Goal: Task Accomplishment & Management: Manage account settings

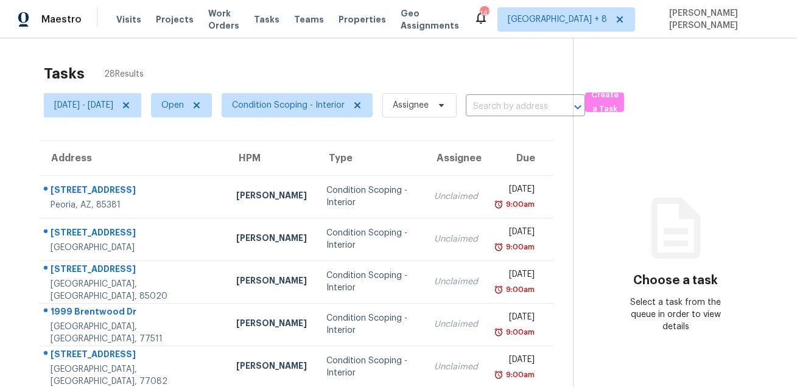
scroll to position [38, 0]
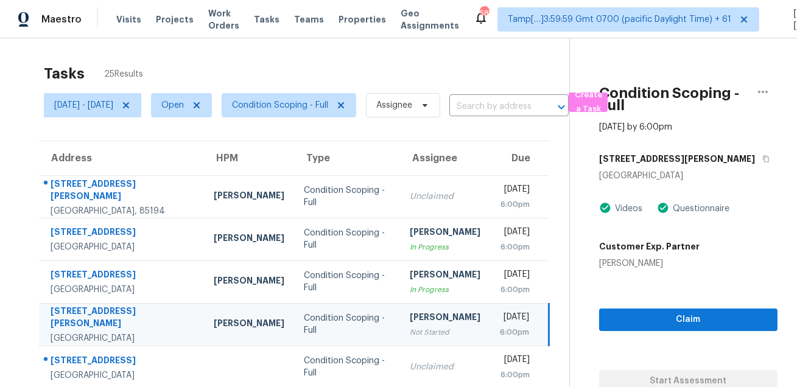
click at [591, 136] on div "Condition Scoping - Full Aug 13th 2025 by 6:00pm 3936 Platis Cir Las Vegas, NV …" at bounding box center [674, 215] width 208 height 354
click at [602, 104] on span "Create a Task" at bounding box center [588, 102] width 27 height 28
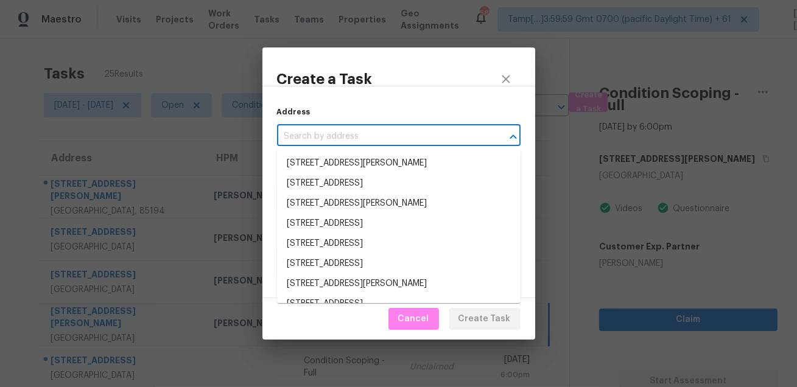
click at [413, 136] on input "text" at bounding box center [382, 136] width 210 height 19
paste input "8716 Bridge St, North Richland Hills, TX 76180"
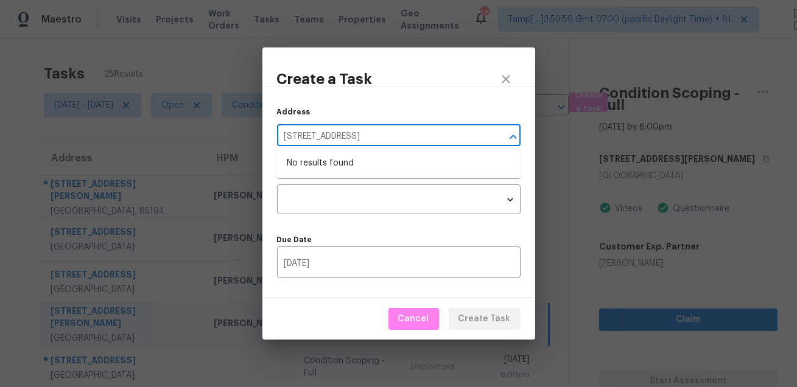
type input "8716 Bridge St, North Richland Hills, TX 76180"
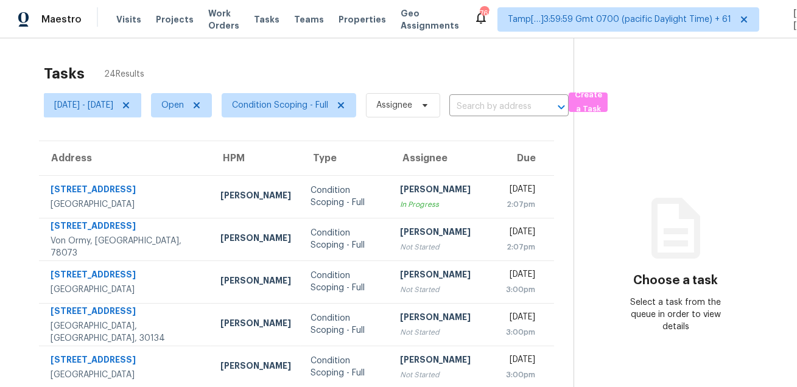
click at [404, 59] on div "Tasks 24 Results" at bounding box center [309, 74] width 530 height 32
click at [602, 98] on span "Create a Task" at bounding box center [588, 102] width 27 height 28
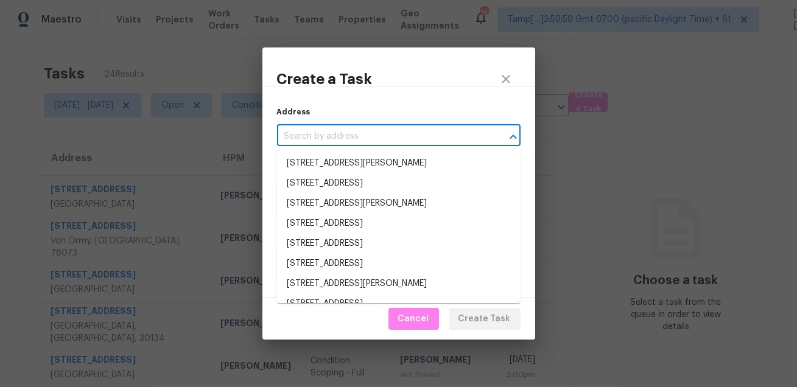
click at [392, 136] on input "text" at bounding box center [382, 136] width 210 height 19
paste input "8716 Bridge St, North Richland Hills, TX 76180"
type input "8716 Bridge St, North Richland Hills, TX 76180"
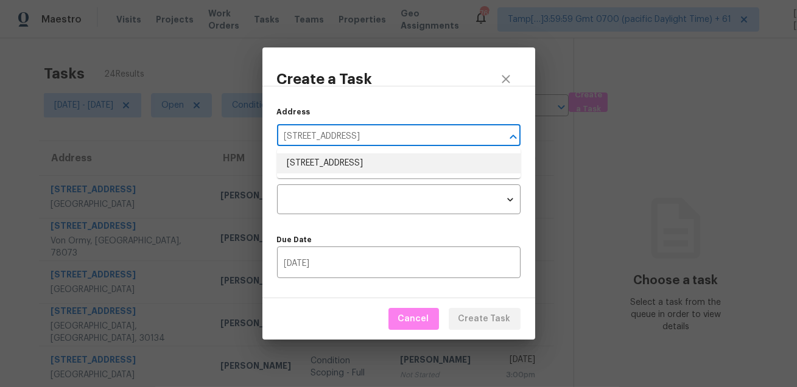
click at [355, 162] on li "8716 Bridge St, North Richland Hills, TX 76180" at bounding box center [399, 163] width 244 height 20
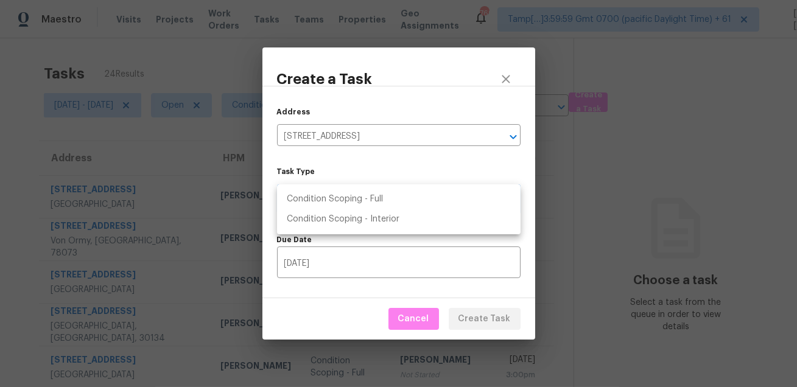
click at [355, 200] on body "Maestro Visits Projects Work Orders Tasks Teams Properties Geo Assignments 769 …" at bounding box center [398, 193] width 797 height 387
click at [386, 201] on li "Condition Scoping - Full" at bounding box center [399, 199] width 244 height 20
type input "virtual_full_assessment"
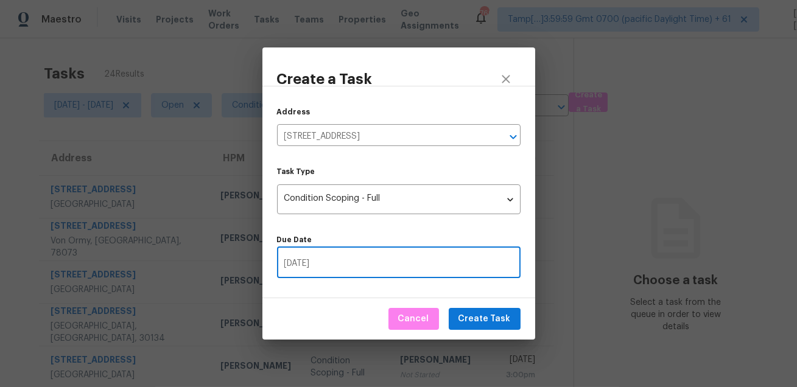
click at [383, 263] on input "08/13/2025" at bounding box center [399, 264] width 244 height 29
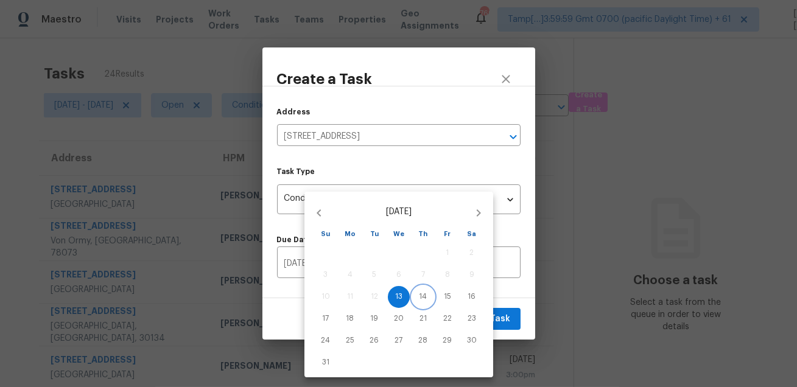
click at [421, 302] on p "14" at bounding box center [424, 297] width 8 height 10
type input "08/14/2025"
click at [509, 302] on div at bounding box center [398, 193] width 797 height 387
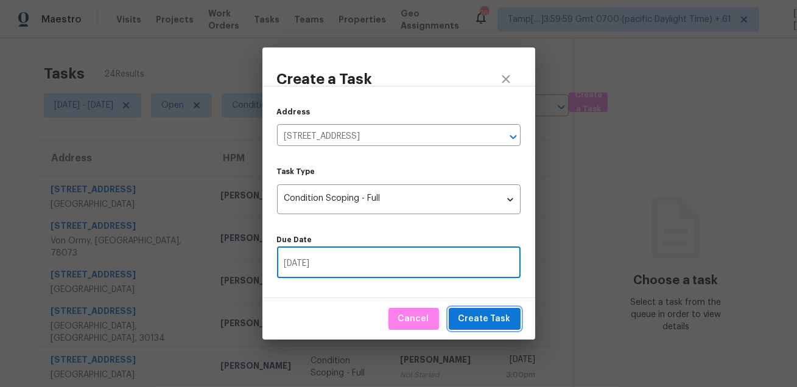
click at [487, 324] on span "Create Task" at bounding box center [485, 319] width 52 height 15
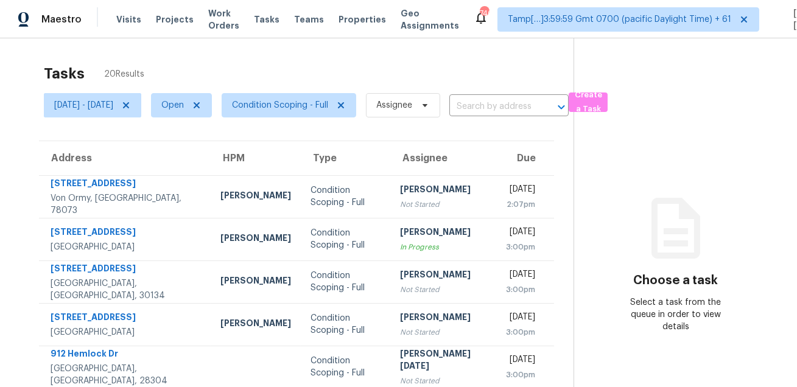
click at [345, 64] on div "Tasks 20 Results" at bounding box center [309, 74] width 530 height 32
click at [292, 106] on span "Condition Scoping - Full" at bounding box center [280, 105] width 96 height 12
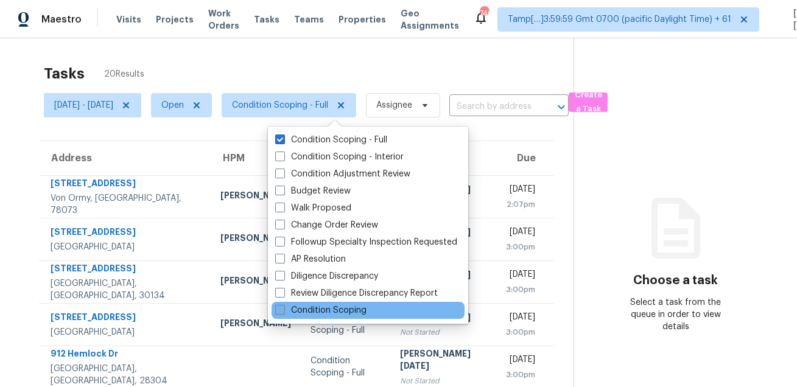
click at [318, 313] on label "Condition Scoping" at bounding box center [320, 311] width 91 height 12
click at [283, 312] on input "Condition Scoping" at bounding box center [279, 309] width 8 height 8
checkbox input "true"
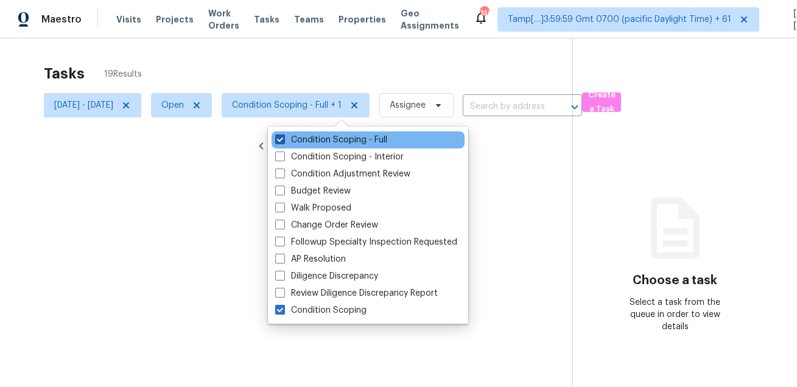
click at [322, 143] on label "Condition Scoping - Full" at bounding box center [331, 140] width 112 height 12
click at [283, 142] on input "Condition Scoping - Full" at bounding box center [279, 138] width 8 height 8
checkbox input "false"
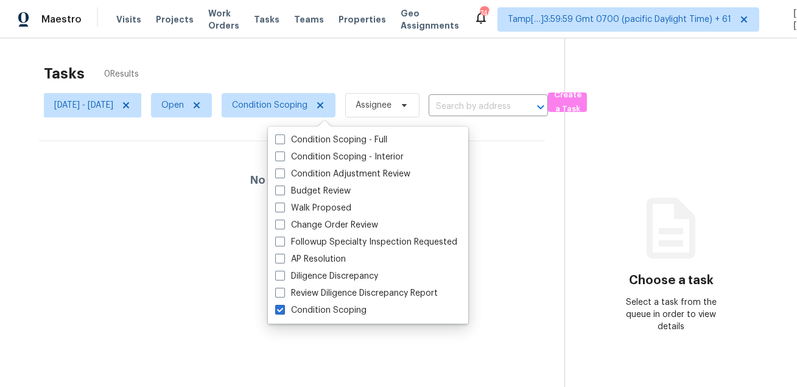
click at [327, 68] on div "Tasks 0 Results" at bounding box center [304, 74] width 521 height 32
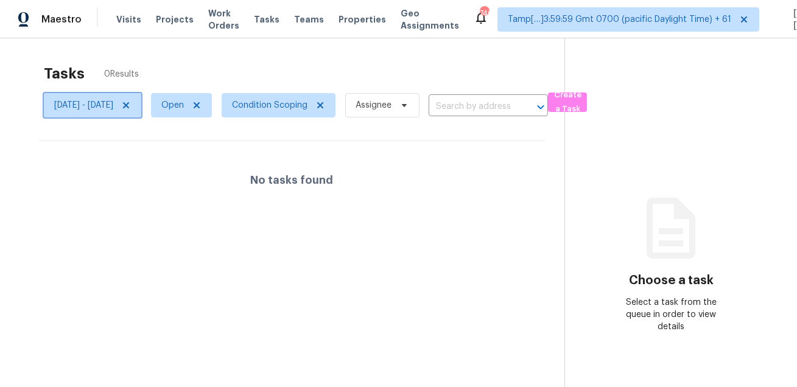
click at [131, 101] on icon at bounding box center [126, 106] width 10 height 10
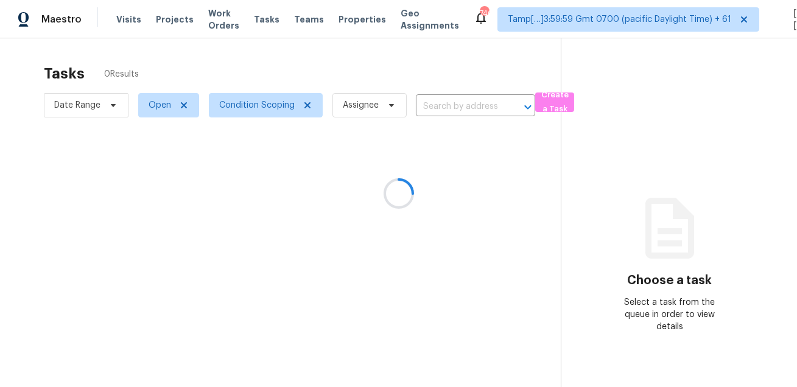
click at [245, 57] on div at bounding box center [398, 193] width 797 height 387
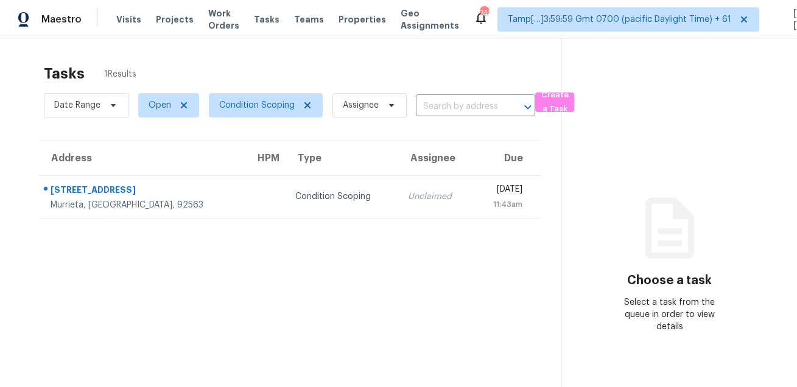
click at [157, 297] on section "Tasks 1 Results Date Range Open Condition Scoping Assignee ​ Create a Task Addr…" at bounding box center [290, 242] width 542 height 368
click at [284, 309] on section "Tasks 1 Results Date Range Open Condition Scoping Assignee ​ Create a Task Addr…" at bounding box center [290, 242] width 542 height 368
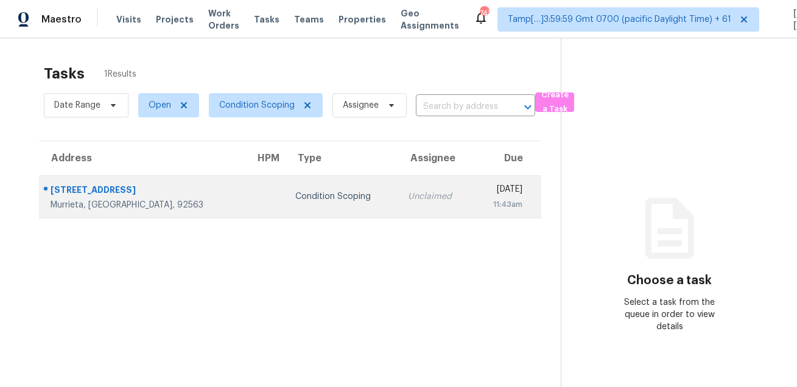
click at [306, 182] on td "Condition Scoping" at bounding box center [342, 196] width 113 height 43
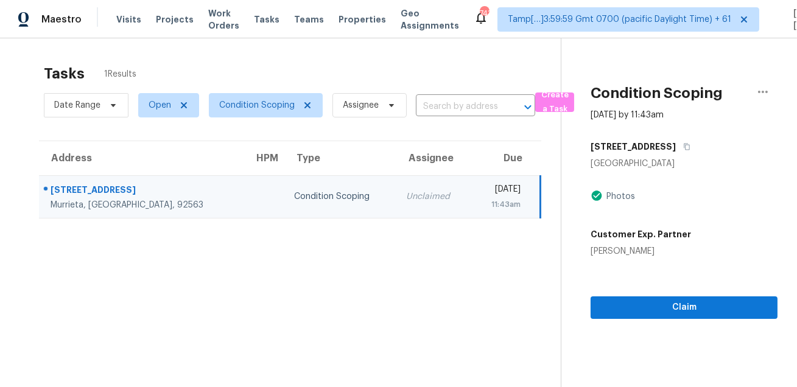
click at [398, 58] on div "Tasks 1 Results" at bounding box center [302, 74] width 517 height 32
click at [235, 107] on span "Condition Scoping" at bounding box center [257, 105] width 76 height 12
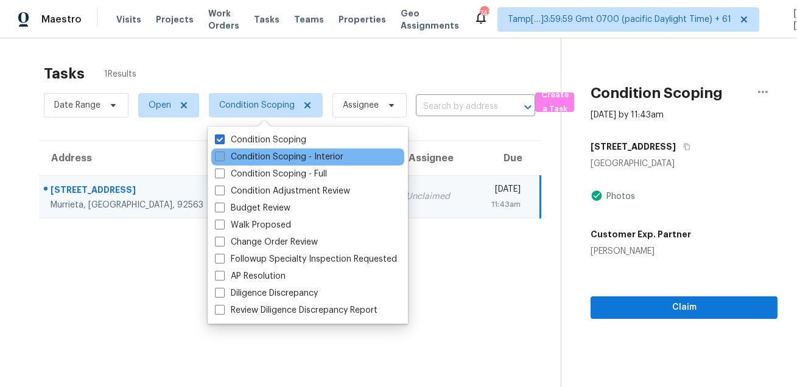
click at [245, 153] on label "Condition Scoping - Interior" at bounding box center [279, 157] width 129 height 12
click at [223, 153] on input "Condition Scoping - Interior" at bounding box center [219, 155] width 8 height 8
checkbox input "true"
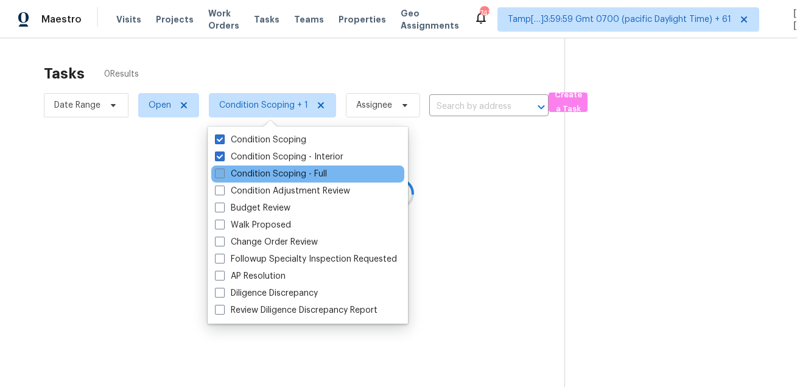
click at [244, 175] on label "Condition Scoping - Full" at bounding box center [271, 174] width 112 height 12
click at [223, 175] on input "Condition Scoping - Full" at bounding box center [219, 172] width 8 height 8
checkbox input "true"
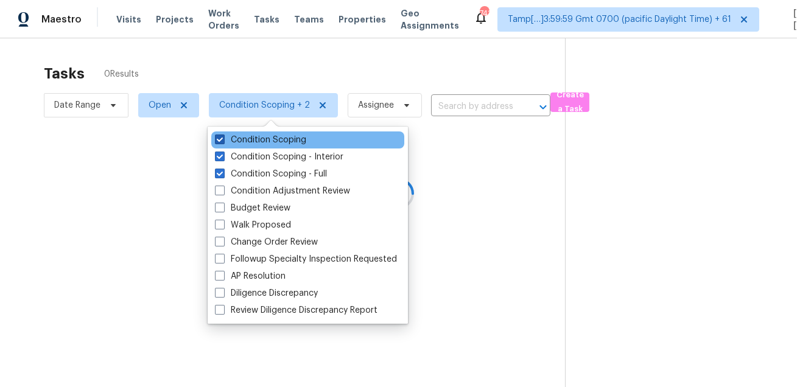
click at [259, 138] on label "Condition Scoping" at bounding box center [260, 140] width 91 height 12
click at [223, 138] on input "Condition Scoping" at bounding box center [219, 138] width 8 height 8
checkbox input "false"
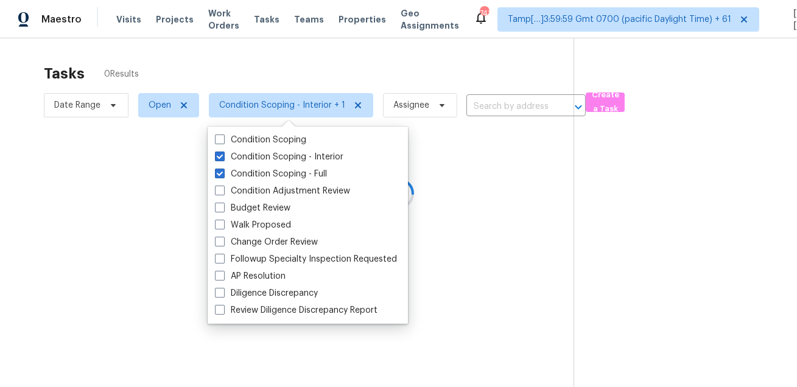
click at [264, 44] on div at bounding box center [398, 193] width 797 height 387
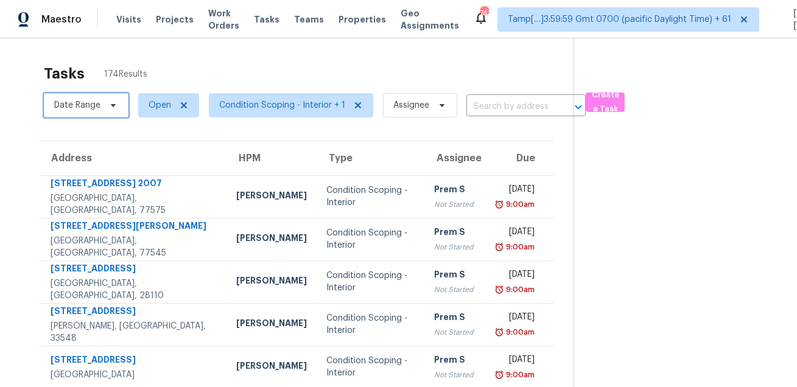
click at [101, 109] on span "Date Range" at bounding box center [86, 105] width 85 height 24
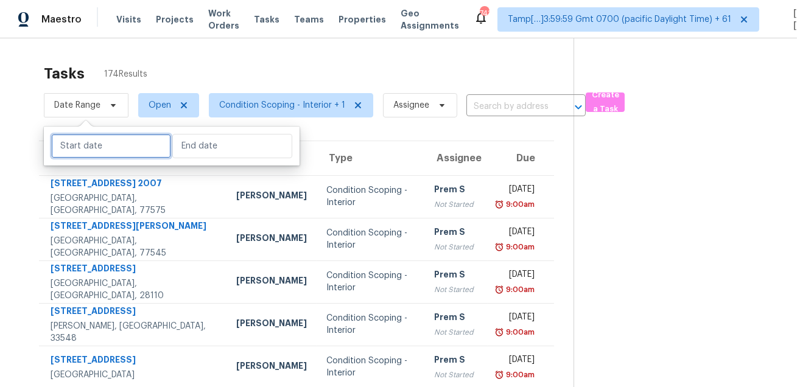
select select "7"
select select "2025"
select select "8"
select select "2025"
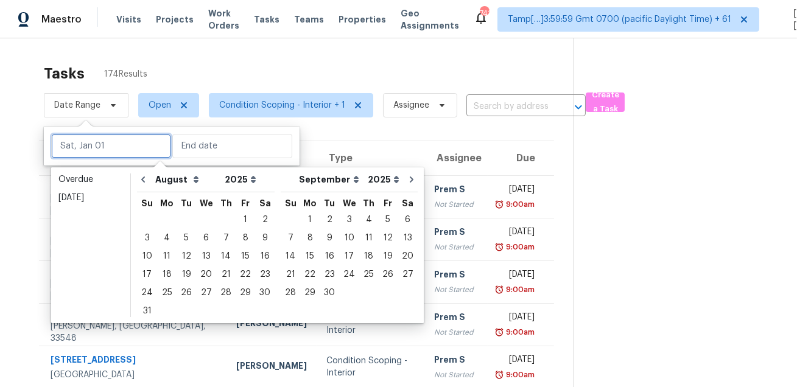
click at [107, 147] on input "text" at bounding box center [111, 146] width 120 height 24
type input "Tue, Aug 05"
click at [196, 250] on div "13" at bounding box center [206, 256] width 20 height 17
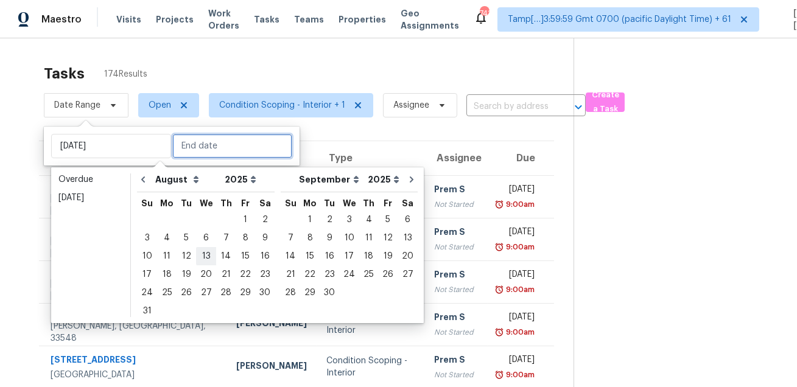
type input "Wed, Aug 13"
click at [196, 250] on div "13" at bounding box center [206, 256] width 20 height 17
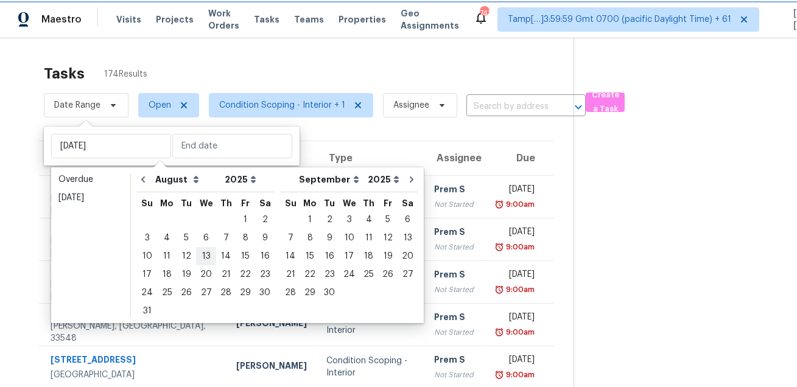
type input "Wed, Aug 13"
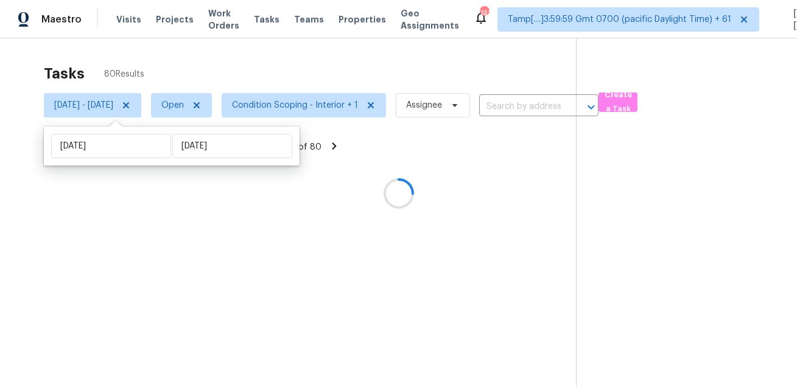
click at [277, 61] on div at bounding box center [398, 193] width 797 height 387
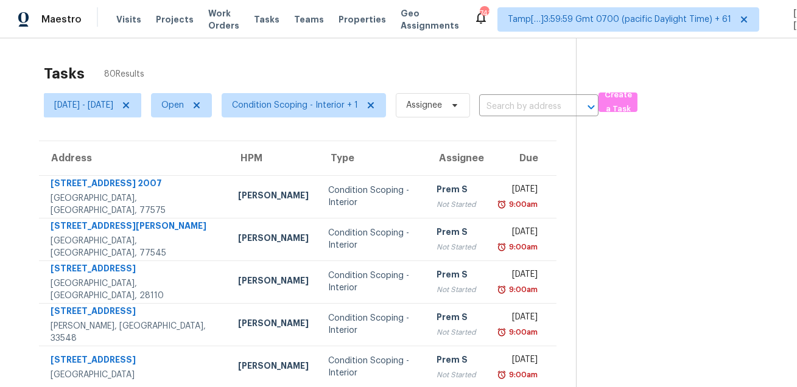
click at [371, 51] on div "Tasks 80 Results Wed, Aug 13 - Wed, Aug 13 Open Condition Scoping - Interior + …" at bounding box center [398, 336] width 797 height 596
click at [376, 71] on div "Tasks 80 Results" at bounding box center [310, 74] width 532 height 32
click at [330, 110] on span "Condition Scoping - Interior + 1" at bounding box center [295, 105] width 126 height 12
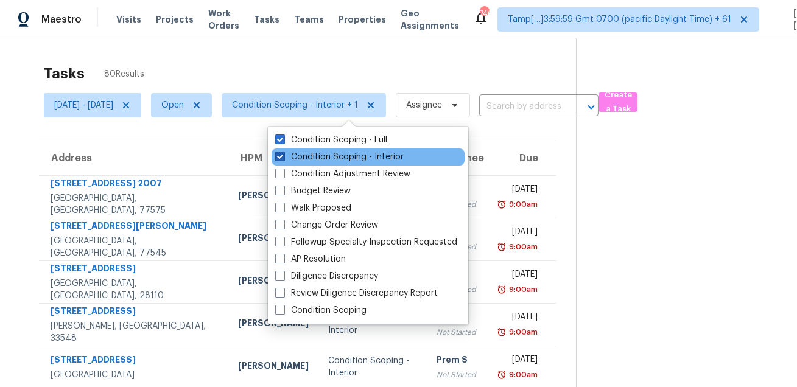
click at [316, 158] on label "Condition Scoping - Interior" at bounding box center [339, 157] width 129 height 12
click at [283, 158] on input "Condition Scoping - Interior" at bounding box center [279, 155] width 8 height 8
checkbox input "false"
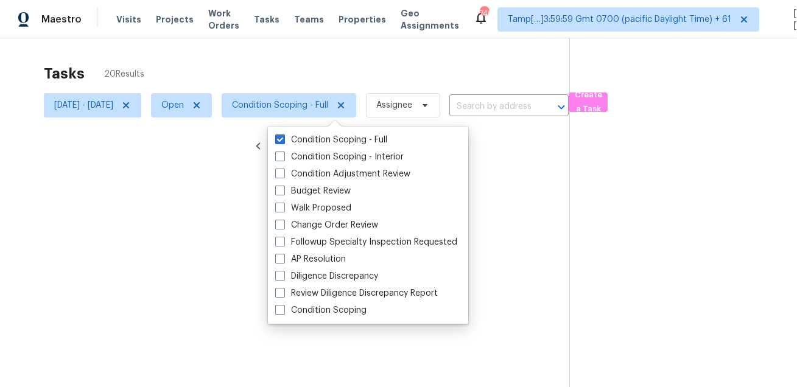
click at [337, 71] on div at bounding box center [398, 193] width 797 height 387
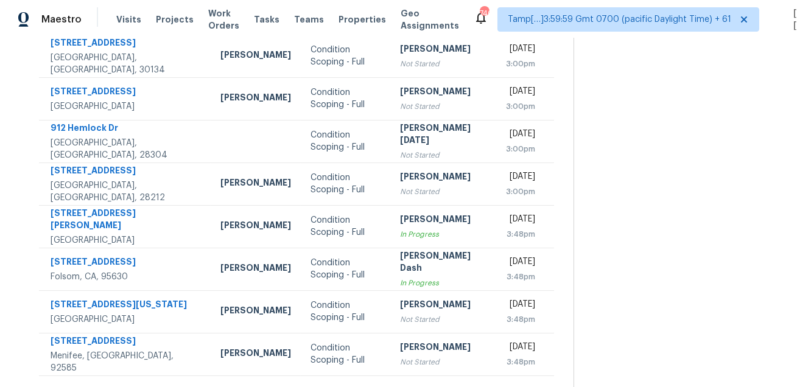
scroll to position [247, 0]
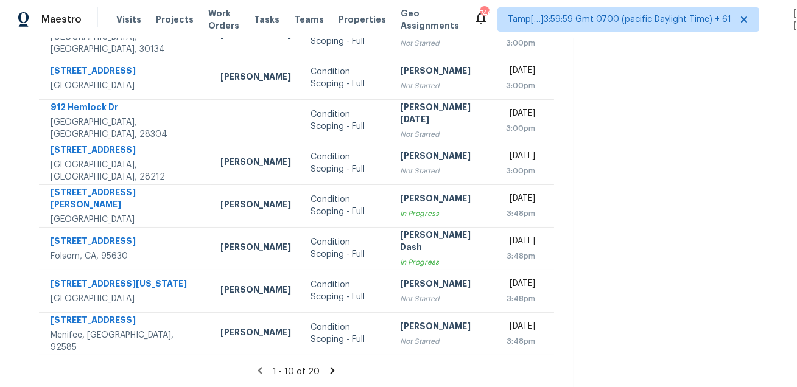
click at [335, 369] on icon at bounding box center [332, 370] width 11 height 11
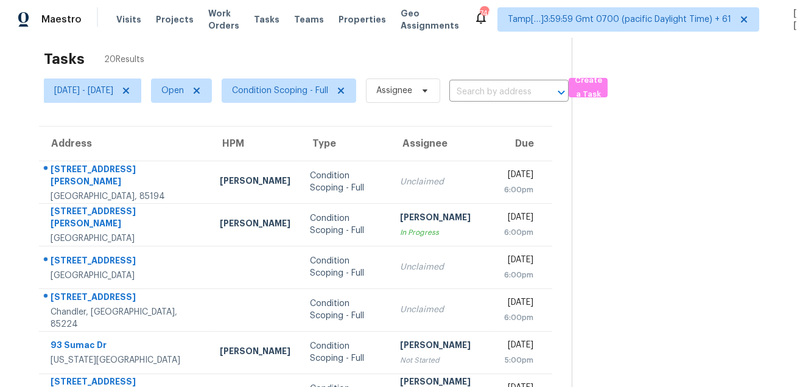
scroll to position [0, 0]
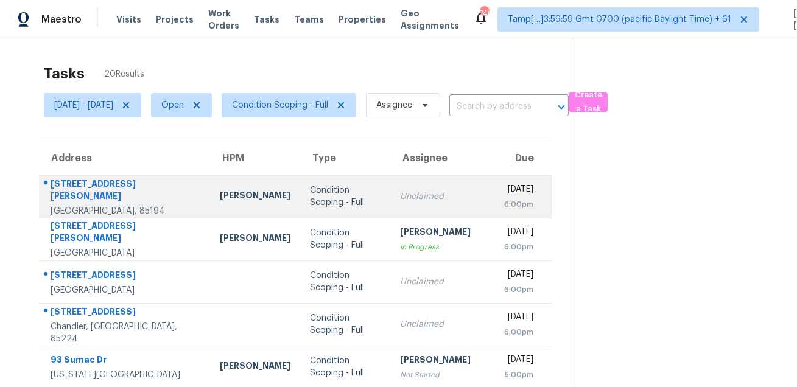
click at [69, 185] on div "600 N San Ricardo Trl" at bounding box center [126, 191] width 150 height 27
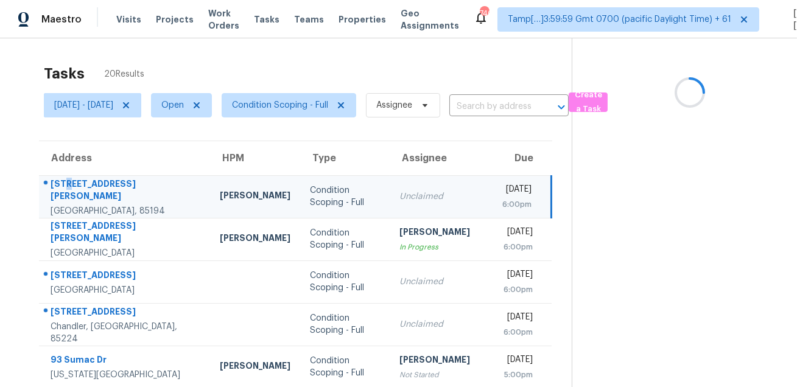
copy div
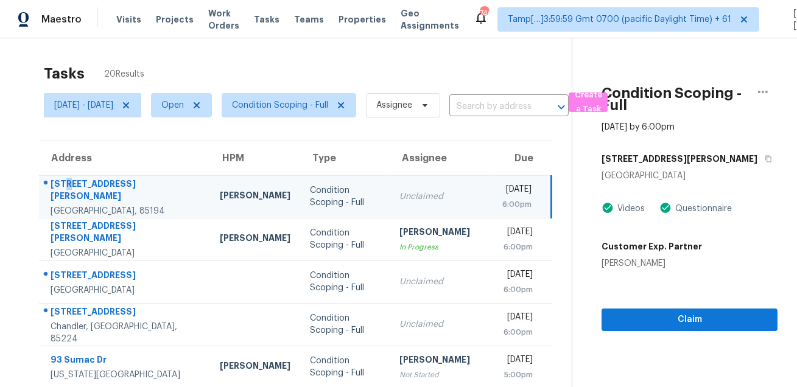
click at [69, 183] on div "600 N San Ricardo Trl" at bounding box center [126, 191] width 150 height 27
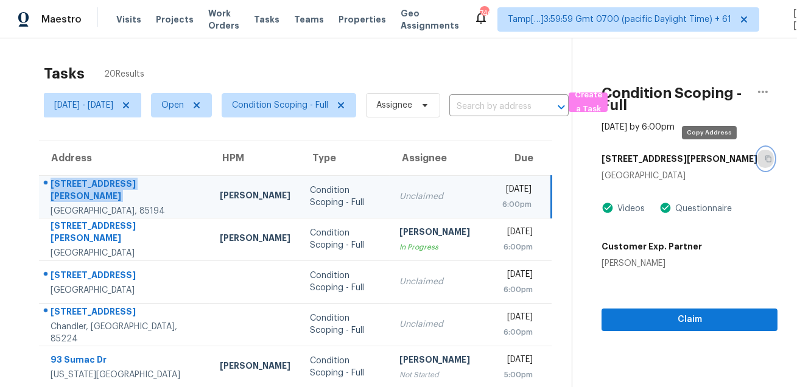
click at [765, 160] on icon "button" at bounding box center [768, 158] width 7 height 7
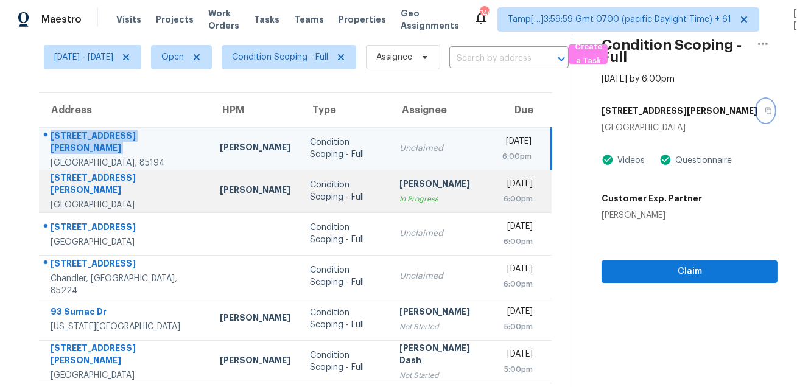
scroll to position [82, 0]
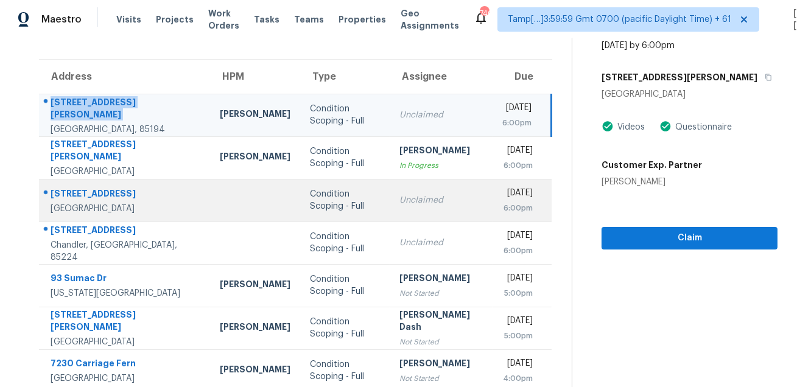
click at [100, 184] on td "7625 Eminence Ct Las Vegas, NV, 89131" at bounding box center [124, 200] width 171 height 43
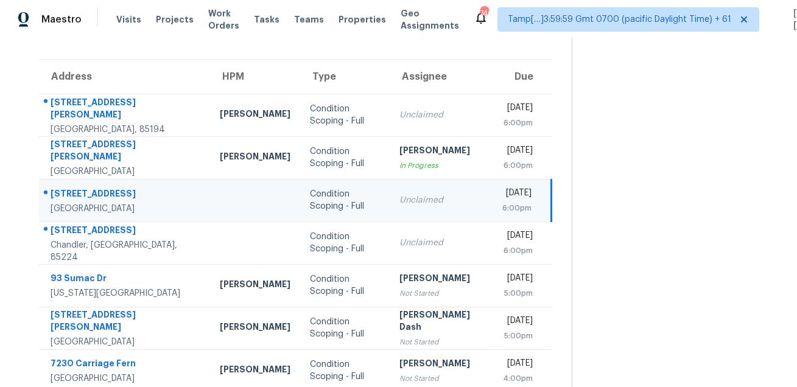
click at [100, 184] on td "7625 Eminence Ct Las Vegas, NV, 89131" at bounding box center [124, 200] width 171 height 43
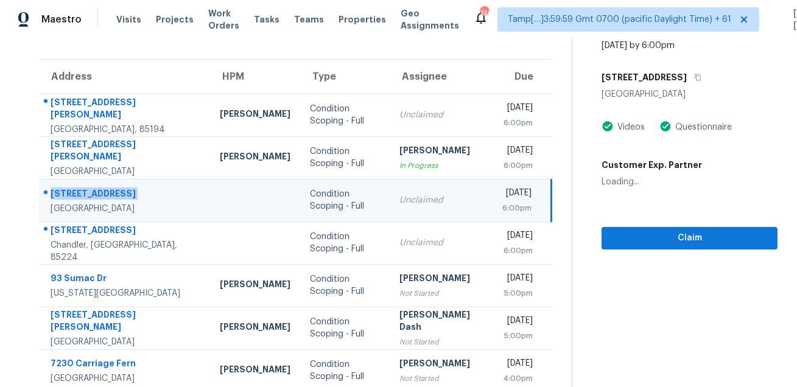
copy div "7625 Eminence Ct"
click at [695, 74] on icon "button" at bounding box center [698, 77] width 6 height 7
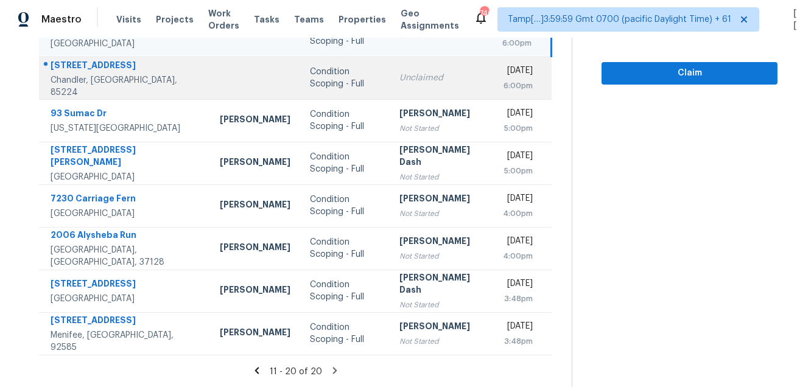
scroll to position [225, 0]
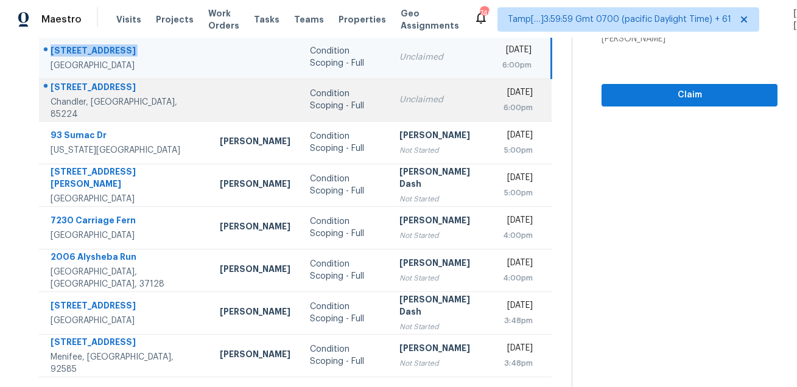
click at [93, 93] on div "1340 W Elgin St" at bounding box center [126, 88] width 150 height 15
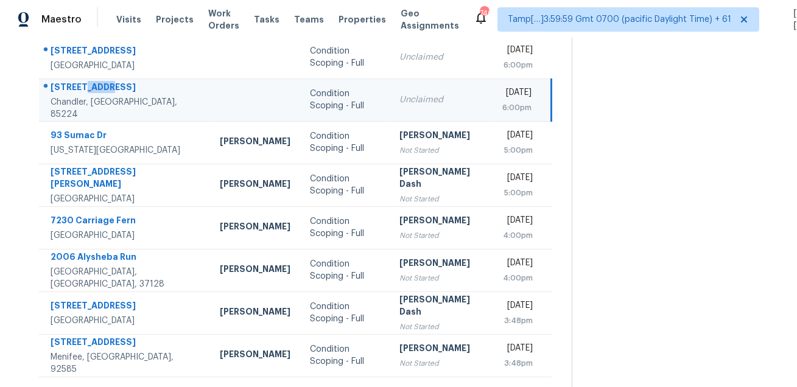
click at [93, 93] on div "1340 W Elgin St" at bounding box center [126, 88] width 150 height 15
copy div "1340 W Elgin St"
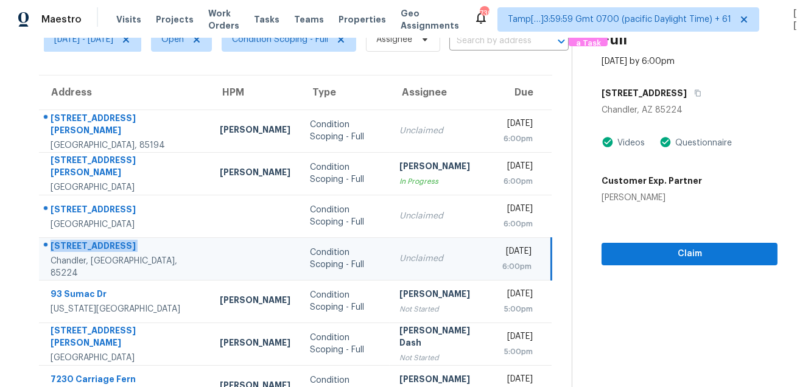
scroll to position [43, 0]
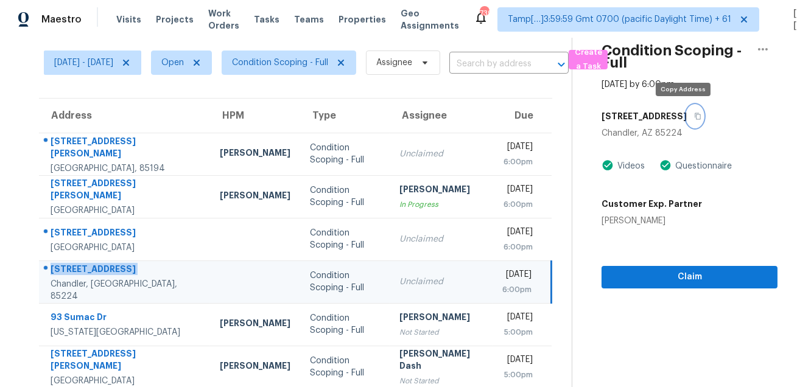
click at [695, 114] on icon "button" at bounding box center [698, 116] width 6 height 7
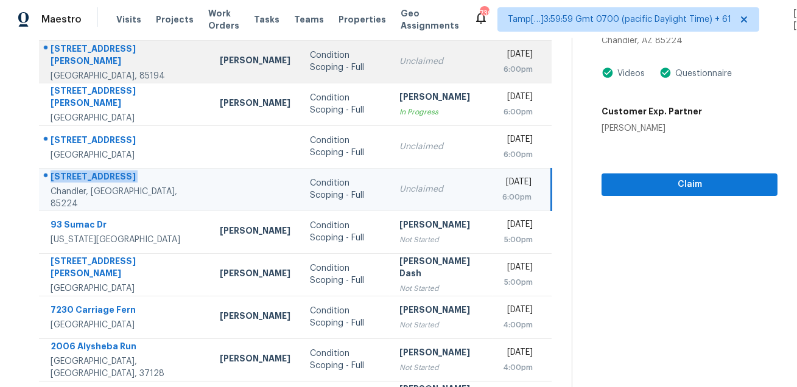
scroll to position [247, 0]
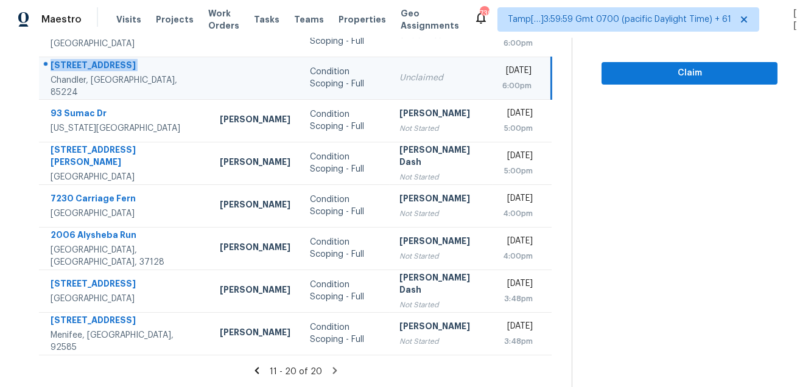
click at [338, 372] on icon at bounding box center [335, 370] width 11 height 11
click at [263, 367] on icon at bounding box center [257, 370] width 11 height 11
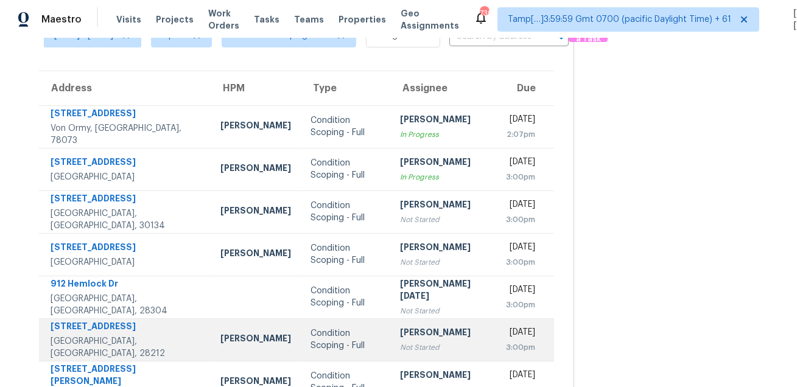
scroll to position [0, 0]
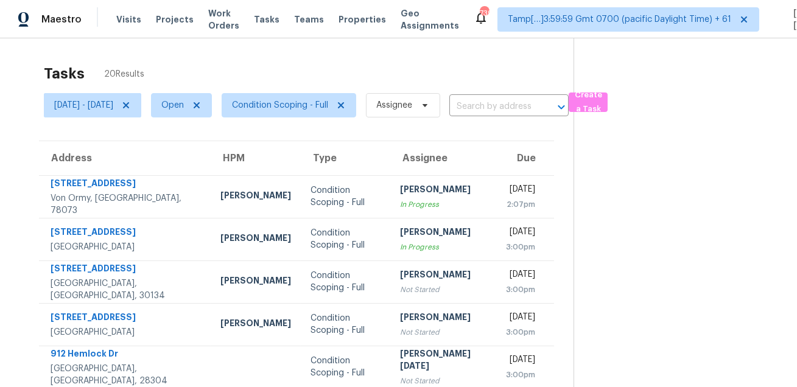
click at [621, 183] on section at bounding box center [676, 336] width 204 height 596
click at [291, 64] on div "Tasks 20 Results" at bounding box center [309, 74] width 530 height 32
click at [423, 58] on div "Tasks 20 Results" at bounding box center [309, 74] width 530 height 32
click at [322, 41] on div "Tasks 20 Results Wed, Aug 13 - Wed, Aug 13 Open Condition Scoping - Full Assign…" at bounding box center [398, 336] width 797 height 596
click at [472, 47] on div "Tasks 20 Results Wed, Aug 13 - Wed, Aug 13 Open Condition Scoping - Full Assign…" at bounding box center [398, 336] width 797 height 596
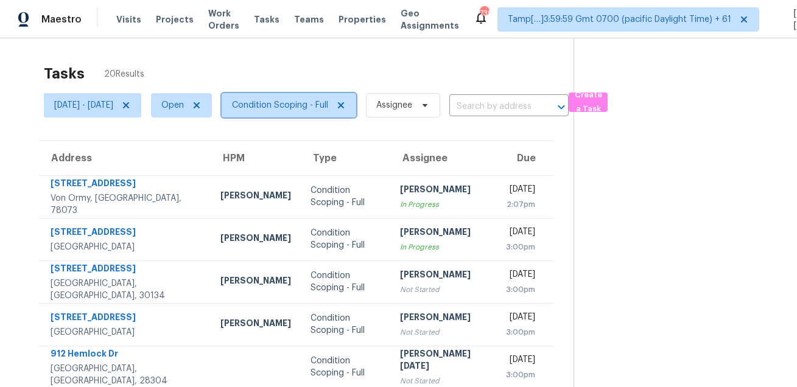
click at [328, 105] on span "Condition Scoping - Full" at bounding box center [280, 105] width 96 height 12
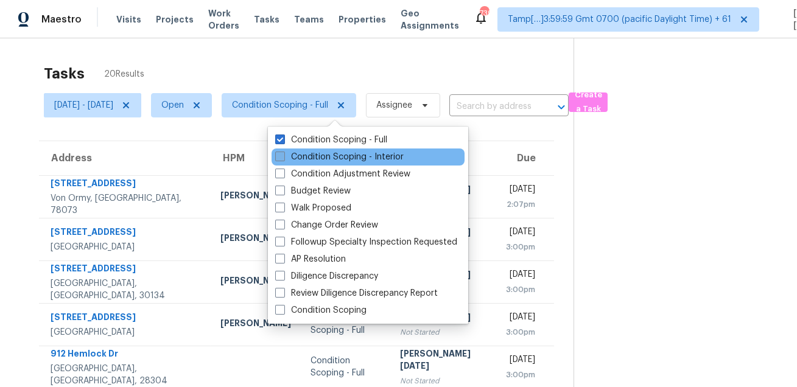
click at [320, 155] on label "Condition Scoping - Interior" at bounding box center [339, 157] width 129 height 12
click at [283, 155] on input "Condition Scoping - Interior" at bounding box center [279, 155] width 8 height 8
checkbox input "true"
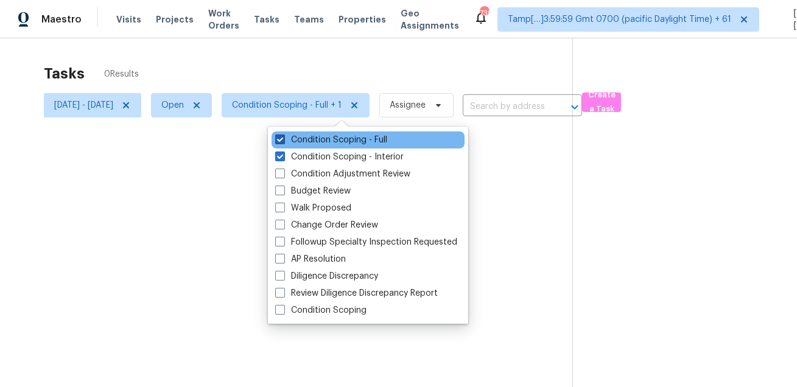
click at [328, 141] on label "Condition Scoping - Full" at bounding box center [331, 140] width 112 height 12
click at [283, 141] on input "Condition Scoping - Full" at bounding box center [279, 138] width 8 height 8
checkbox input "false"
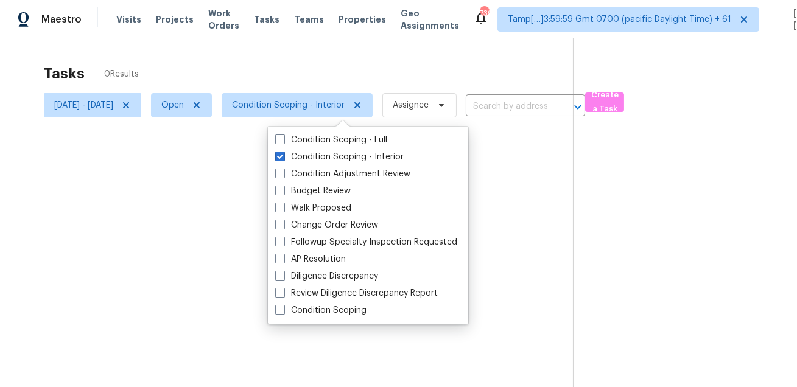
click at [327, 46] on div at bounding box center [398, 193] width 797 height 387
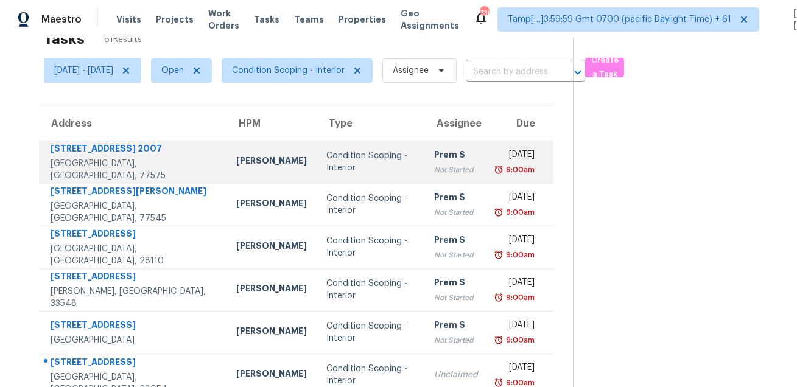
scroll to position [12, 0]
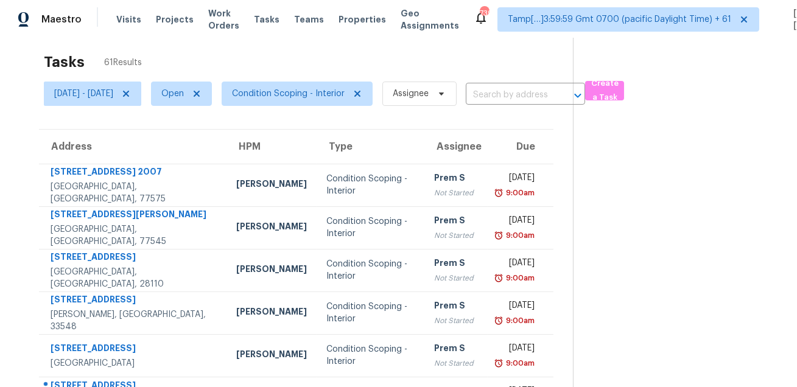
click at [405, 66] on div "Tasks 61 Results" at bounding box center [308, 62] width 529 height 32
click at [338, 93] on span "Condition Scoping - Interior" at bounding box center [288, 94] width 113 height 12
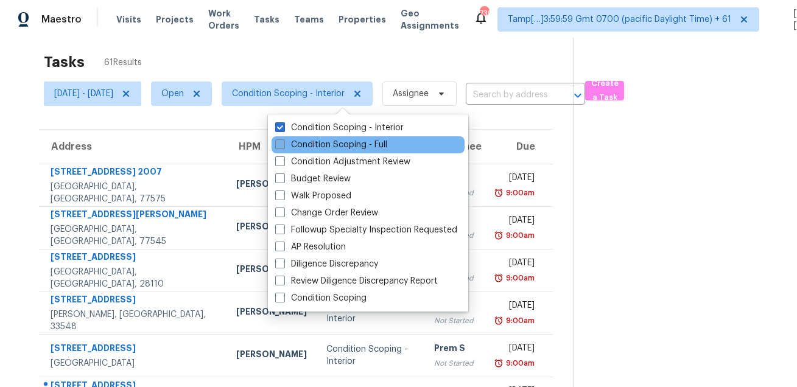
click at [322, 147] on label "Condition Scoping - Full" at bounding box center [331, 145] width 112 height 12
click at [283, 147] on input "Condition Scoping - Full" at bounding box center [279, 143] width 8 height 8
checkbox input "true"
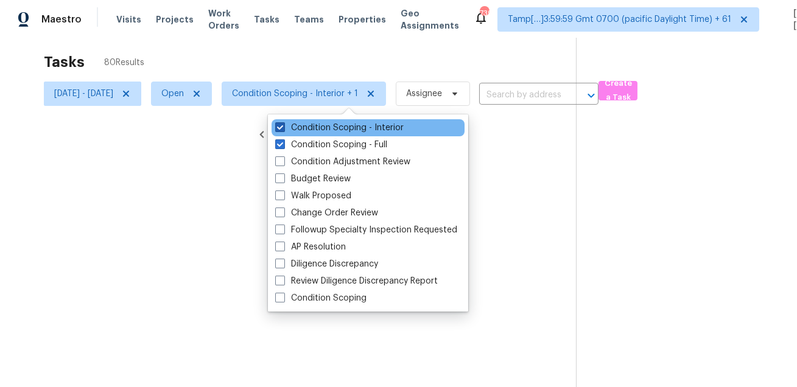
click at [327, 125] on label "Condition Scoping - Interior" at bounding box center [339, 128] width 129 height 12
click at [283, 125] on input "Condition Scoping - Interior" at bounding box center [279, 126] width 8 height 8
checkbox input "false"
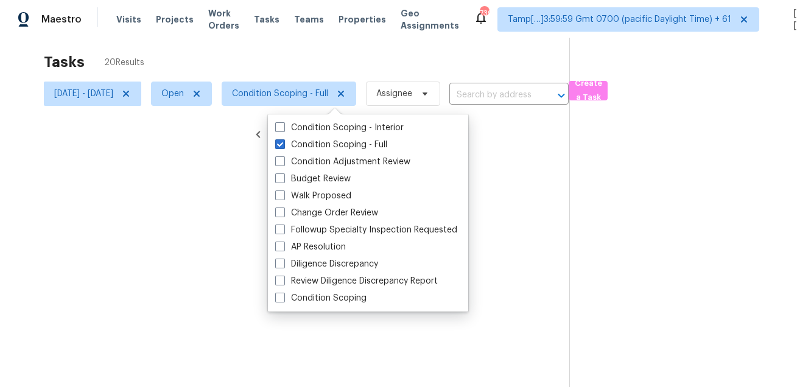
click at [327, 62] on div at bounding box center [398, 193] width 797 height 387
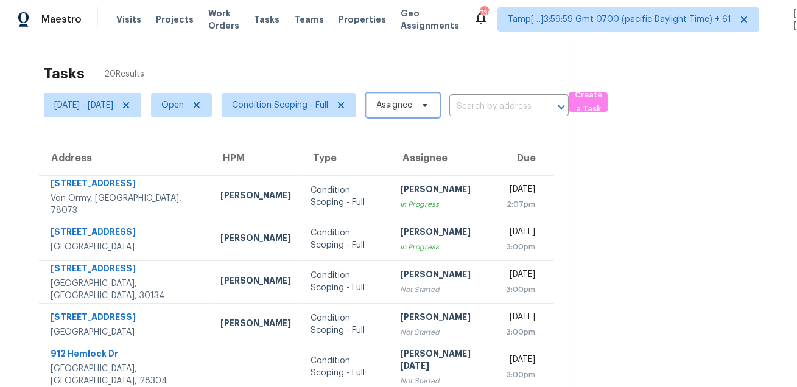
click at [412, 107] on span "Assignee" at bounding box center [394, 105] width 36 height 12
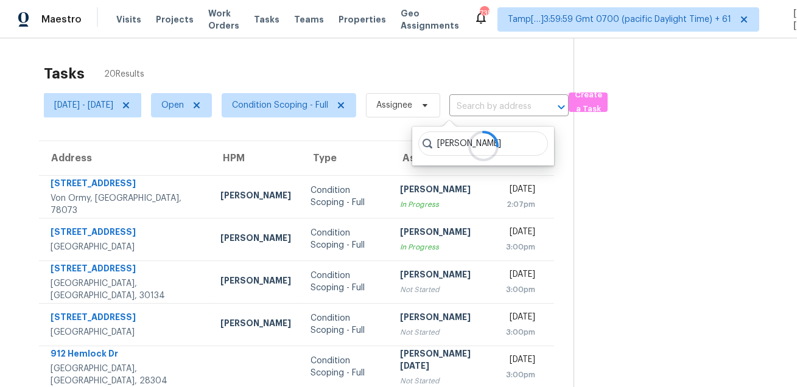
type input "ROOPESH JAIKANTH"
click at [605, 203] on section at bounding box center [676, 336] width 204 height 596
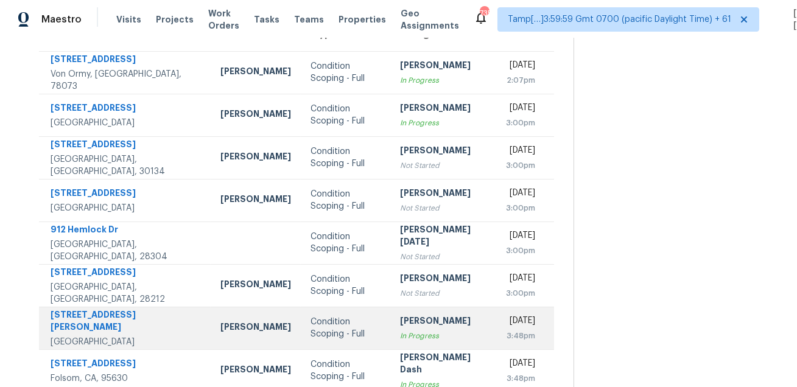
scroll to position [247, 0]
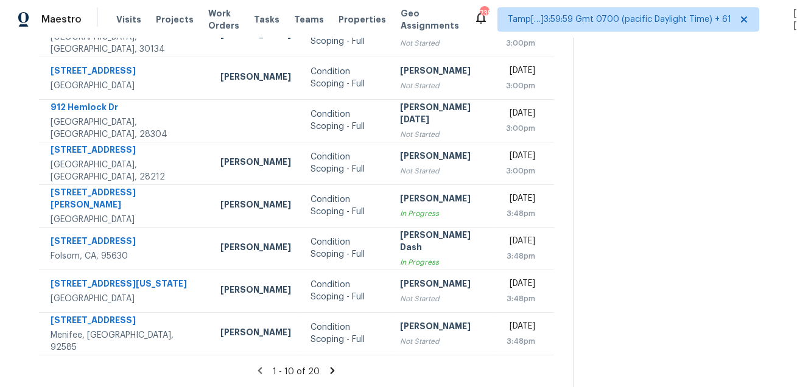
click at [333, 367] on icon at bounding box center [333, 370] width 4 height 7
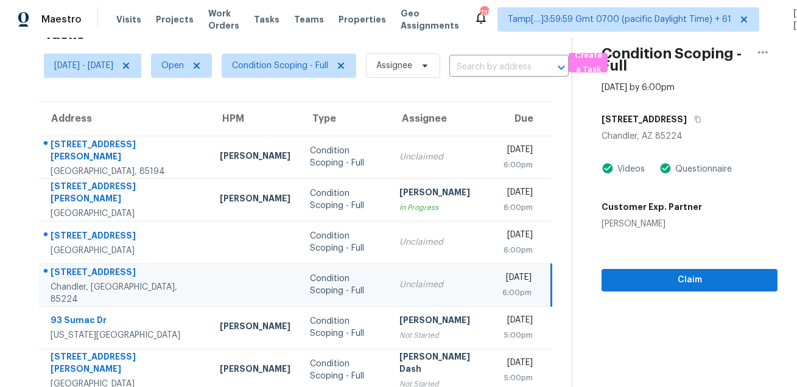
scroll to position [0, 0]
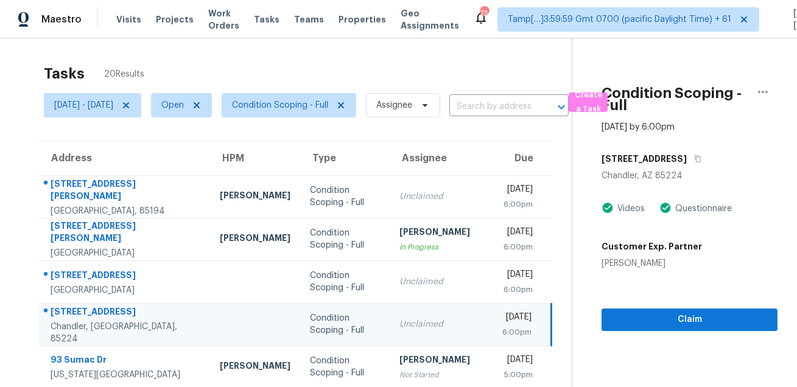
click at [471, 63] on div "Tasks 20 Results" at bounding box center [308, 74] width 528 height 32
click at [602, 107] on span "Create a Task" at bounding box center [588, 102] width 27 height 28
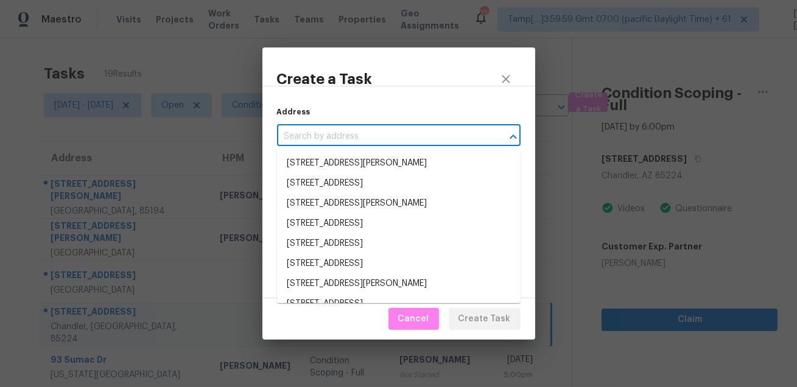
click at [391, 142] on input "text" at bounding box center [382, 136] width 210 height 19
paste input "879 Maybrook Dr, Deltona, FL 32725"
type input "879 Maybrook Dr, Deltona, FL 32725"
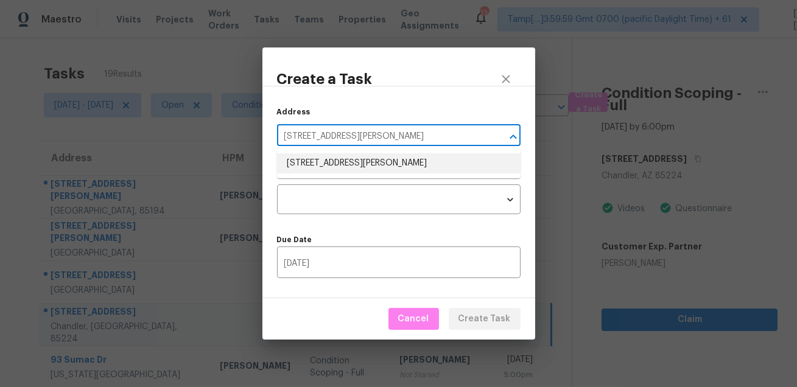
click at [348, 170] on li "879 Maybrook Dr, Deltona, FL 32725" at bounding box center [399, 163] width 244 height 20
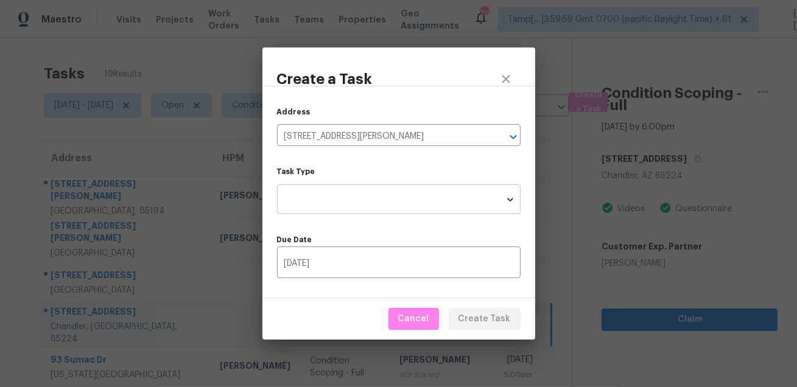
click at [356, 194] on body "Maestro Visits Projects Work Orders Tasks Teams Properties Geo Assignments 734 …" at bounding box center [398, 193] width 797 height 387
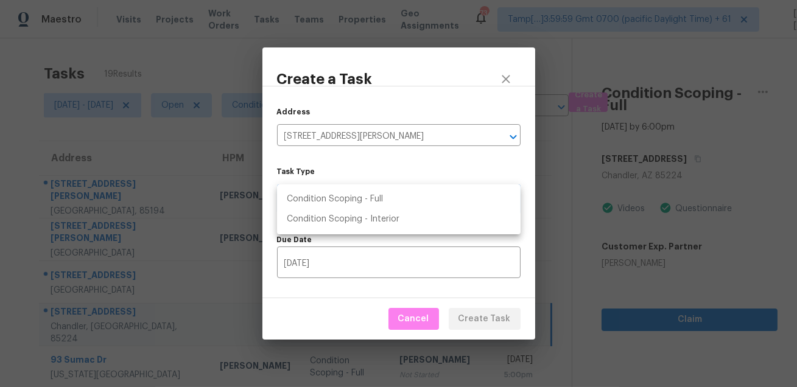
click at [373, 196] on li "Condition Scoping - Full" at bounding box center [399, 199] width 244 height 20
type input "virtual_full_assessment"
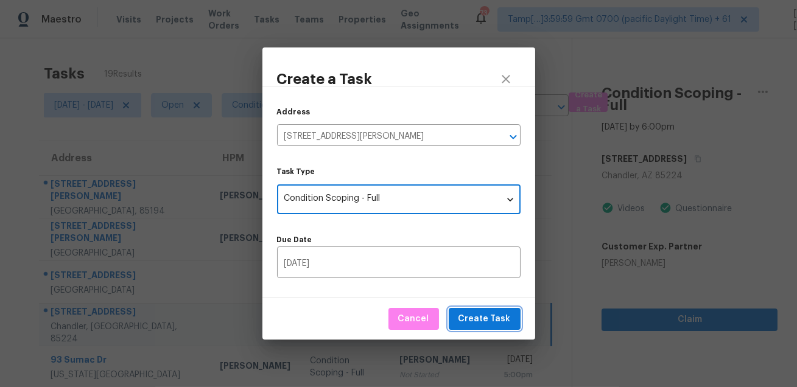
click at [487, 322] on span "Create Task" at bounding box center [485, 319] width 52 height 15
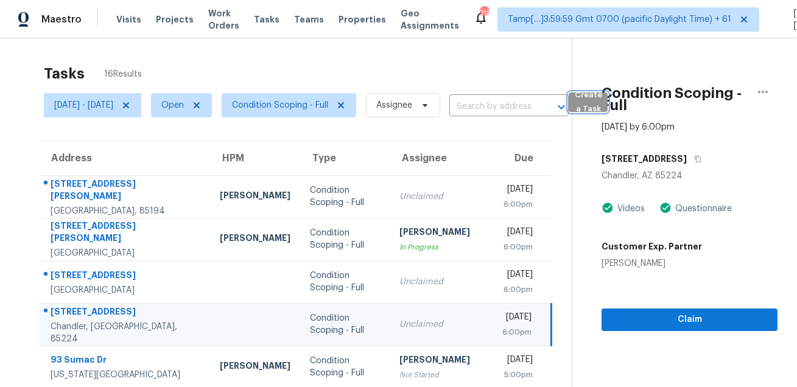
click at [602, 99] on span "Create a Task" at bounding box center [588, 102] width 27 height 28
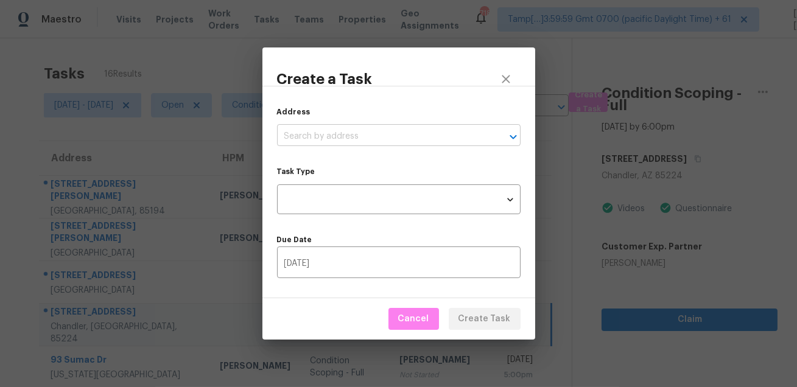
click at [439, 138] on input "text" at bounding box center [382, 136] width 210 height 19
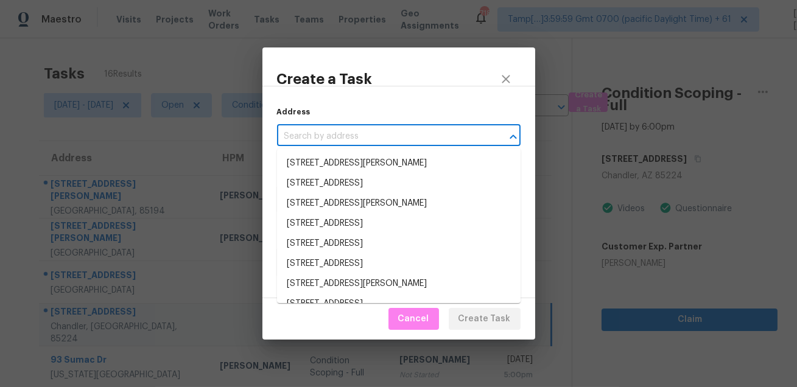
paste input "600 N San Ricardo Trl, Casa Grande, AZ 85194"
type input "600 N San Ricardo Trl, Casa Grande, AZ 85194"
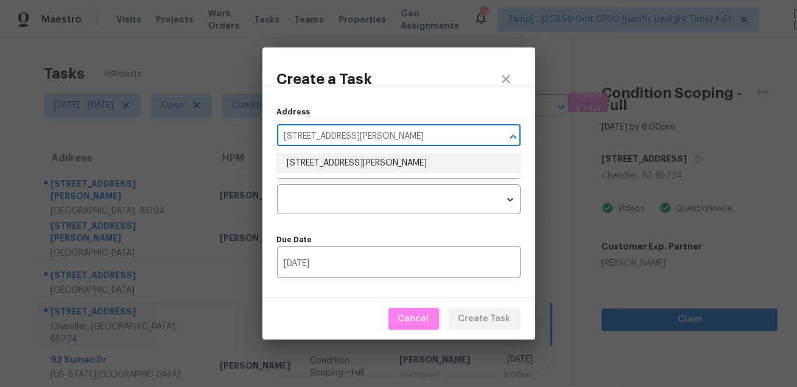
click at [399, 164] on li "600 N San Ricardo Trl, Casa Grande, AZ 85194" at bounding box center [399, 163] width 244 height 20
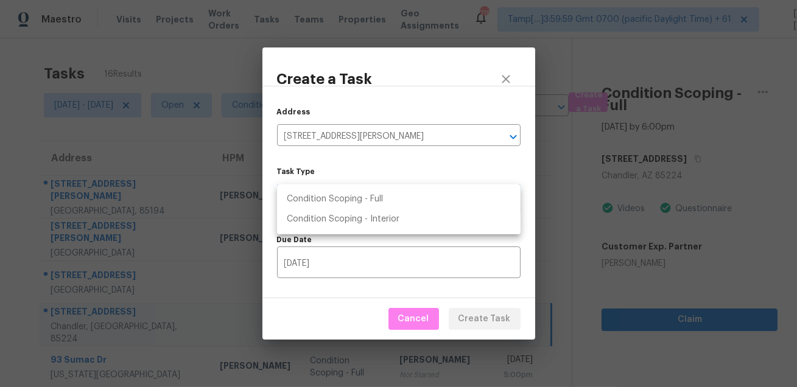
click at [383, 196] on body "Maestro Visits Projects Work Orders Tasks Teams Properties Geo Assignments 718 …" at bounding box center [398, 193] width 797 height 387
click at [388, 197] on li "Condition Scoping - Full" at bounding box center [399, 199] width 244 height 20
type input "virtual_full_assessment"
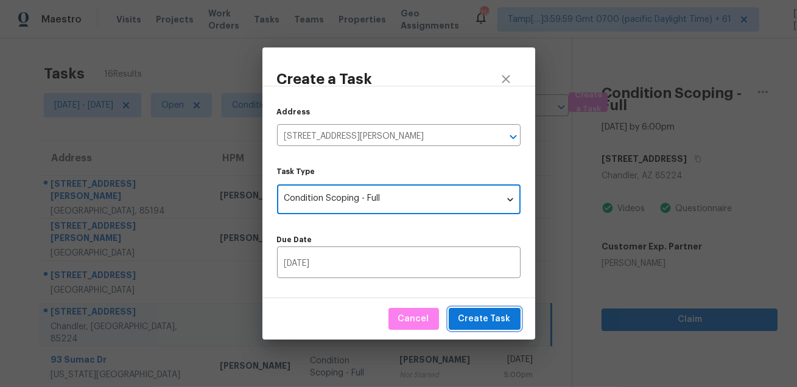
click at [478, 323] on span "Create Task" at bounding box center [485, 319] width 52 height 15
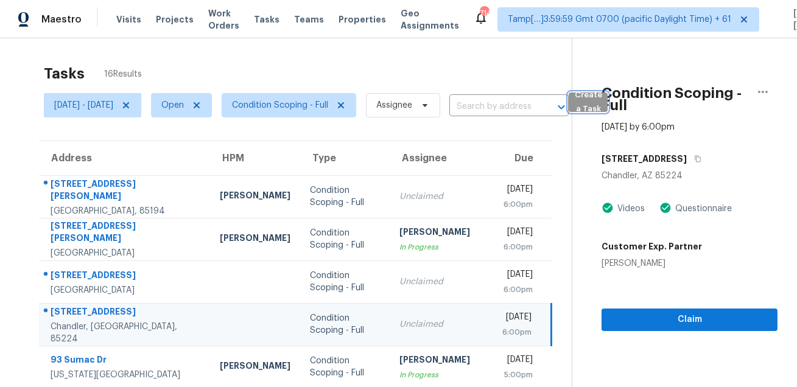
click at [602, 108] on span "Create a Task" at bounding box center [588, 102] width 27 height 28
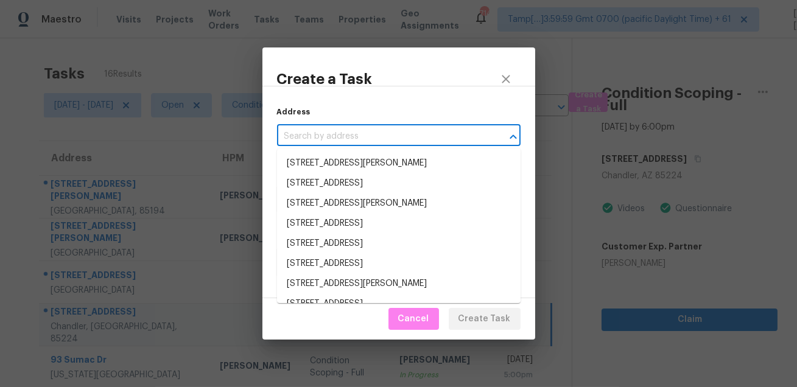
click at [437, 139] on input "text" at bounding box center [382, 136] width 210 height 19
paste input "7625 Eminence Ct, Las Vegas, NV 89131"
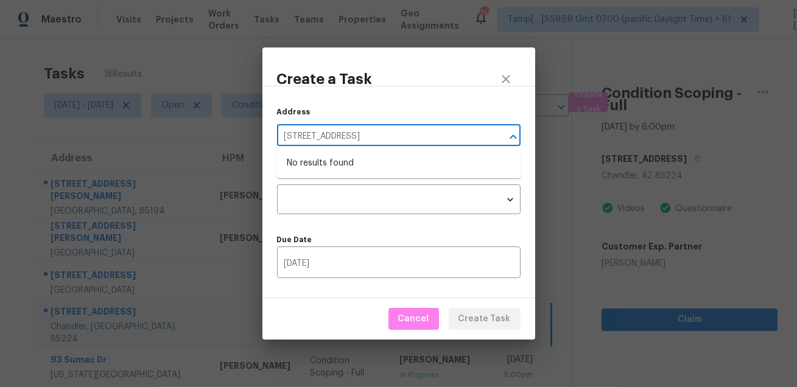
type input "7625 Eminence Ct, Las Vegas, NV 89131"
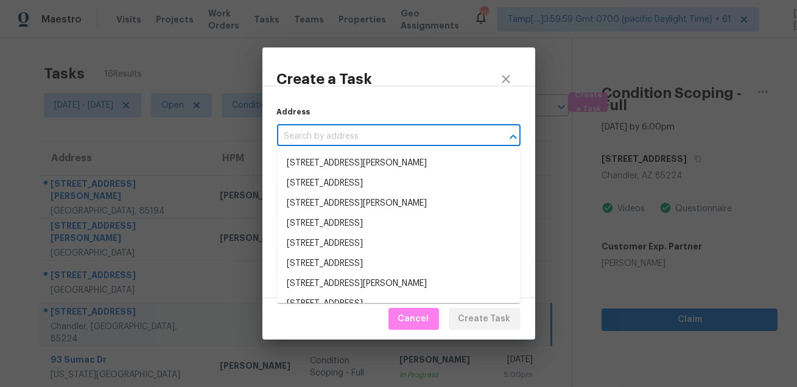
paste input "7625 Eminence Ct, Las Vegas, NV 89131"
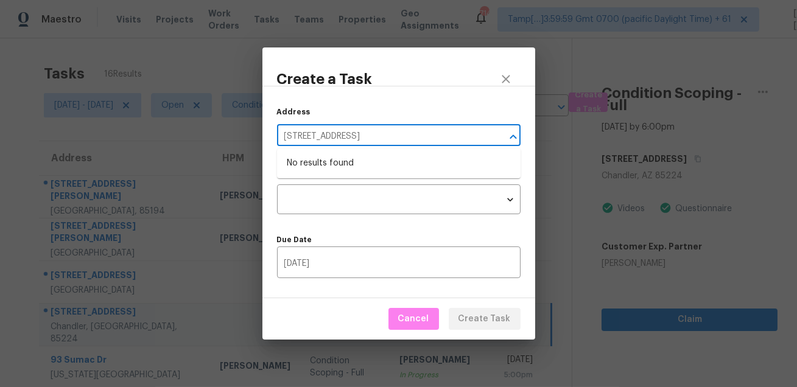
type input "7625 Eminence Ct, Las Vegas, NV 89131"
click at [408, 19] on div "Create a Task Address 7625 Eminence Ct, Las Vegas, NV 89131 ​ Task Type ​ Task …" at bounding box center [398, 193] width 797 height 387
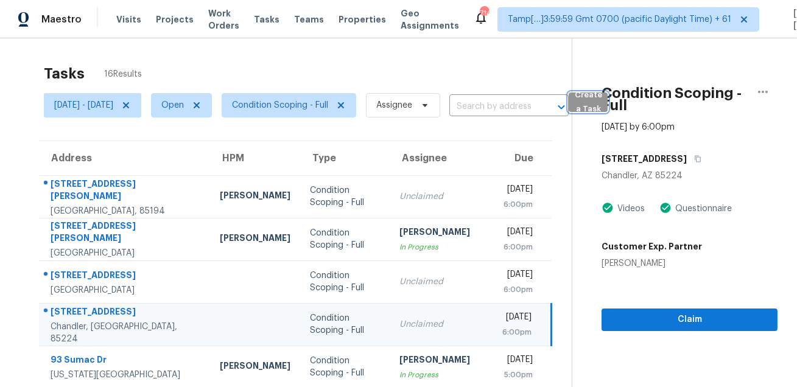
click at [602, 105] on span "Create a Task" at bounding box center [588, 102] width 27 height 28
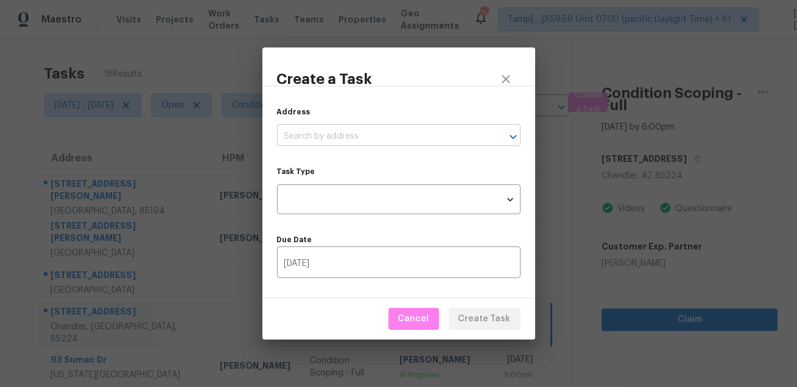
click at [429, 136] on input "text" at bounding box center [382, 136] width 210 height 19
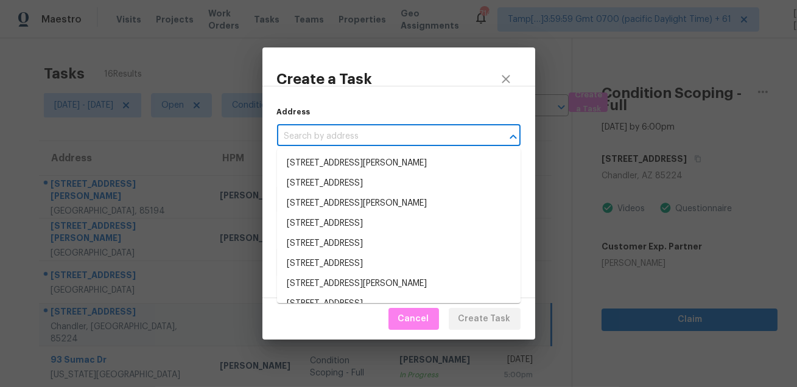
paste input "7625 Eminence Ct, Las Vegas, NV 89131"
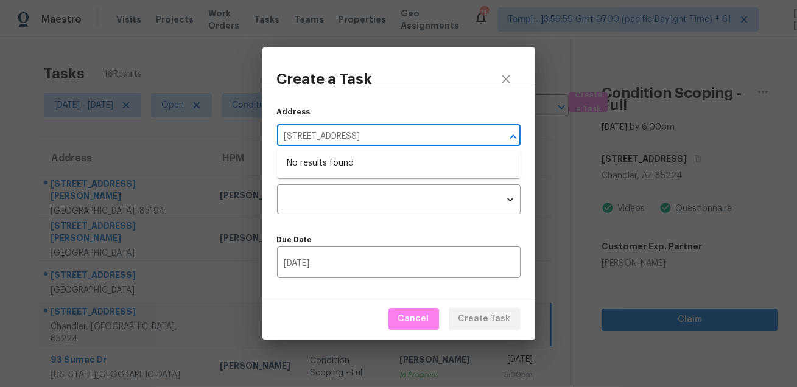
type input "7625 Eminence Ct, Las Vegas, NV 89131"
click at [485, 32] on div "Create a Task Address 7625 Eminence Ct, Las Vegas, NV 89131 ​ Task Type ​ Task …" at bounding box center [398, 193] width 797 height 387
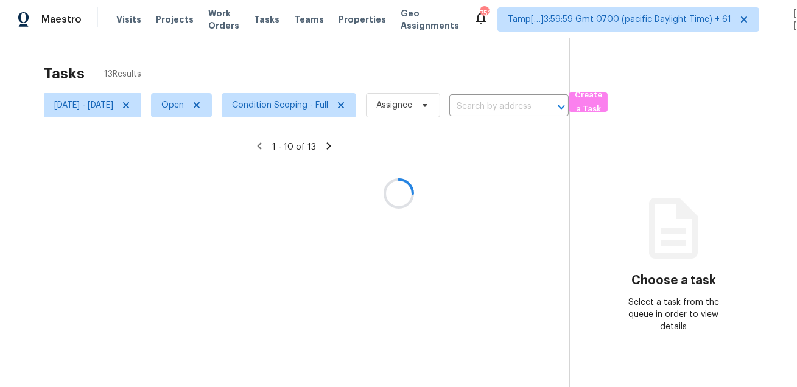
click at [629, 107] on div at bounding box center [398, 193] width 797 height 387
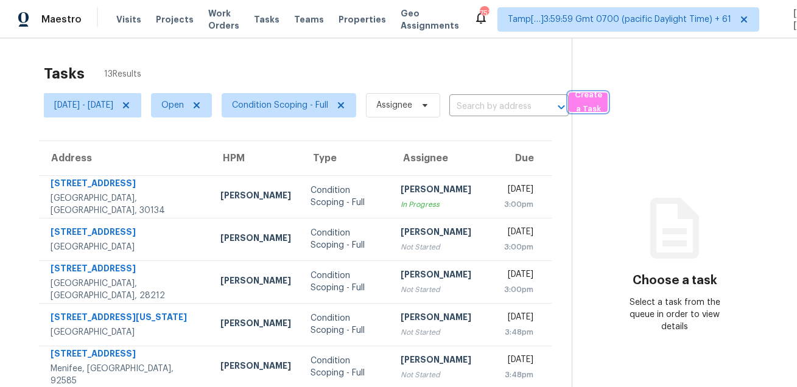
click at [602, 107] on span "Create a Task" at bounding box center [588, 102] width 27 height 28
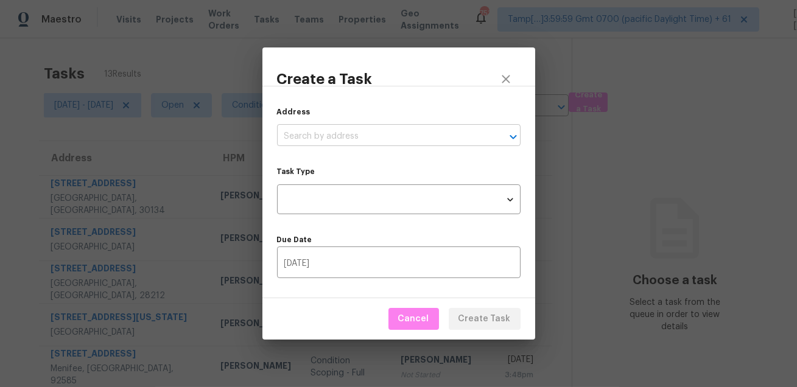
click at [402, 146] on input "text" at bounding box center [382, 136] width 210 height 19
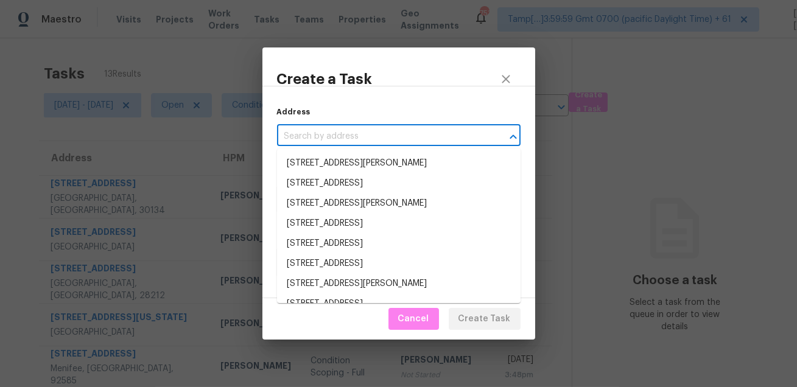
paste input "7625 Eminence Ct, Las Vegas, NV 89131"
type input "7625 Eminence Ct, Las Vegas, NV 89131"
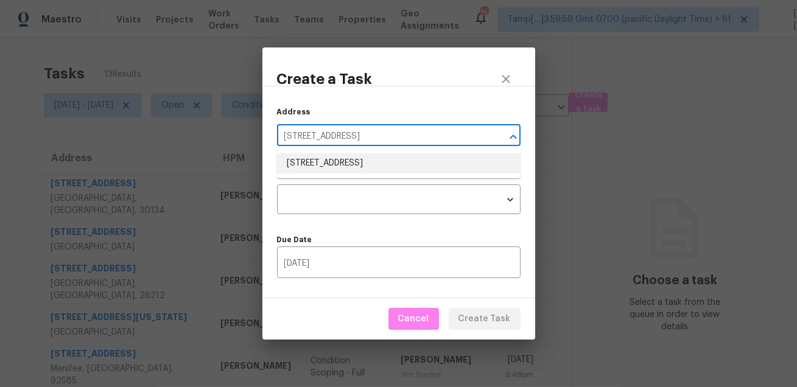
click at [387, 164] on li "7625 Eminence Ct, Las Vegas, NV 89131" at bounding box center [399, 163] width 244 height 20
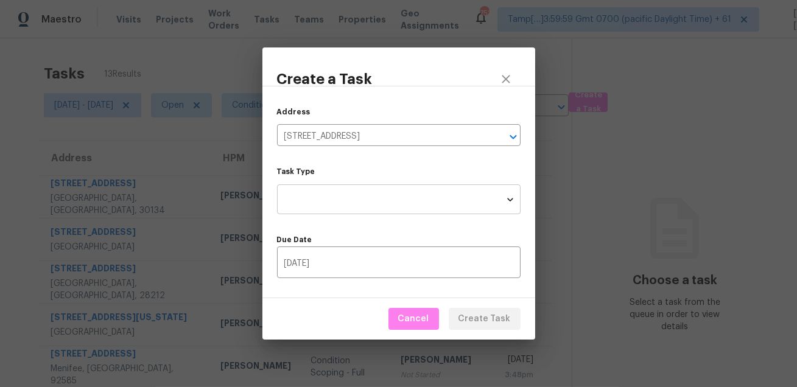
click at [384, 197] on body "Maestro Visits Projects Work Orders Tasks Teams Properties Geo Assignments 753 …" at bounding box center [398, 193] width 797 height 387
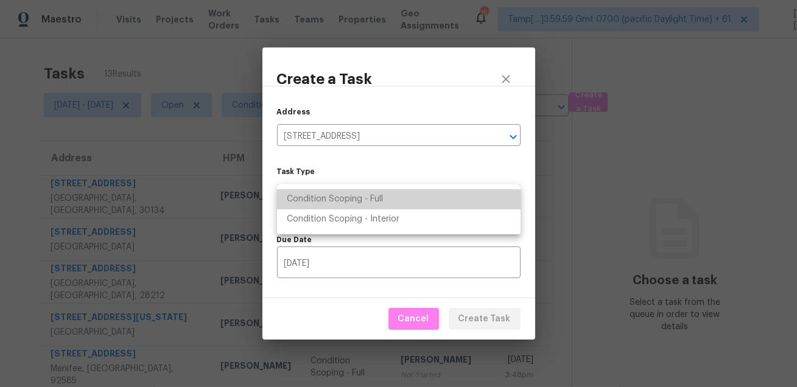
click at [392, 197] on li "Condition Scoping - Full" at bounding box center [399, 199] width 244 height 20
type input "virtual_full_assessment"
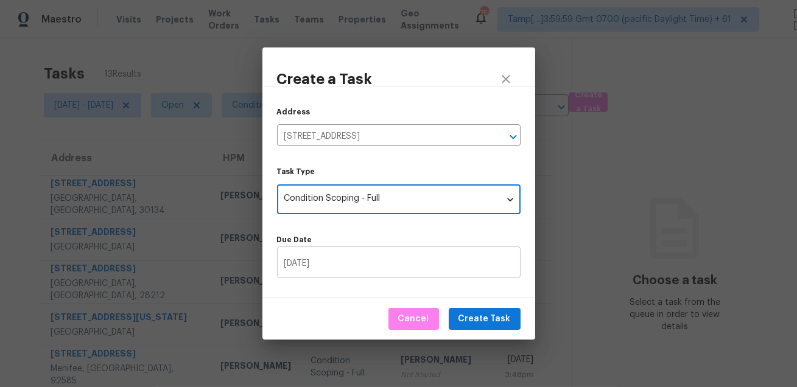
click at [452, 265] on input "08/13/2025" at bounding box center [399, 264] width 244 height 29
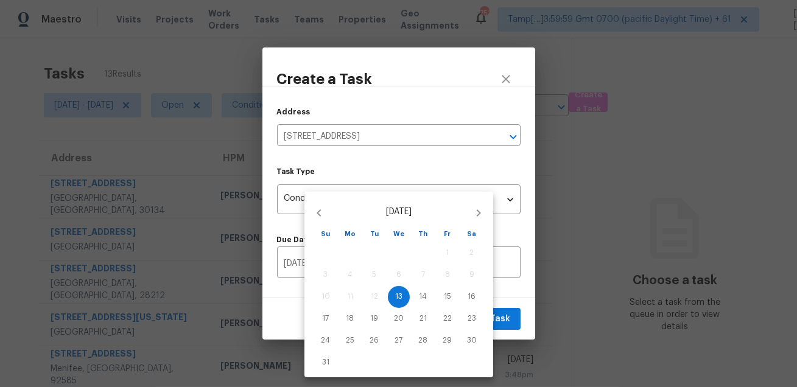
click at [431, 305] on div "14" at bounding box center [423, 297] width 24 height 22
type input "08/14/2025"
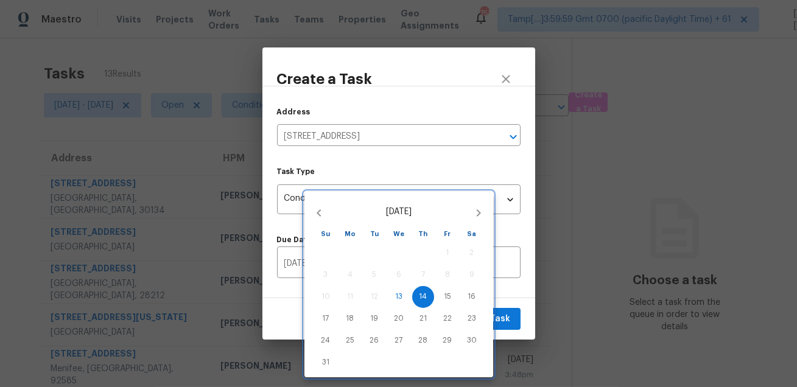
click at [513, 307] on div at bounding box center [398, 193] width 797 height 387
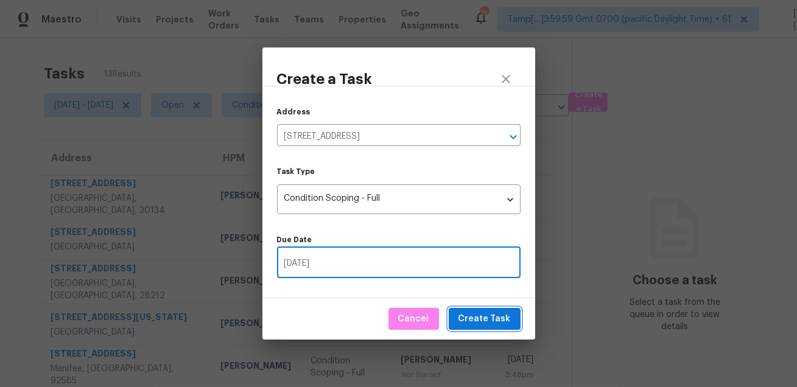
click at [485, 323] on span "Create Task" at bounding box center [485, 319] width 52 height 15
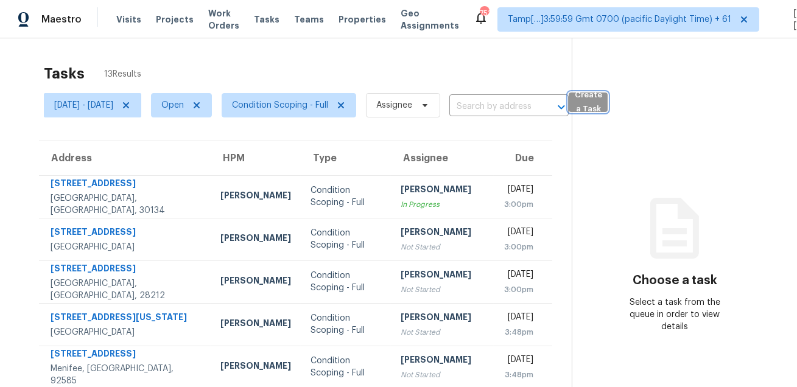
click at [602, 111] on span "Create a Task" at bounding box center [588, 102] width 27 height 28
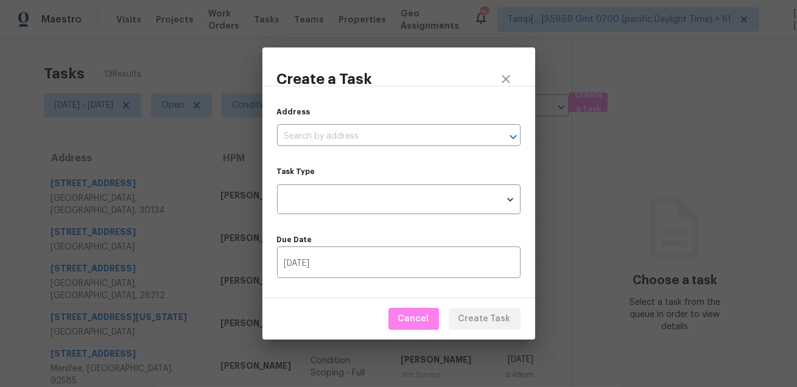
click at [440, 125] on div "Address ​" at bounding box center [399, 126] width 244 height 40
click at [434, 134] on input "text" at bounding box center [382, 136] width 210 height 19
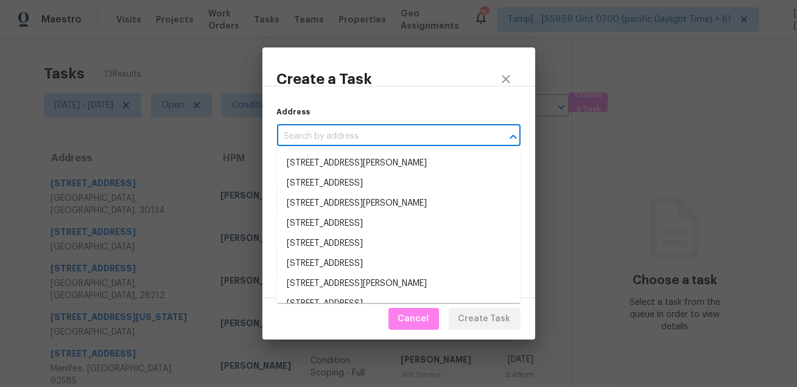
paste input "1340 W Elgin St, Chandler, AZ 85224"
type input "1340 W Elgin St, Chandler, AZ 85224"
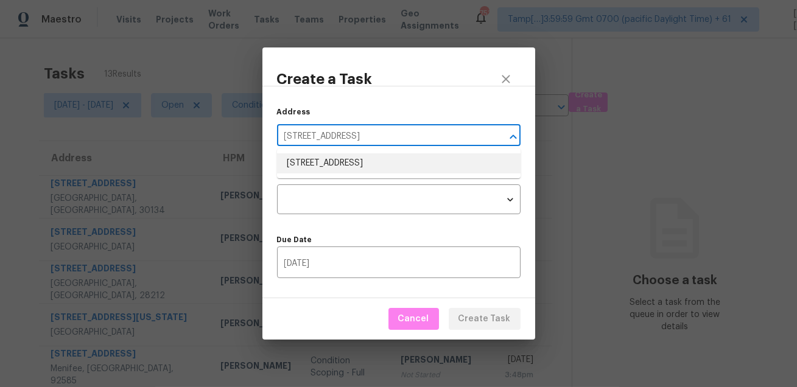
click at [386, 169] on li "1340 W Elgin St, Chandler, AZ 85224" at bounding box center [399, 163] width 244 height 20
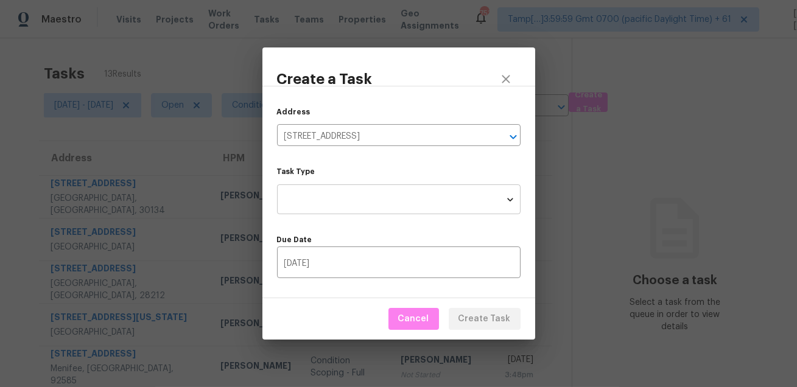
click at [372, 206] on body "Maestro Visits Projects Work Orders Tasks Teams Properties Geo Assignments 753 …" at bounding box center [398, 193] width 797 height 387
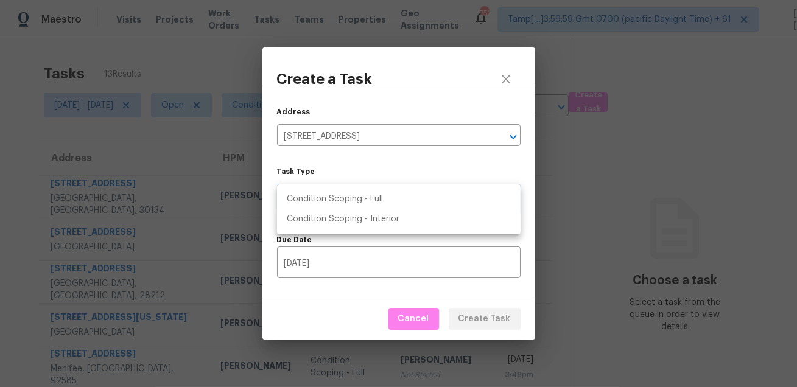
click at [390, 205] on li "Condition Scoping - Full" at bounding box center [399, 199] width 244 height 20
type input "virtual_full_assessment"
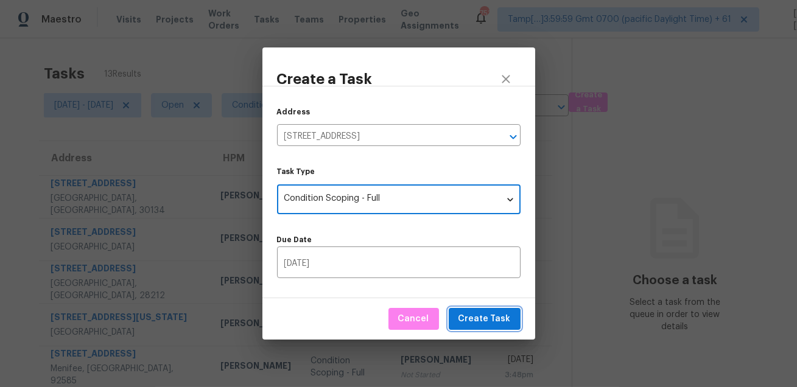
click at [466, 316] on span "Create Task" at bounding box center [485, 319] width 52 height 15
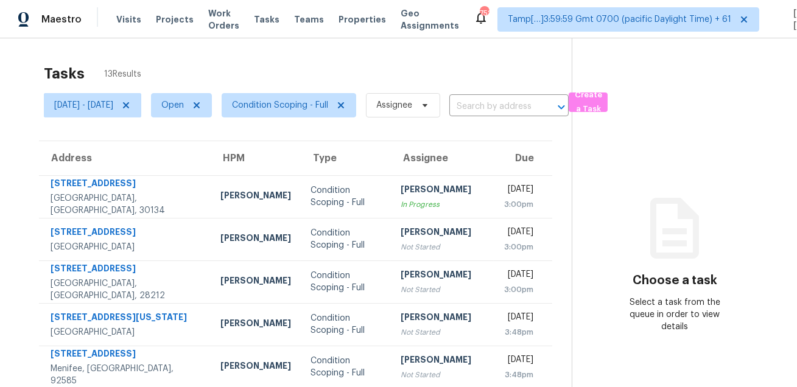
click at [333, 62] on div "Tasks 13 Results" at bounding box center [308, 74] width 528 height 32
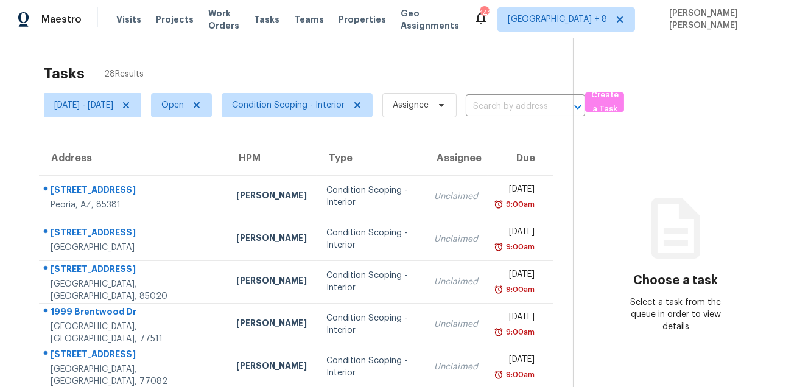
click at [521, 68] on div "Tasks 28 Results" at bounding box center [308, 74] width 529 height 32
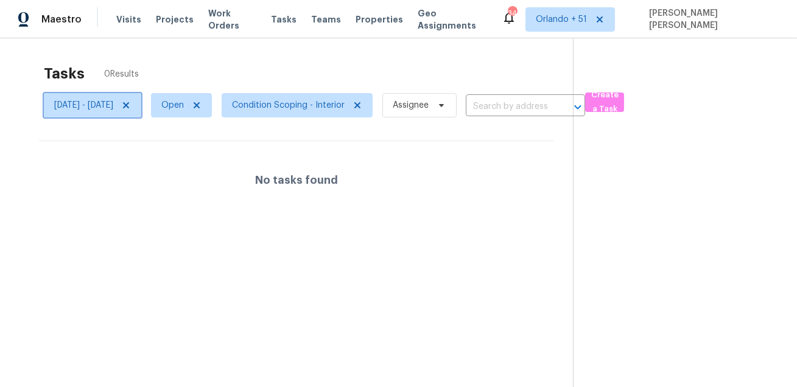
click at [106, 104] on span "Tue, Aug 12 - Tue, Aug 12" at bounding box center [83, 105] width 59 height 12
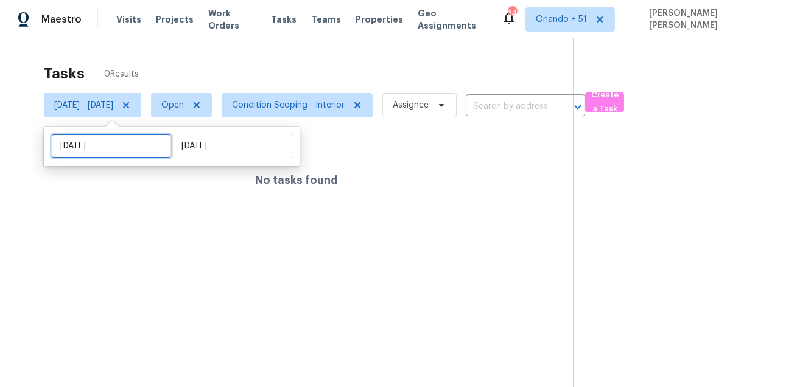
select select "7"
select select "2025"
select select "8"
select select "2025"
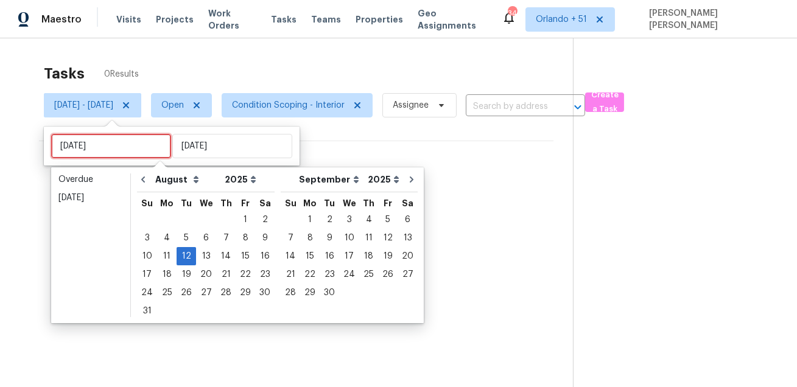
click at [130, 146] on input "Tue, Aug 12" at bounding box center [111, 146] width 120 height 24
type input "Wed, Aug 13"
click at [203, 255] on div "13" at bounding box center [206, 256] width 20 height 17
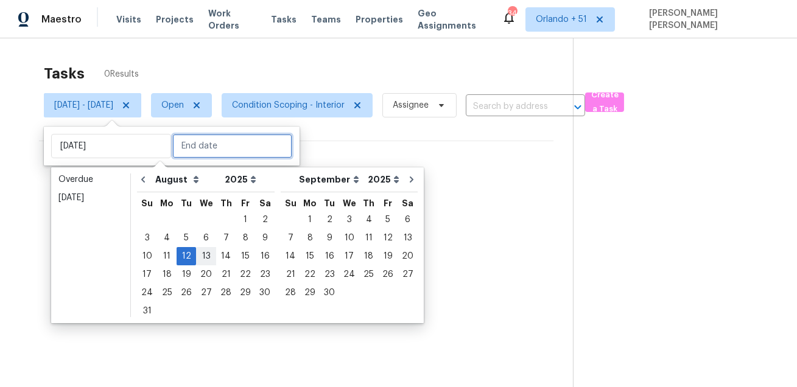
type input "Wed, Aug 13"
type input "Tue, Aug 12"
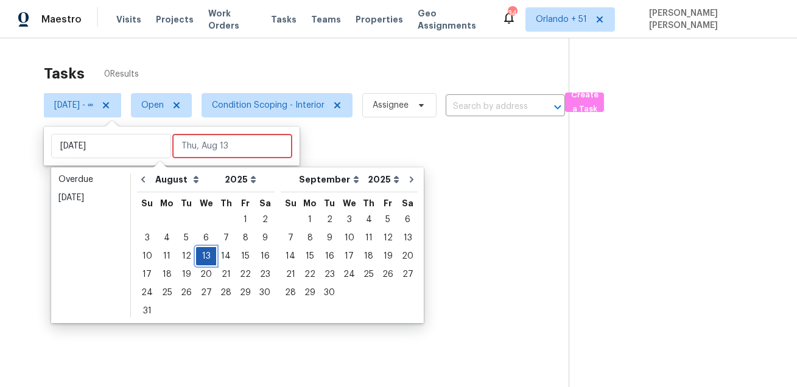
click at [203, 255] on div "13" at bounding box center [206, 256] width 20 height 17
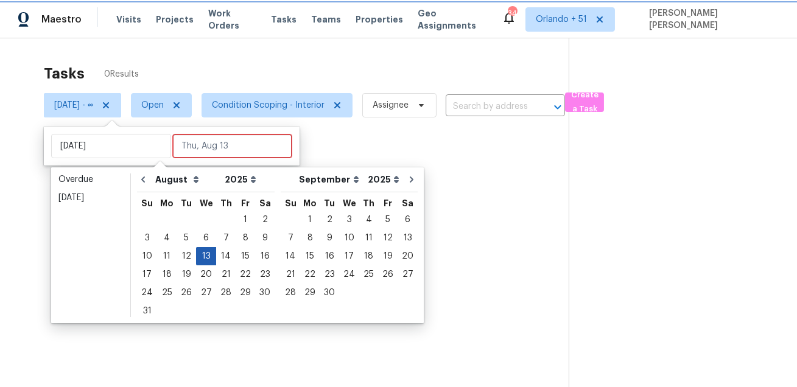
type input "Wed, Aug 13"
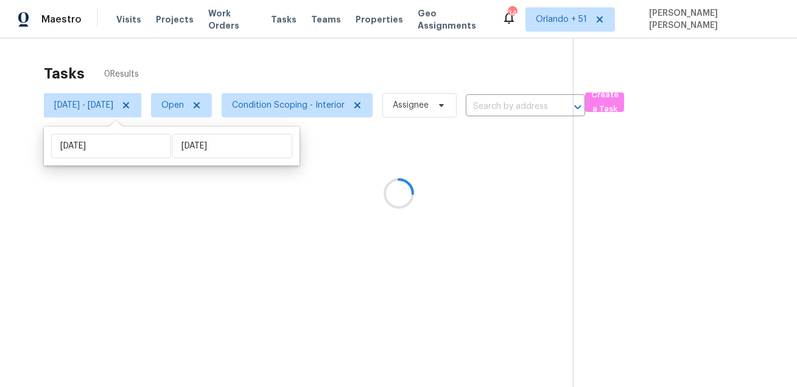
click at [314, 62] on div at bounding box center [398, 193] width 797 height 387
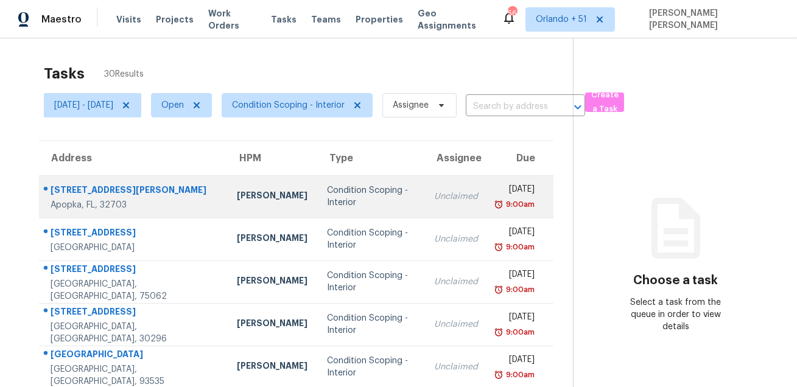
click at [86, 192] on div "[STREET_ADDRESS][PERSON_NAME]" at bounding box center [134, 191] width 167 height 15
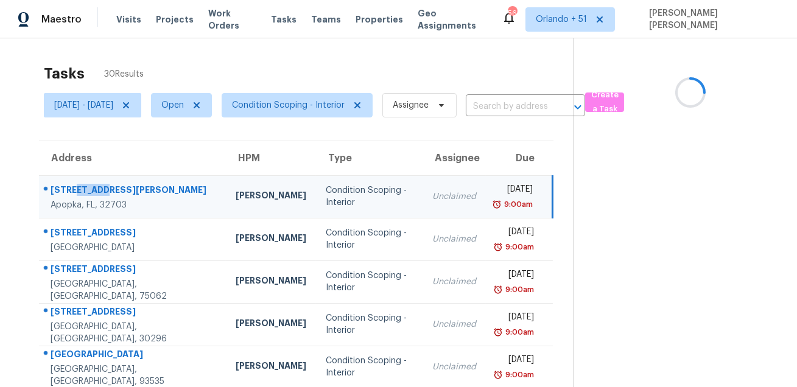
click at [86, 192] on div "[STREET_ADDRESS][PERSON_NAME]" at bounding box center [134, 191] width 166 height 15
copy div "[STREET_ADDRESS][PERSON_NAME]"
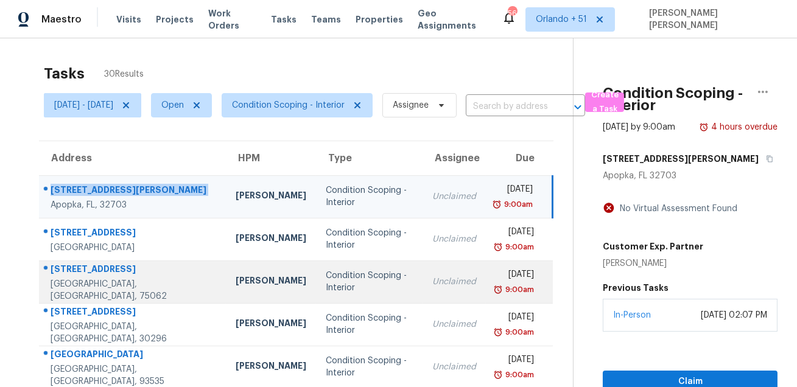
click at [112, 278] on div "[STREET_ADDRESS]" at bounding box center [134, 270] width 166 height 15
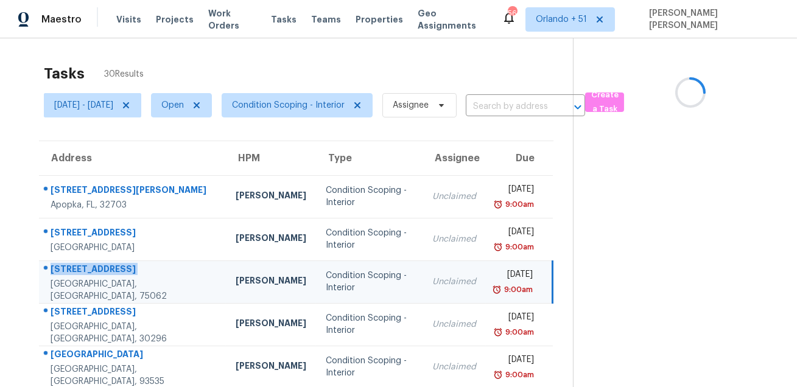
click at [112, 278] on div "[STREET_ADDRESS]" at bounding box center [134, 270] width 166 height 15
copy div "[STREET_ADDRESS]"
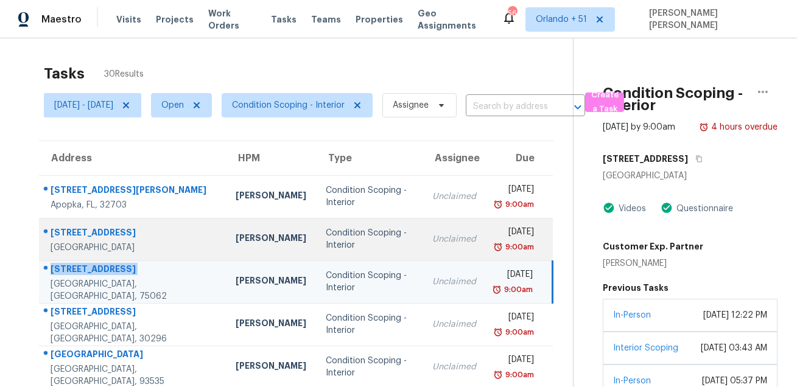
scroll to position [115, 0]
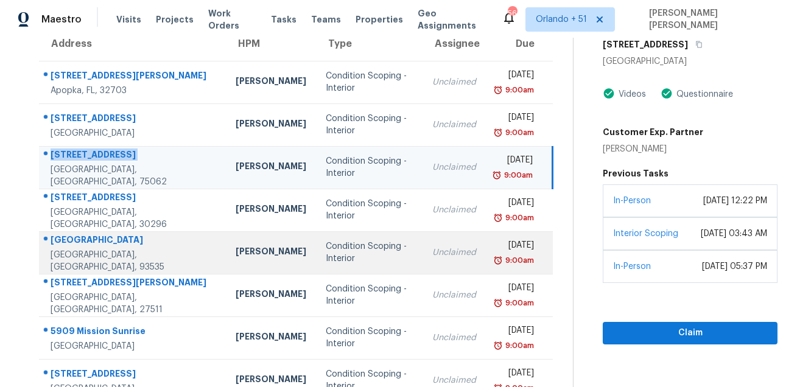
click at [110, 241] on div "[GEOGRAPHIC_DATA]" at bounding box center [134, 241] width 166 height 15
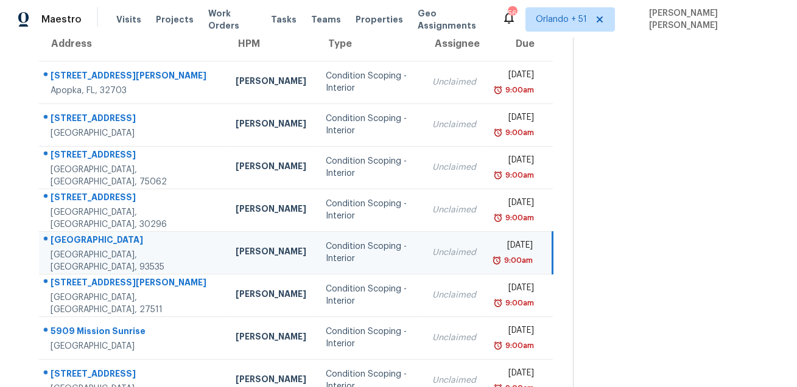
click at [110, 241] on div "[GEOGRAPHIC_DATA]" at bounding box center [134, 241] width 166 height 15
copy div "[GEOGRAPHIC_DATA]"
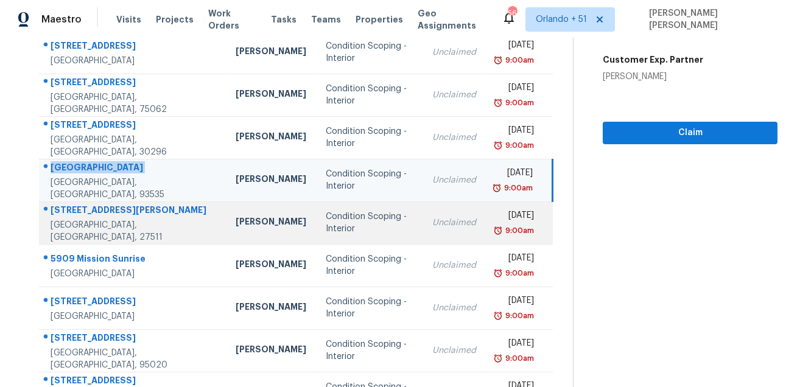
click at [97, 226] on div "[GEOGRAPHIC_DATA], [GEOGRAPHIC_DATA], 27511" at bounding box center [134, 231] width 166 height 24
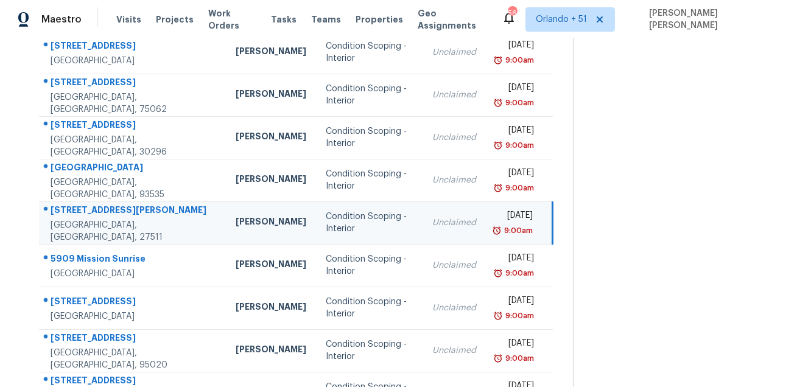
click at [112, 212] on div "[STREET_ADDRESS][PERSON_NAME]" at bounding box center [134, 211] width 166 height 15
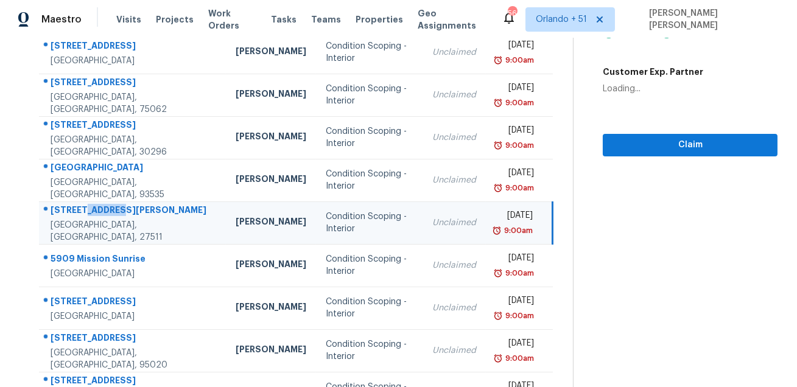
click at [112, 212] on div "[STREET_ADDRESS][PERSON_NAME]" at bounding box center [134, 211] width 166 height 15
copy div "[STREET_ADDRESS][PERSON_NAME]"
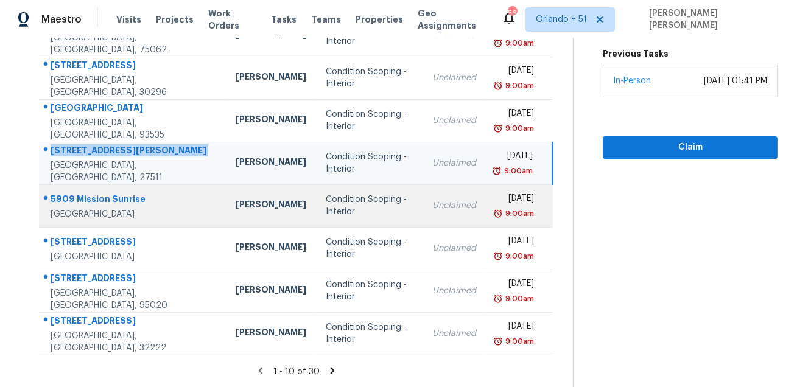
click at [80, 200] on div "5909 Mission Sunrise" at bounding box center [134, 200] width 166 height 15
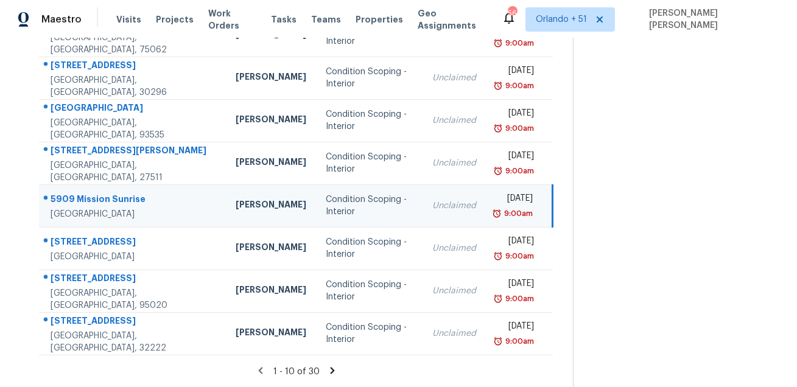
click at [80, 200] on div "5909 Mission Sunrise" at bounding box center [134, 200] width 166 height 15
copy div "5909 Mission Sunrise"
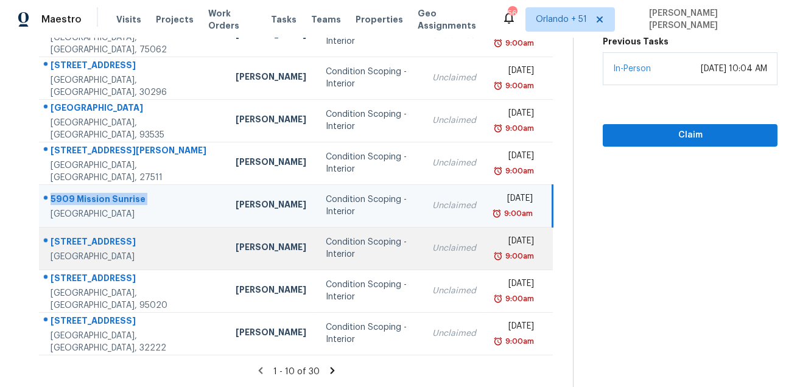
click at [68, 236] on div "[STREET_ADDRESS]" at bounding box center [134, 243] width 166 height 15
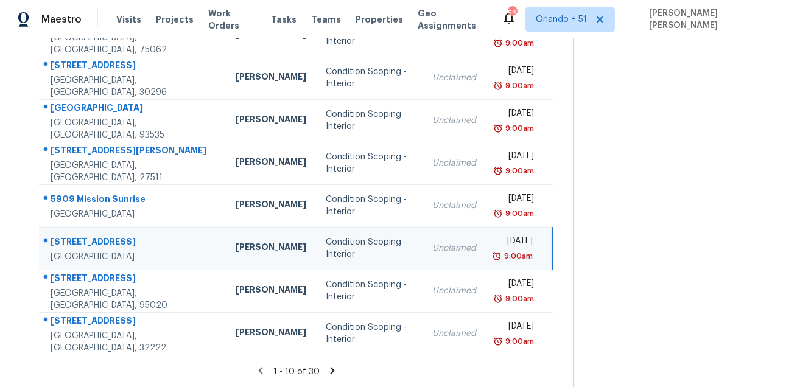
click at [68, 236] on div "[STREET_ADDRESS]" at bounding box center [134, 243] width 166 height 15
copy div "[STREET_ADDRESS]"
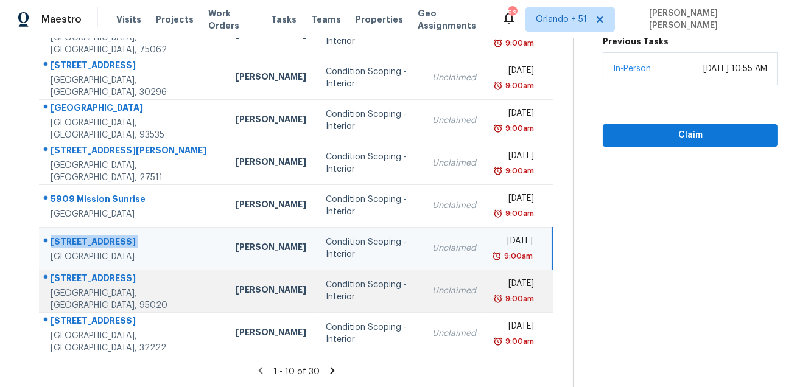
click at [83, 288] on div "[STREET_ADDRESS]" at bounding box center [134, 279] width 166 height 15
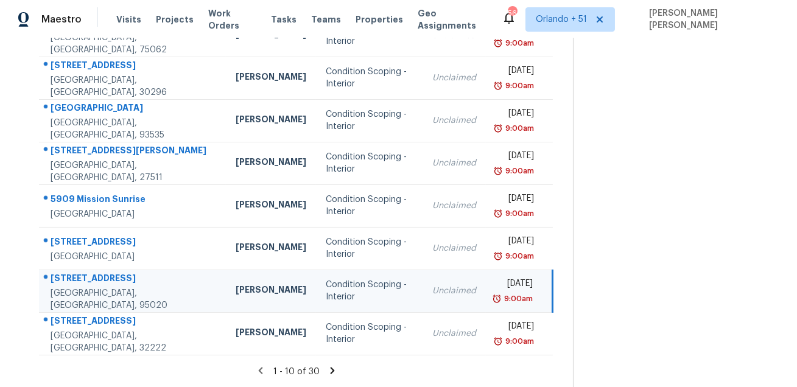
click at [83, 288] on div "[STREET_ADDRESS]" at bounding box center [134, 279] width 166 height 15
copy div "[STREET_ADDRESS]"
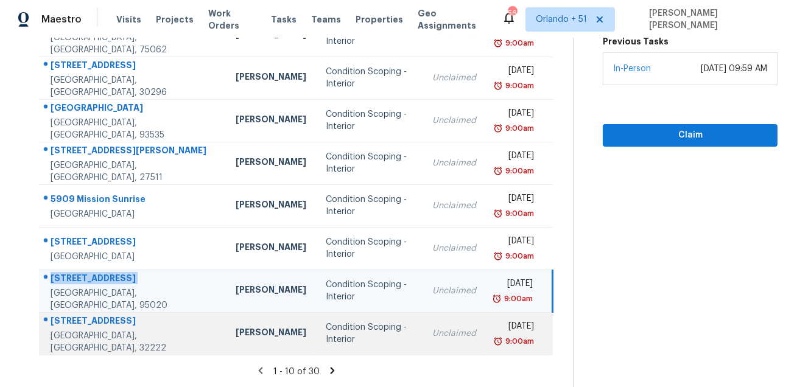
click at [71, 322] on div "[STREET_ADDRESS]" at bounding box center [134, 322] width 166 height 15
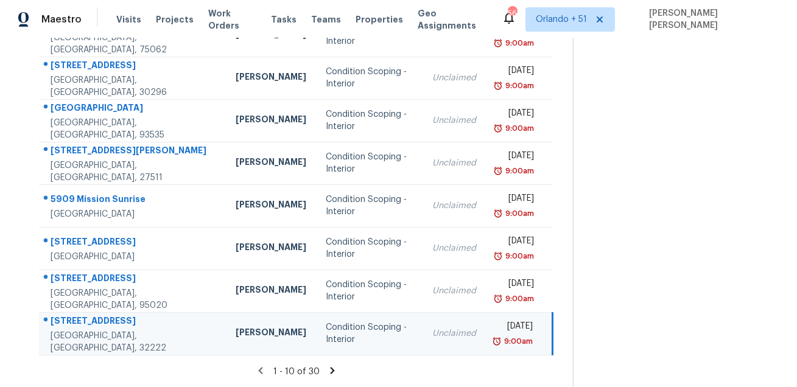
click at [71, 322] on div "[STREET_ADDRESS]" at bounding box center [134, 322] width 166 height 15
copy div "[STREET_ADDRESS]"
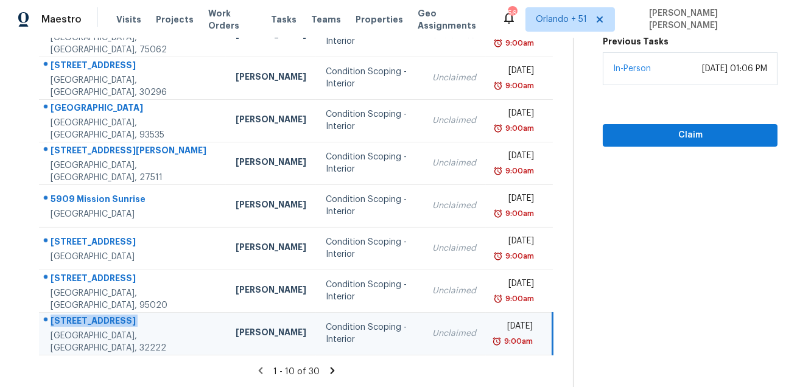
click at [334, 371] on icon at bounding box center [332, 370] width 4 height 7
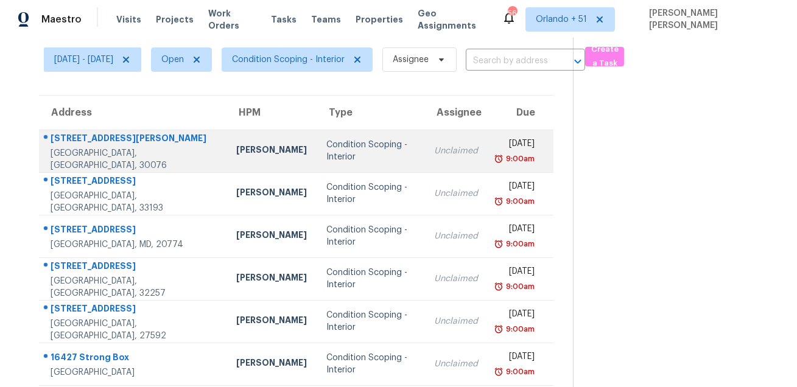
scroll to position [15, 0]
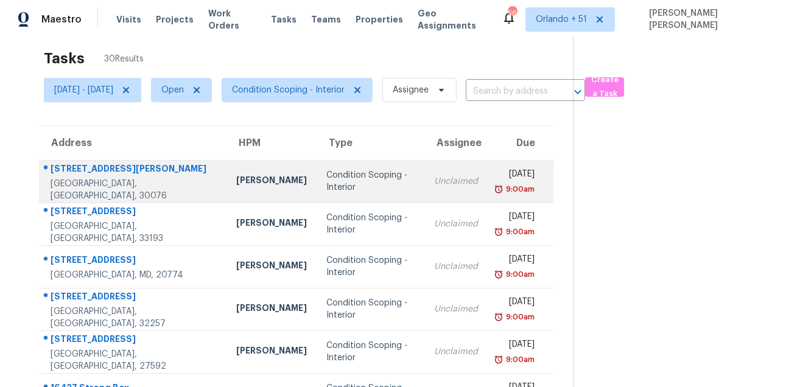
click at [85, 175] on div "[STREET_ADDRESS][PERSON_NAME]" at bounding box center [134, 170] width 166 height 15
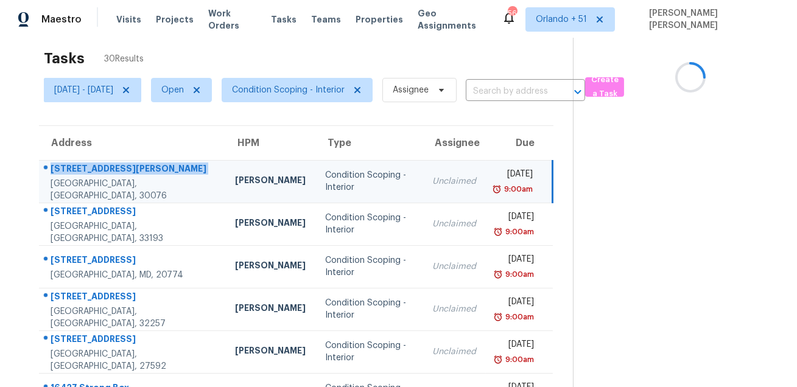
click at [85, 175] on div "[STREET_ADDRESS][PERSON_NAME]" at bounding box center [133, 170] width 165 height 15
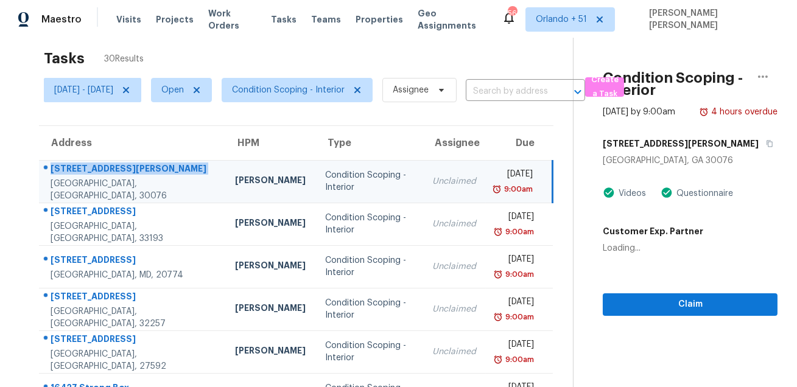
copy div "[STREET_ADDRESS][PERSON_NAME]"
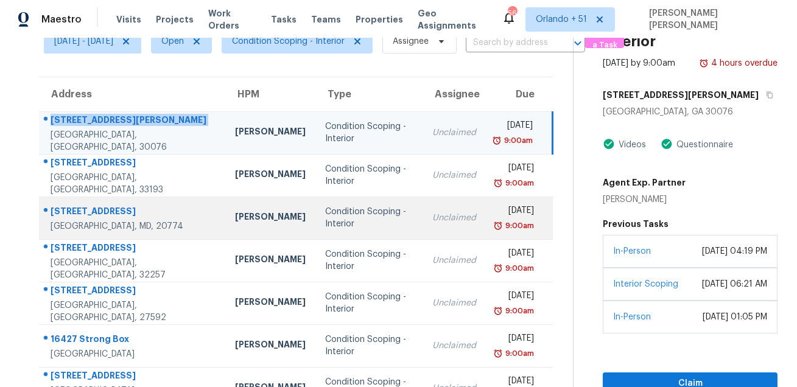
scroll to position [90, 0]
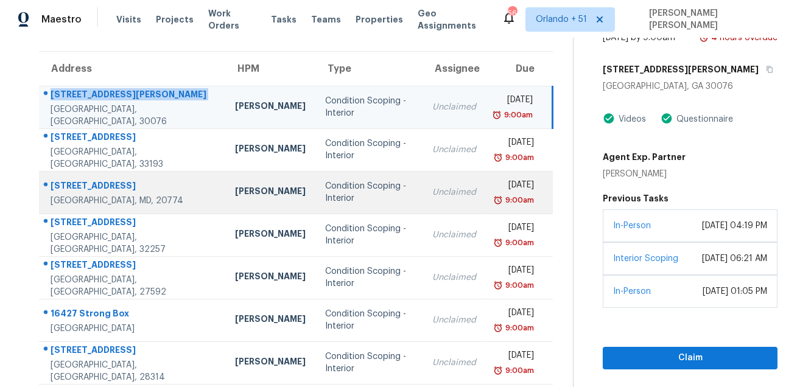
click at [102, 188] on div "[STREET_ADDRESS]" at bounding box center [133, 187] width 165 height 15
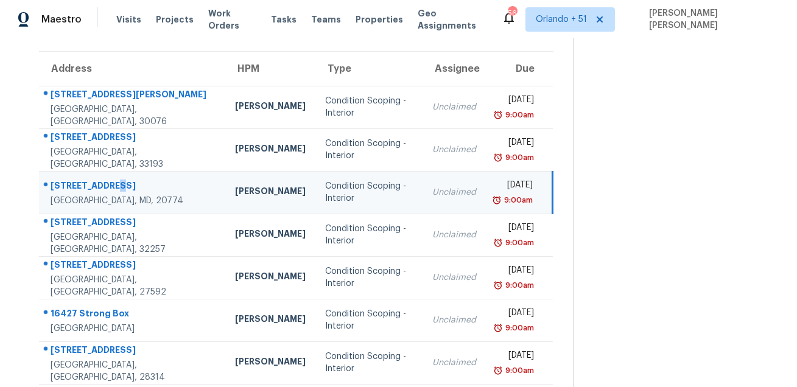
click at [102, 188] on div "[STREET_ADDRESS]" at bounding box center [133, 187] width 165 height 15
copy div "[STREET_ADDRESS]"
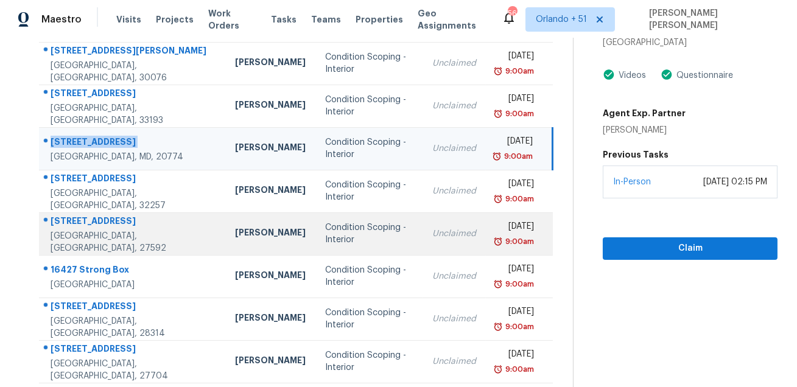
scroll to position [155, 0]
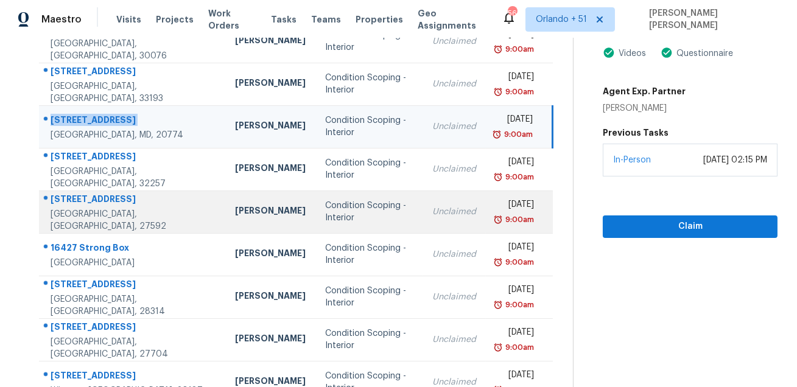
click at [76, 205] on div "[STREET_ADDRESS]" at bounding box center [133, 200] width 165 height 15
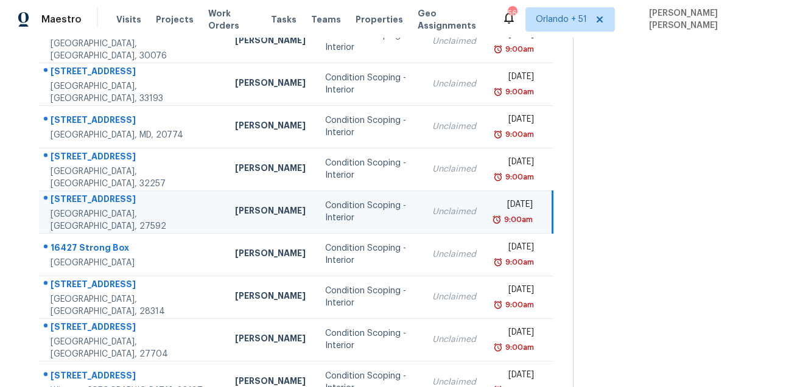
click at [76, 205] on div "[STREET_ADDRESS]" at bounding box center [133, 200] width 165 height 15
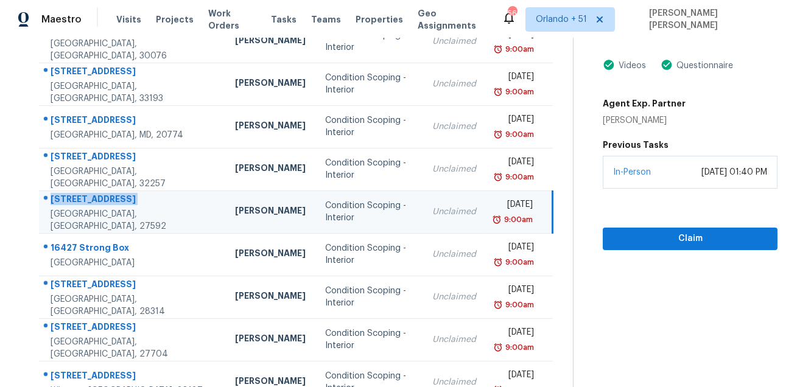
scroll to position [194, 0]
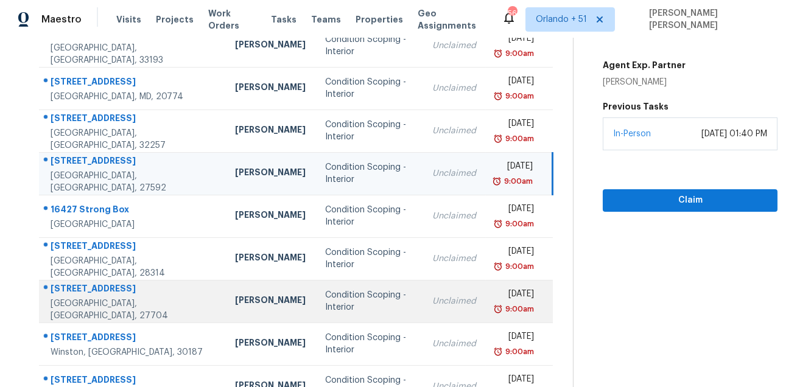
click at [103, 295] on div "[STREET_ADDRESS]" at bounding box center [133, 290] width 165 height 15
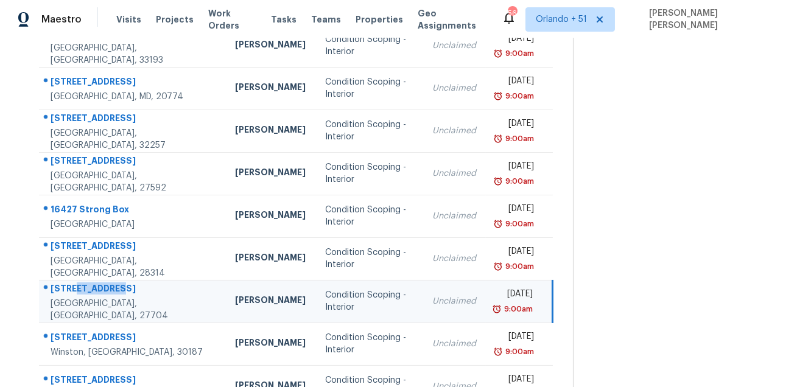
click at [103, 295] on div "[STREET_ADDRESS]" at bounding box center [133, 290] width 165 height 15
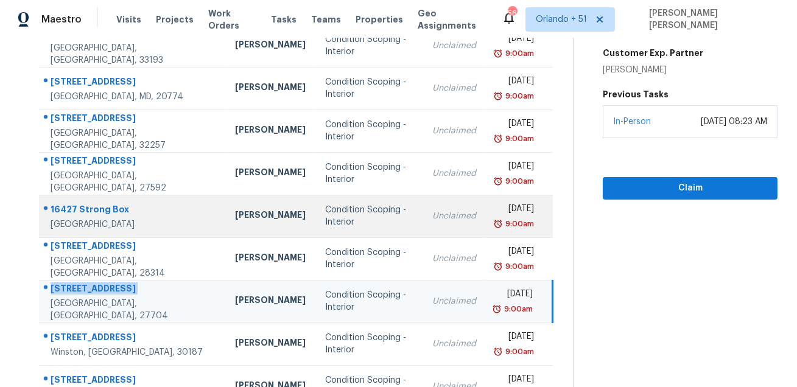
scroll to position [247, 0]
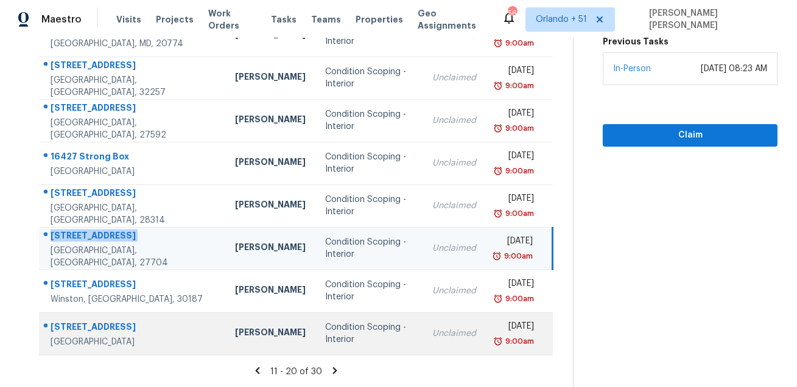
click at [103, 332] on div "[STREET_ADDRESS]" at bounding box center [133, 328] width 165 height 15
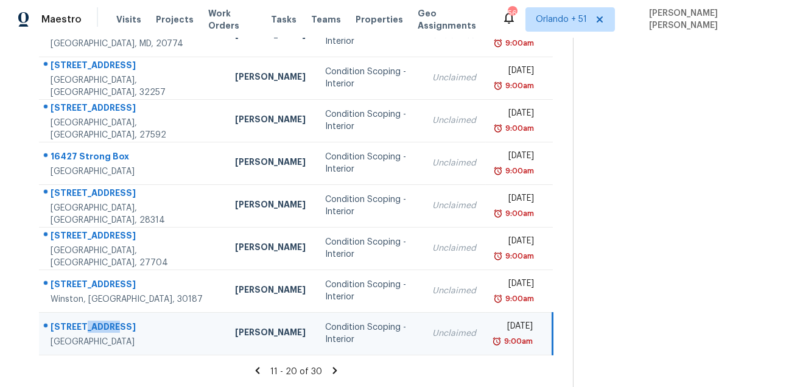
click at [103, 332] on div "[STREET_ADDRESS]" at bounding box center [133, 328] width 165 height 15
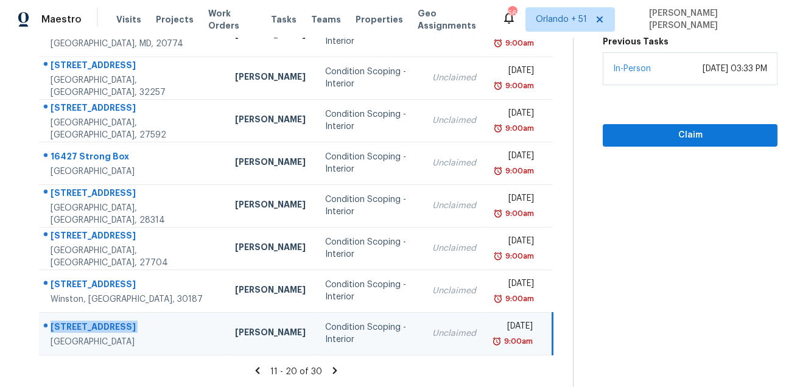
click at [339, 376] on div "11 - 20 of 30" at bounding box center [296, 371] width 554 height 13
click at [337, 371] on icon at bounding box center [335, 370] width 4 height 7
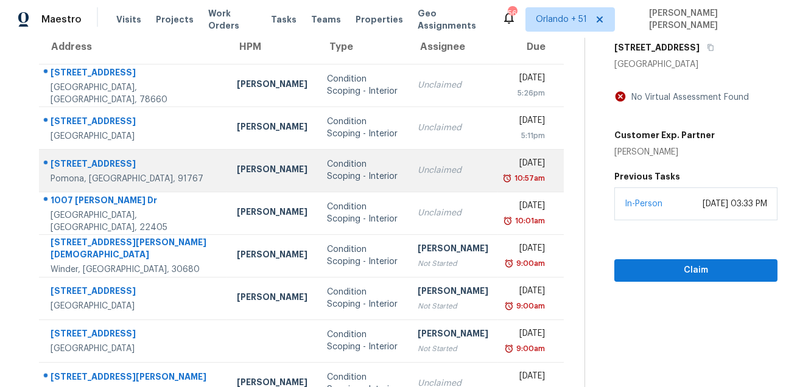
scroll to position [62, 0]
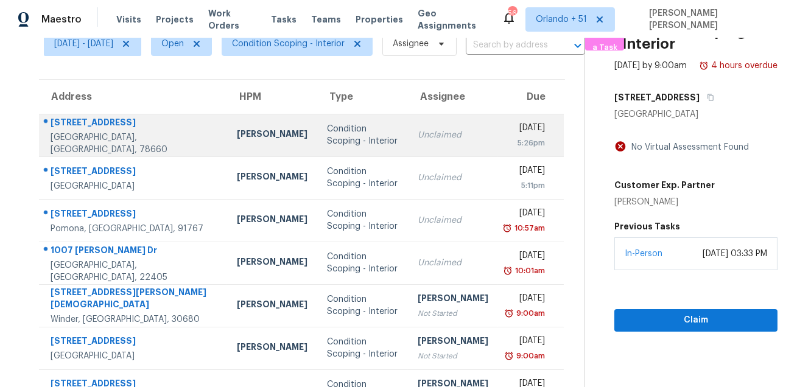
click at [91, 127] on div "[STREET_ADDRESS]" at bounding box center [134, 123] width 167 height 15
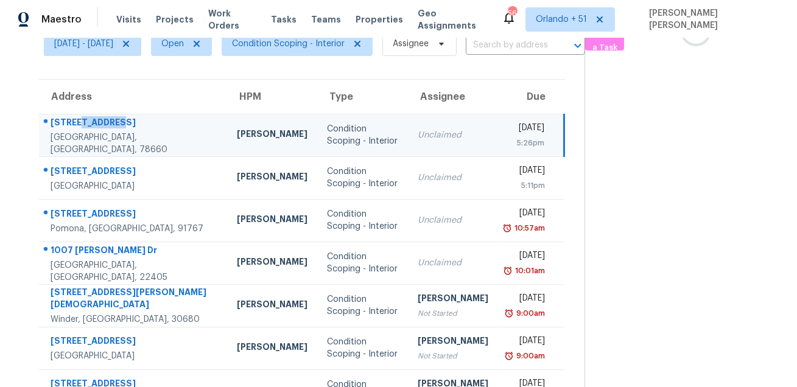
click at [91, 127] on div "[STREET_ADDRESS]" at bounding box center [134, 123] width 167 height 15
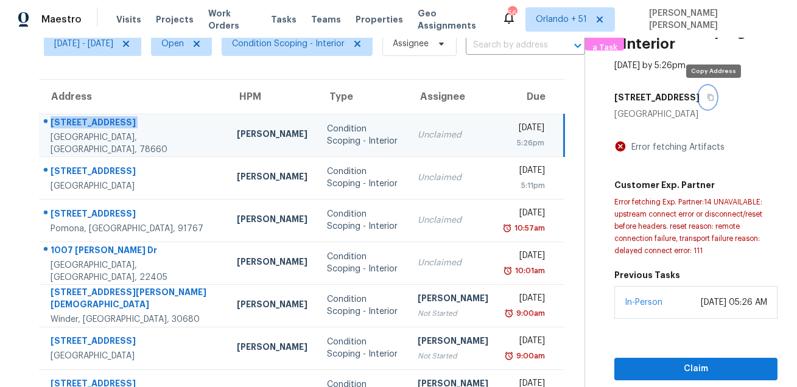
click at [711, 99] on icon "button" at bounding box center [710, 97] width 7 height 7
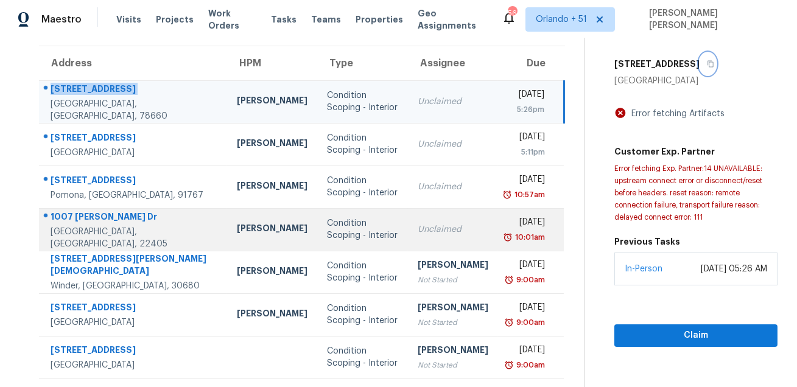
scroll to position [121, 0]
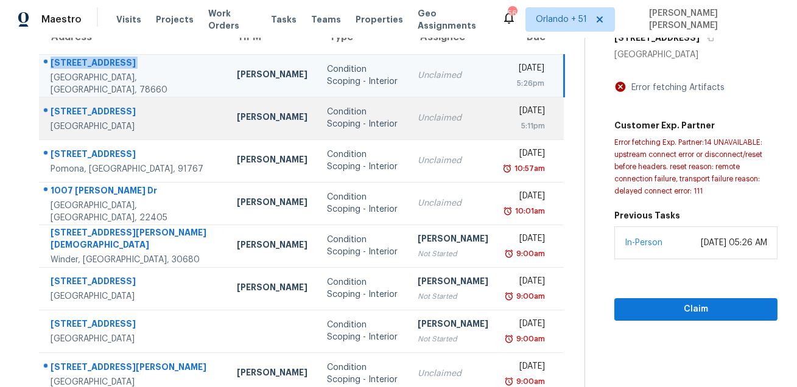
click at [106, 107] on div "[STREET_ADDRESS]" at bounding box center [134, 112] width 167 height 15
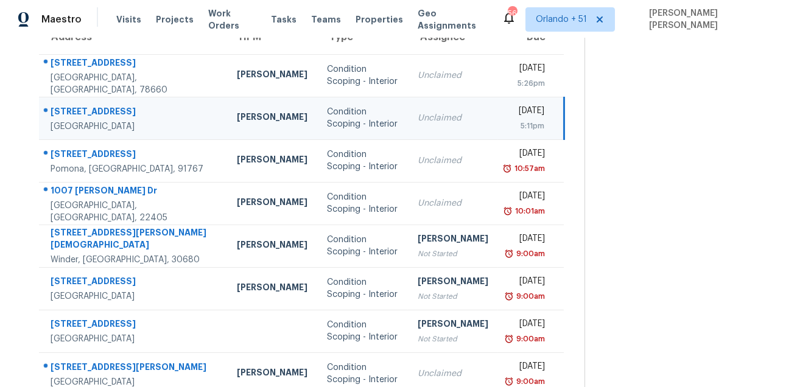
click at [106, 107] on div "[STREET_ADDRESS]" at bounding box center [134, 112] width 167 height 15
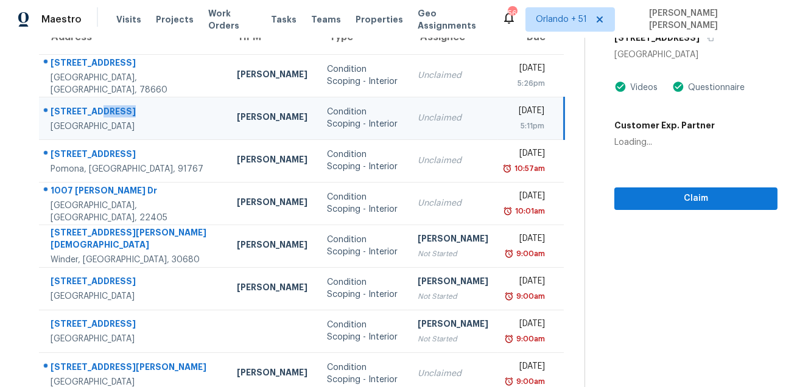
click at [106, 107] on div "[STREET_ADDRESS]" at bounding box center [134, 112] width 167 height 15
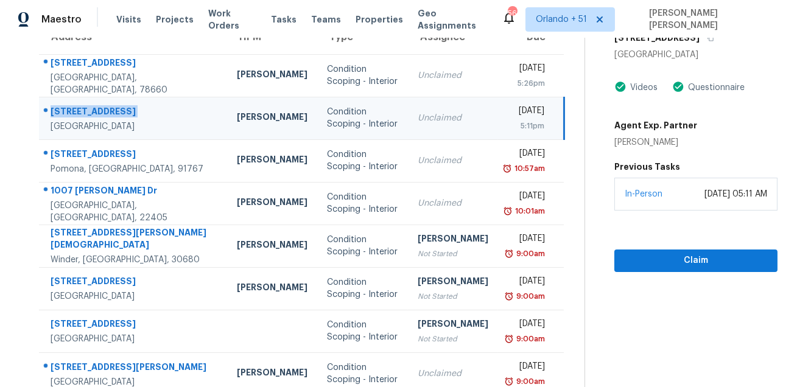
scroll to position [58, 0]
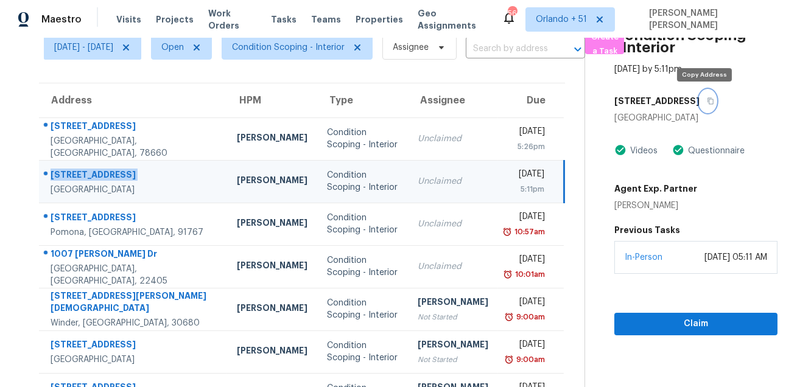
click at [708, 99] on icon "button" at bounding box center [711, 101] width 6 height 7
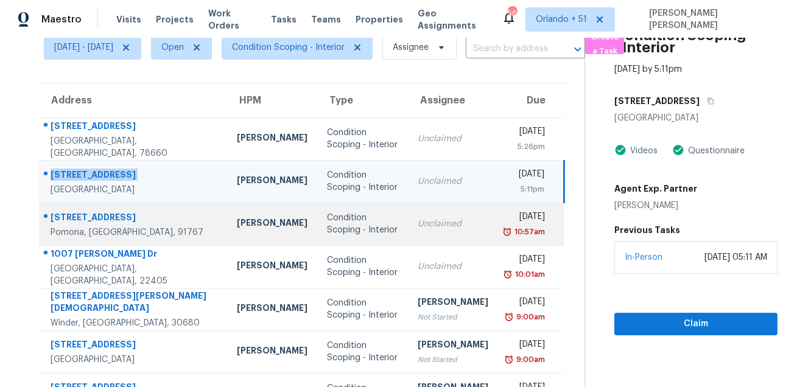
click at [79, 219] on div "[STREET_ADDRESS]" at bounding box center [134, 218] width 167 height 15
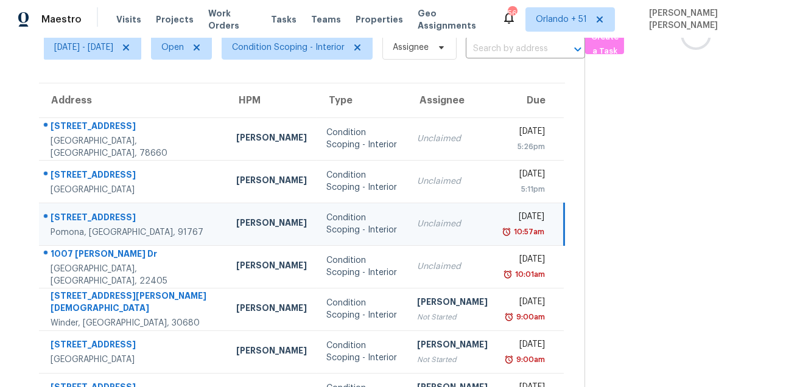
click at [79, 219] on div "[STREET_ADDRESS]" at bounding box center [134, 218] width 166 height 15
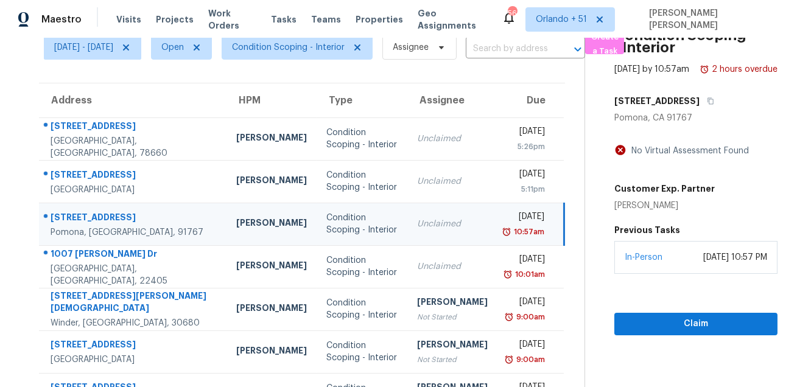
click at [705, 107] on div "[STREET_ADDRESS]" at bounding box center [696, 101] width 163 height 22
click at [707, 105] on icon "button" at bounding box center [710, 100] width 7 height 7
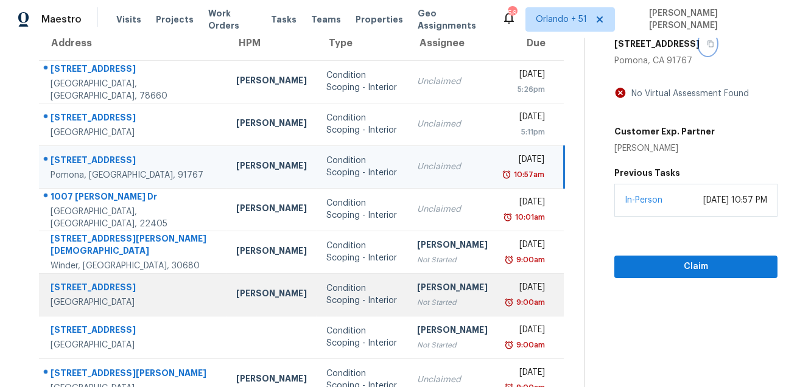
scroll to position [108, 0]
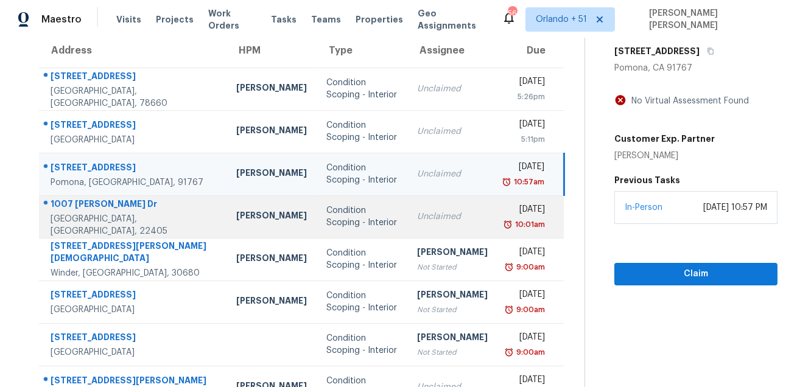
click at [90, 206] on div "1007 [PERSON_NAME] Dr" at bounding box center [134, 205] width 166 height 15
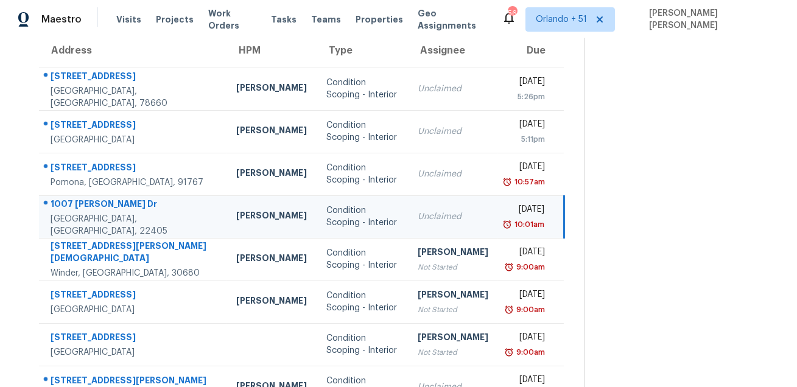
click at [90, 206] on div "1007 [PERSON_NAME] Dr" at bounding box center [134, 205] width 167 height 15
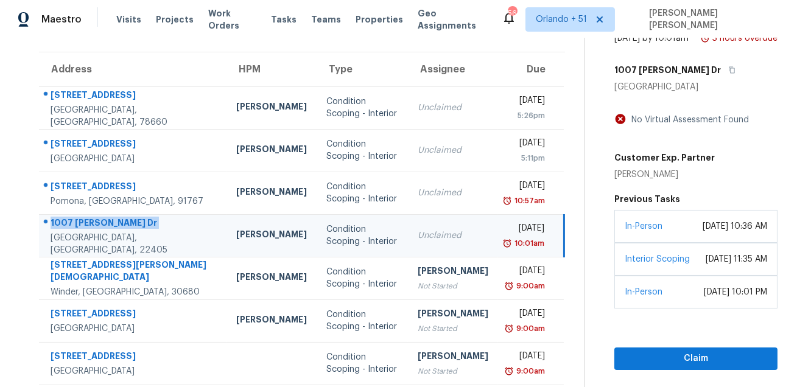
scroll to position [79, 0]
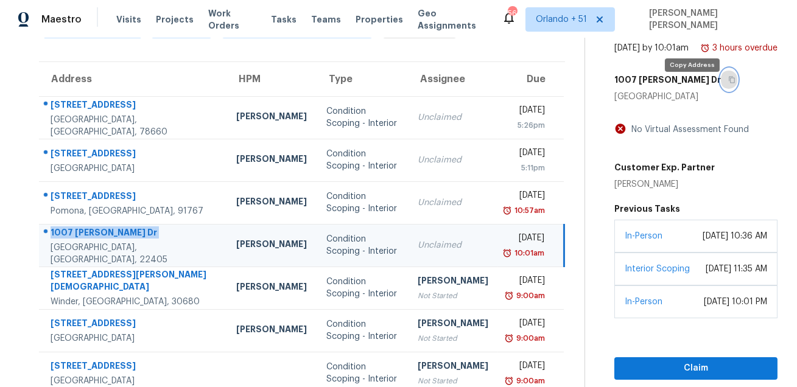
click at [721, 91] on button "button" at bounding box center [729, 80] width 16 height 22
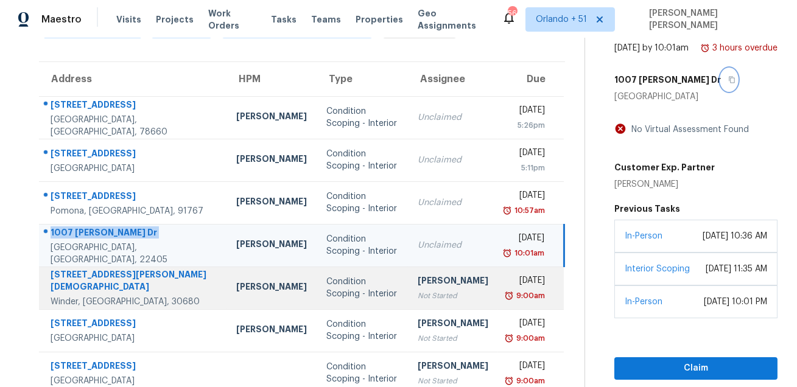
scroll to position [247, 0]
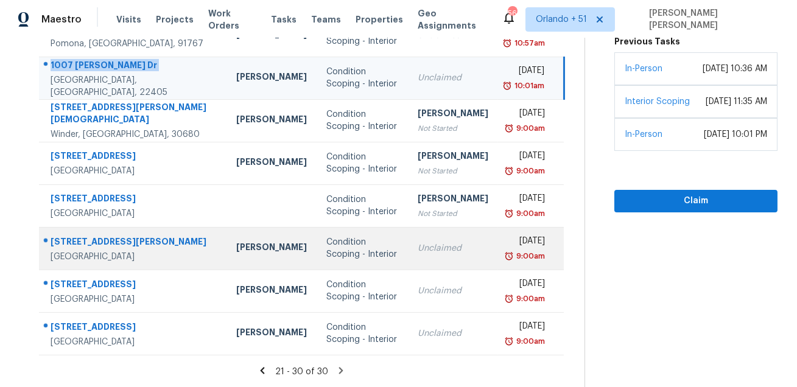
click at [76, 242] on div "[STREET_ADDRESS][PERSON_NAME]" at bounding box center [134, 243] width 167 height 15
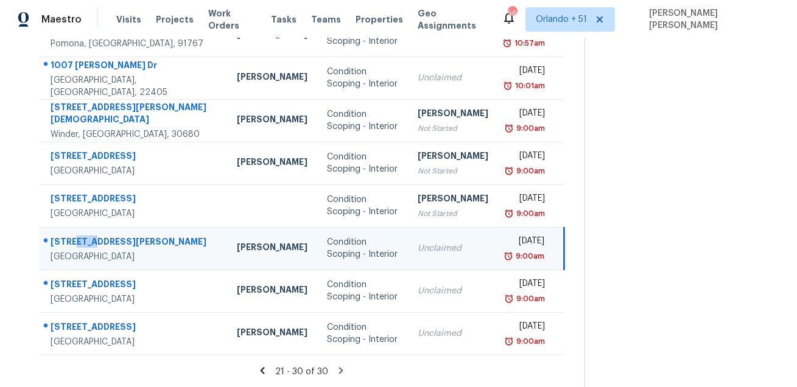
click at [76, 242] on div "[STREET_ADDRESS][PERSON_NAME]" at bounding box center [134, 243] width 167 height 15
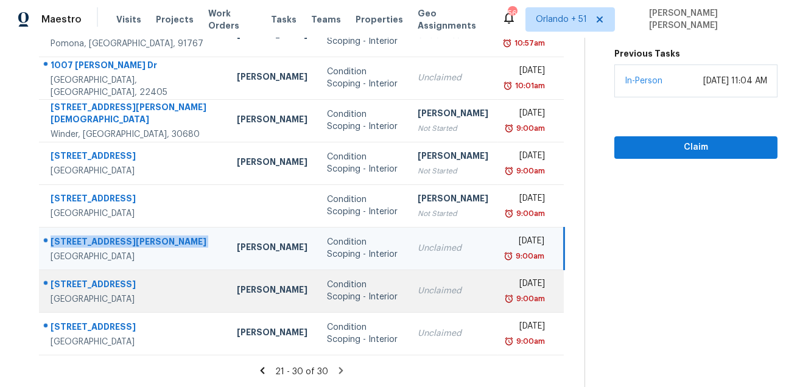
click at [83, 278] on div "[STREET_ADDRESS]" at bounding box center [134, 285] width 167 height 15
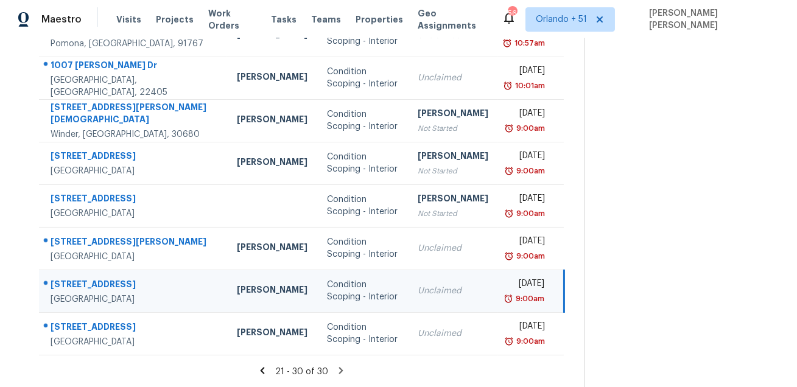
click at [83, 278] on div "[STREET_ADDRESS]" at bounding box center [134, 285] width 167 height 15
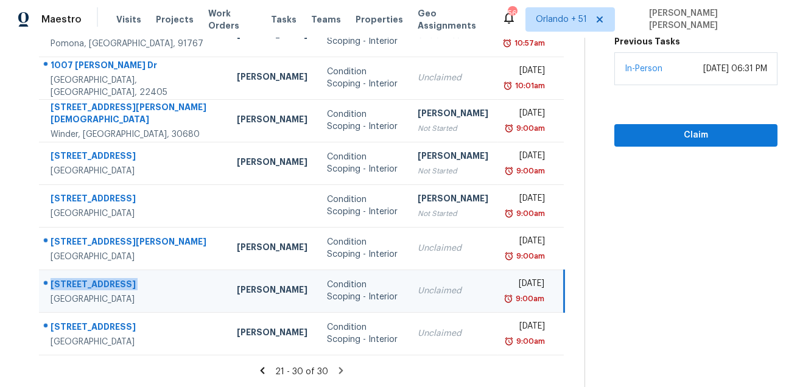
click at [339, 368] on icon at bounding box center [341, 370] width 4 height 7
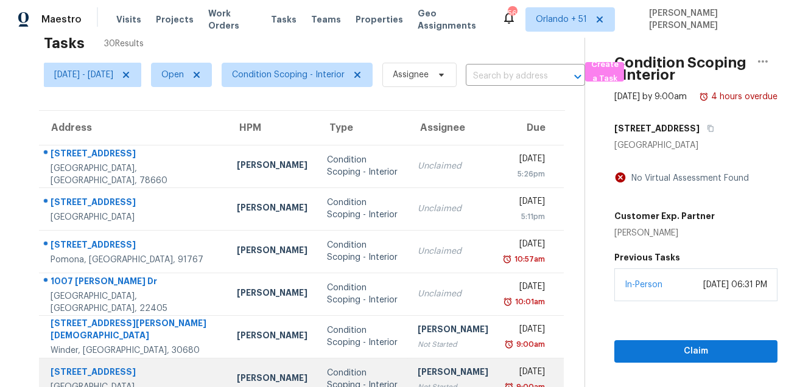
scroll to position [0, 0]
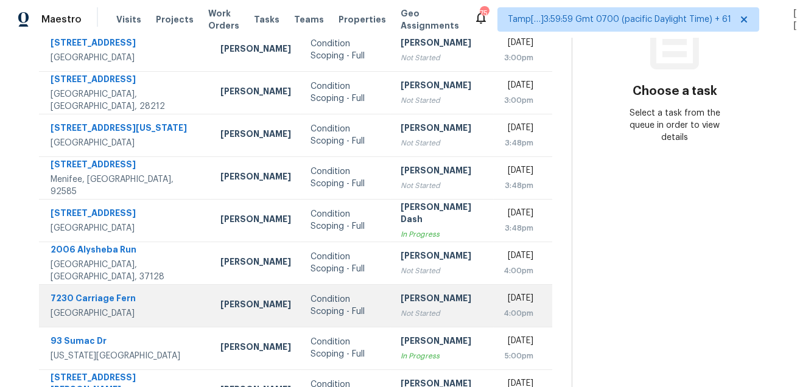
scroll to position [224, 0]
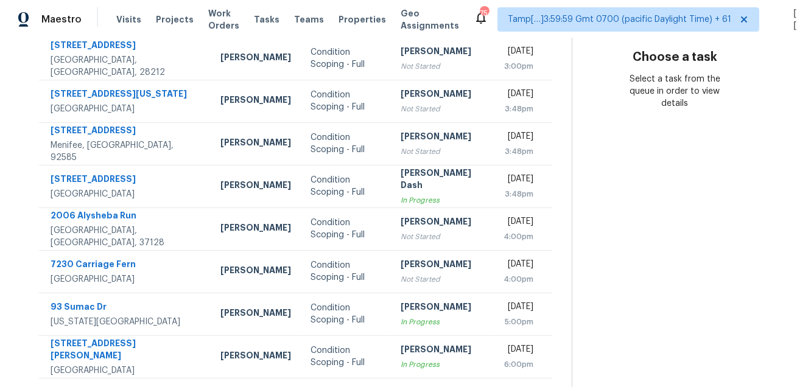
click at [650, 216] on section "Choose a task Select a task from the queue in order to view details" at bounding box center [675, 102] width 206 height 574
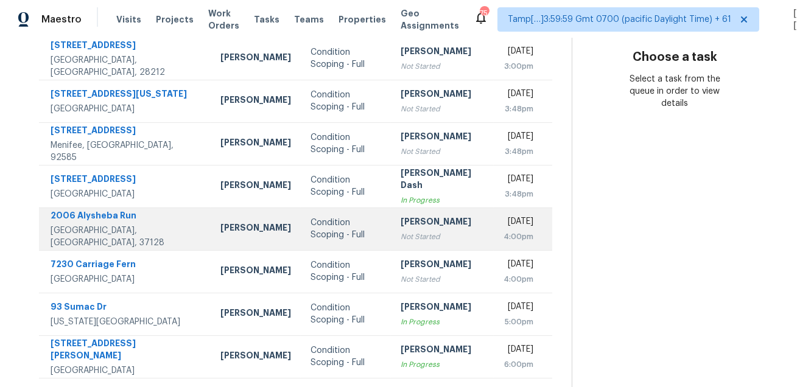
scroll to position [0, 0]
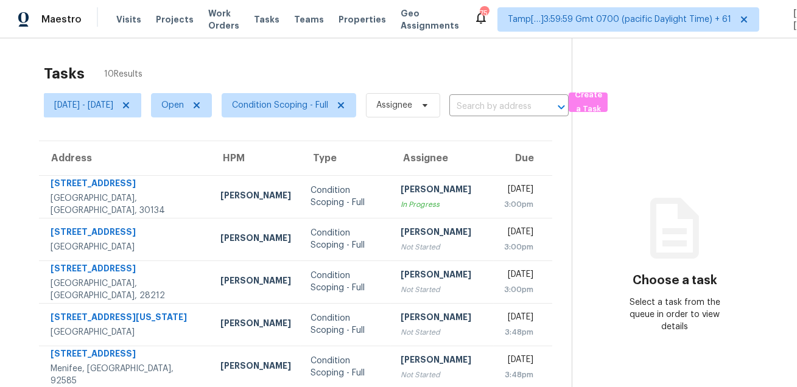
click at [224, 65] on div "Tasks 10 Results" at bounding box center [308, 74] width 528 height 32
click at [426, 55] on div "Tasks 10 Results [DATE] - [DATE] Open Condition Scoping - Full Assignee ​ Creat…" at bounding box center [398, 325] width 797 height 574
click at [253, 69] on div "Tasks 10 Results" at bounding box center [308, 74] width 528 height 32
click at [448, 66] on div "Tasks 10 Results" at bounding box center [308, 74] width 528 height 32
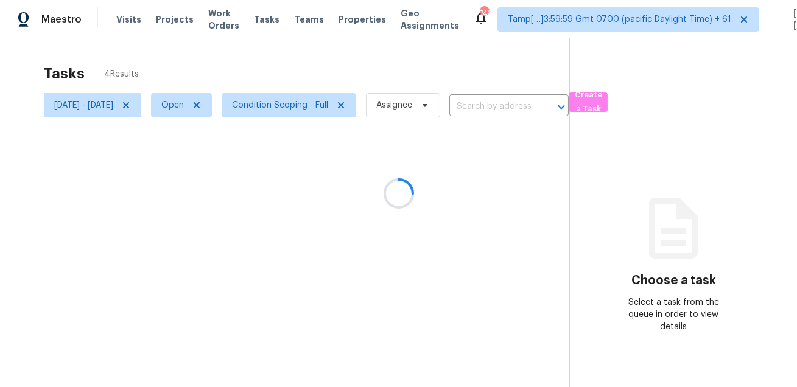
click at [401, 65] on div at bounding box center [398, 193] width 797 height 387
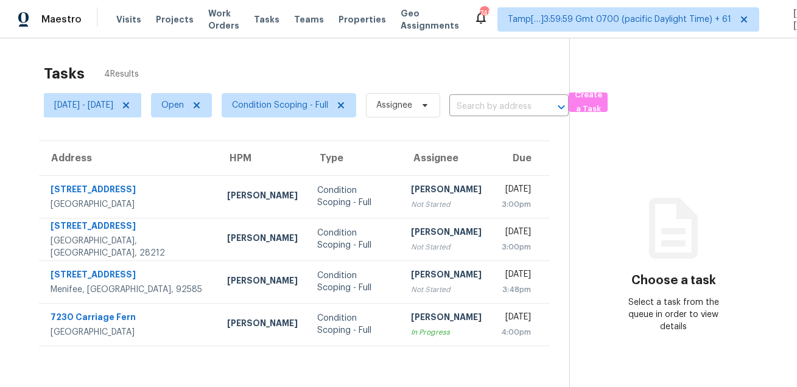
click at [419, 72] on div "Tasks 4 Results" at bounding box center [307, 74] width 526 height 32
click at [328, 99] on span "Condition Scoping - Full" at bounding box center [280, 105] width 96 height 12
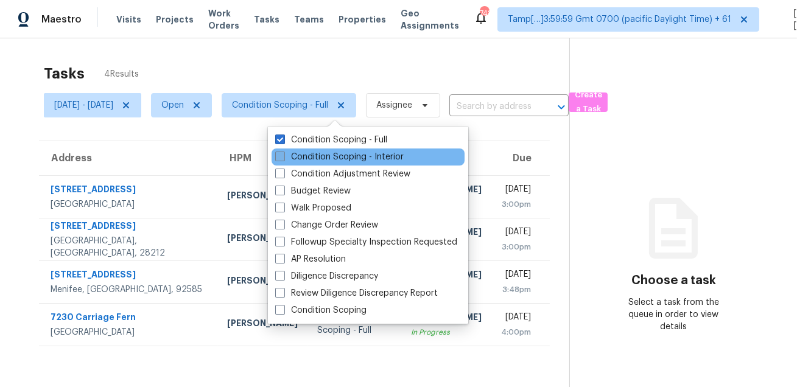
click at [317, 155] on label "Condition Scoping - Interior" at bounding box center [339, 157] width 129 height 12
click at [283, 155] on input "Condition Scoping - Interior" at bounding box center [279, 155] width 8 height 8
checkbox input "true"
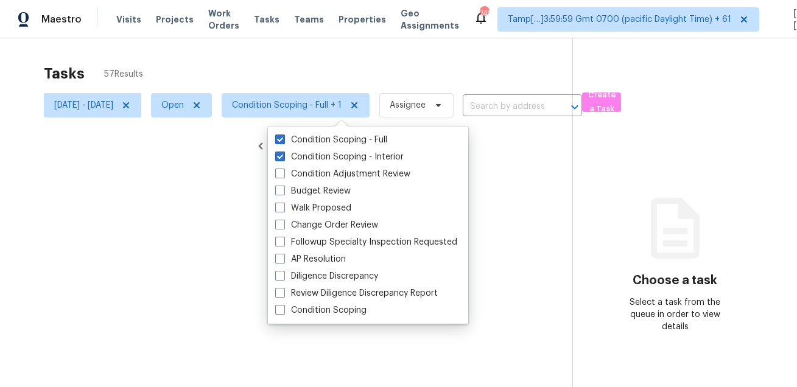
click at [376, 44] on div at bounding box center [398, 193] width 797 height 387
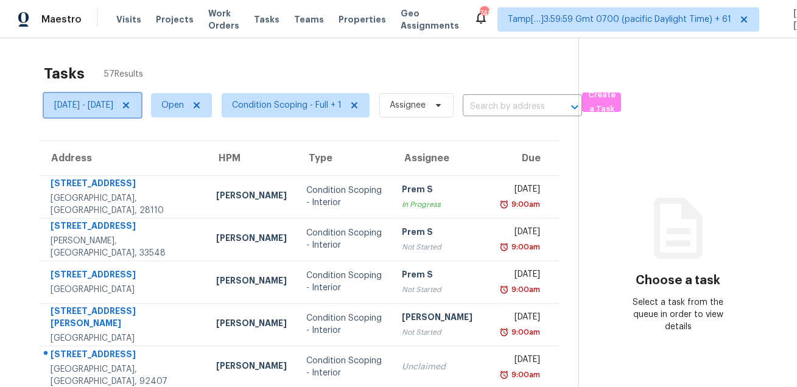
click at [113, 101] on span "Wed, Aug 13 - Wed, Aug 13" at bounding box center [83, 105] width 59 height 12
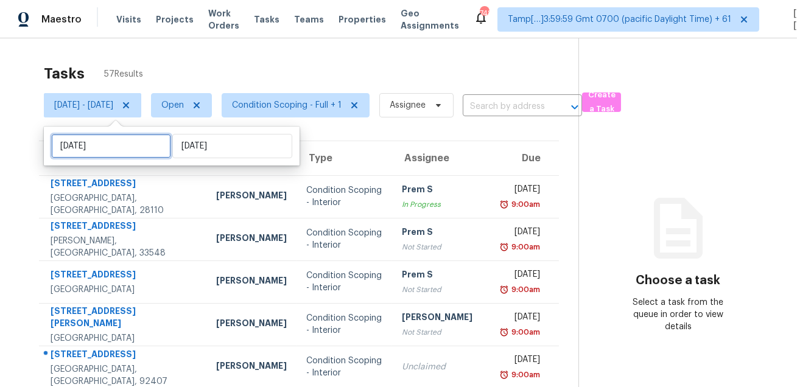
click at [119, 136] on input "Wed, Aug 13" at bounding box center [111, 146] width 120 height 24
select select "7"
select select "2025"
select select "8"
select select "2025"
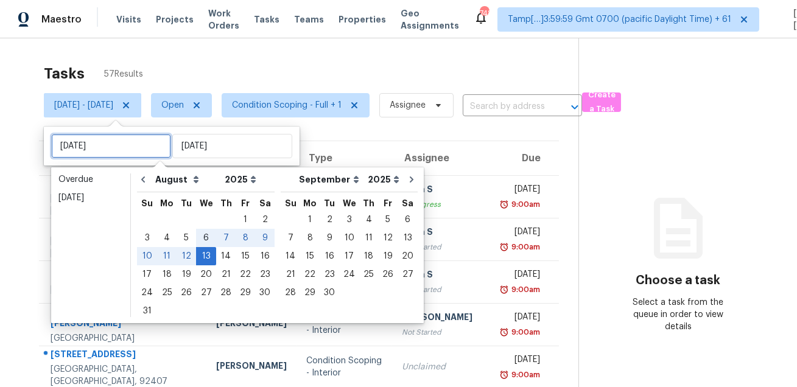
type input "Wed, Aug 06"
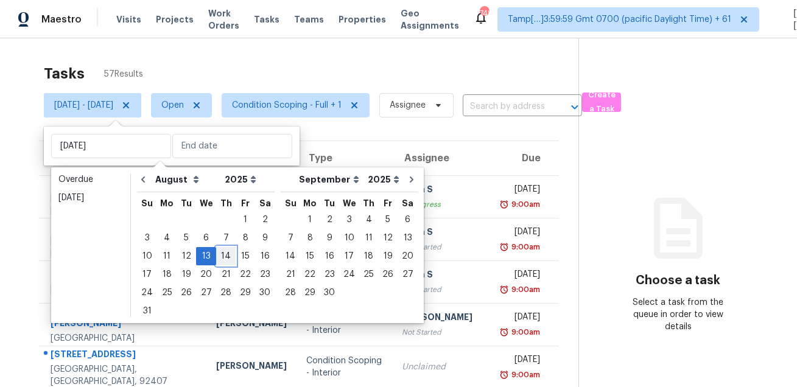
click at [216, 253] on div "14" at bounding box center [225, 256] width 19 height 17
type input "Thu, Aug 14"
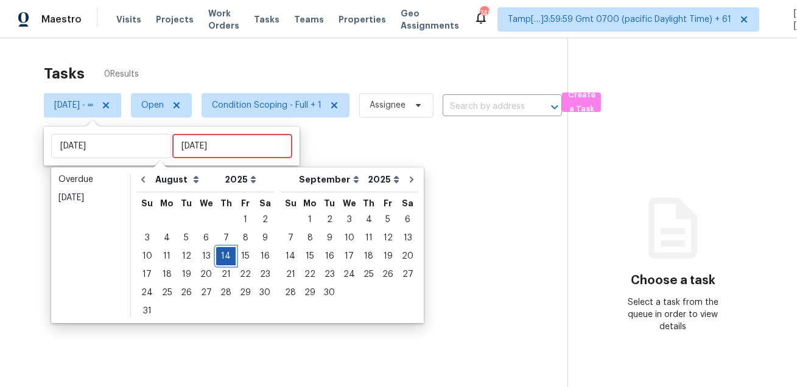
click at [216, 253] on div "14" at bounding box center [225, 256] width 19 height 17
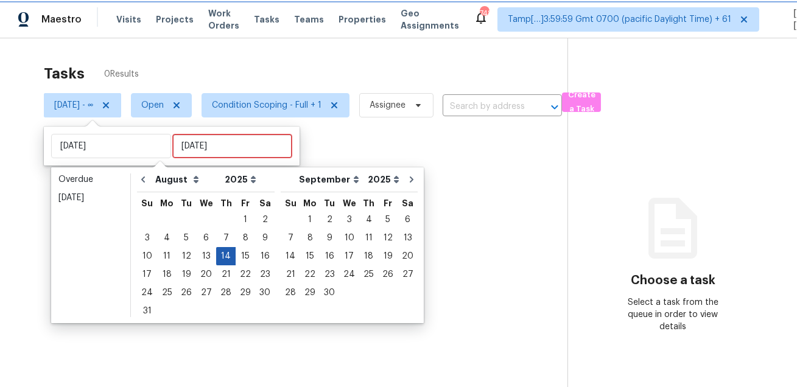
type input "Thu, Aug 14"
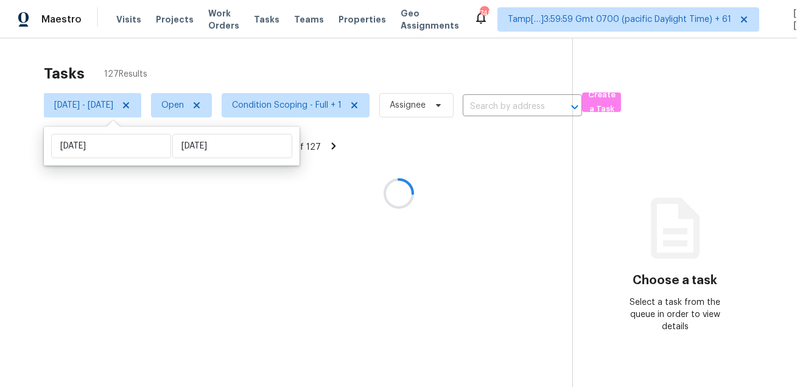
click at [305, 78] on div at bounding box center [398, 193] width 797 height 387
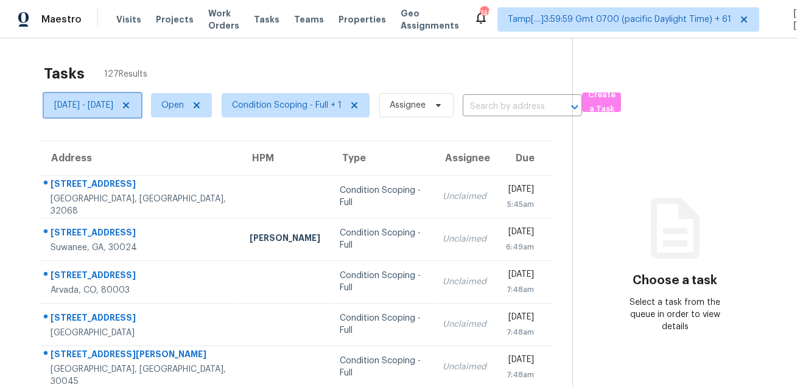
click at [113, 102] on span "Thu, Aug 14 - Thu, Aug 14" at bounding box center [83, 105] width 59 height 12
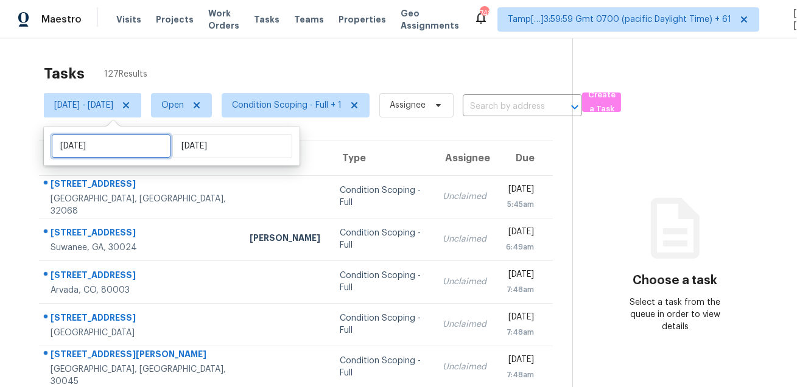
click at [108, 142] on input "Thu, Aug 14" at bounding box center [111, 146] width 120 height 24
select select "7"
select select "2025"
select select "8"
select select "2025"
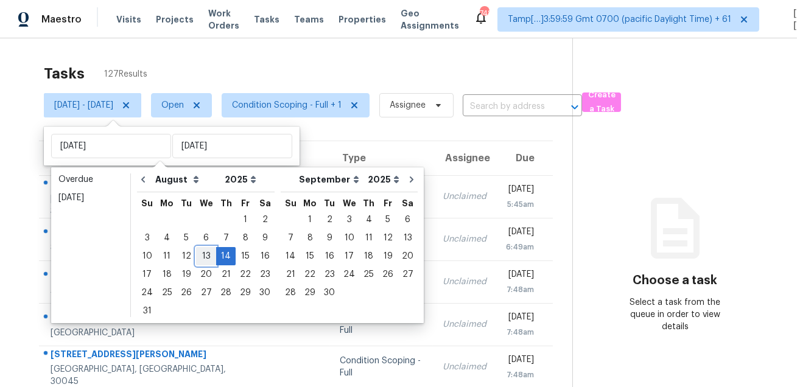
click at [199, 256] on div "13" at bounding box center [206, 256] width 20 height 17
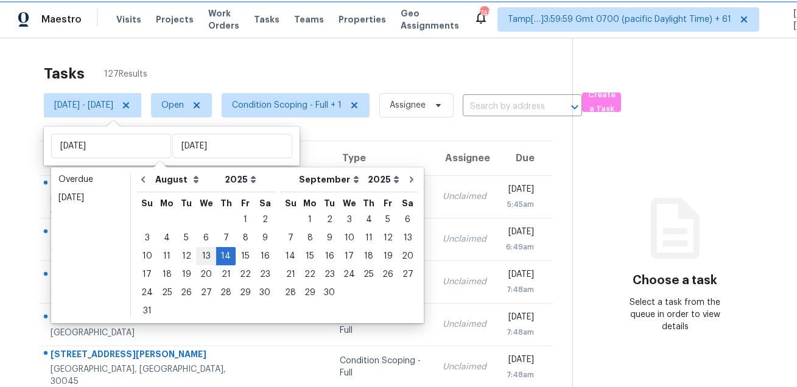
type input "Wed, Aug 13"
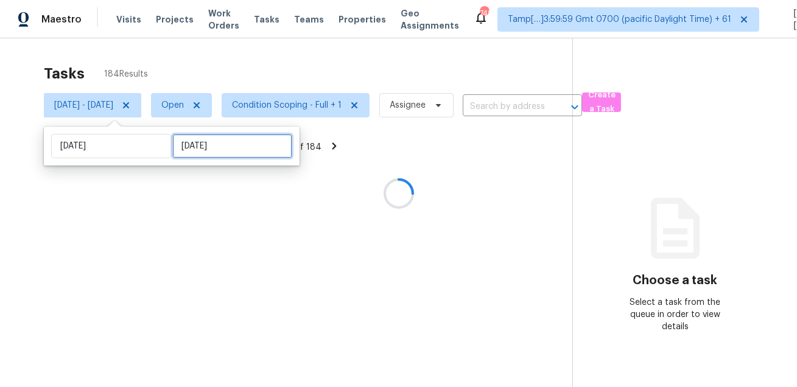
click at [214, 157] on input "Thu, Aug 14" at bounding box center [232, 146] width 120 height 24
select select "7"
select select "2025"
select select "8"
select select "2025"
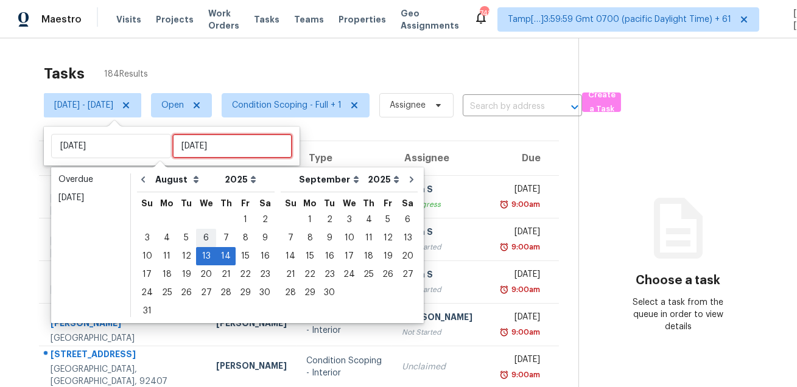
type input "Wed, Aug 06"
type input "Wed, Aug 13"
click at [200, 256] on div "13" at bounding box center [206, 256] width 20 height 17
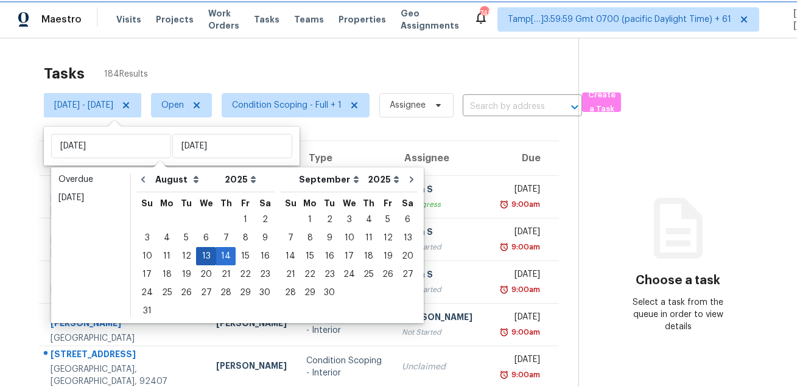
type input "Wed, Aug 13"
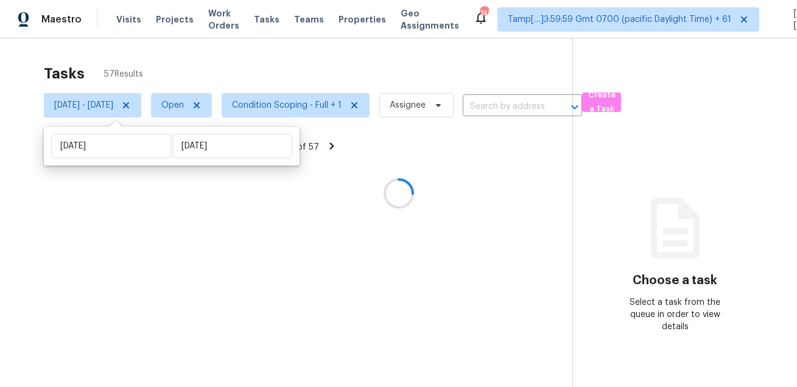
click at [310, 55] on div at bounding box center [398, 193] width 797 height 387
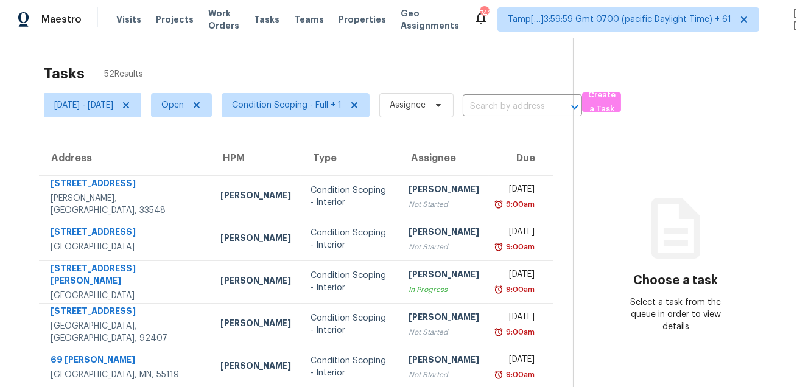
click at [345, 65] on div "Tasks 52 Results" at bounding box center [308, 74] width 529 height 32
click at [294, 64] on div "Tasks 52 Results" at bounding box center [308, 74] width 529 height 32
click at [145, 43] on div "Tasks 52 Results Wed, Aug 13 - Wed, Aug 13 Open Condition Scoping - Full + 1 As…" at bounding box center [398, 341] width 797 height 607
click at [297, 69] on div "Tasks 52 Results" at bounding box center [308, 74] width 529 height 32
click at [437, 74] on div "Tasks 52 Results" at bounding box center [308, 74] width 529 height 32
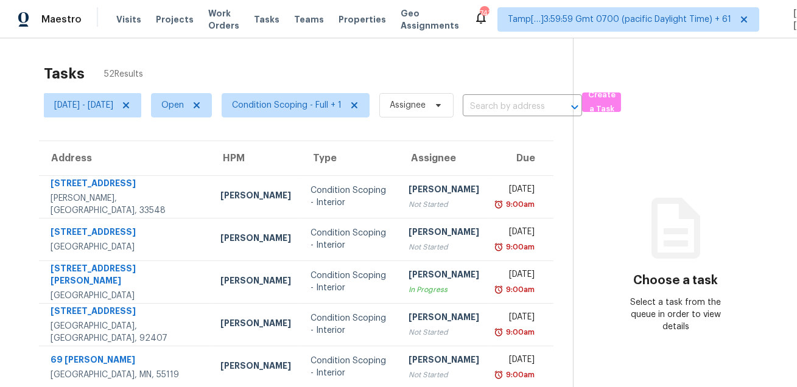
click at [542, 69] on div "Tasks 52 Results" at bounding box center [308, 74] width 529 height 32
click at [313, 104] on span "Condition Scoping - Full + 1" at bounding box center [287, 105] width 110 height 12
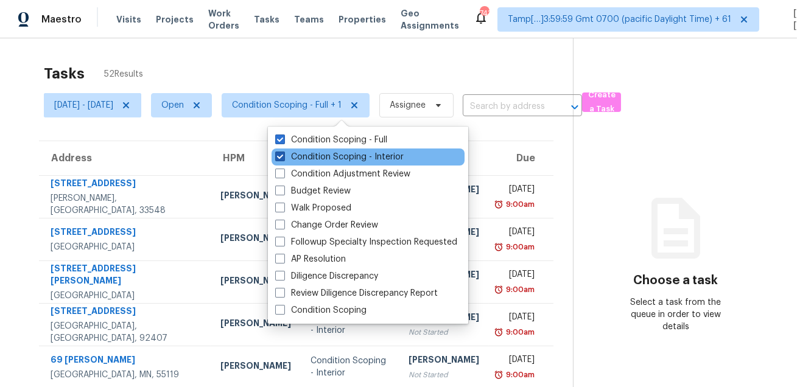
click at [316, 157] on label "Condition Scoping - Interior" at bounding box center [339, 157] width 129 height 12
click at [283, 157] on input "Condition Scoping - Interior" at bounding box center [279, 155] width 8 height 8
checkbox input "false"
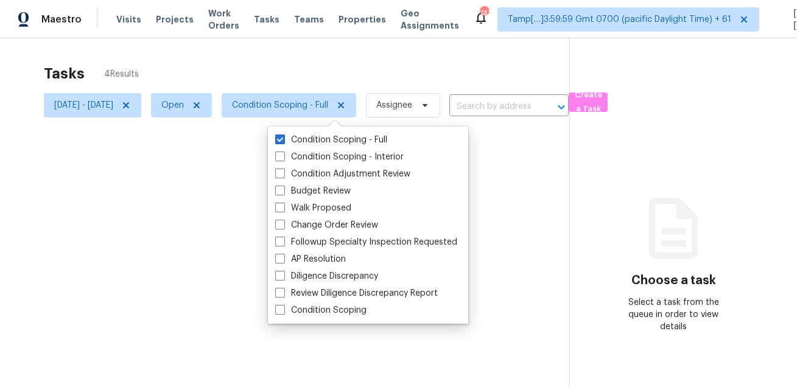
click at [355, 55] on div at bounding box center [398, 193] width 797 height 387
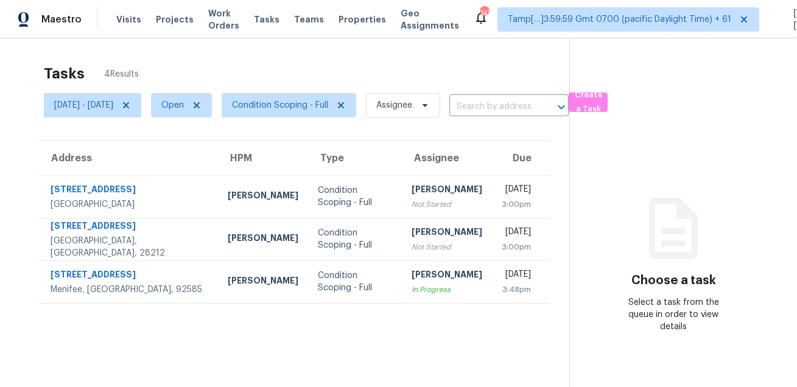
click at [319, 318] on section "Tasks 4 Results Wed, Aug 13 - Wed, Aug 13 Open Condition Scoping - Full Assigne…" at bounding box center [294, 242] width 550 height 368
click at [422, 76] on div "Tasks 4 Results" at bounding box center [307, 74] width 526 height 32
click at [297, 61] on div "Tasks 4 Results" at bounding box center [307, 74] width 526 height 32
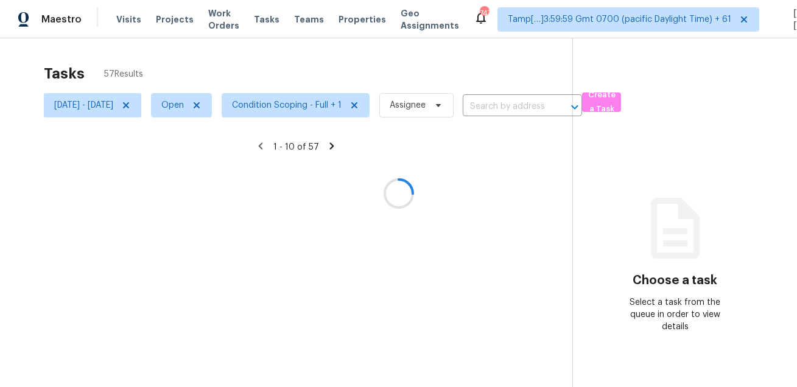
click at [174, 108] on div at bounding box center [398, 193] width 797 height 387
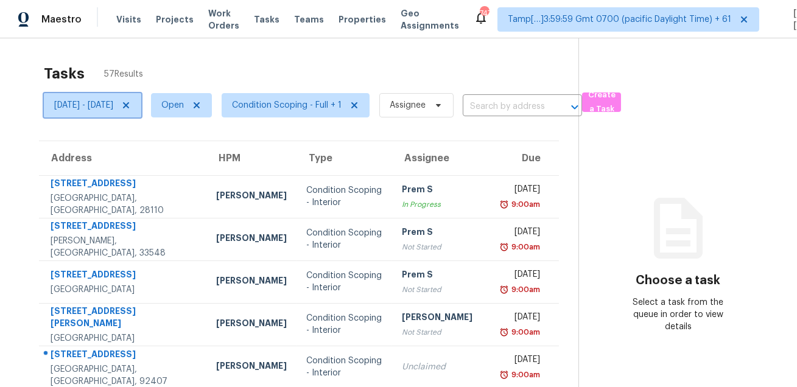
click at [131, 108] on icon at bounding box center [126, 106] width 10 height 10
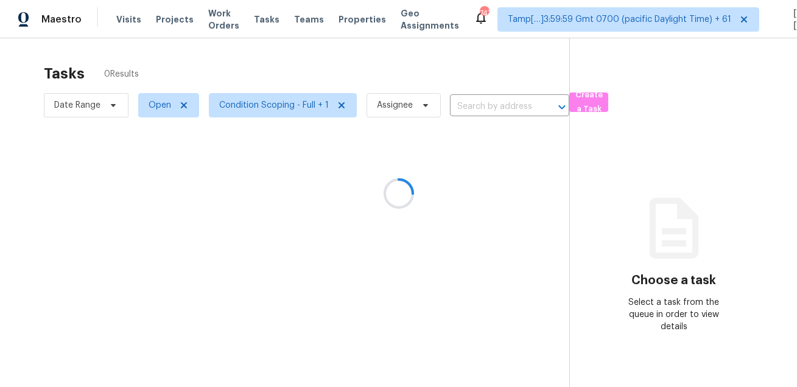
click at [199, 65] on div at bounding box center [398, 193] width 797 height 387
click at [91, 103] on div at bounding box center [398, 193] width 797 height 387
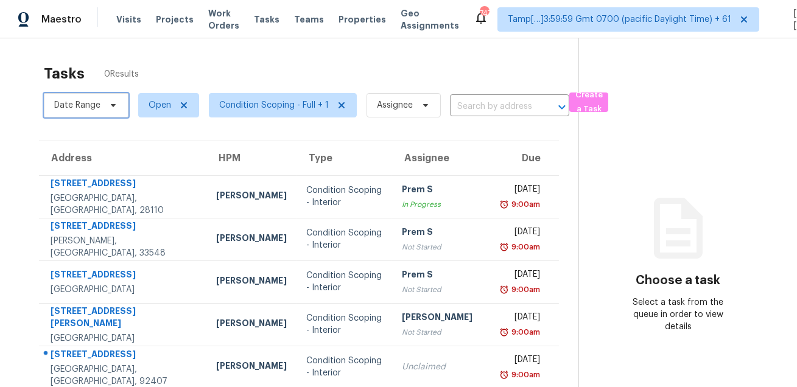
click at [91, 103] on span "Date Range" at bounding box center [77, 105] width 46 height 12
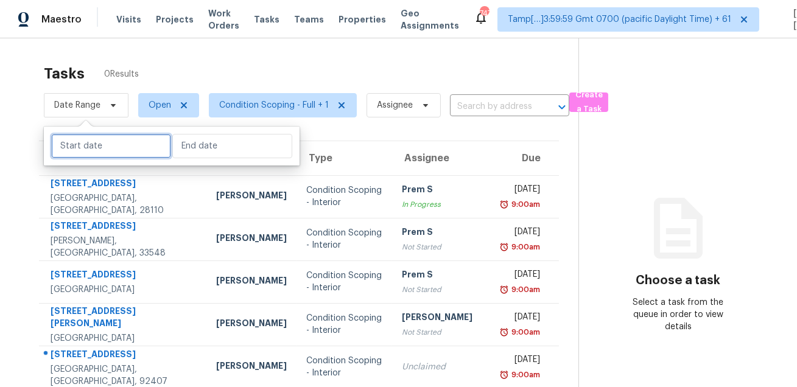
click at [91, 138] on input "text" at bounding box center [111, 146] width 120 height 24
select select "7"
select select "2025"
select select "8"
select select "2025"
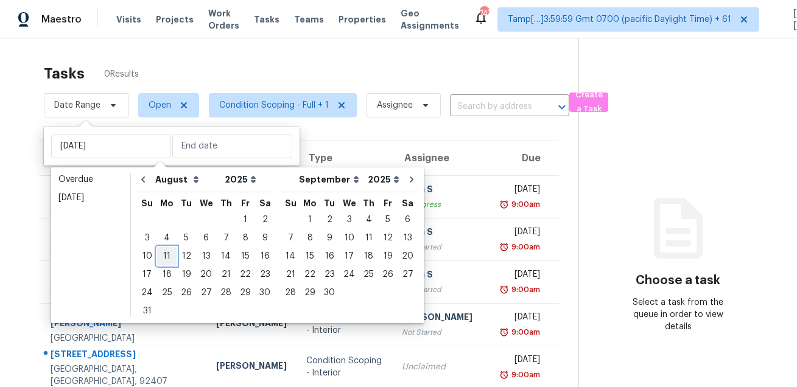
click at [159, 250] on div "11" at bounding box center [166, 256] width 19 height 17
type input "Mon, Aug 11"
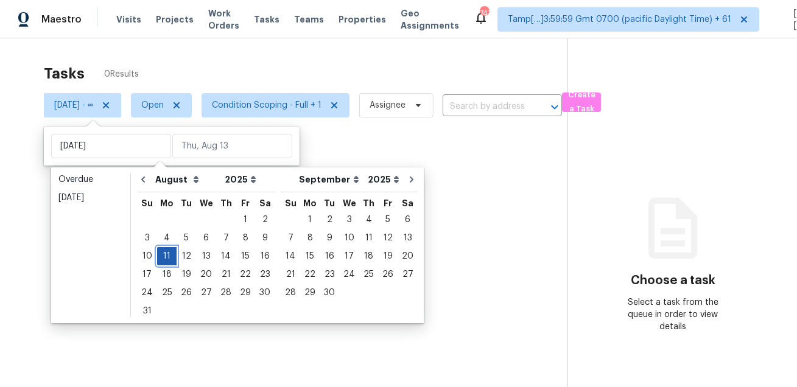
click at [159, 250] on div "11" at bounding box center [166, 256] width 19 height 17
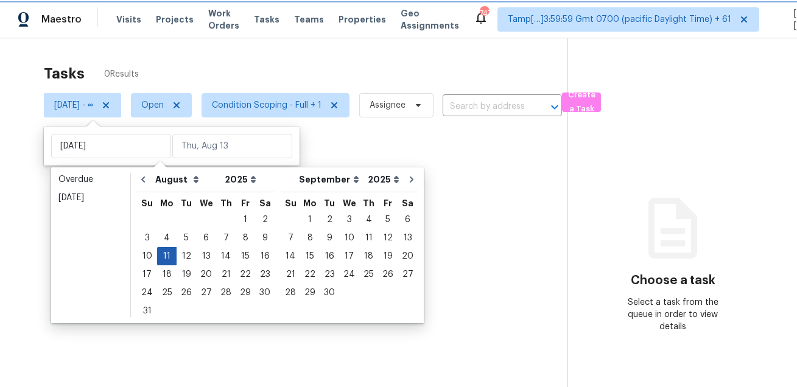
type input "Mon, Aug 11"
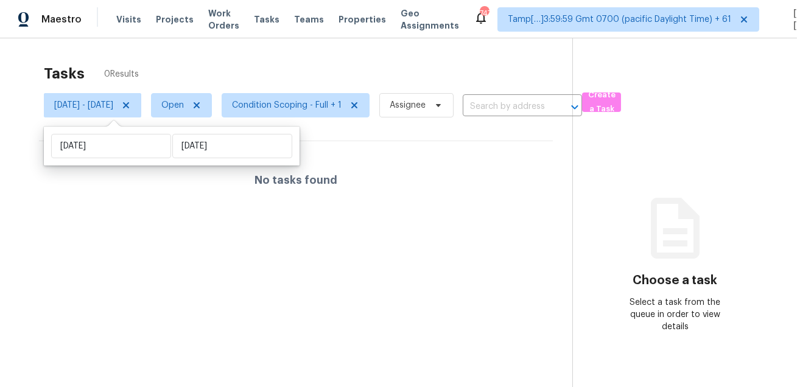
click at [269, 72] on div "Tasks 0 Results" at bounding box center [308, 74] width 529 height 32
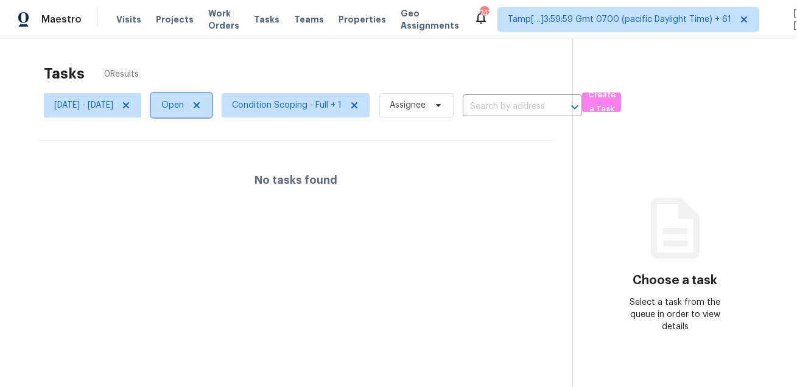
click at [184, 106] on span "Open" at bounding box center [172, 105] width 23 height 12
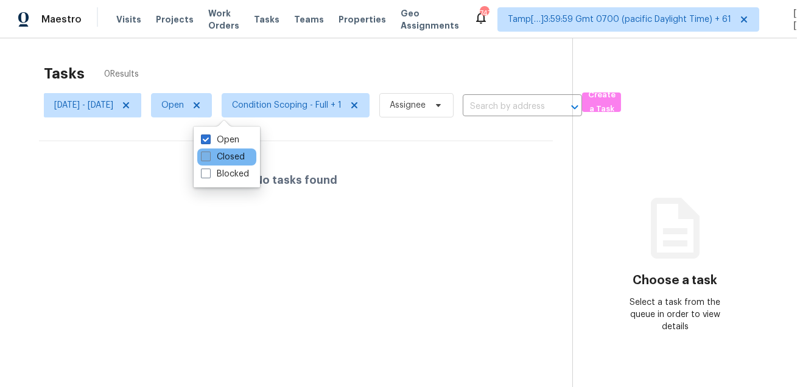
click at [218, 152] on label "Closed" at bounding box center [223, 157] width 44 height 12
click at [209, 152] on input "Closed" at bounding box center [205, 155] width 8 height 8
checkbox input "true"
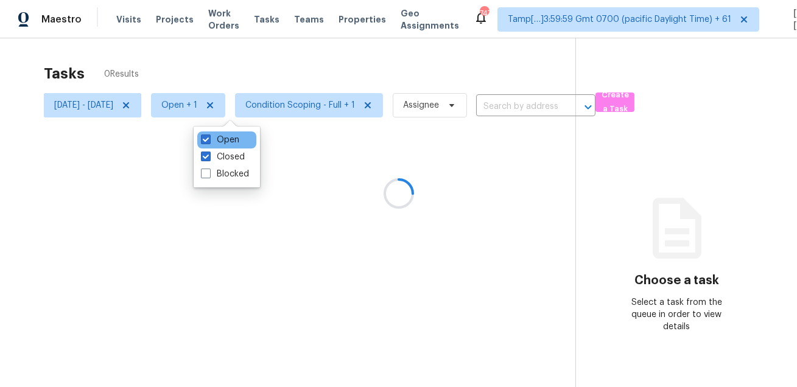
click at [221, 133] on div "Open" at bounding box center [226, 140] width 59 height 17
click at [214, 141] on label "Open" at bounding box center [220, 140] width 38 height 12
click at [209, 141] on input "Open" at bounding box center [205, 138] width 8 height 8
checkbox input "false"
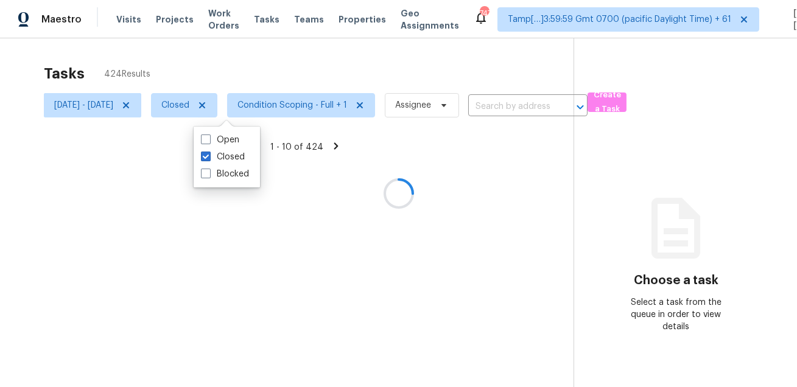
click at [249, 58] on div at bounding box center [398, 193] width 797 height 387
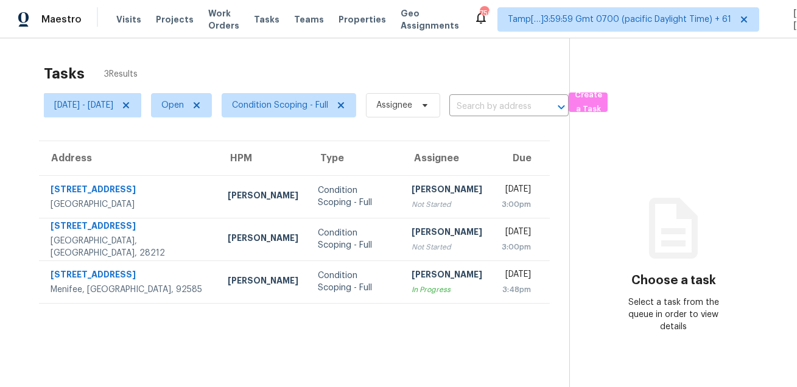
click at [287, 340] on section "Tasks 3 Results Wed, Aug 13 - Wed, Aug 13 Open Condition Scoping - Full Assigne…" at bounding box center [294, 242] width 550 height 368
click at [302, 96] on span "Condition Scoping - Full" at bounding box center [289, 105] width 135 height 24
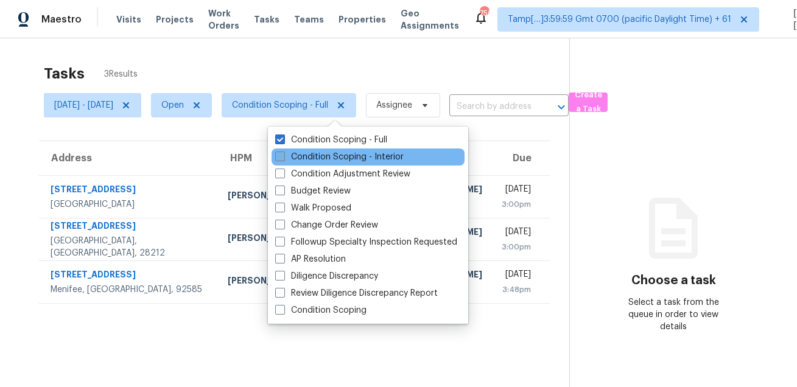
click at [302, 160] on label "Condition Scoping - Interior" at bounding box center [339, 157] width 129 height 12
click at [283, 159] on input "Condition Scoping - Interior" at bounding box center [279, 155] width 8 height 8
checkbox input "true"
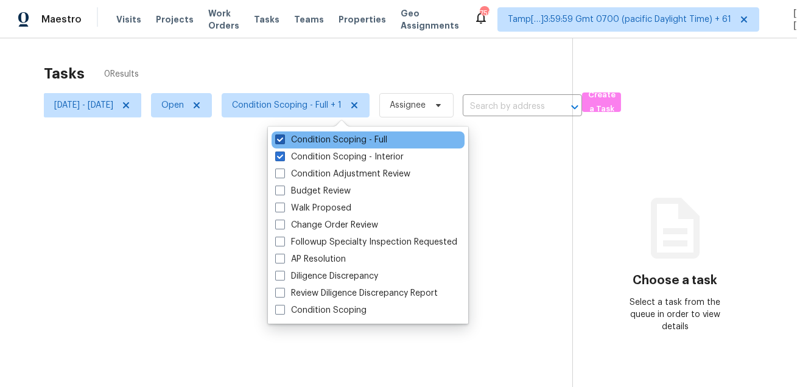
click at [312, 139] on label "Condition Scoping - Full" at bounding box center [331, 140] width 112 height 12
click at [283, 139] on input "Condition Scoping - Full" at bounding box center [279, 138] width 8 height 8
checkbox input "false"
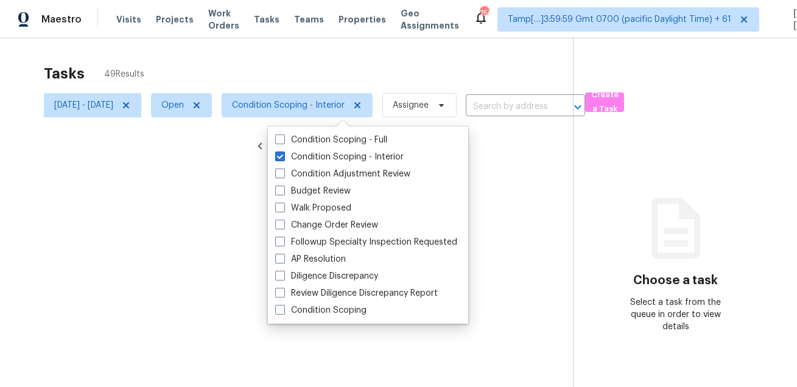
click at [357, 40] on div at bounding box center [398, 193] width 797 height 387
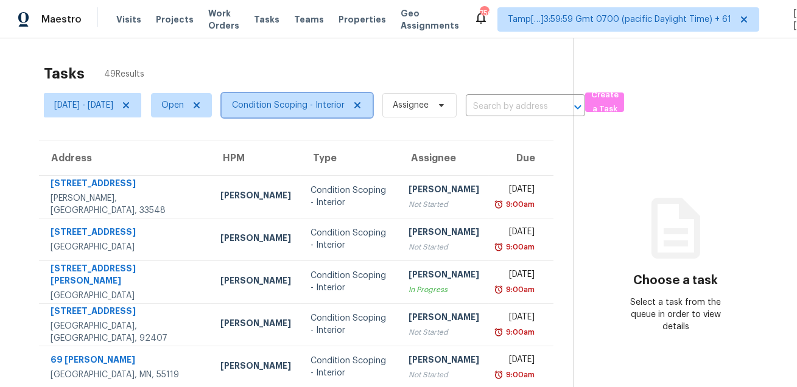
click at [325, 97] on span "Condition Scoping - Interior" at bounding box center [297, 105] width 151 height 24
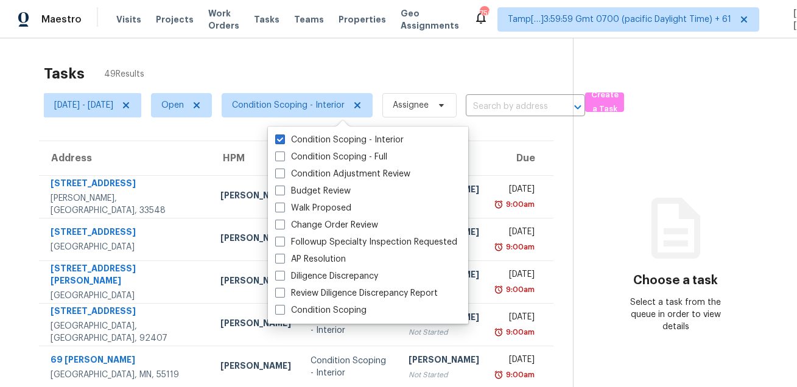
click at [347, 79] on div "Tasks 49 Results" at bounding box center [308, 74] width 529 height 32
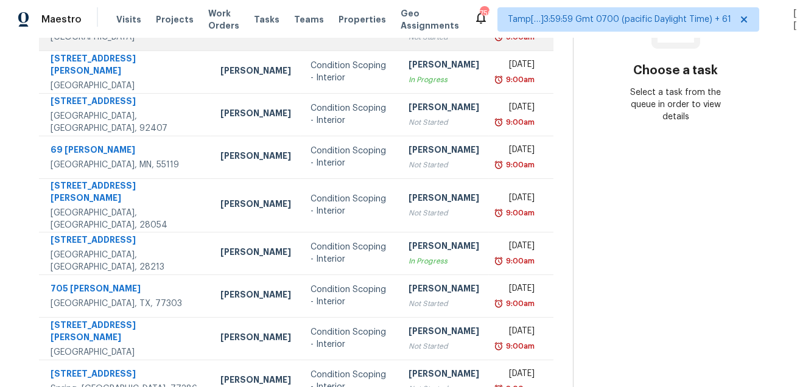
scroll to position [247, 0]
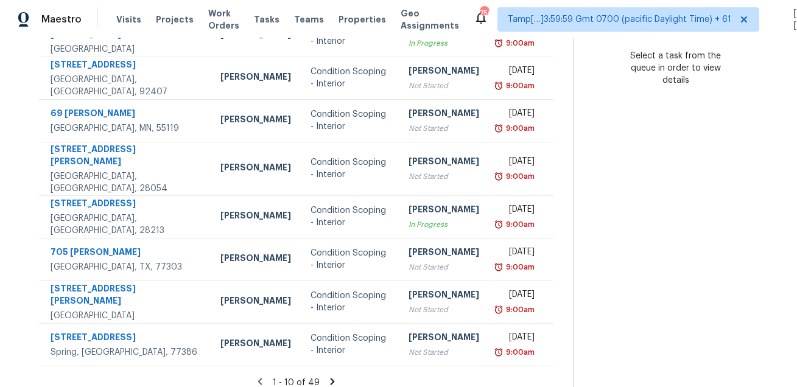
click at [335, 378] on icon at bounding box center [333, 381] width 4 height 7
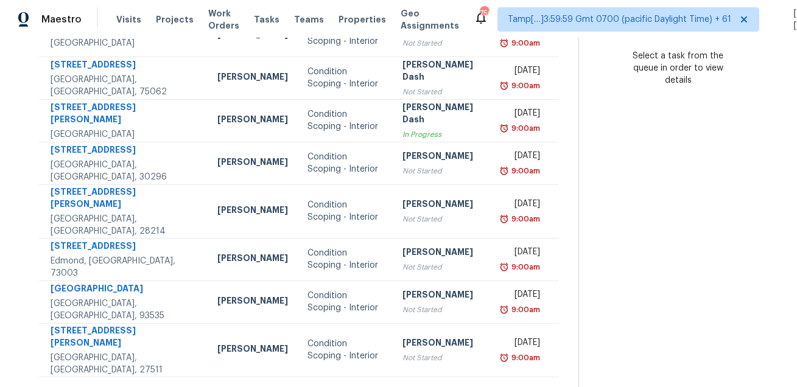
click at [337, 387] on icon at bounding box center [338, 392] width 11 height 11
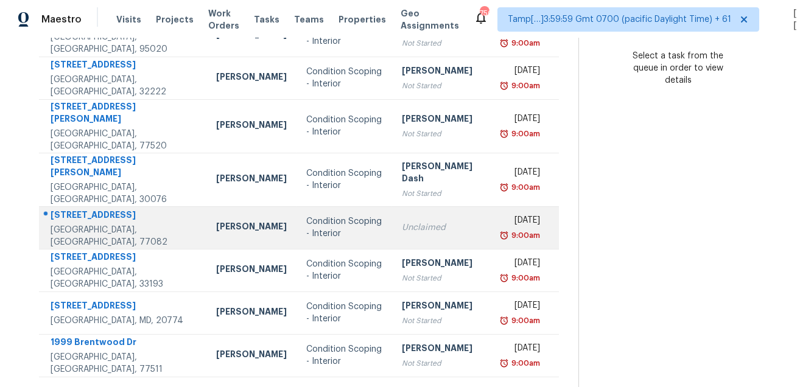
click at [80, 209] on div "3234 Hazy Park Dr" at bounding box center [124, 216] width 146 height 15
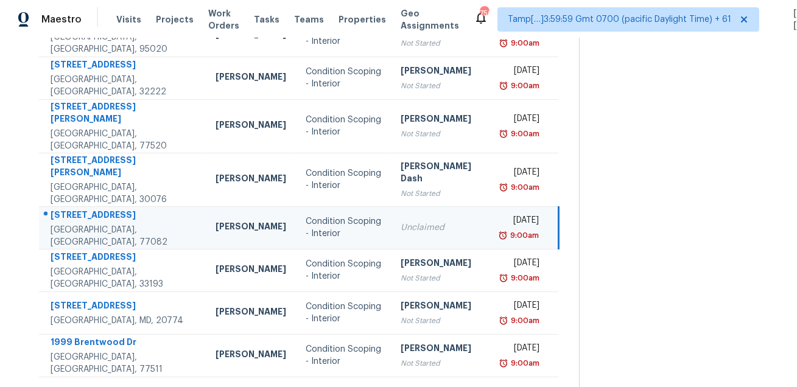
click at [80, 209] on div "3234 Hazy Park Dr" at bounding box center [124, 216] width 146 height 15
copy div "3234 Hazy Park Dr"
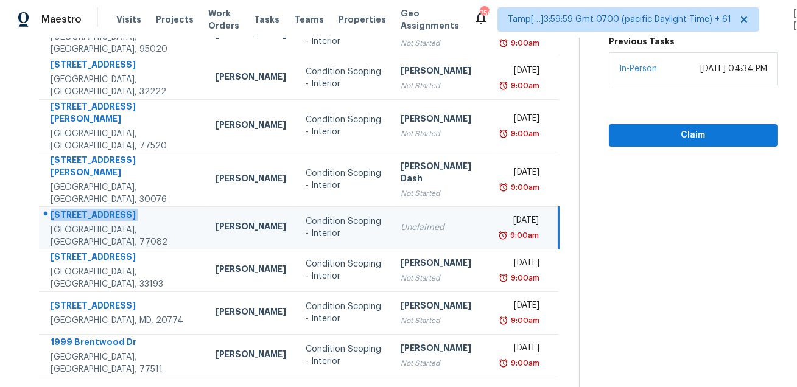
click at [337, 387] on icon at bounding box center [339, 392] width 4 height 7
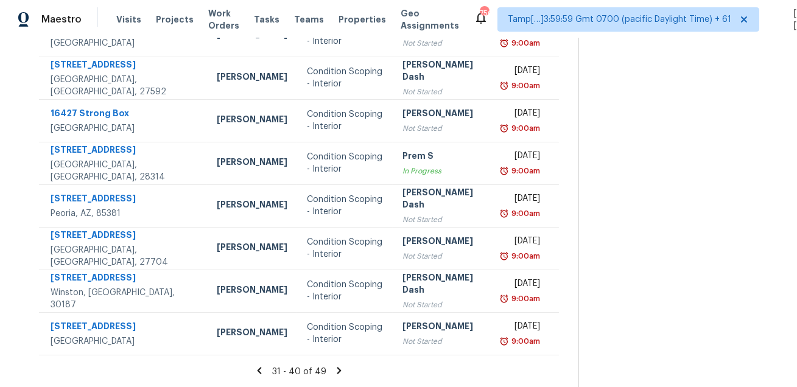
click at [338, 369] on icon at bounding box center [339, 370] width 4 height 7
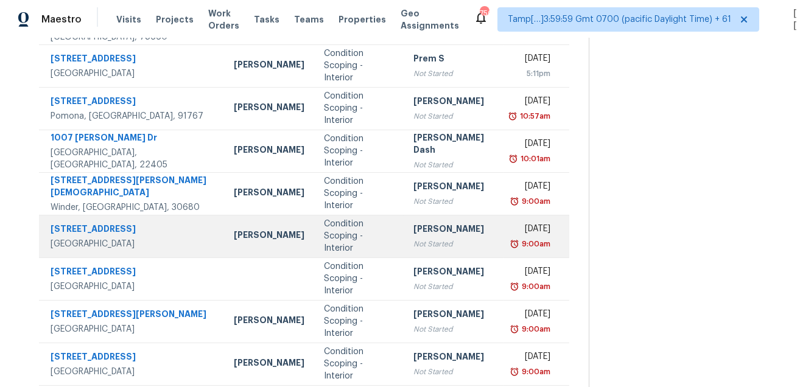
scroll to position [204, 0]
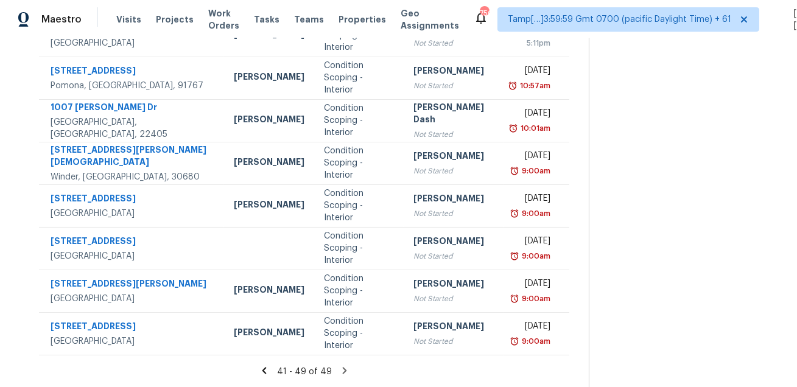
click at [342, 369] on icon at bounding box center [344, 370] width 4 height 7
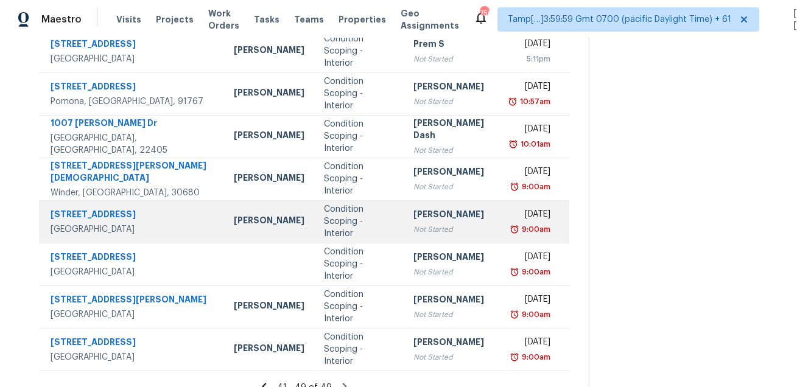
scroll to position [0, 0]
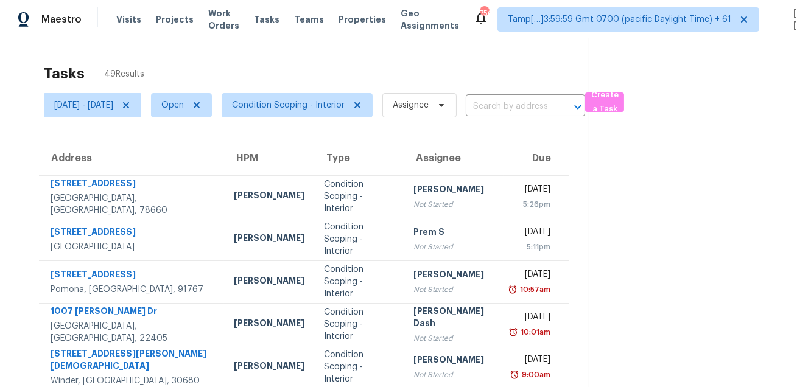
click at [459, 63] on div "Tasks 49 Results" at bounding box center [316, 74] width 545 height 32
click at [295, 101] on span "Condition Scoping - Interior" at bounding box center [288, 105] width 113 height 12
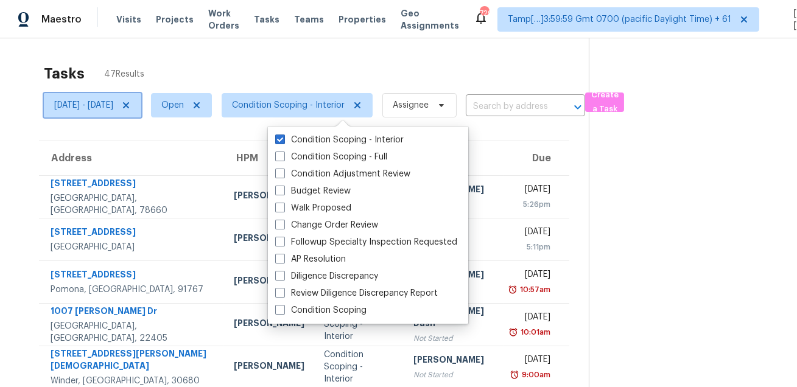
click at [131, 107] on icon at bounding box center [126, 106] width 10 height 10
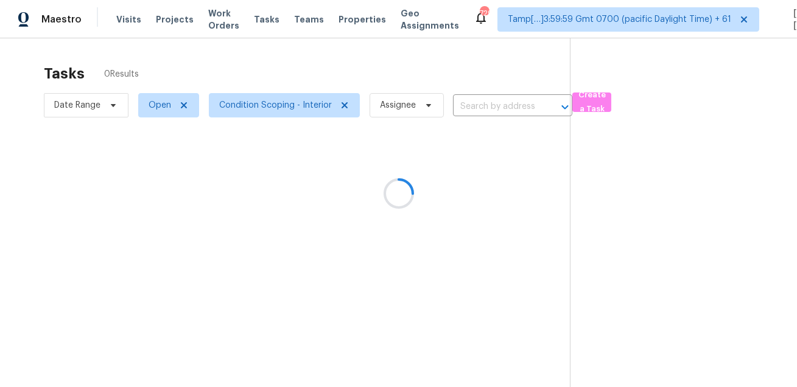
click at [216, 64] on div at bounding box center [398, 193] width 797 height 387
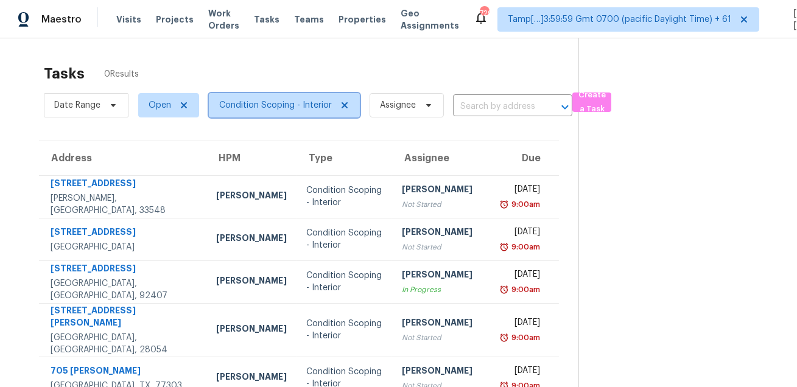
click at [251, 111] on span "Condition Scoping - Interior" at bounding box center [275, 105] width 113 height 12
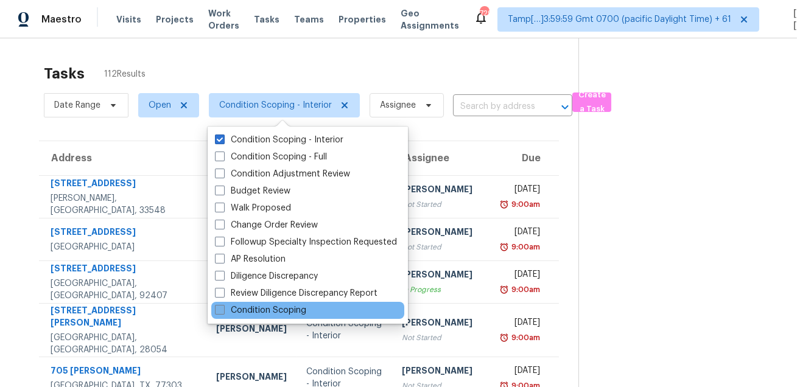
click at [252, 305] on label "Condition Scoping" at bounding box center [260, 311] width 91 height 12
click at [223, 305] on input "Condition Scoping" at bounding box center [219, 309] width 8 height 8
checkbox input "true"
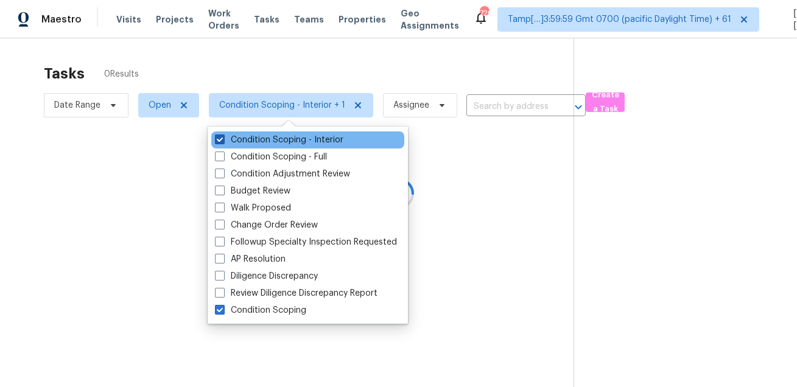
click at [250, 141] on label "Condition Scoping - Interior" at bounding box center [279, 140] width 129 height 12
click at [223, 141] on input "Condition Scoping - Interior" at bounding box center [219, 138] width 8 height 8
checkbox input "false"
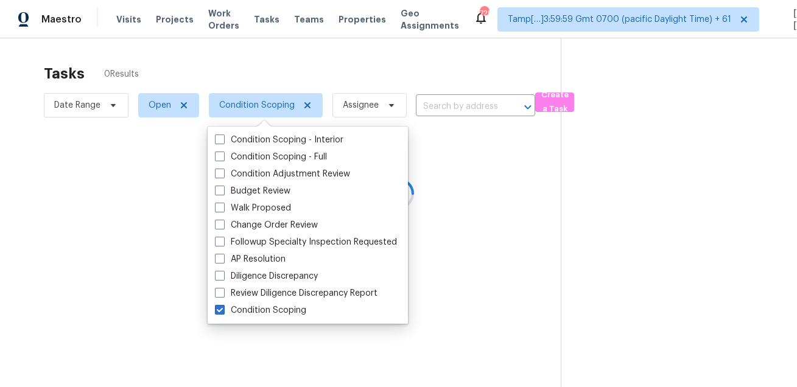
click at [267, 72] on div at bounding box center [398, 193] width 797 height 387
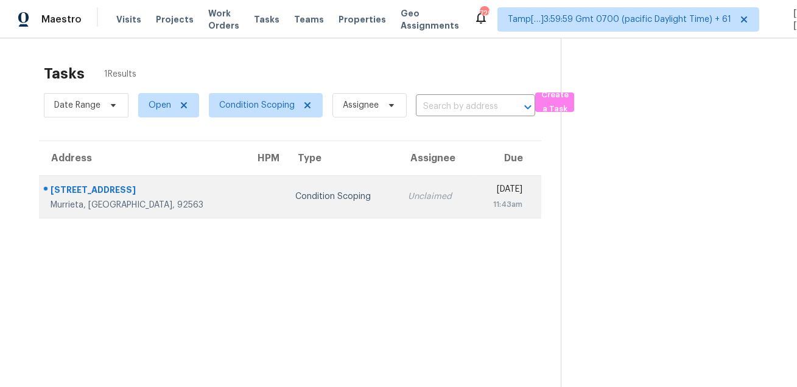
click at [295, 192] on div "Condition Scoping" at bounding box center [341, 197] width 93 height 12
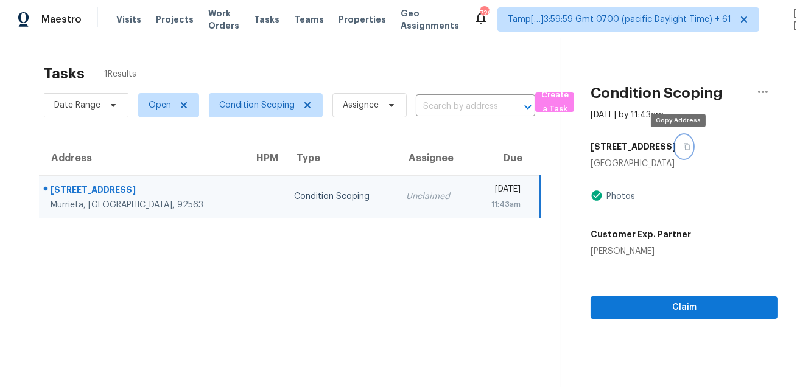
click at [677, 152] on button "button" at bounding box center [684, 147] width 16 height 22
click at [306, 50] on div "Tasks 1 Results Date Range Open Condition Scoping Assignee ​ Create a Task Addr…" at bounding box center [398, 231] width 797 height 387
click at [351, 64] on div "Tasks 1 Results" at bounding box center [302, 74] width 517 height 32
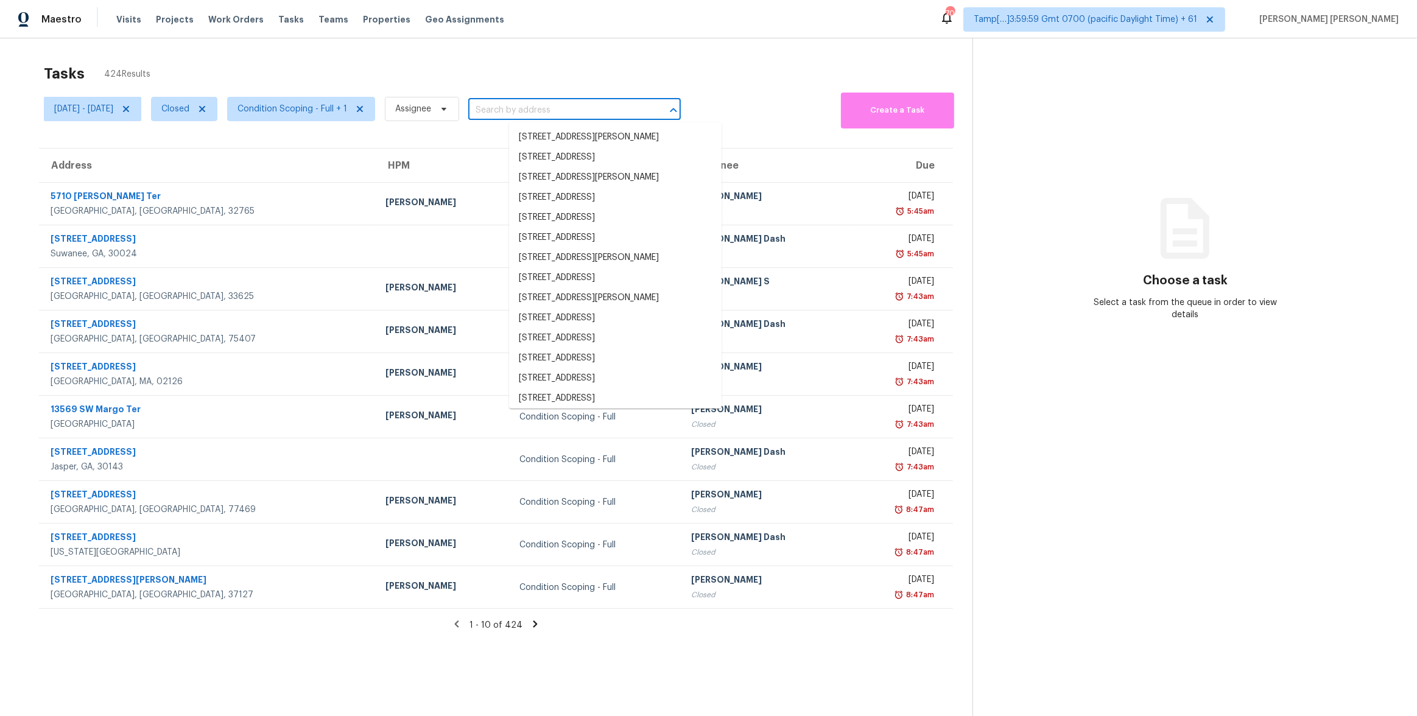
click at [547, 103] on input "text" at bounding box center [557, 110] width 178 height 19
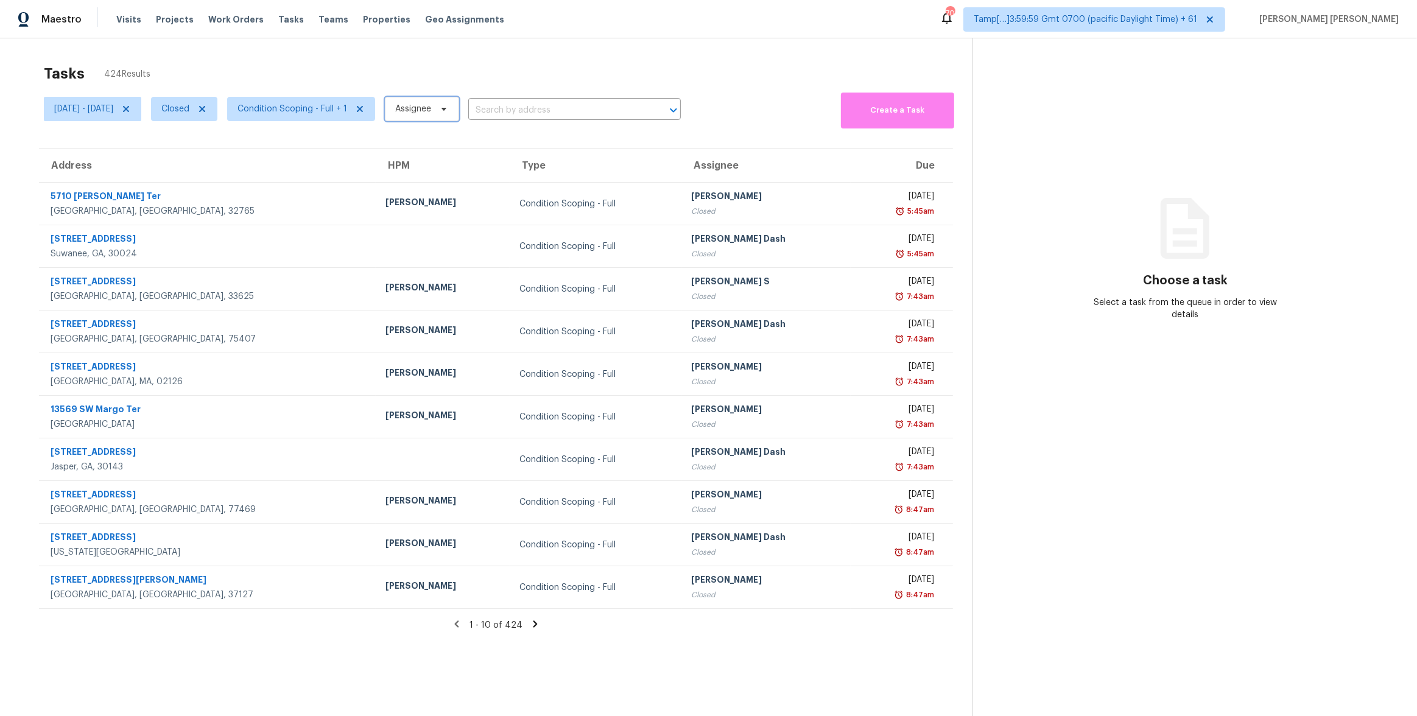
click at [431, 110] on span "Assignee" at bounding box center [413, 109] width 36 height 12
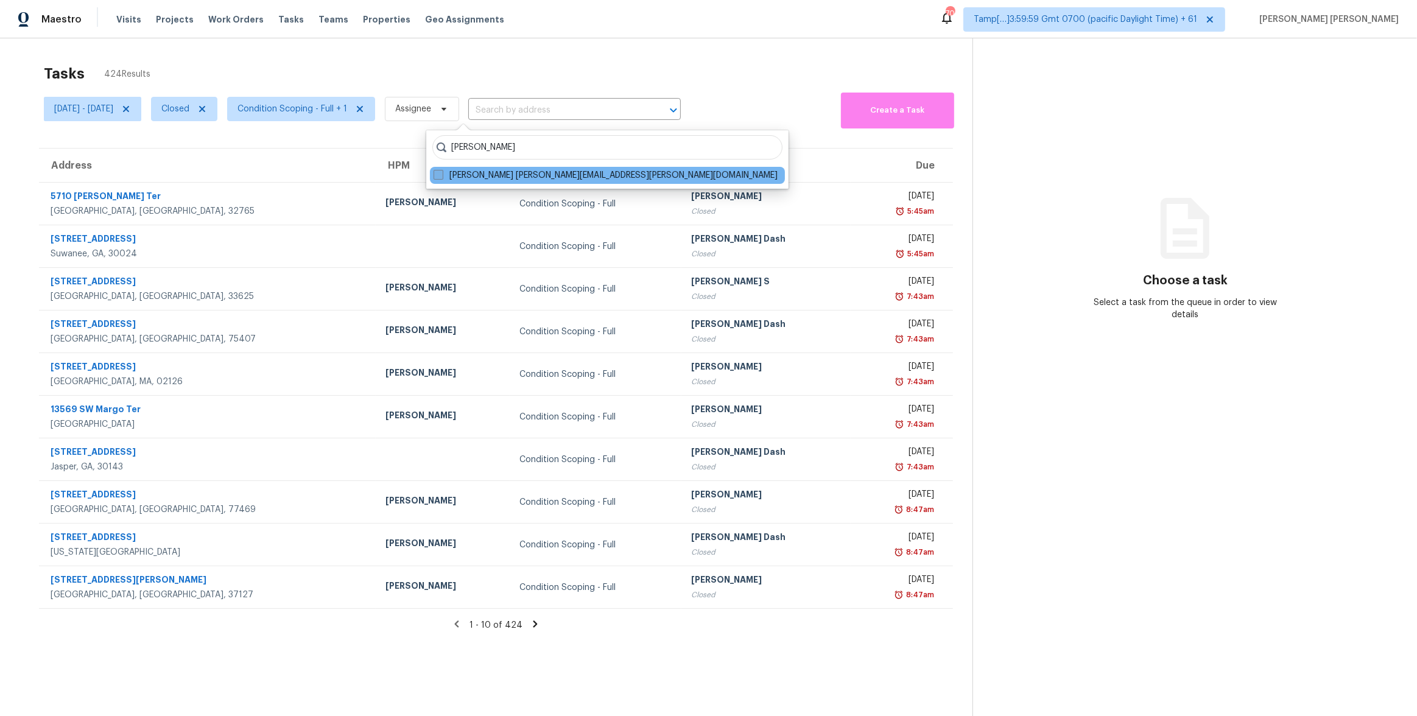
type input "[PERSON_NAME]"
click at [439, 172] on span at bounding box center [439, 175] width 10 height 10
click at [439, 172] on input "[PERSON_NAME] [PERSON_NAME][EMAIL_ADDRESS][PERSON_NAME][DOMAIN_NAME]" at bounding box center [438, 173] width 8 height 8
checkbox input "true"
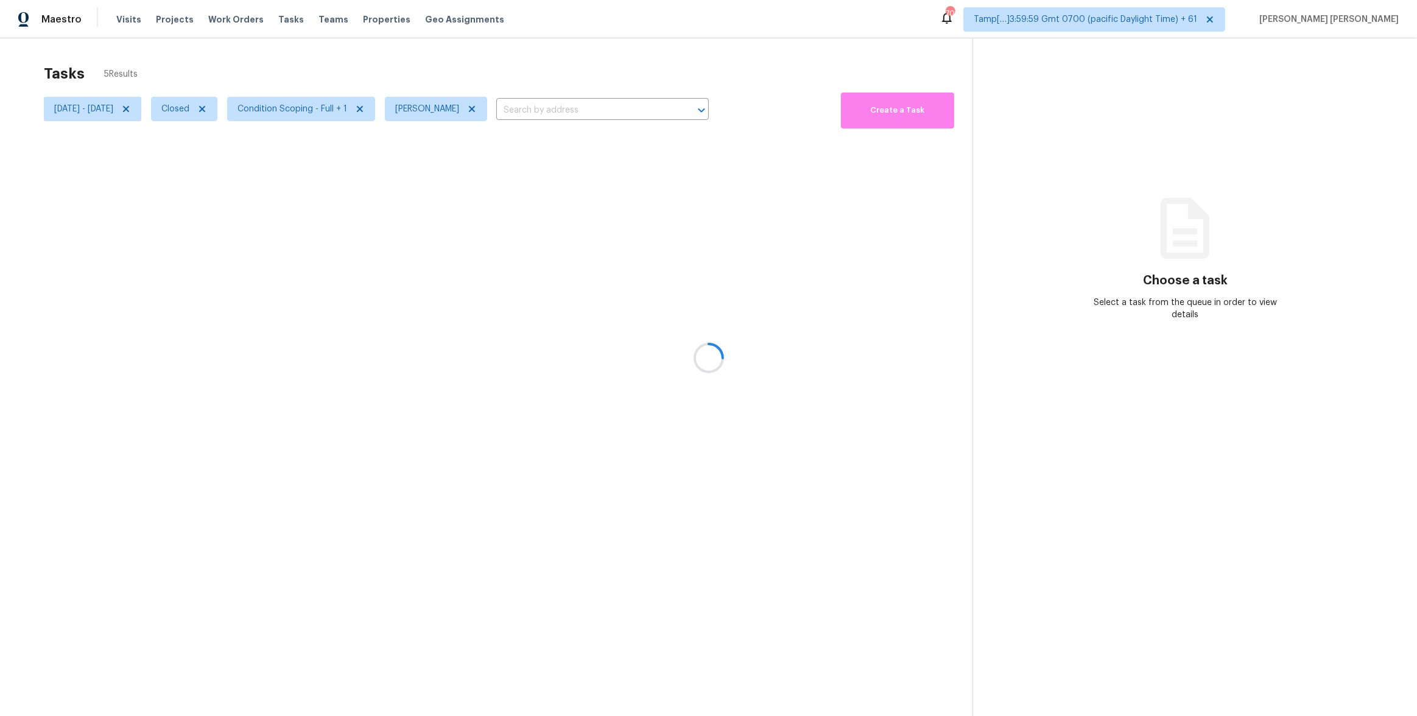
click at [557, 61] on div at bounding box center [708, 358] width 1417 height 716
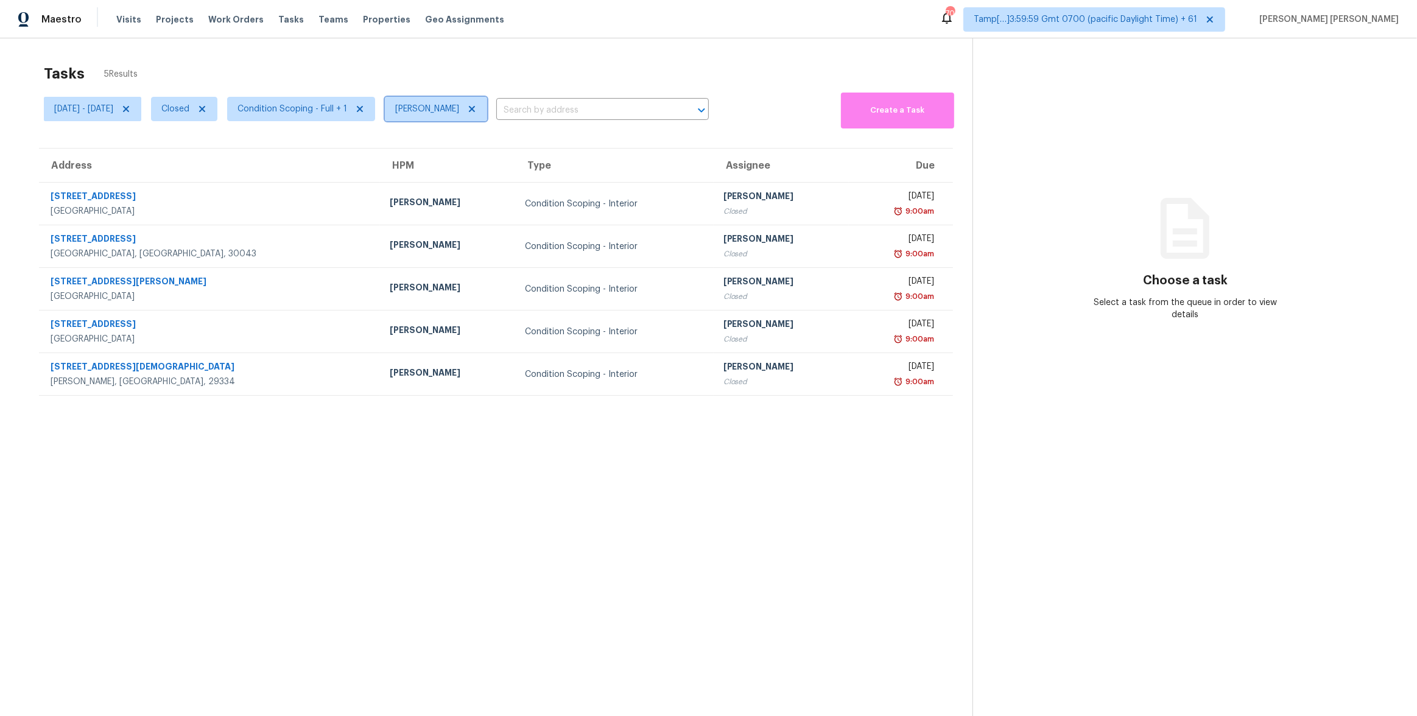
click at [459, 112] on span "[PERSON_NAME]" at bounding box center [427, 109] width 64 height 12
click at [490, 68] on div "Tasks 5 Results" at bounding box center [508, 74] width 929 height 32
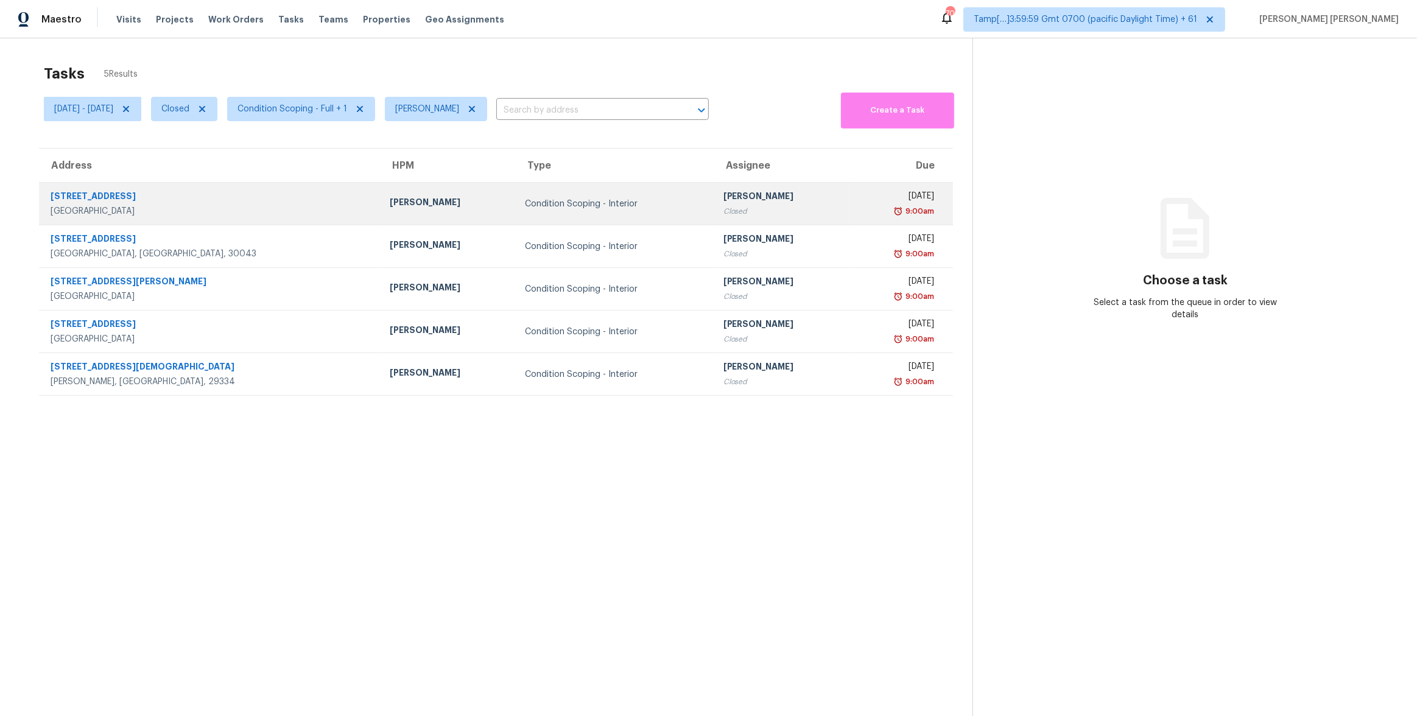
click at [422, 197] on td "[PERSON_NAME]" at bounding box center [447, 204] width 135 height 43
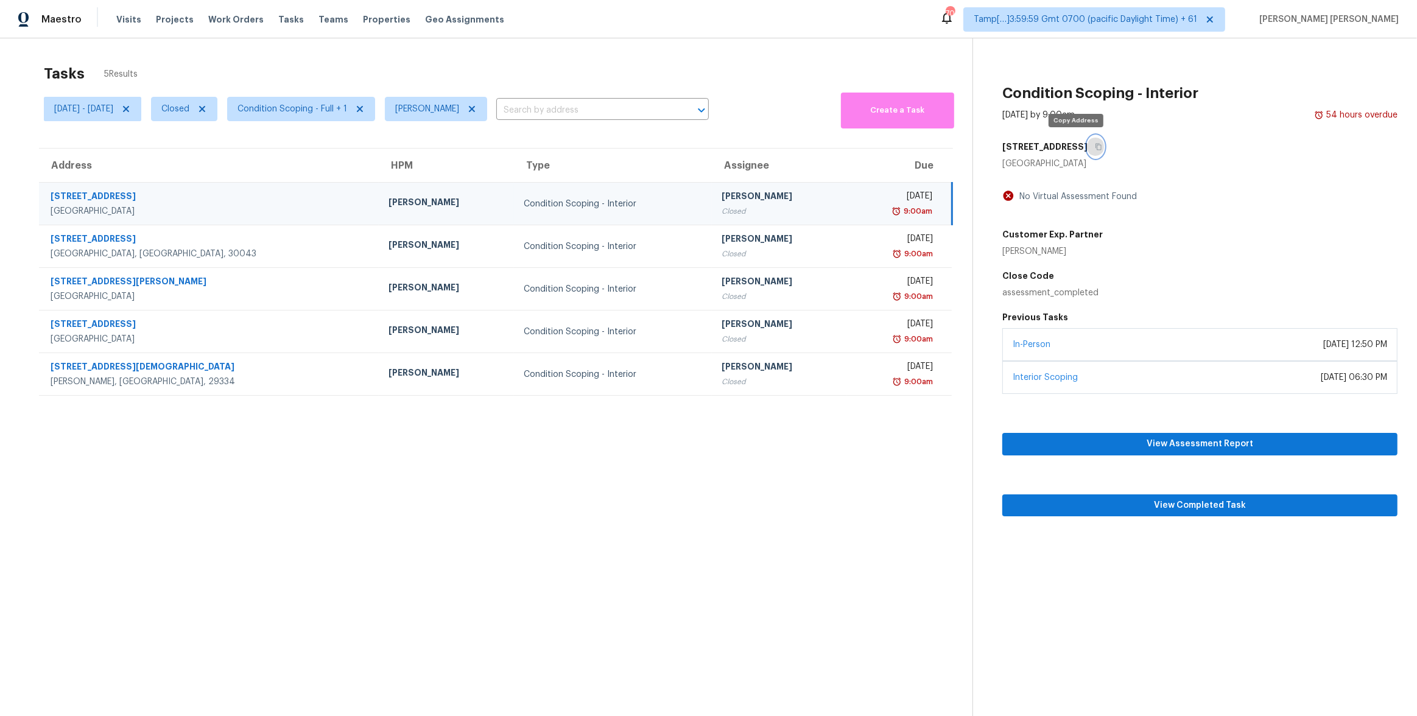
click at [797, 150] on icon "button" at bounding box center [1098, 146] width 7 height 7
click at [339, 106] on span "Condition Scoping - Full + 1" at bounding box center [293, 109] width 110 height 12
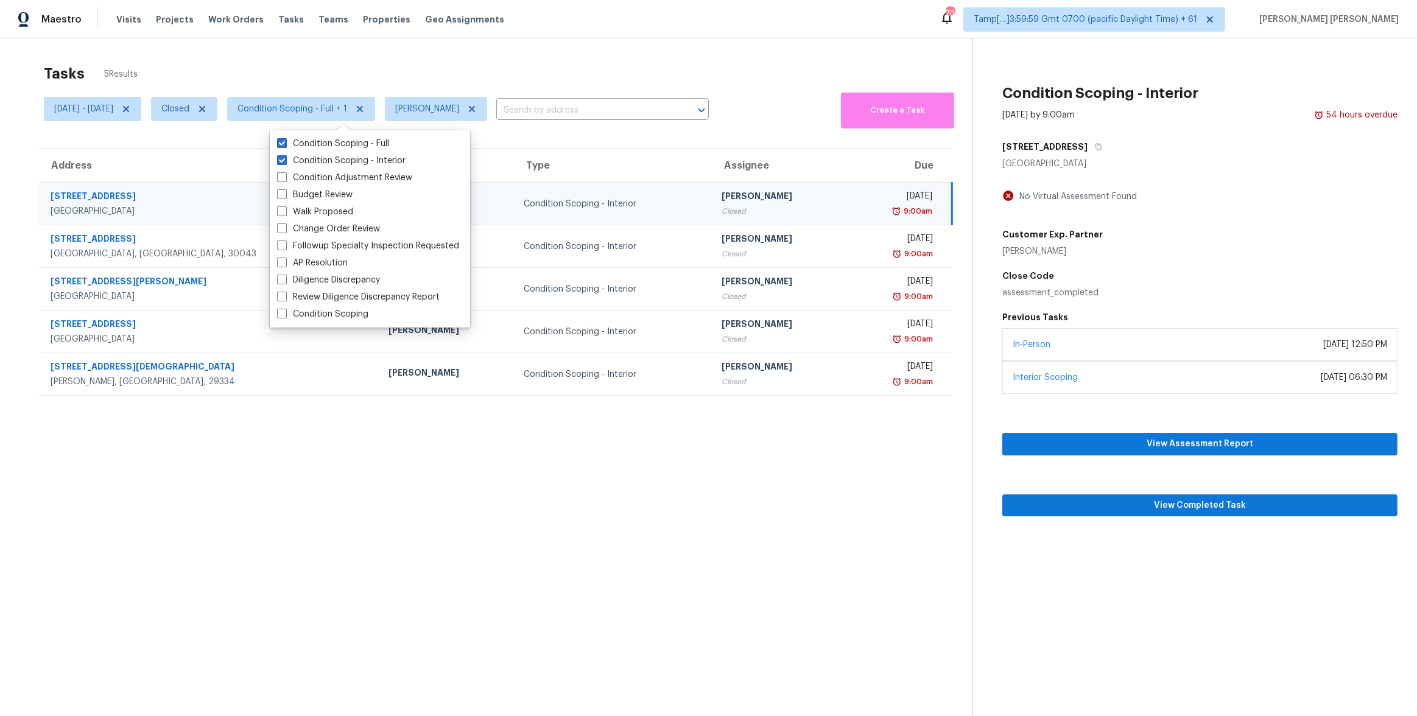
click at [362, 84] on div "Tasks 5 Results" at bounding box center [508, 74] width 929 height 32
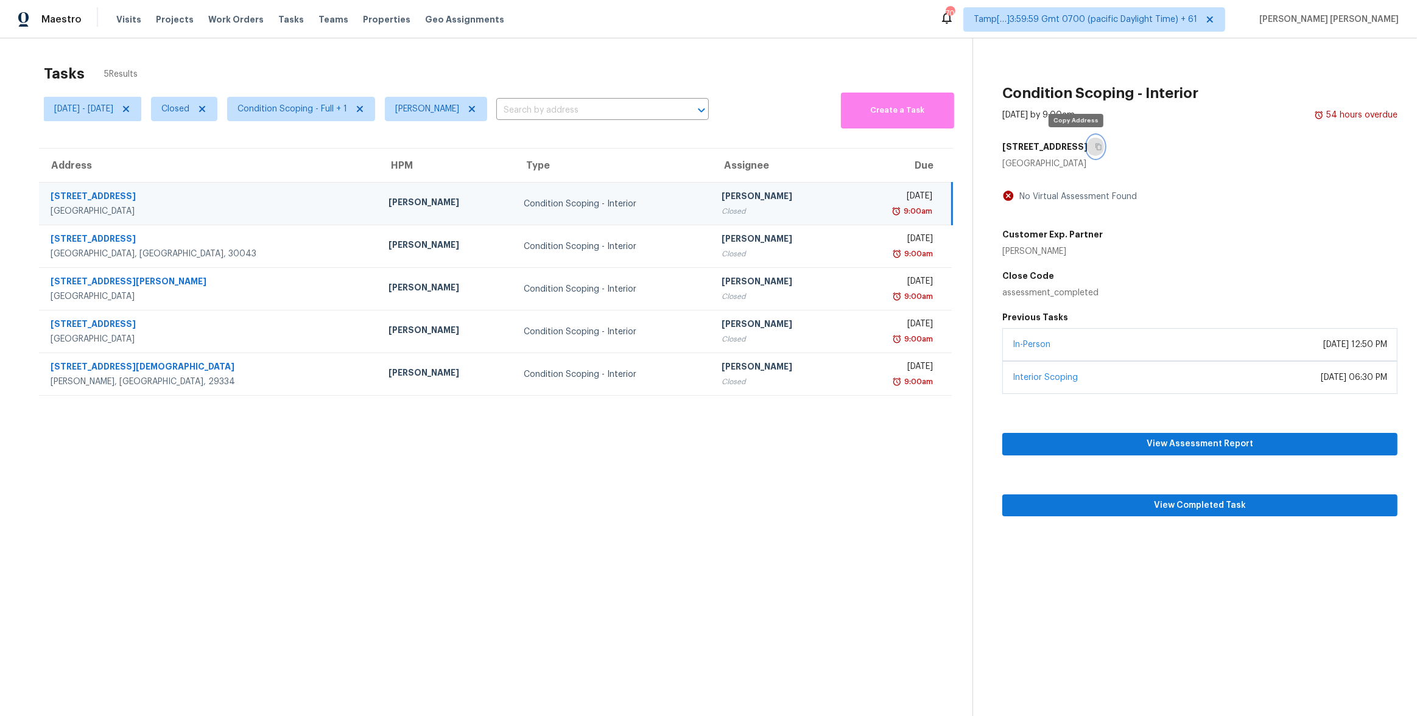
click at [797, 150] on button "button" at bounding box center [1096, 147] width 16 height 22
click at [611, 60] on div "Tasks 5 Results" at bounding box center [508, 74] width 929 height 32
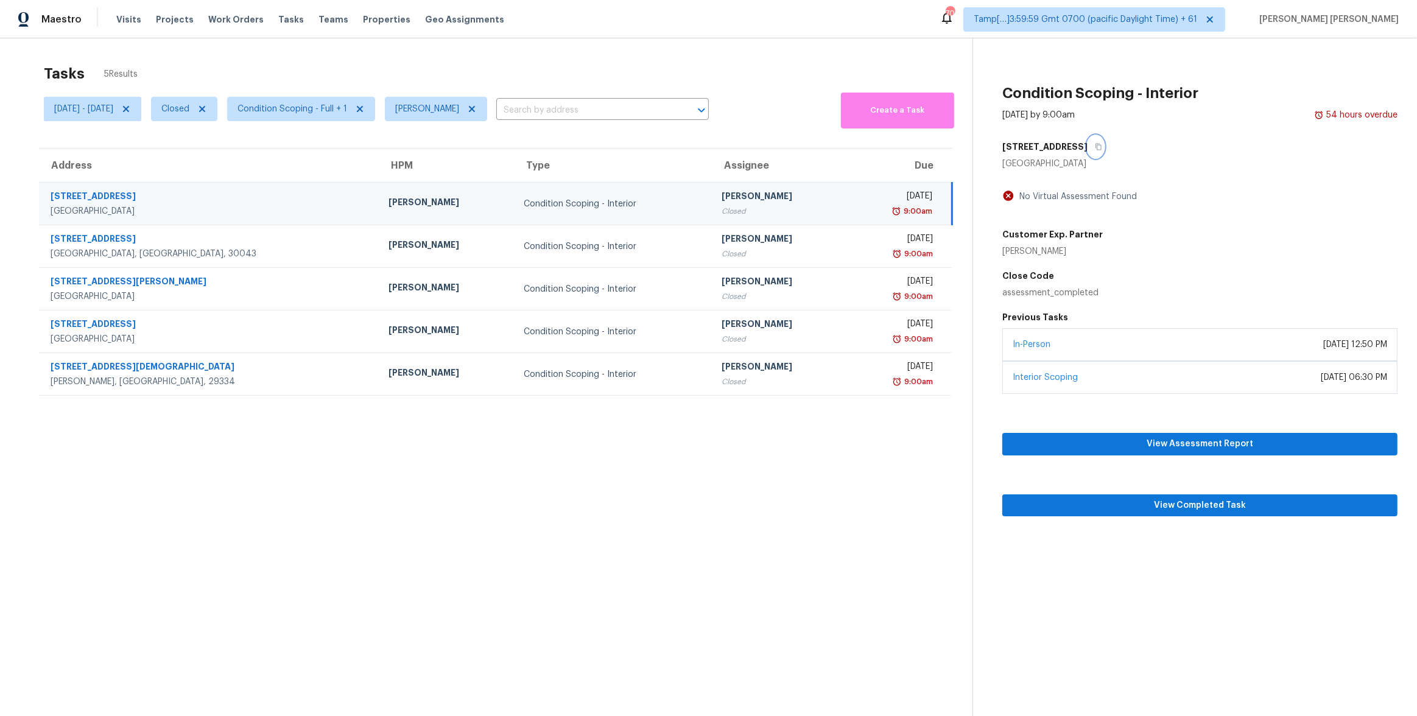
click at [797, 147] on button "button" at bounding box center [1096, 147] width 16 height 22
click at [797, 387] on span "View Completed Task" at bounding box center [1200, 505] width 376 height 15
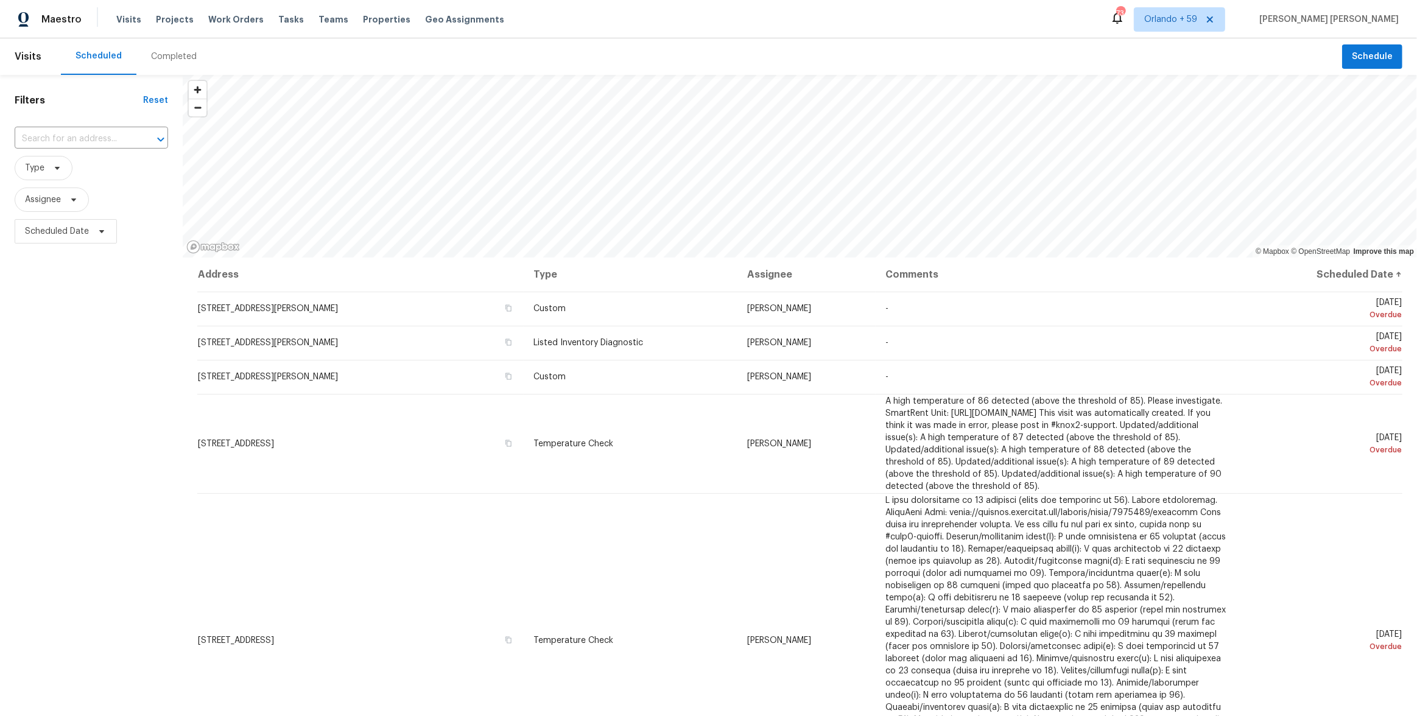
click at [172, 71] on div "Completed" at bounding box center [173, 56] width 75 height 37
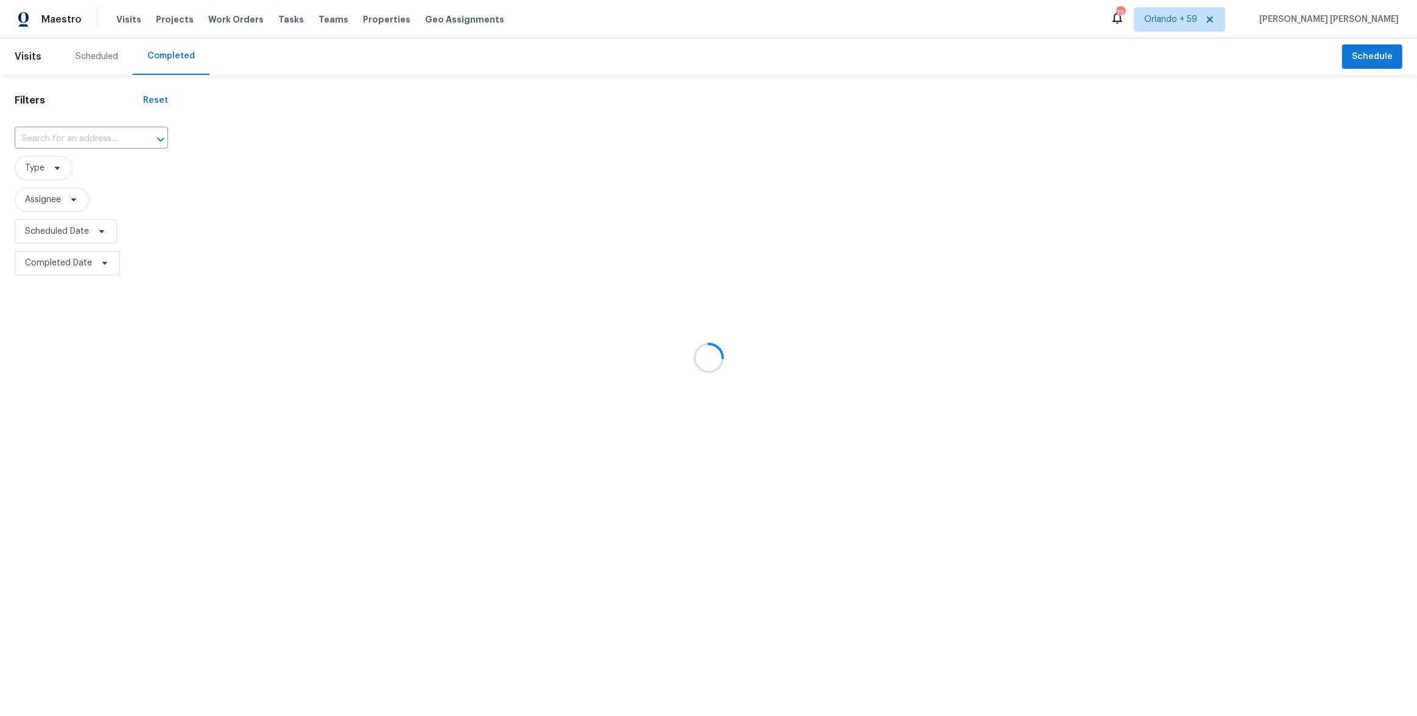
click at [124, 129] on div at bounding box center [708, 358] width 1417 height 716
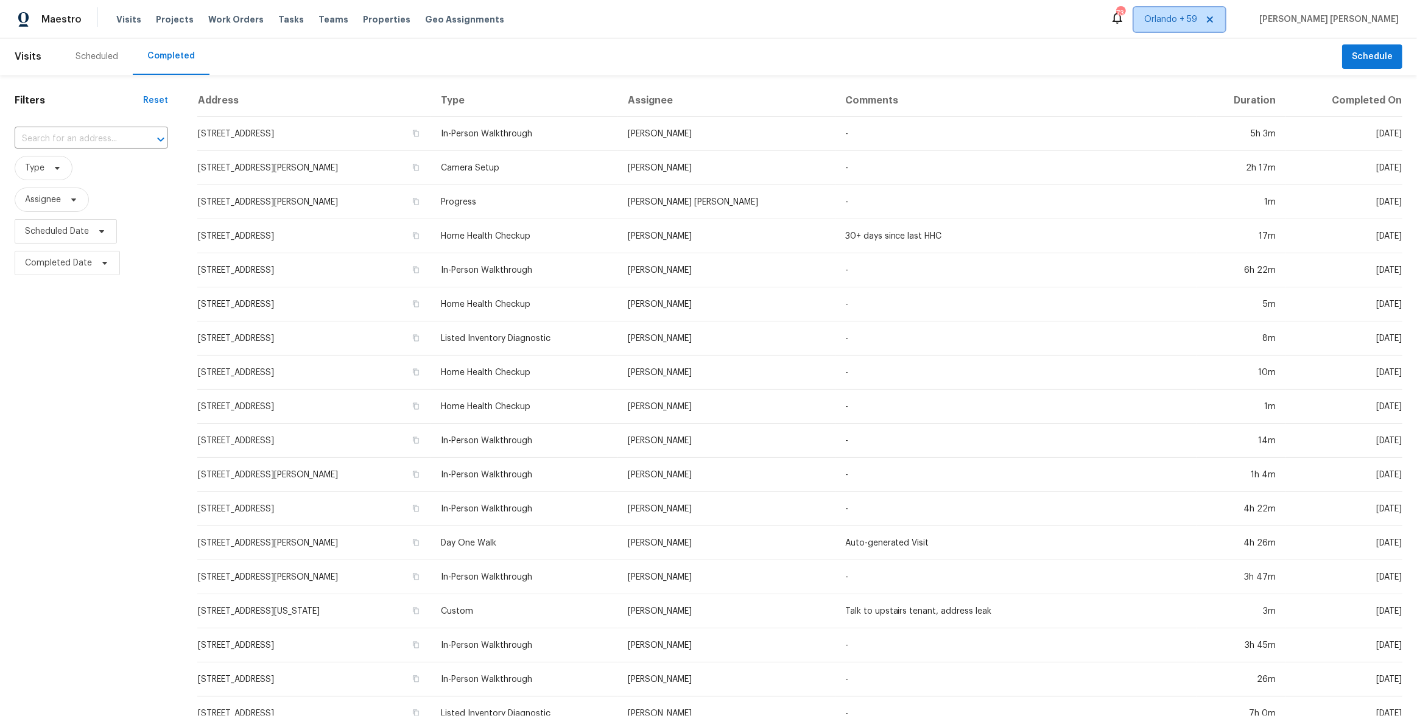
click at [1198, 24] on span "Orlando + 59" at bounding box center [1171, 19] width 53 height 12
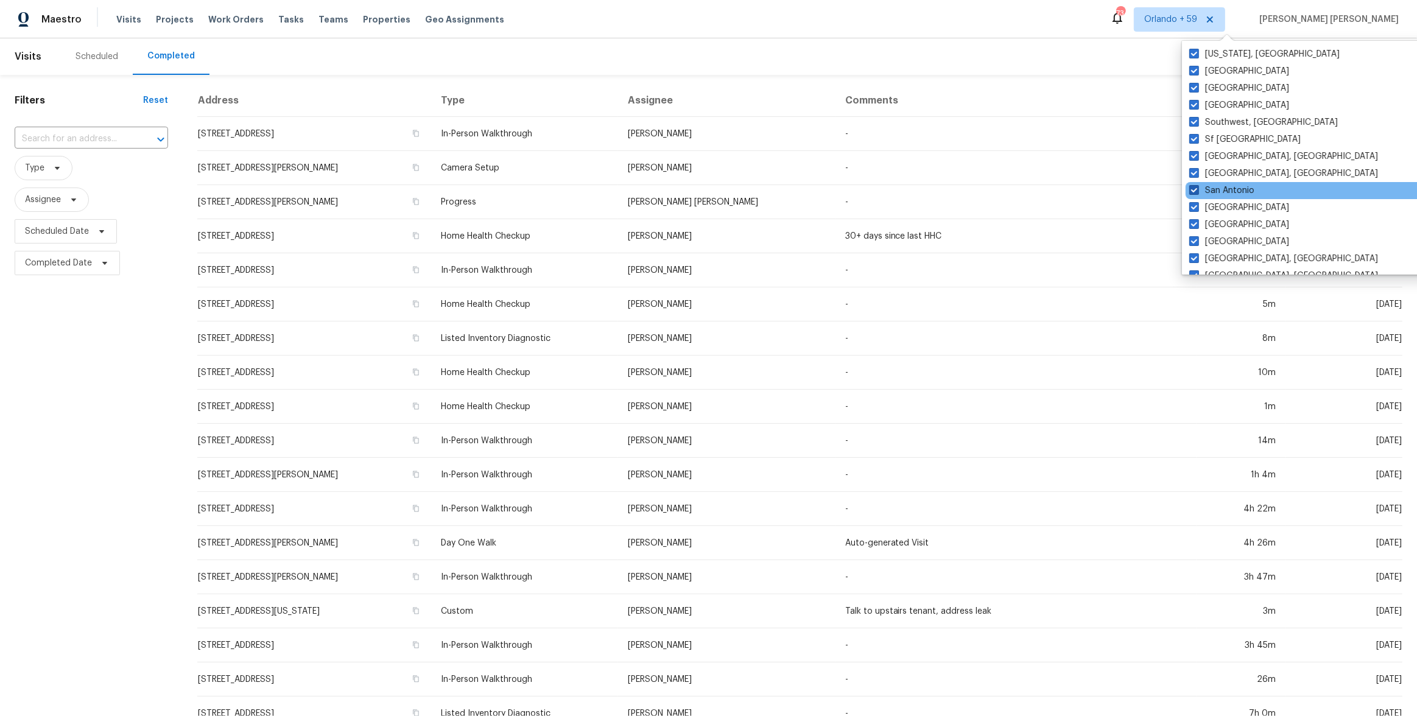
scroll to position [816, 0]
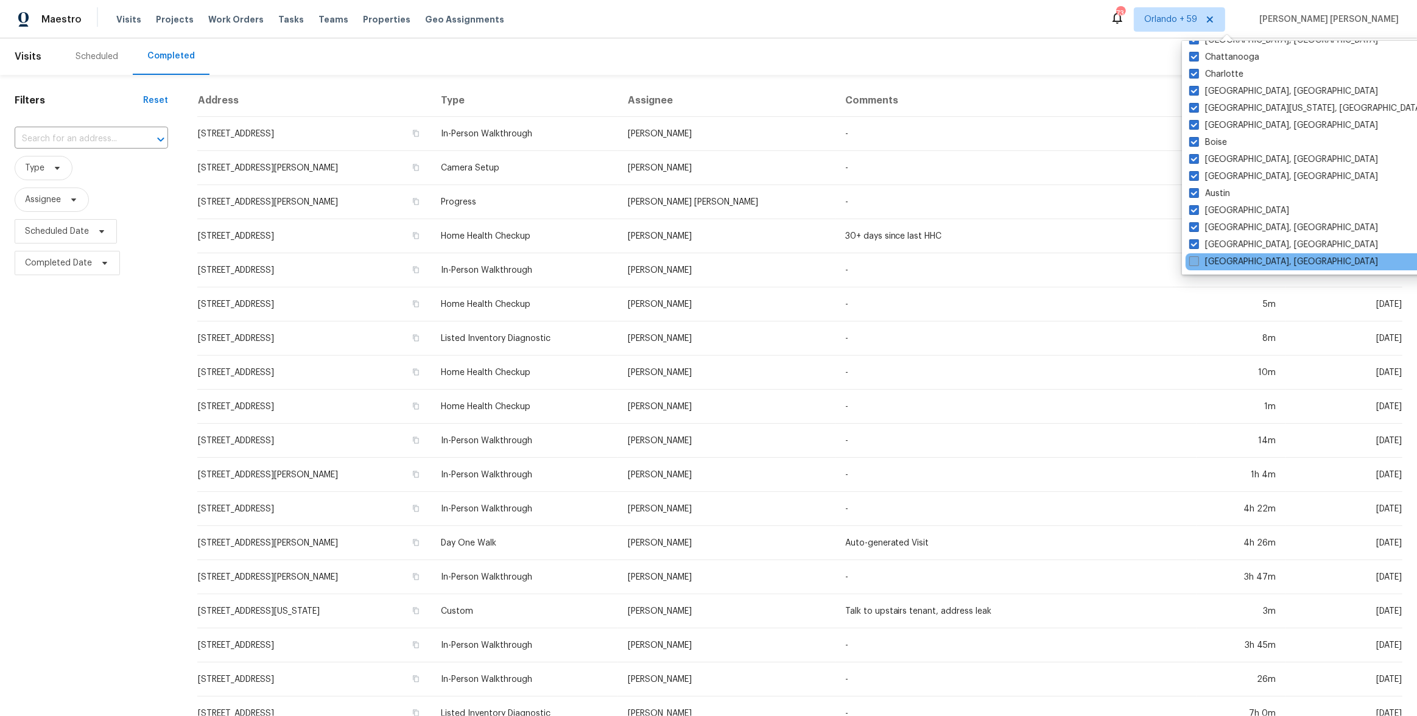
click at [1199, 256] on span at bounding box center [1195, 261] width 10 height 10
click at [1198, 256] on input "Savannah, GA" at bounding box center [1194, 260] width 8 height 8
checkbox input "true"
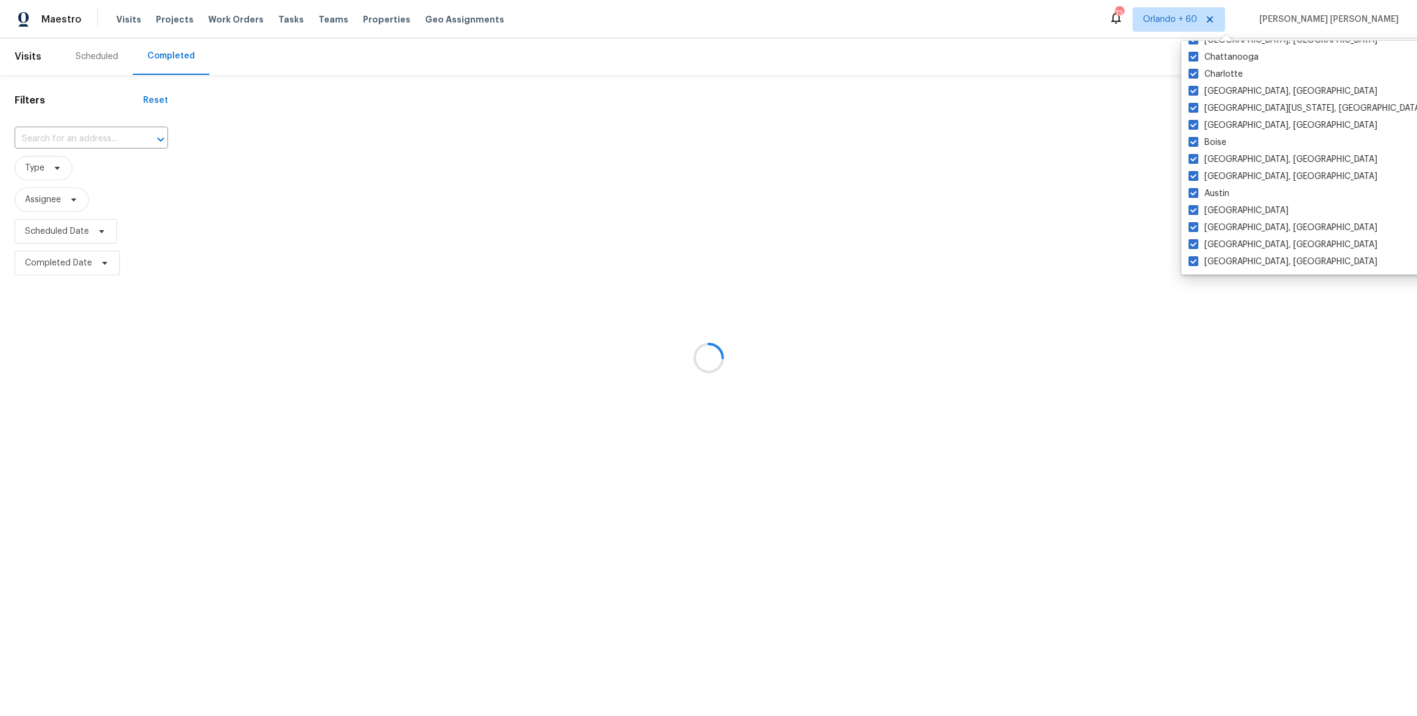
click at [1000, 28] on div at bounding box center [708, 358] width 1417 height 716
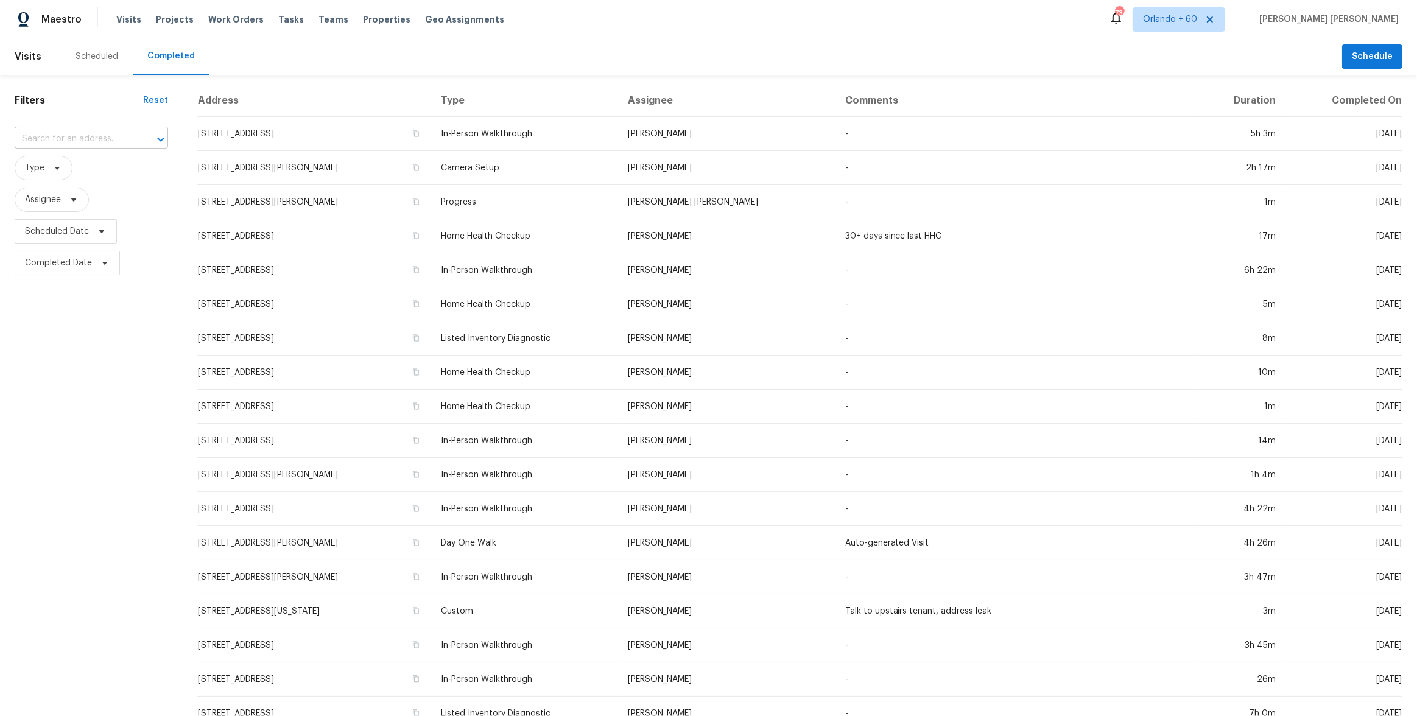
click at [63, 141] on input "text" at bounding box center [74, 139] width 119 height 19
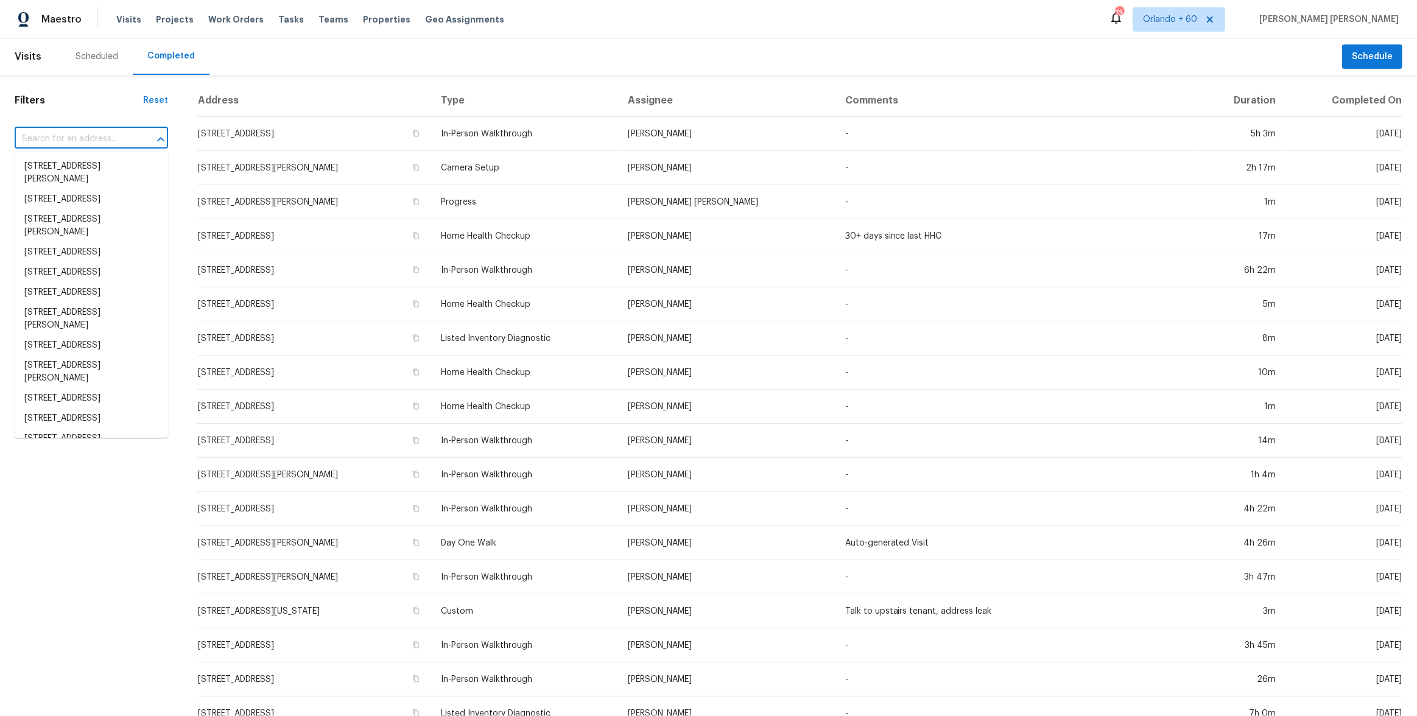
paste input "592 Fox Run Cir, Pell City, AL 35125"
type input "592 Fox Run Cir, Pell City, AL 35125"
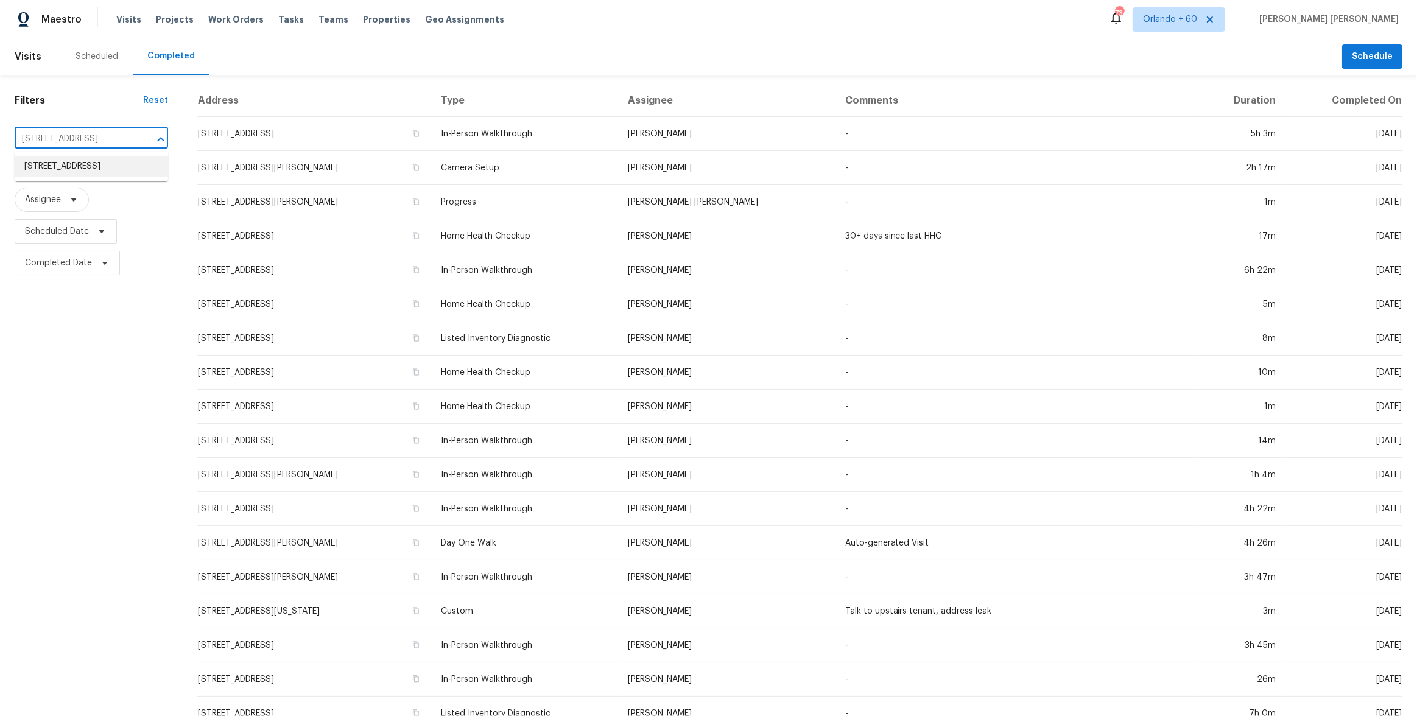
click at [71, 165] on li "592 Fox Run Cir, Pell City, AL 35125" at bounding box center [91, 167] width 153 height 20
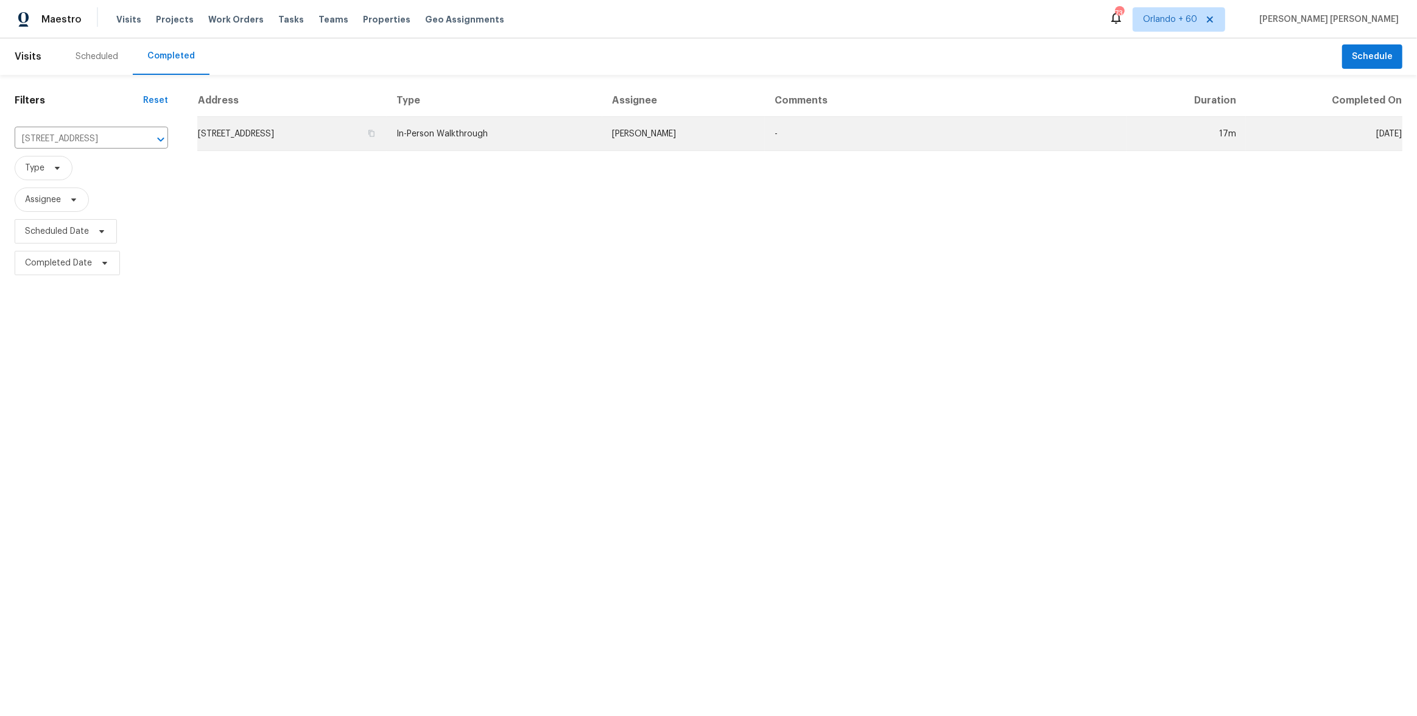
click at [602, 143] on td "In-Person Walkthrough" at bounding box center [495, 134] width 216 height 34
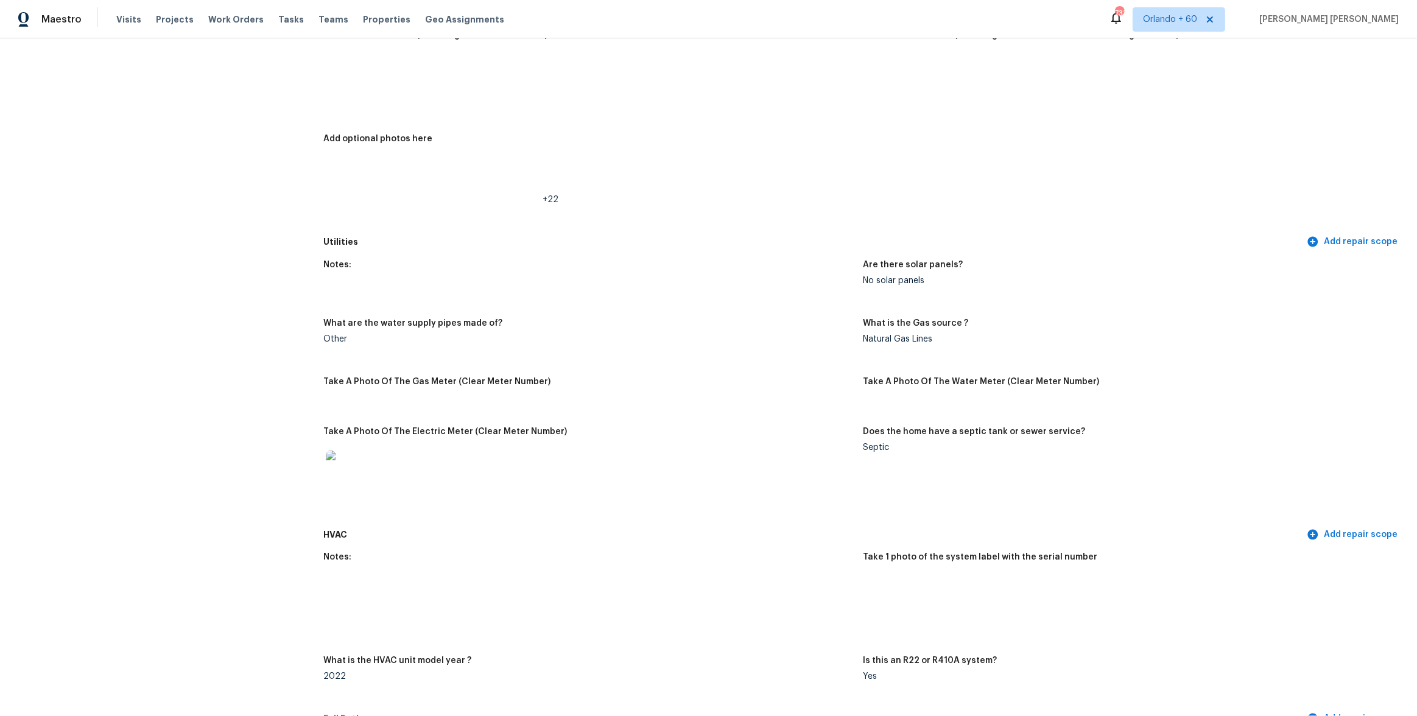
scroll to position [507, 0]
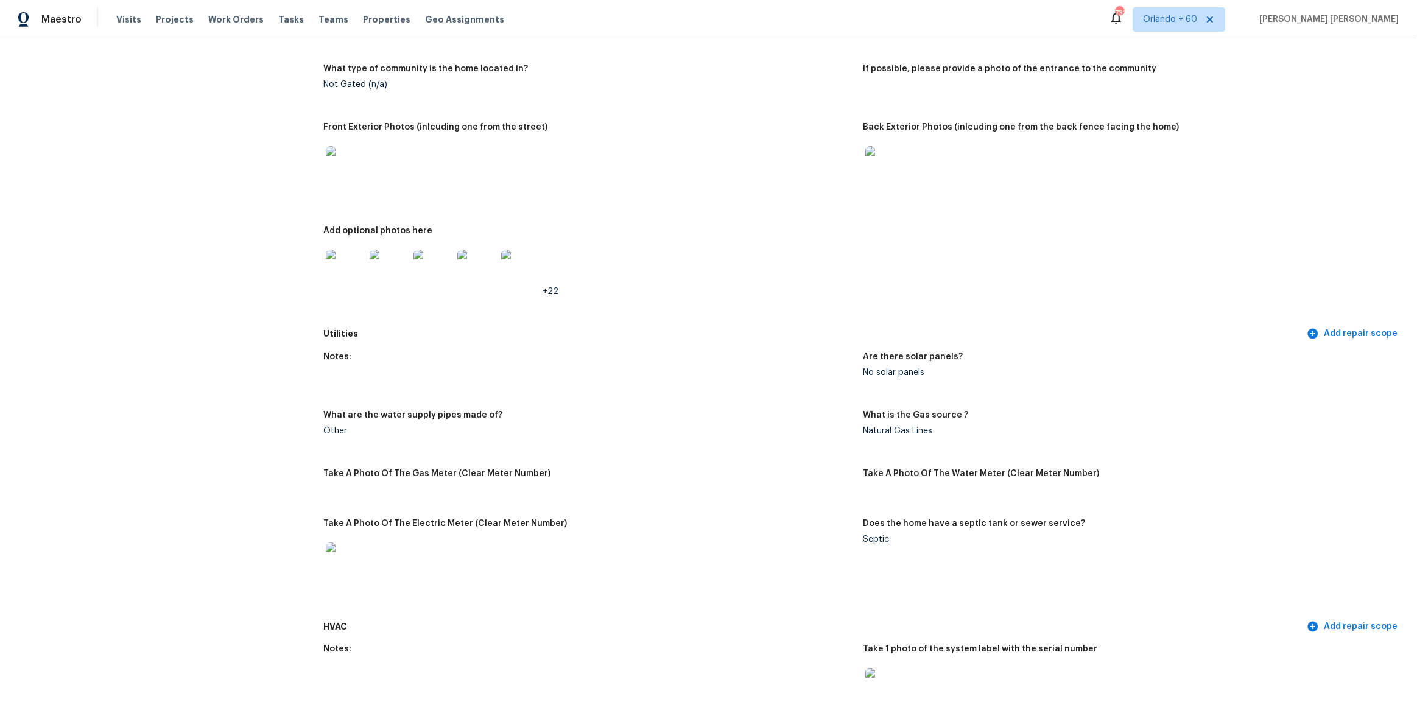
click at [866, 302] on div "Notes: Single story on slab. Corner lot. Roof missing some shingles on back. 2 …" at bounding box center [862, 156] width 1079 height 333
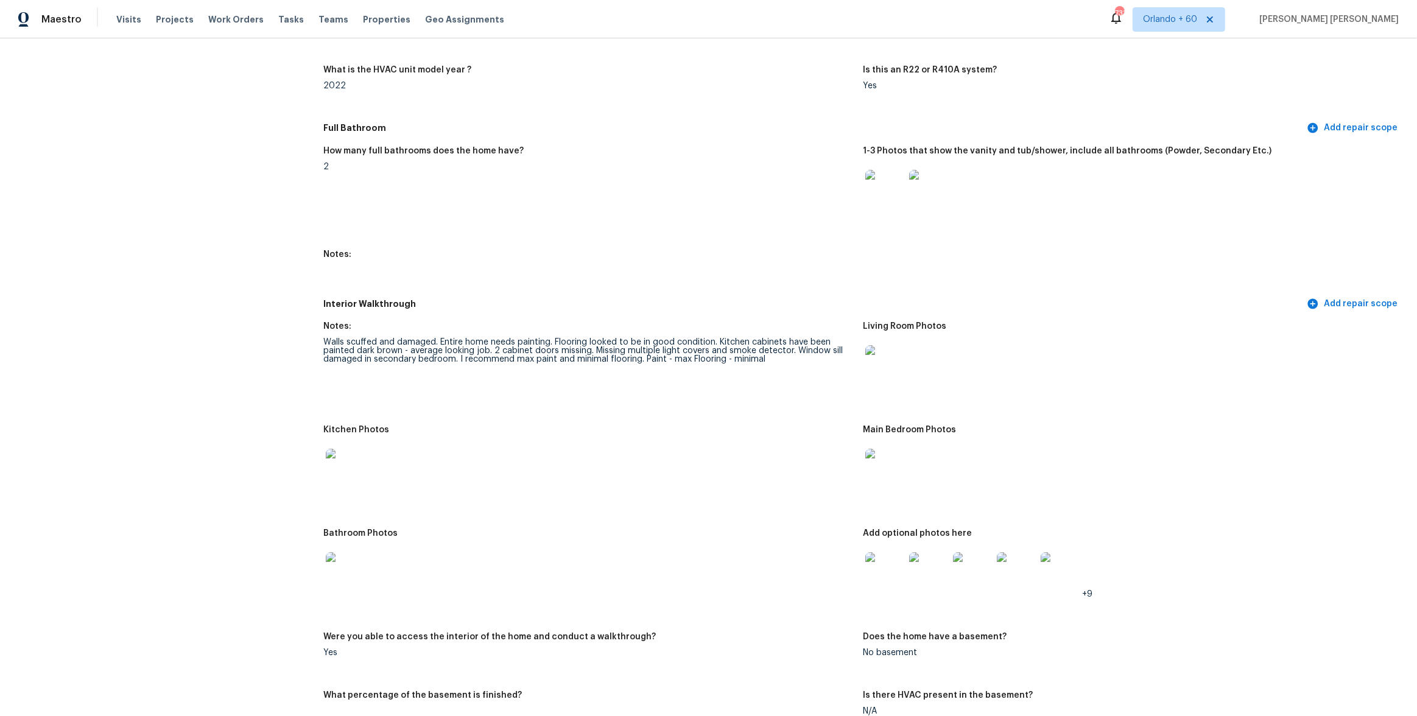
scroll to position [1241, 0]
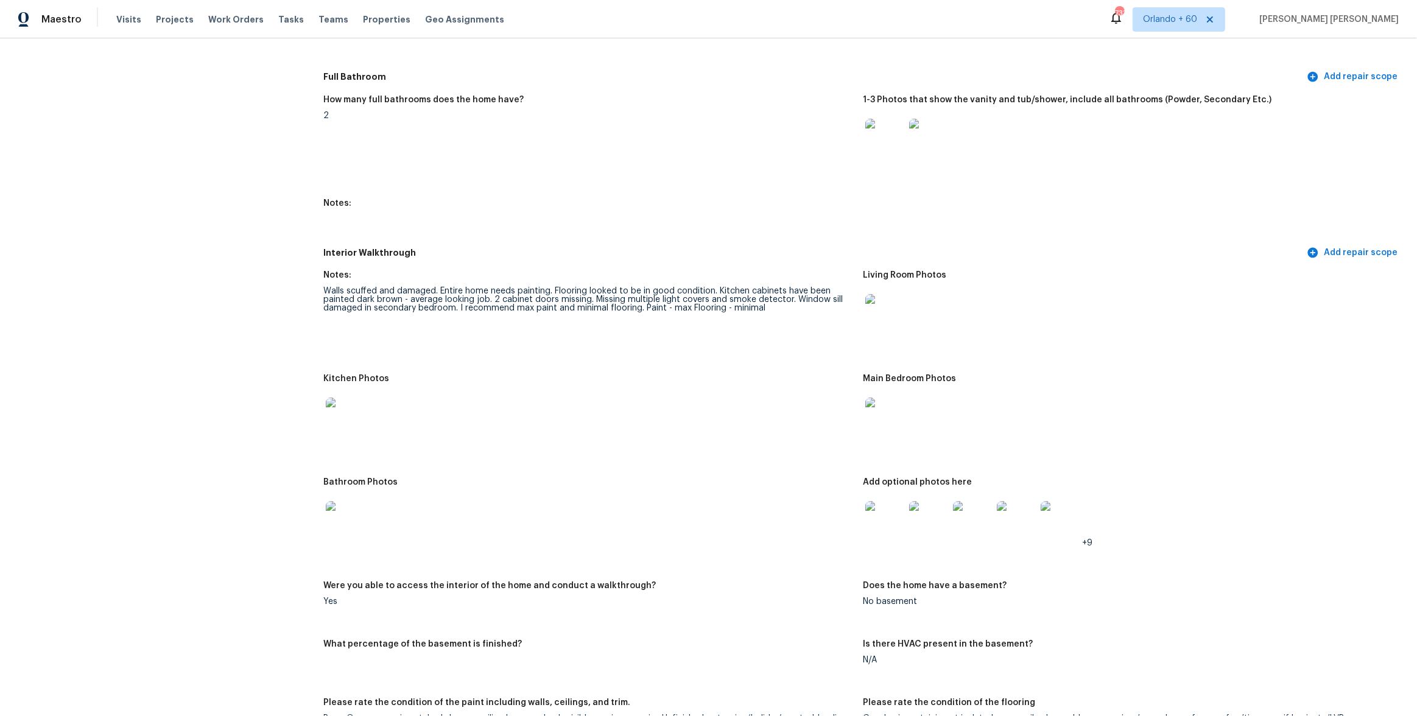
click at [879, 315] on img at bounding box center [885, 313] width 39 height 39
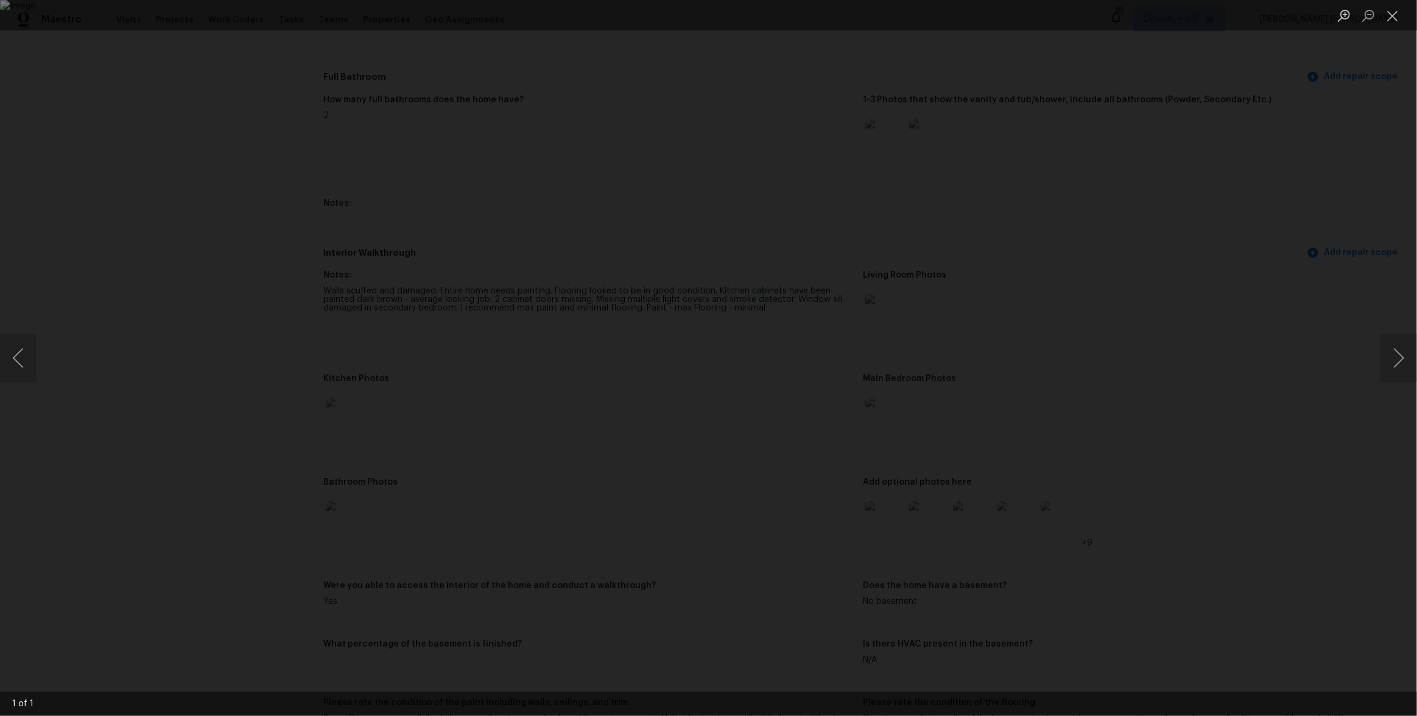
click at [1159, 398] on div "Lightbox" at bounding box center [708, 358] width 1417 height 716
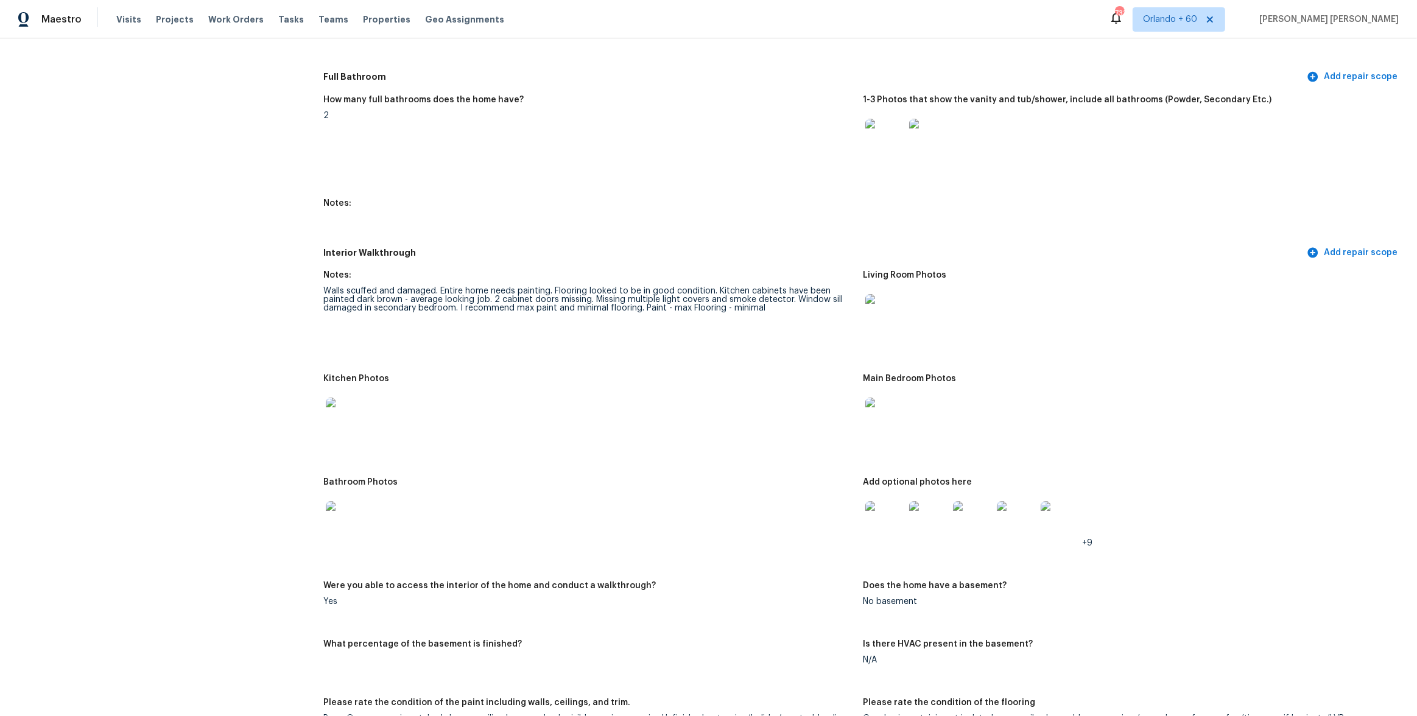
click at [339, 417] on img at bounding box center [345, 417] width 39 height 39
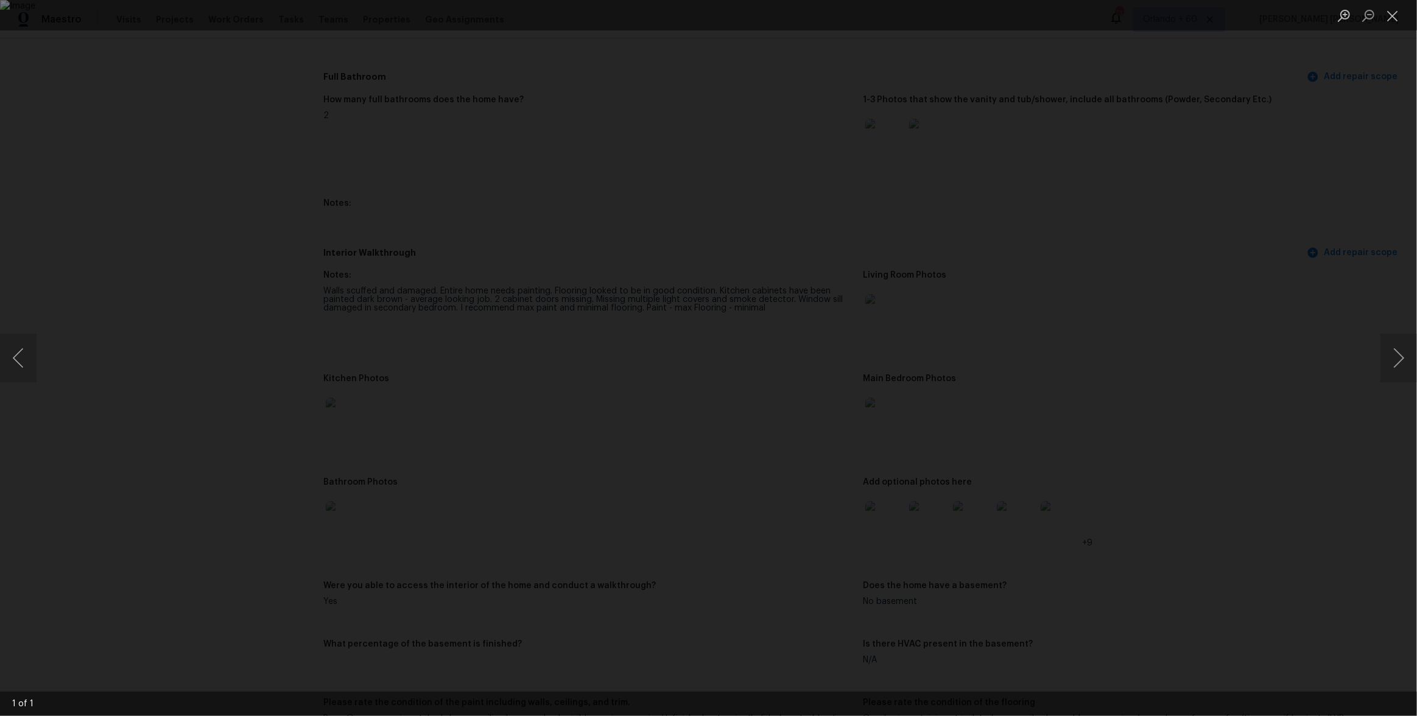
click at [1166, 412] on div "Lightbox" at bounding box center [708, 358] width 1417 height 716
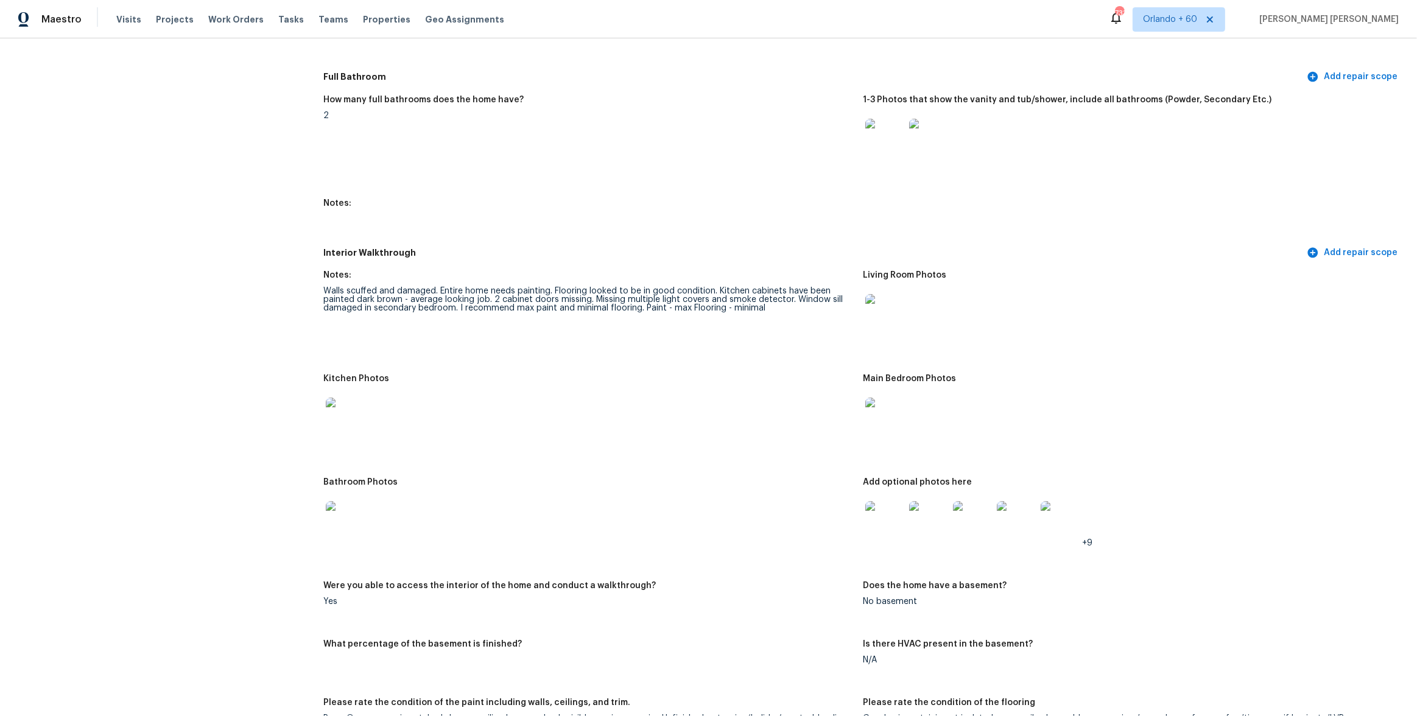
click at [879, 411] on img at bounding box center [885, 417] width 39 height 39
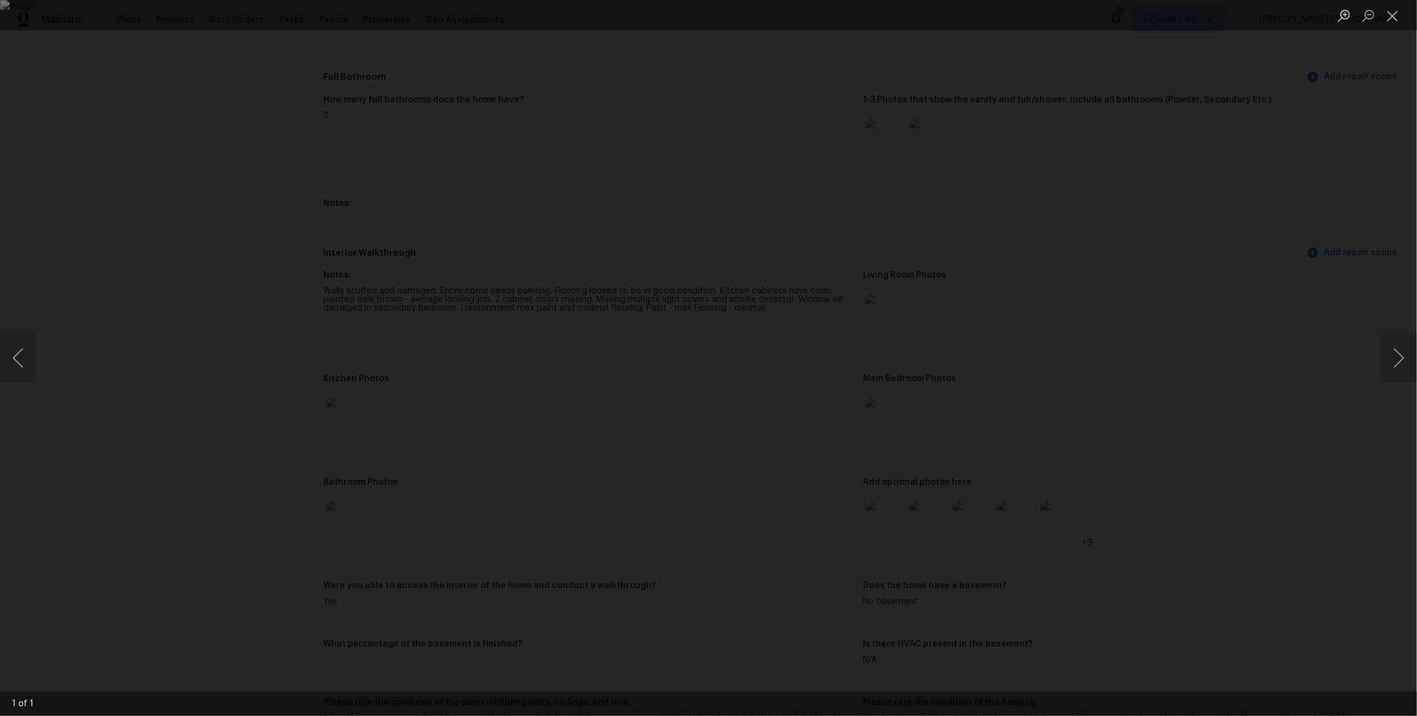
click at [1176, 426] on div "Lightbox" at bounding box center [708, 358] width 1417 height 716
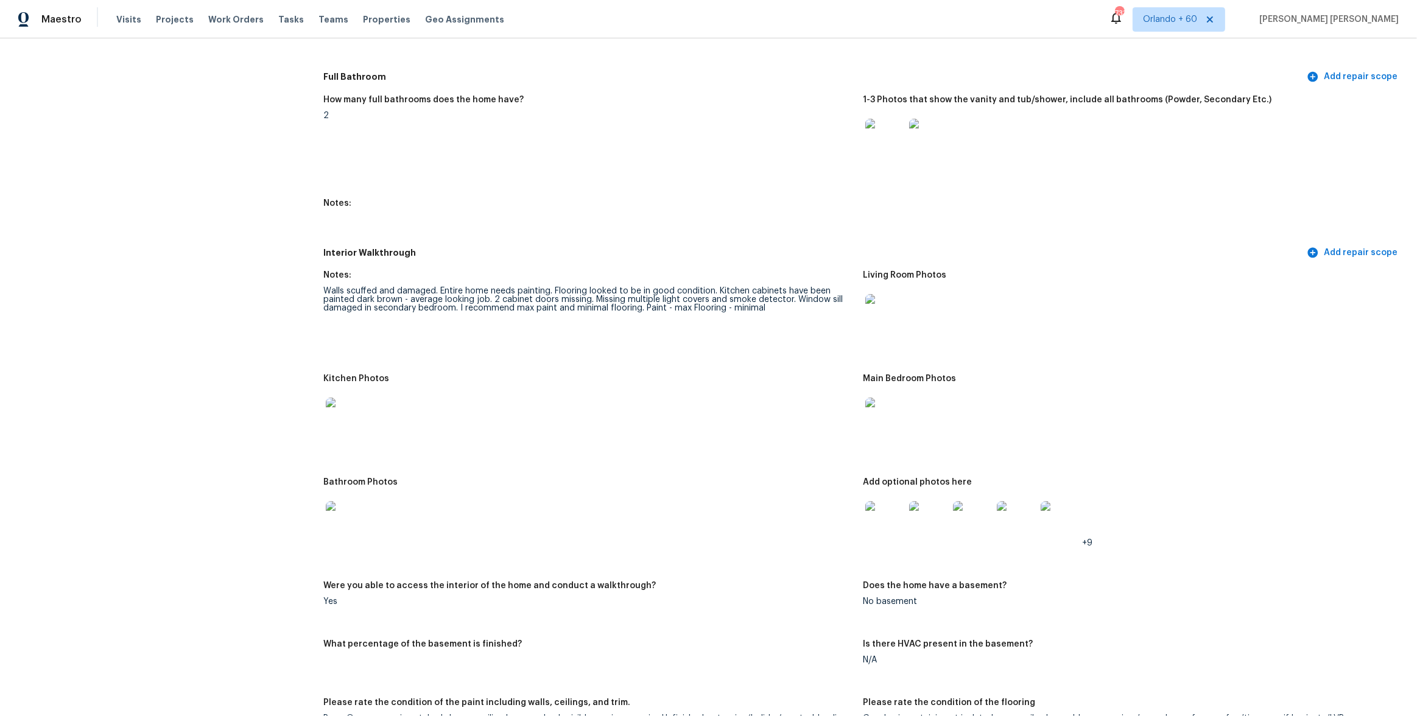
click at [340, 509] on img at bounding box center [345, 520] width 39 height 39
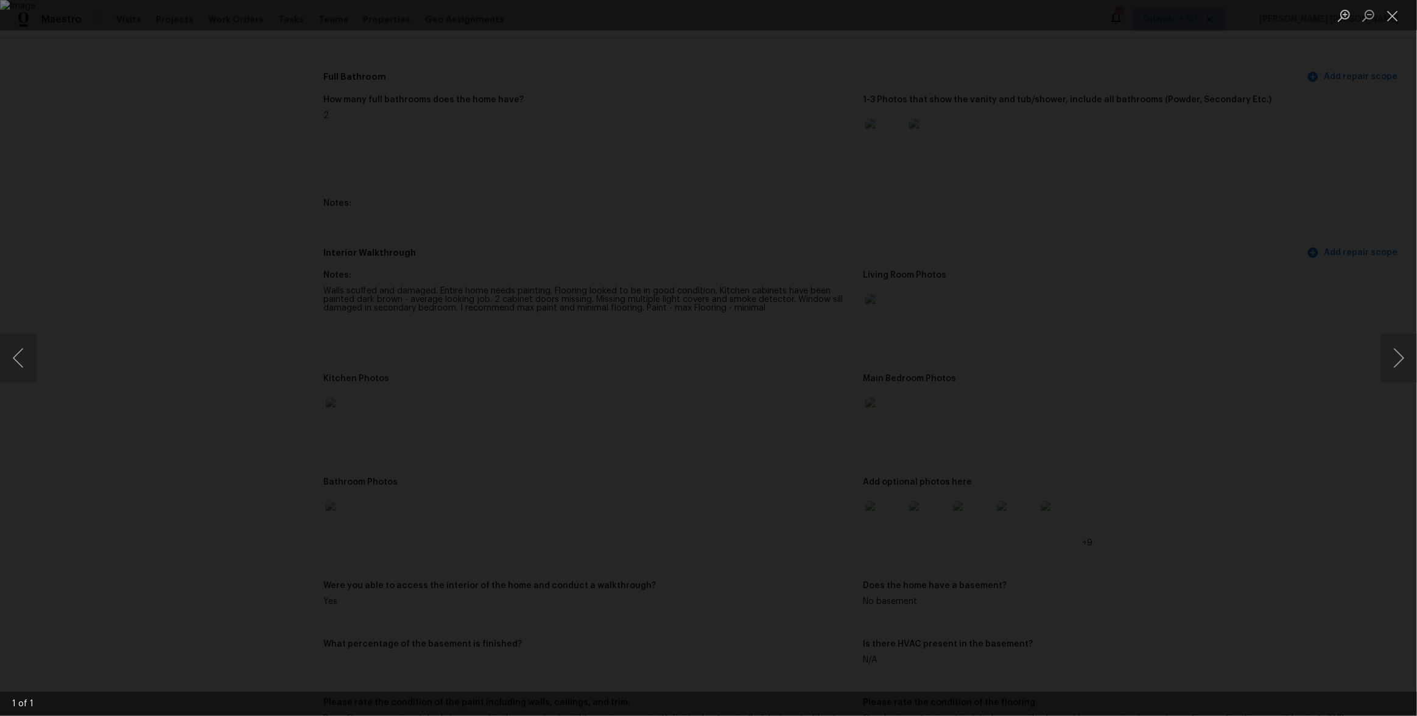
click at [1171, 419] on div "Lightbox" at bounding box center [708, 358] width 1417 height 716
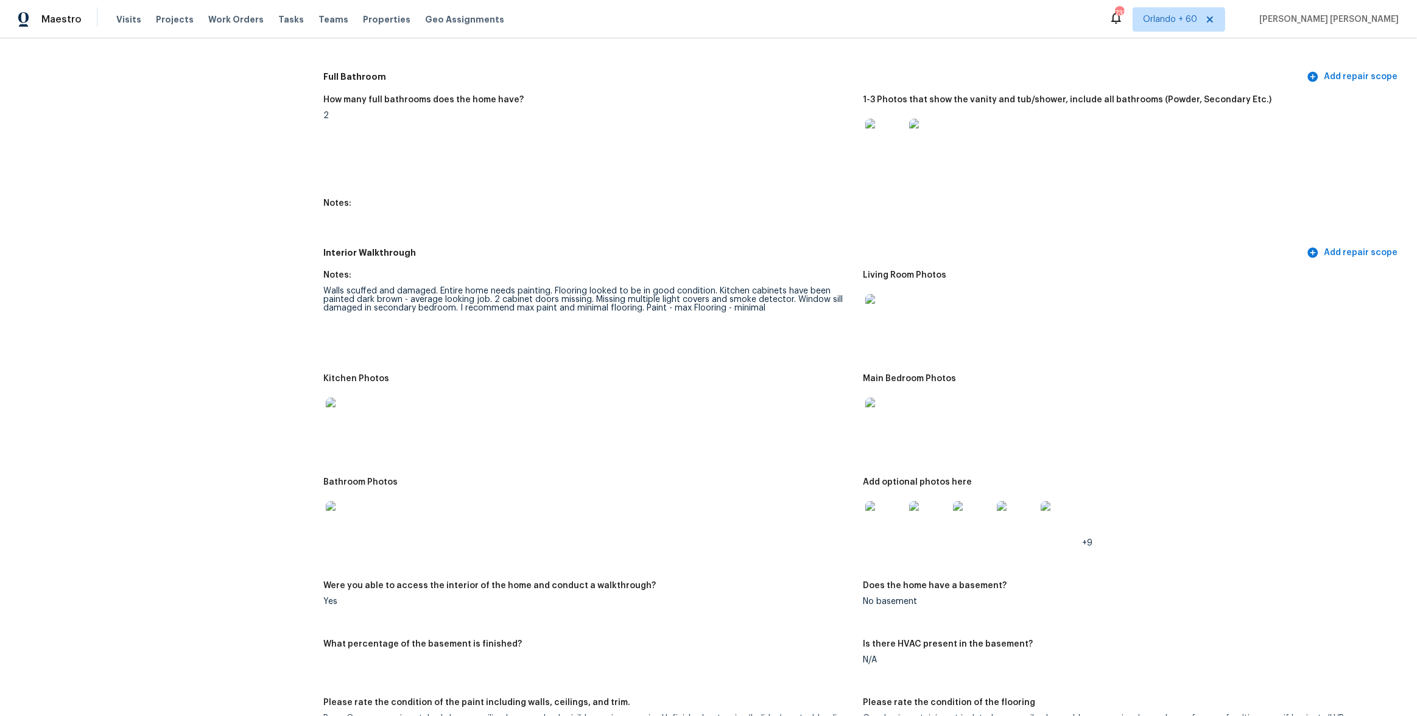
click at [886, 521] on img at bounding box center [885, 520] width 39 height 39
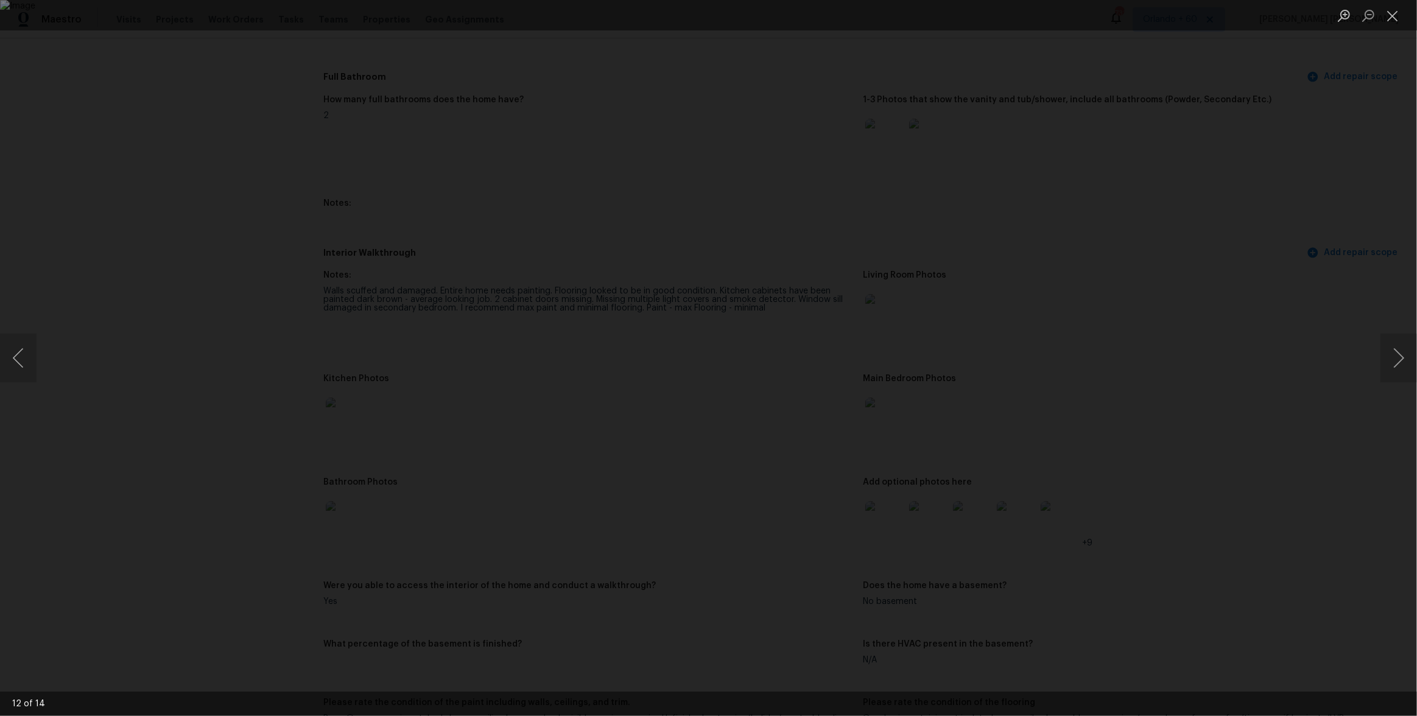
click at [1139, 479] on div "Lightbox" at bounding box center [708, 358] width 1417 height 716
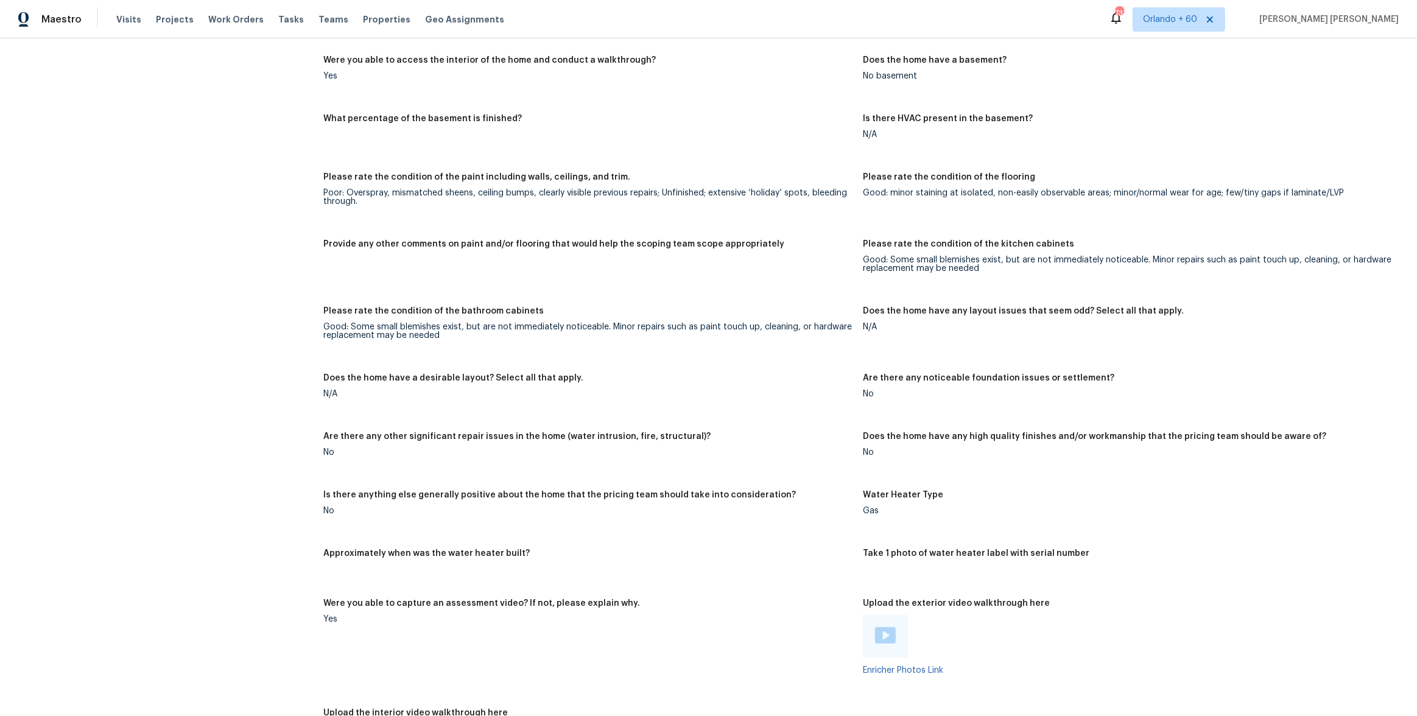
scroll to position [0, 0]
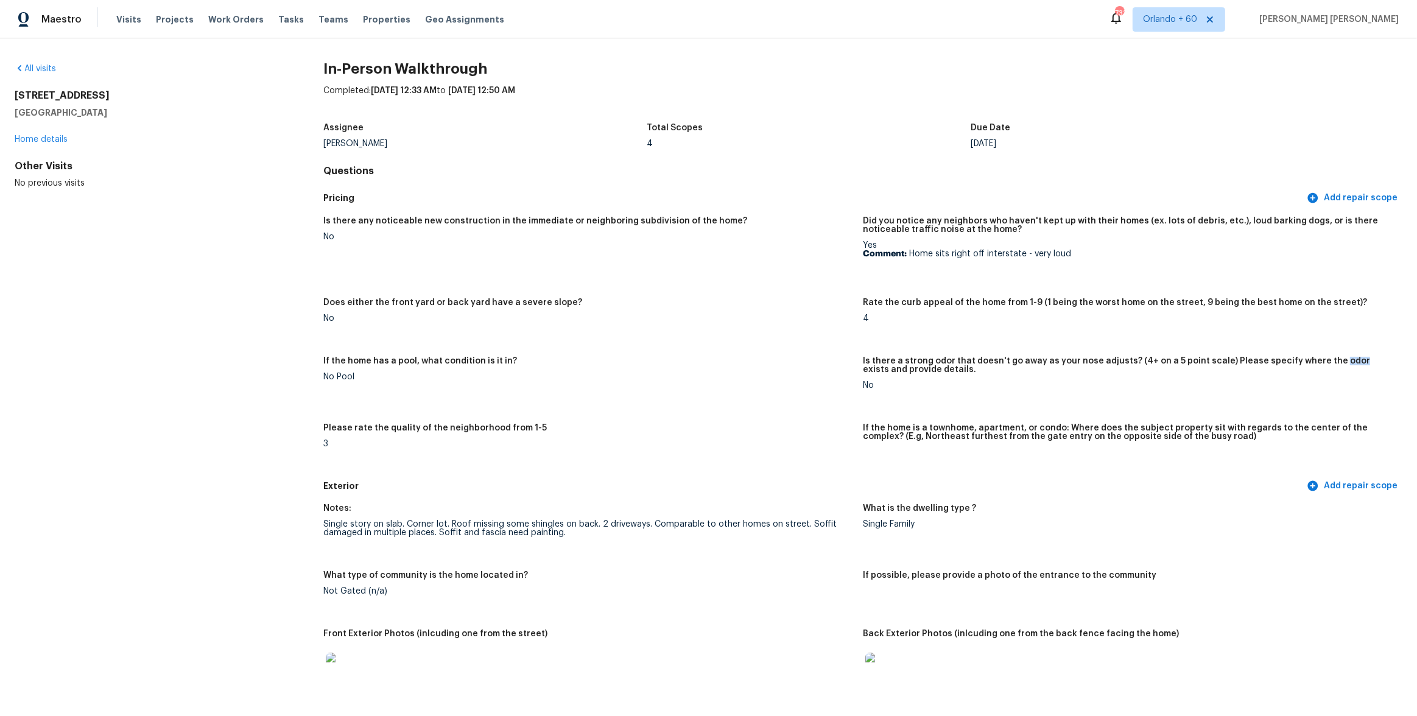
click at [122, 20] on span "Visits" at bounding box center [128, 19] width 25 height 12
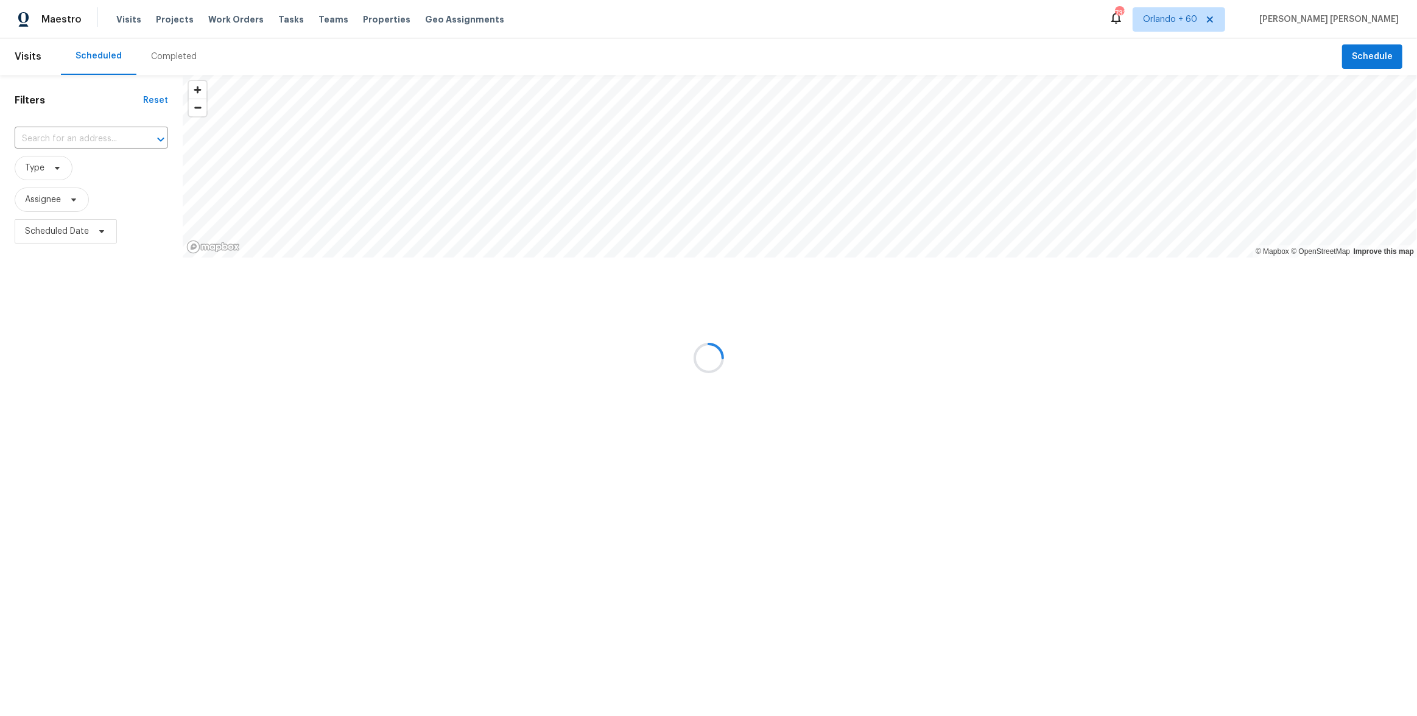
click at [163, 63] on div "Completed" at bounding box center [173, 56] width 75 height 37
click at [71, 139] on div at bounding box center [708, 358] width 1417 height 716
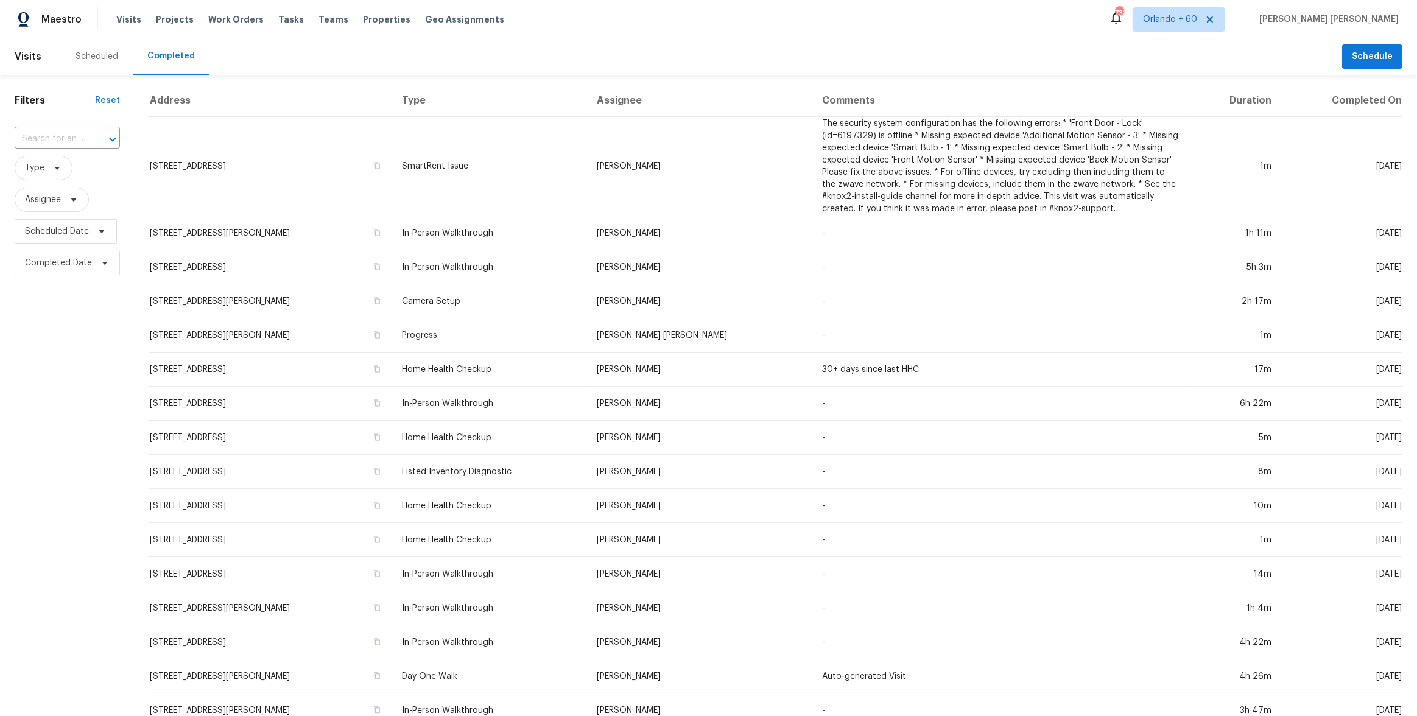
click at [71, 139] on input "text" at bounding box center [50, 139] width 71 height 19
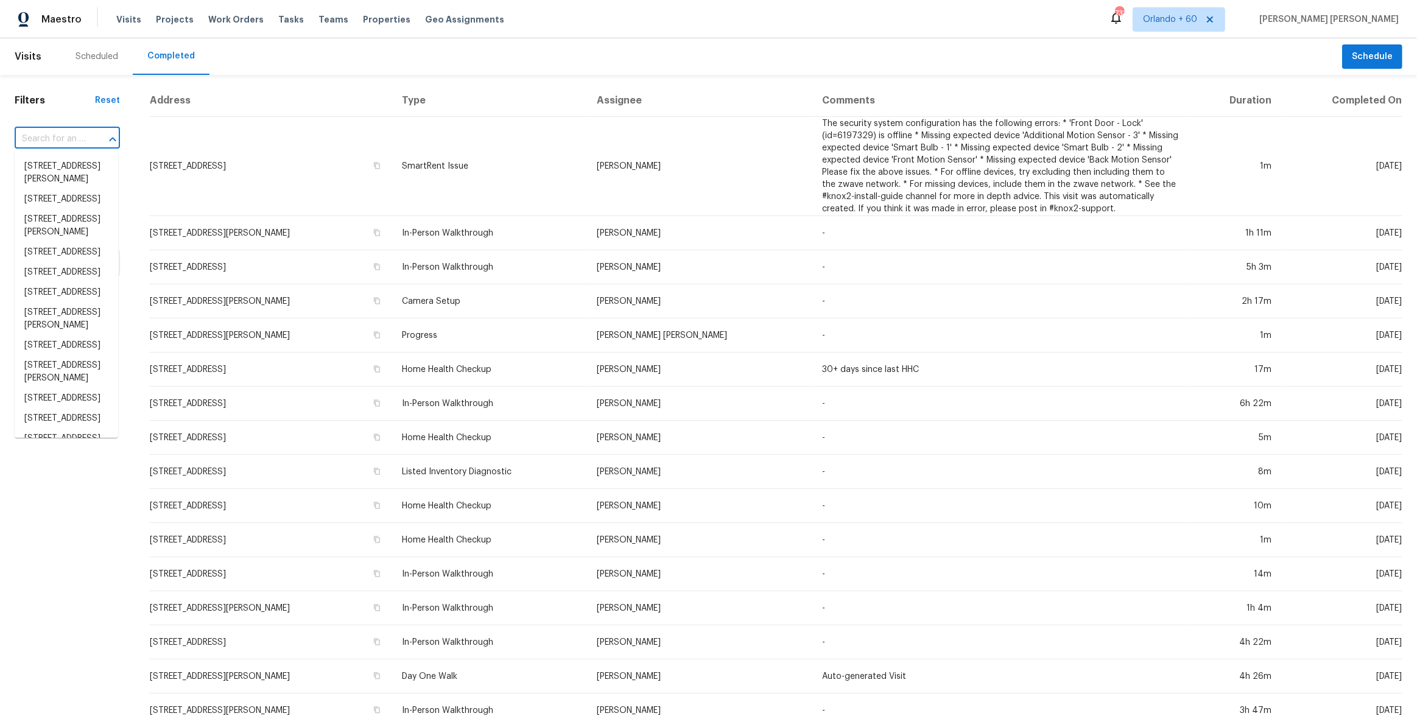
paste input "462 Bergfeld Ave, New Braunfels, TX 78130"
type input "462 Bergfeld Ave, New Braunfels, TX 78130"
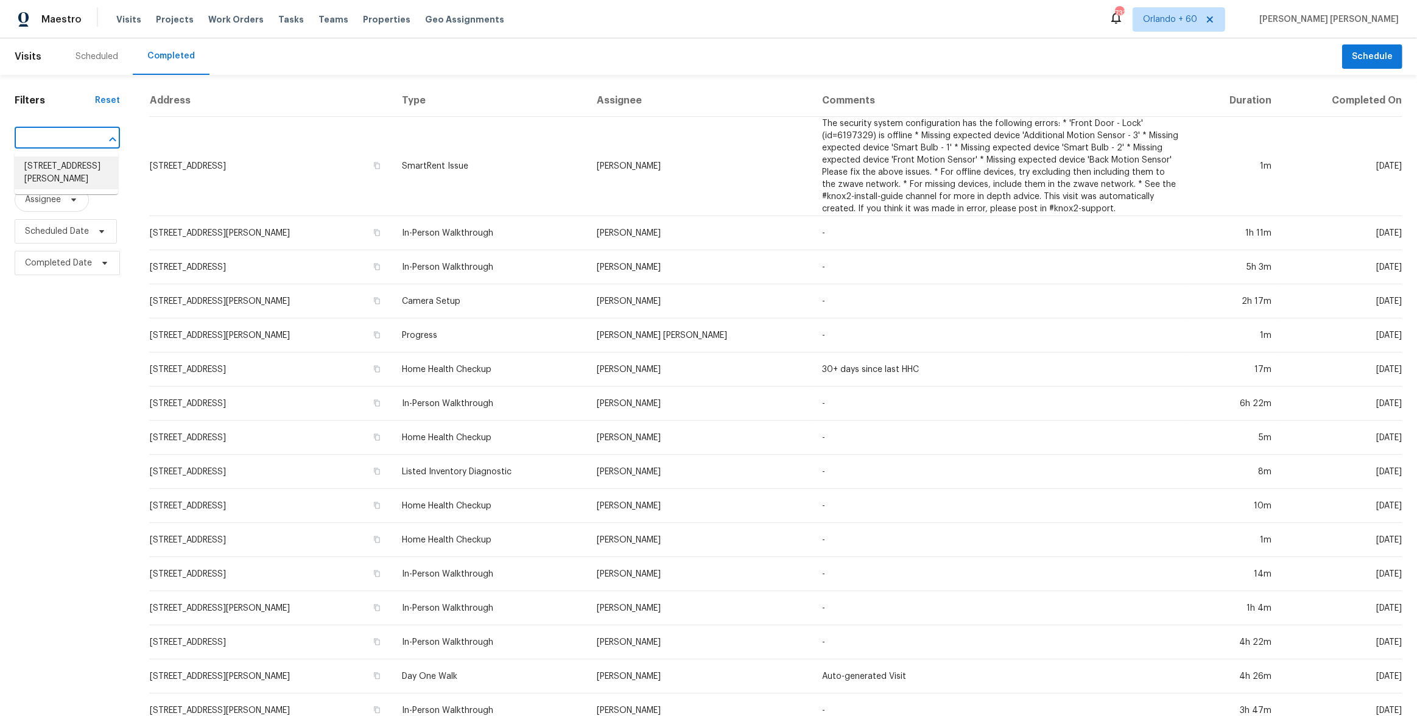
click at [62, 180] on li "462 Bergfeld Ave, New Braunfels, TX 78130" at bounding box center [67, 173] width 104 height 33
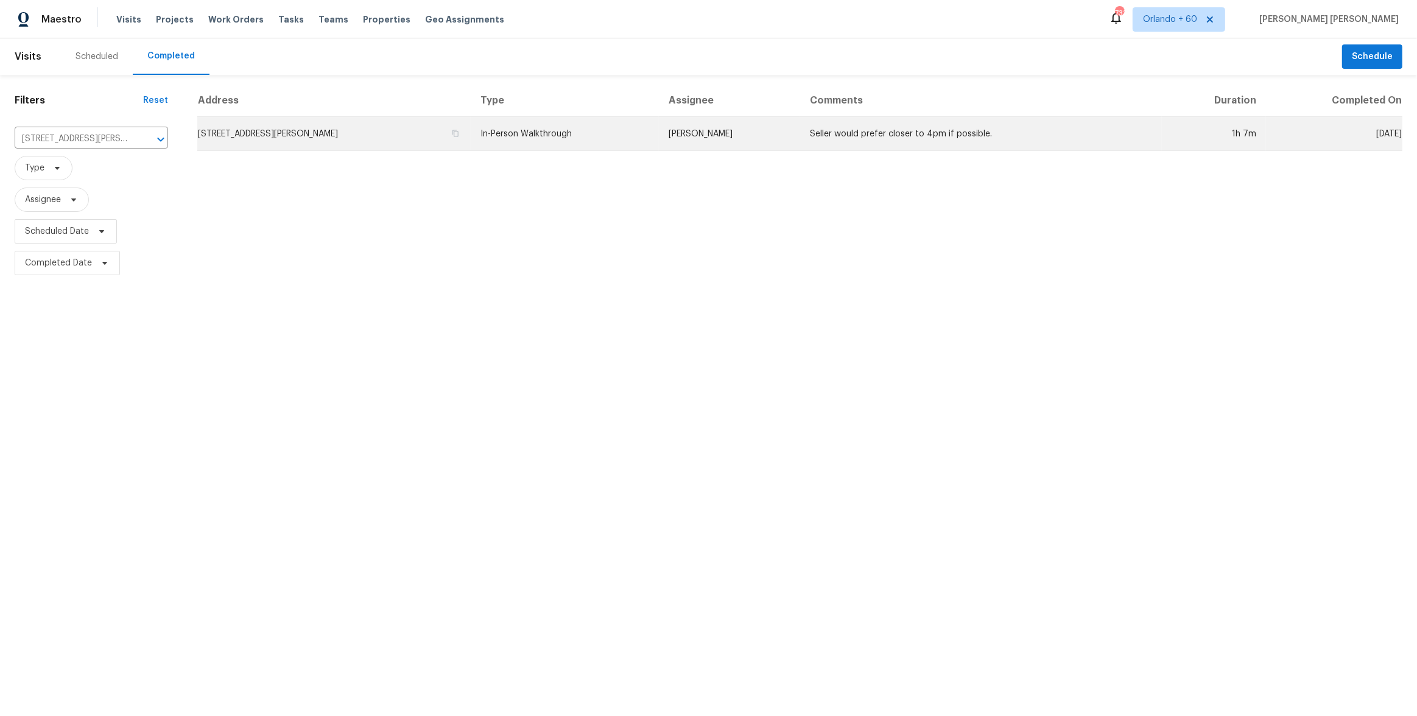
click at [617, 136] on td "In-Person Walkthrough" at bounding box center [565, 134] width 188 height 34
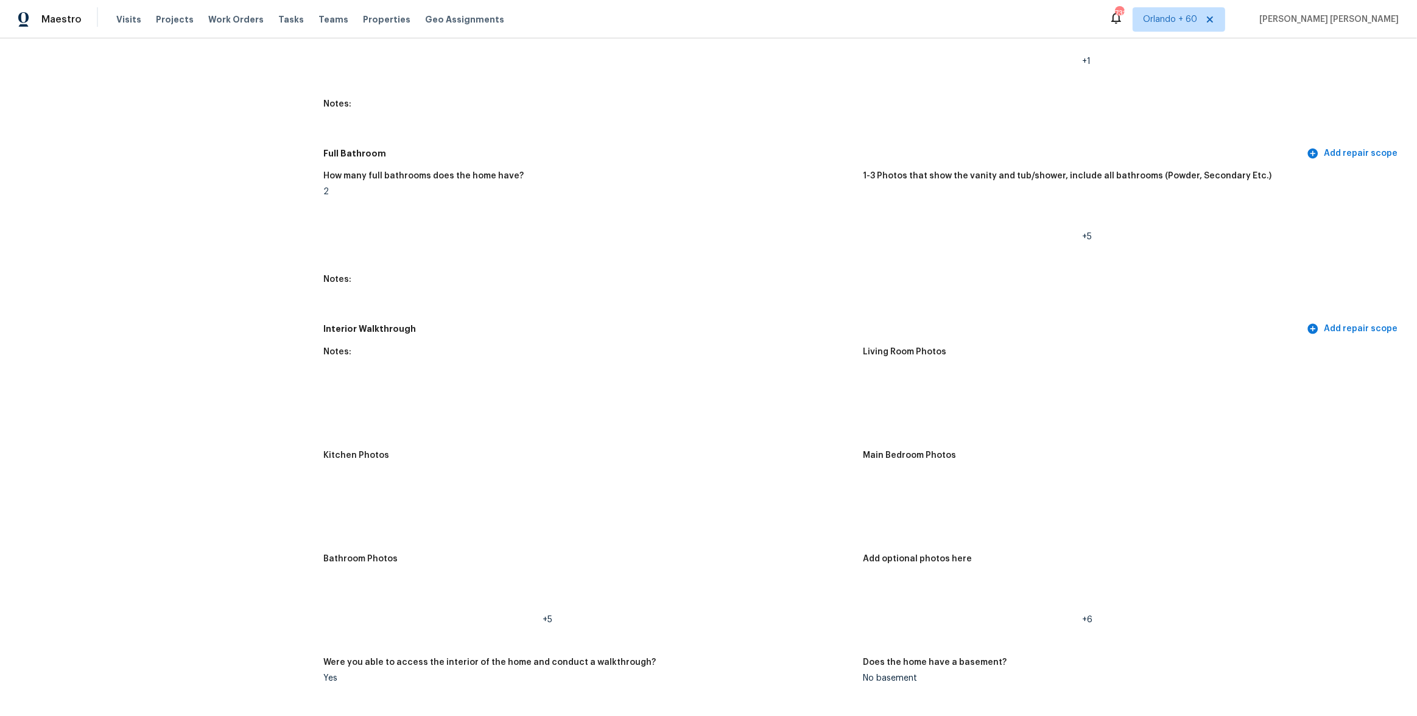
scroll to position [1468, 0]
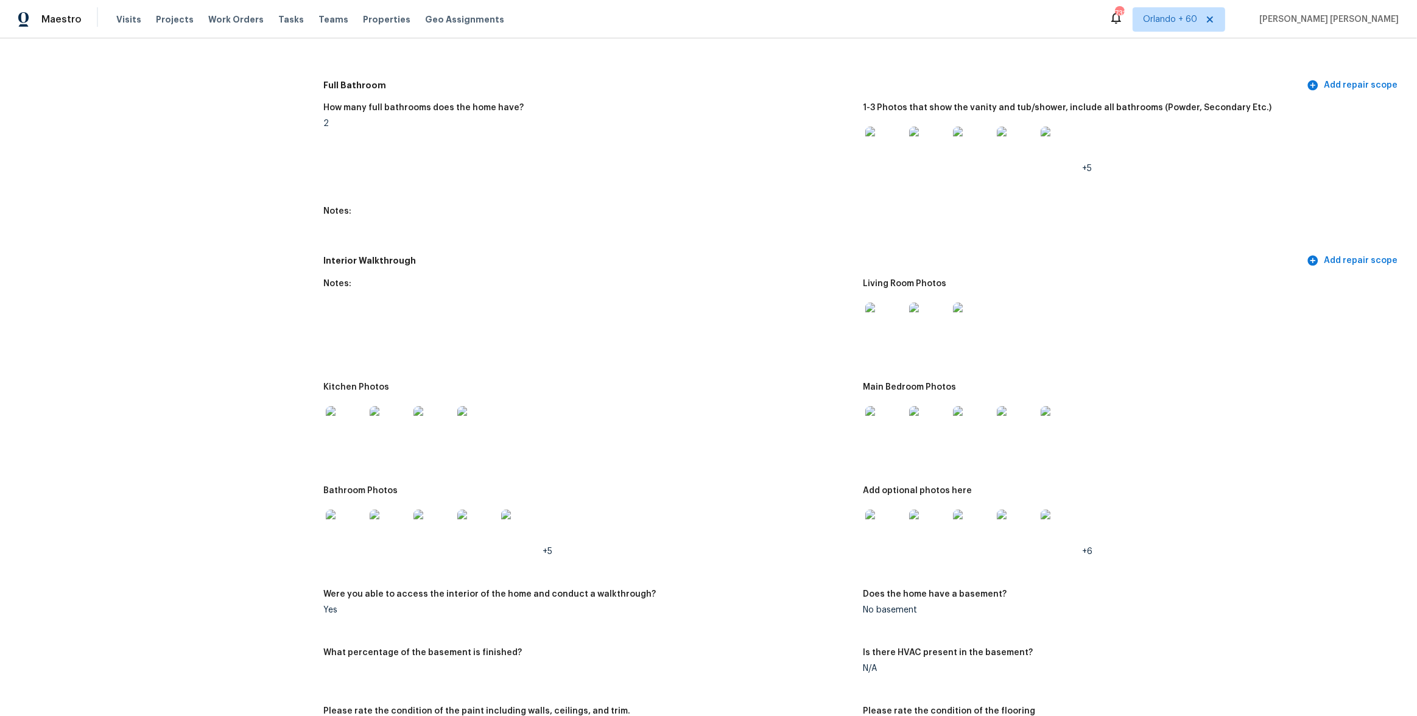
click at [880, 323] on img at bounding box center [885, 322] width 39 height 39
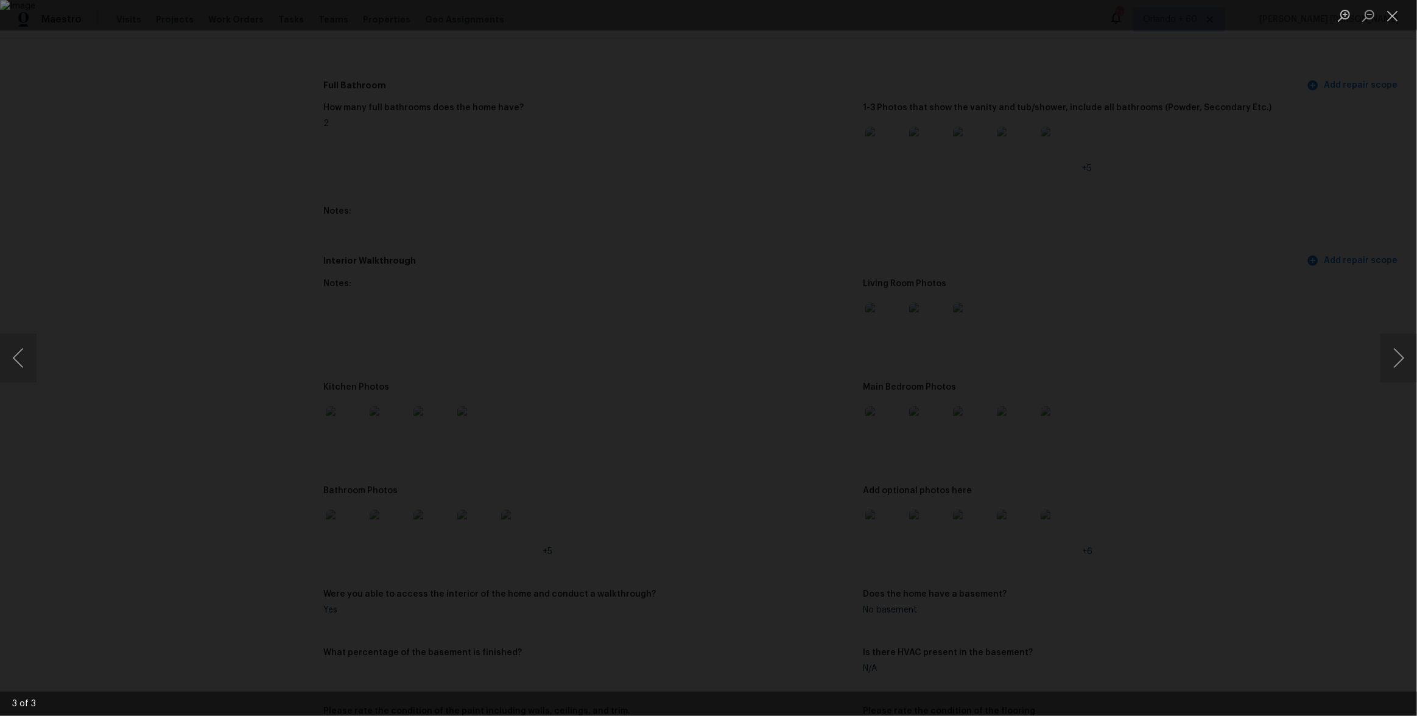
click at [1155, 344] on div "Lightbox" at bounding box center [708, 358] width 1417 height 716
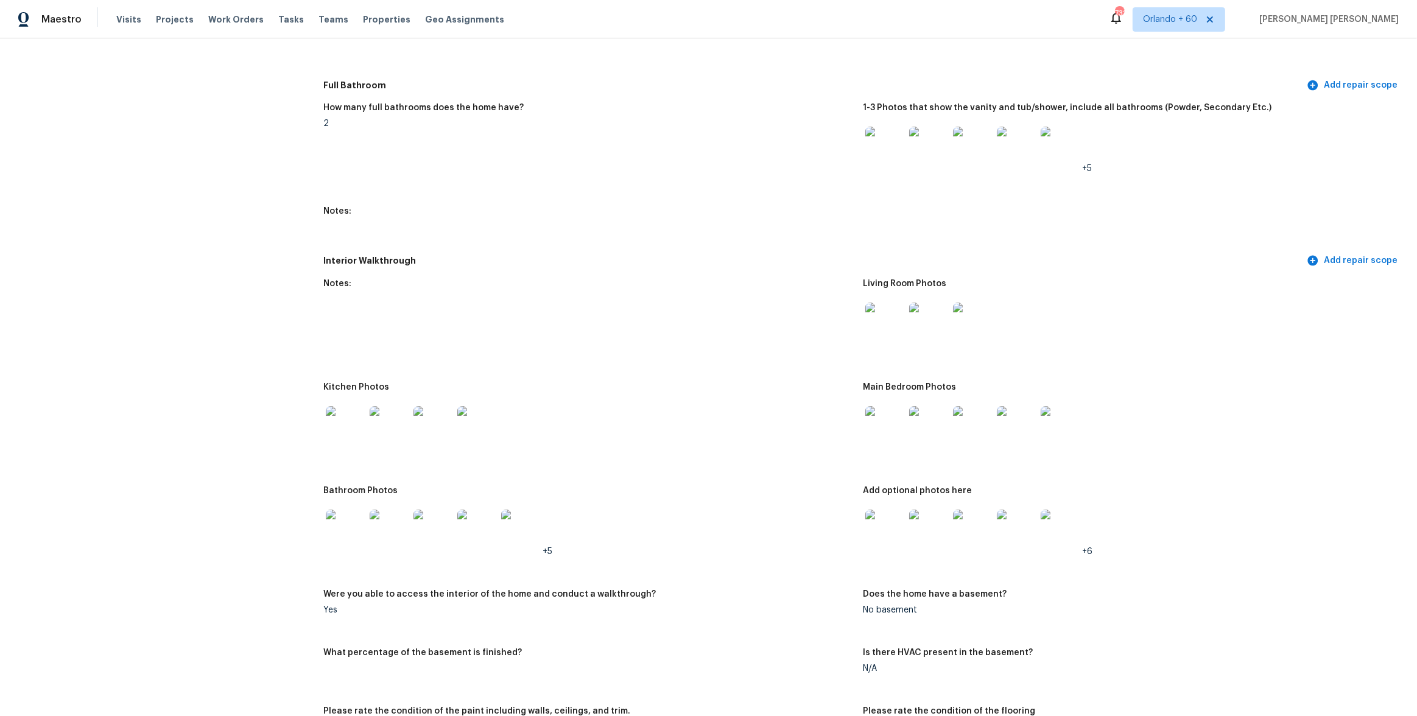
click at [342, 428] on img at bounding box center [345, 425] width 39 height 39
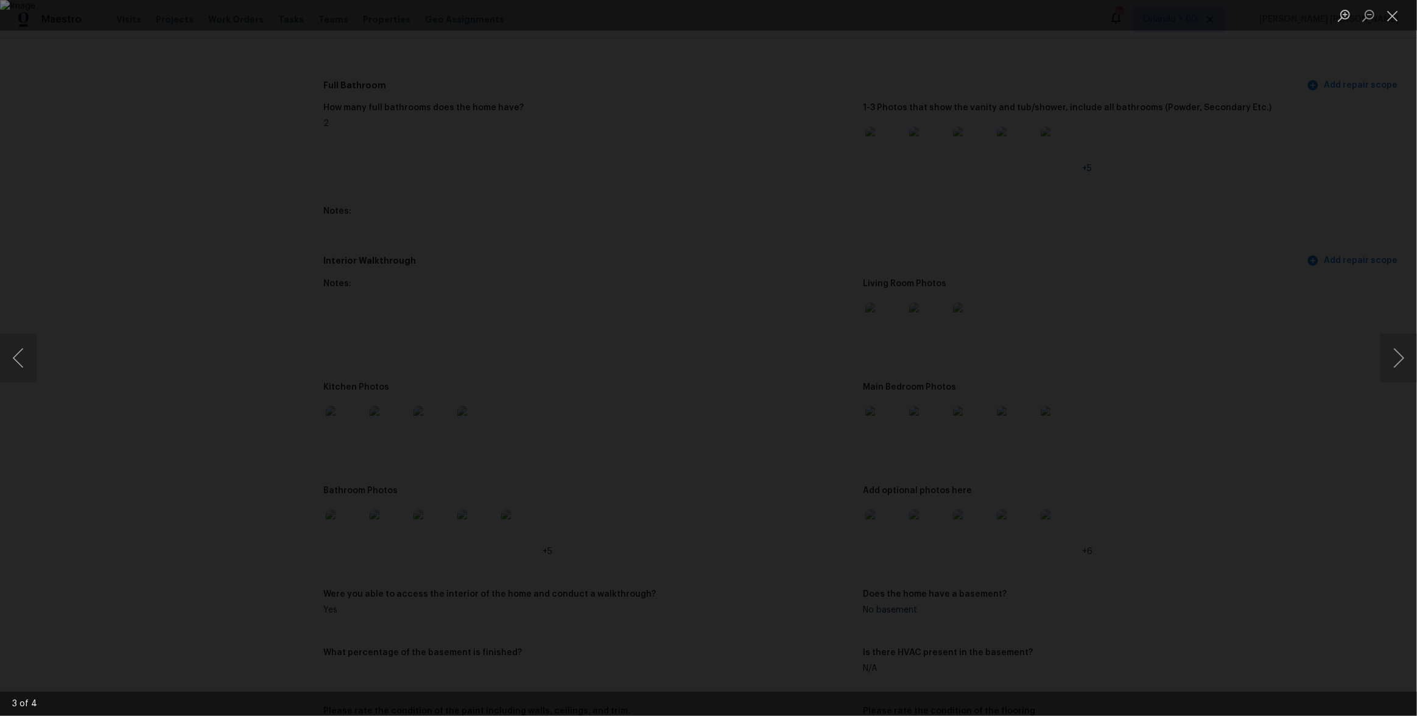
click at [1045, 446] on div "Lightbox" at bounding box center [708, 358] width 1417 height 716
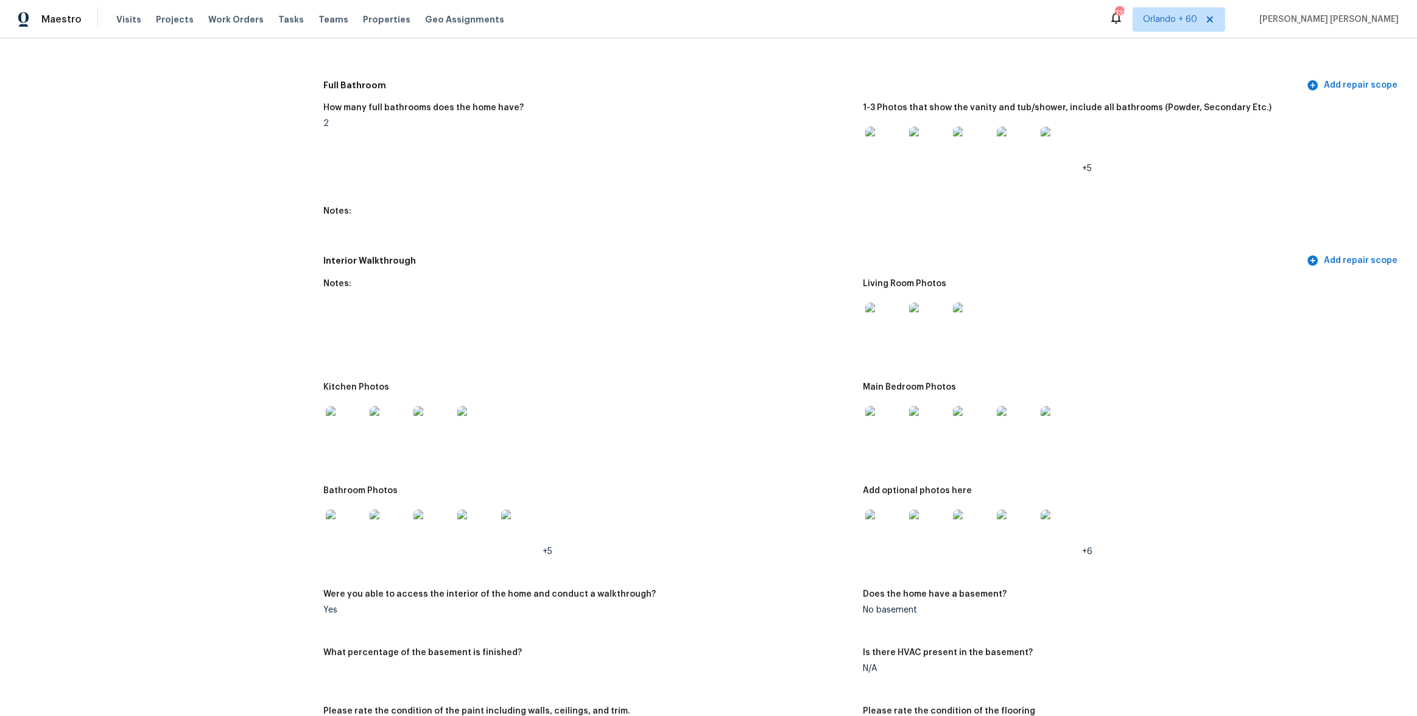
click at [897, 423] on img at bounding box center [885, 425] width 39 height 39
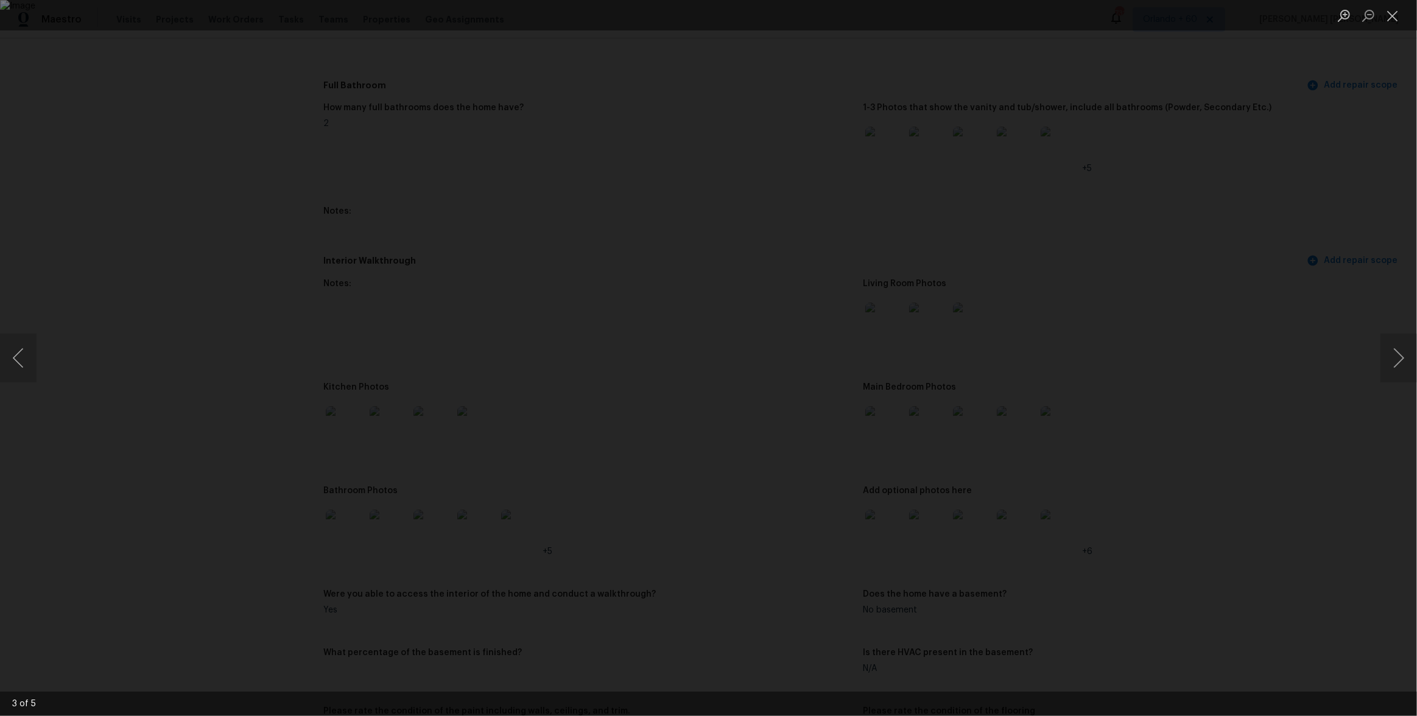
click at [1105, 472] on div "Lightbox" at bounding box center [708, 358] width 1417 height 716
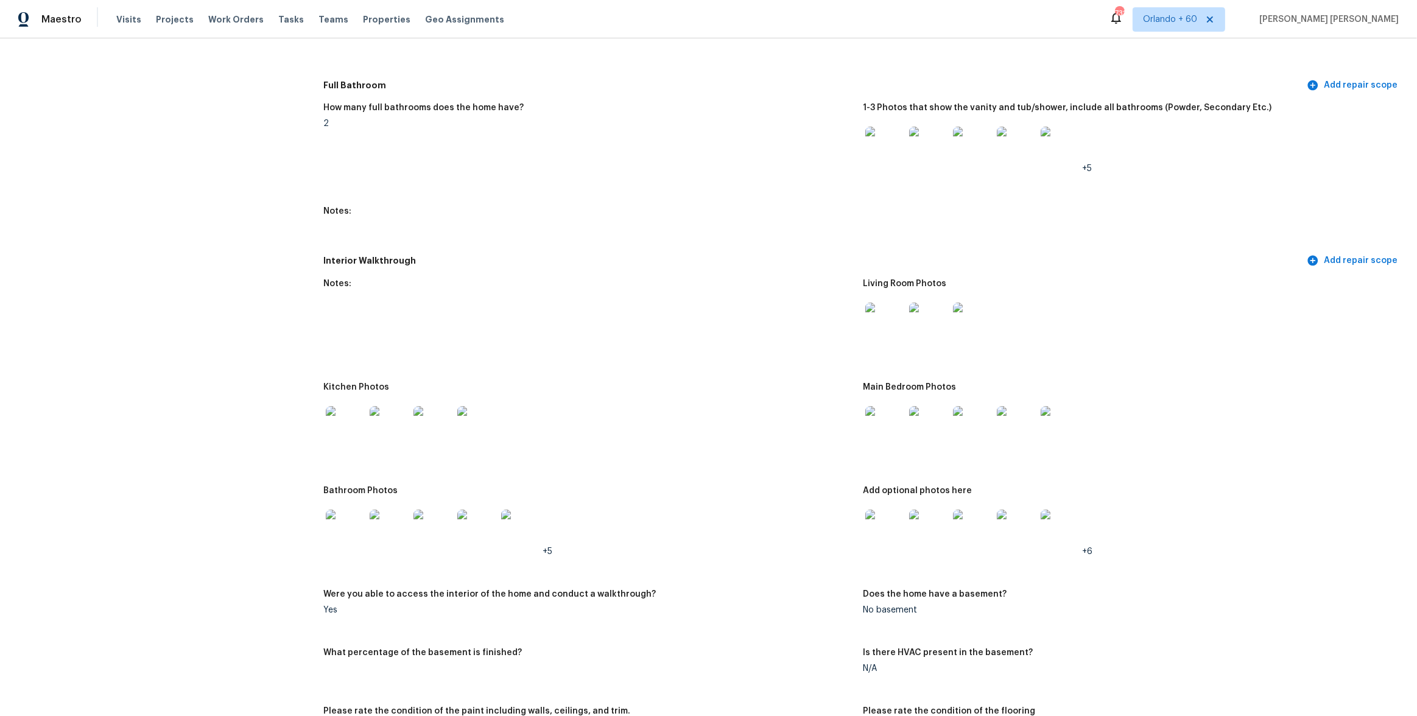
click at [345, 537] on img at bounding box center [345, 529] width 39 height 39
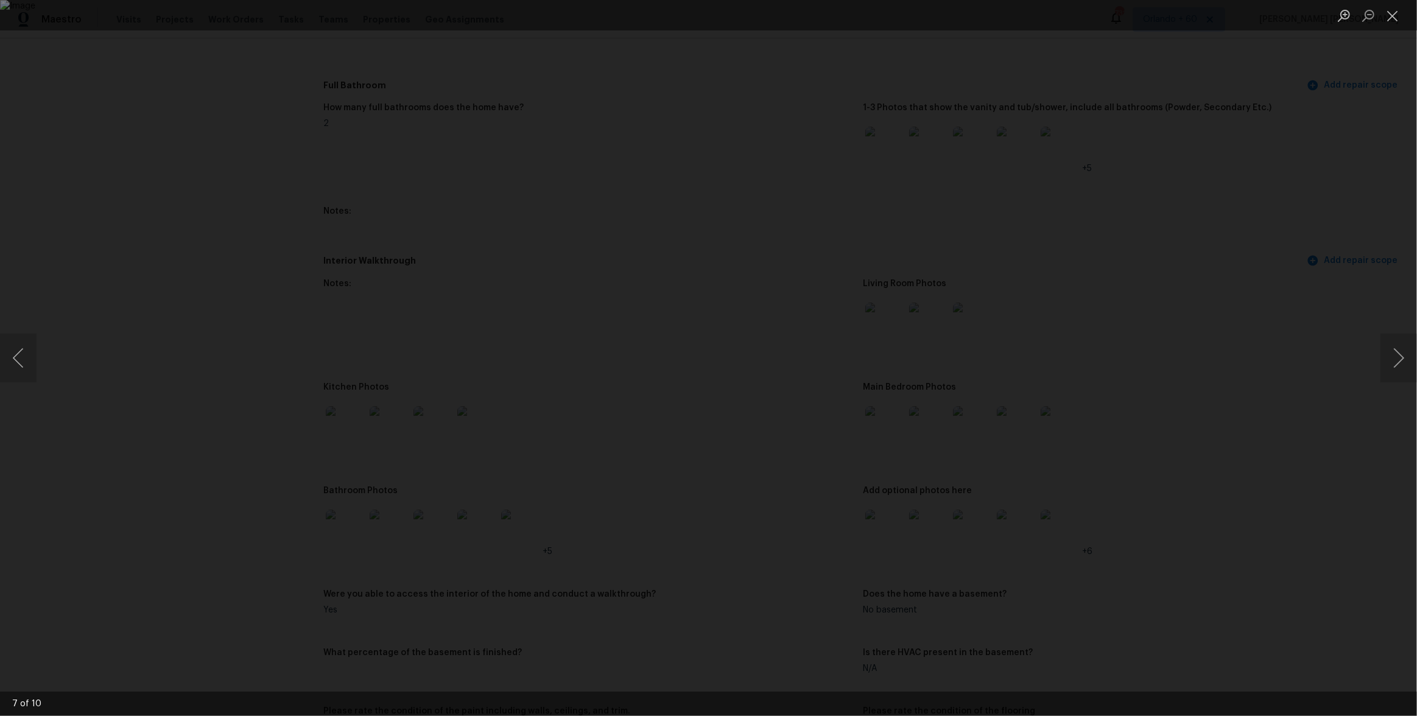
click at [1124, 516] on div "Lightbox" at bounding box center [708, 358] width 1417 height 716
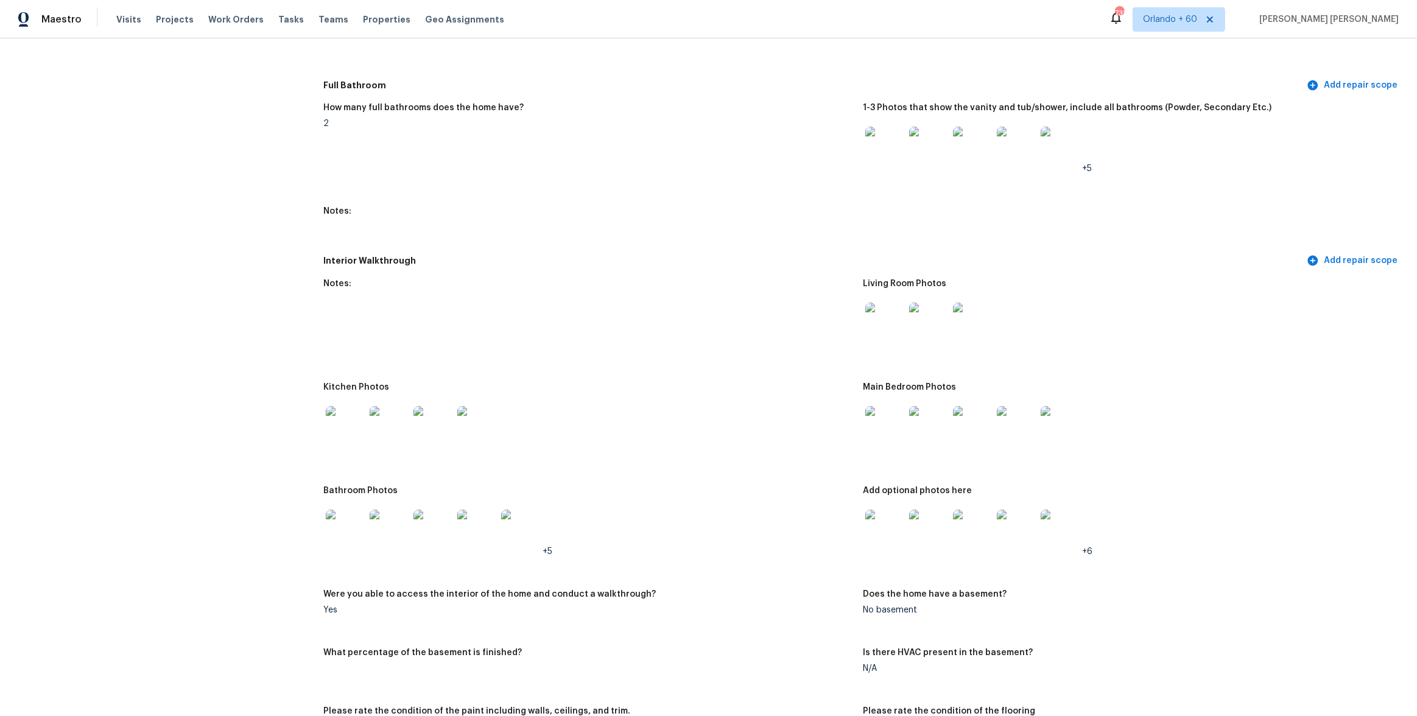
click at [895, 530] on img at bounding box center [885, 529] width 39 height 39
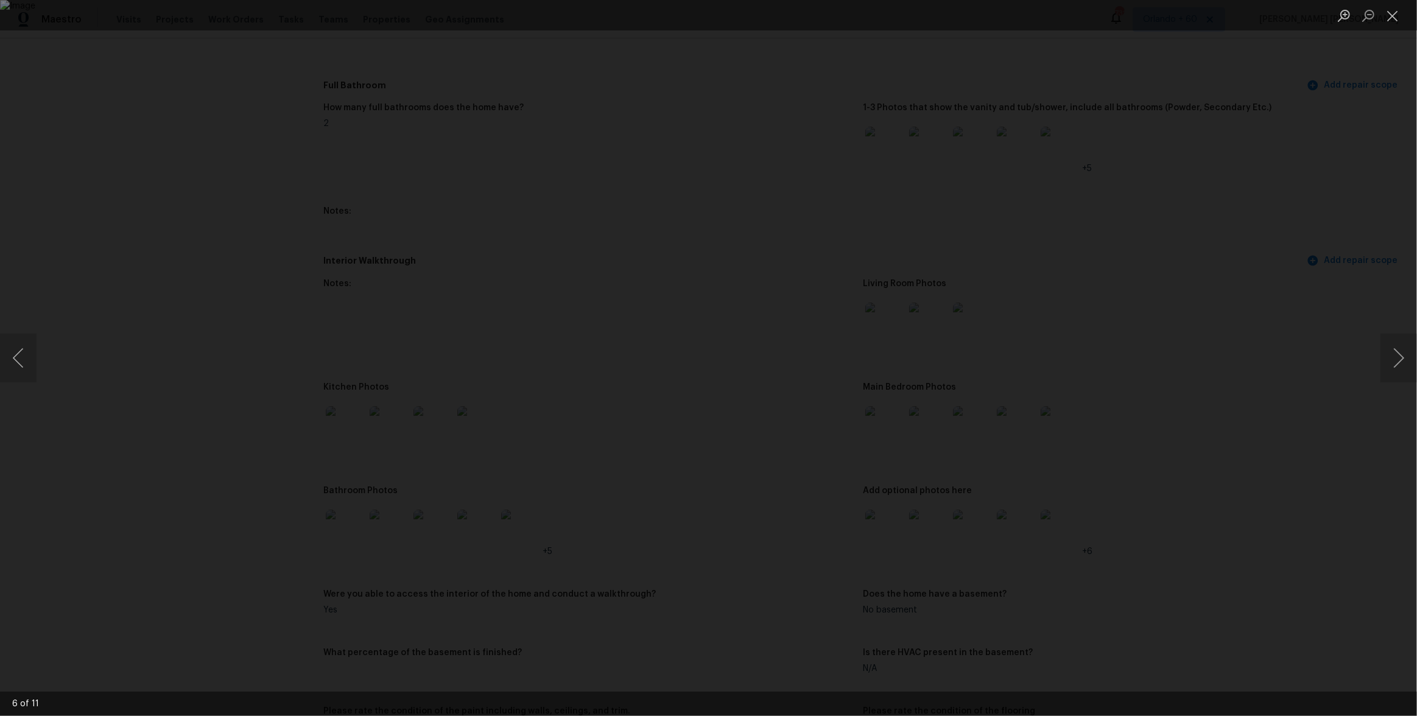
click at [1116, 414] on div "Lightbox" at bounding box center [708, 358] width 1417 height 716
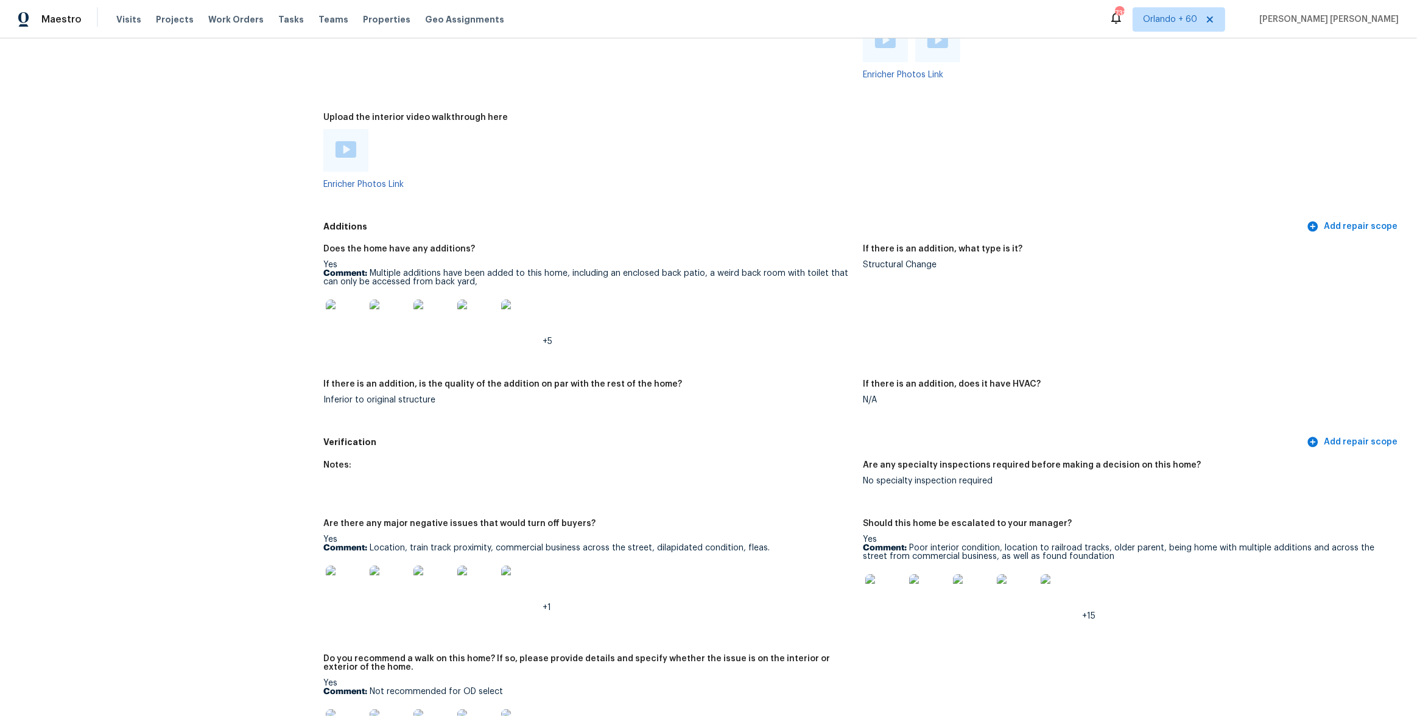
scroll to position [3197, 0]
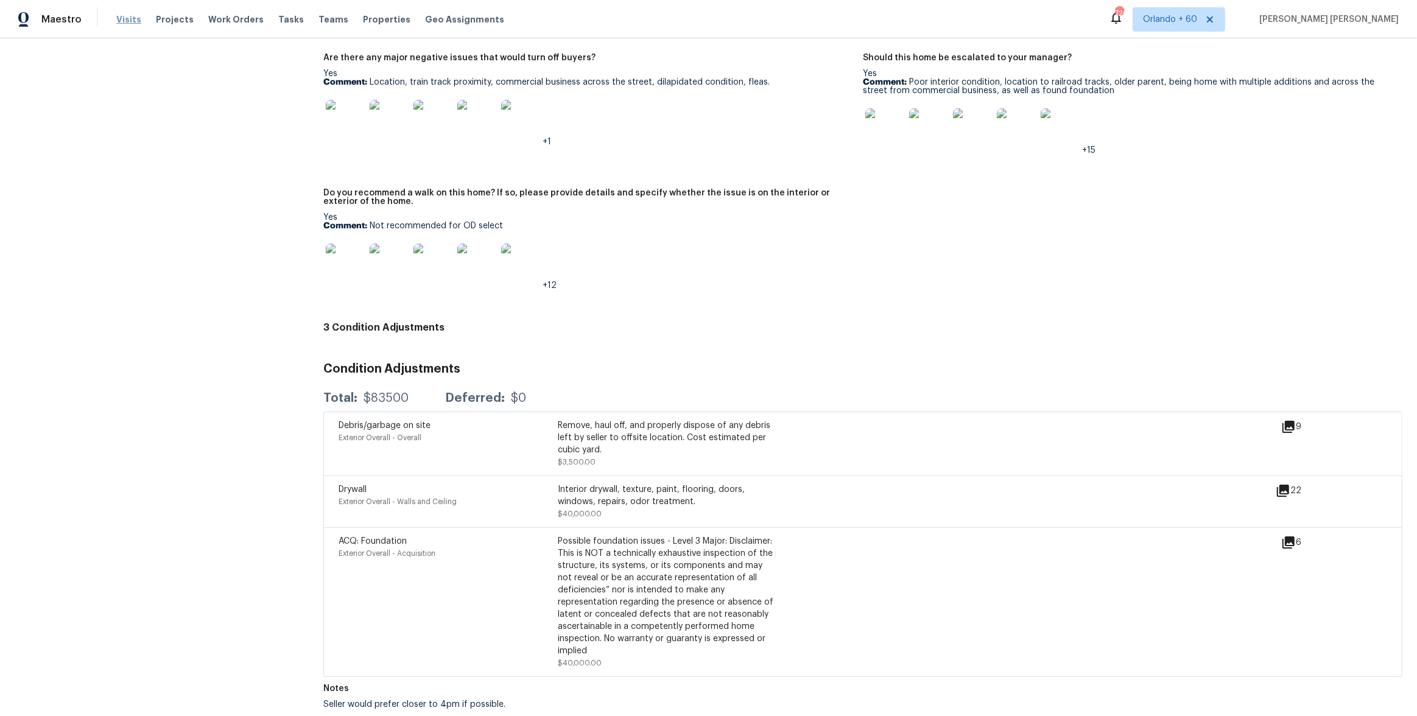
click at [127, 25] on span "Visits" at bounding box center [128, 19] width 25 height 12
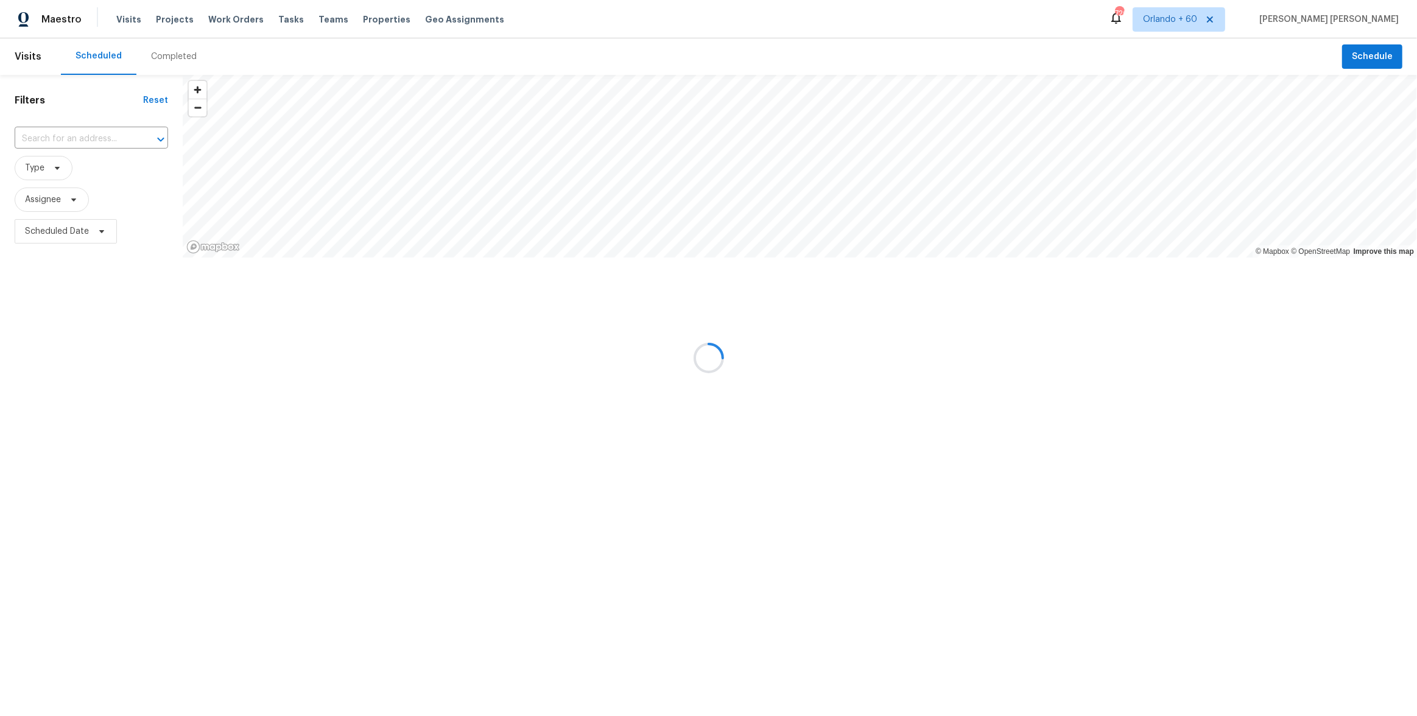
click at [171, 55] on div at bounding box center [708, 358] width 1417 height 716
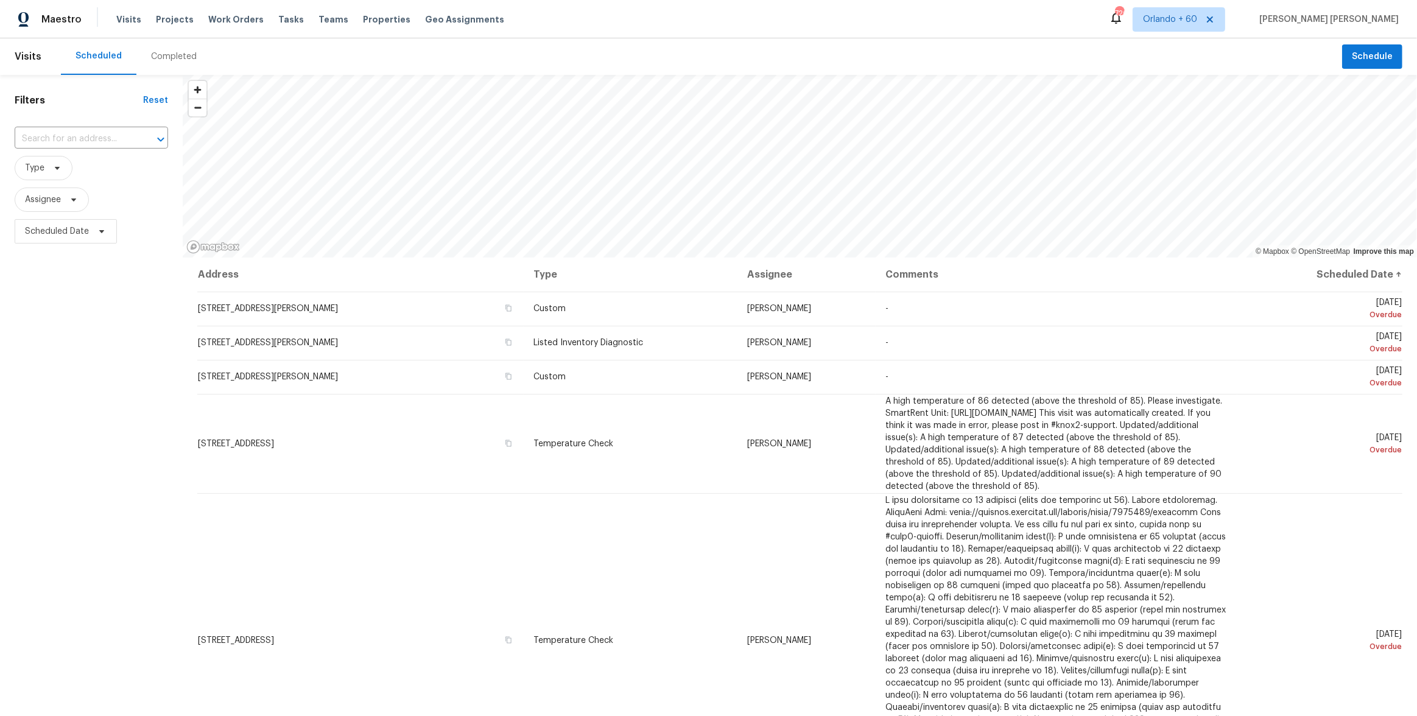
click at [171, 55] on div "Completed" at bounding box center [174, 57] width 46 height 12
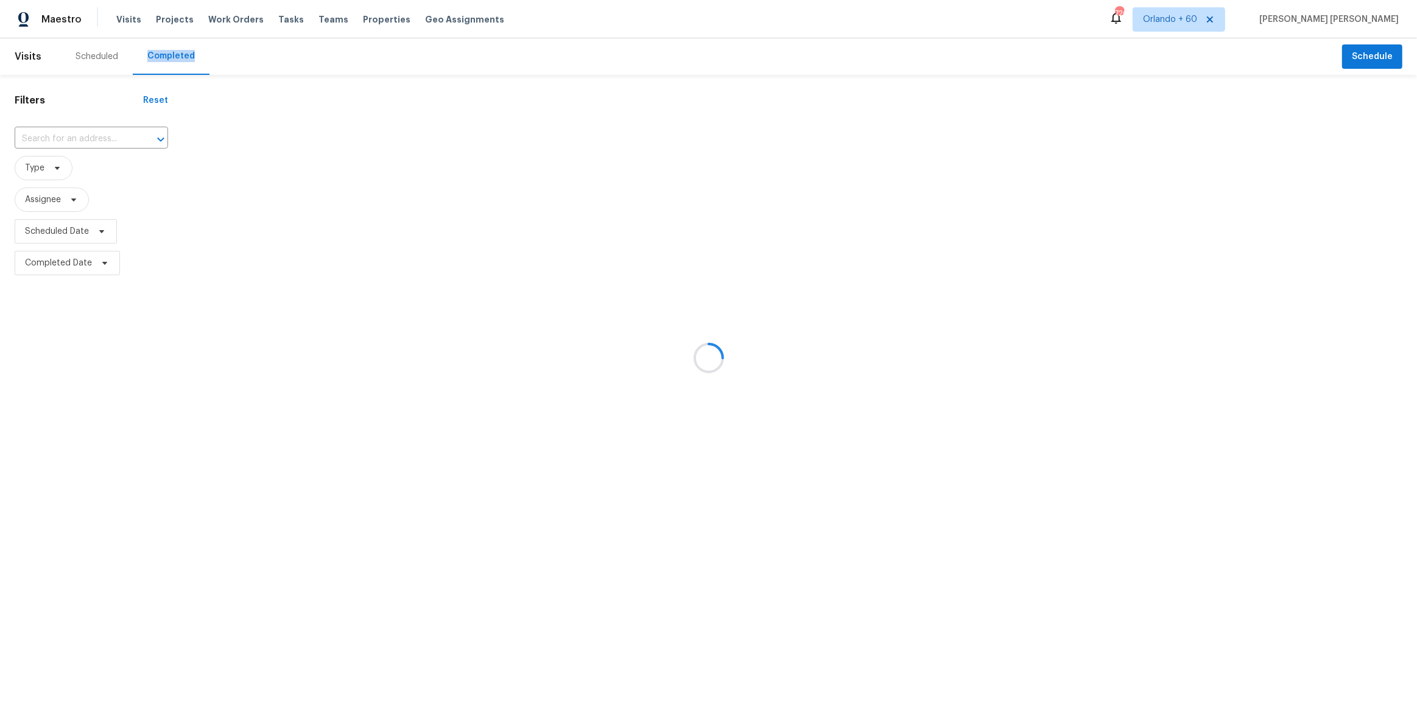
click at [94, 118] on div at bounding box center [708, 358] width 1417 height 716
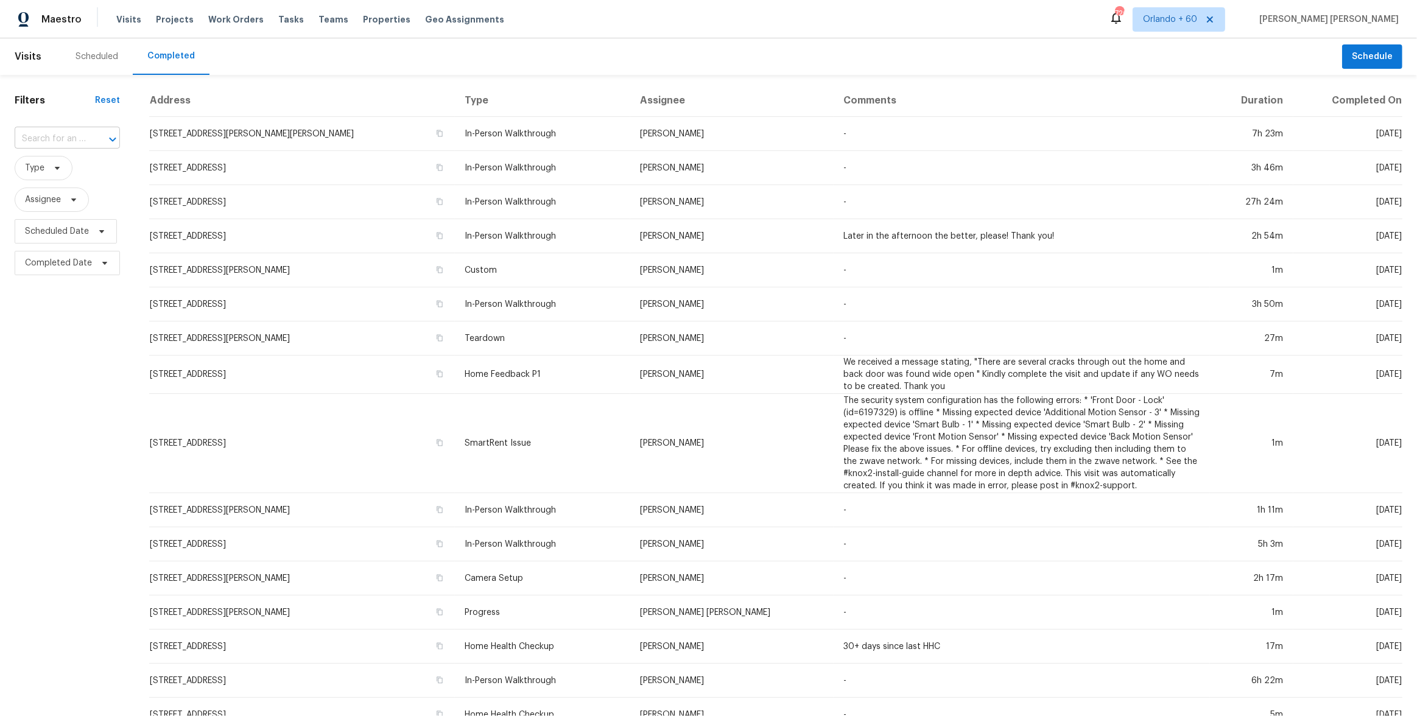
click at [76, 147] on input "text" at bounding box center [50, 139] width 71 height 19
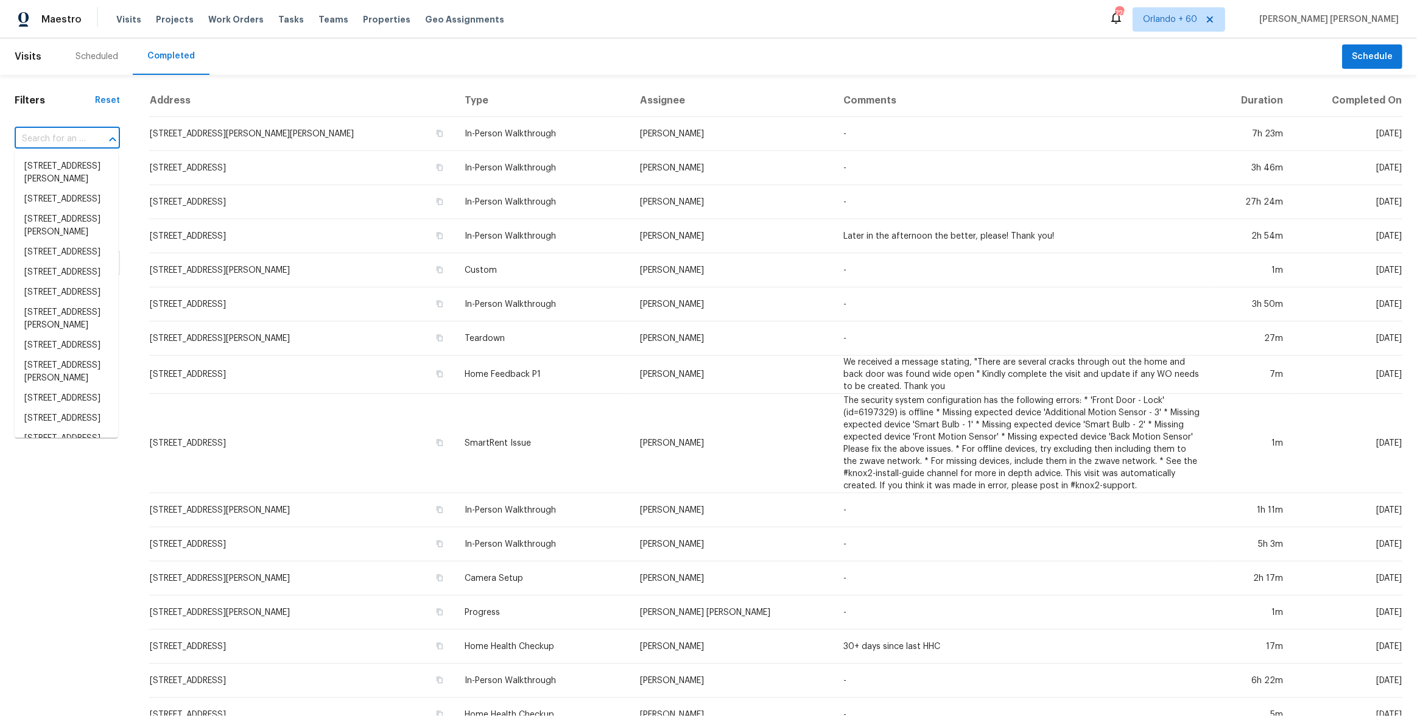
paste input "4630 Carriage Walk Ln, Cumming, GA 30040"
type input "4630 Carriage Walk Ln, Cumming, GA 30040"
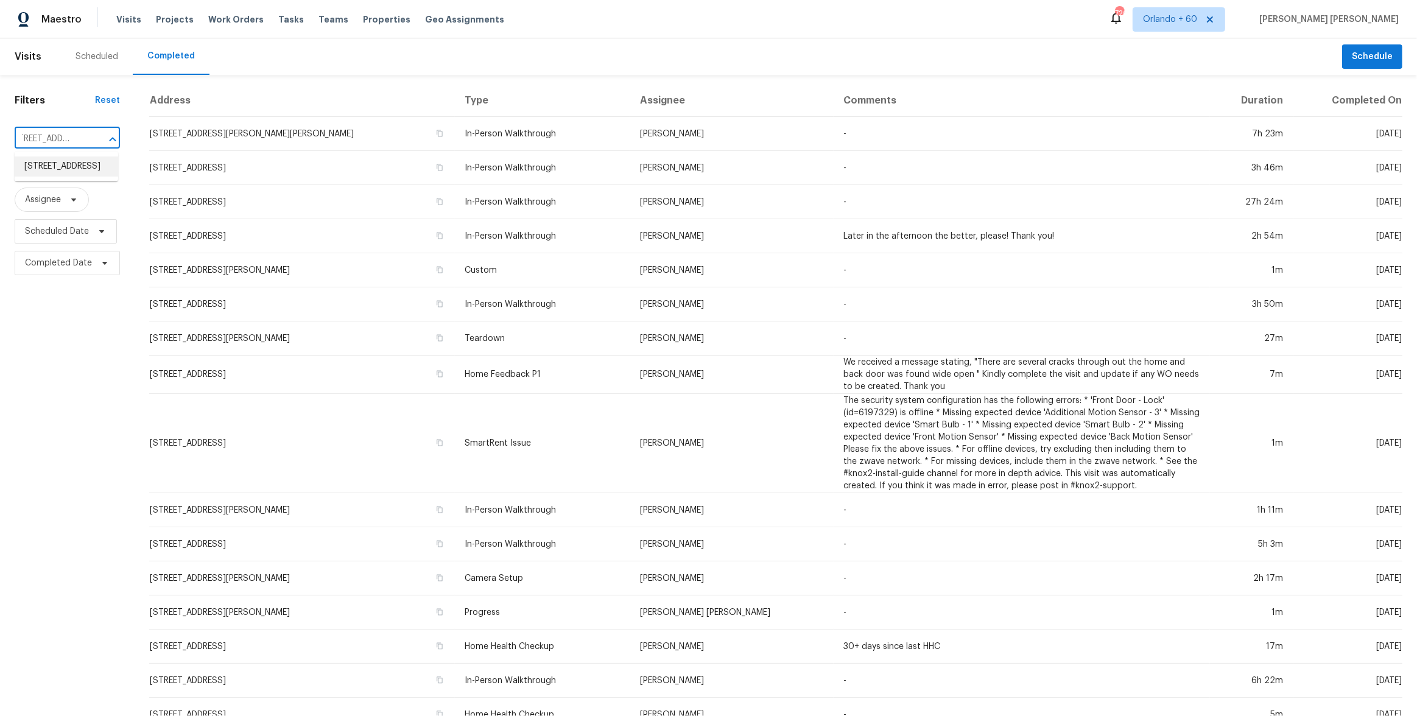
click at [58, 174] on li "4630 Carriage Walk Ln, Cumming, GA 30040" at bounding box center [67, 167] width 104 height 20
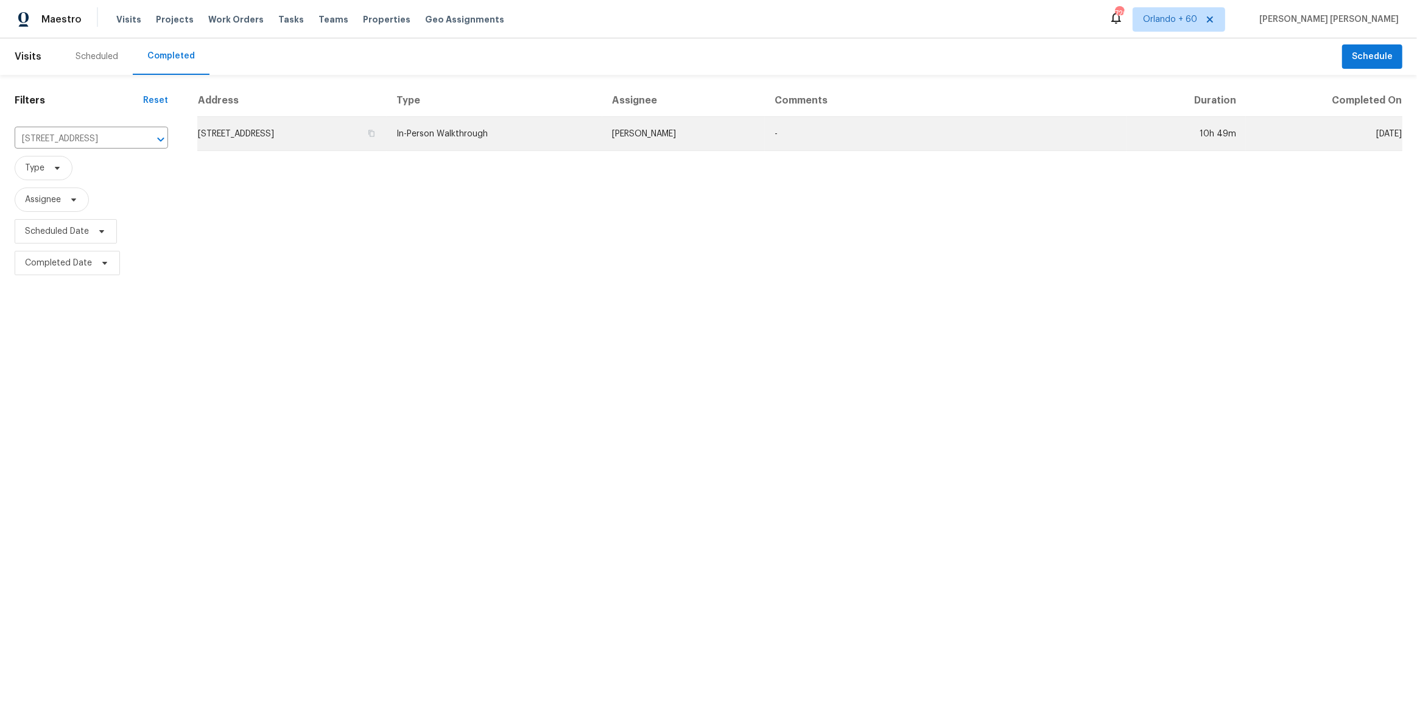
click at [551, 129] on td "In-Person Walkthrough" at bounding box center [495, 134] width 216 height 34
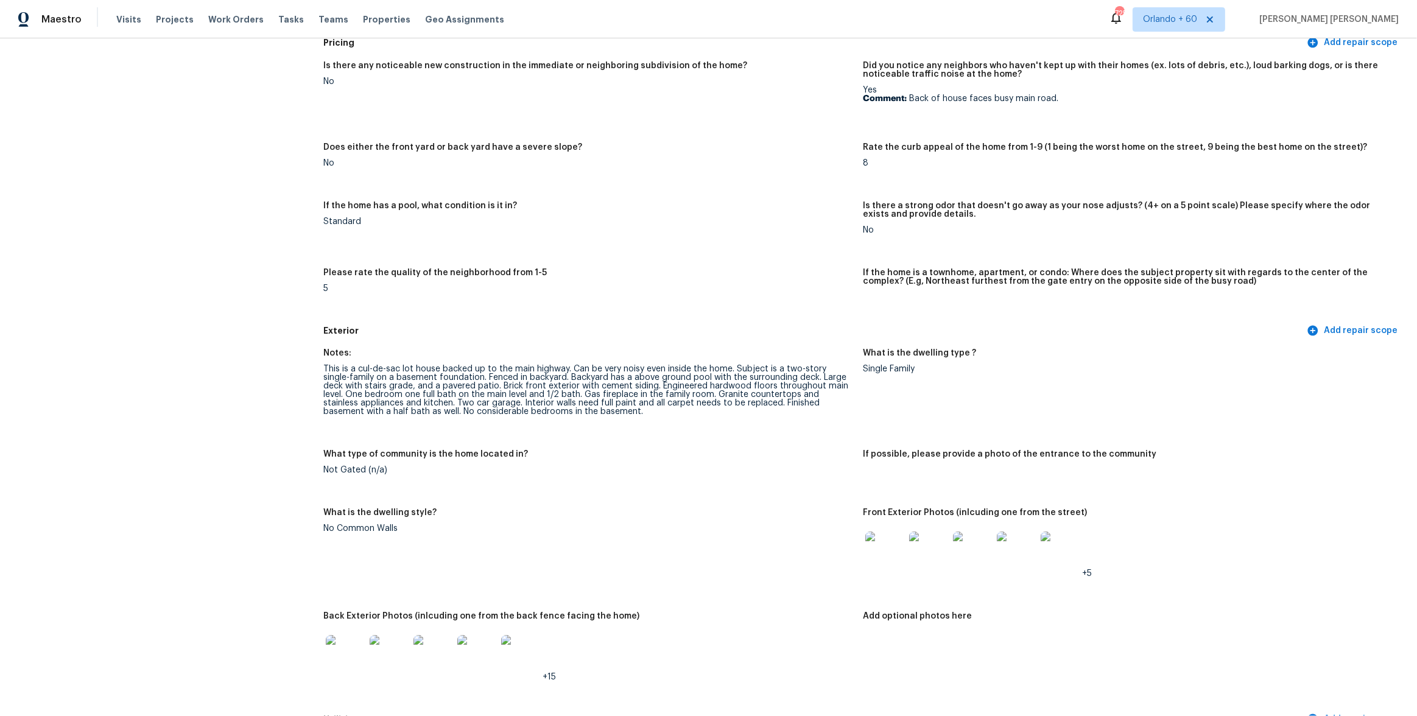
scroll to position [1722, 0]
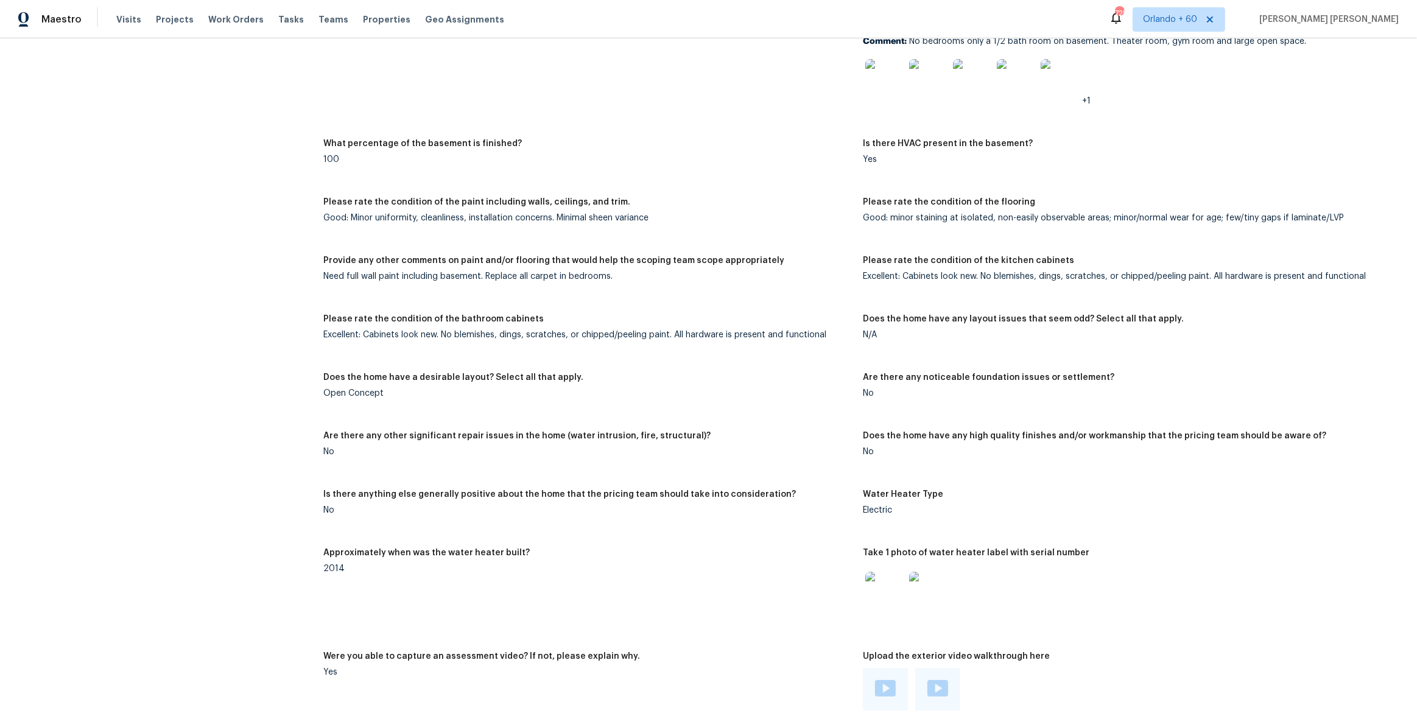
click at [941, 255] on div "Notes: Living Room Photos Kitchen Photos Main Bedroom Photos Bathroom Photos +2…" at bounding box center [862, 280] width 1079 height 1170
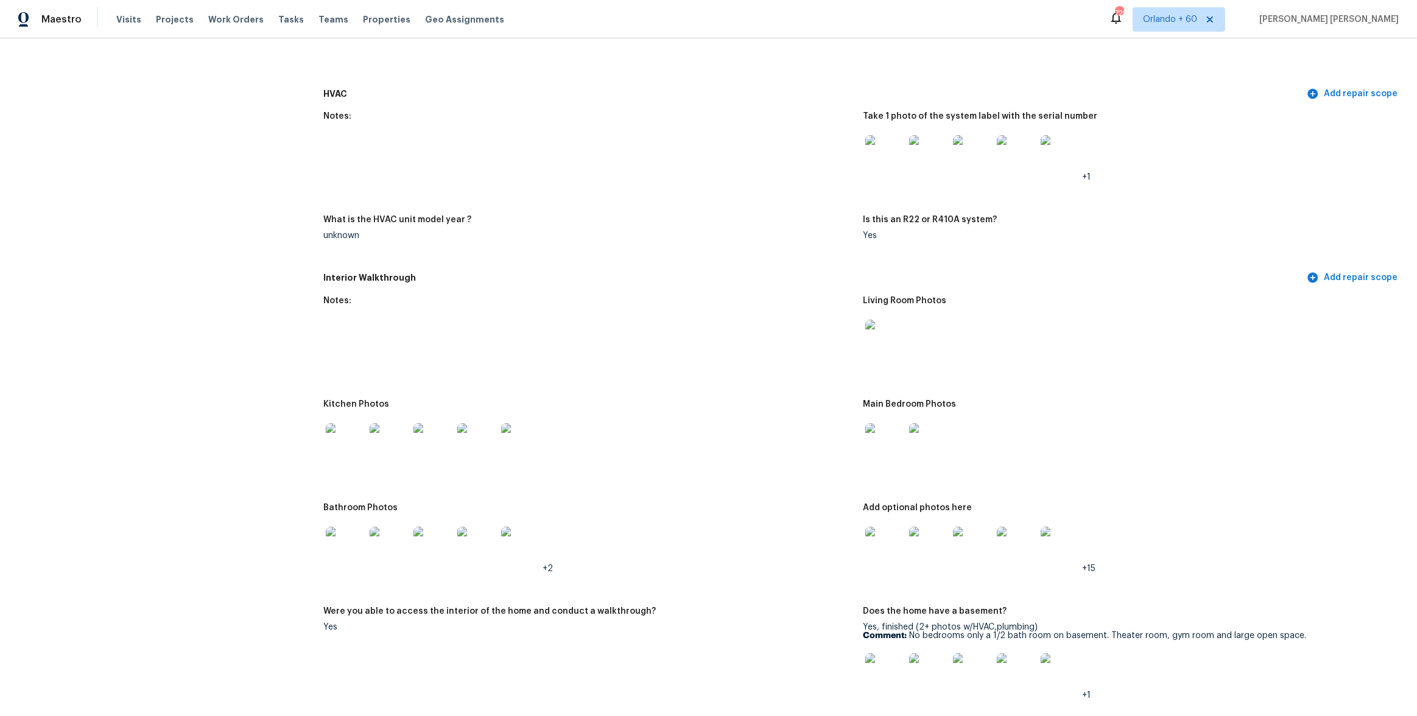
scroll to position [1355, 0]
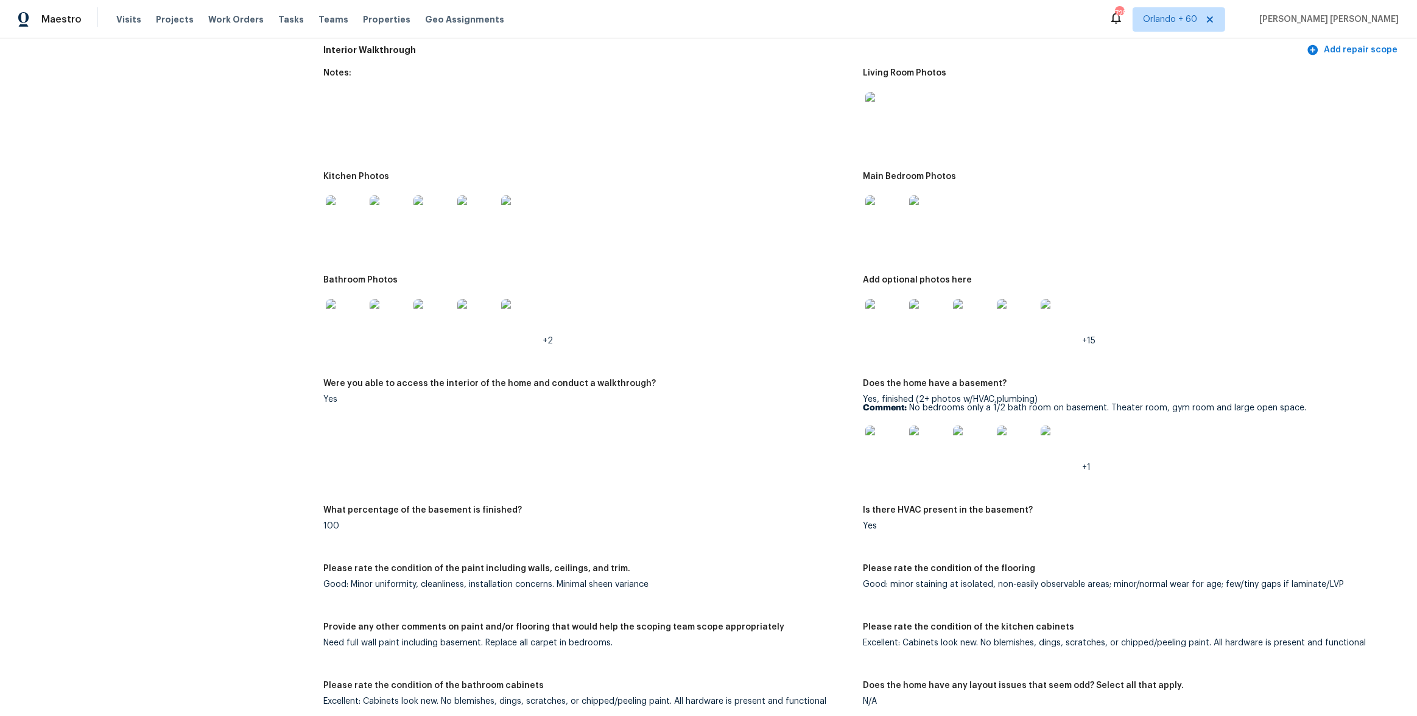
click at [886, 122] on img at bounding box center [885, 111] width 39 height 39
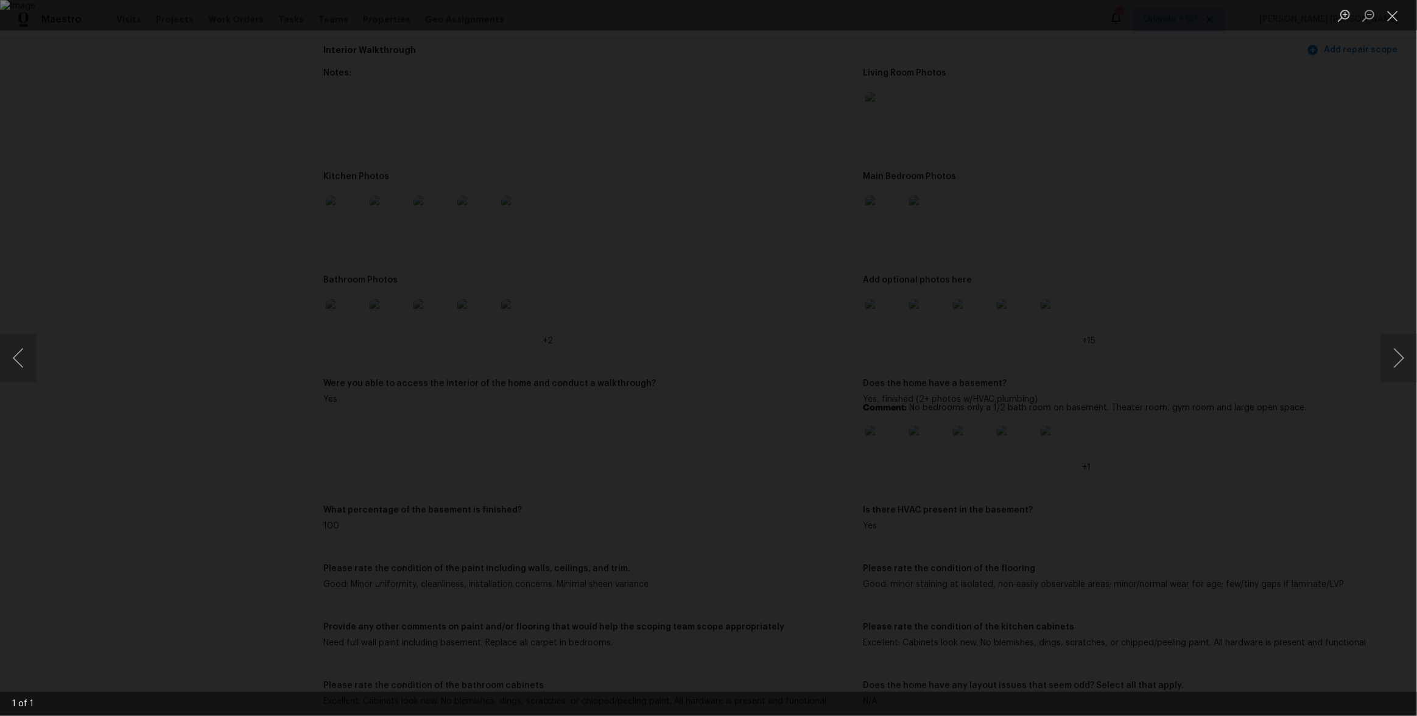
click at [1151, 222] on div "Lightbox" at bounding box center [708, 358] width 1417 height 716
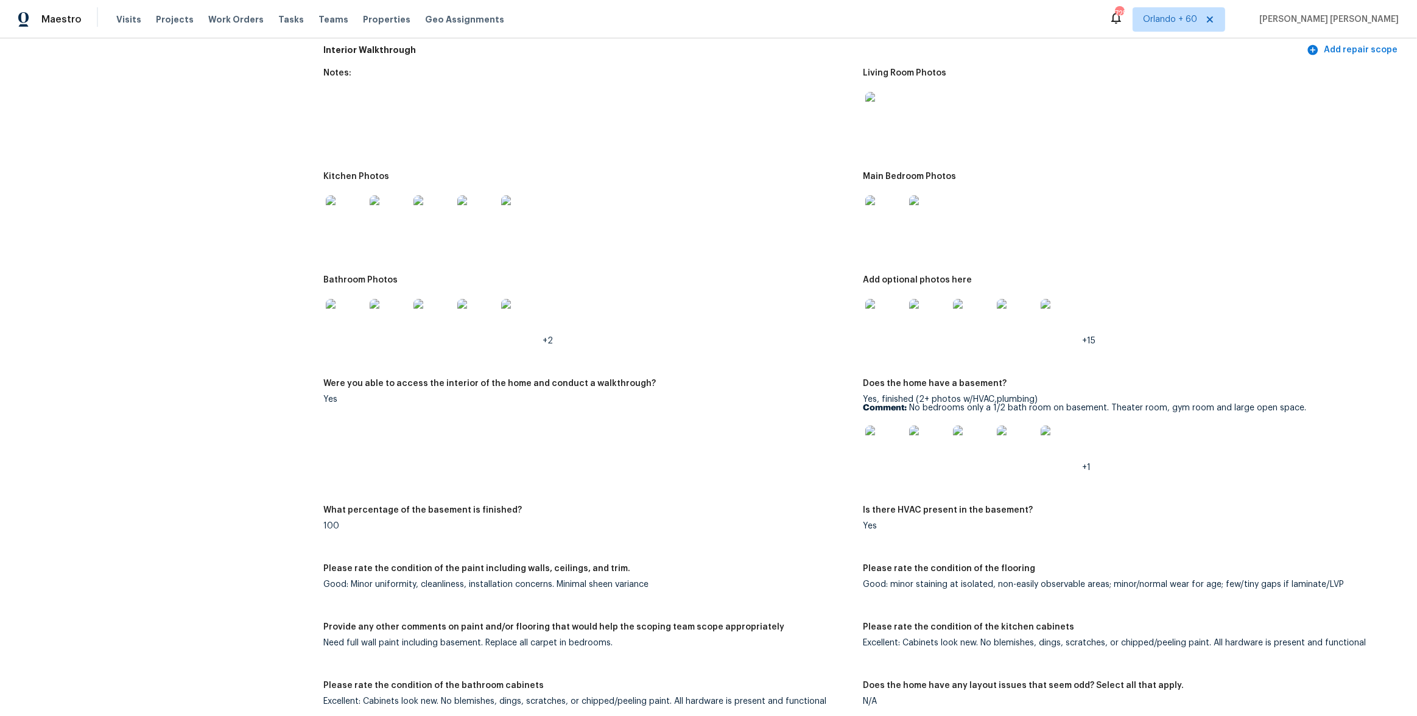
click at [351, 229] on img at bounding box center [345, 215] width 39 height 39
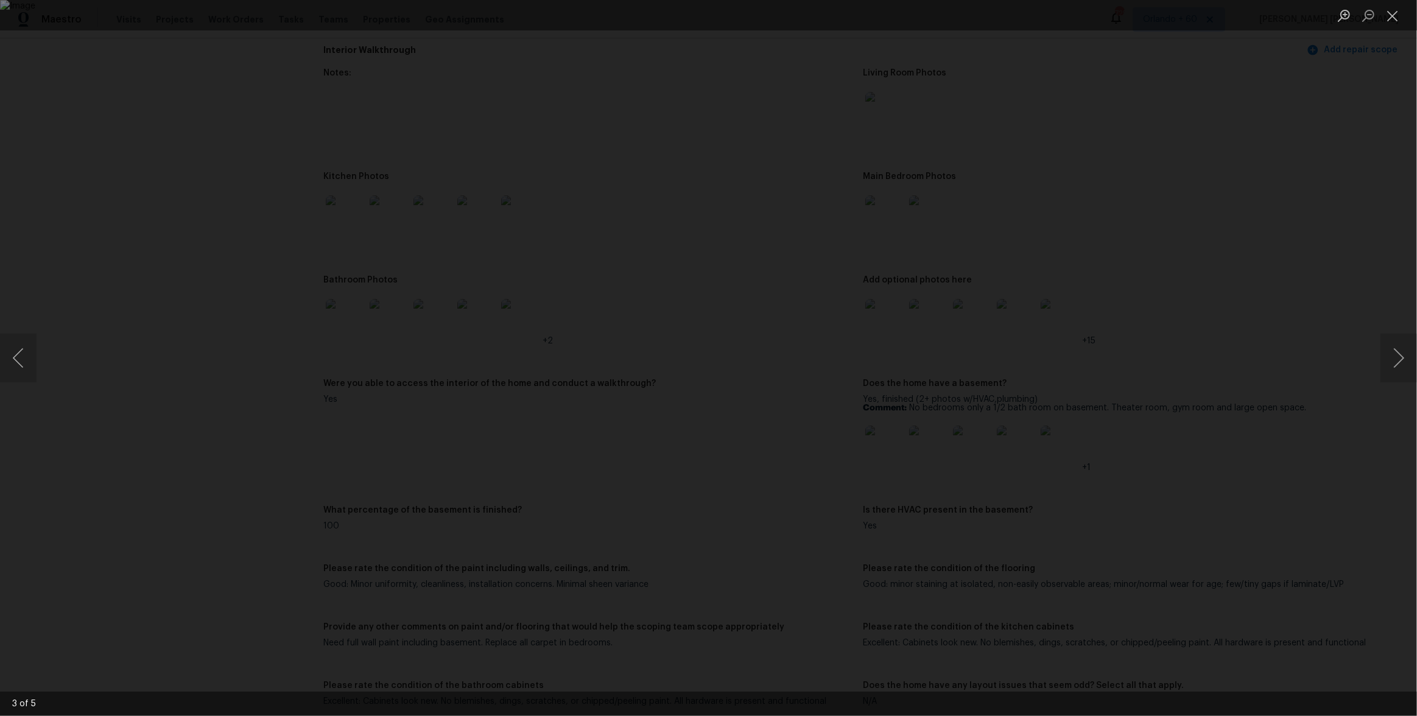
click at [1042, 275] on div "Lightbox" at bounding box center [708, 358] width 1417 height 716
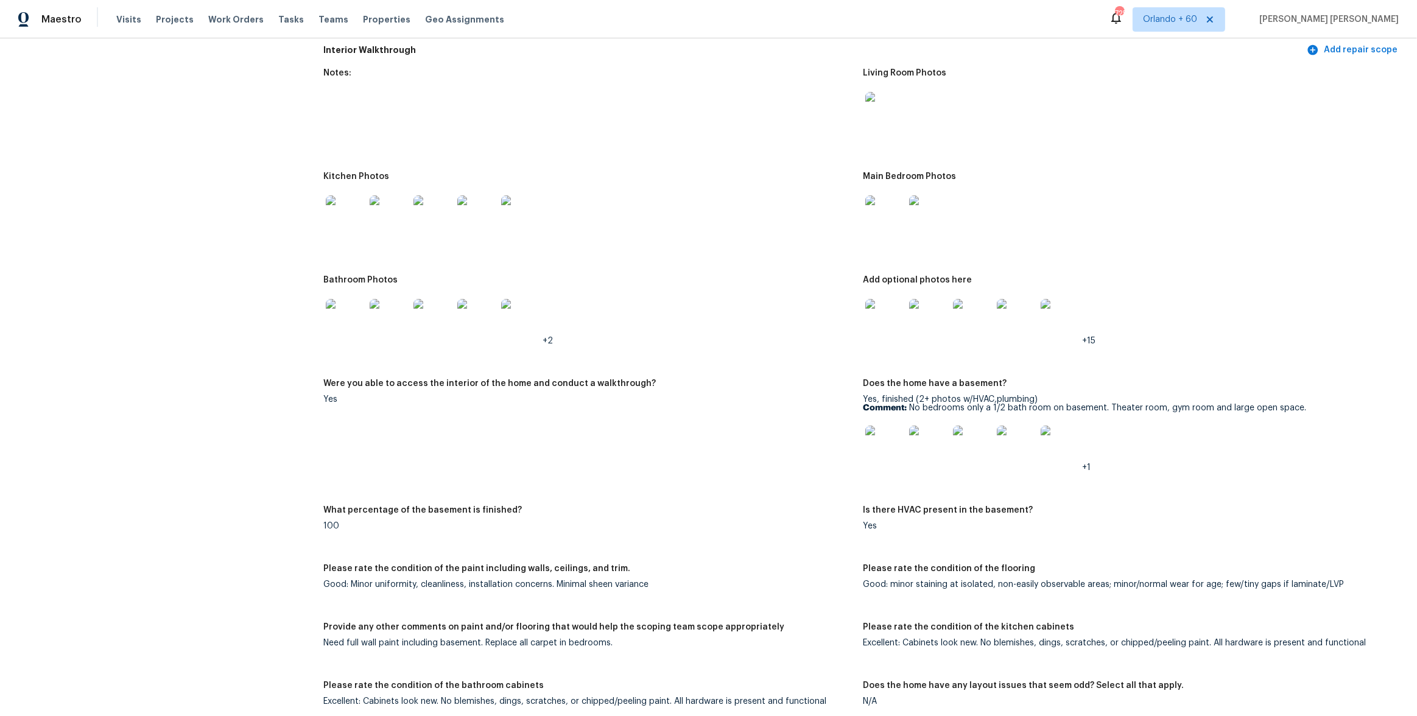
click at [887, 220] on img at bounding box center [885, 215] width 39 height 39
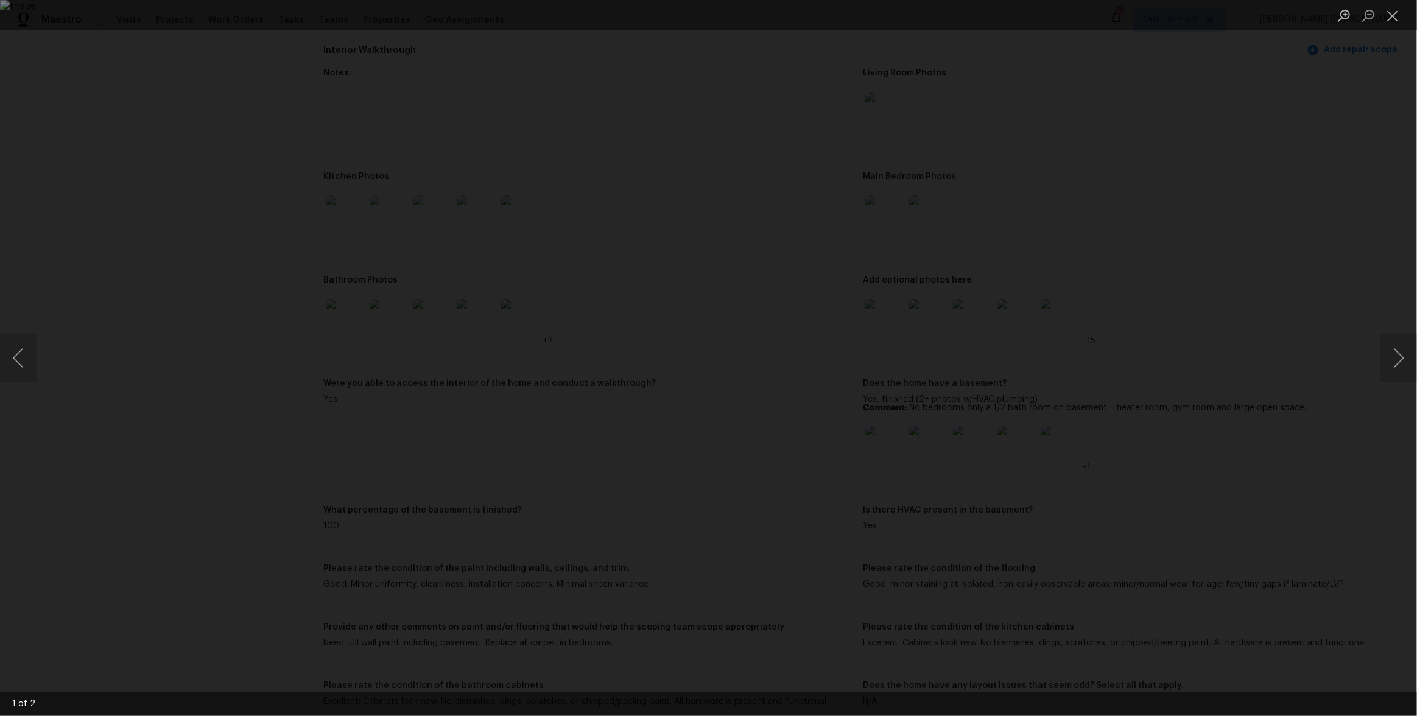
click at [1091, 351] on div "Lightbox" at bounding box center [708, 358] width 1417 height 716
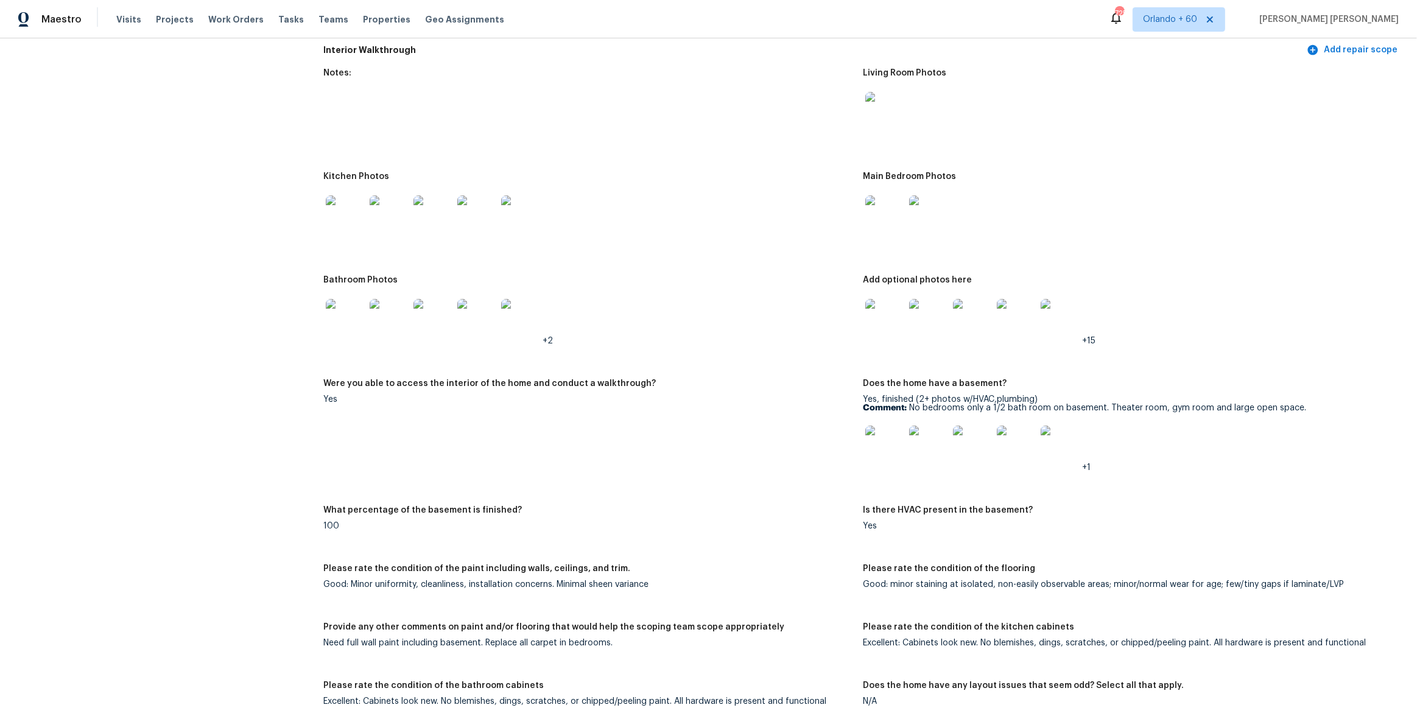
click at [343, 312] on img at bounding box center [345, 318] width 39 height 39
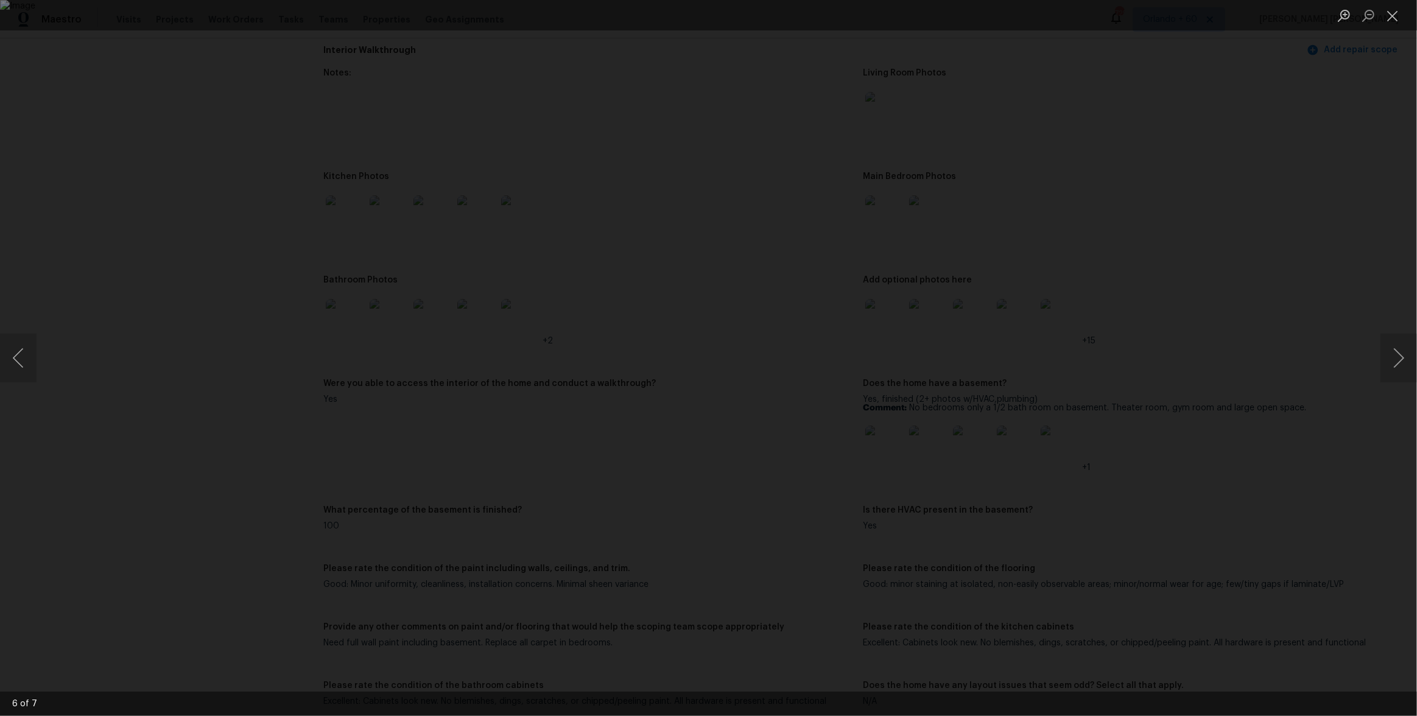
click at [1106, 369] on div "Lightbox" at bounding box center [708, 358] width 1417 height 716
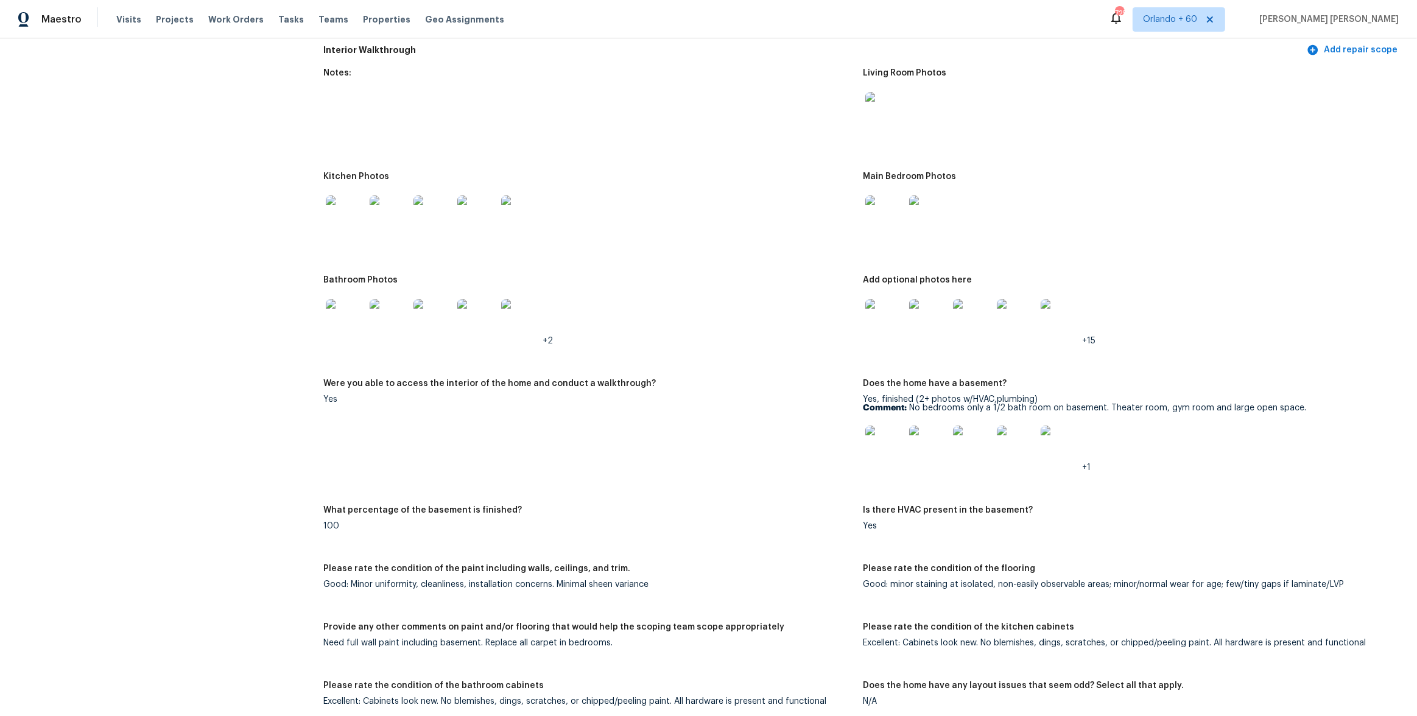
click at [867, 314] on img at bounding box center [885, 318] width 39 height 39
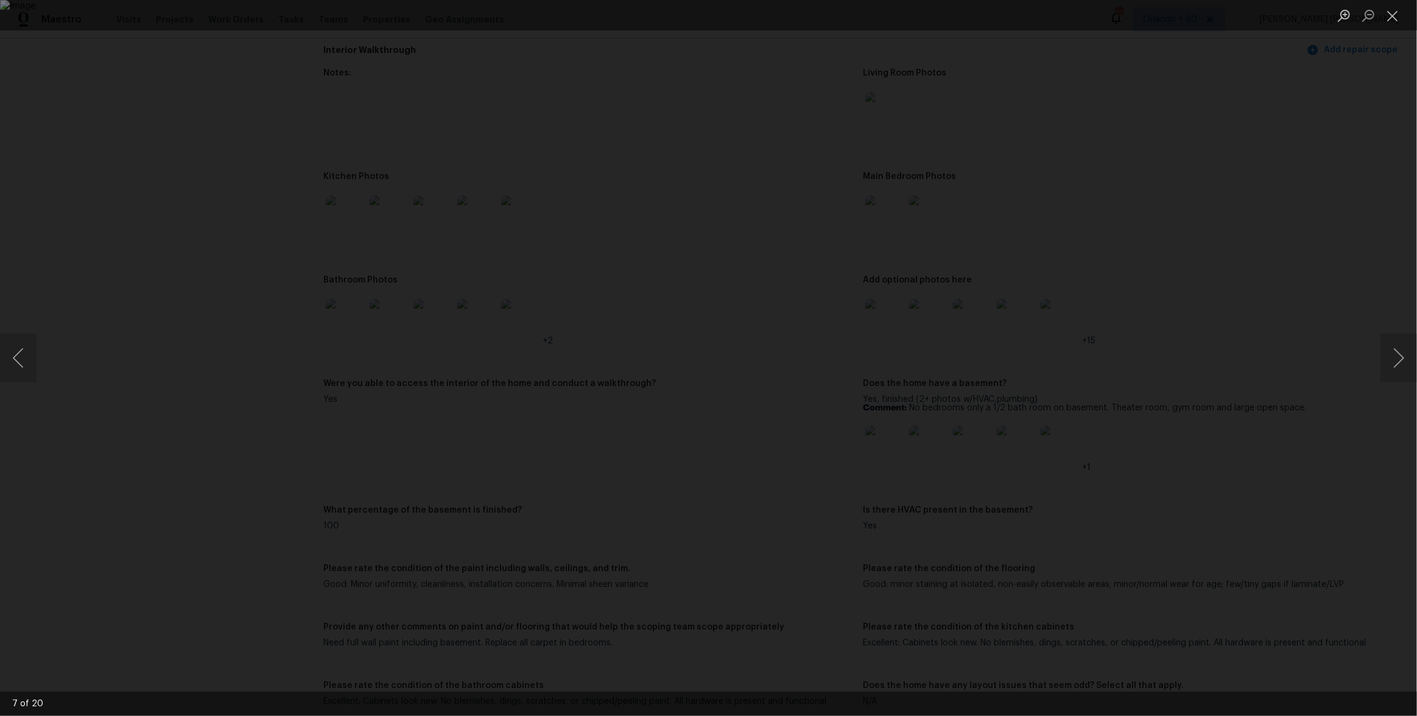
click at [1160, 403] on div "Lightbox" at bounding box center [708, 358] width 1417 height 716
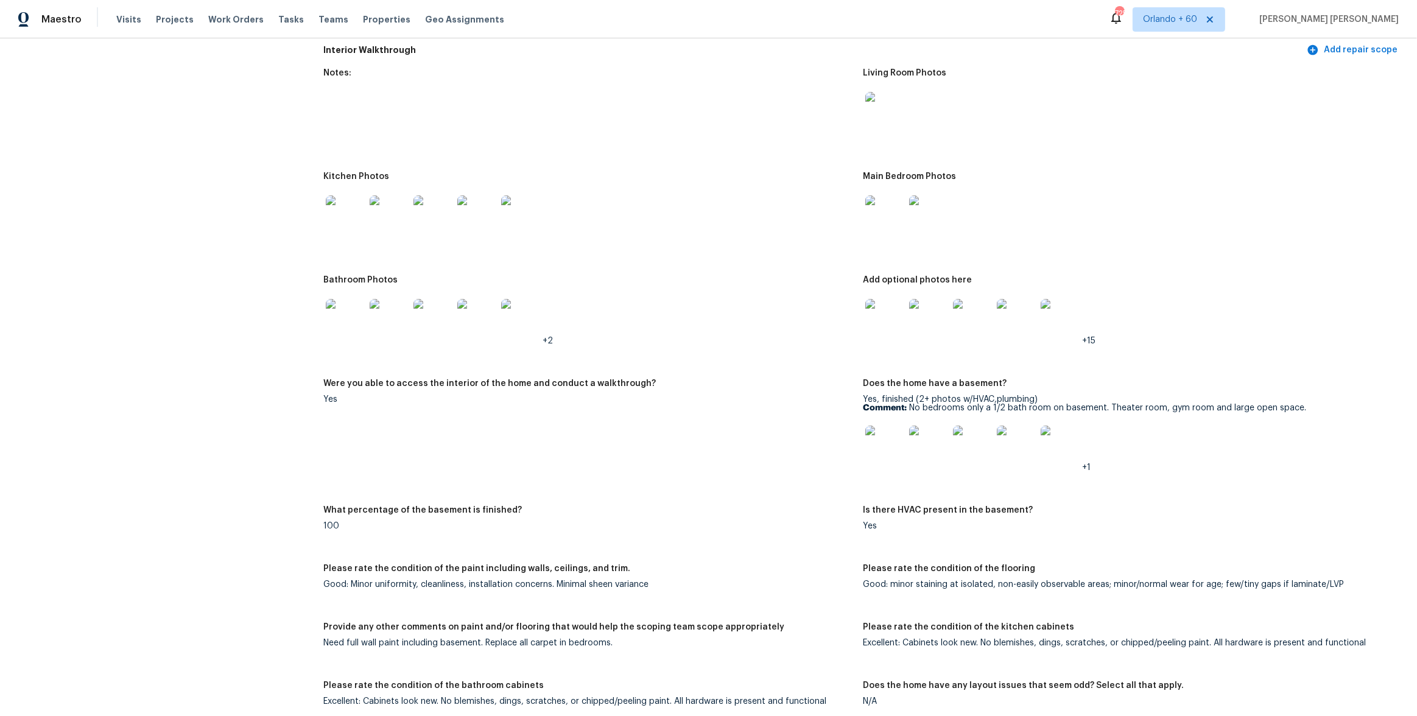
click at [884, 318] on img at bounding box center [885, 318] width 39 height 39
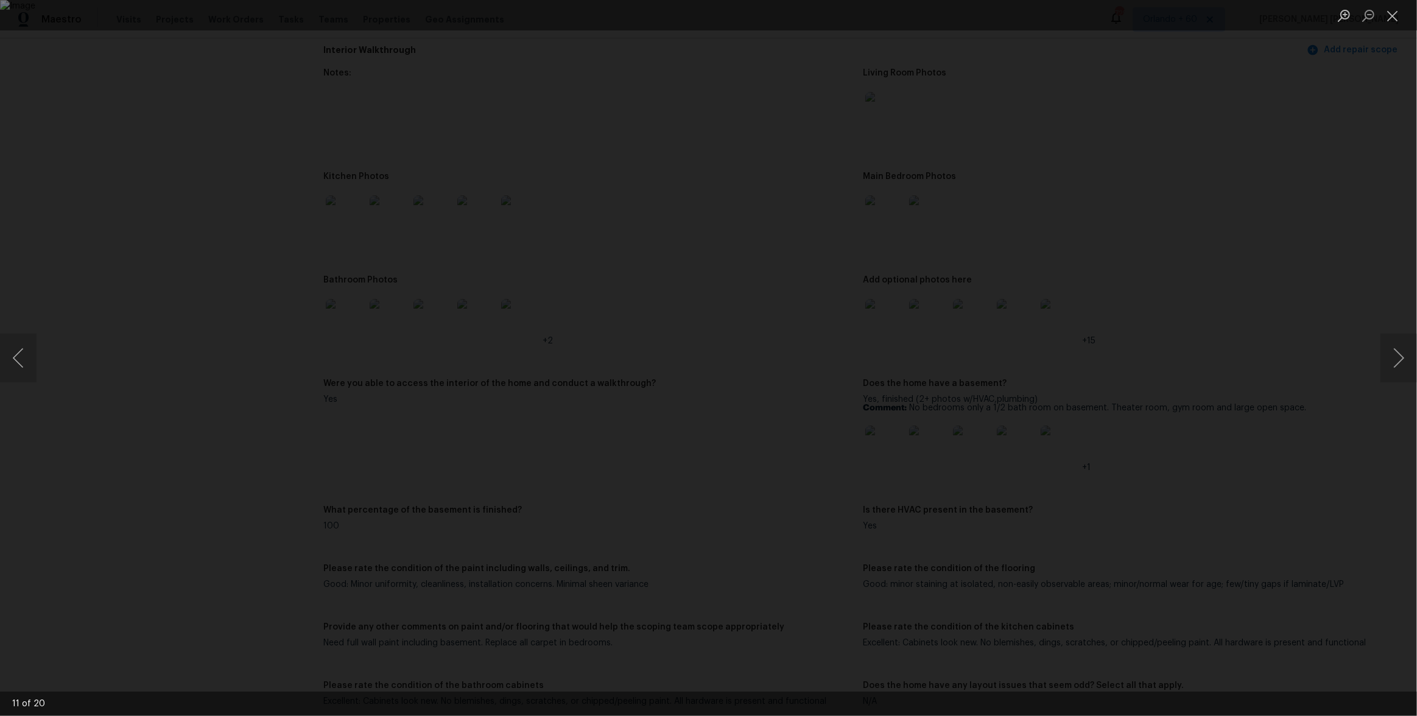
click at [1114, 321] on div "Lightbox" at bounding box center [708, 358] width 1417 height 716
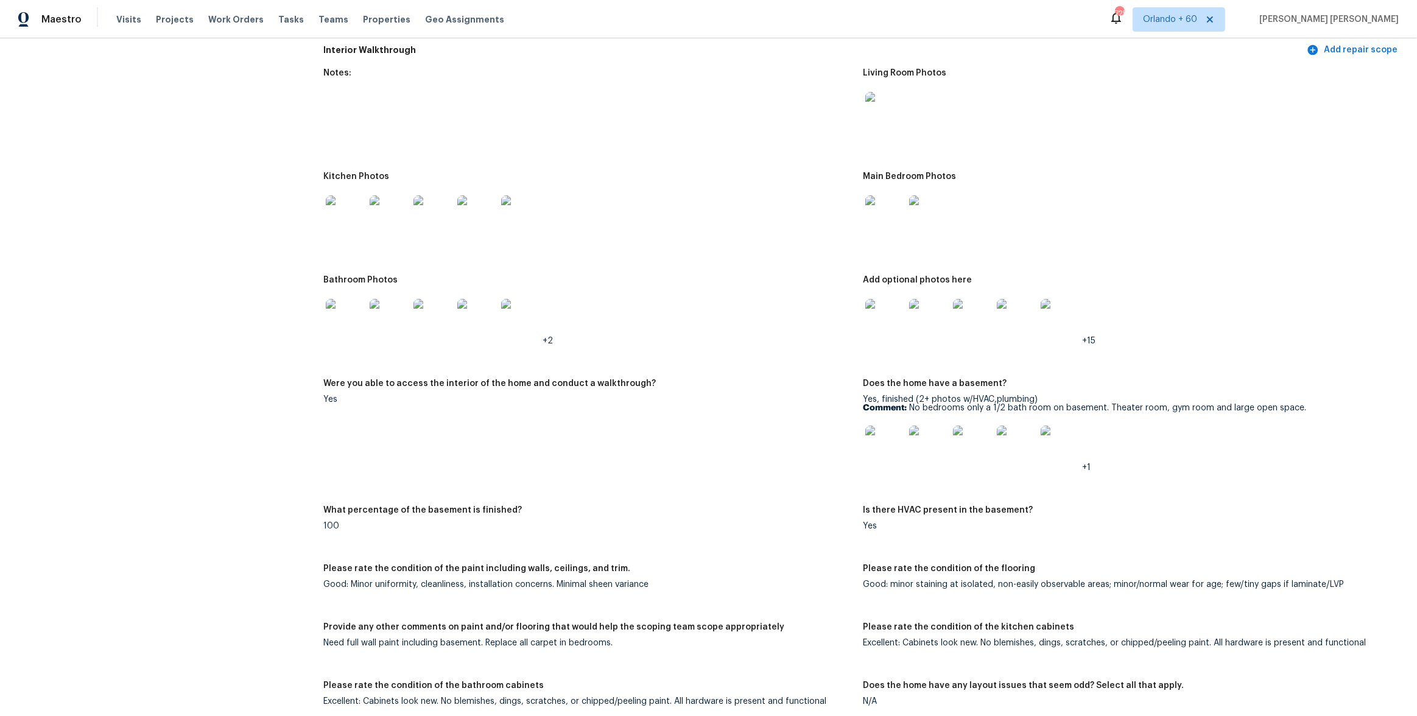
click at [287, 404] on div "All visits 4630 Carriage Walk Ln Cumming, GA 30040 Home details Other Visits No…" at bounding box center [709, 294] width 1388 height 3175
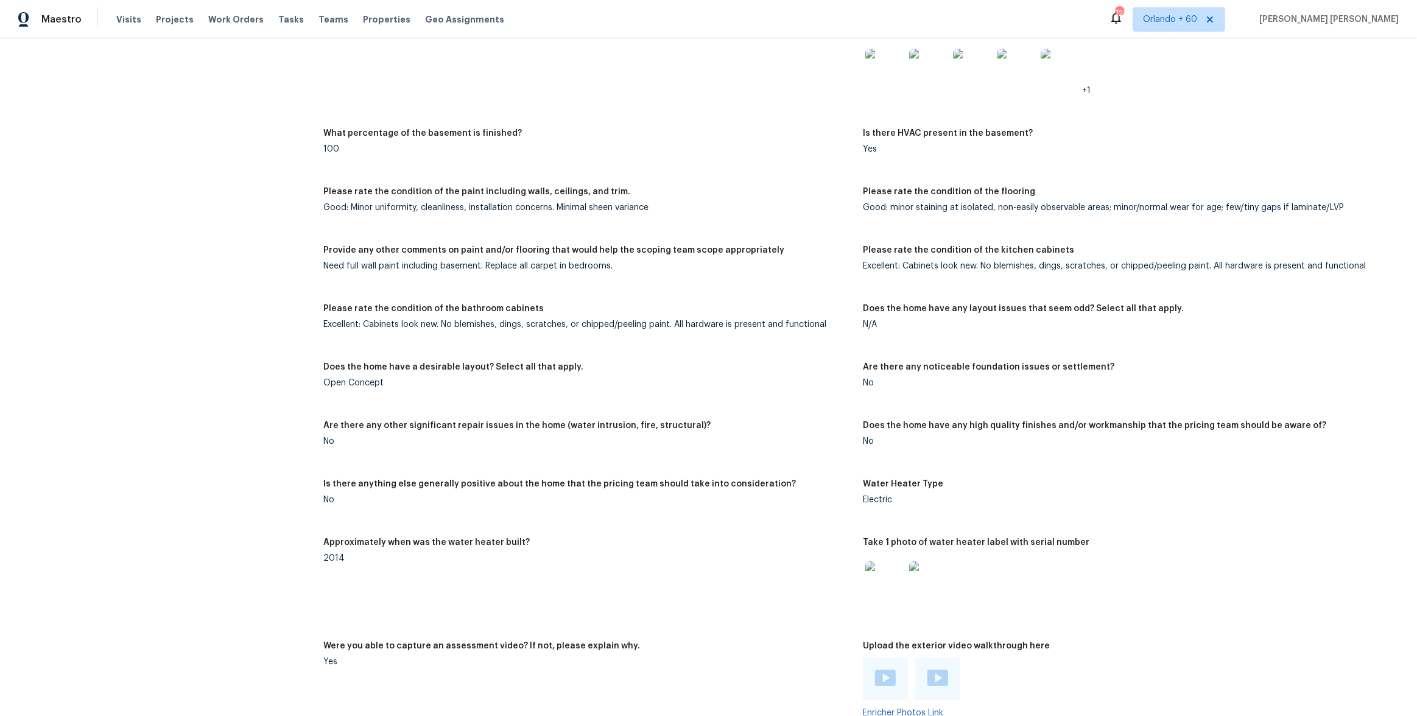
scroll to position [1880, 0]
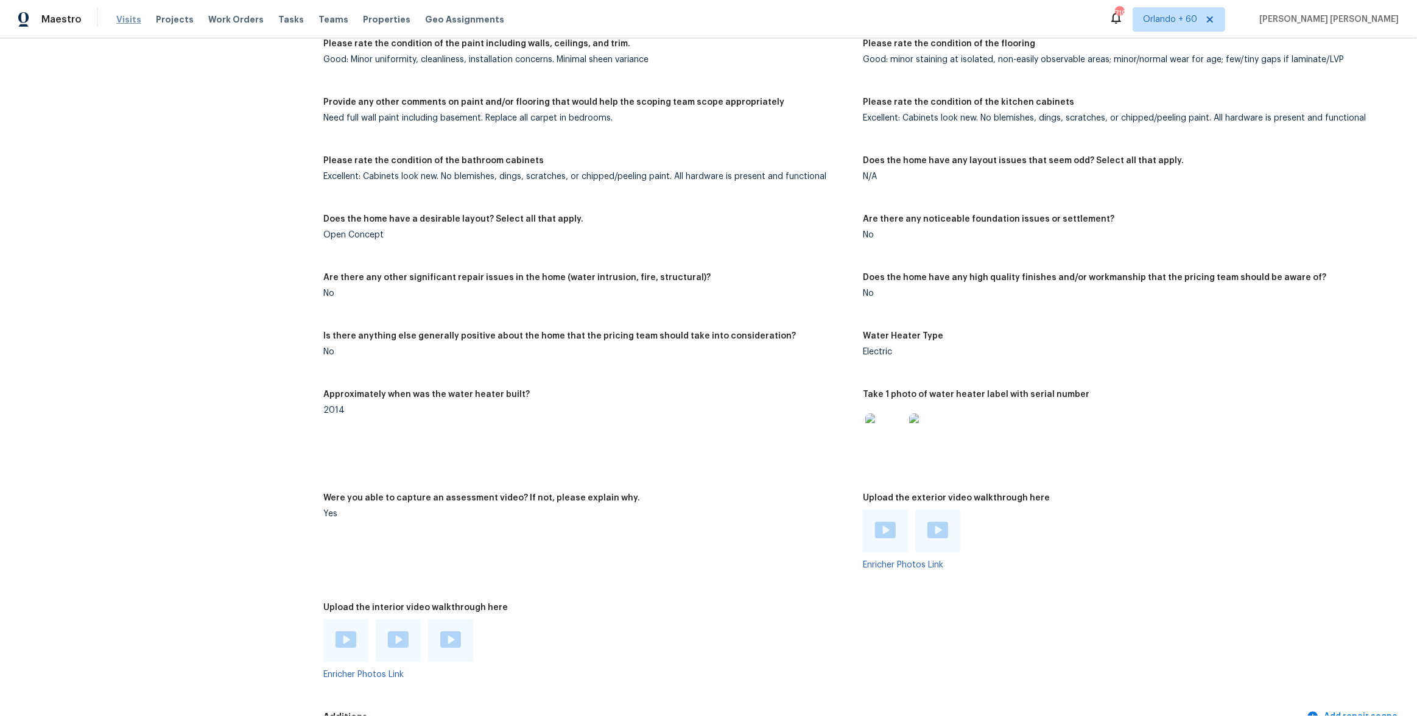
click at [124, 16] on span "Visits" at bounding box center [128, 19] width 25 height 12
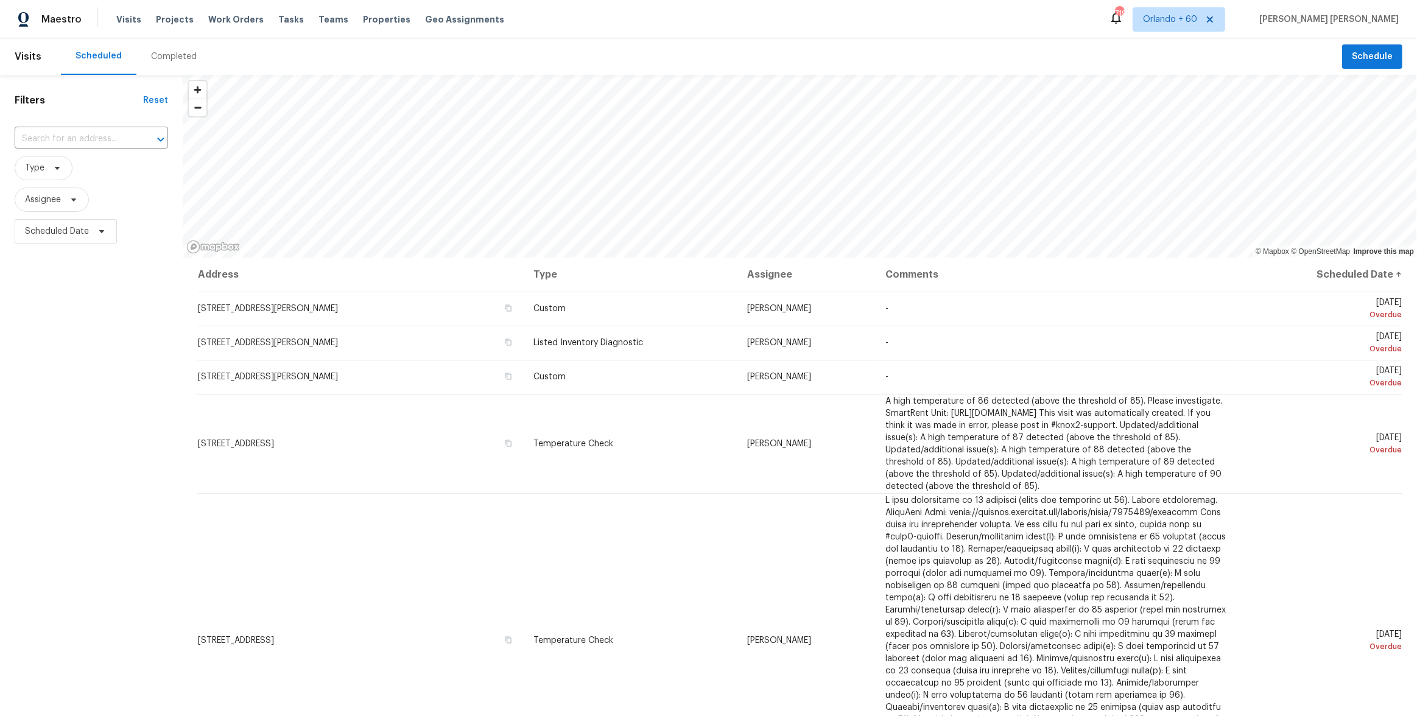
click at [168, 57] on div "Completed" at bounding box center [174, 57] width 46 height 12
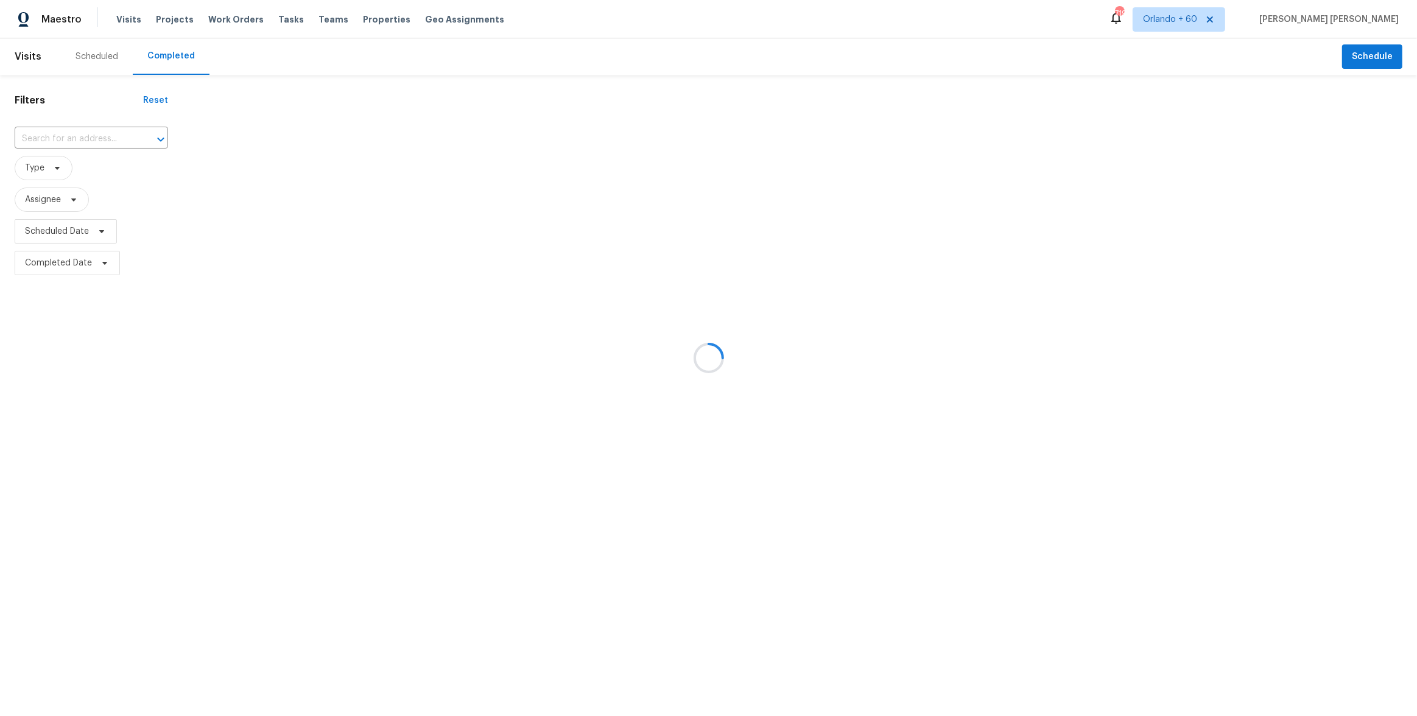
click at [78, 138] on div at bounding box center [708, 358] width 1417 height 716
click at [78, 138] on input "text" at bounding box center [74, 139] width 119 height 19
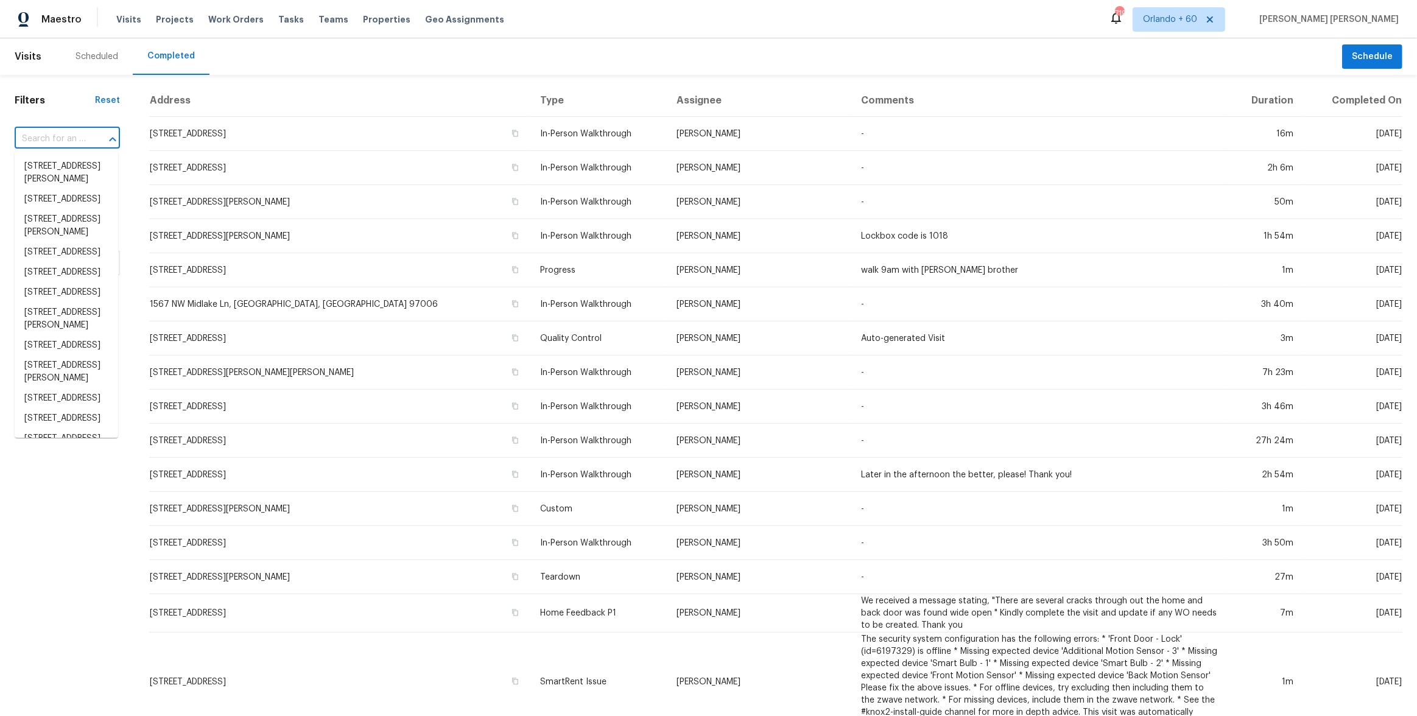
click at [78, 138] on input "text" at bounding box center [50, 139] width 71 height 19
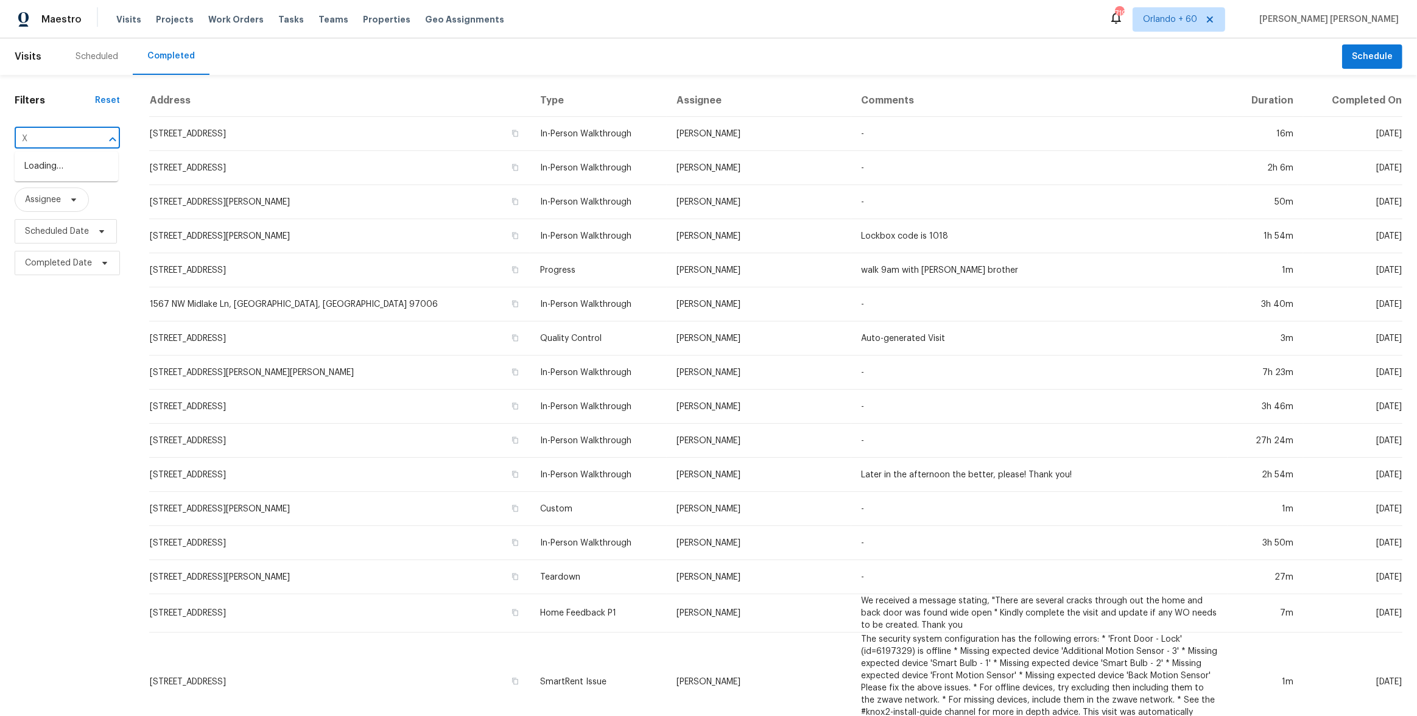
type input "X"
click at [78, 138] on input "text" at bounding box center [50, 139] width 71 height 19
paste input "3884 NW 1st Pl, Deerfield Beach, FL 33442"
type input "3884 NW 1st Pl, Deerfield Beach, FL 33442"
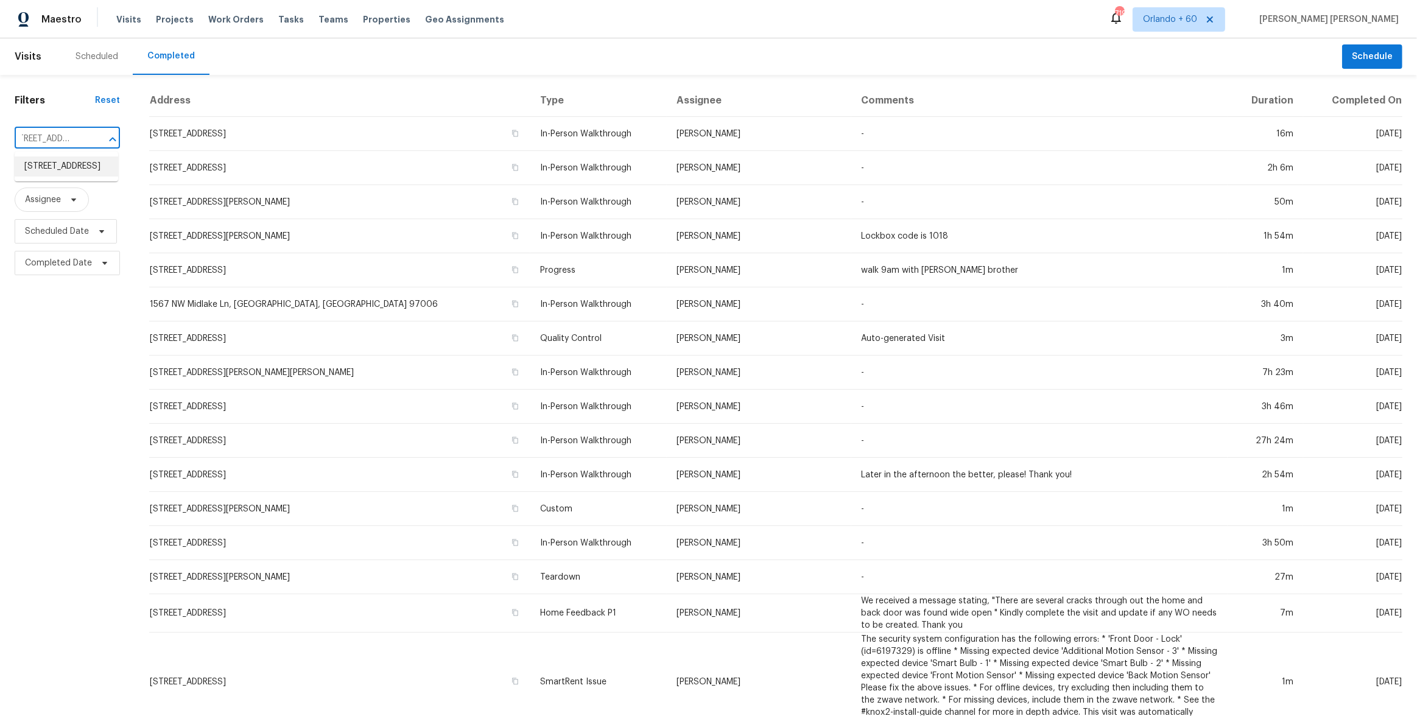
click at [66, 168] on li "3884 NW 1st Pl, Deerfield Beach, FL 33442" at bounding box center [67, 167] width 104 height 20
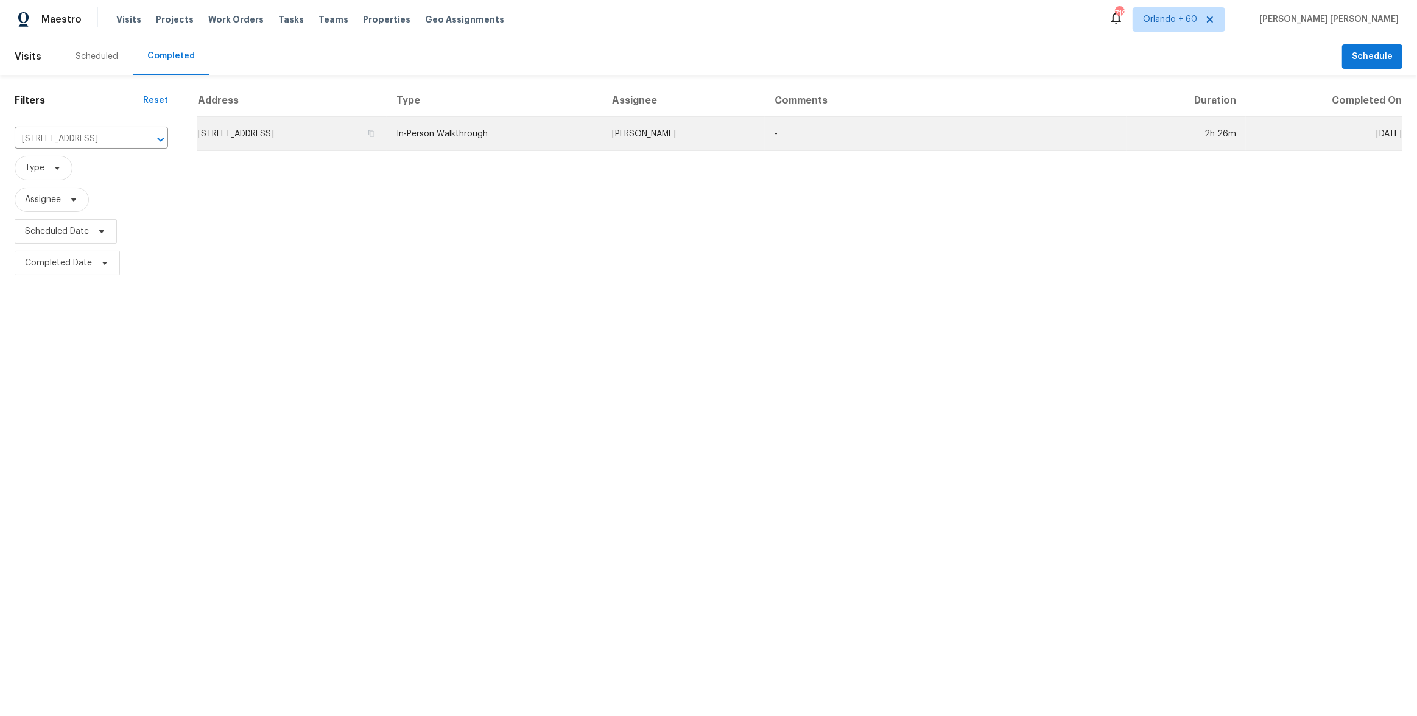
click at [571, 139] on td "In-Person Walkthrough" at bounding box center [495, 134] width 216 height 34
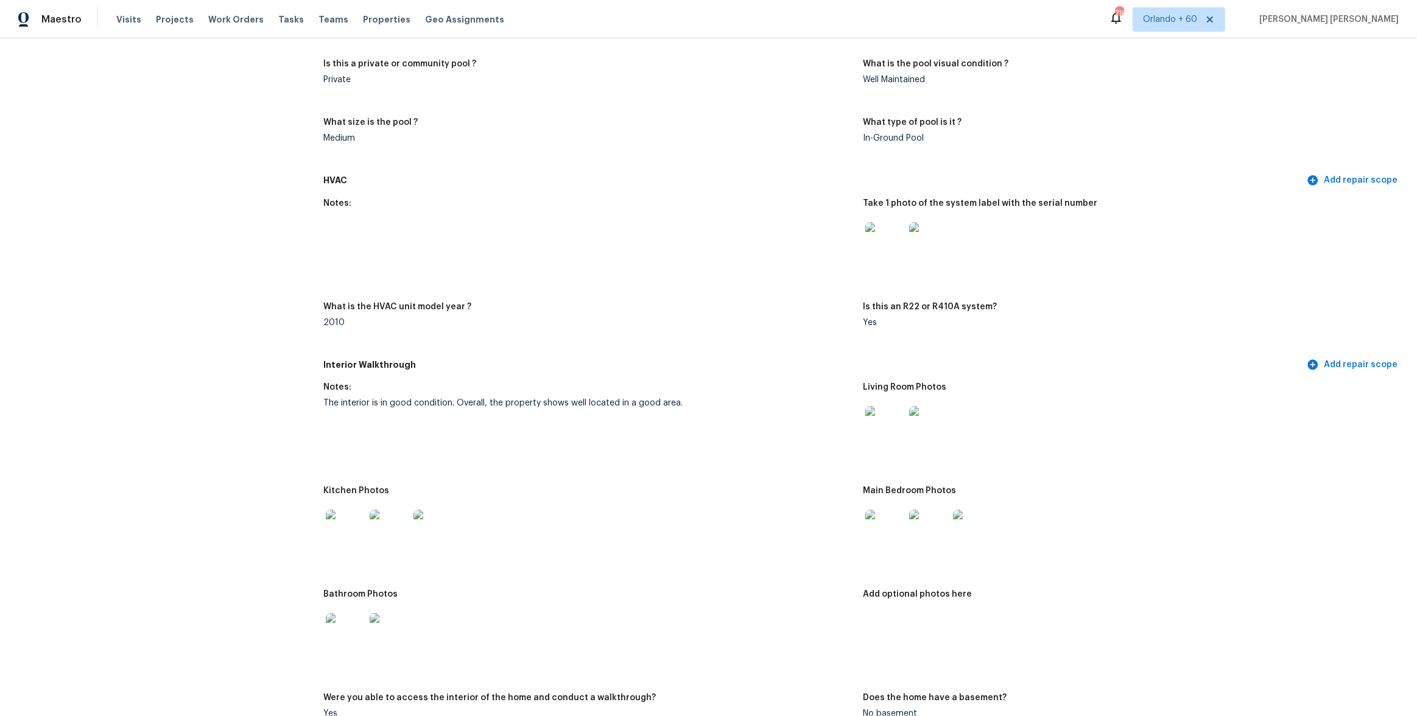
scroll to position [1108, 0]
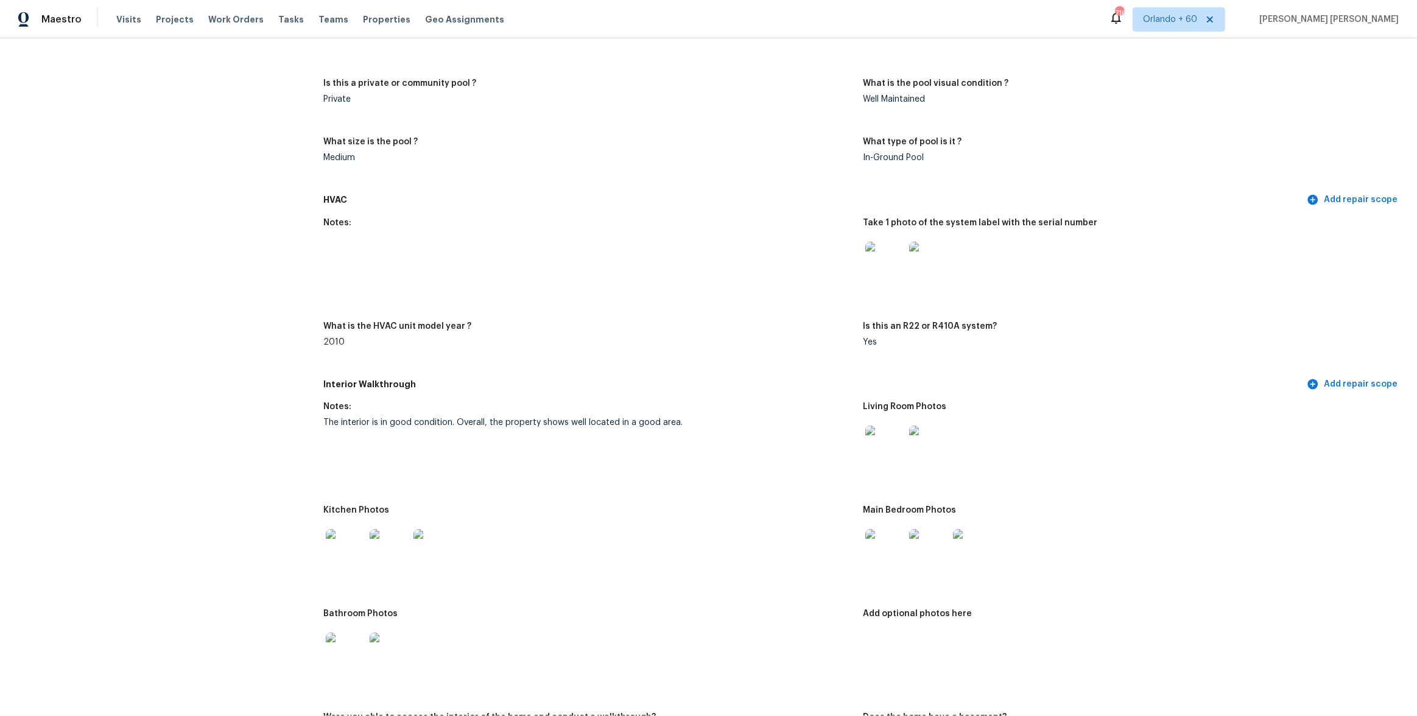
click at [885, 442] on img at bounding box center [885, 445] width 39 height 39
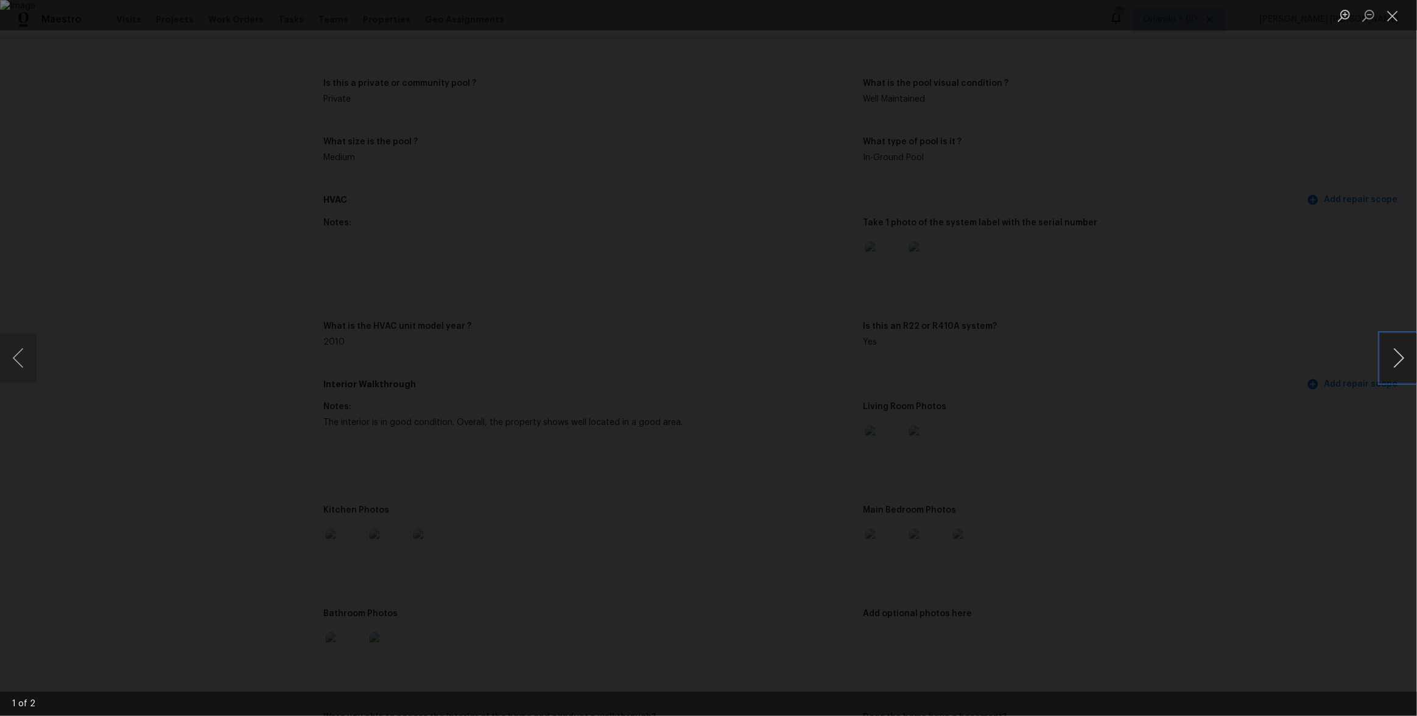
click at [1396, 355] on button "Next image" at bounding box center [1399, 358] width 37 height 49
click at [1153, 397] on div "Lightbox" at bounding box center [708, 358] width 1417 height 716
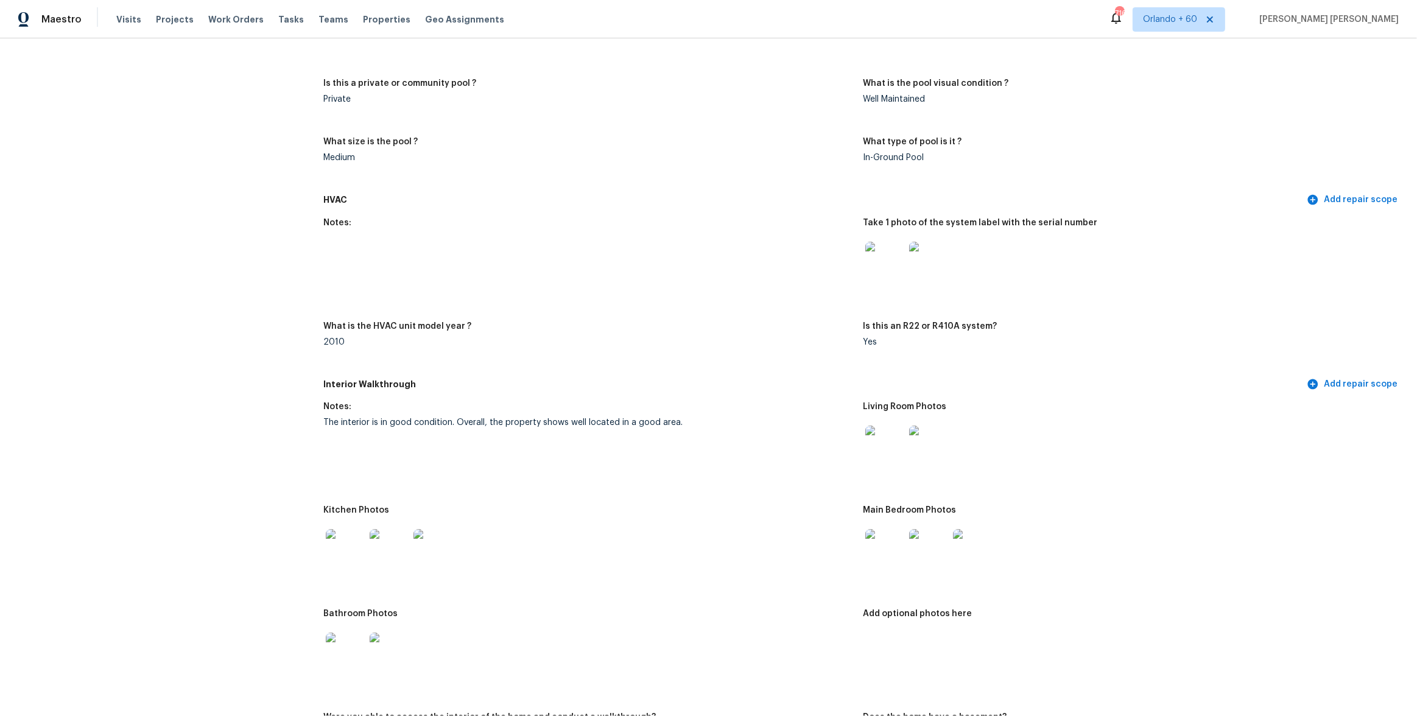
click at [345, 543] on img at bounding box center [345, 548] width 39 height 39
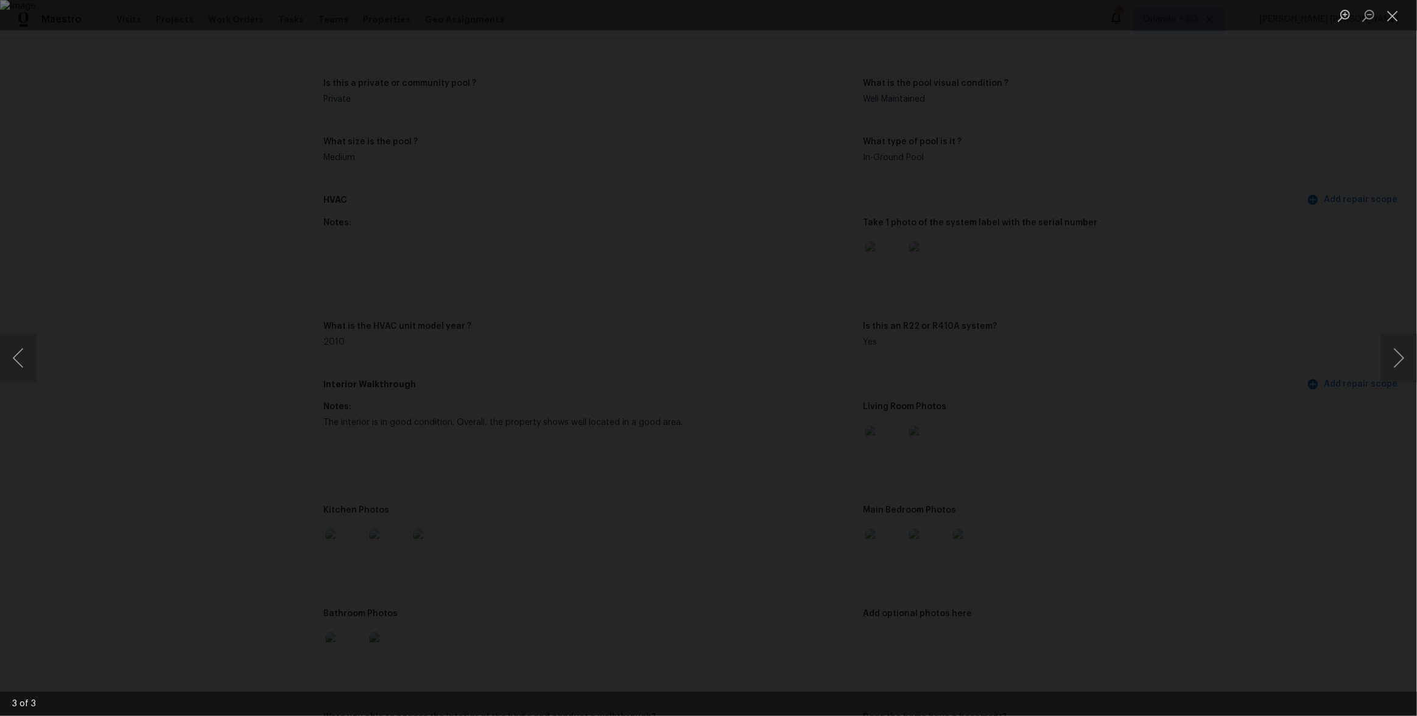
click at [1214, 417] on div "Lightbox" at bounding box center [708, 358] width 1417 height 716
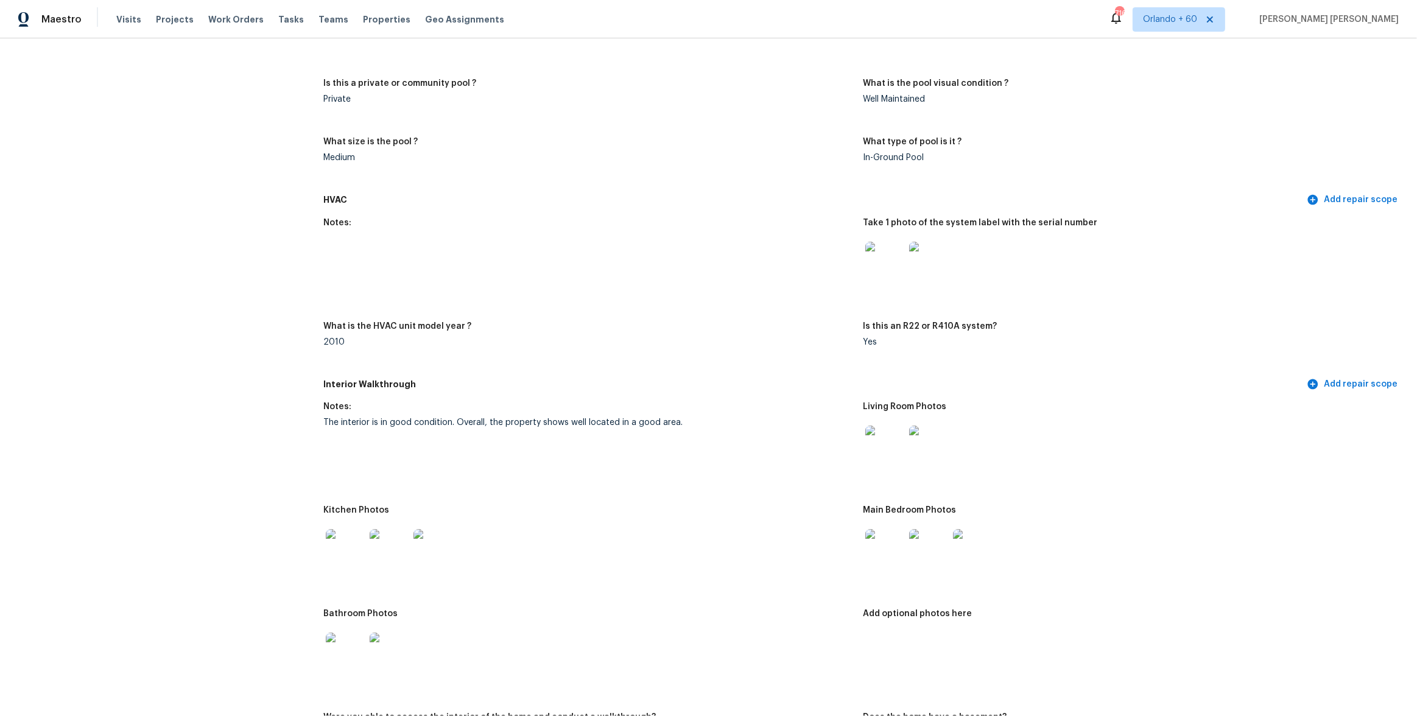
scroll to position [1453, 0]
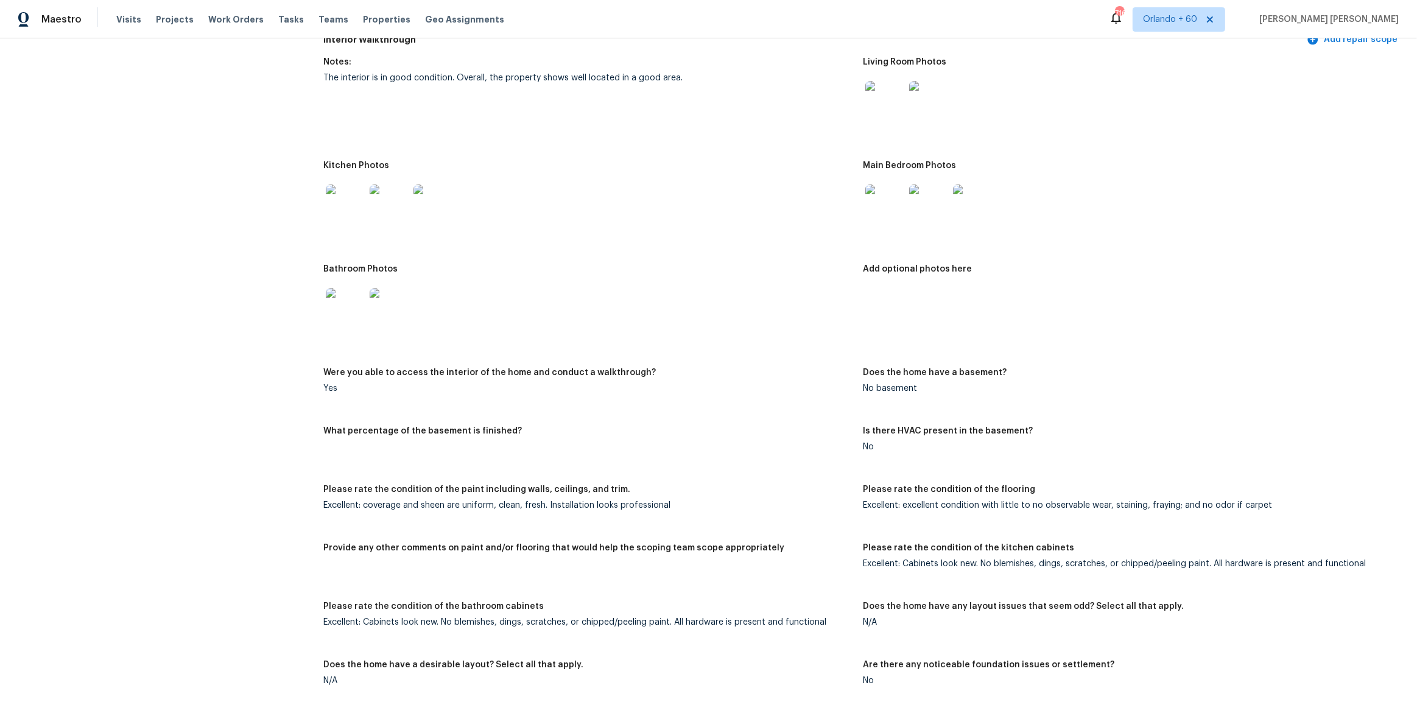
click at [884, 196] on img at bounding box center [885, 204] width 39 height 39
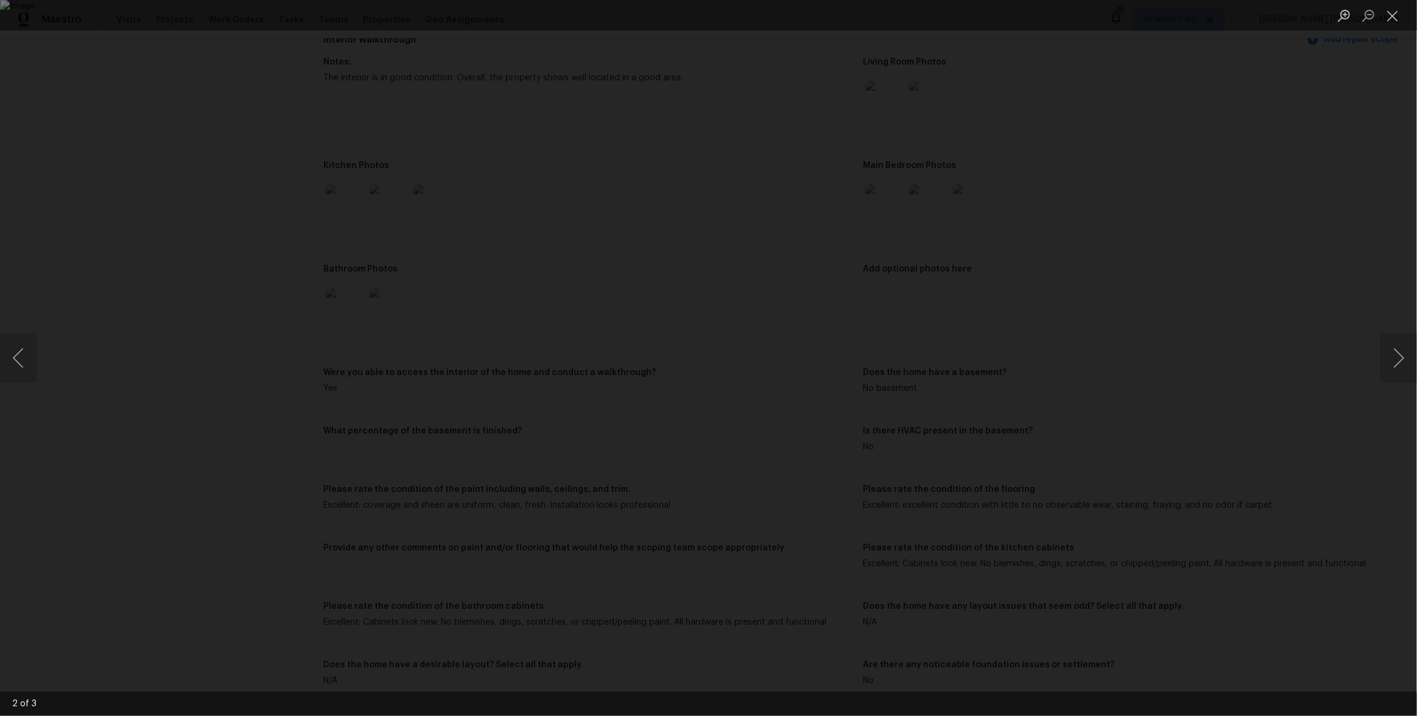
click at [1131, 290] on div "Lightbox" at bounding box center [708, 358] width 1417 height 716
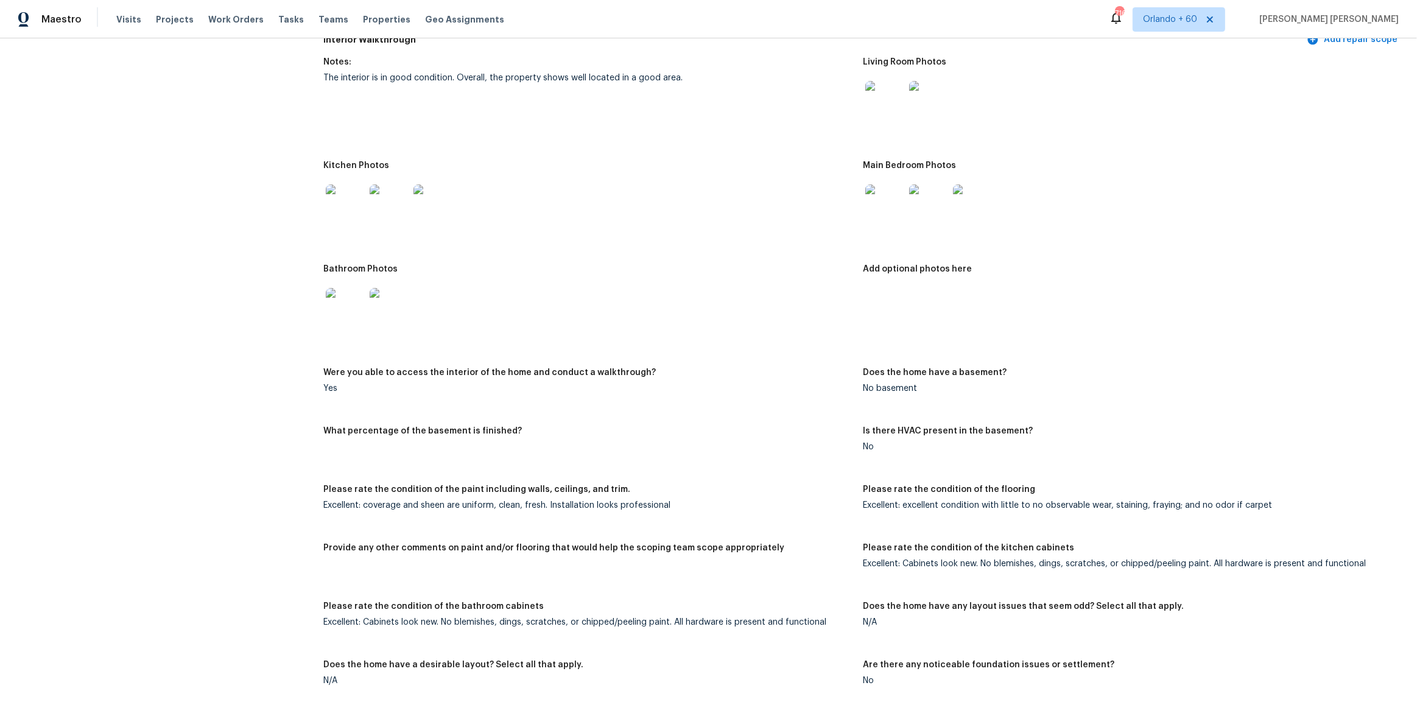
click at [348, 308] on img at bounding box center [345, 307] width 39 height 39
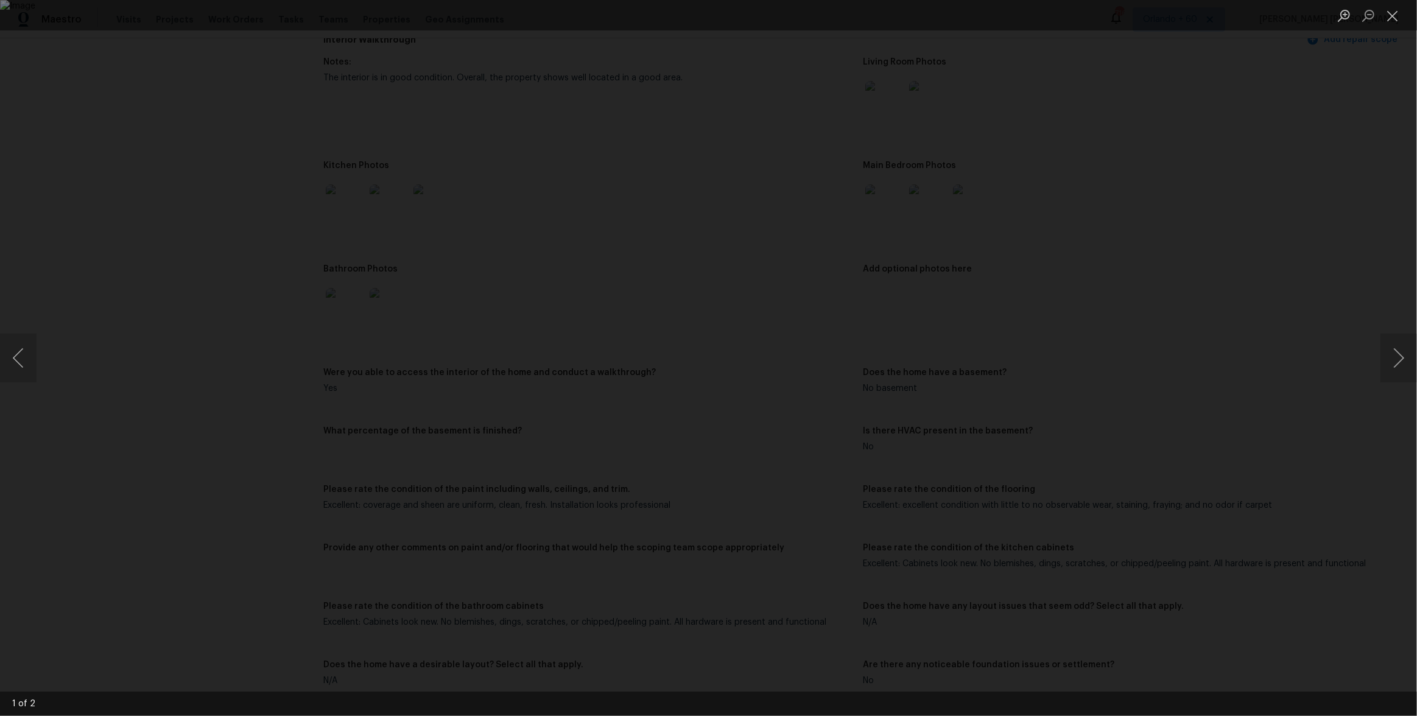
click at [1389, 464] on div "Lightbox" at bounding box center [708, 358] width 1417 height 716
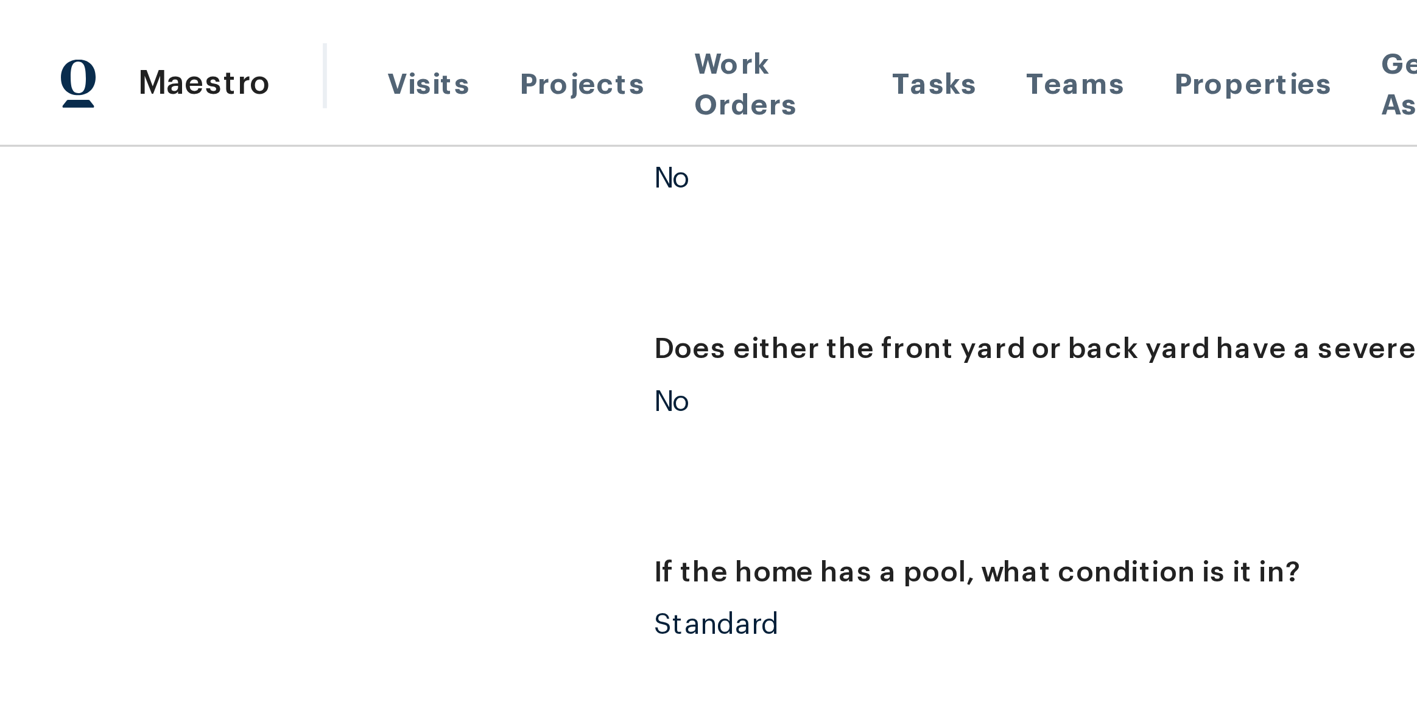
scroll to position [155, 0]
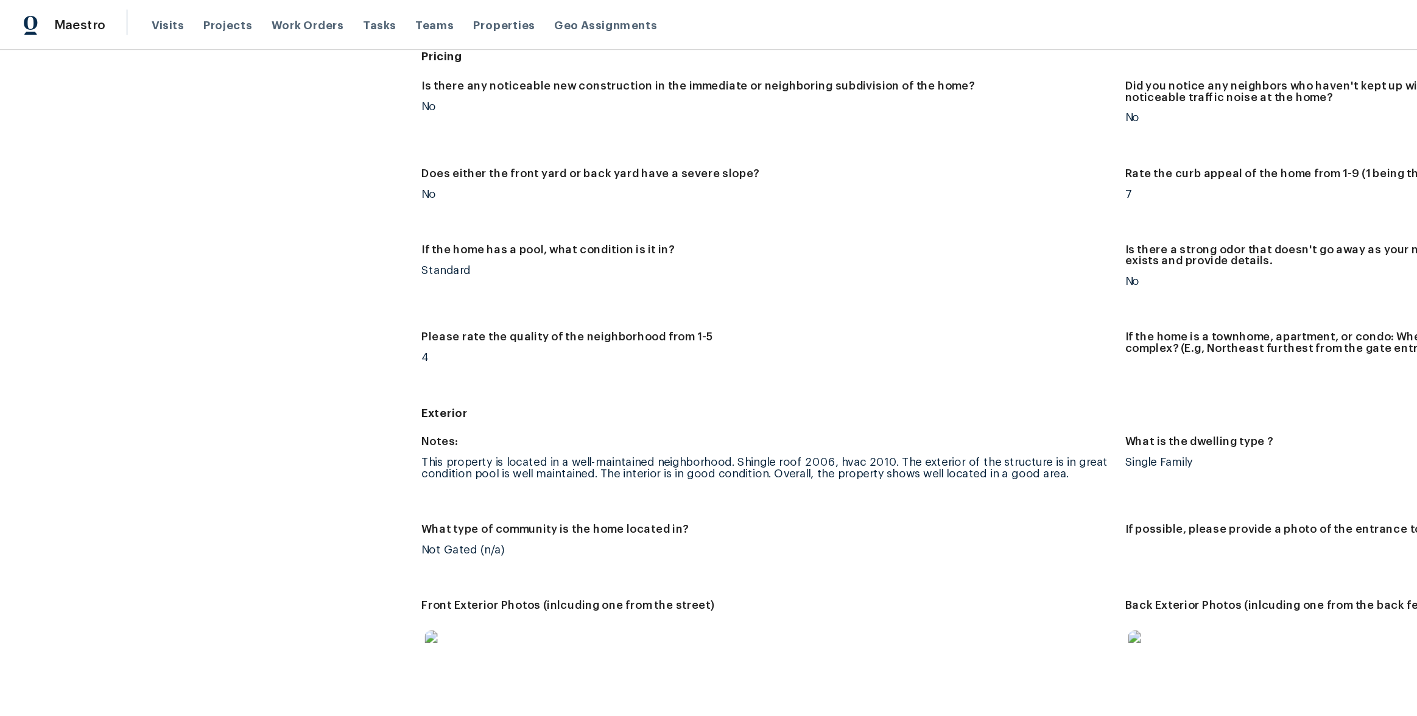
click at [449, 292] on figure "Please rate the quality of the neighborhood from 1-5 4" at bounding box center [593, 277] width 540 height 44
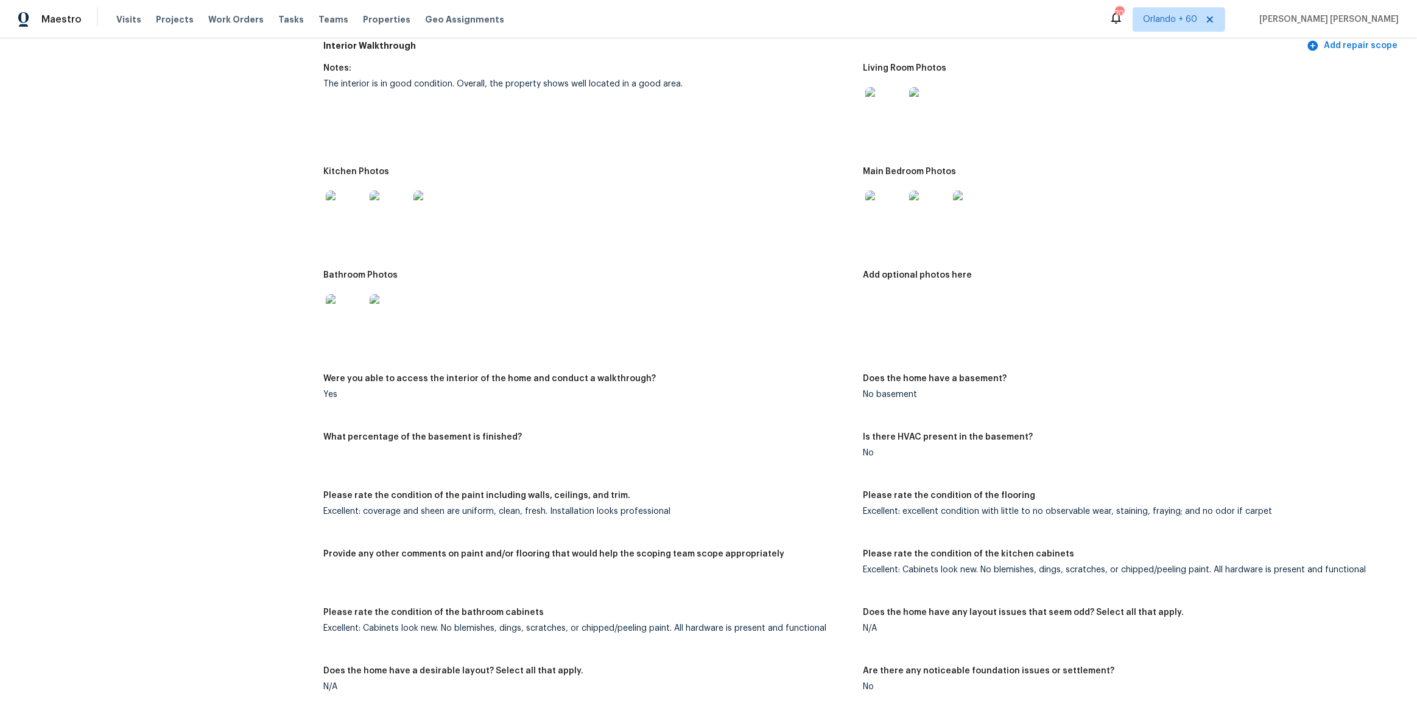
scroll to position [0, 0]
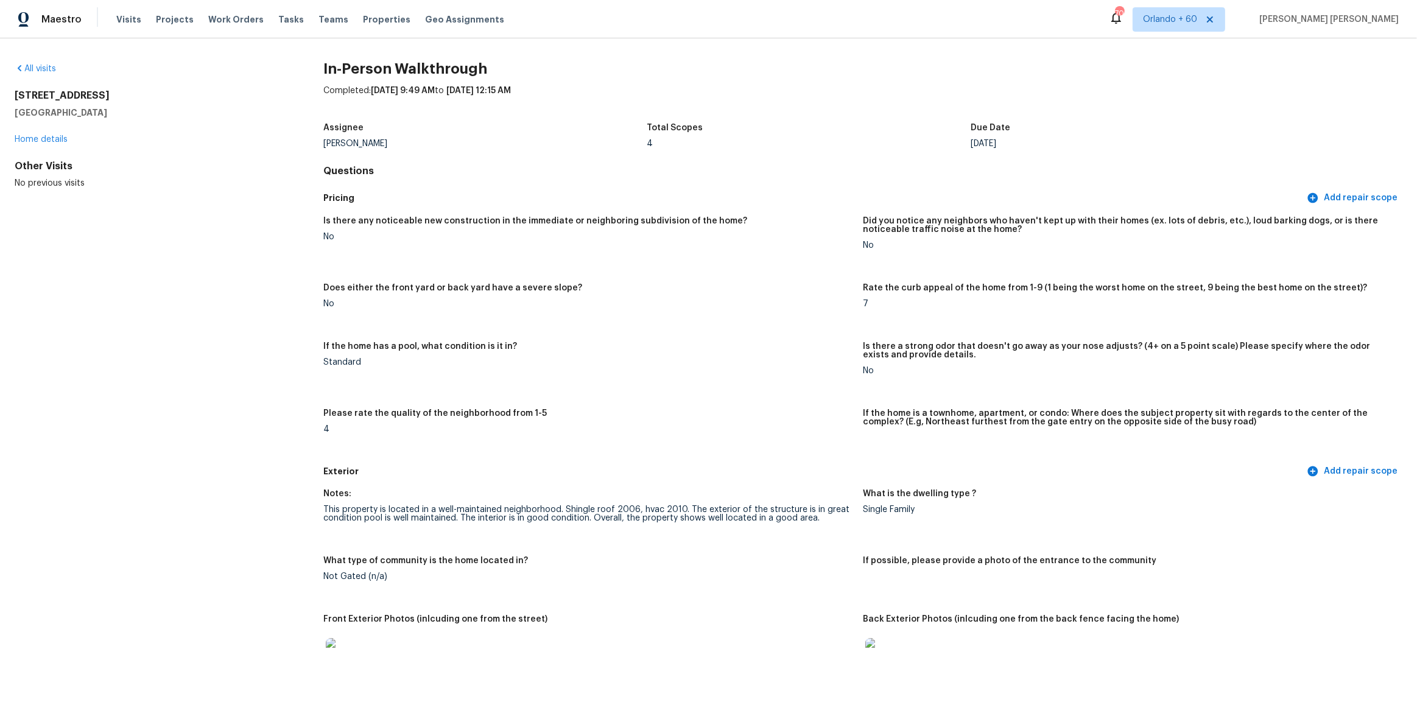
click at [80, 110] on h5 "Deerfield Beach, FL 33442" at bounding box center [150, 113] width 270 height 12
click at [66, 99] on h2 "3884 NW 1st Pl" at bounding box center [150, 96] width 270 height 12
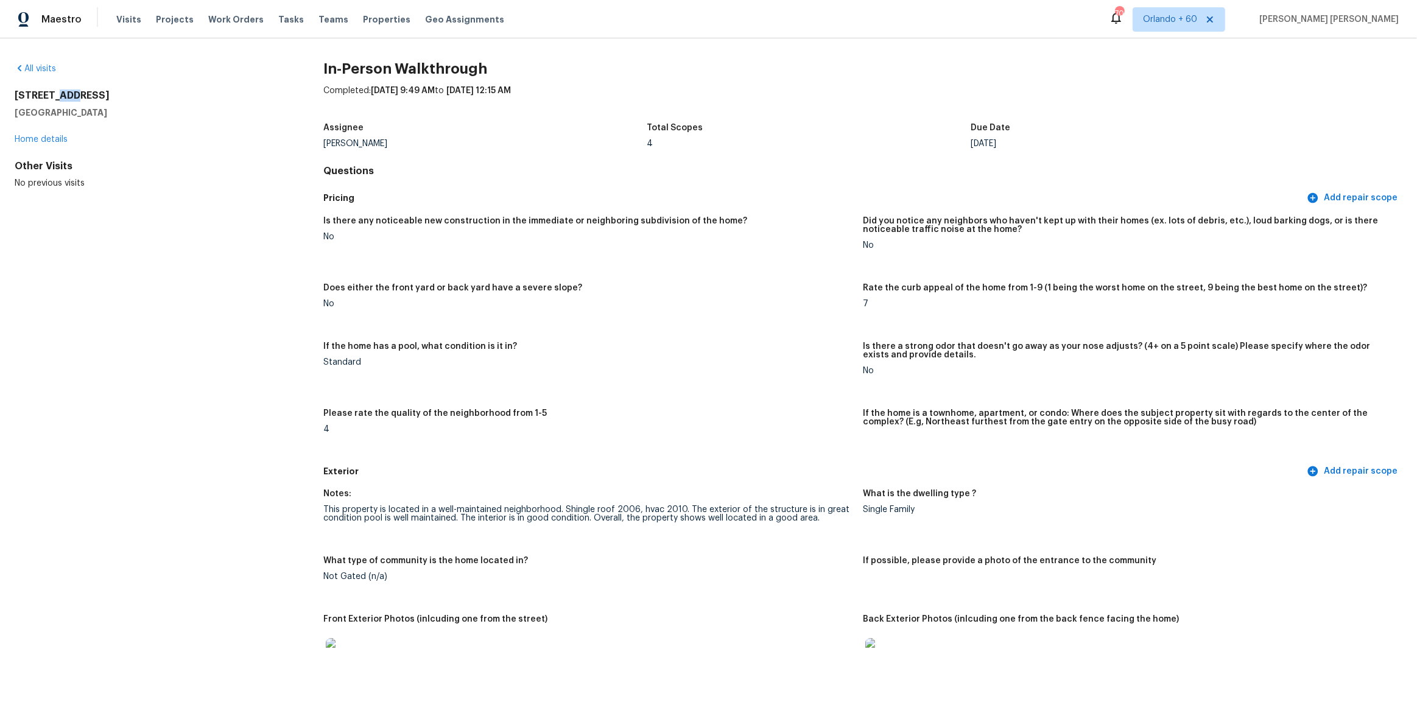
click at [66, 99] on h2 "3884 NW 1st Pl" at bounding box center [150, 96] width 270 height 12
copy h2 "3884 NW 1st Pl"
click at [121, 26] on div "Visits Projects Work Orders Tasks Teams Properties Geo Assignments" at bounding box center [317, 19] width 403 height 24
click at [124, 15] on span "Visits" at bounding box center [128, 19] width 25 height 12
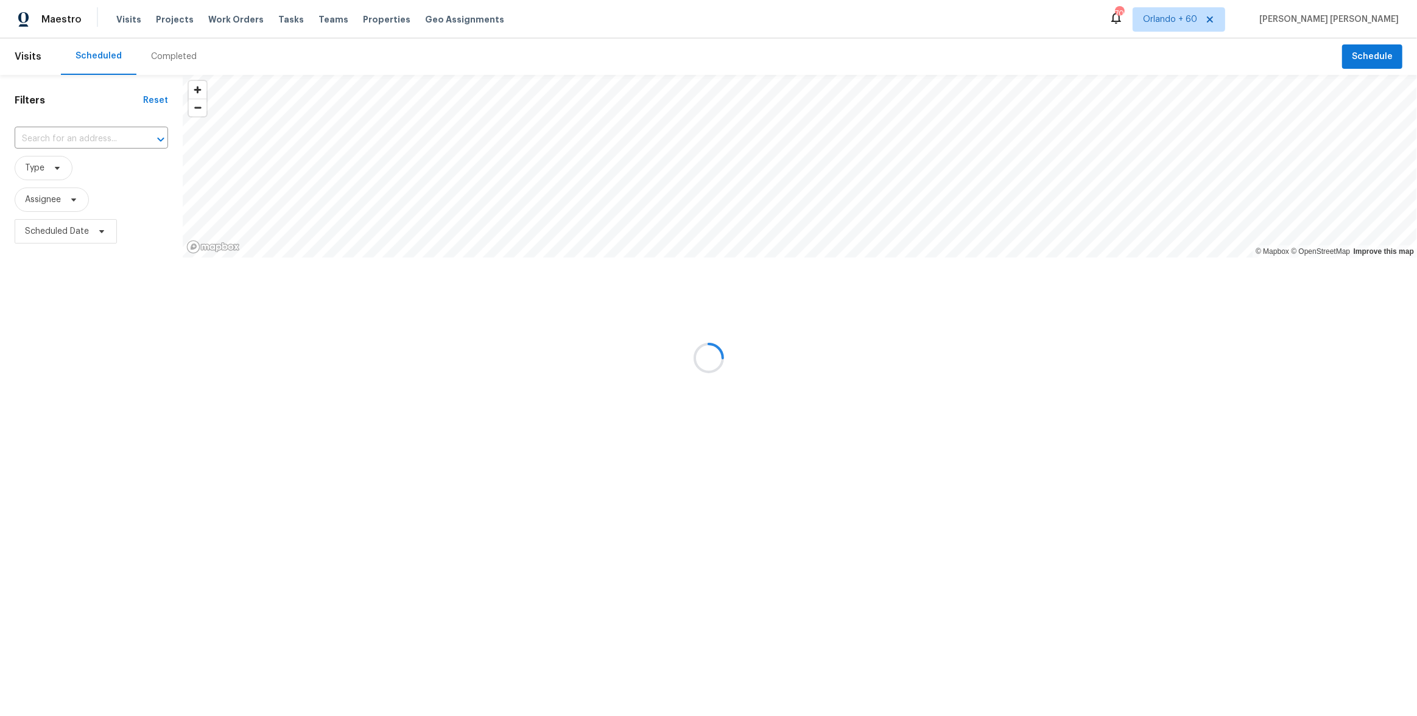
click at [160, 58] on div "Completed" at bounding box center [174, 57] width 46 height 12
click at [160, 58] on div at bounding box center [708, 358] width 1417 height 716
click at [78, 141] on div at bounding box center [708, 358] width 1417 height 716
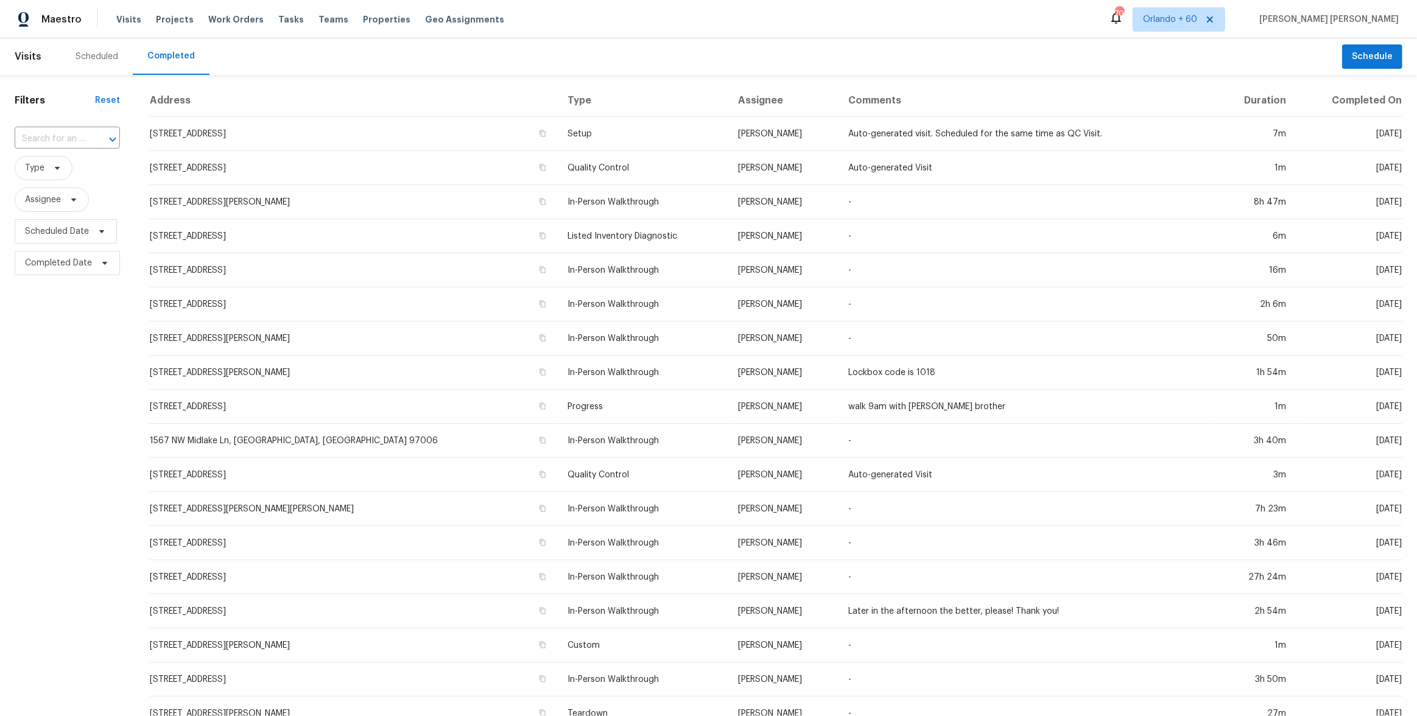
click at [78, 141] on input "text" at bounding box center [50, 139] width 71 height 19
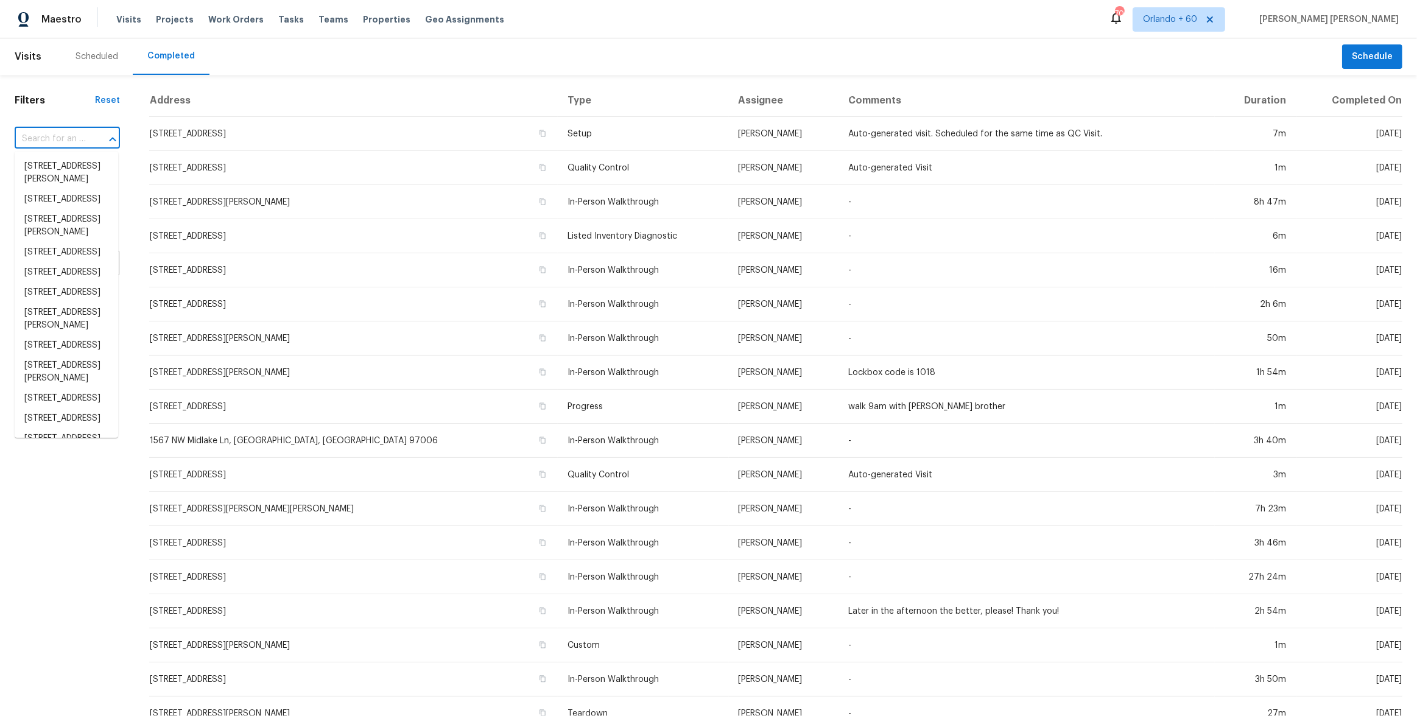
paste input "3731 Owster Ln"
type input "3731 Owster Ln"
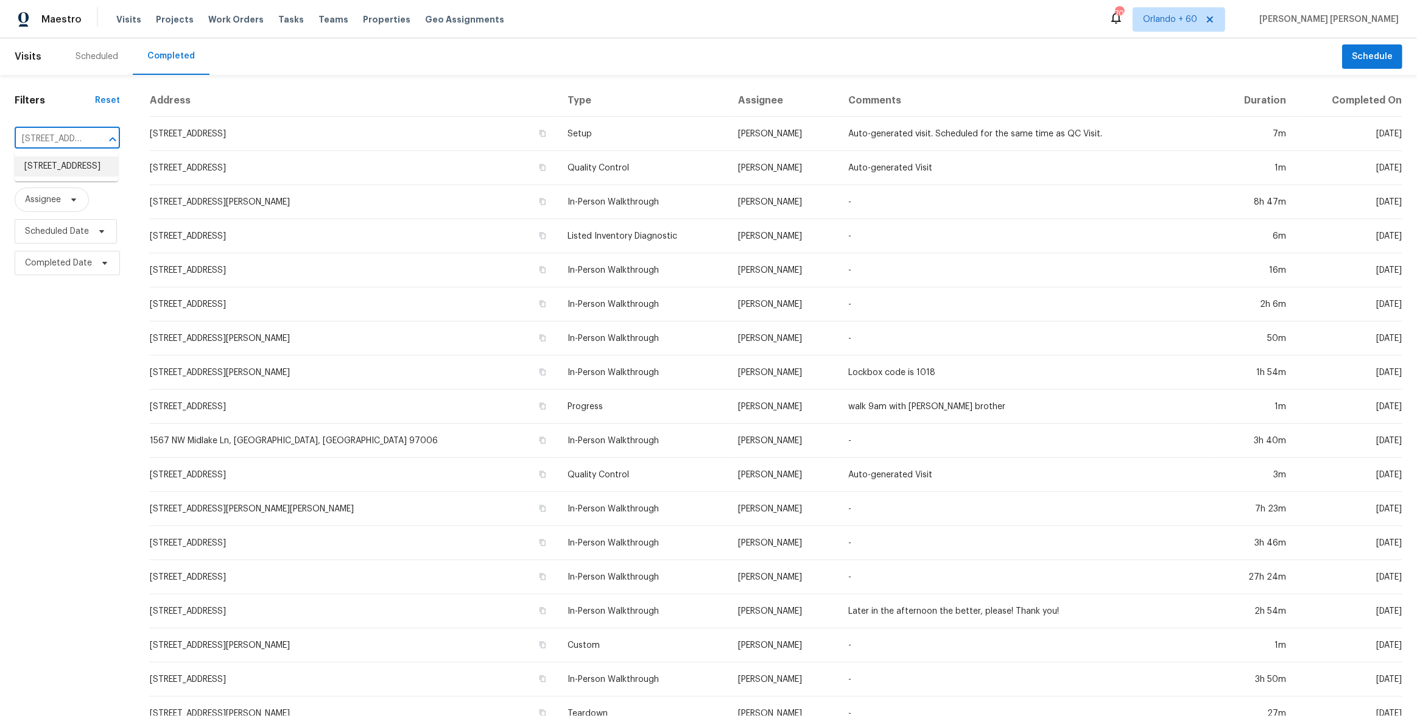
click at [63, 163] on li "3731 Owster Ln, Indianapolis, IN 46237" at bounding box center [67, 167] width 104 height 20
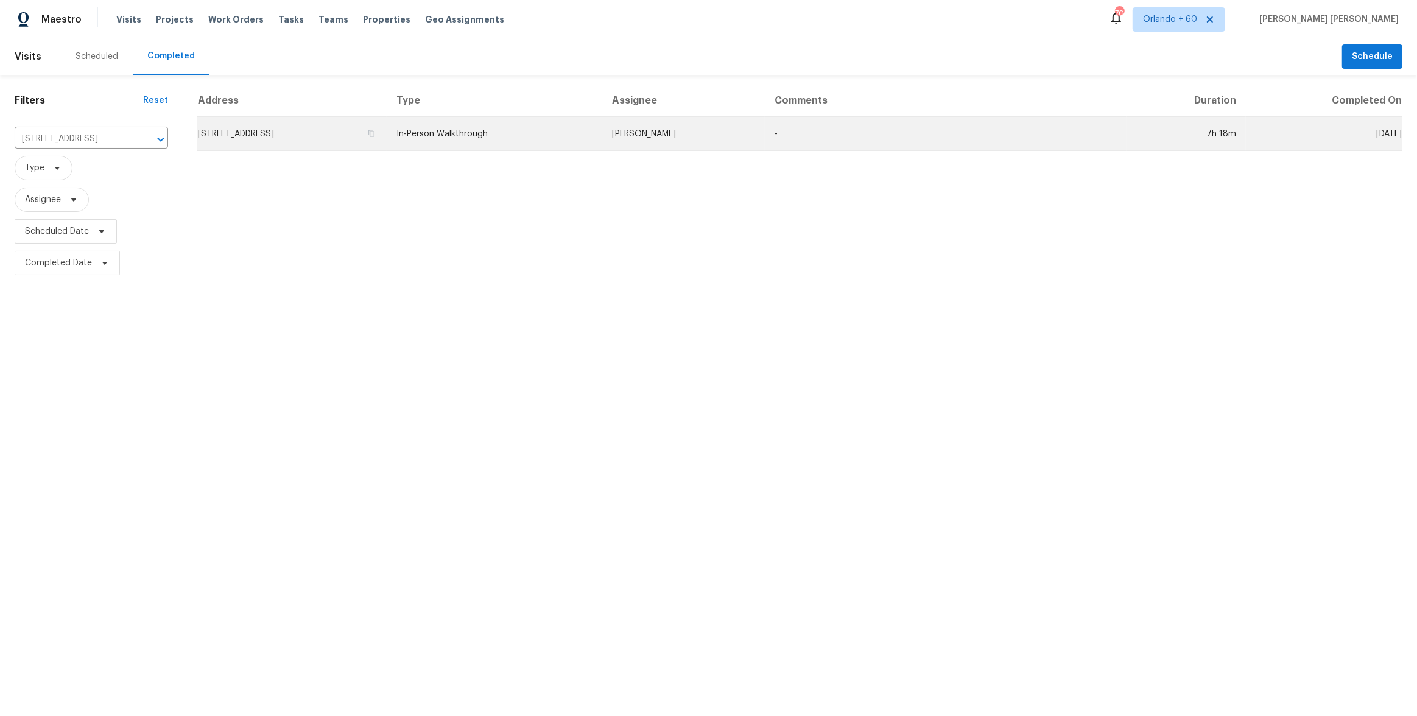
click at [567, 122] on td "In-Person Walkthrough" at bounding box center [495, 134] width 216 height 34
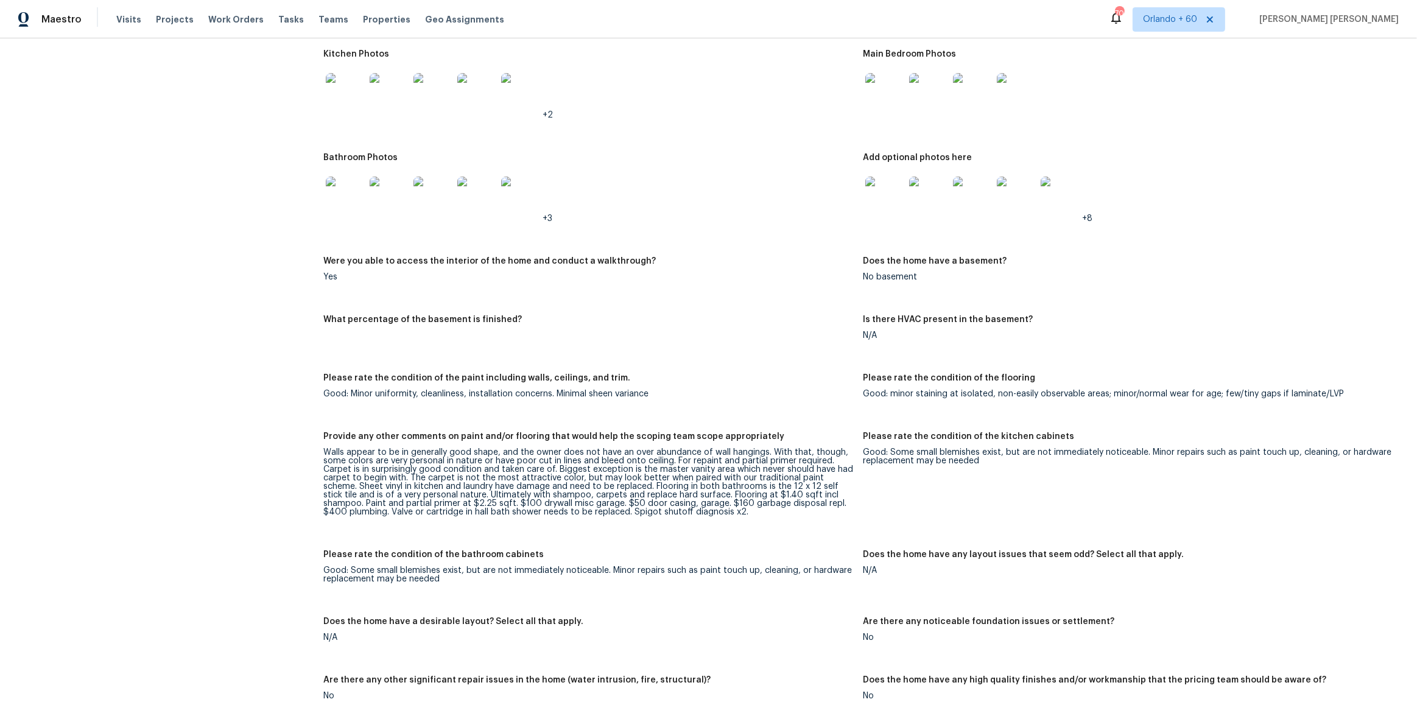
scroll to position [1453, 0]
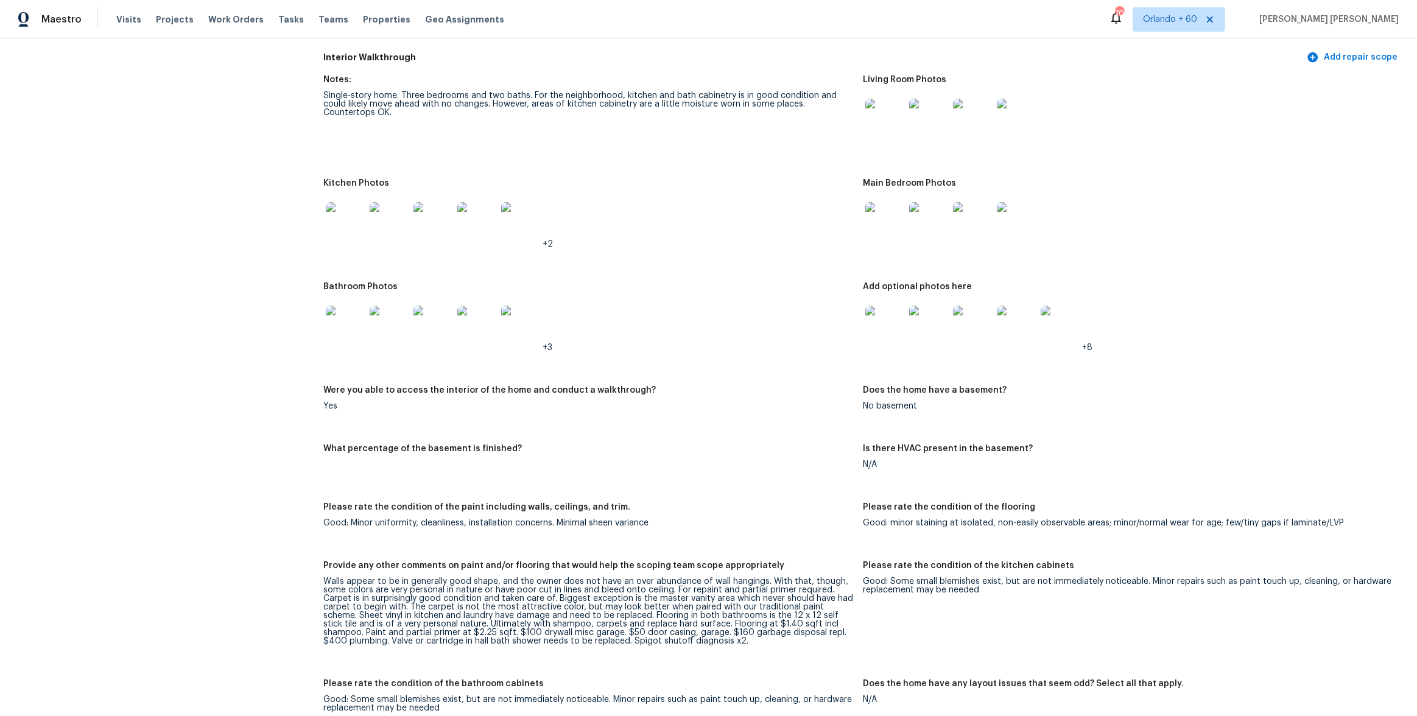
click at [883, 125] on img at bounding box center [885, 118] width 39 height 39
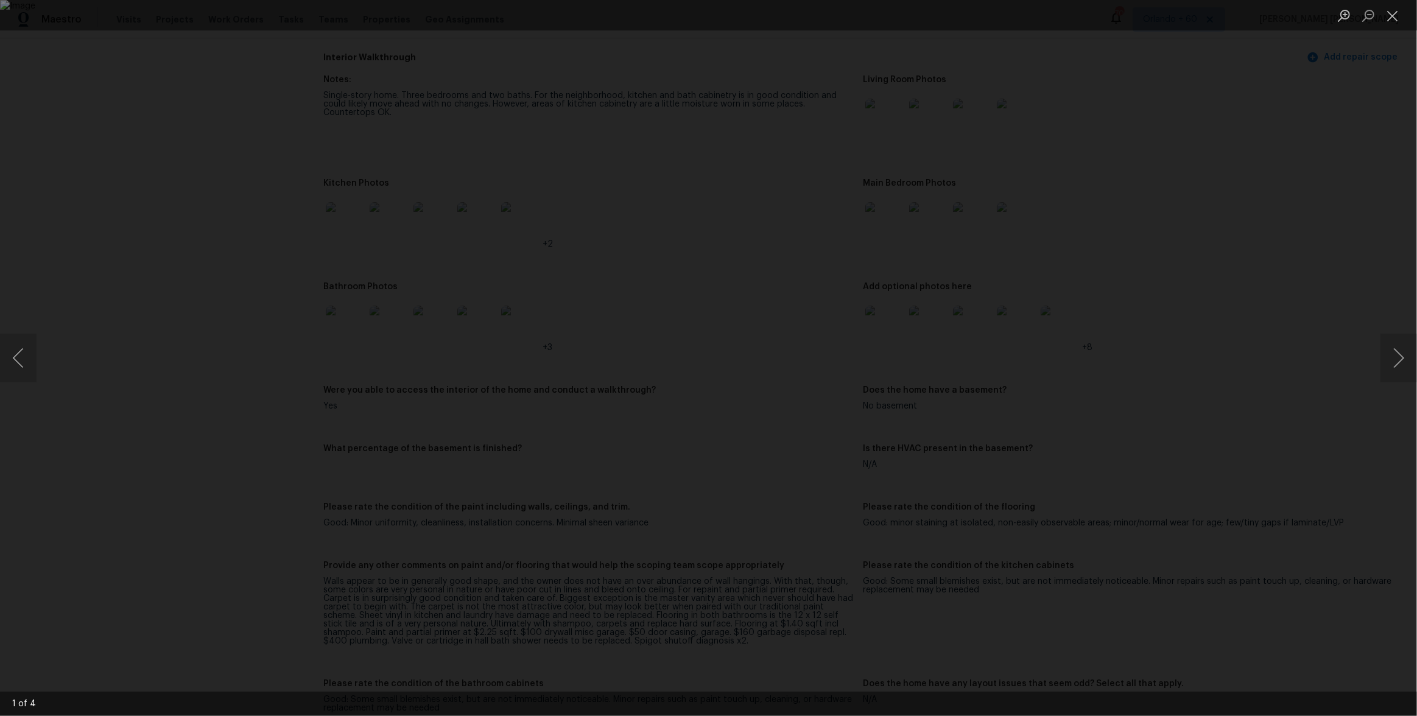
click at [1051, 270] on div "Lightbox" at bounding box center [708, 358] width 1417 height 716
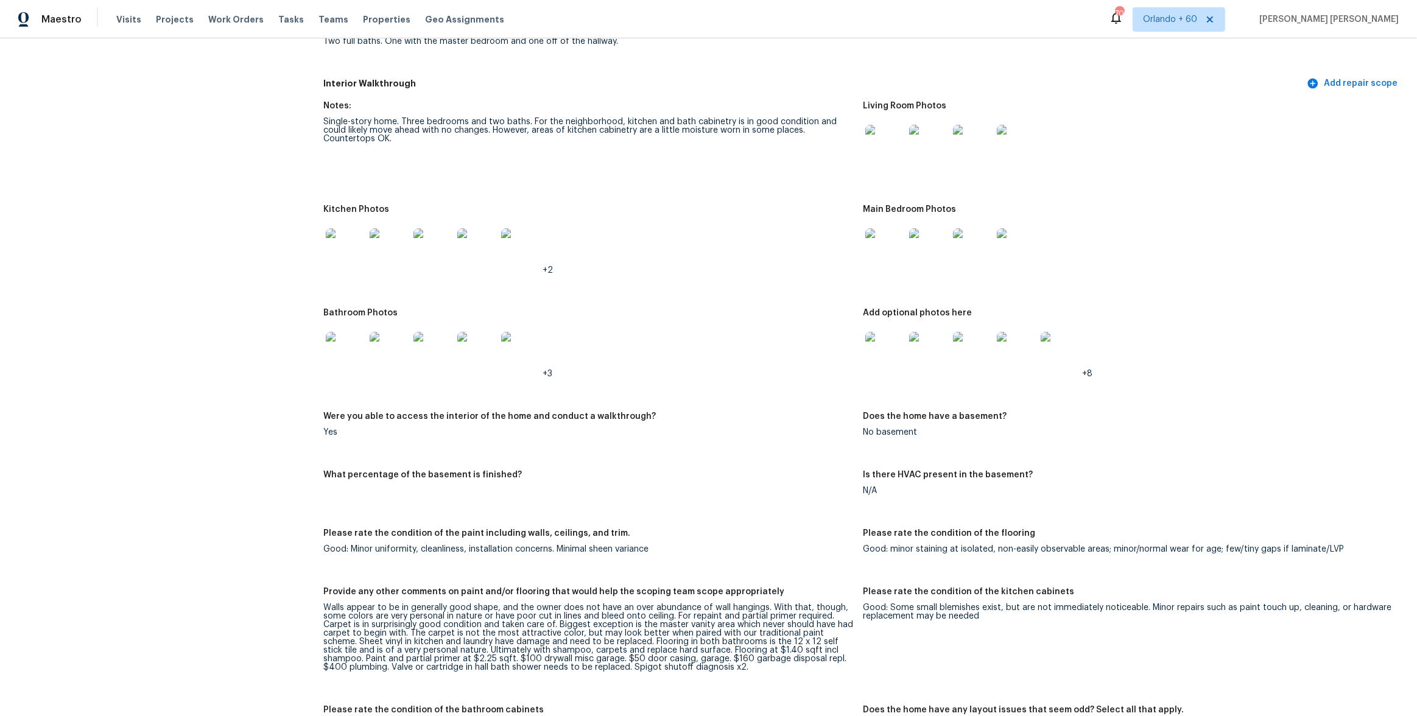
scroll to position [1413, 0]
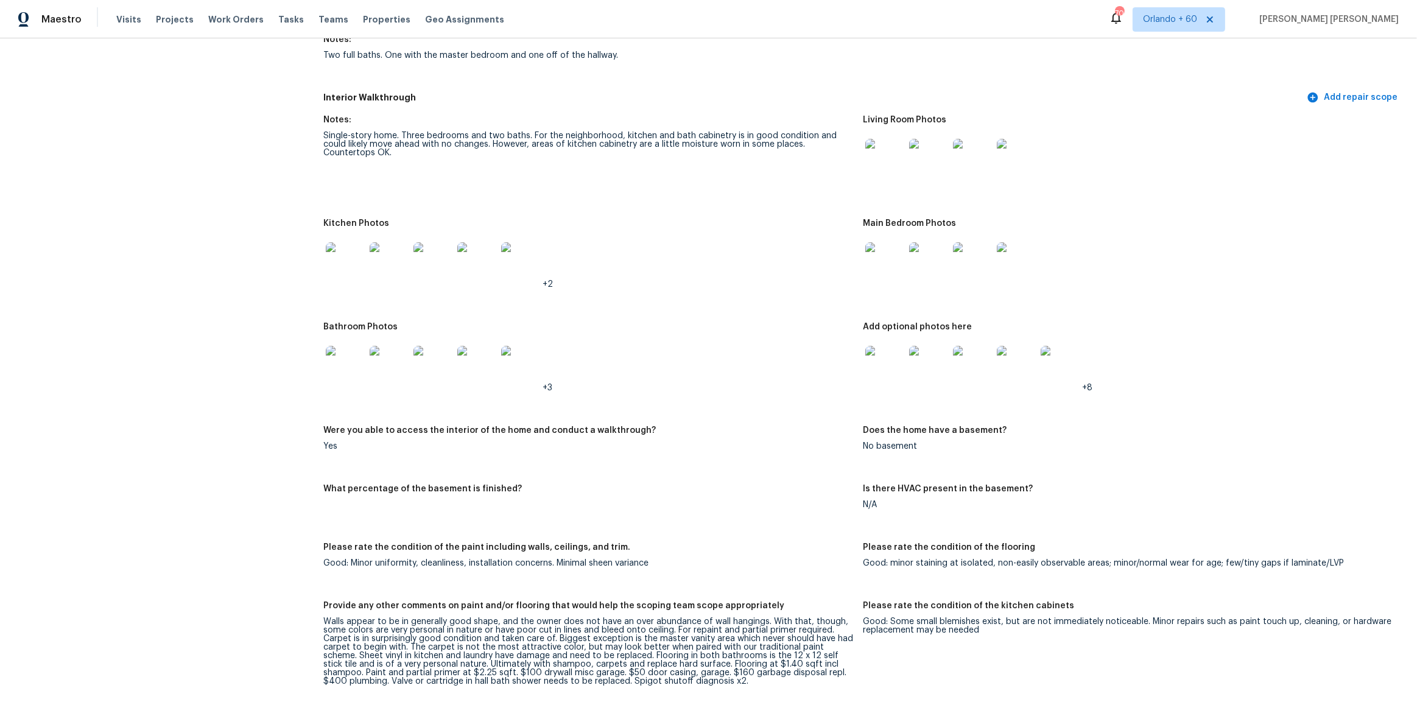
click at [875, 168] on img at bounding box center [885, 158] width 39 height 39
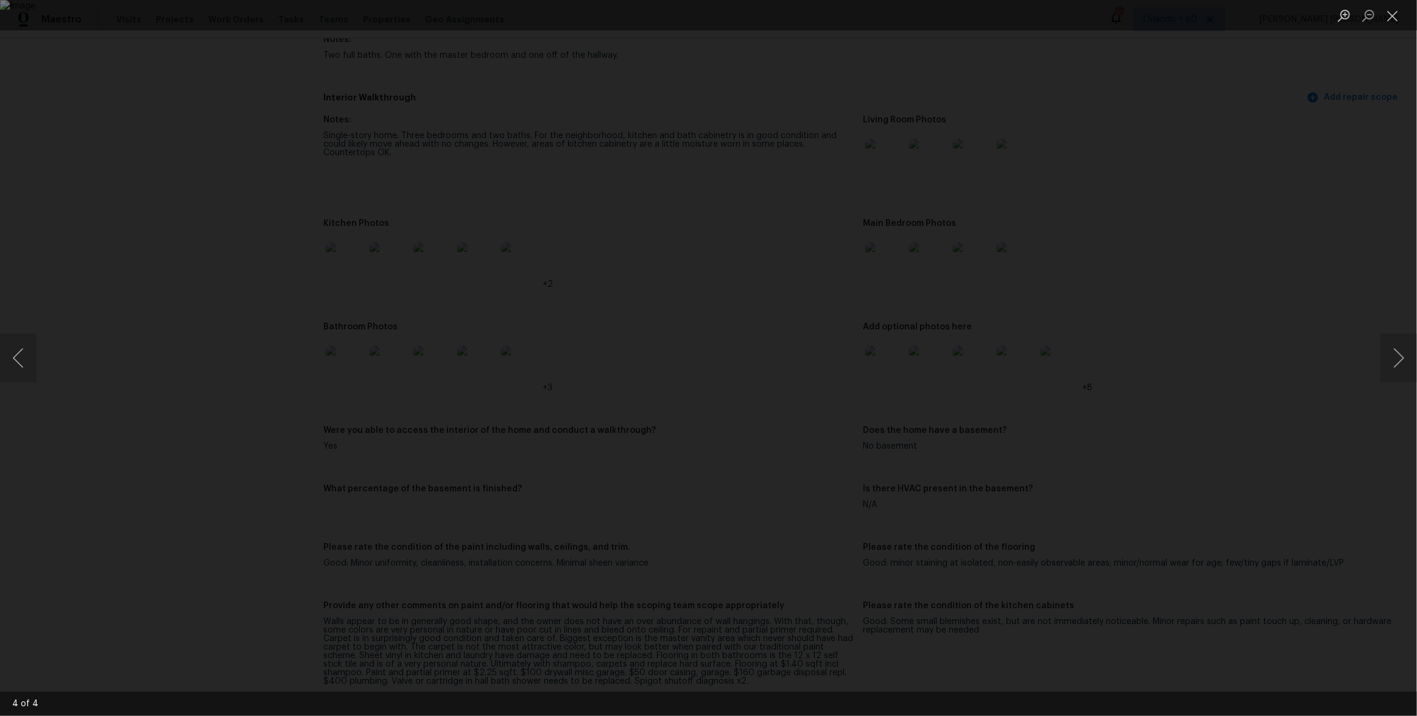
click at [1087, 284] on div "Lightbox" at bounding box center [708, 358] width 1417 height 716
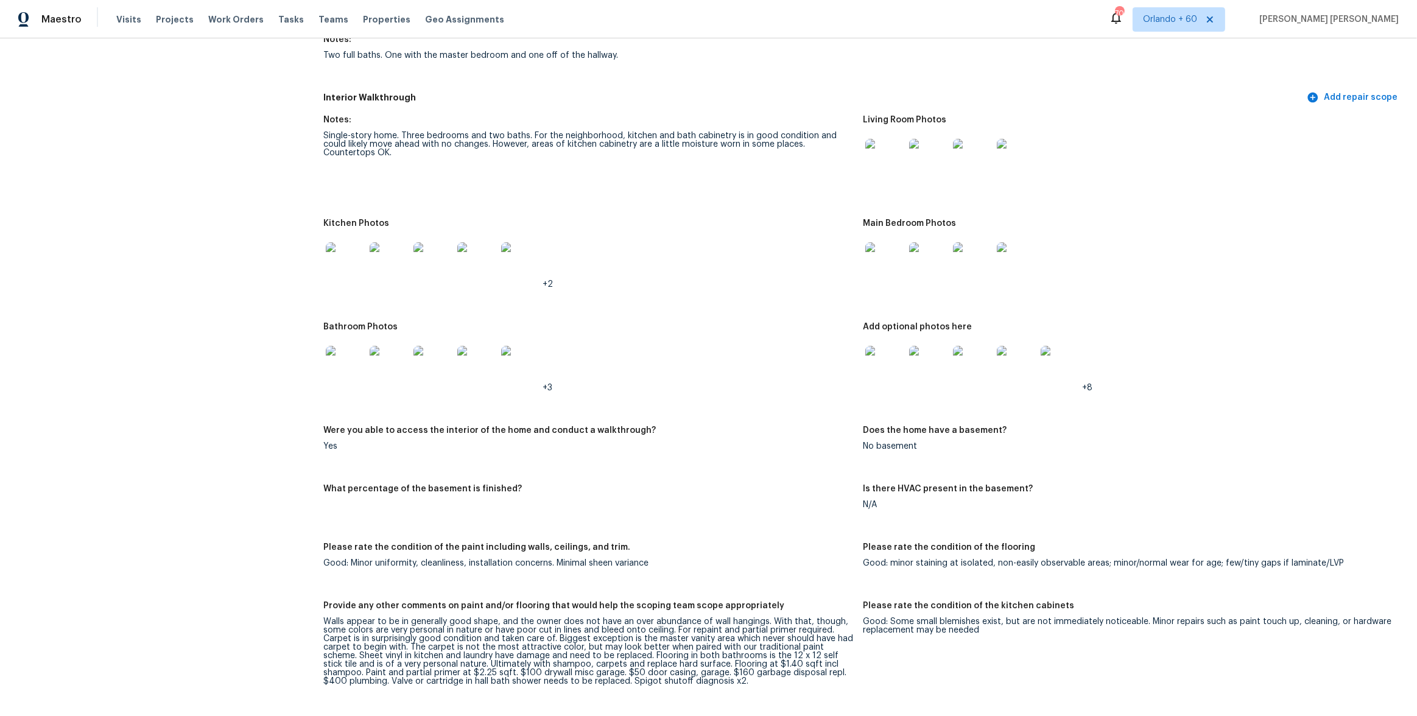
click at [330, 260] on img at bounding box center [345, 261] width 39 height 39
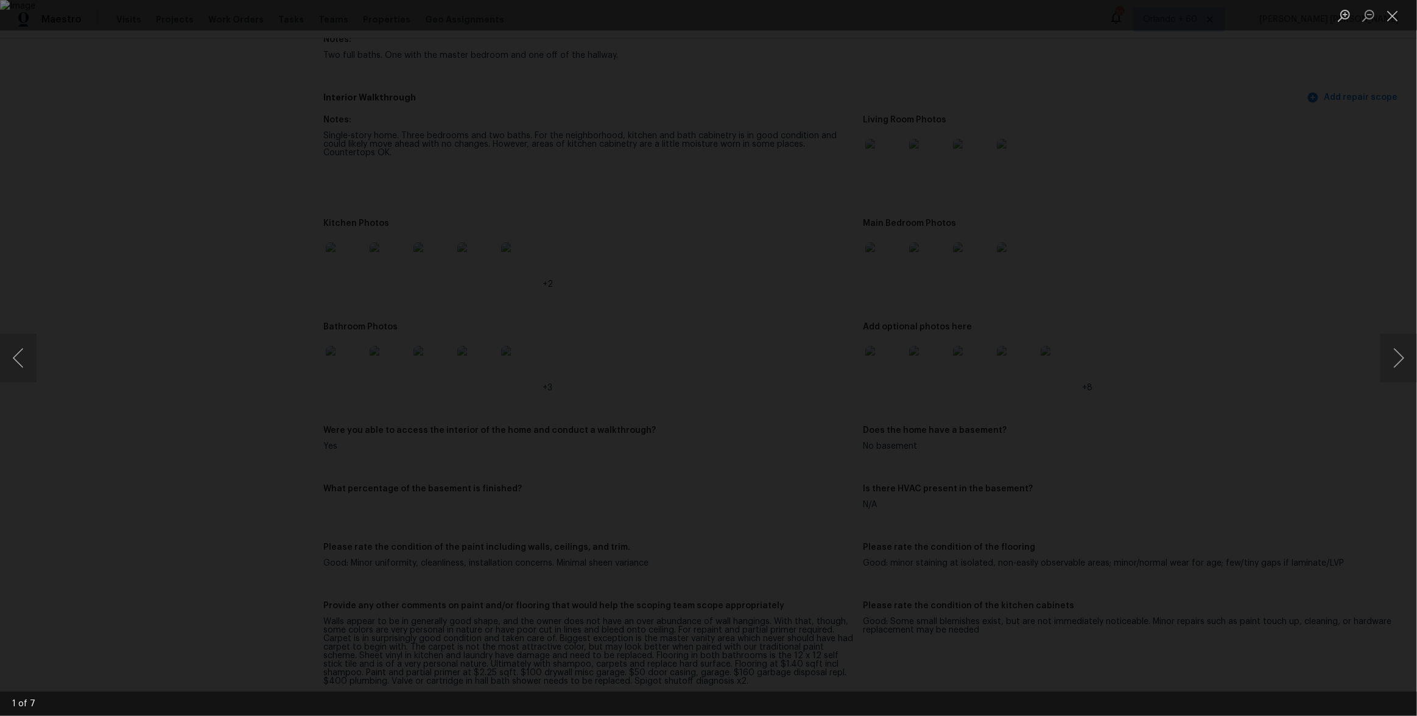
click at [345, 471] on div "Lightbox" at bounding box center [708, 358] width 1417 height 716
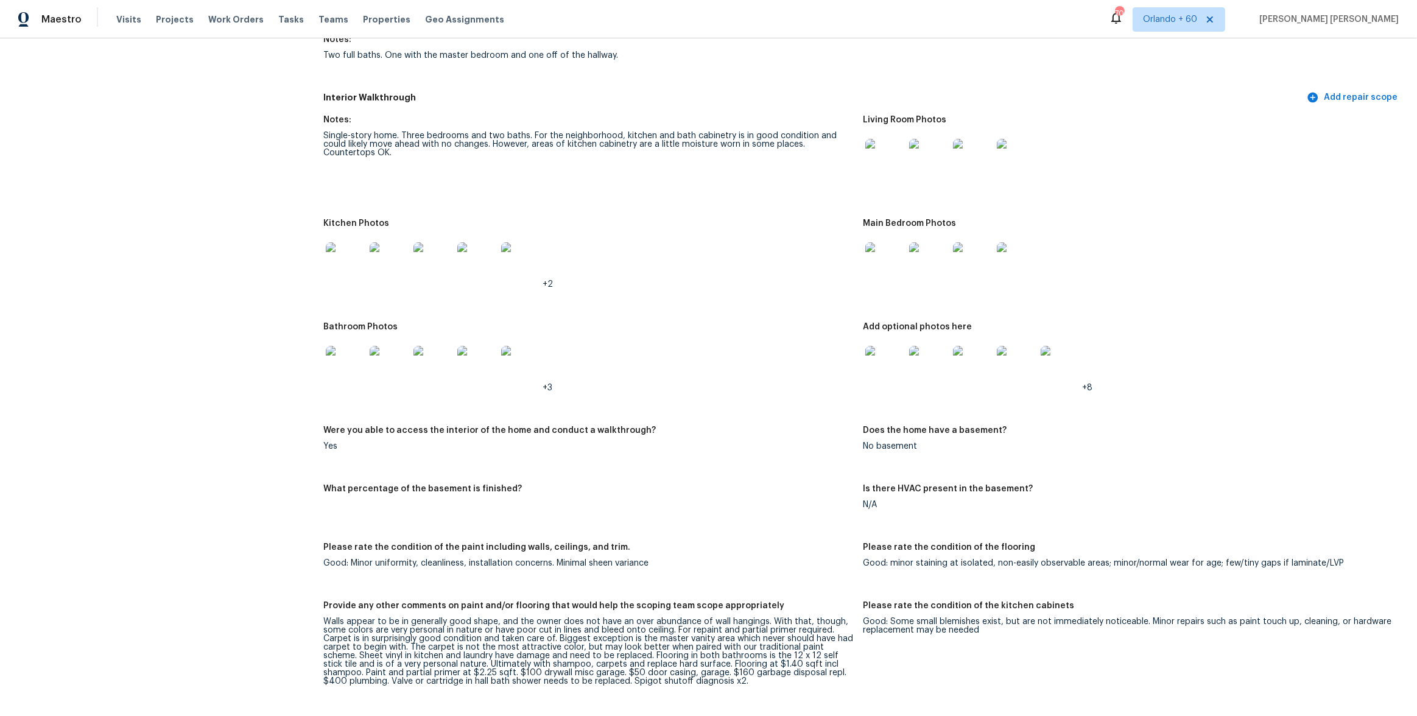
click at [894, 270] on img at bounding box center [885, 261] width 39 height 39
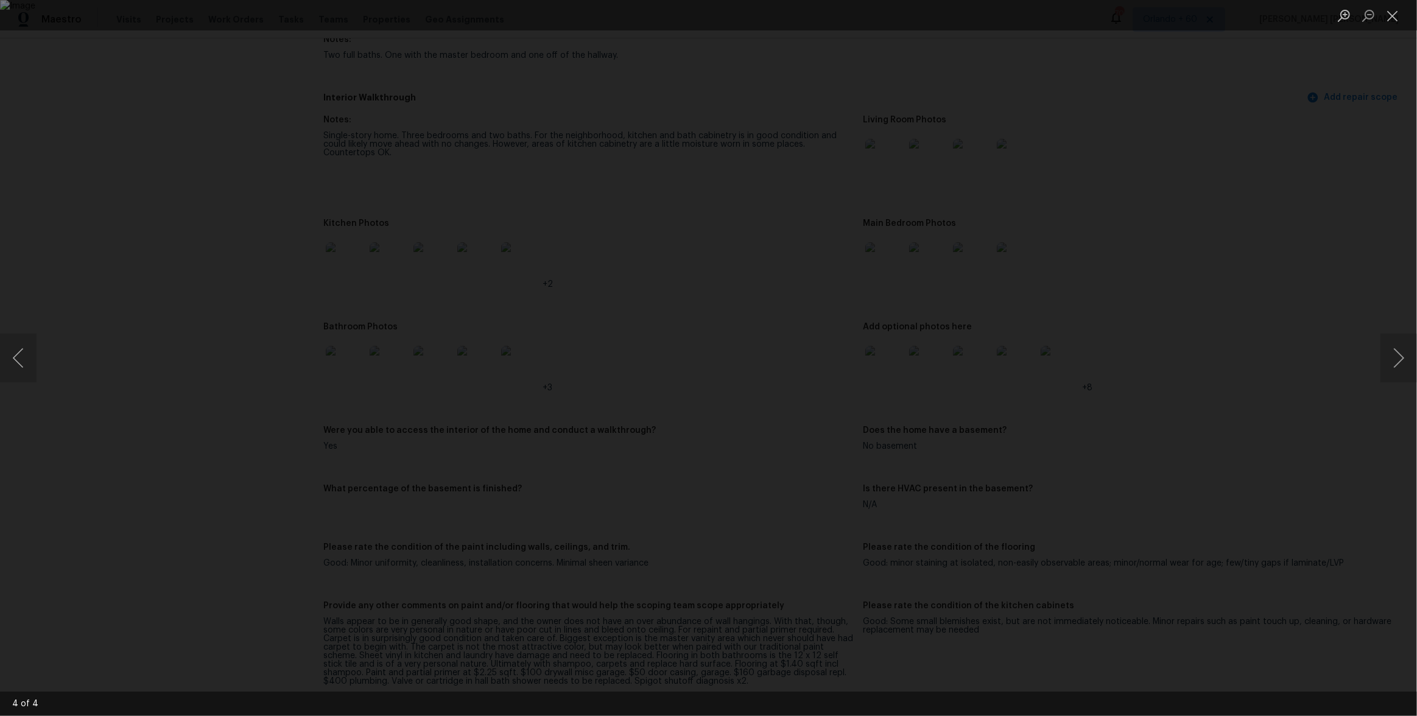
click at [1094, 303] on div "Lightbox" at bounding box center [708, 358] width 1417 height 716
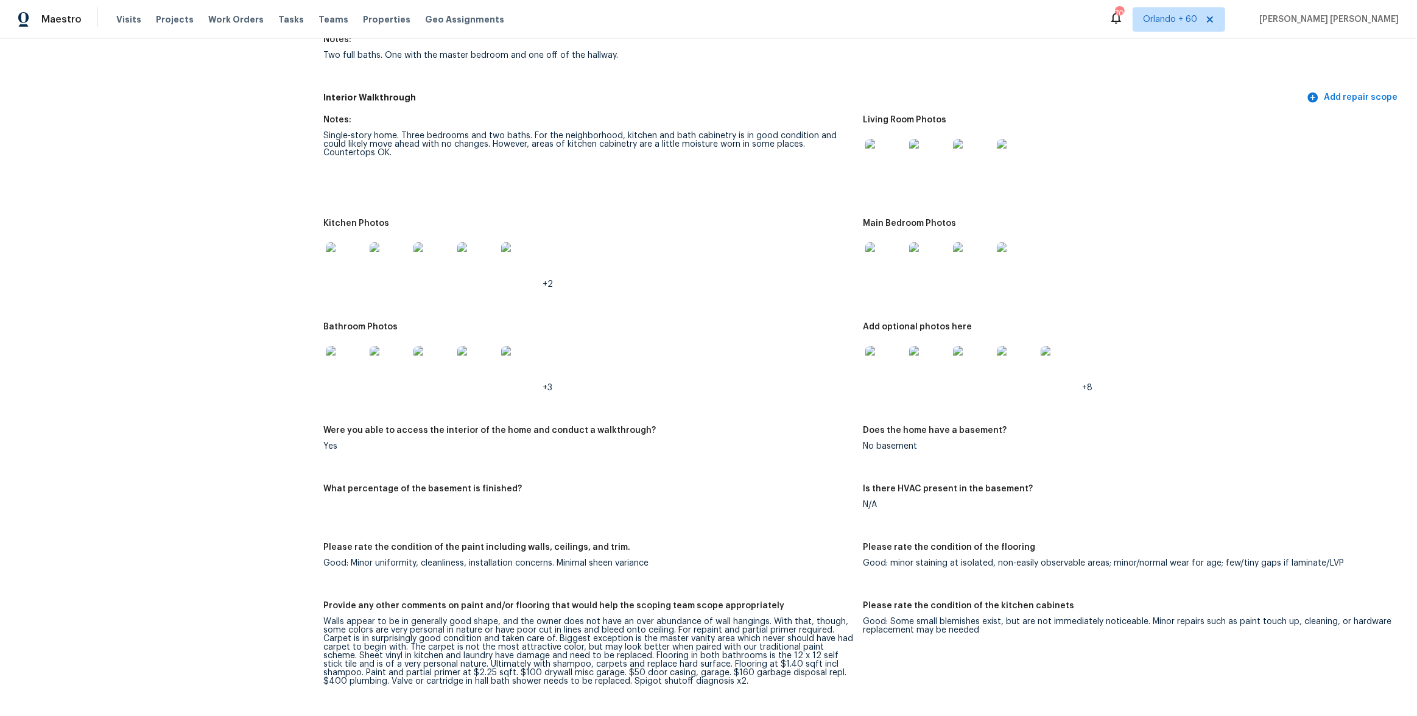
click at [350, 361] on img at bounding box center [345, 365] width 39 height 39
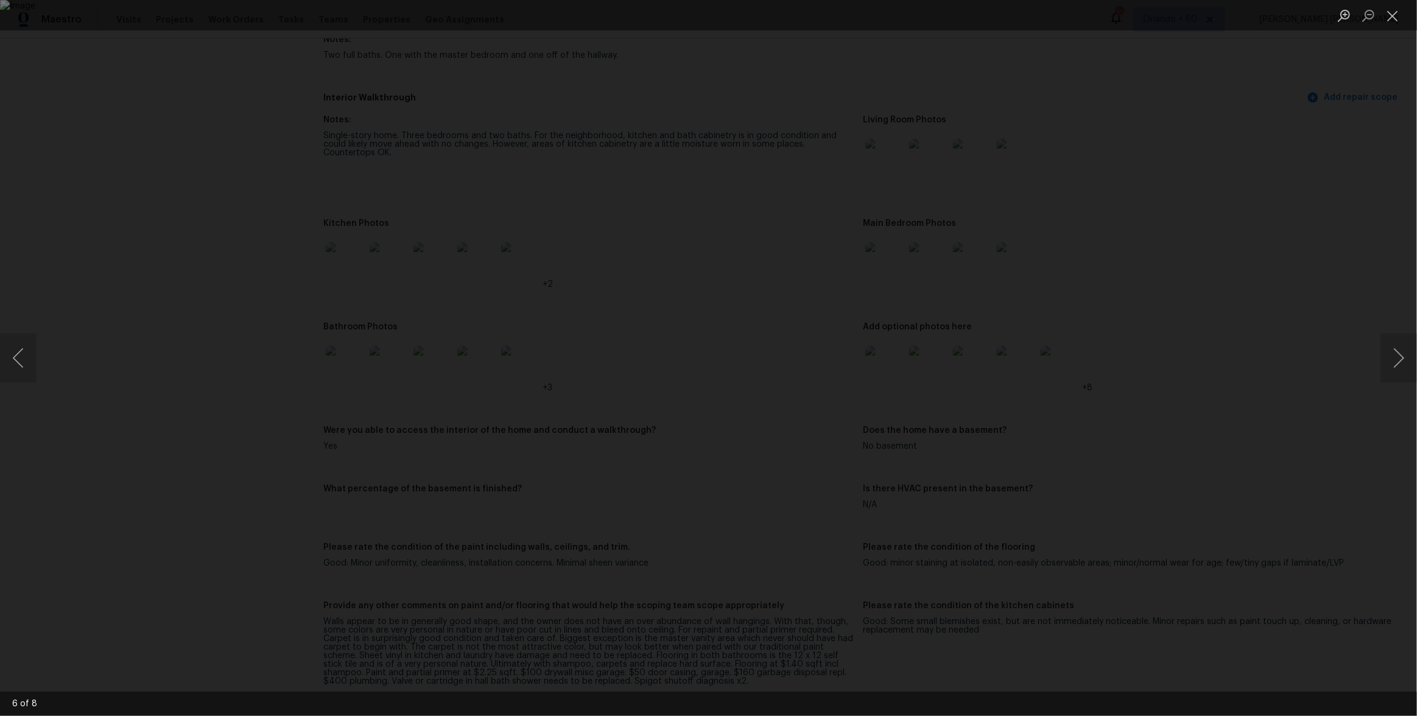
click at [1204, 467] on div "Lightbox" at bounding box center [708, 358] width 1417 height 716
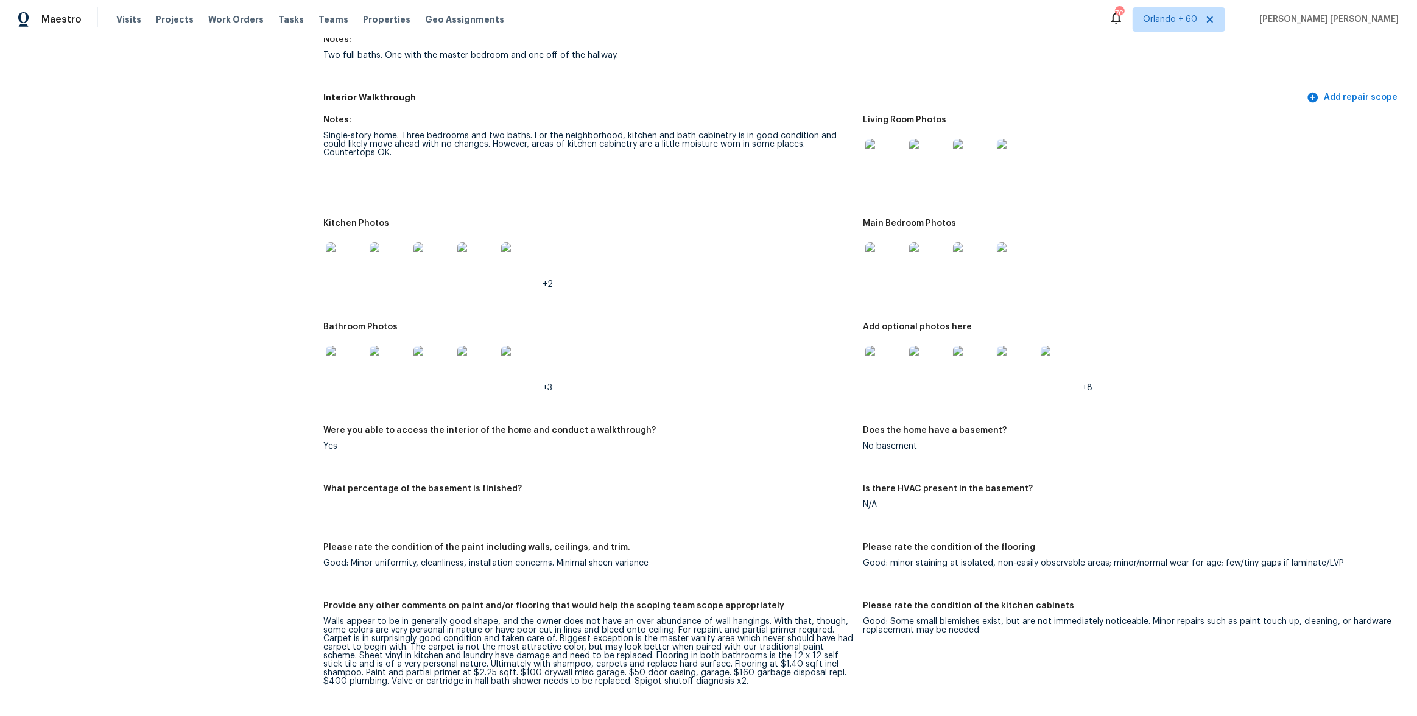
click at [895, 270] on img at bounding box center [885, 261] width 39 height 39
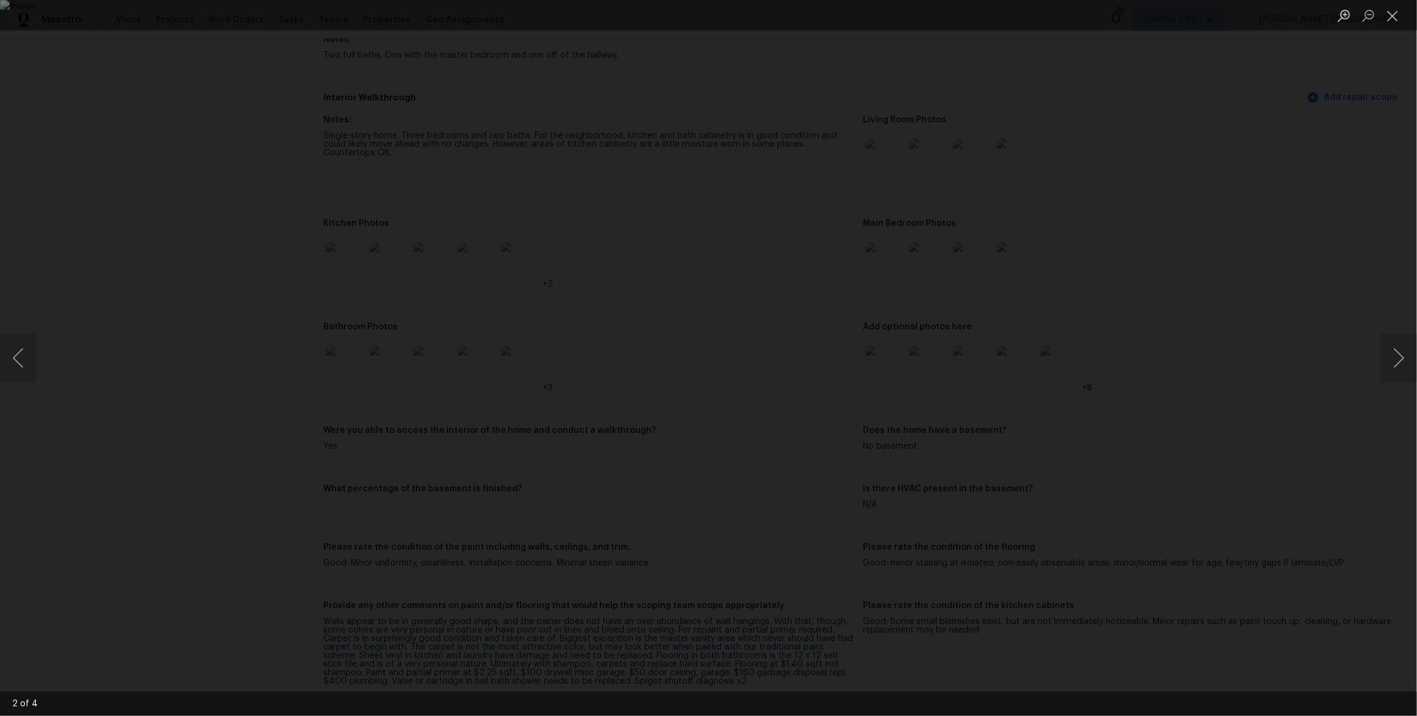
click at [1084, 310] on div "Lightbox" at bounding box center [708, 358] width 1417 height 716
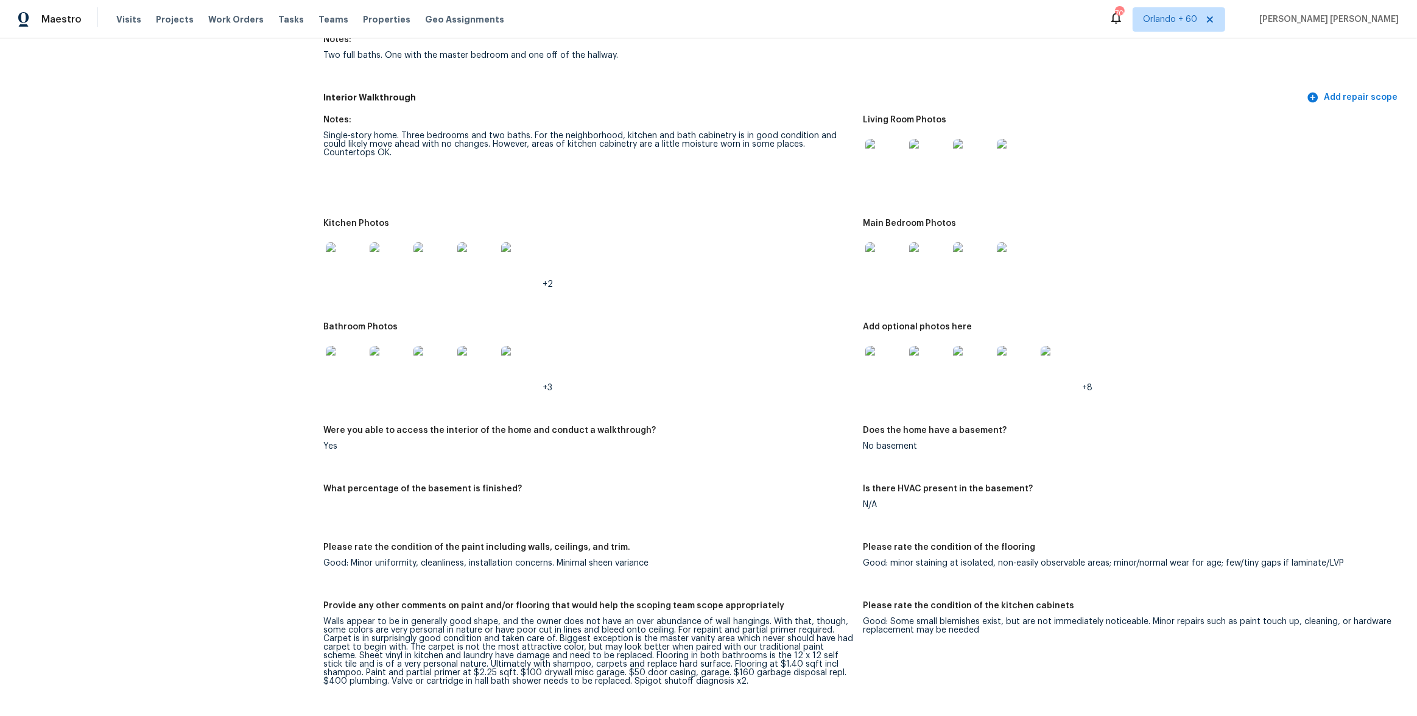
click at [867, 352] on img at bounding box center [885, 365] width 39 height 39
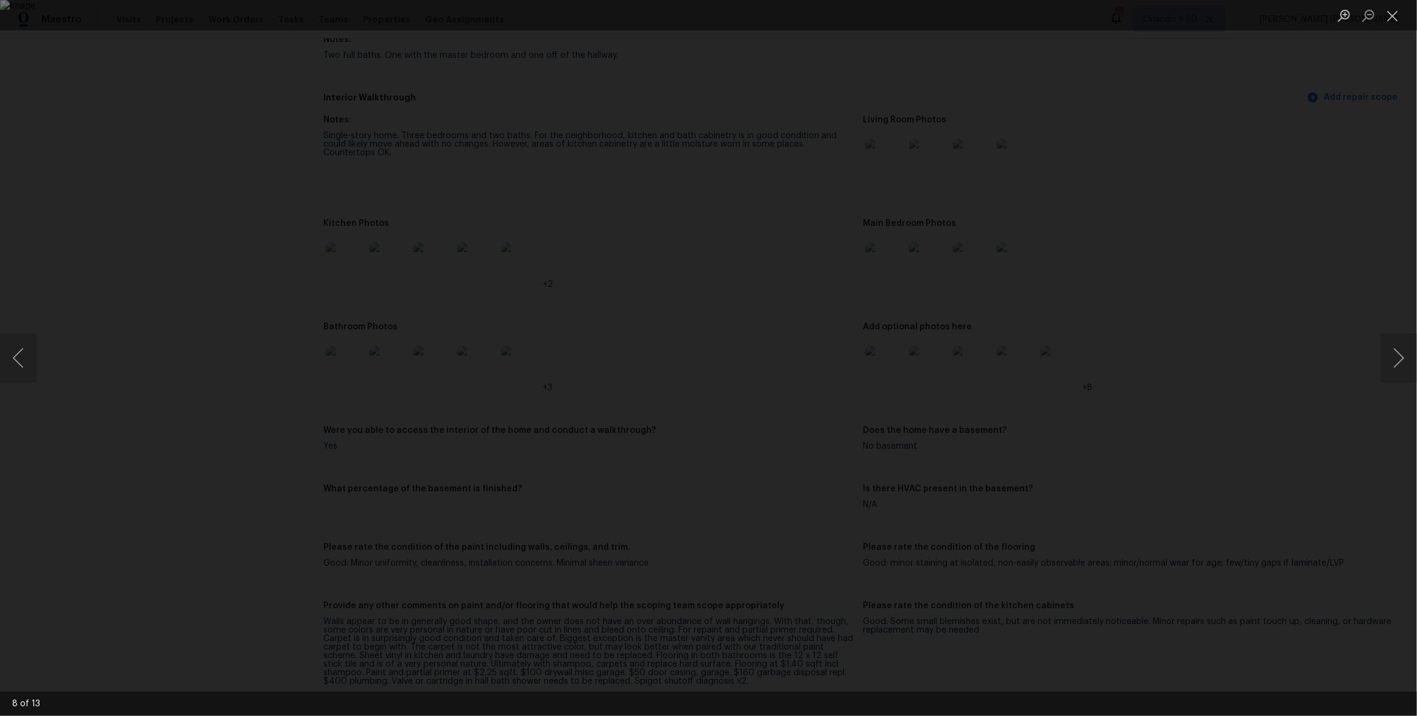
click at [291, 224] on div "Lightbox" at bounding box center [708, 358] width 1417 height 716
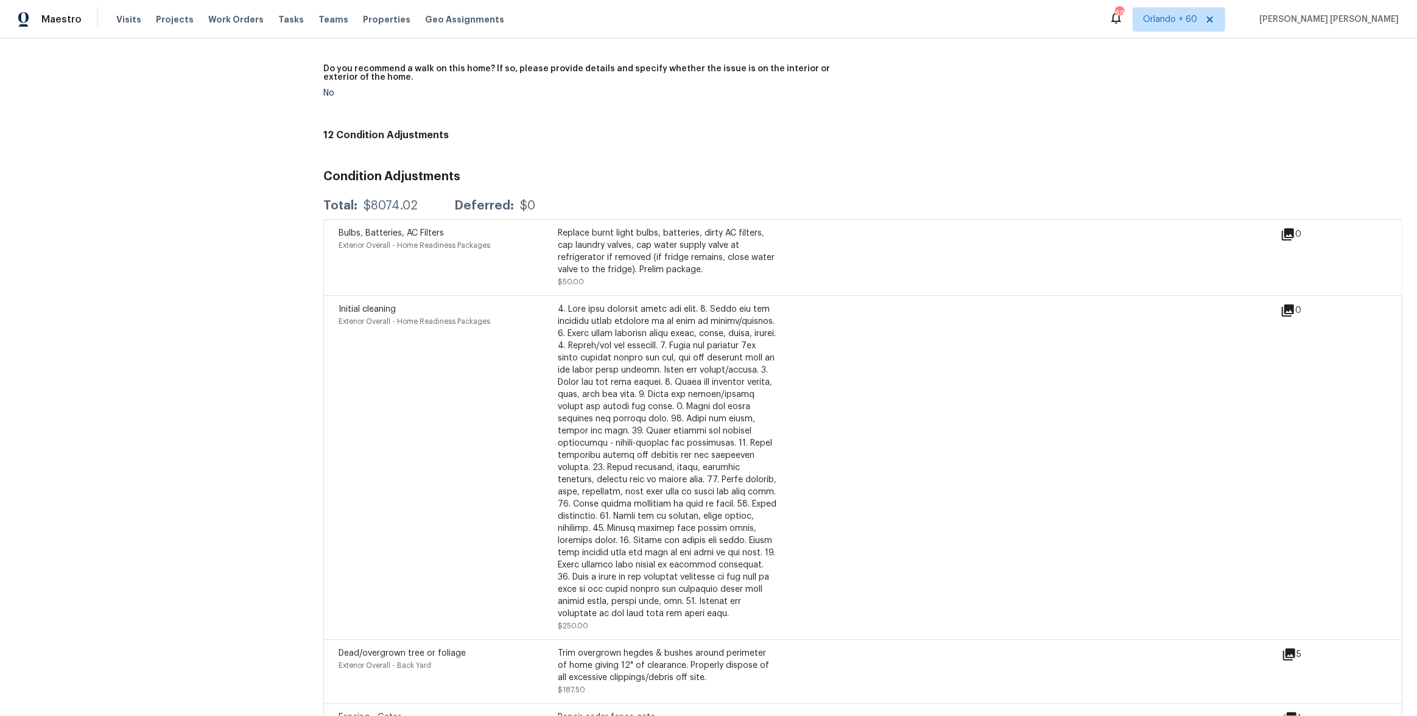
scroll to position [2911, 0]
click at [122, 18] on span "Visits" at bounding box center [128, 19] width 25 height 12
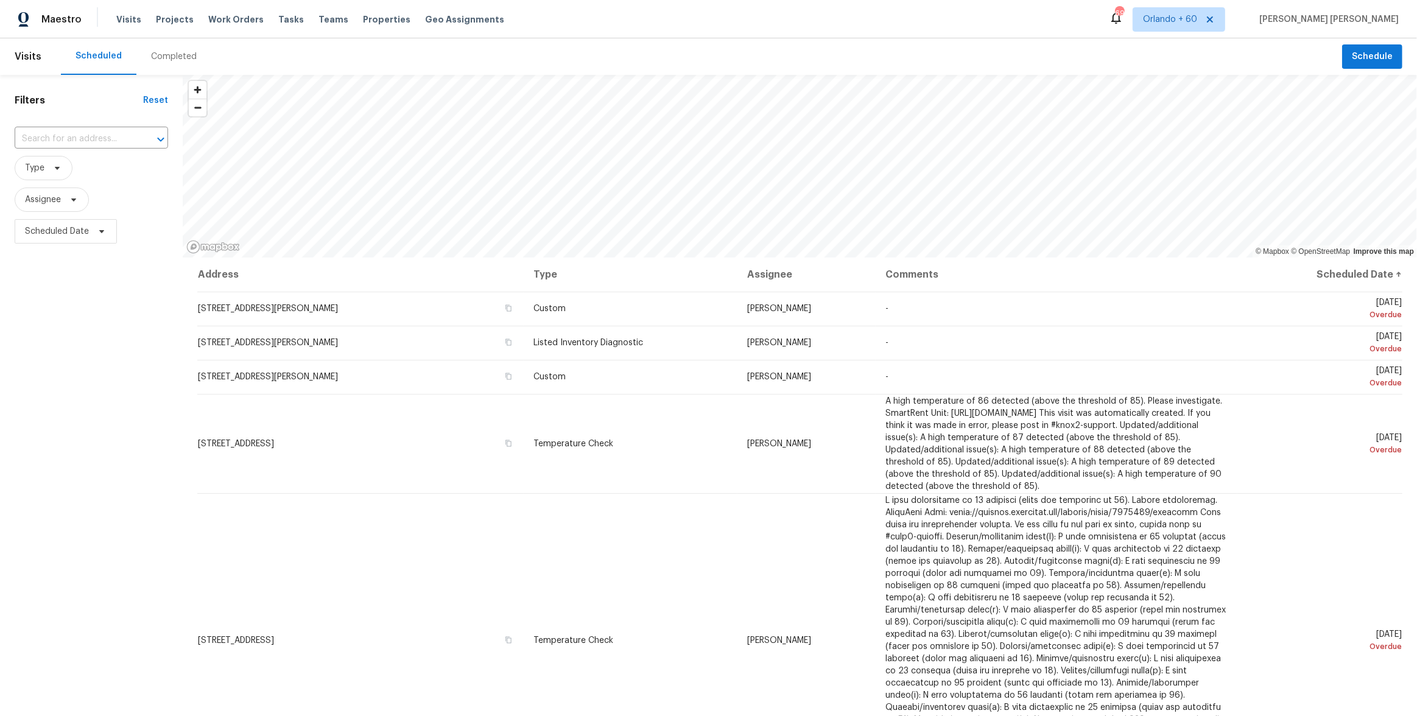
click at [153, 62] on div "Completed" at bounding box center [174, 57] width 46 height 12
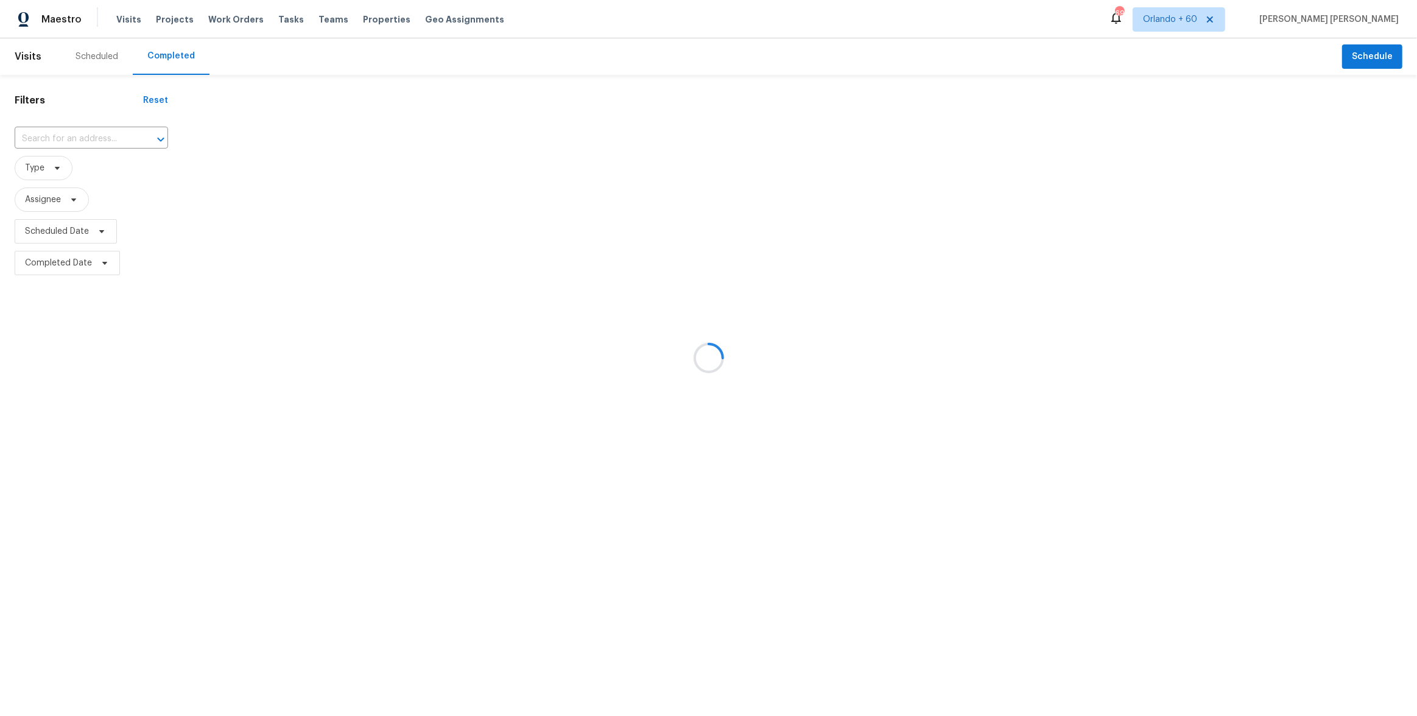
click at [85, 140] on div at bounding box center [708, 358] width 1417 height 716
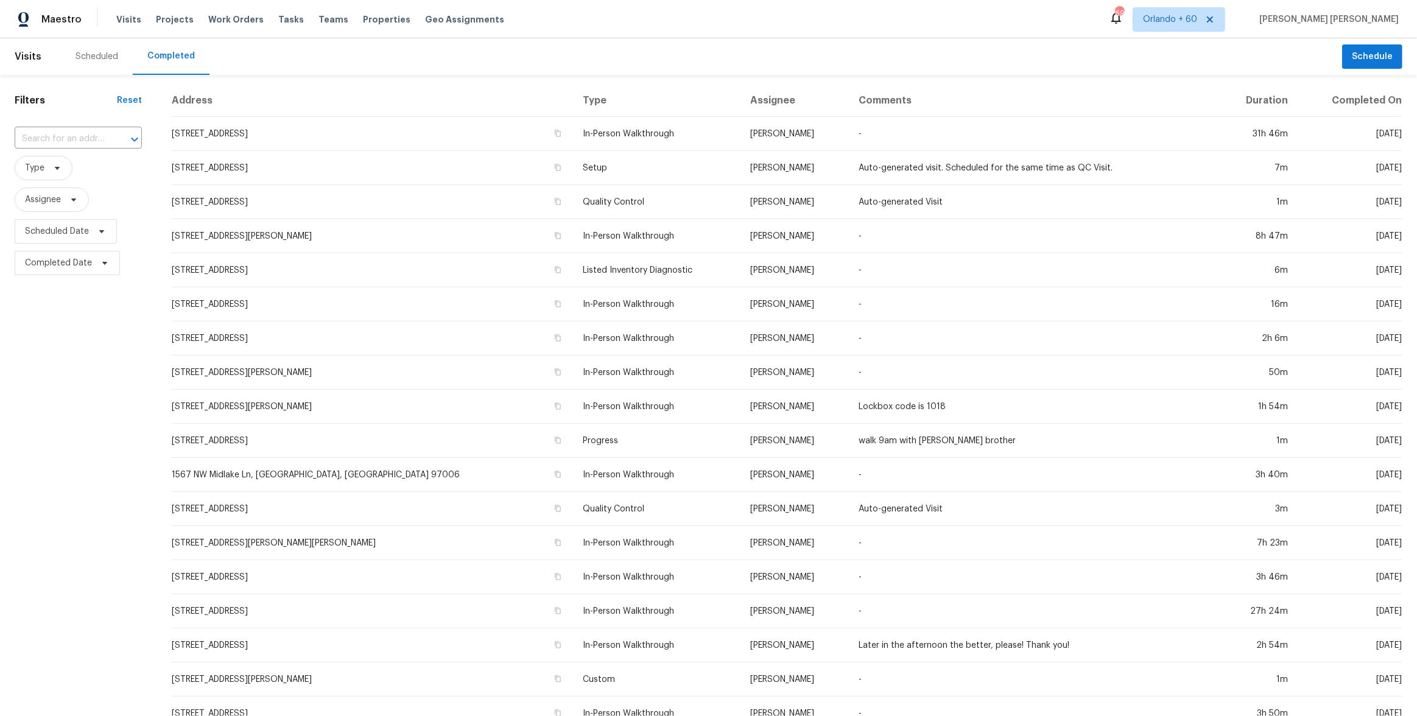
click at [85, 140] on input "text" at bounding box center [61, 139] width 93 height 19
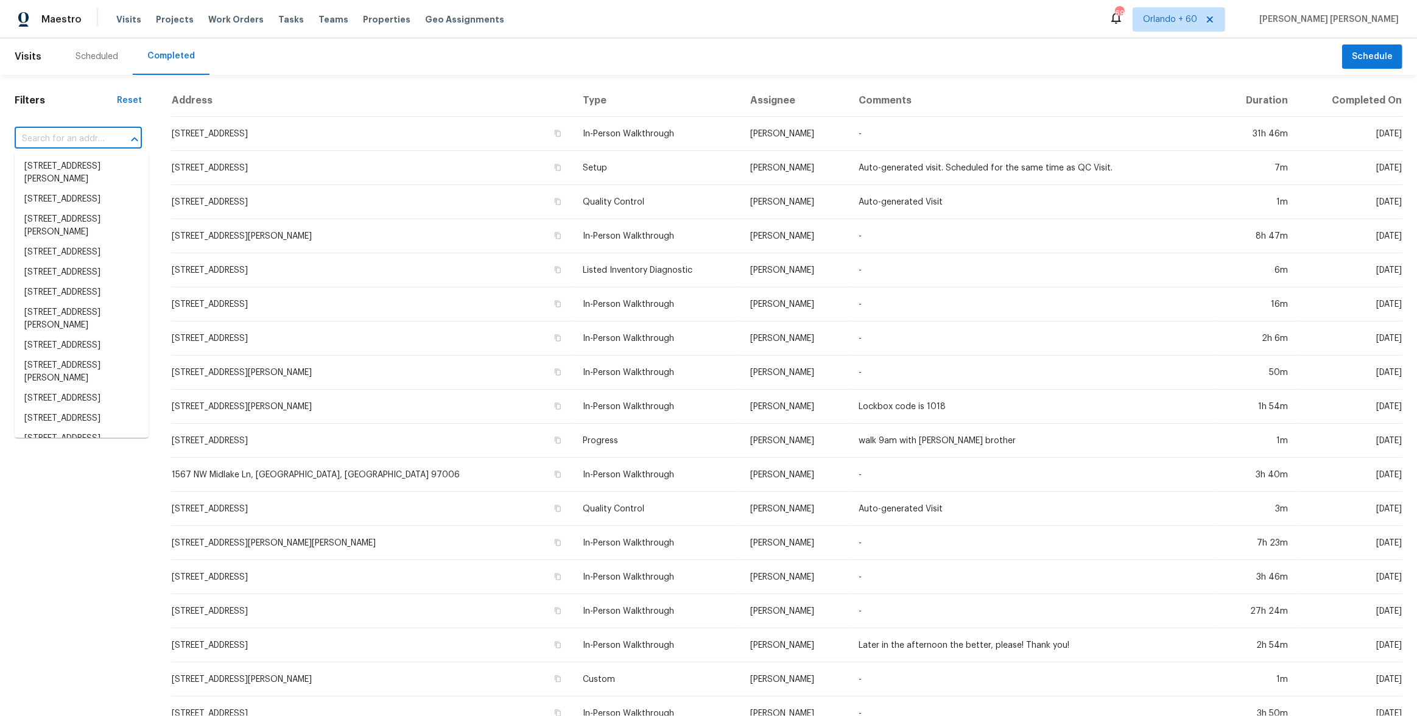
paste input "124 Saint Johns St"
type input "124 Saint Johns St"
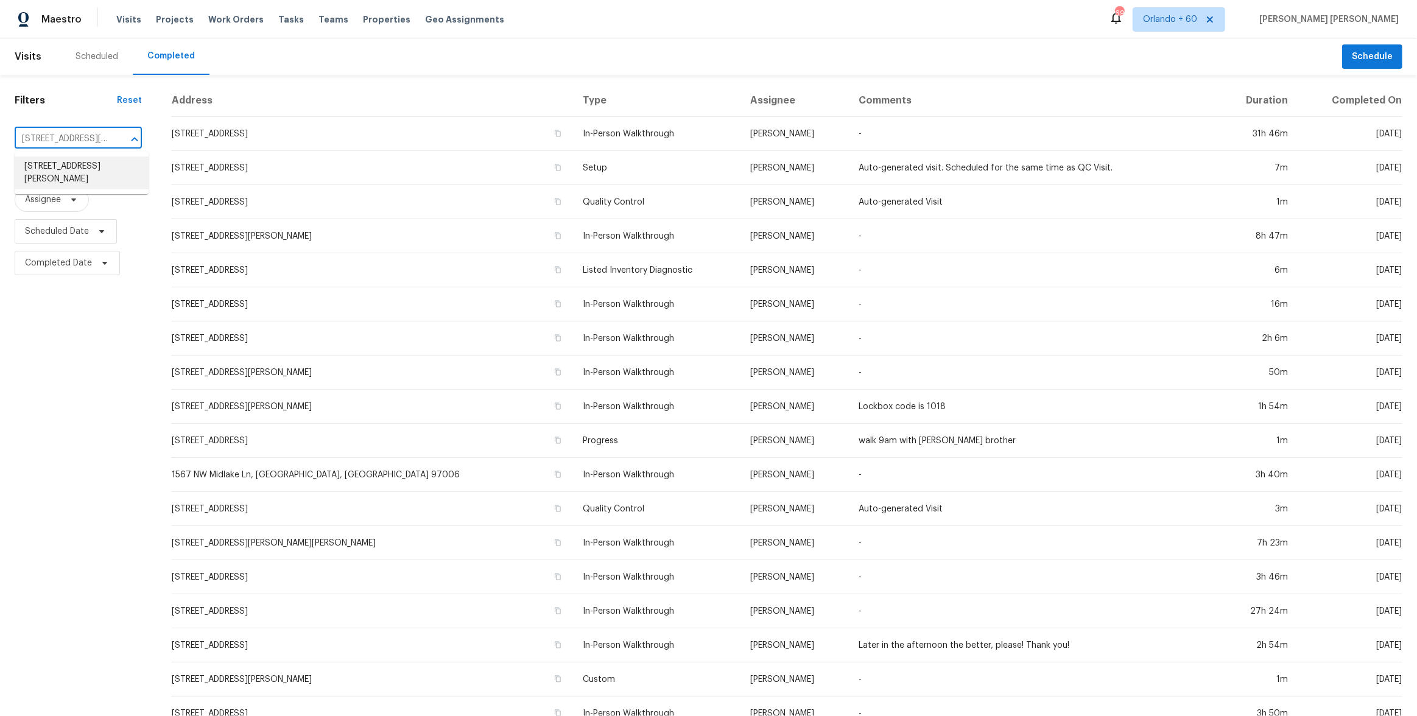
click at [93, 186] on li "124 Saint Johns St, Knightdale, NC 27545" at bounding box center [82, 173] width 134 height 33
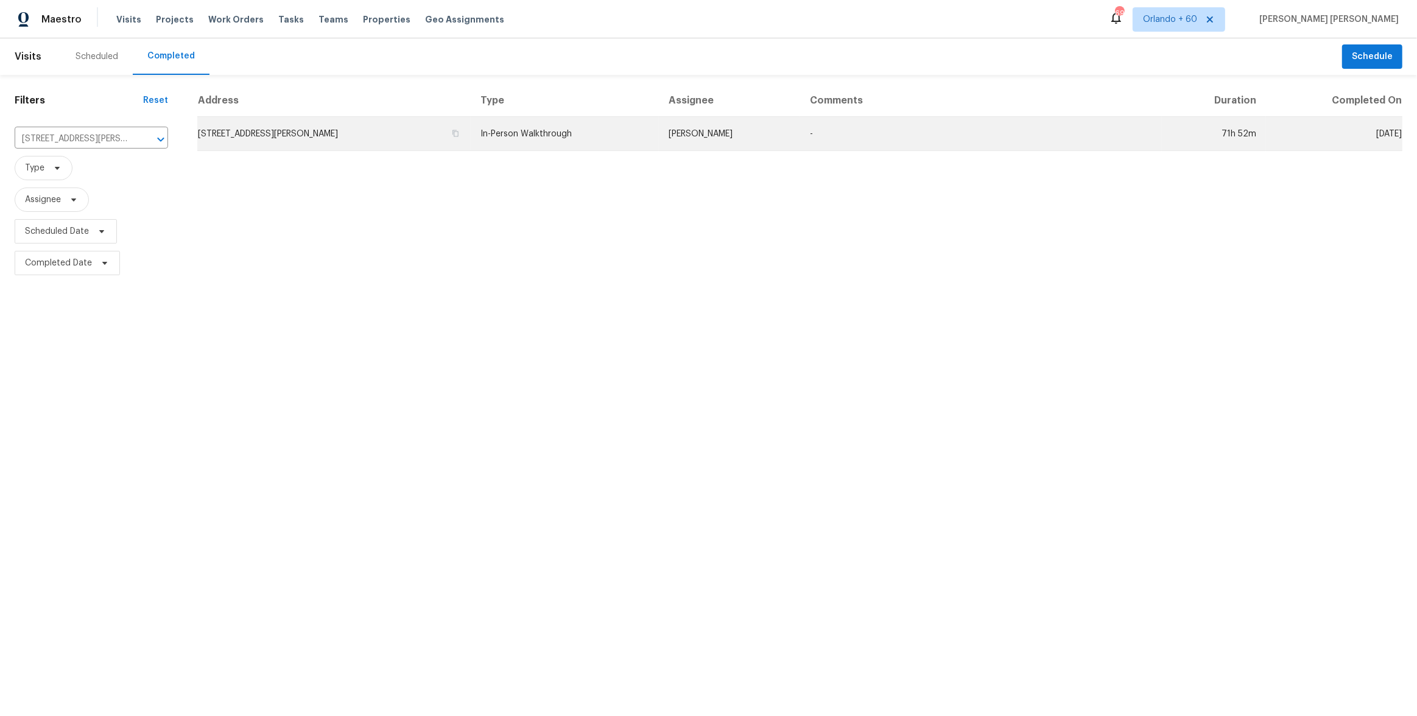
click at [598, 138] on td "In-Person Walkthrough" at bounding box center [565, 134] width 188 height 34
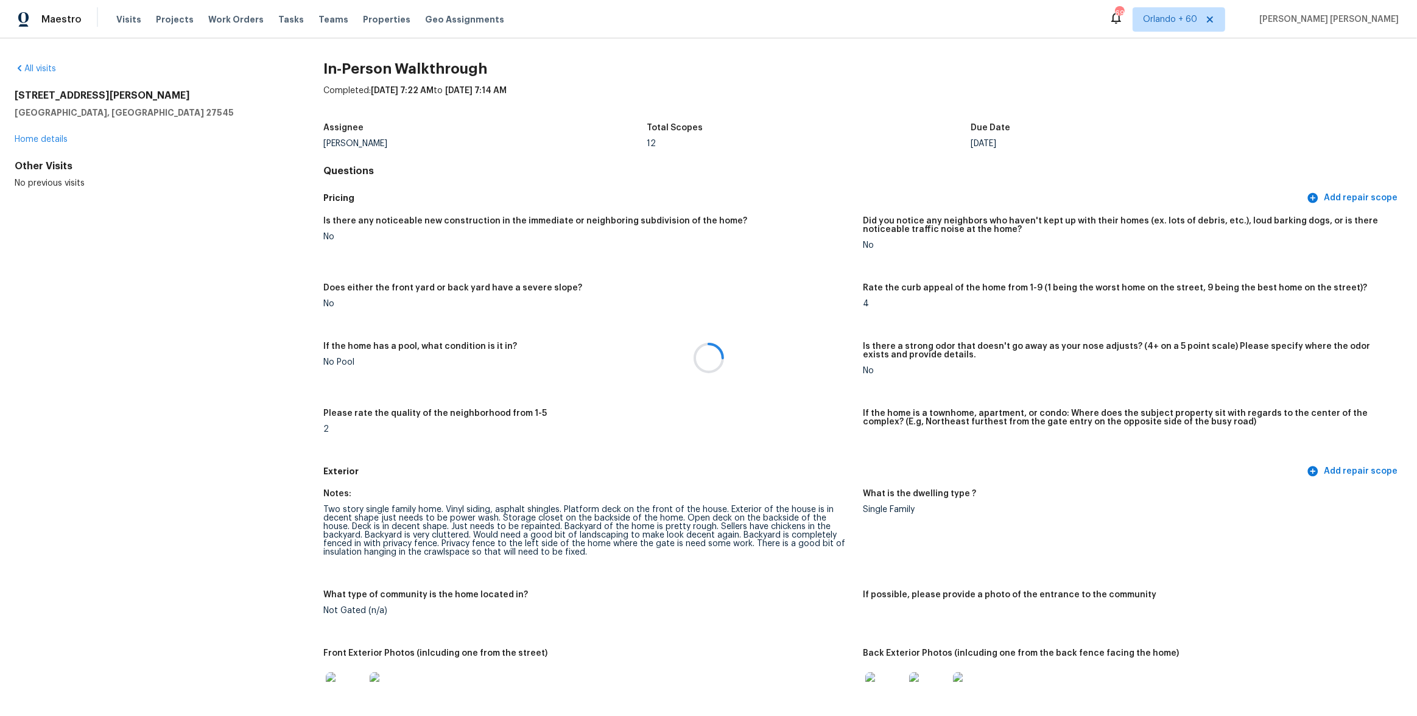
click at [855, 339] on div at bounding box center [708, 358] width 1417 height 716
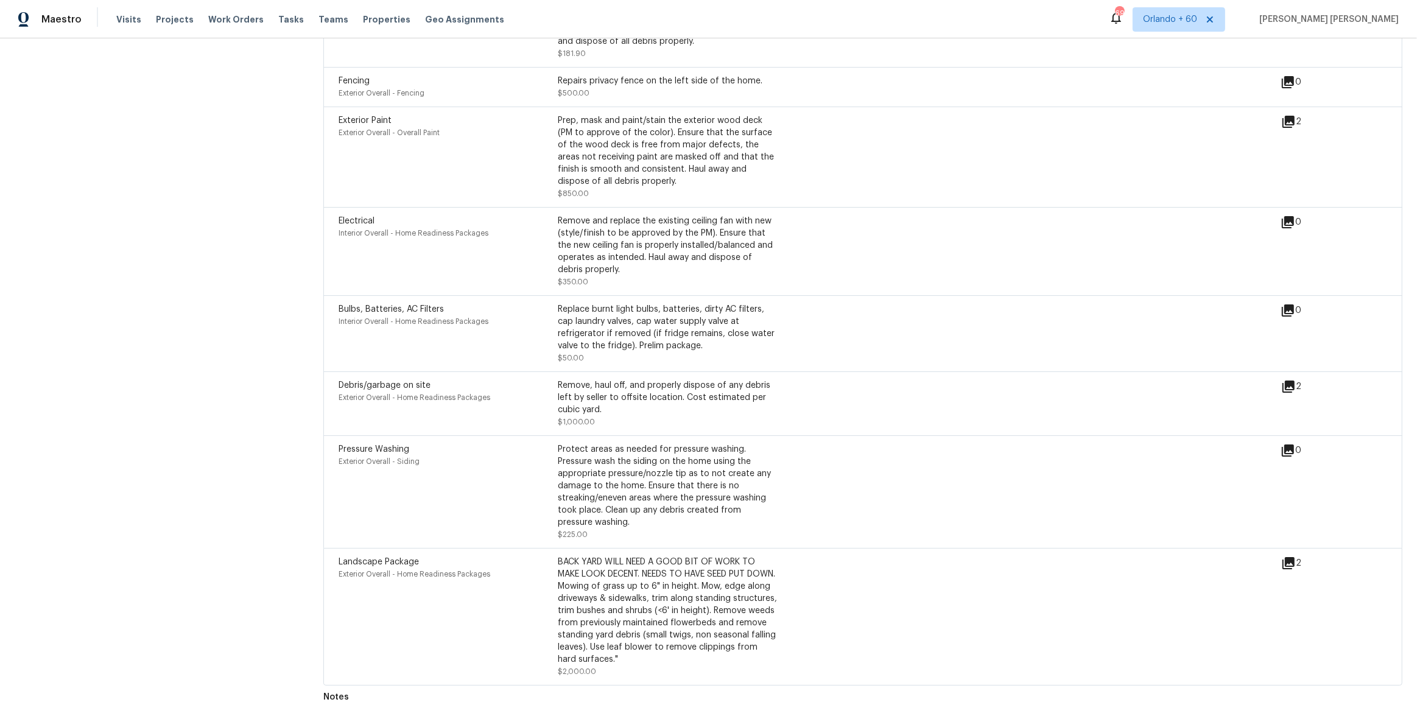
scroll to position [1134, 0]
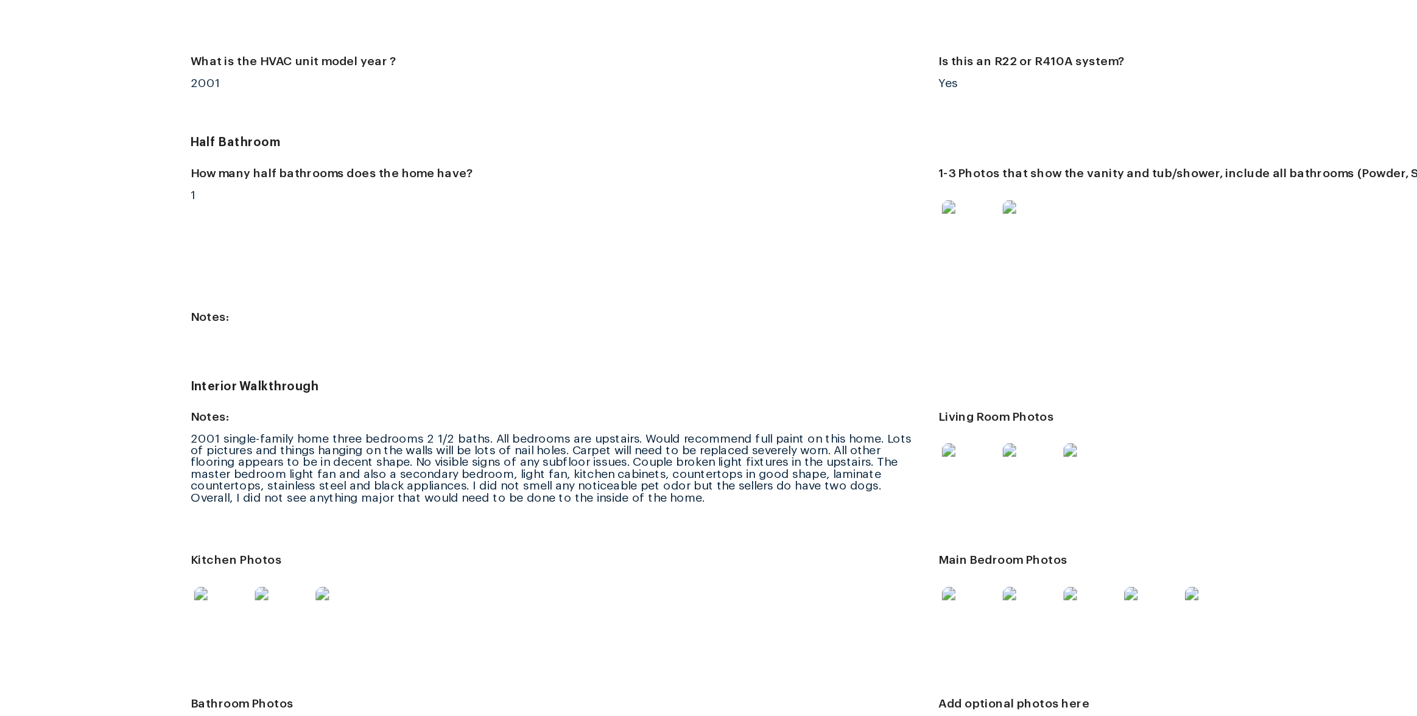
click at [559, 462] on div "2001 single-family home three bedrooms 2 1/2 baths. All bedrooms are upstairs. …" at bounding box center [588, 438] width 530 height 51
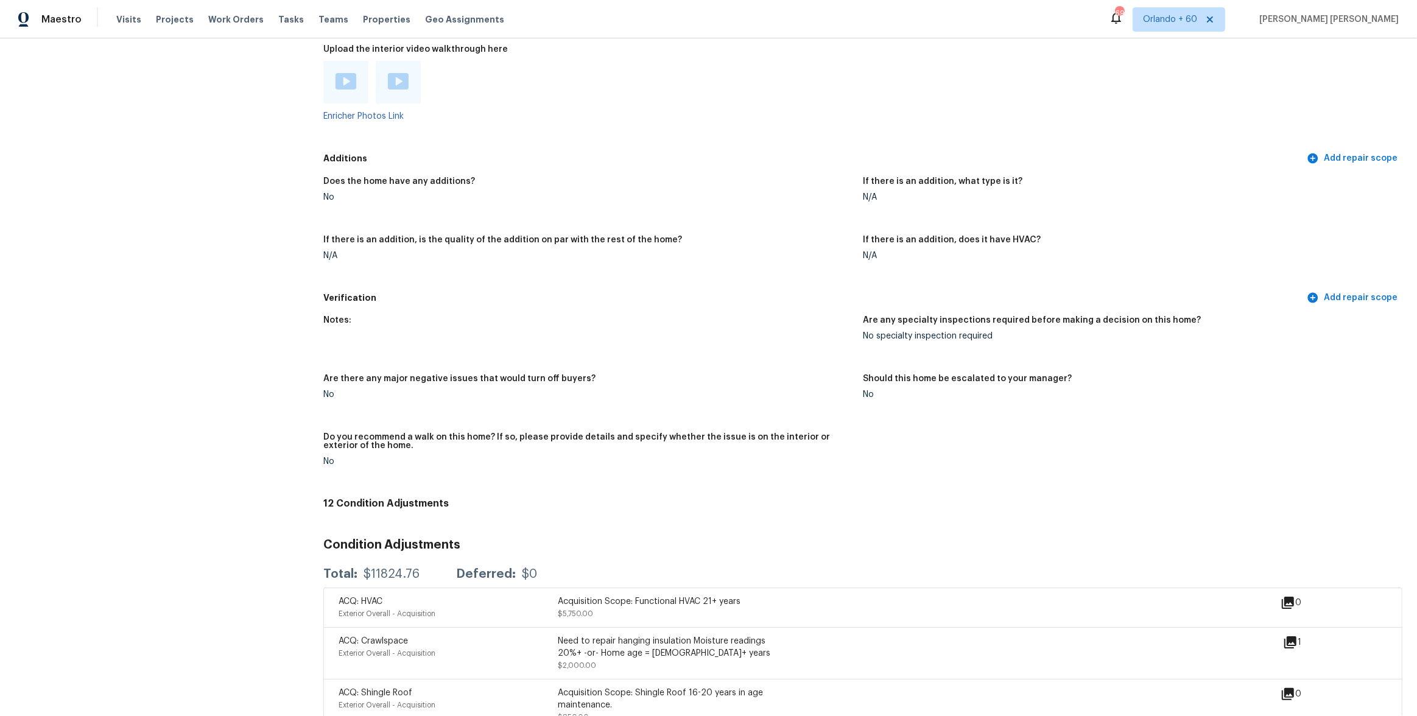
scroll to position [1468, 0]
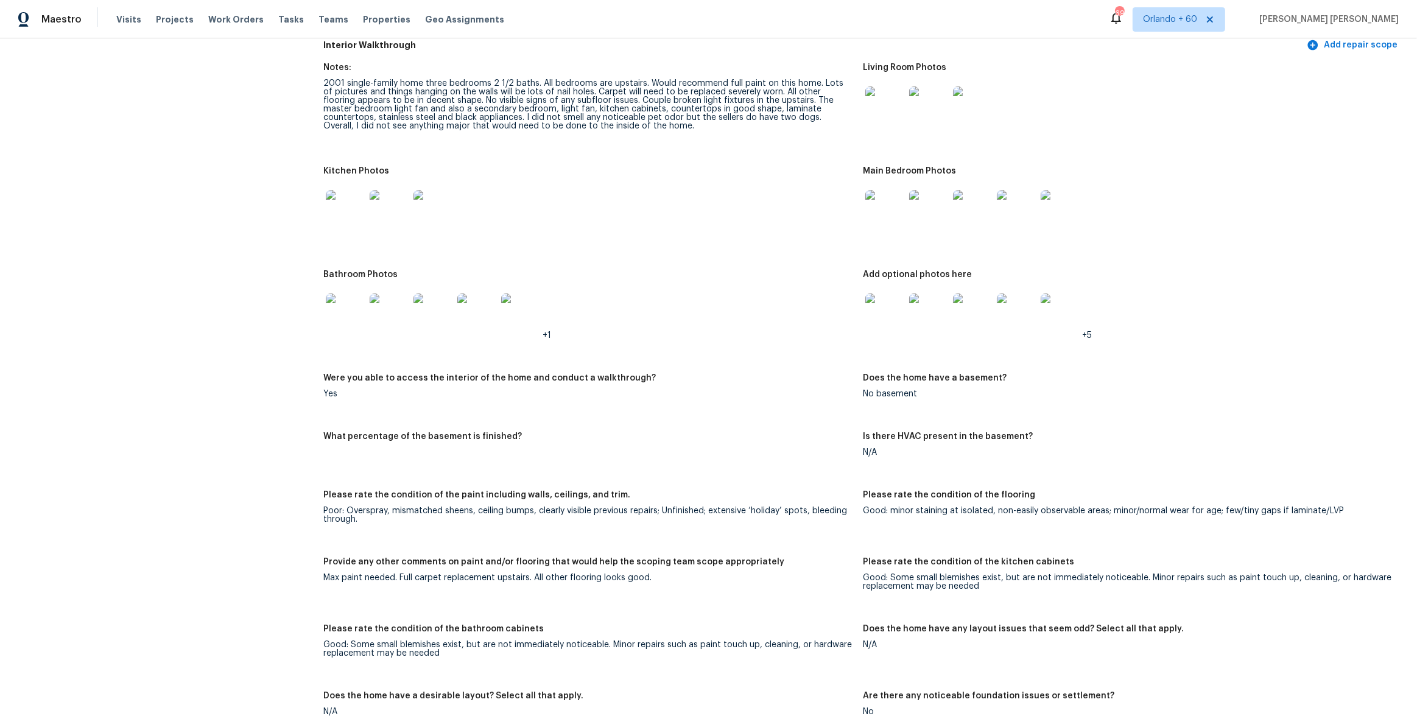
click at [759, 245] on figure "Kitchen Photos" at bounding box center [593, 211] width 540 height 89
click at [897, 104] on img at bounding box center [885, 105] width 39 height 39
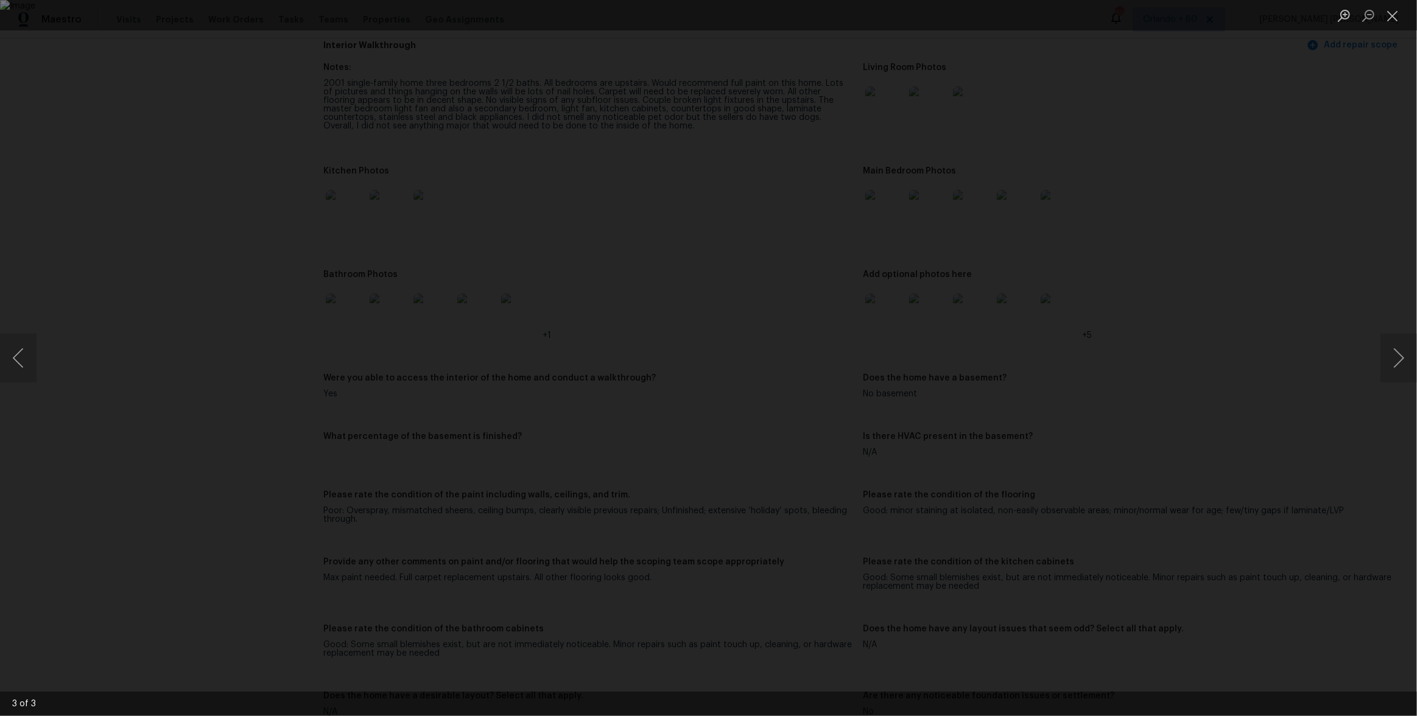
click at [380, 266] on div "Lightbox" at bounding box center [708, 358] width 1417 height 716
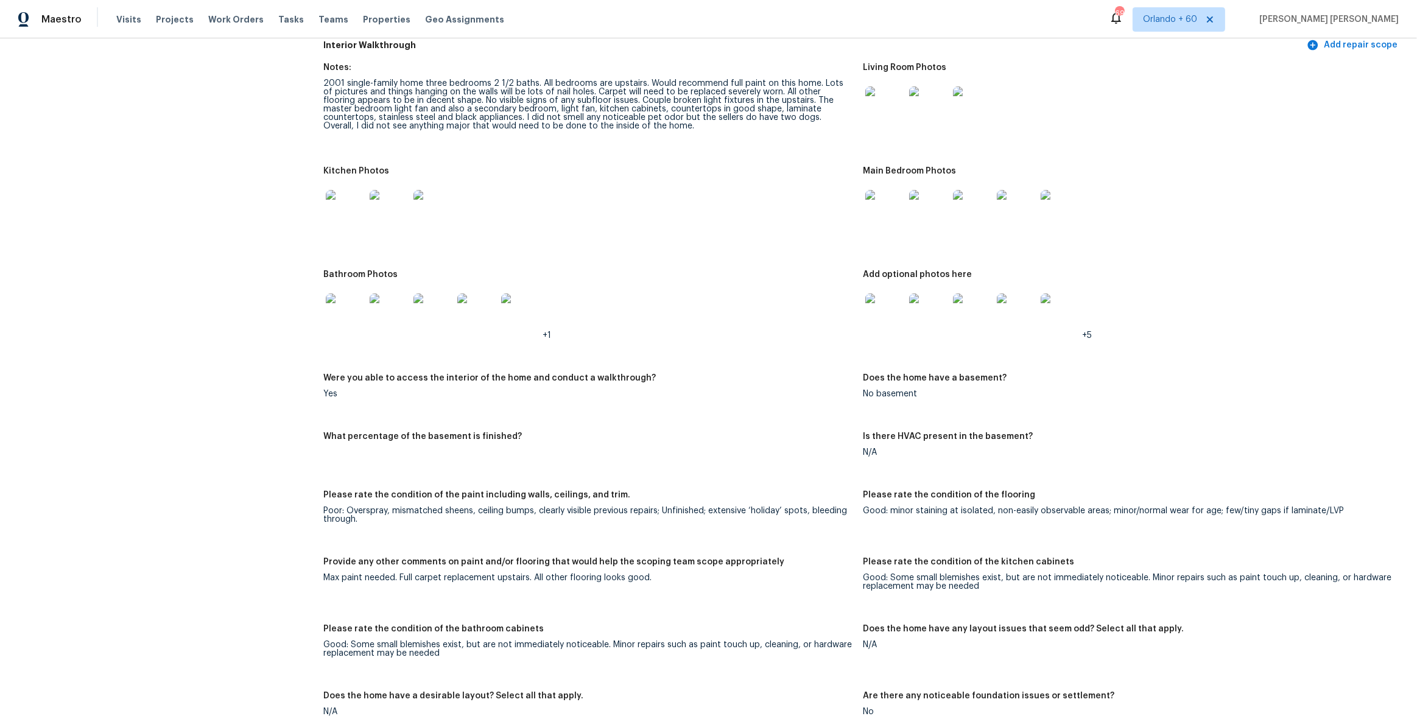
click at [380, 266] on div "Lightbox" at bounding box center [708, 358] width 1417 height 716
click at [351, 210] on img at bounding box center [345, 209] width 39 height 39
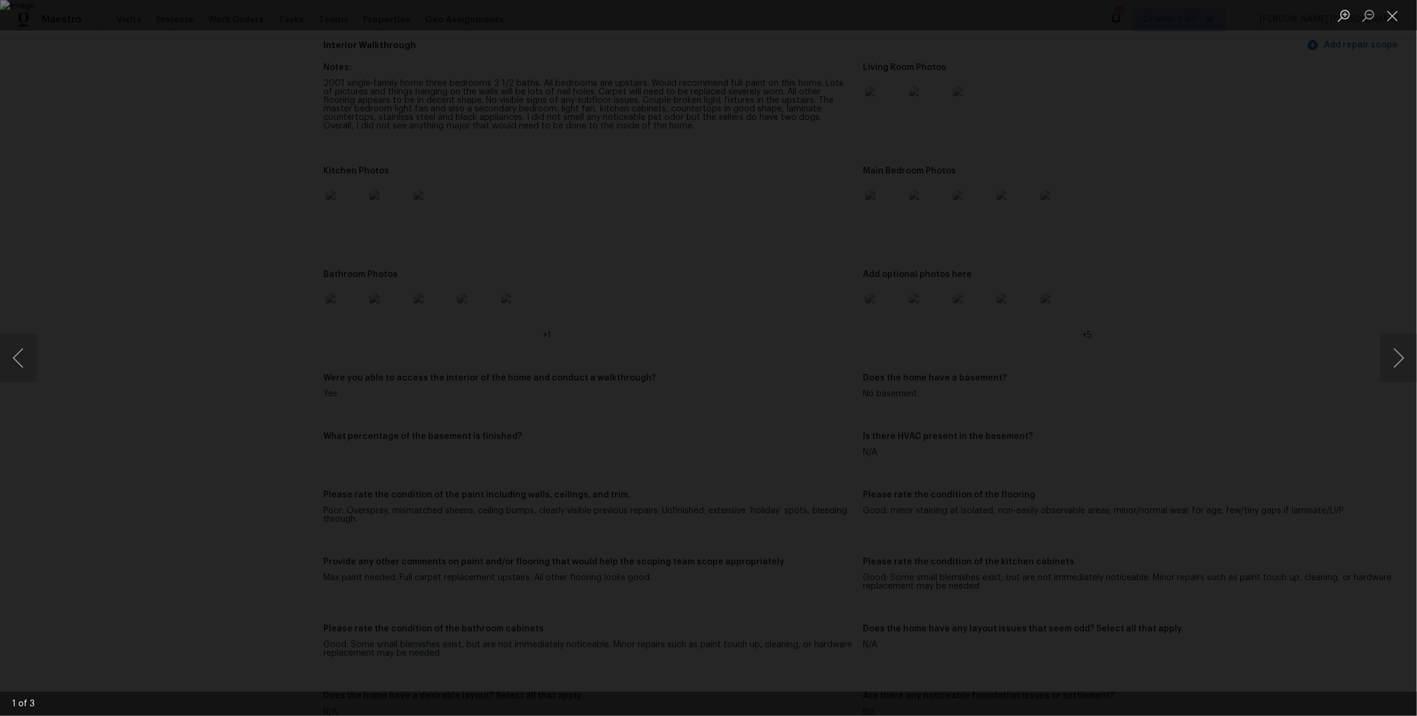
click at [297, 210] on div "Lightbox" at bounding box center [708, 358] width 1417 height 716
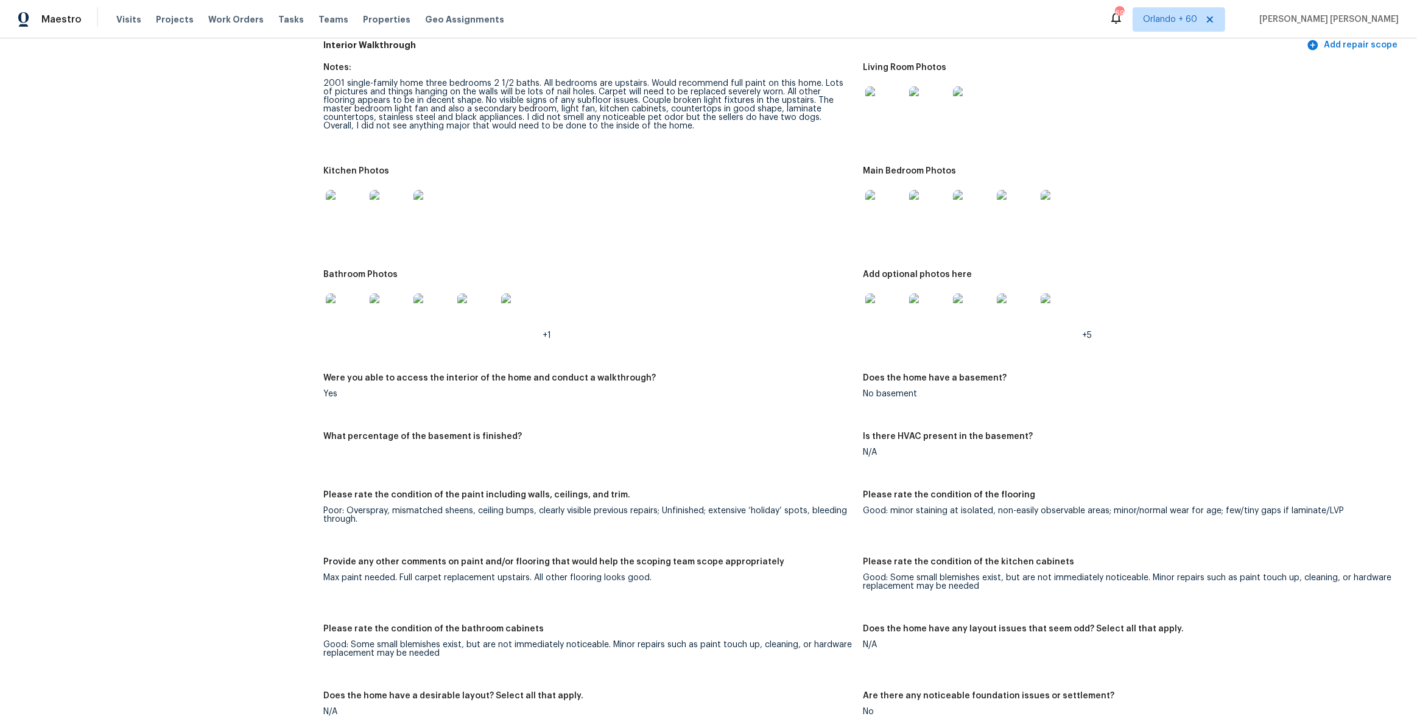
click at [895, 210] on img at bounding box center [885, 209] width 39 height 39
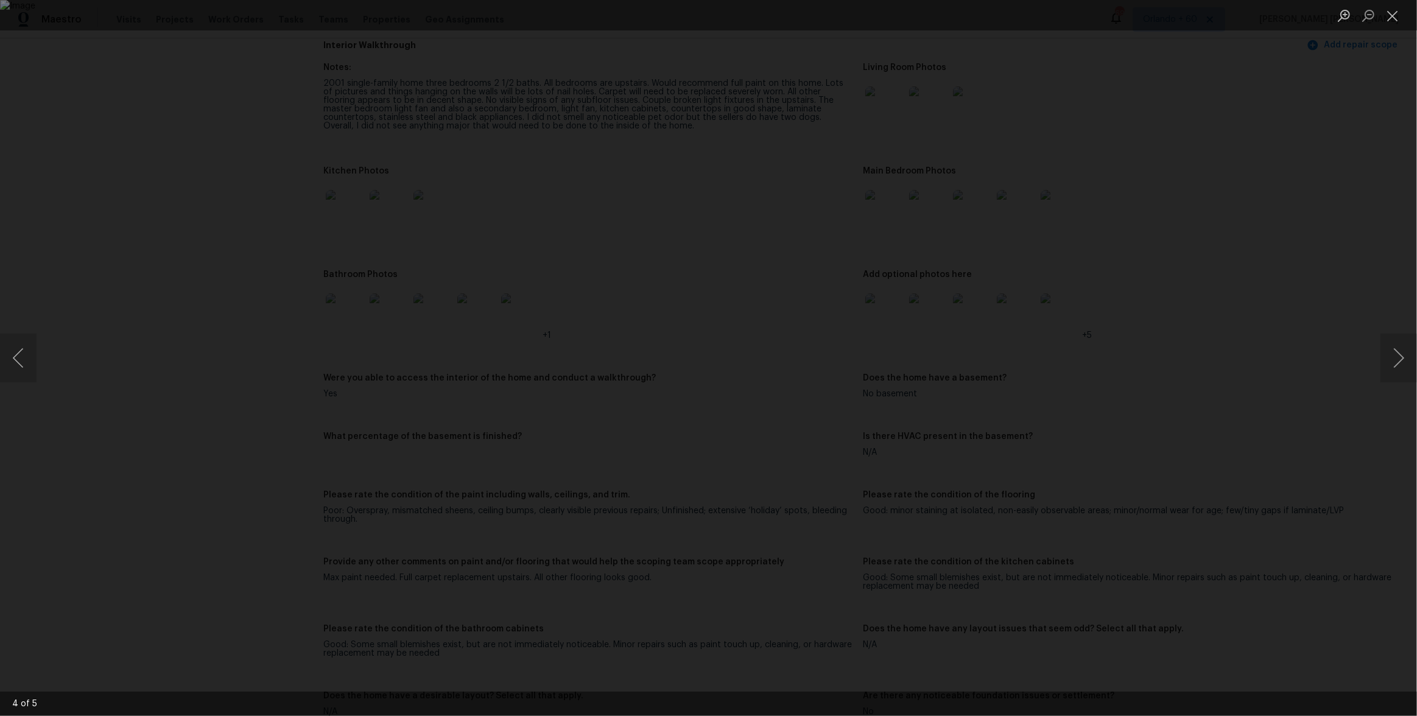
click at [1165, 312] on div "Lightbox" at bounding box center [708, 358] width 1417 height 716
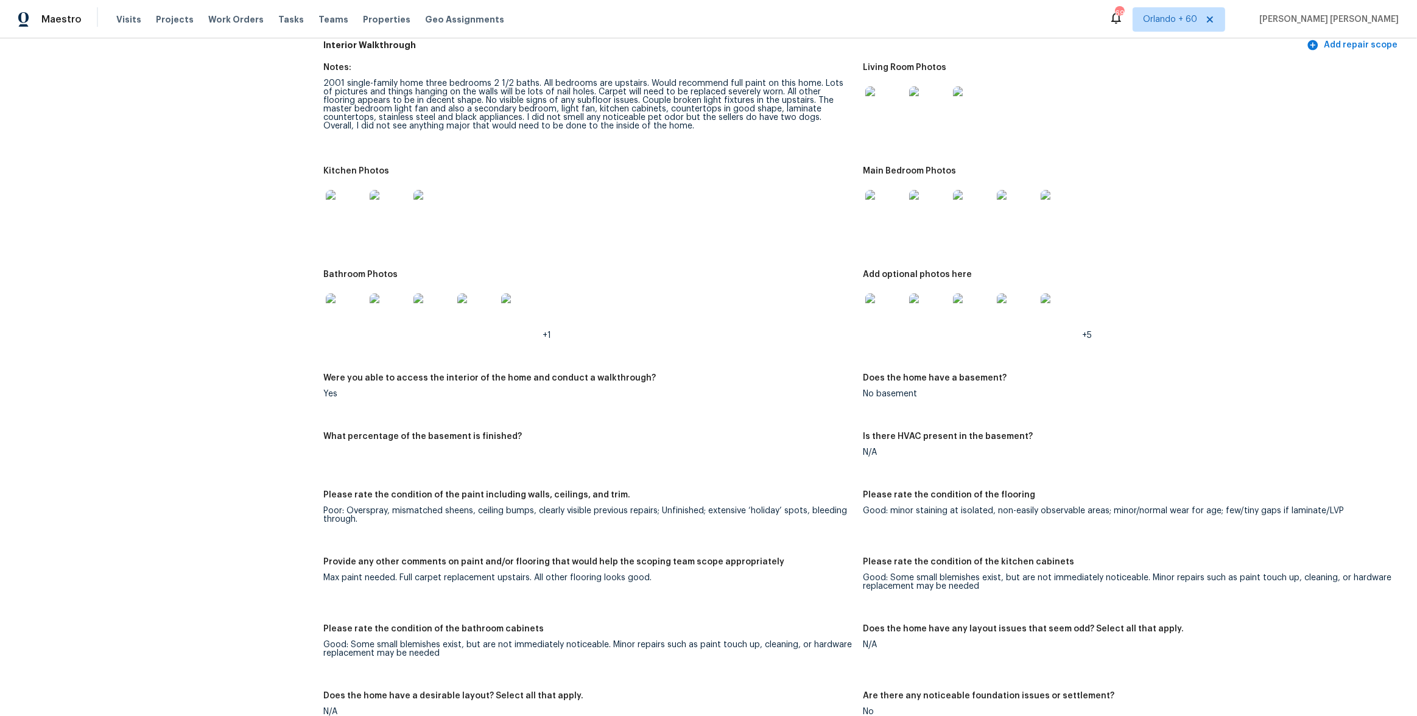
click at [359, 309] on img at bounding box center [345, 313] width 39 height 39
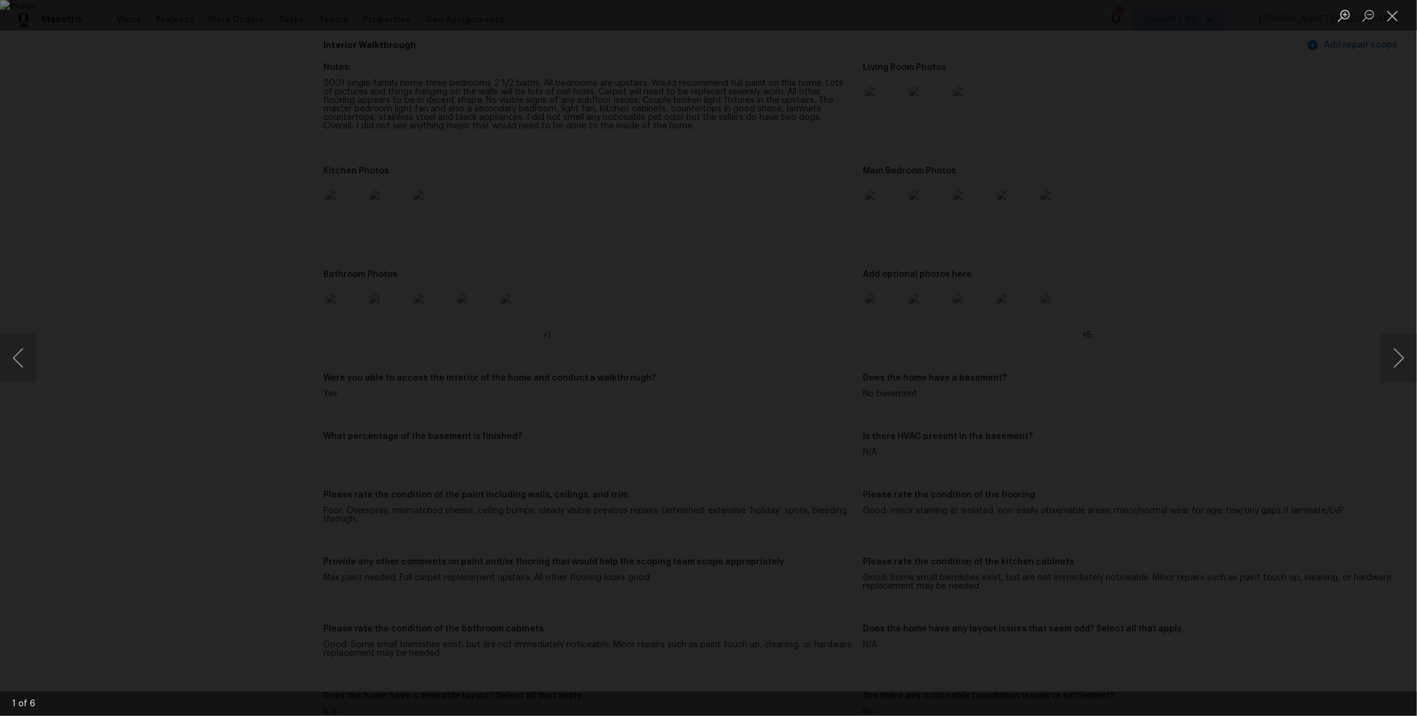
click at [1073, 347] on div "Lightbox" at bounding box center [708, 358] width 1417 height 716
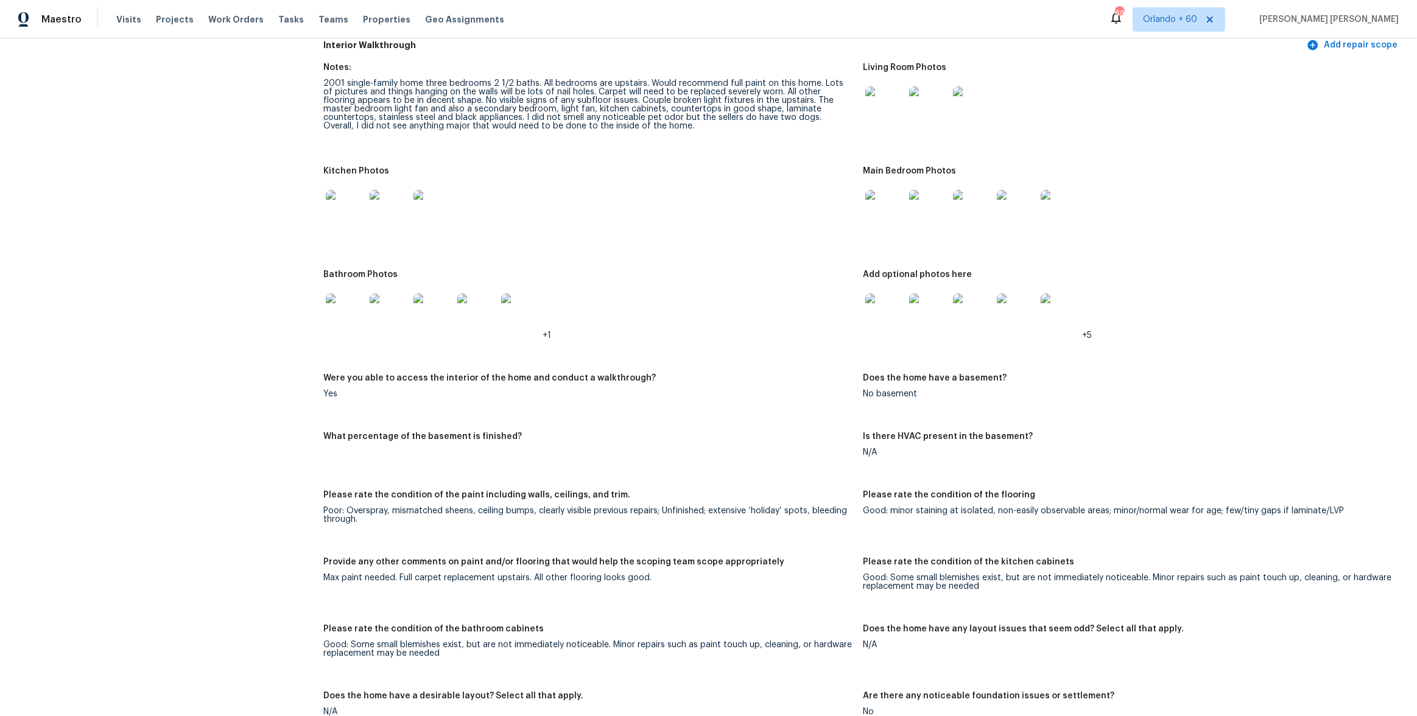
click at [880, 312] on img at bounding box center [885, 313] width 39 height 39
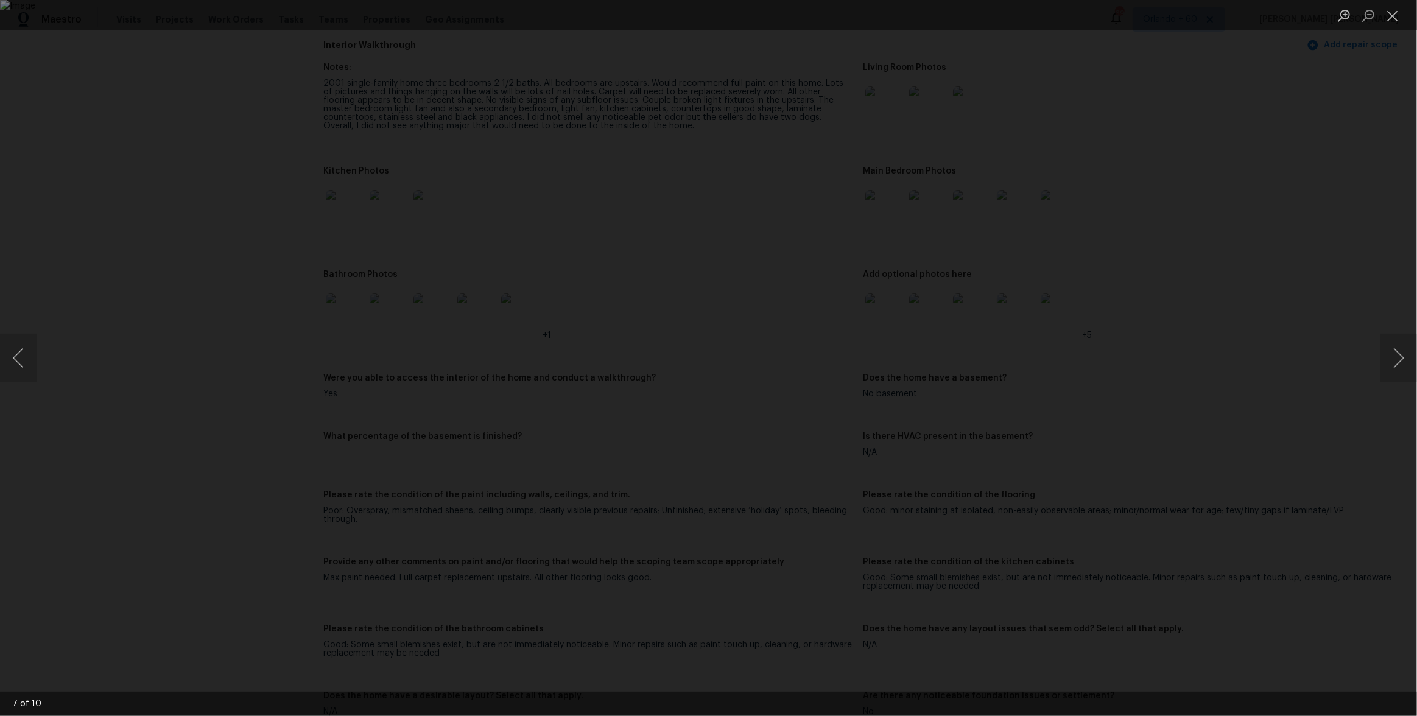
click at [1170, 375] on div "Lightbox" at bounding box center [708, 358] width 1417 height 716
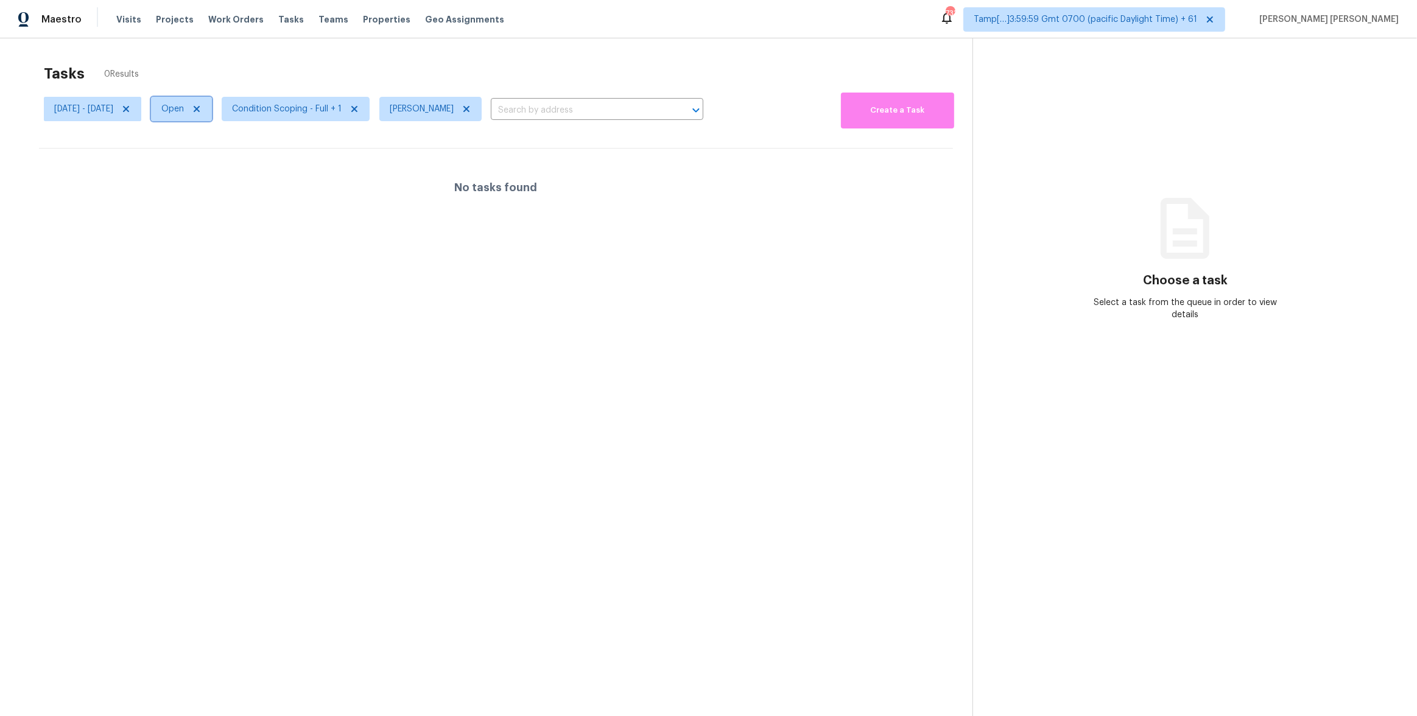
click at [184, 109] on span "Open" at bounding box center [172, 109] width 23 height 12
click at [222, 163] on label "Closed" at bounding box center [223, 161] width 44 height 12
click at [209, 163] on input "Closed" at bounding box center [205, 159] width 8 height 8
checkbox input "true"
click at [222, 147] on label "Open" at bounding box center [220, 144] width 38 height 12
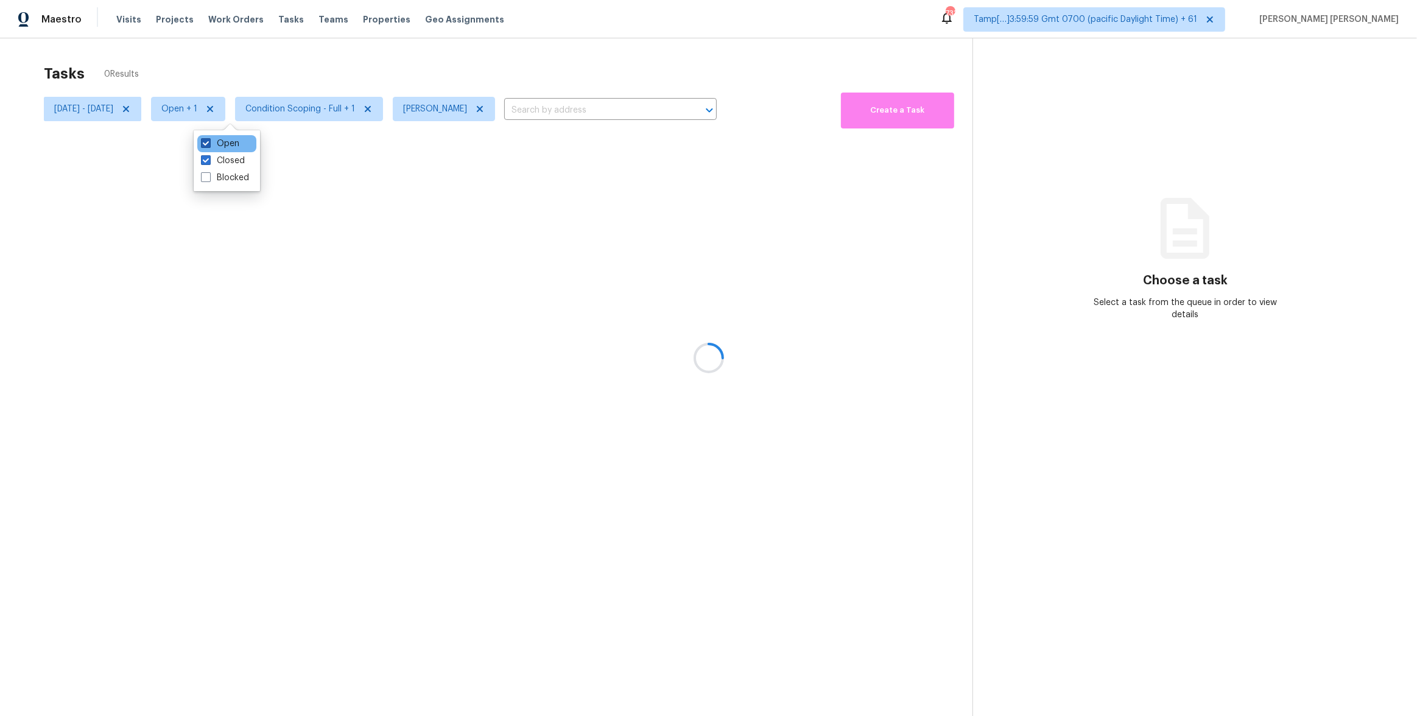
click at [209, 146] on input "Open" at bounding box center [205, 142] width 8 height 8
checkbox input "false"
click at [281, 72] on div at bounding box center [708, 358] width 1417 height 716
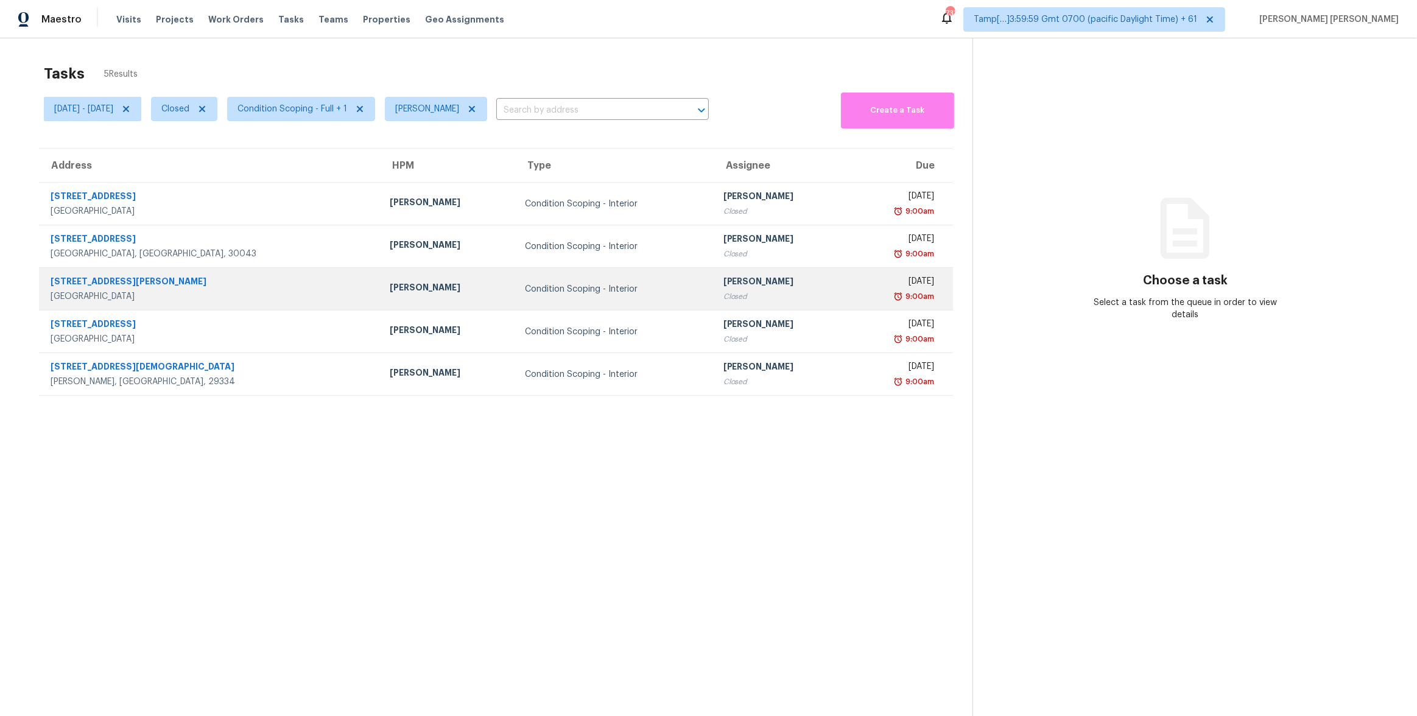
click at [380, 280] on td "[PERSON_NAME]" at bounding box center [447, 289] width 135 height 43
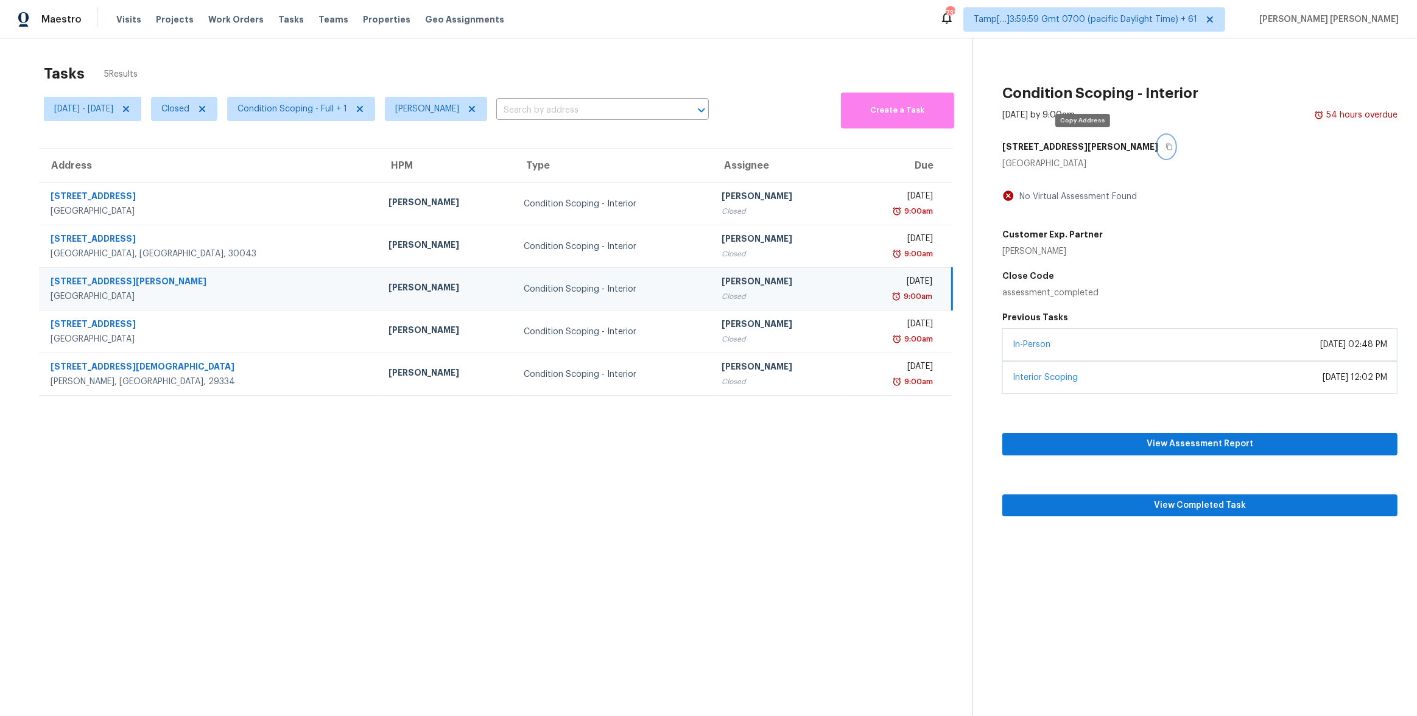
click at [1166, 148] on icon "button" at bounding box center [1169, 146] width 7 height 7
click at [834, 504] on section "Tasks 5 Results [DATE] - [DATE] Closed Condition Scoping - Full + 1 [PERSON_NAM…" at bounding box center [495, 406] width 953 height 697
click at [1112, 508] on span "View Completed Task" at bounding box center [1200, 505] width 376 height 15
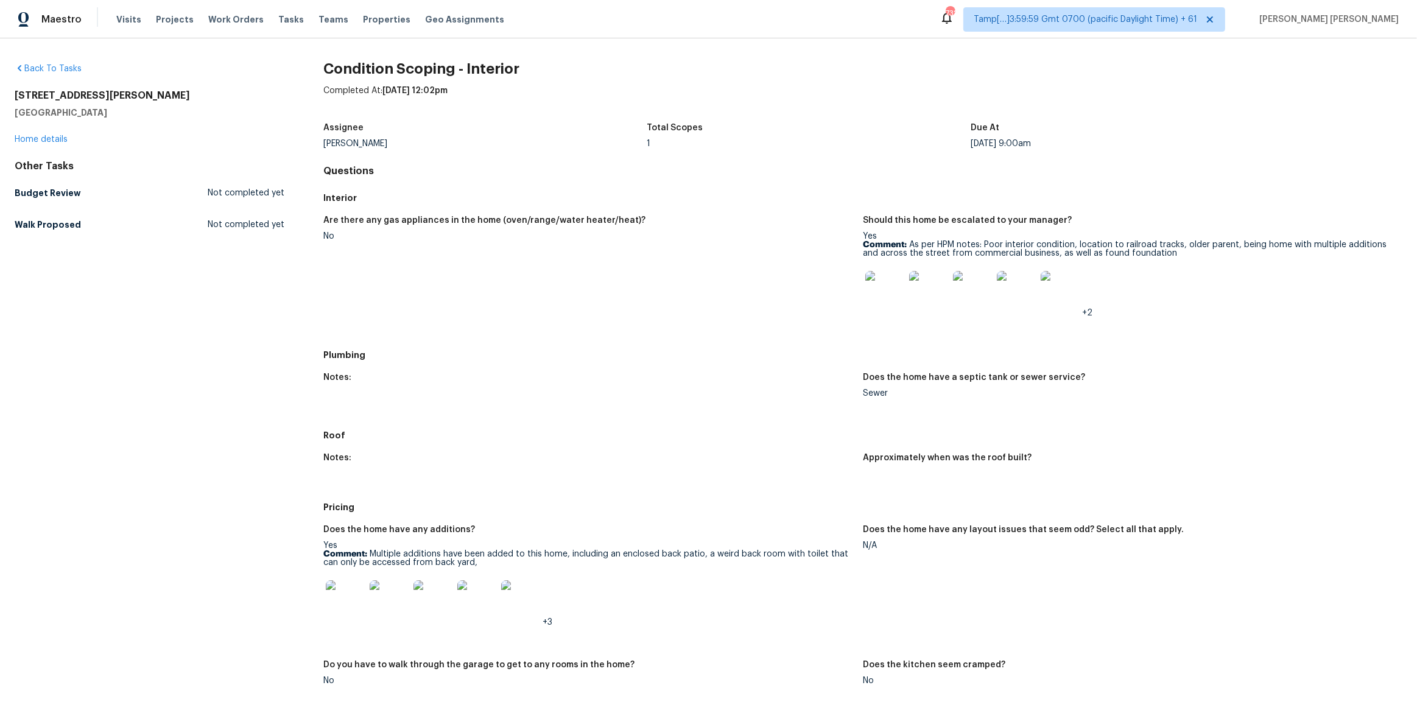
click at [53, 90] on h2 "[STREET_ADDRESS][PERSON_NAME]" at bounding box center [150, 96] width 270 height 12
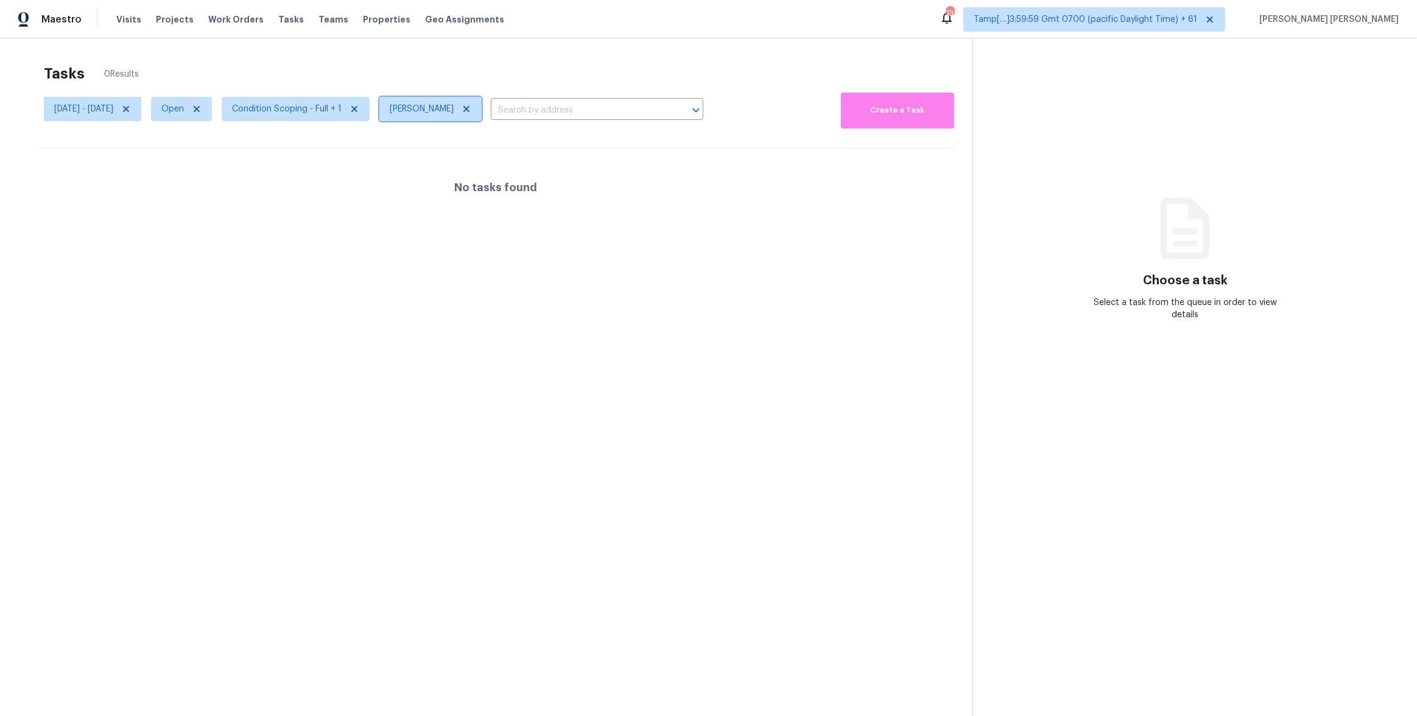
click at [454, 111] on span "[PERSON_NAME]" at bounding box center [422, 109] width 64 height 12
click at [378, 150] on div "No tasks found" at bounding box center [496, 188] width 914 height 78
click at [454, 111] on span "[PERSON_NAME]" at bounding box center [422, 109] width 64 height 12
type input "[PERSON_NAME]"
type input "prasad"
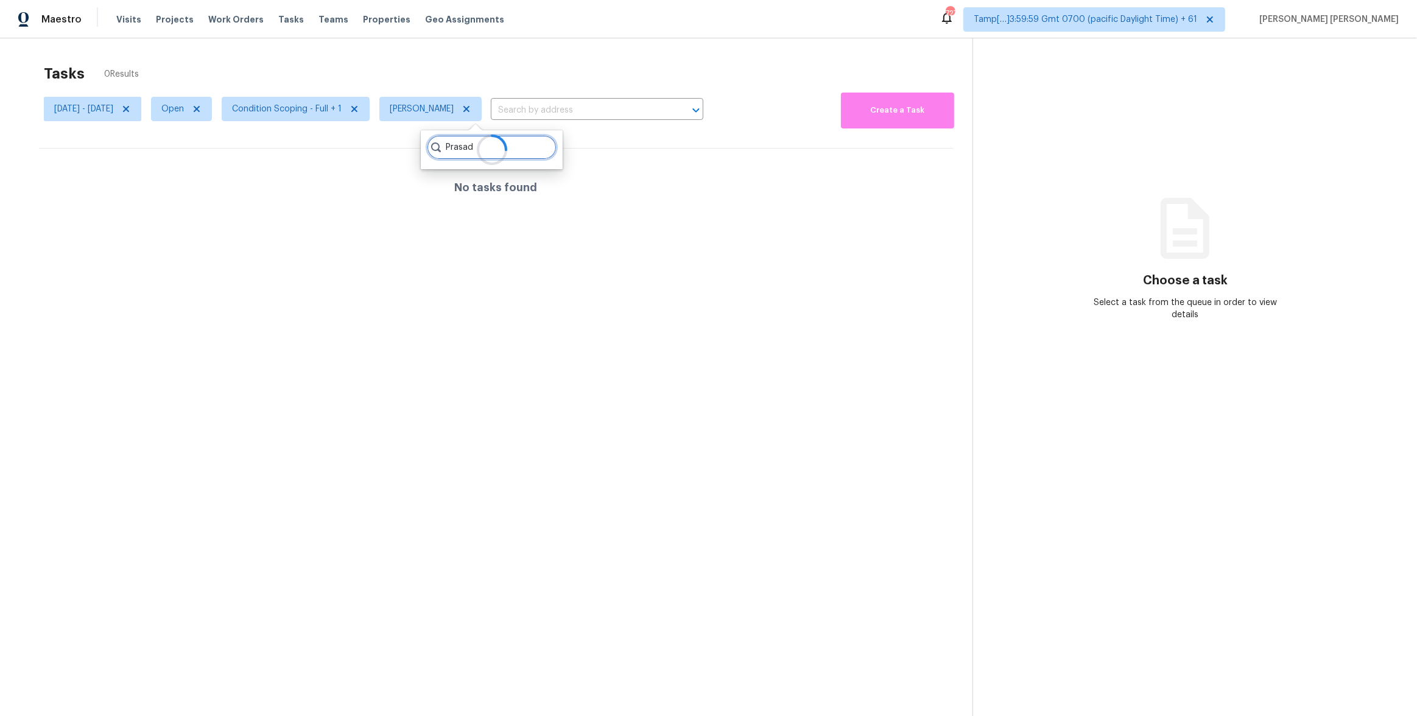
type input "Prasad"
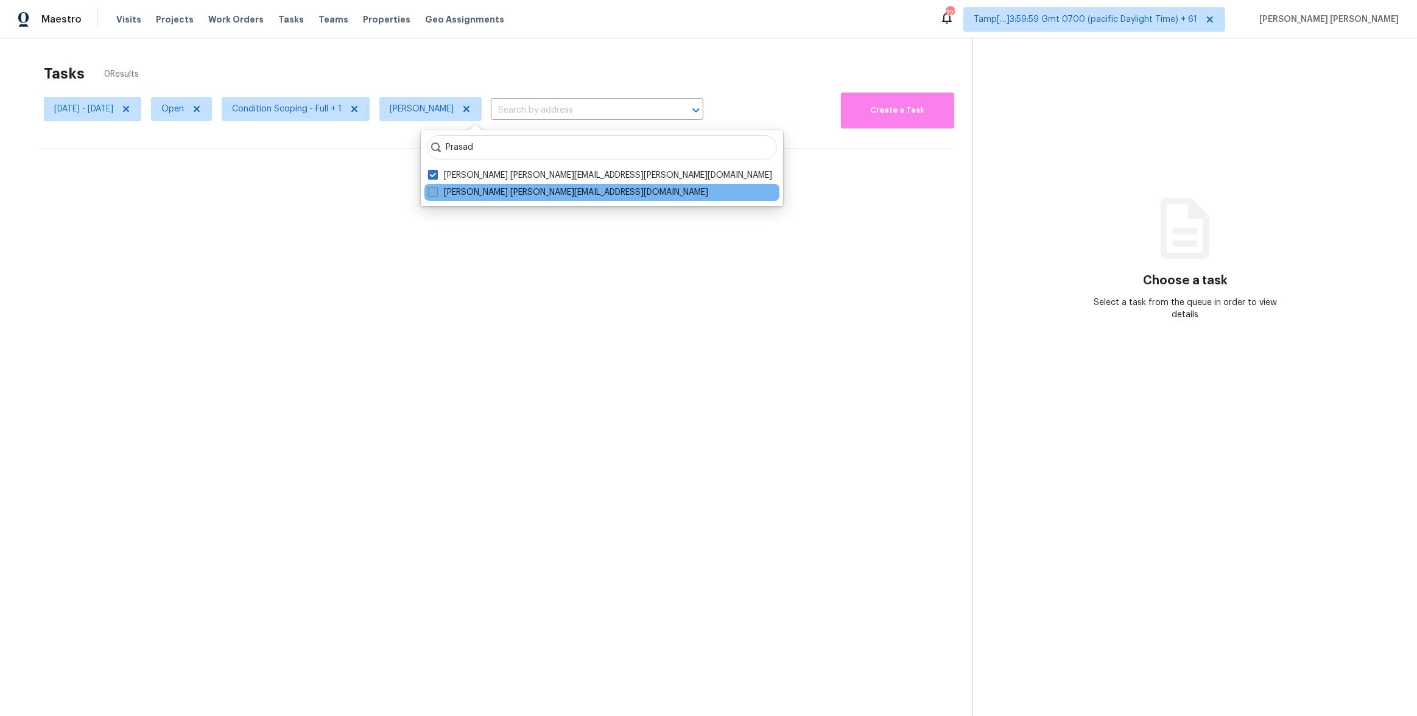
click at [434, 194] on span at bounding box center [433, 192] width 10 height 10
click at [434, 194] on input "[PERSON_NAME] [PERSON_NAME][EMAIL_ADDRESS][DOMAIN_NAME]" at bounding box center [432, 190] width 8 height 8
checkbox input "true"
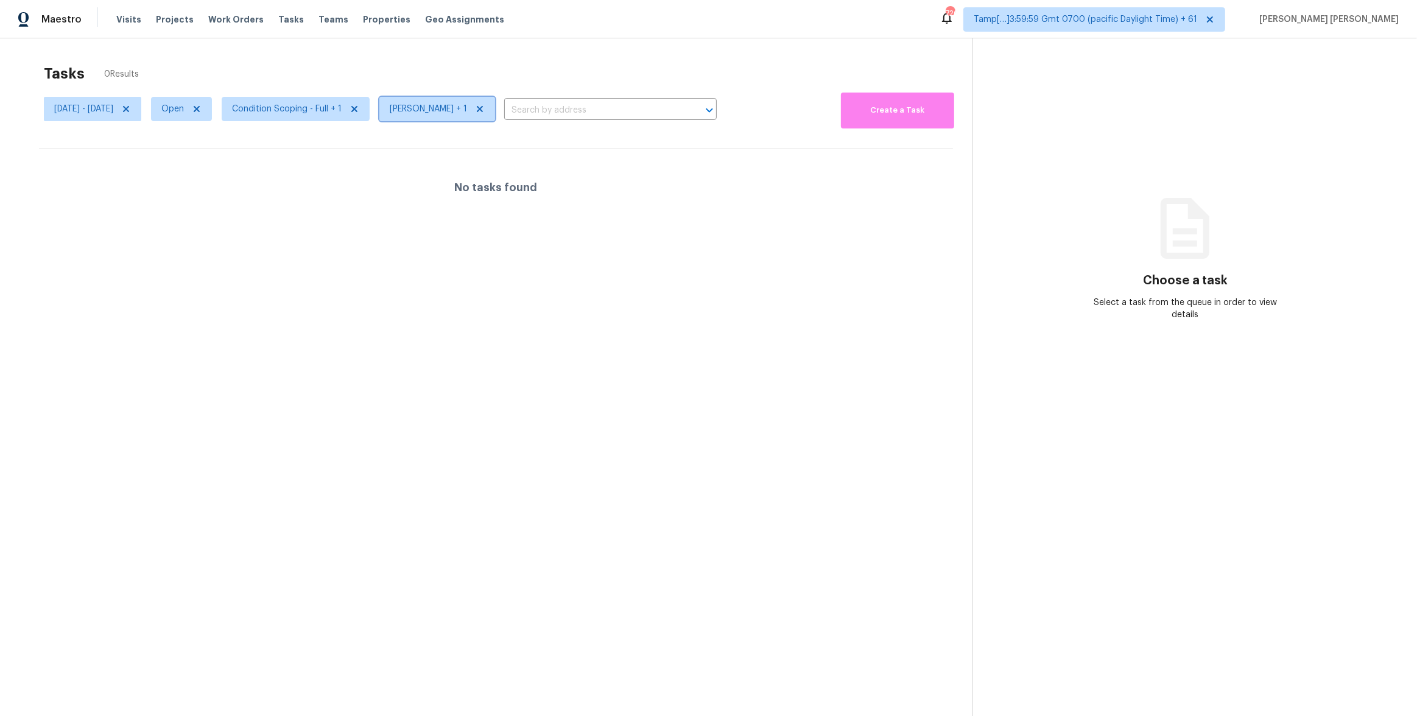
click at [457, 107] on span "[PERSON_NAME] + 1" at bounding box center [428, 109] width 77 height 12
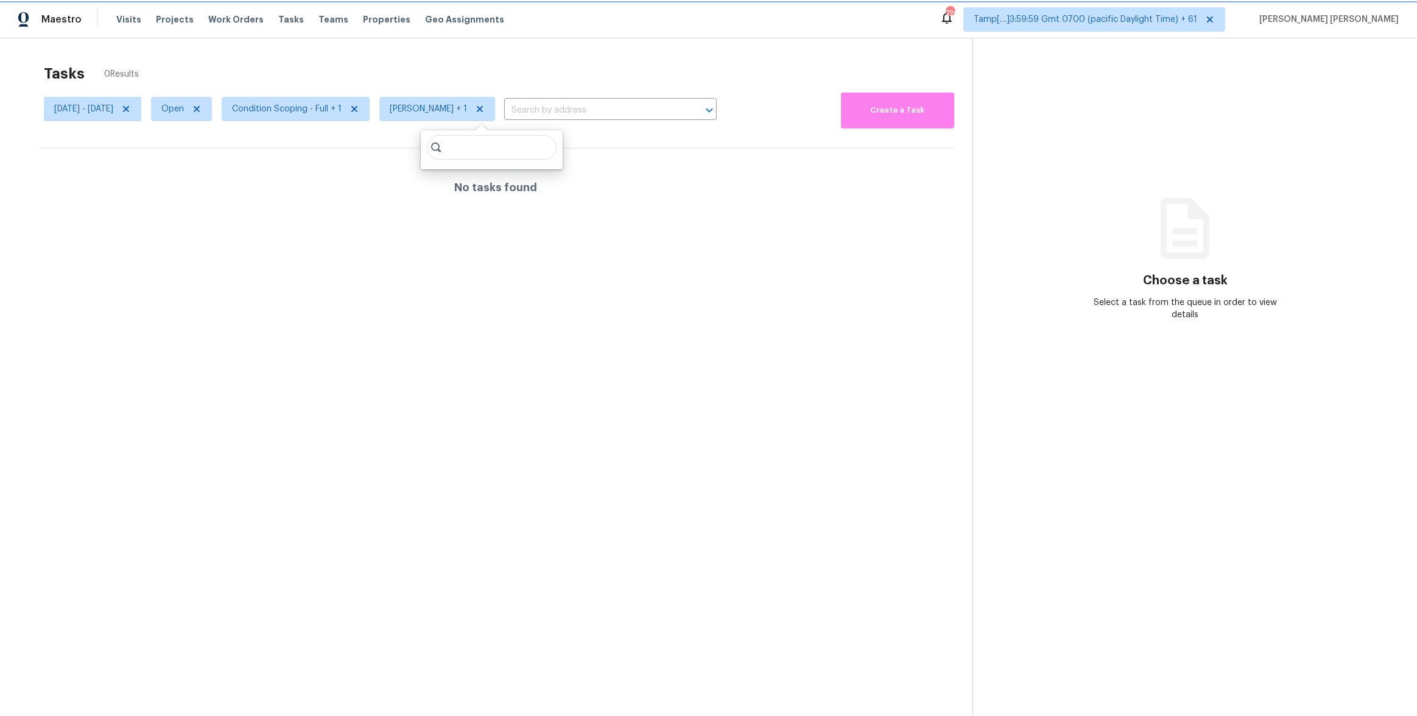
click at [467, 114] on span "[PERSON_NAME] + 1" at bounding box center [428, 109] width 77 height 12
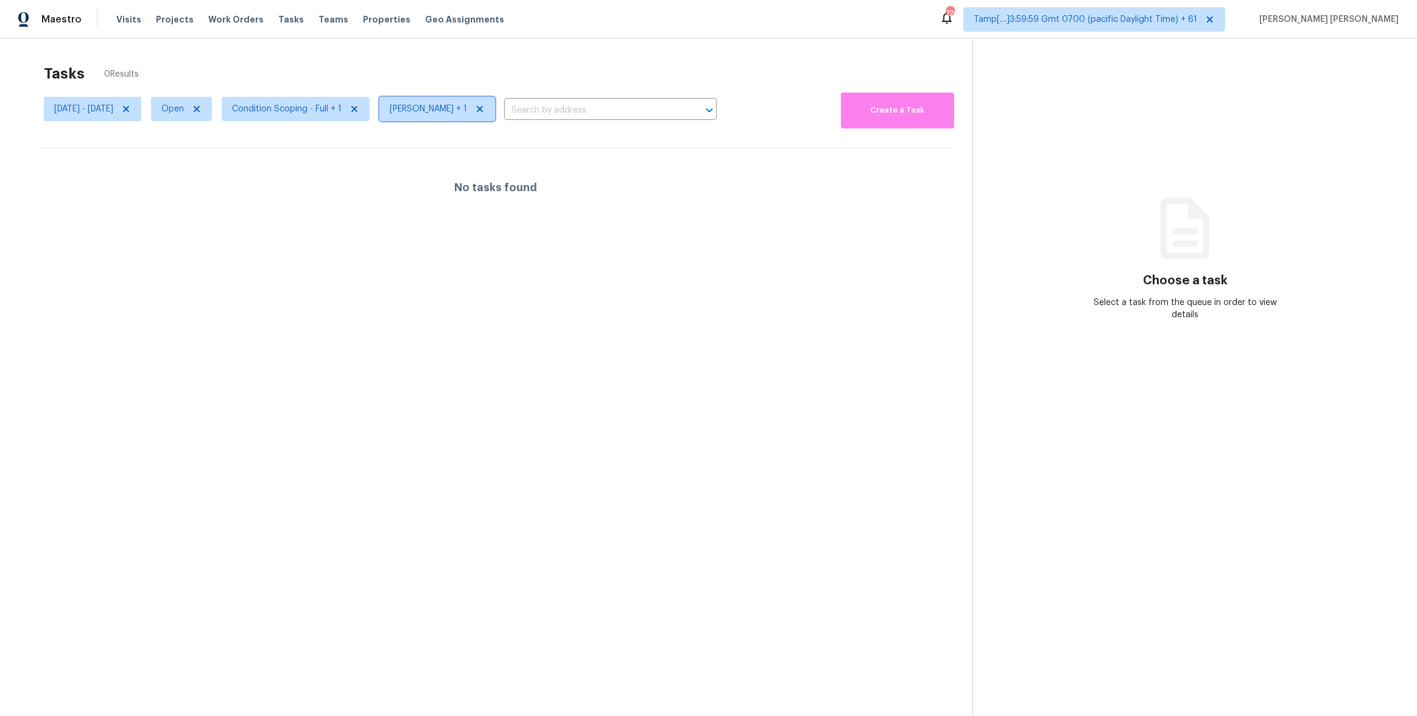
click at [467, 108] on span "[PERSON_NAME] + 1" at bounding box center [428, 109] width 77 height 12
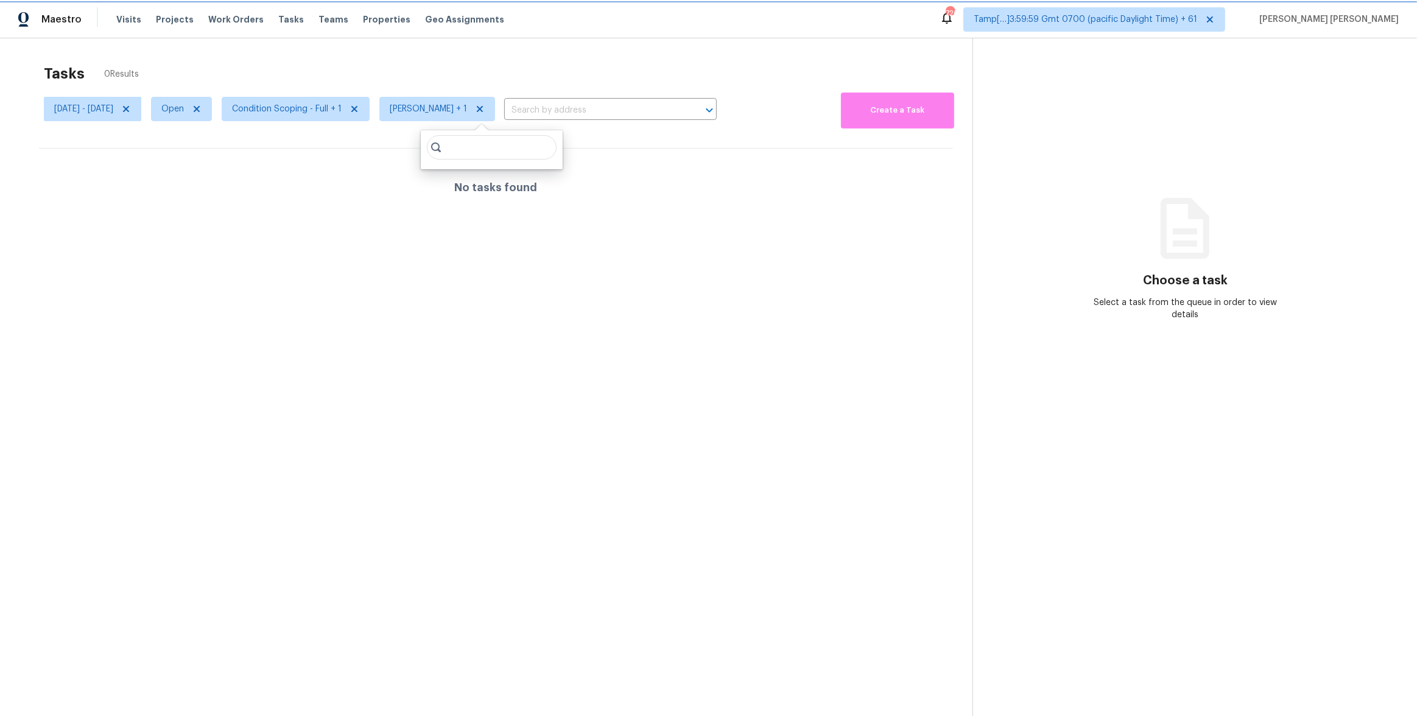
click at [462, 108] on span "[PERSON_NAME] + 1" at bounding box center [428, 109] width 77 height 12
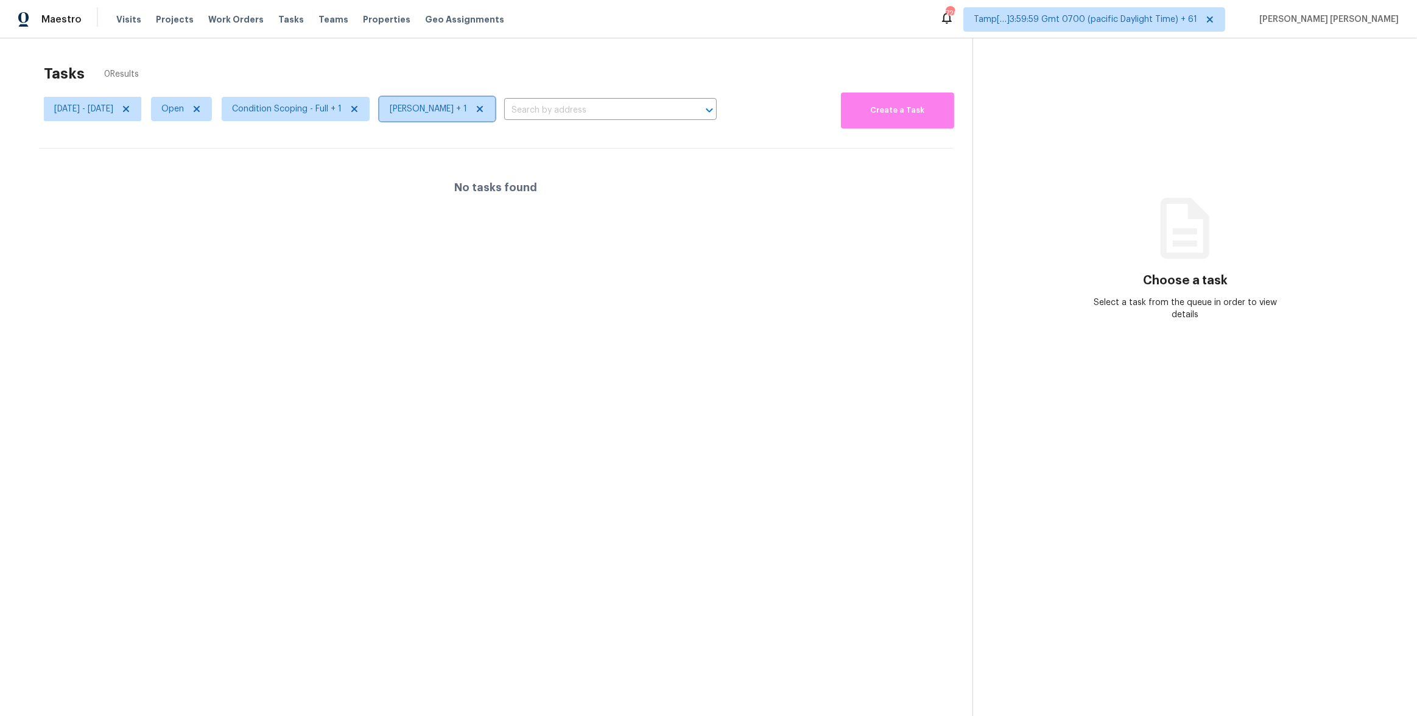
click at [460, 104] on span "[PERSON_NAME] + 1" at bounding box center [428, 109] width 77 height 12
click at [482, 87] on div "Tasks 0 Results" at bounding box center [508, 74] width 929 height 32
click at [467, 105] on span "[PERSON_NAME] + 1" at bounding box center [428, 109] width 77 height 12
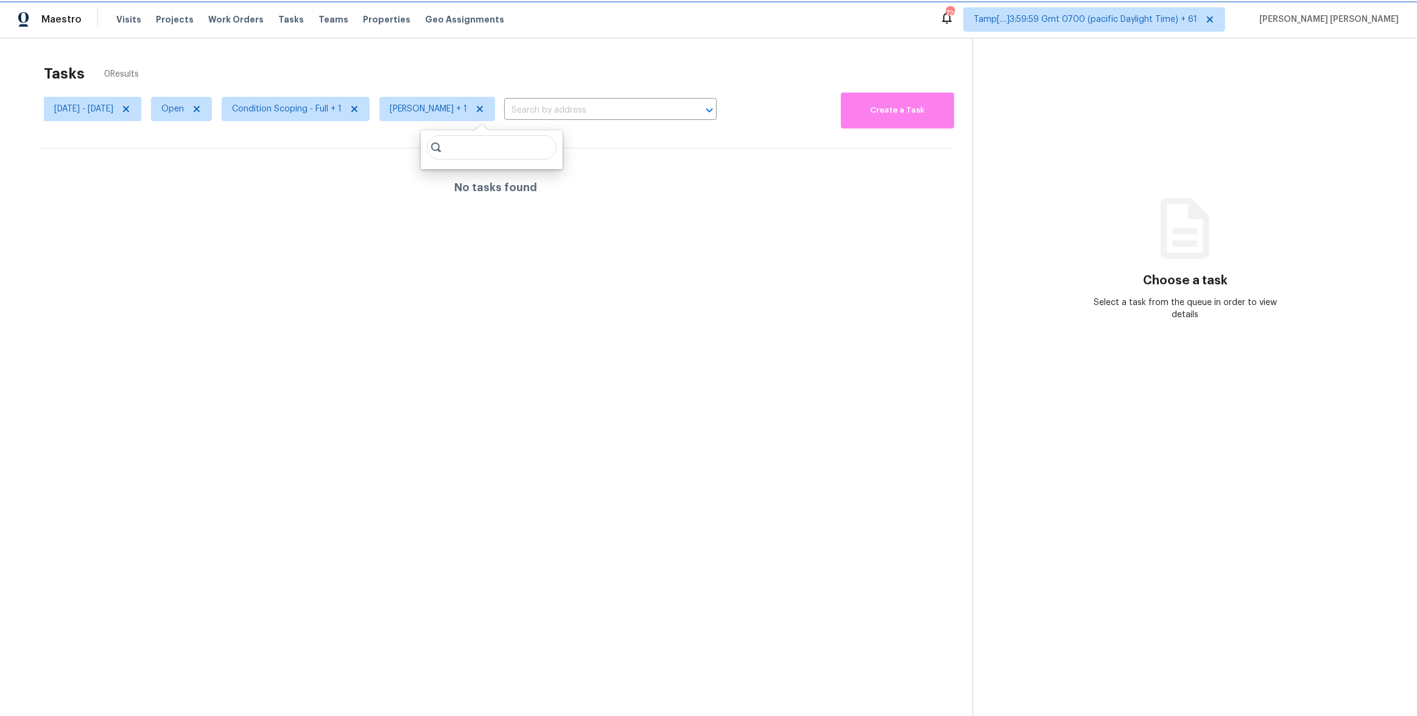
click at [430, 110] on span "[PERSON_NAME] + 1" at bounding box center [437, 109] width 116 height 24
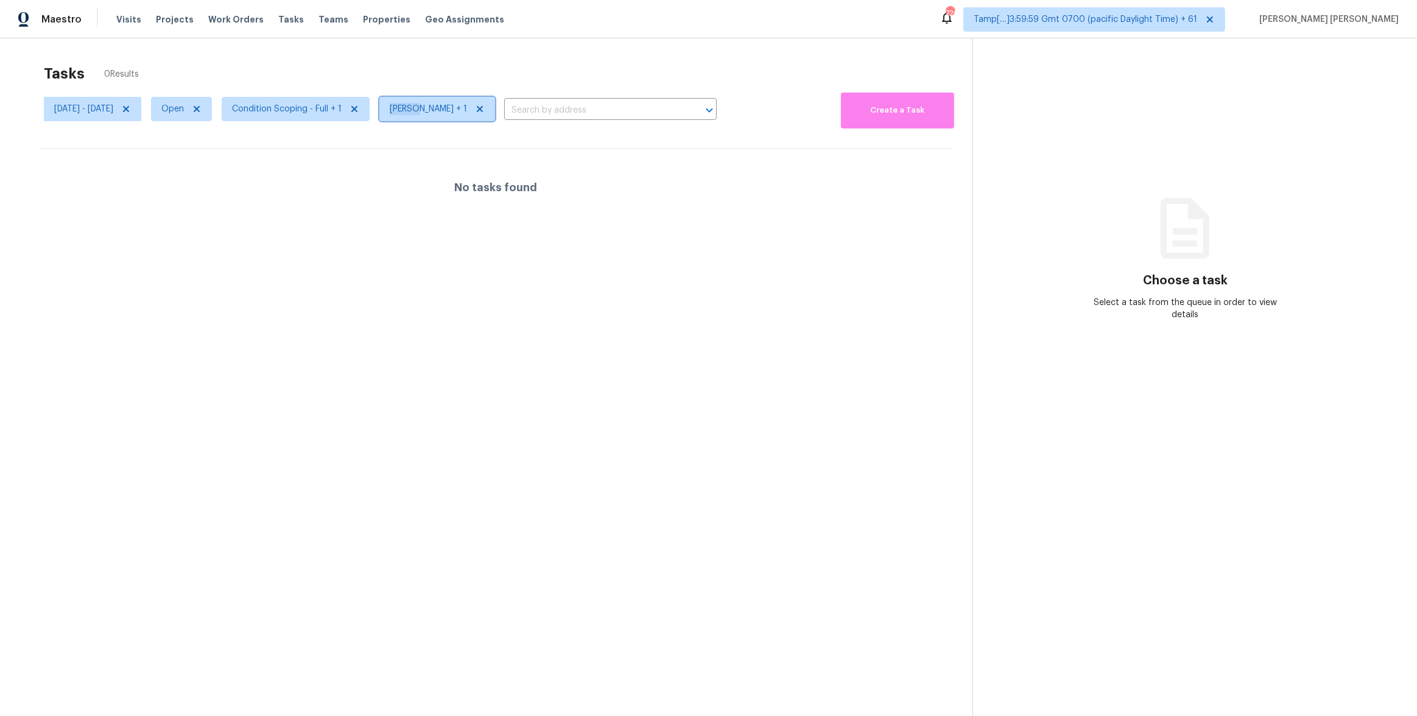
click at [430, 110] on span "[PERSON_NAME] + 1" at bounding box center [437, 109] width 116 height 24
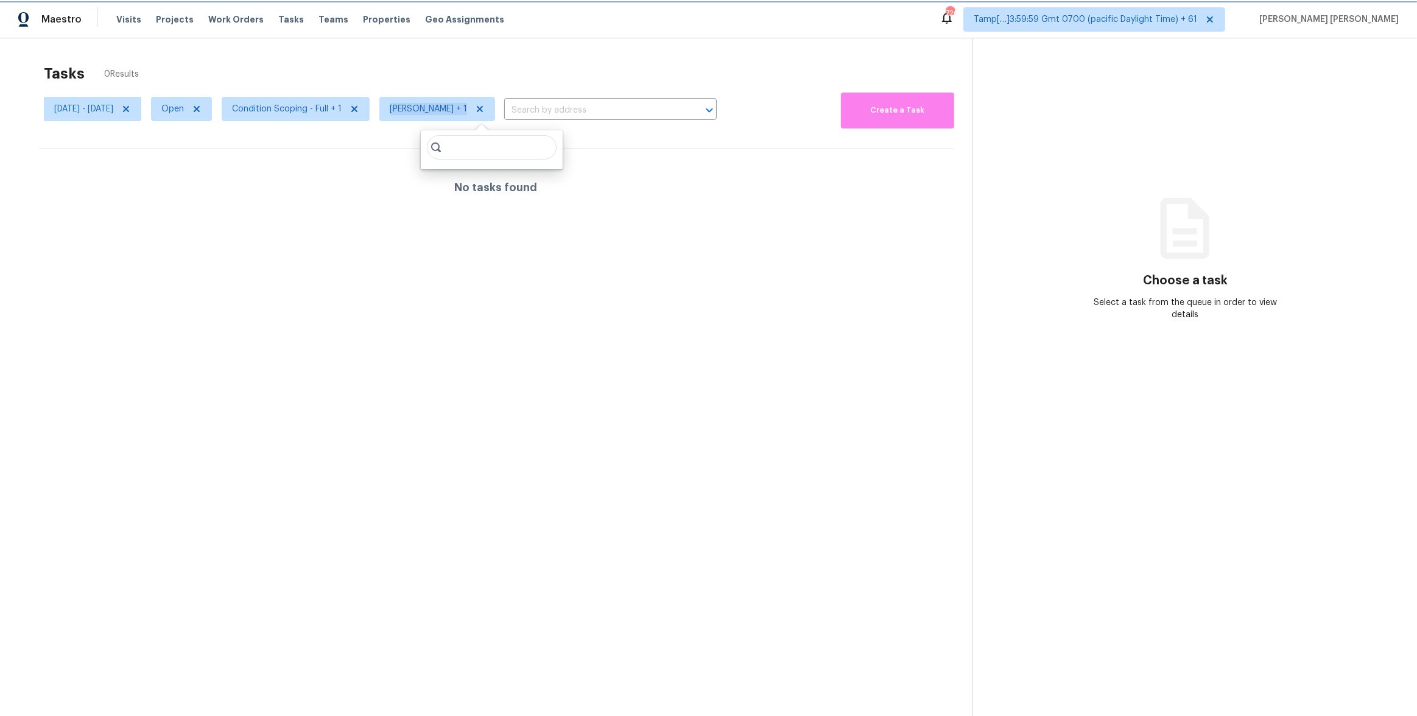
click at [430, 110] on span "[PERSON_NAME] + 1" at bounding box center [437, 109] width 116 height 24
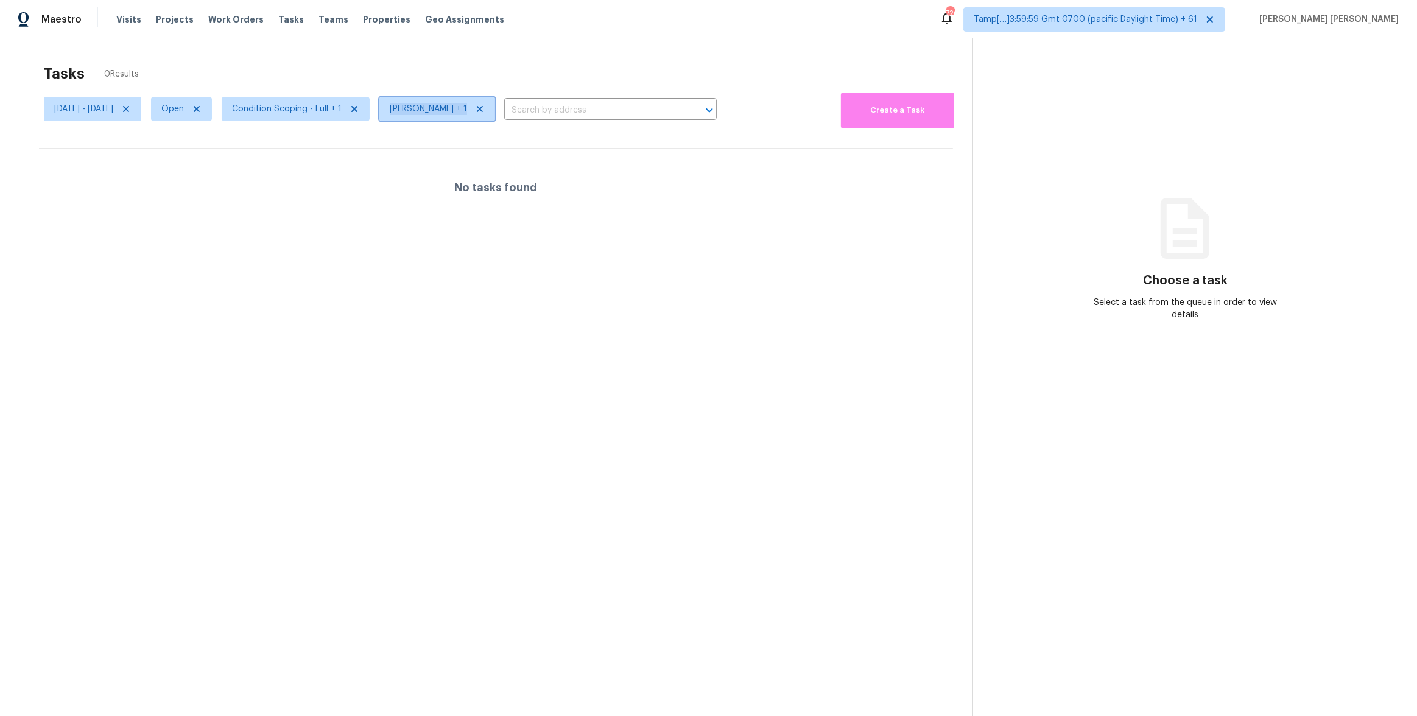
click at [430, 110] on span "[PERSON_NAME] + 1" at bounding box center [437, 109] width 116 height 24
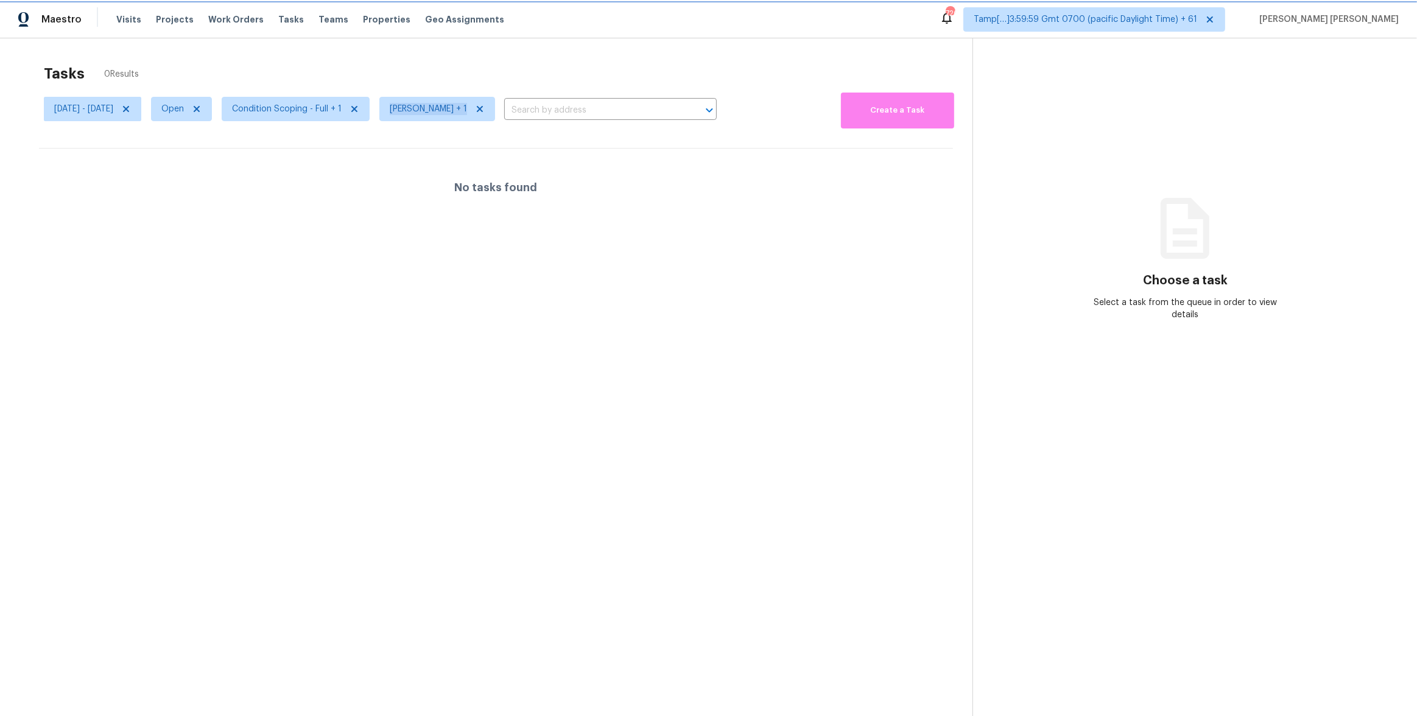
click at [430, 110] on span "[PERSON_NAME] + 1" at bounding box center [437, 109] width 116 height 24
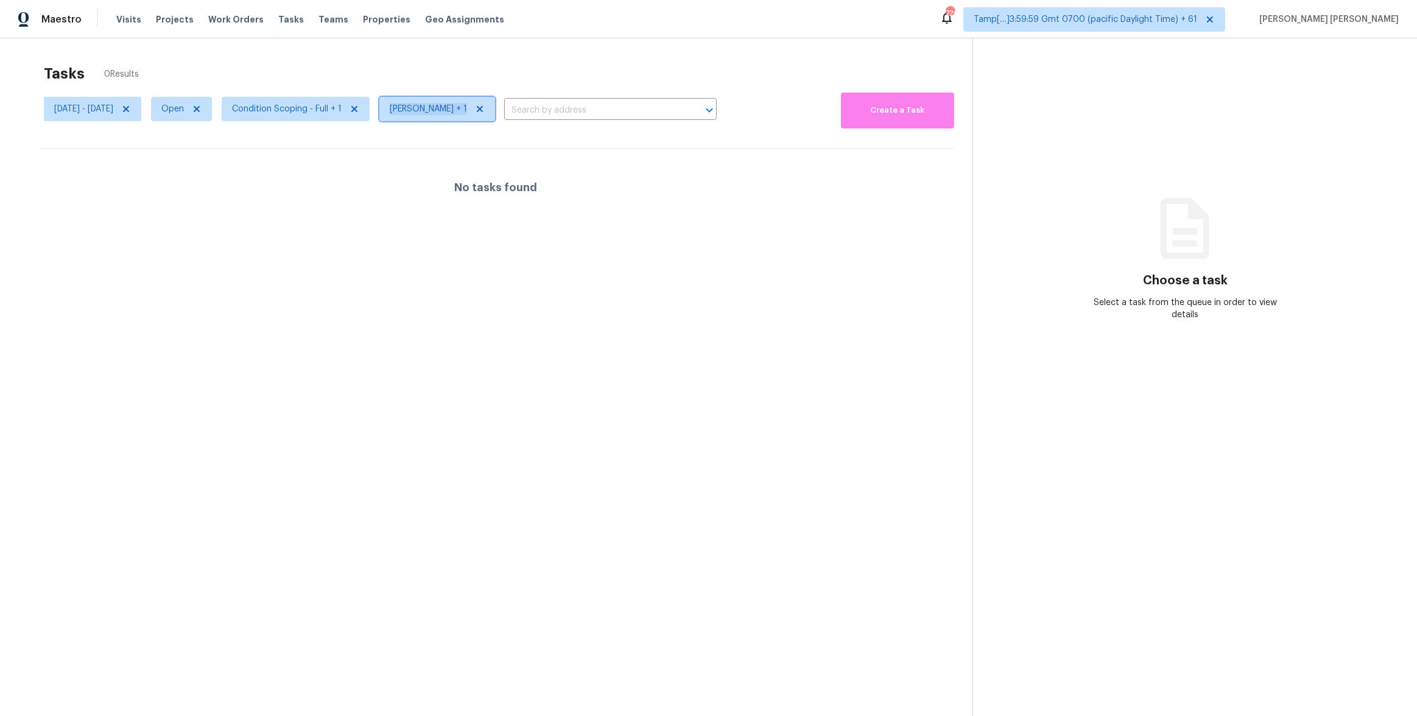
click at [430, 110] on span "[PERSON_NAME] + 1" at bounding box center [437, 109] width 116 height 24
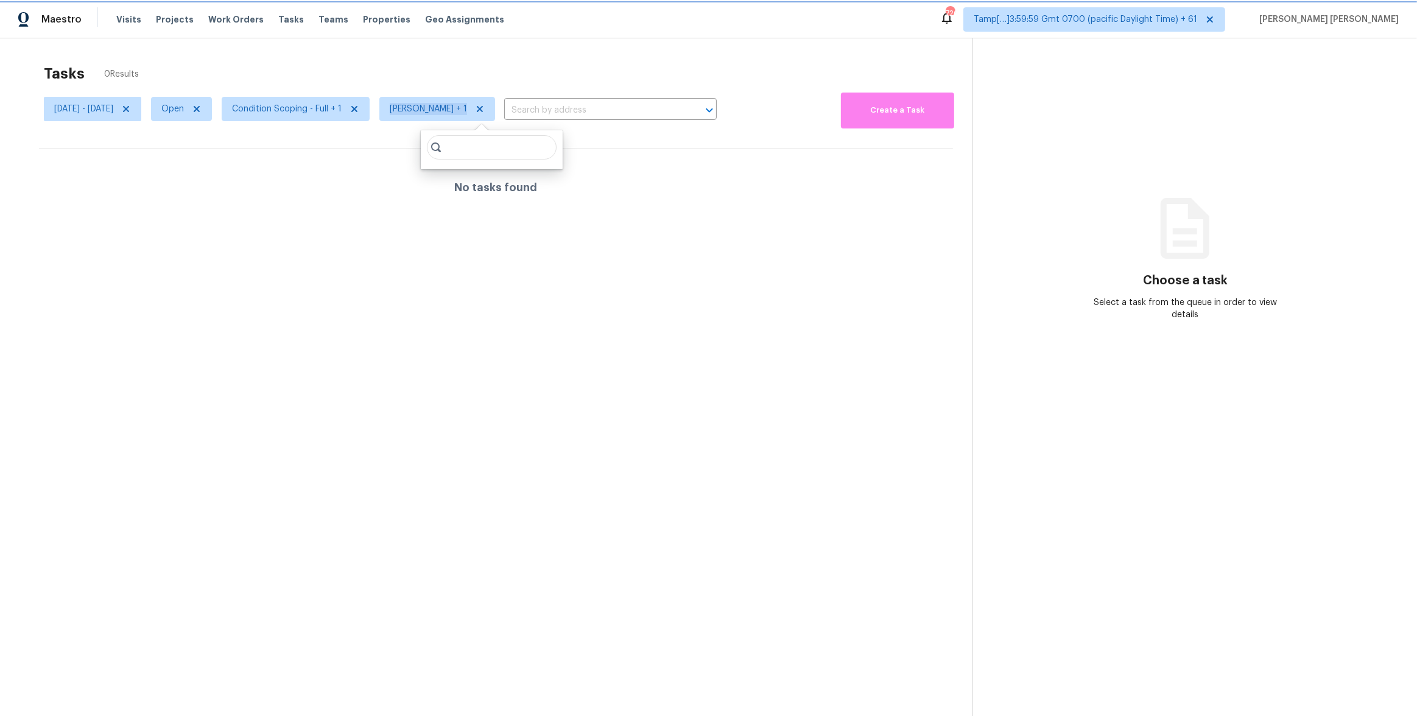
click at [430, 110] on span "Aswini Stephenraj + 1" at bounding box center [437, 109] width 116 height 24
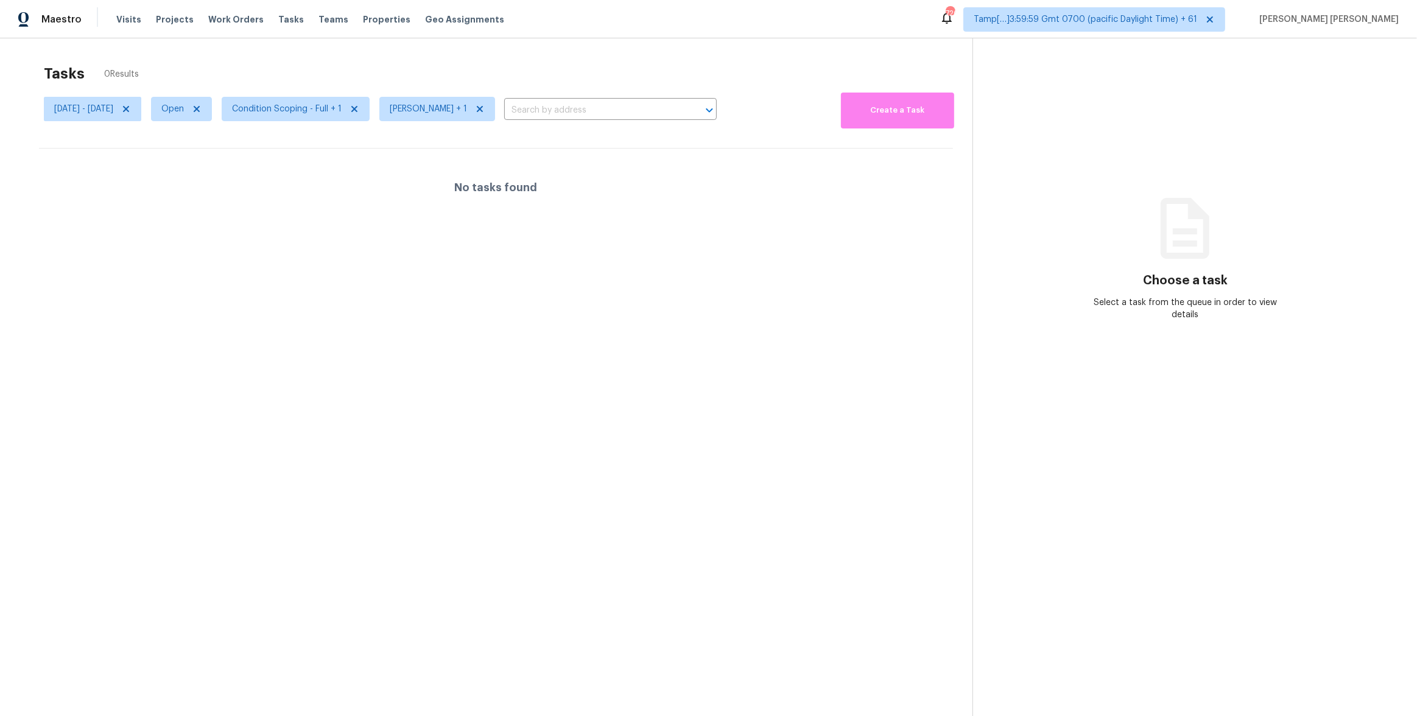
click at [436, 55] on div "Tasks 0 Results Mon, Aug 11 - Mon, Aug 11 Open Condition Scoping - Full + 1 Asw…" at bounding box center [708, 396] width 1417 height 716
click at [202, 109] on span at bounding box center [194, 109] width 13 height 10
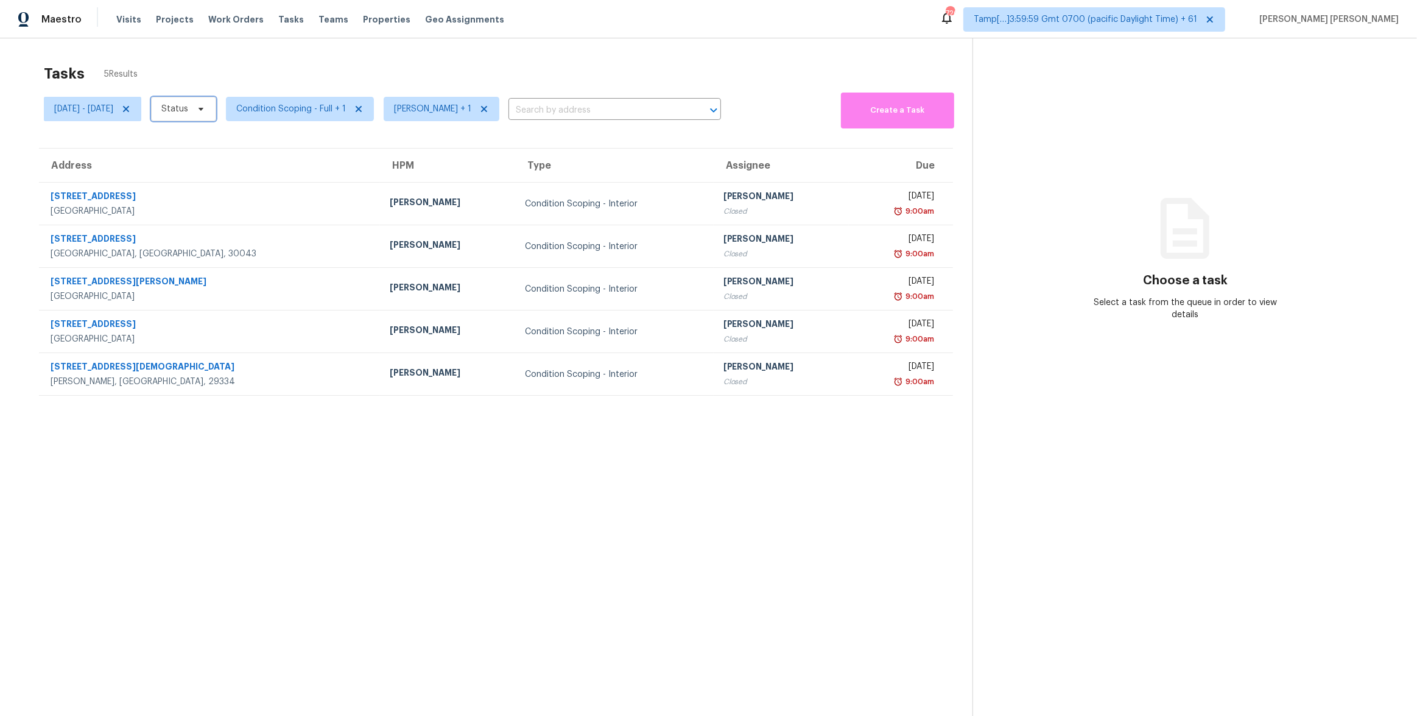
click at [188, 105] on span "Status" at bounding box center [174, 109] width 27 height 12
click at [227, 141] on label "Closed" at bounding box center [223, 144] width 44 height 12
click at [209, 141] on input "Closed" at bounding box center [205, 142] width 8 height 8
checkbox input "true"
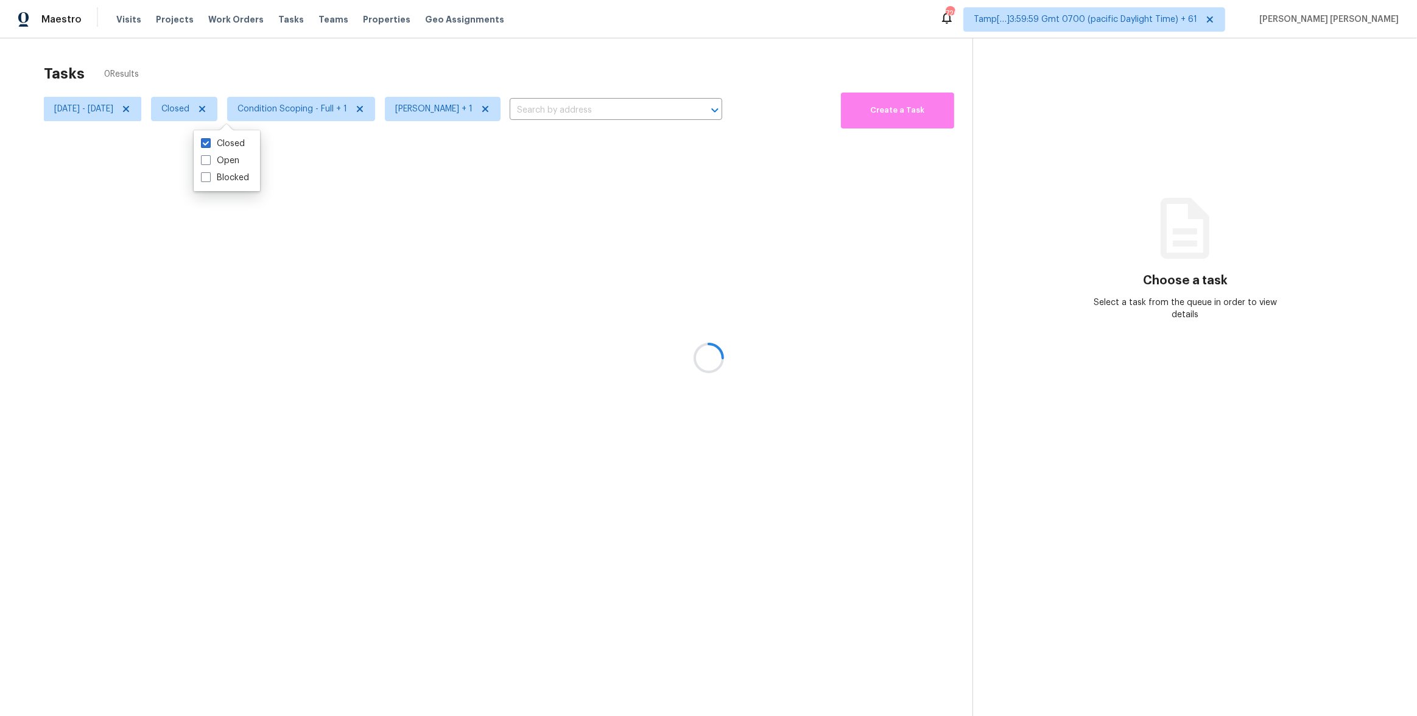
click at [274, 62] on div "Tasks 0 Results" at bounding box center [508, 74] width 929 height 32
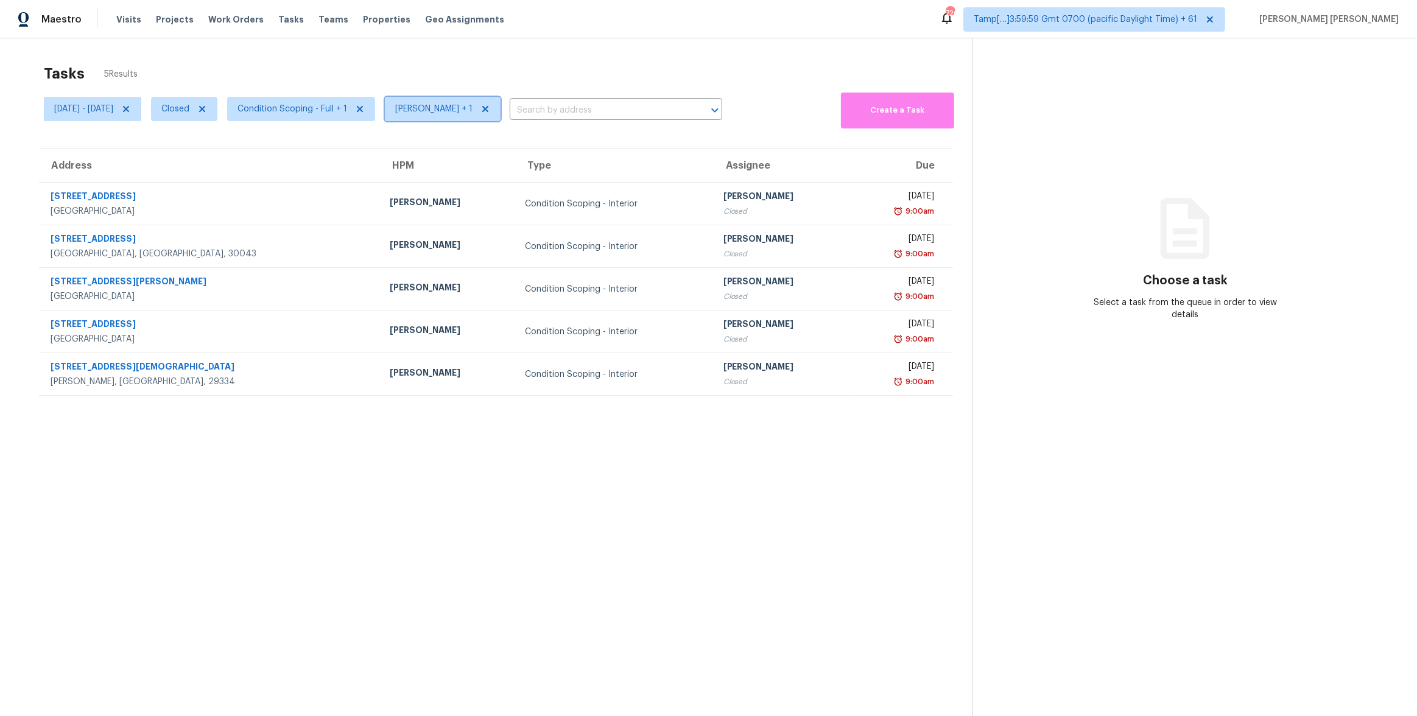
click at [473, 104] on span "Aswini Stephenraj + 1" at bounding box center [433, 109] width 77 height 12
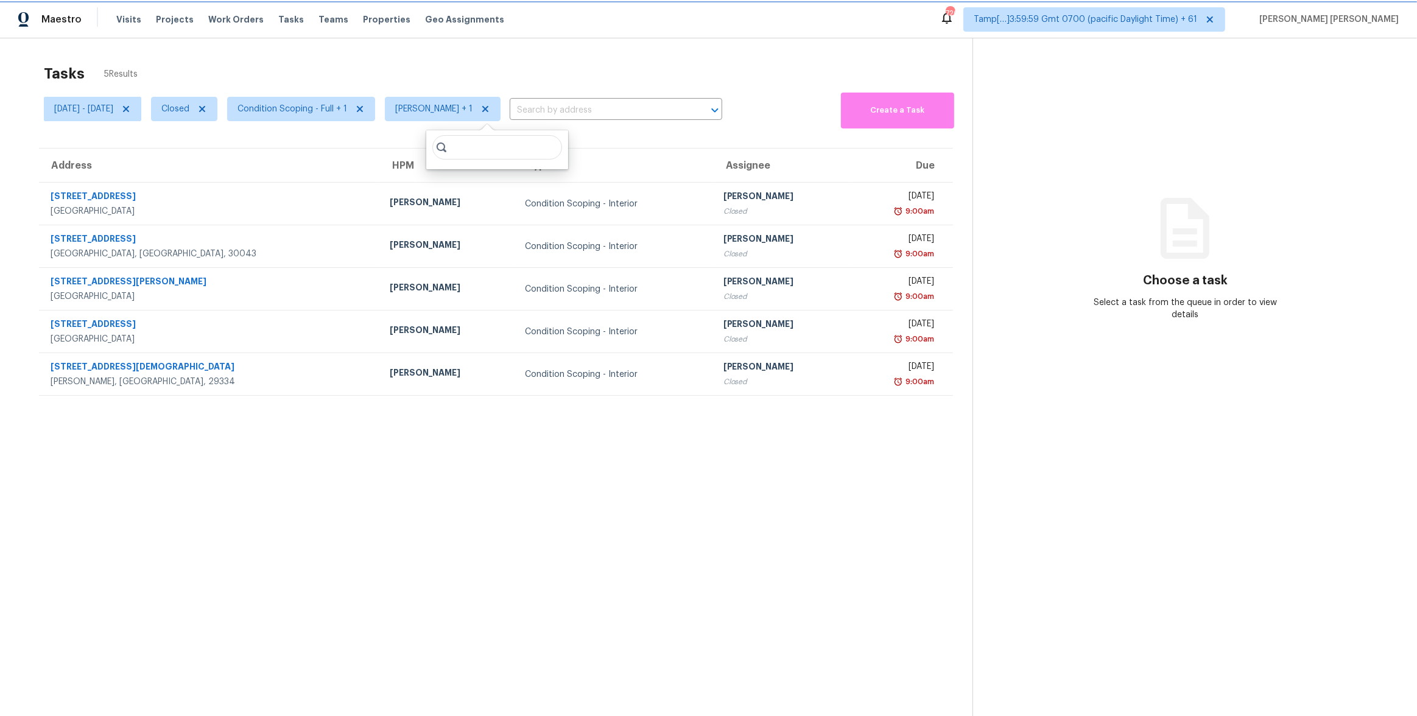
click at [490, 110] on span at bounding box center [483, 109] width 13 height 10
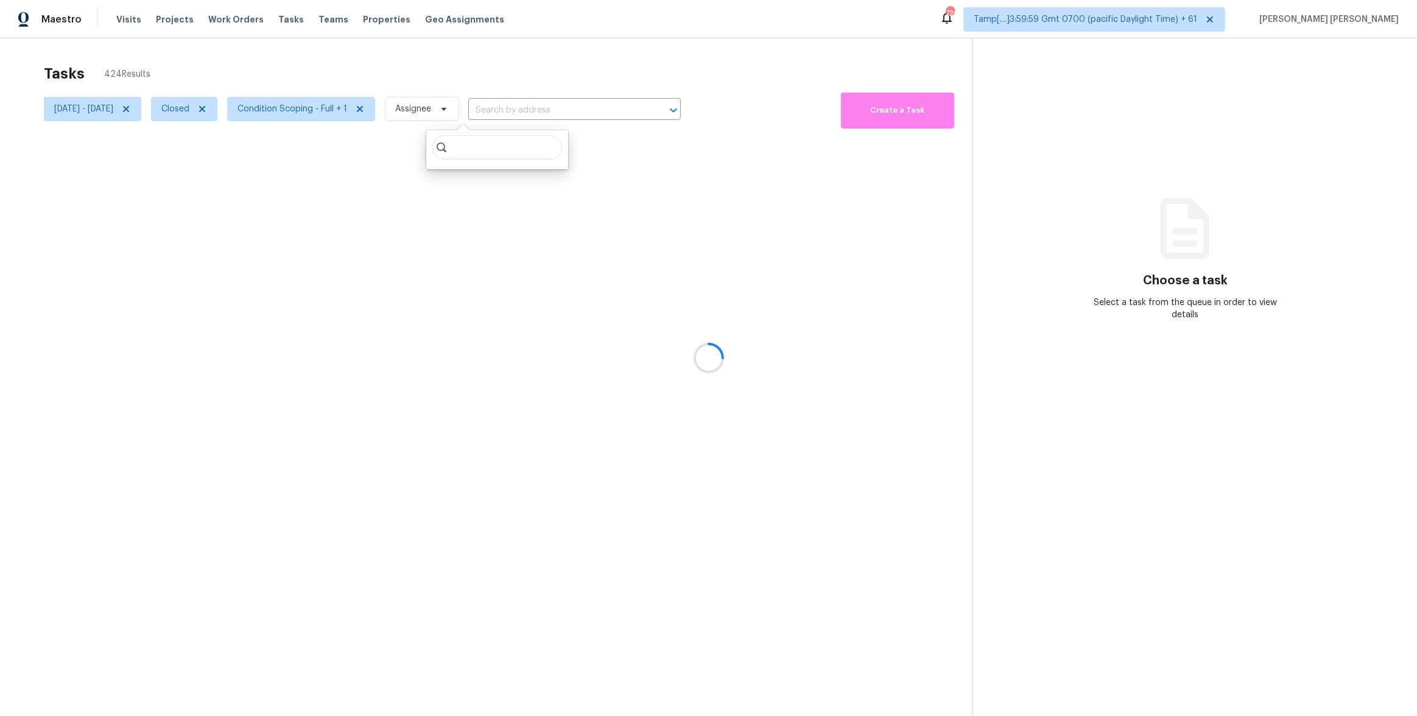
click at [465, 107] on div at bounding box center [708, 358] width 1417 height 716
click at [431, 107] on span "Assignee" at bounding box center [413, 109] width 36 height 12
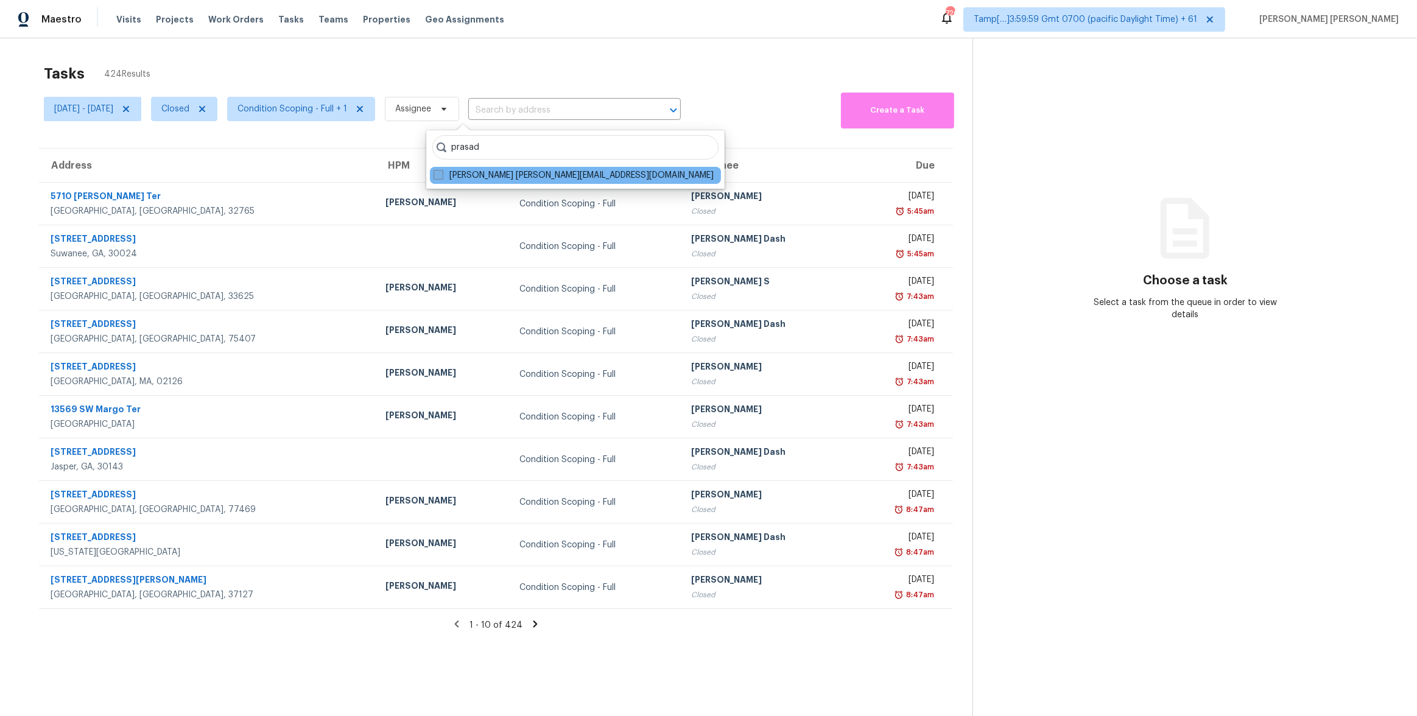
type input "prasad"
click at [454, 177] on label "Anand Prasad anand.prasad@opendoor.com" at bounding box center [574, 175] width 280 height 12
click at [442, 177] on input "Anand Prasad anand.prasad@opendoor.com" at bounding box center [438, 173] width 8 height 8
checkbox input "true"
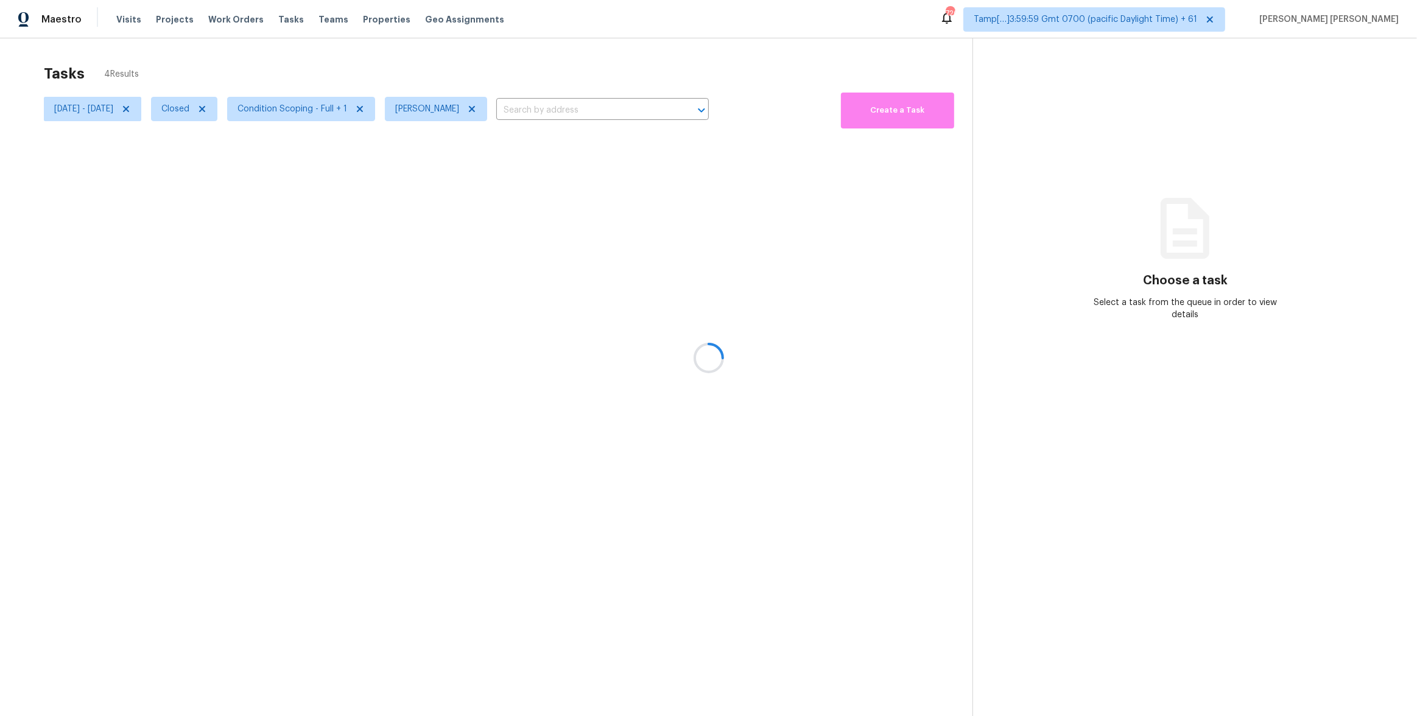
click at [548, 63] on div at bounding box center [708, 358] width 1417 height 716
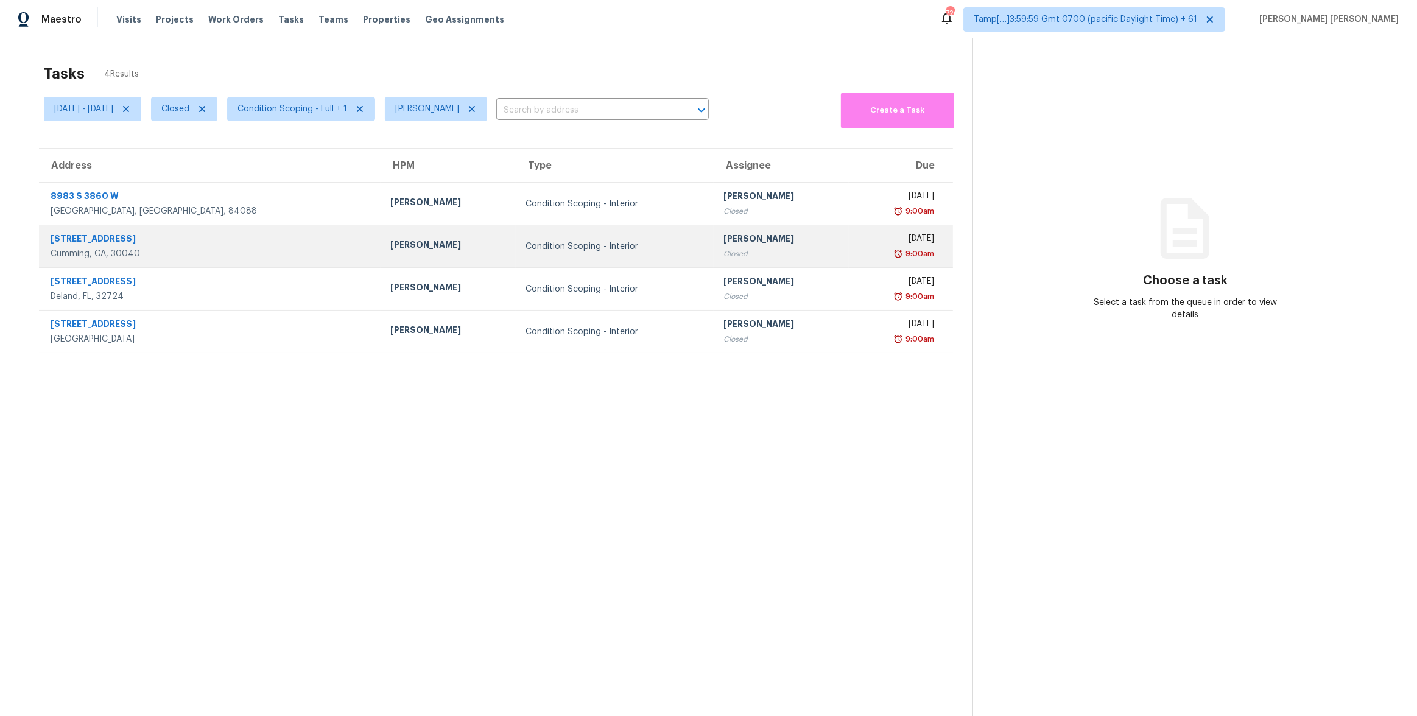
click at [390, 240] on div "[PERSON_NAME]" at bounding box center [448, 246] width 116 height 15
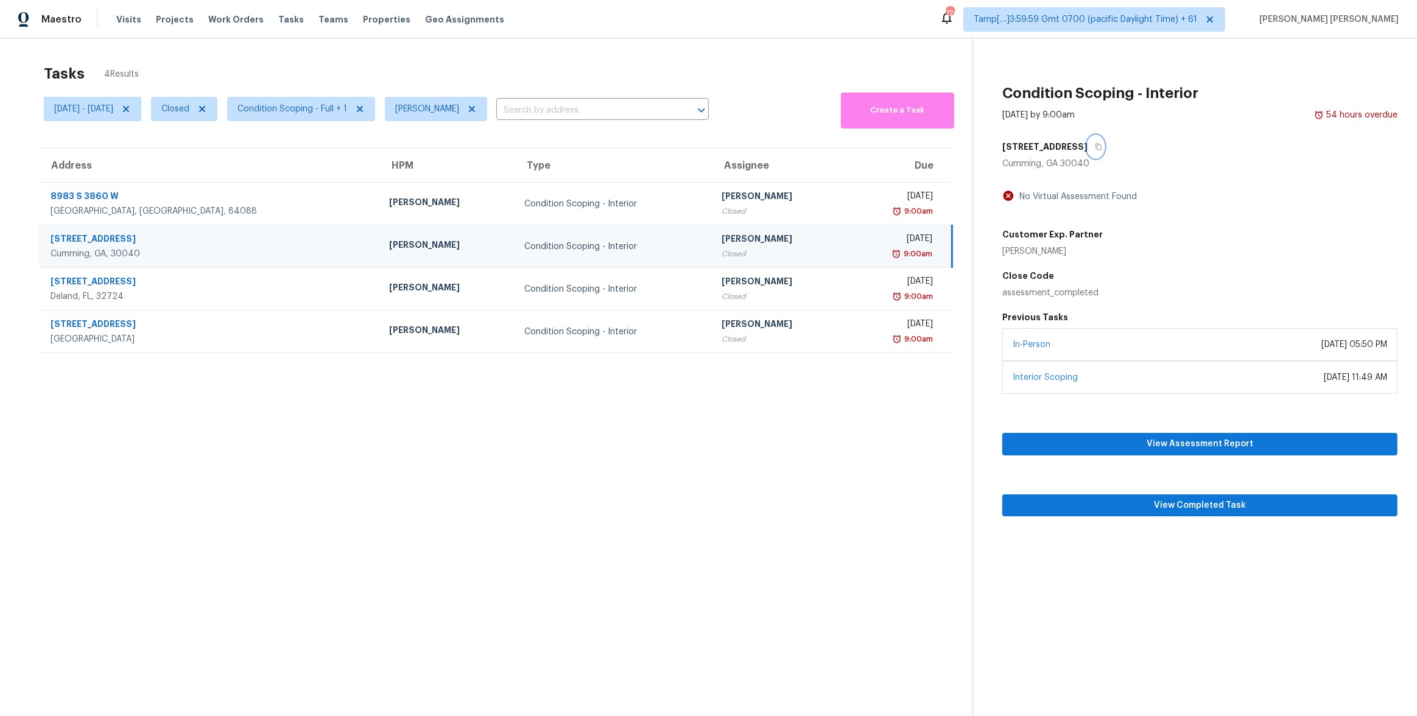
click at [1104, 152] on button "button" at bounding box center [1096, 147] width 16 height 22
click at [1102, 147] on icon "button" at bounding box center [1098, 146] width 7 height 7
click at [1028, 504] on span "View Completed Task" at bounding box center [1200, 505] width 376 height 15
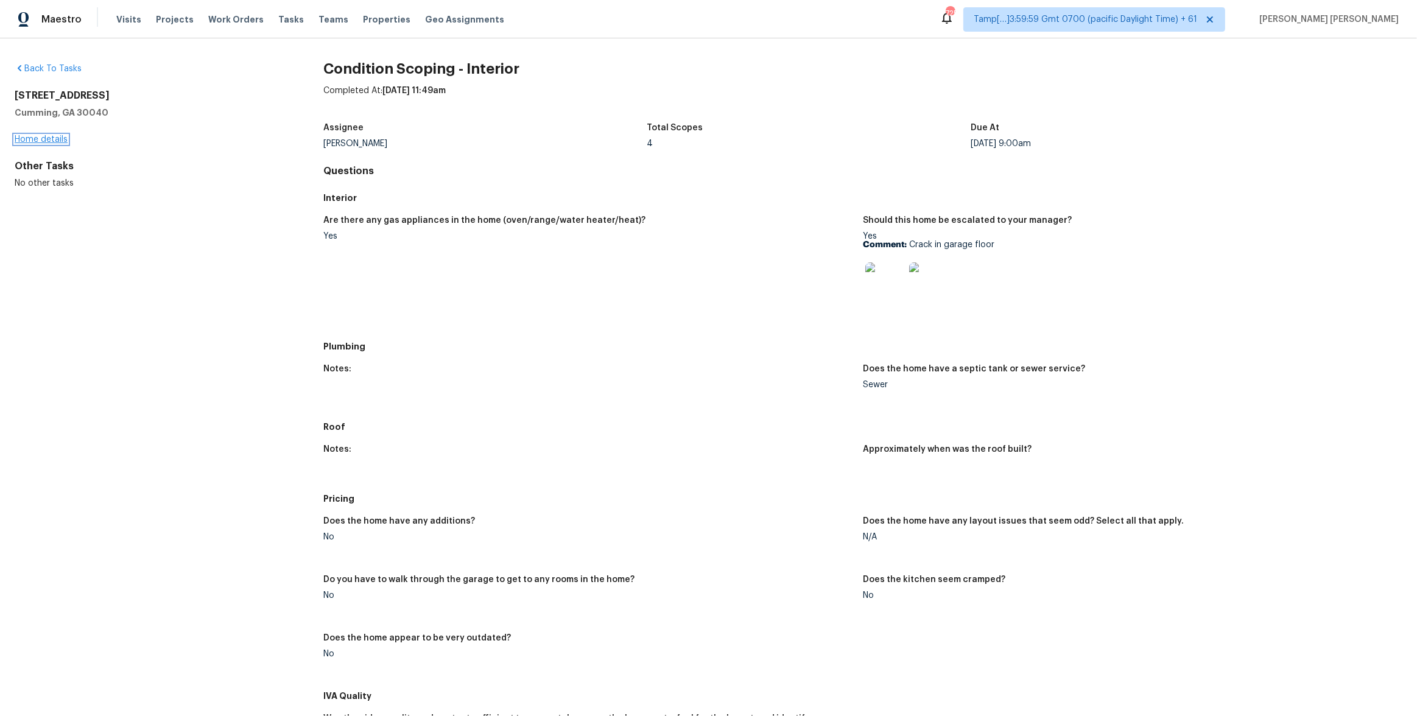
click at [63, 141] on link "Home details" at bounding box center [41, 139] width 53 height 9
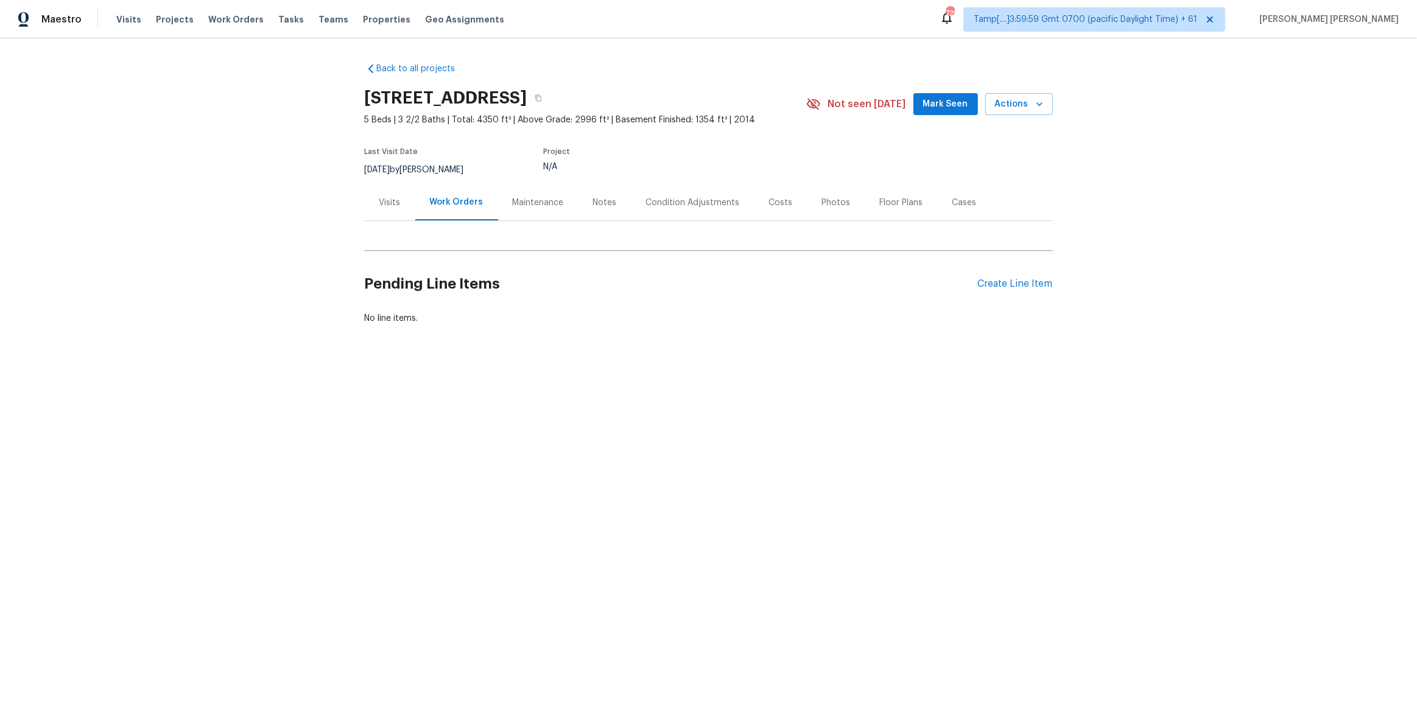
click at [697, 197] on div "Condition Adjustments" at bounding box center [693, 203] width 94 height 12
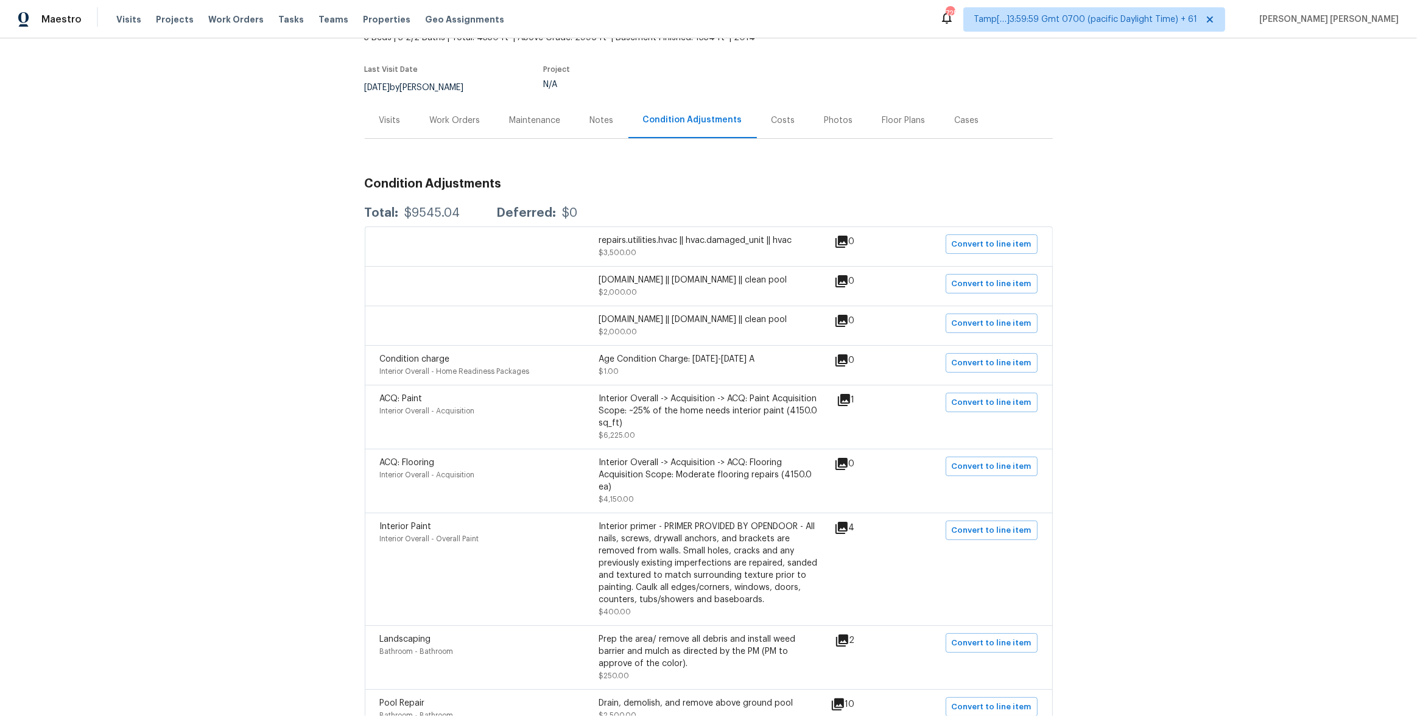
scroll to position [172, 0]
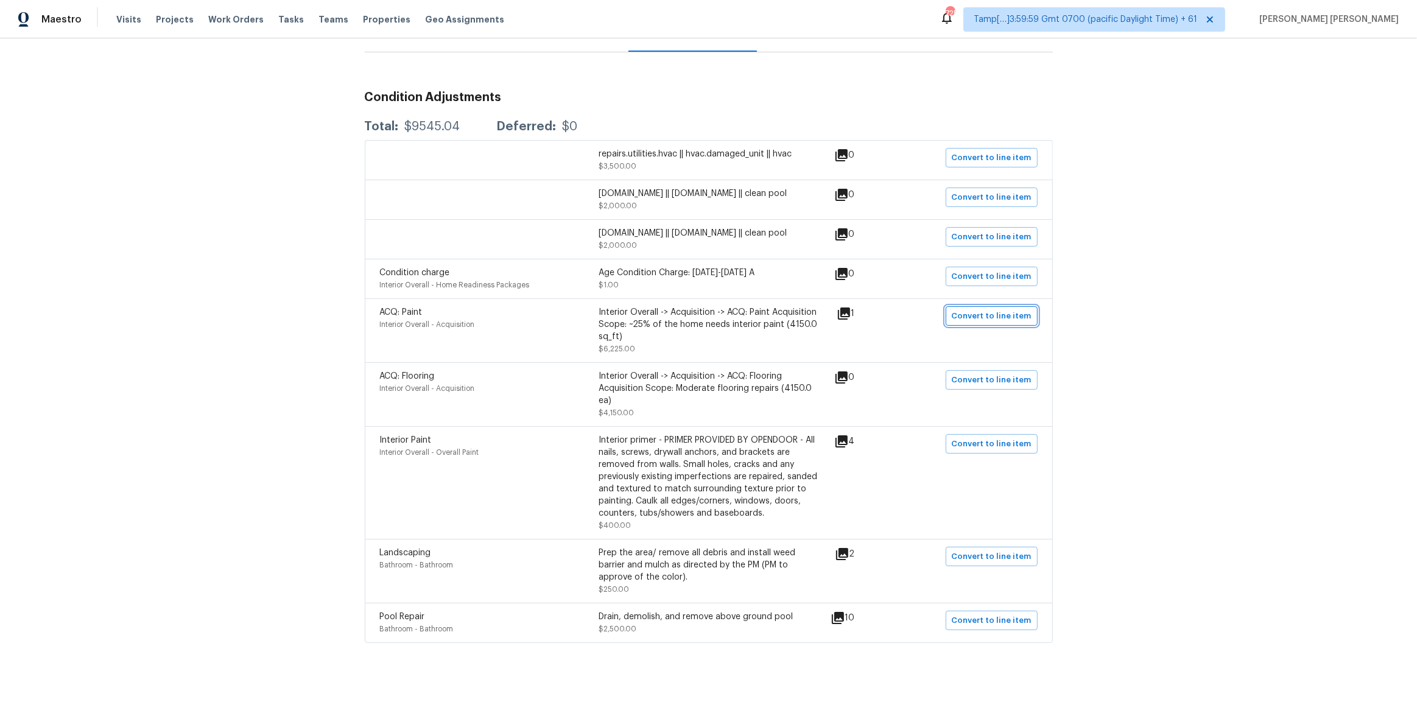
click at [982, 309] on span "Convert to line item" at bounding box center [992, 316] width 80 height 14
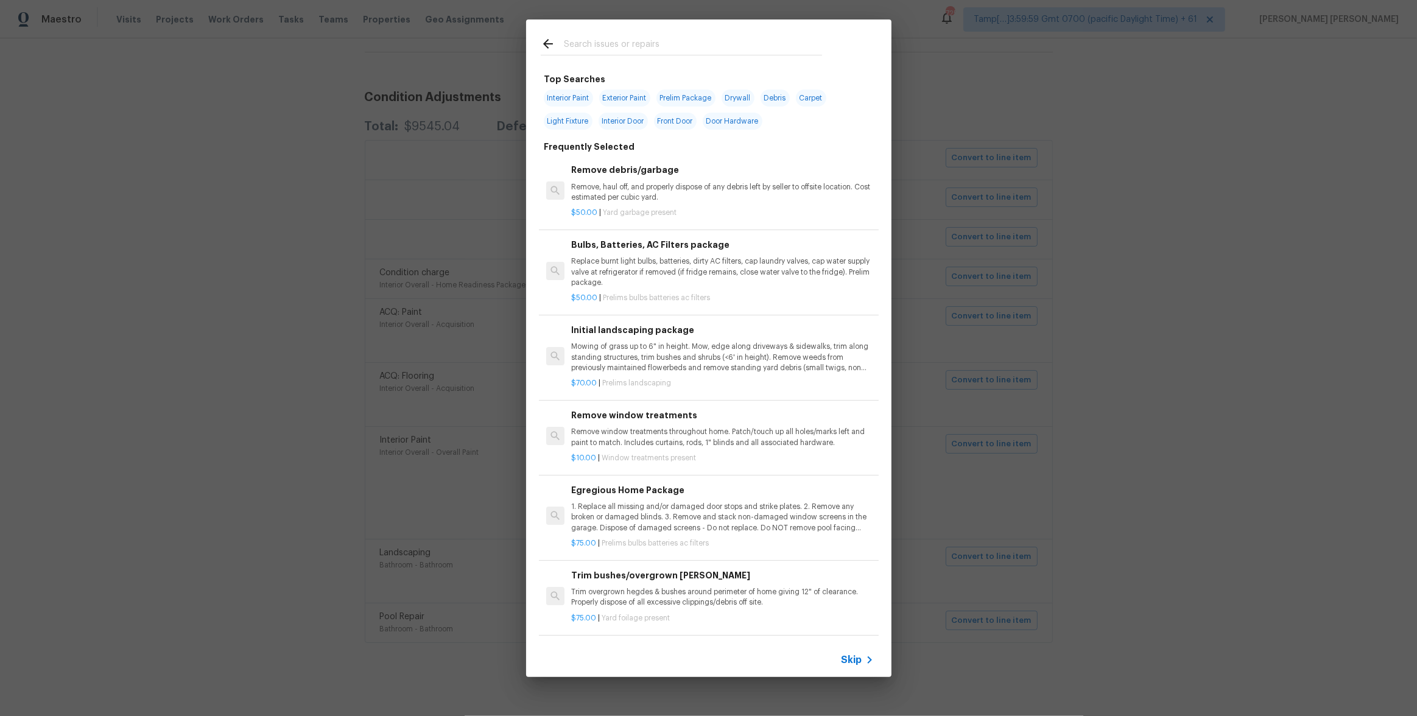
click at [851, 663] on span "Skip" at bounding box center [852, 660] width 21 height 12
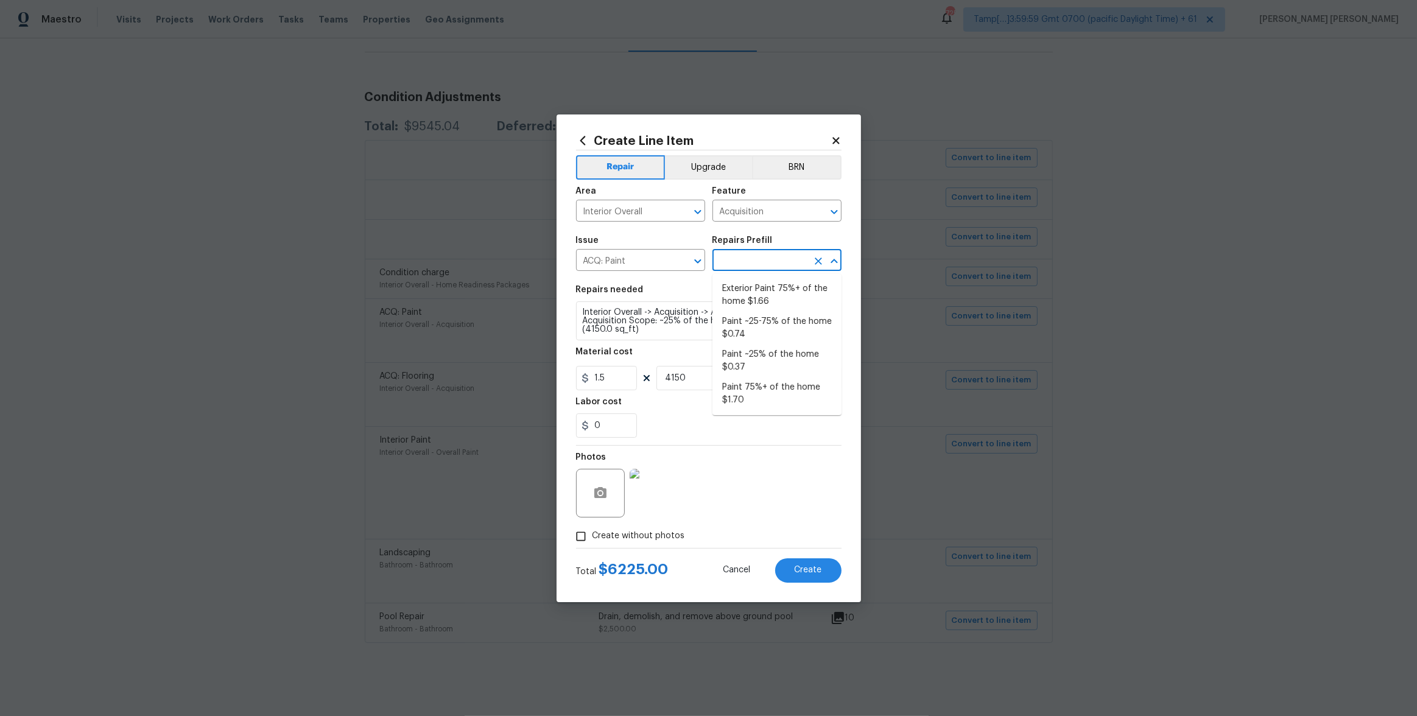
click at [750, 266] on input "text" at bounding box center [760, 261] width 95 height 19
click at [665, 356] on div "Material cost" at bounding box center [709, 356] width 266 height 16
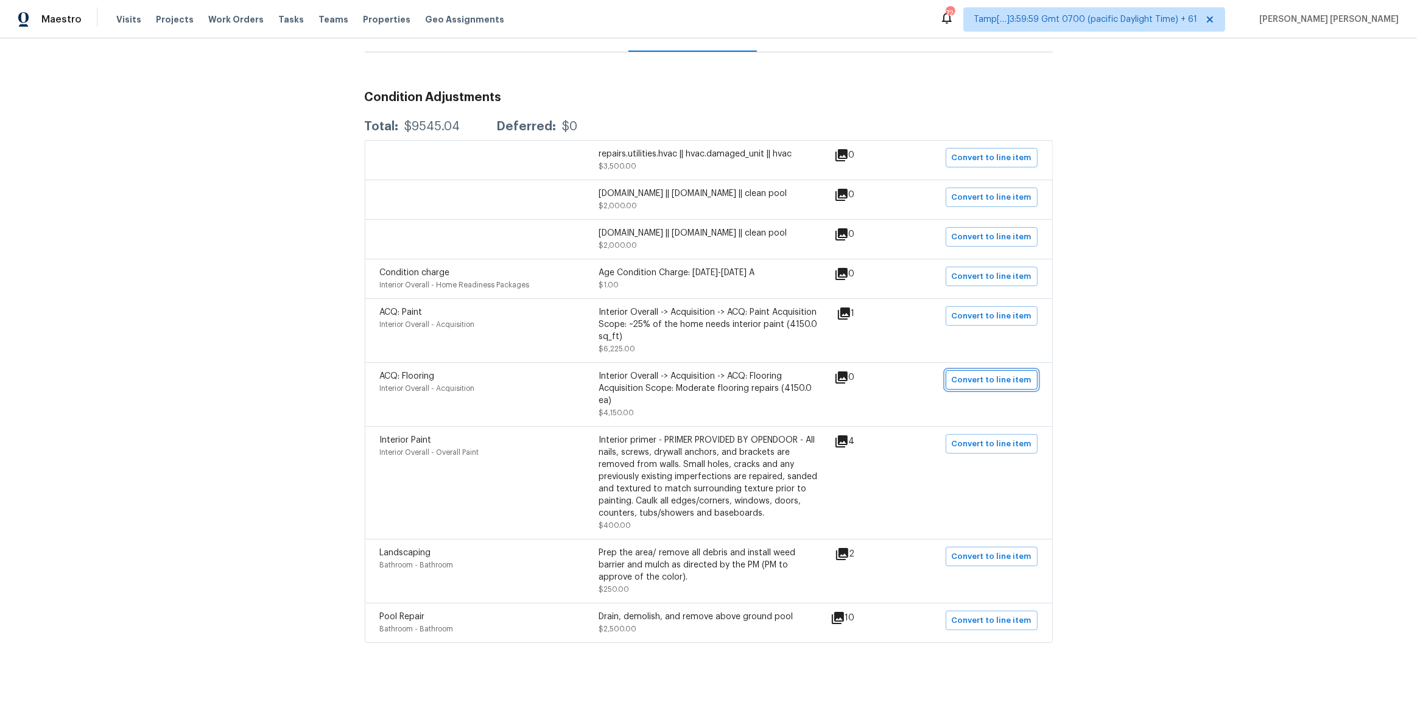
click at [970, 375] on span "Convert to line item" at bounding box center [992, 380] width 80 height 14
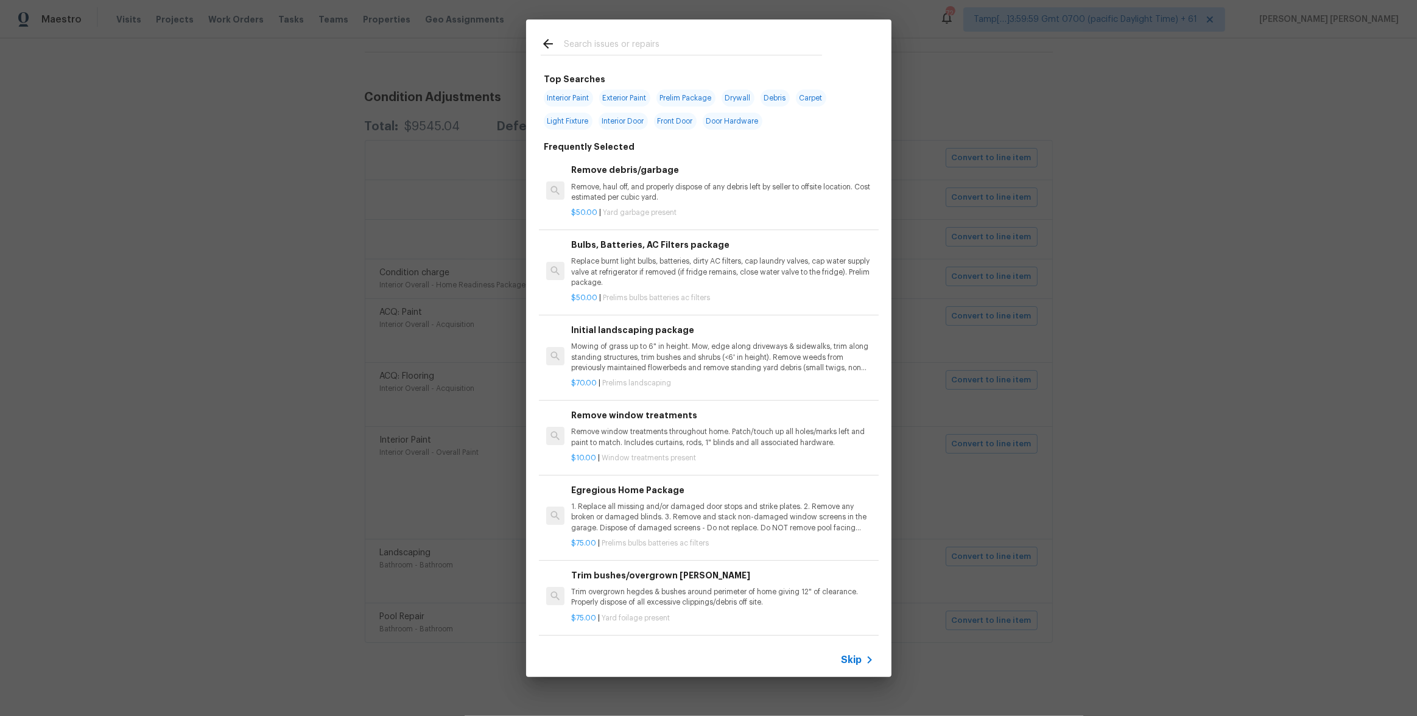
click at [852, 660] on span "Skip" at bounding box center [852, 660] width 21 height 12
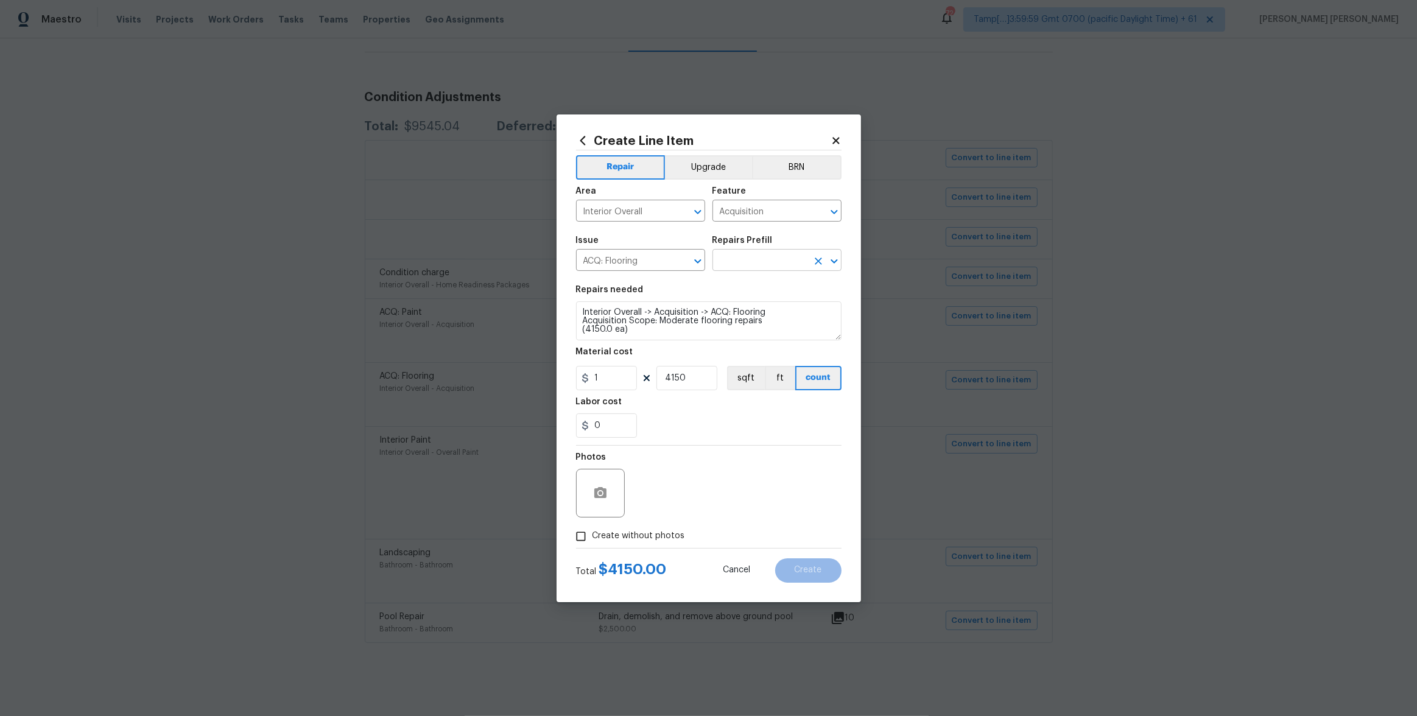
click at [749, 264] on input "text" at bounding box center [760, 261] width 95 height 19
click at [661, 360] on div "Material cost" at bounding box center [709, 356] width 266 height 16
click at [750, 255] on input "text" at bounding box center [760, 261] width 95 height 19
click at [665, 406] on div "Labor cost" at bounding box center [709, 406] width 266 height 16
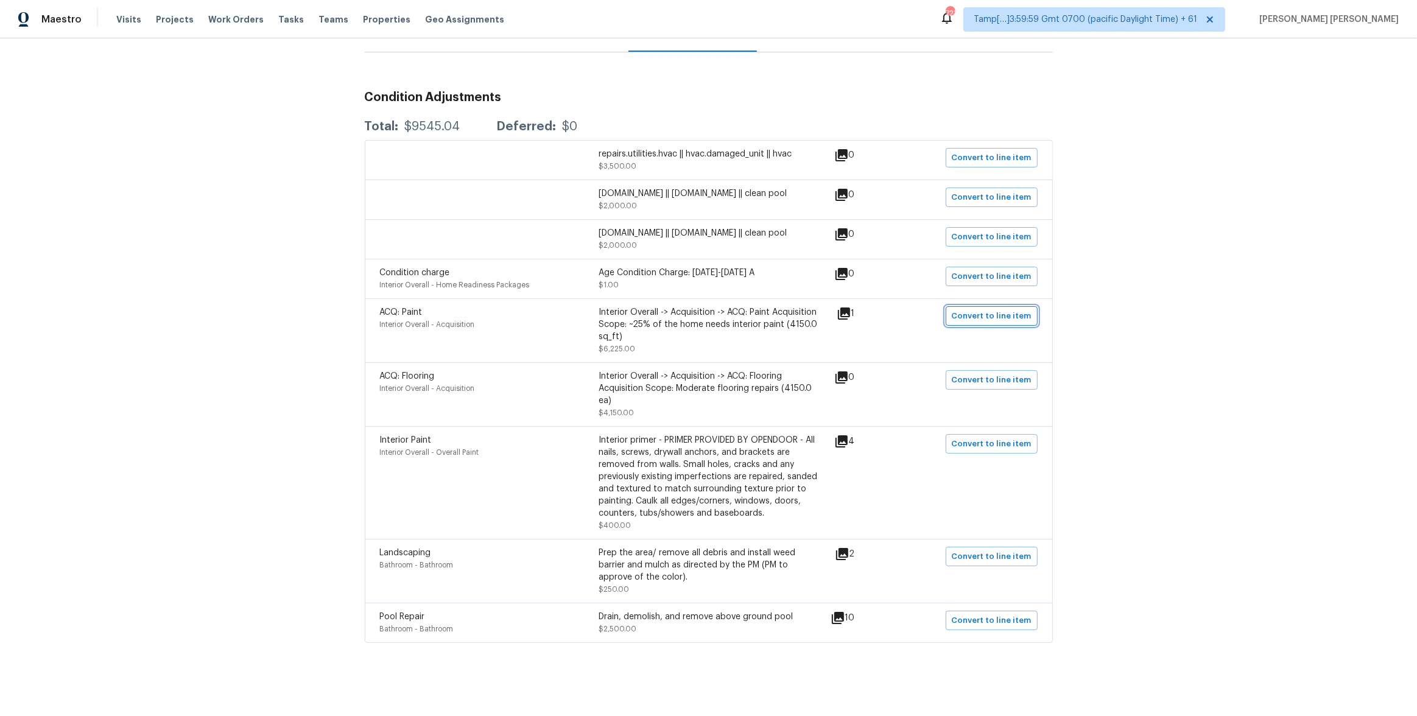
click at [996, 316] on span "Convert to line item" at bounding box center [992, 316] width 80 height 14
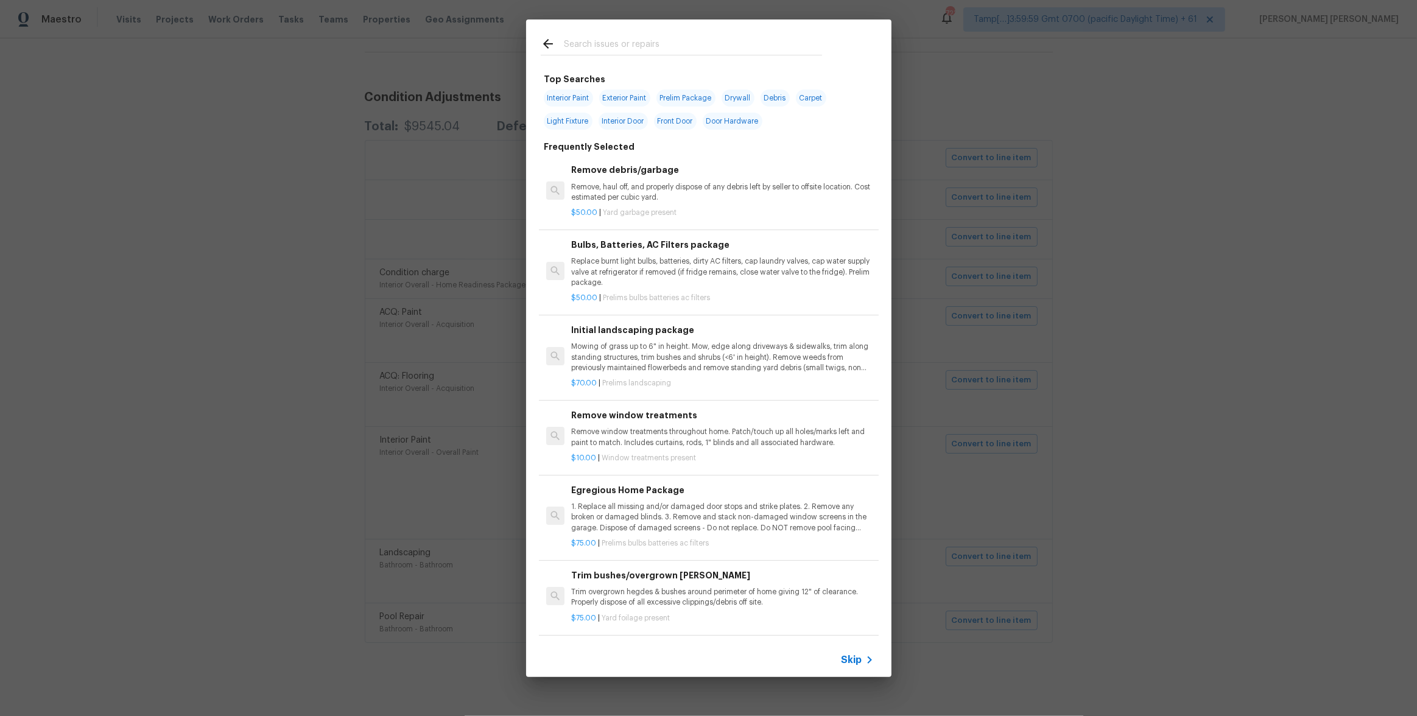
click at [855, 660] on span "Skip" at bounding box center [852, 660] width 21 height 12
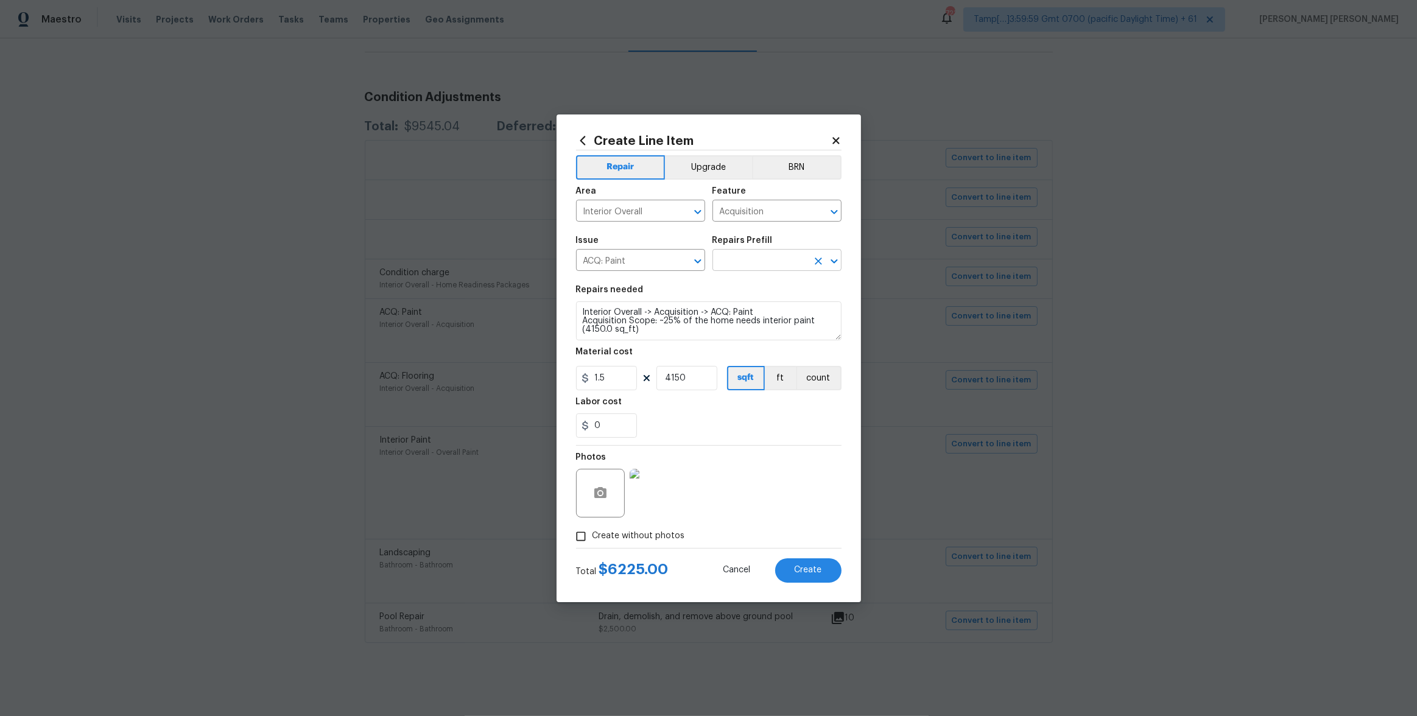
click at [766, 263] on input "text" at bounding box center [760, 261] width 95 height 19
click at [649, 258] on input "ACQ: Paint" at bounding box center [623, 261] width 95 height 19
click at [630, 353] on li "Interior Paint" at bounding box center [640, 358] width 129 height 20
type input "Interior Paint"
click at [762, 263] on input "text" at bounding box center [760, 261] width 95 height 19
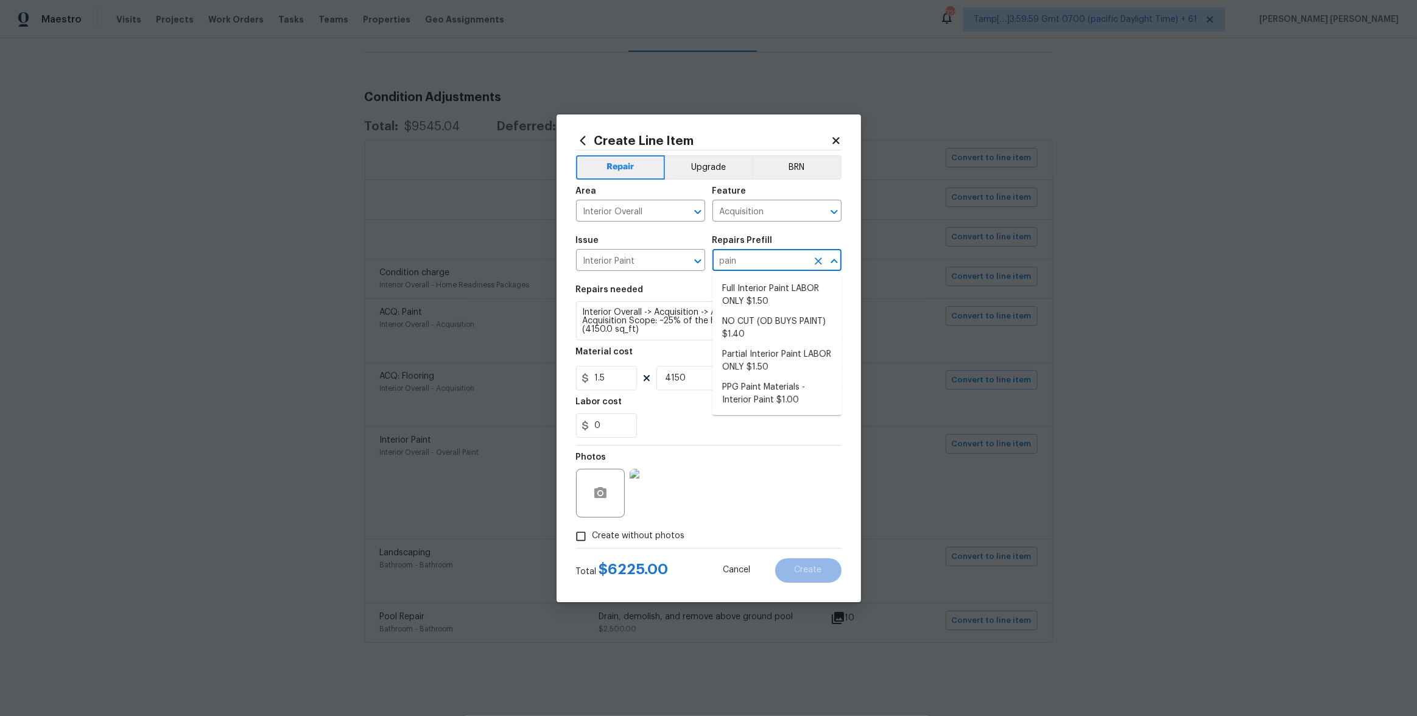
type input "paint"
click at [787, 395] on li "PPG Paint Materials - Interior Paint $1.00" at bounding box center [777, 394] width 129 height 33
type input "Overall Paint"
type textarea "PPG Paint Materials ordered by Opendoor"
type input "PPG Paint Materials - Interior Paint $1.00"
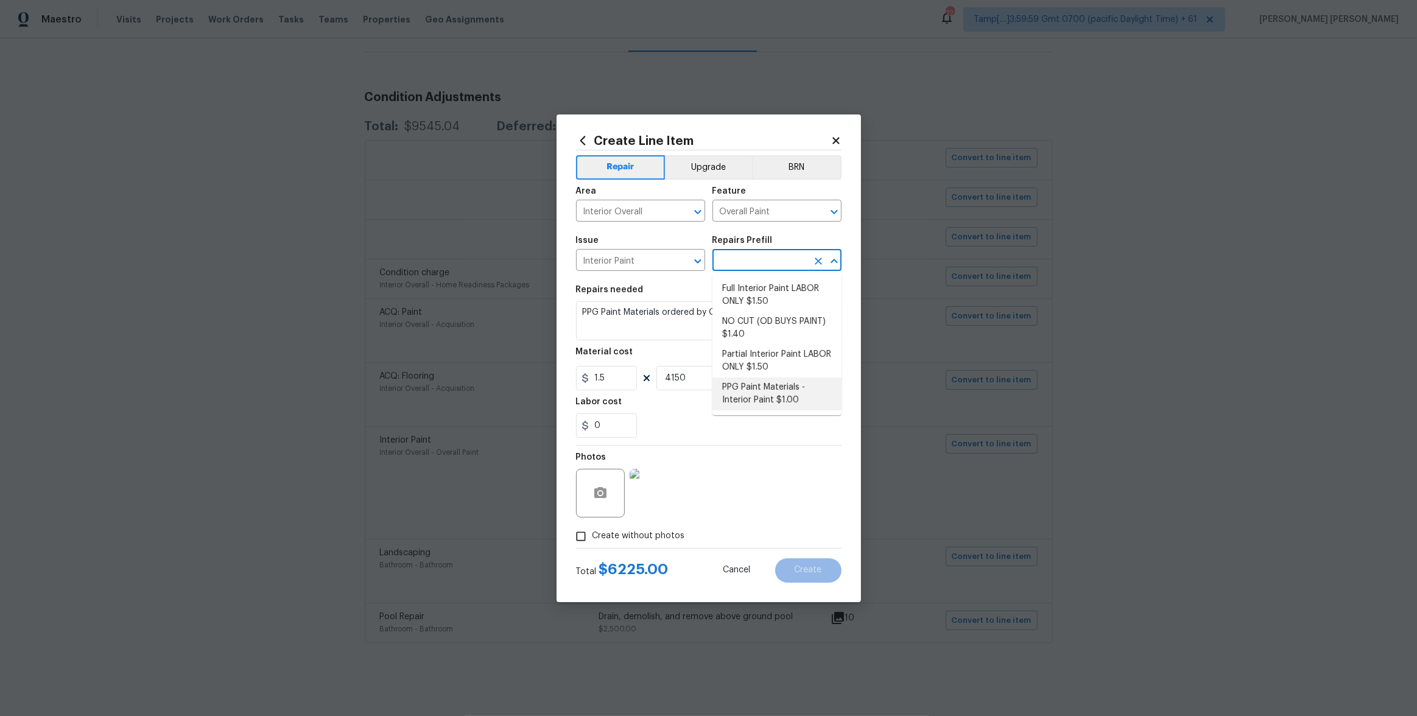
type input "1"
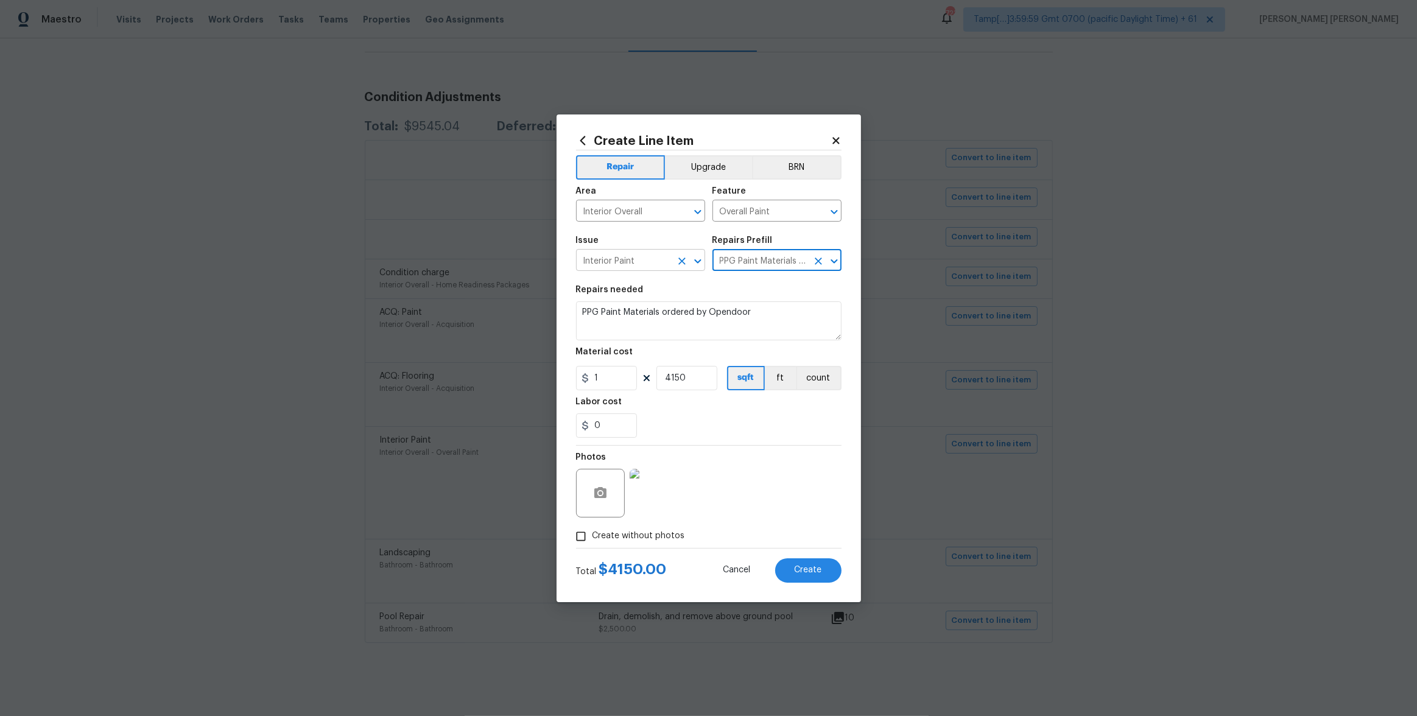
click at [682, 262] on icon "Clear" at bounding box center [682, 261] width 7 height 7
type input "PPG Paint Materials - Interior Paint $1.00"
click at [643, 323] on li "ACQ: Paint" at bounding box center [640, 318] width 129 height 20
type input "ACQ: Paint"
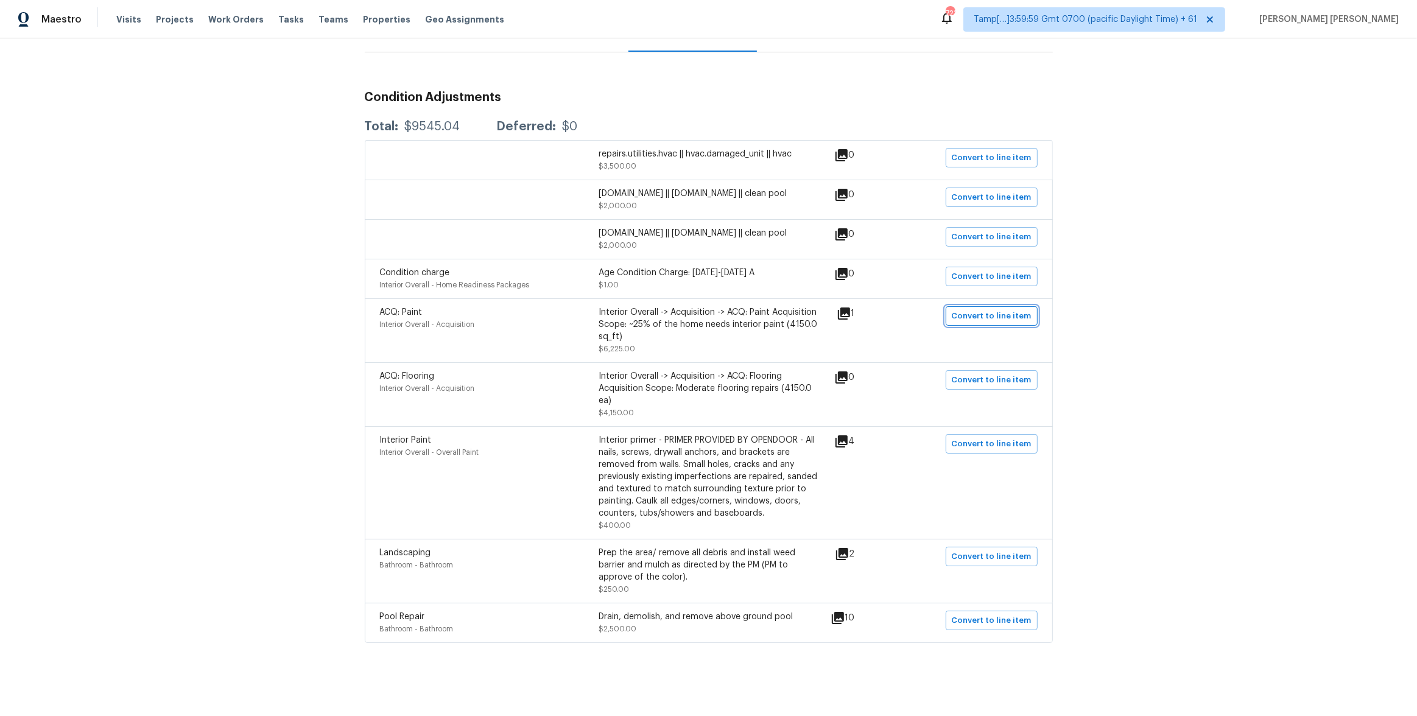
click at [985, 319] on span "Convert to line item" at bounding box center [992, 316] width 80 height 14
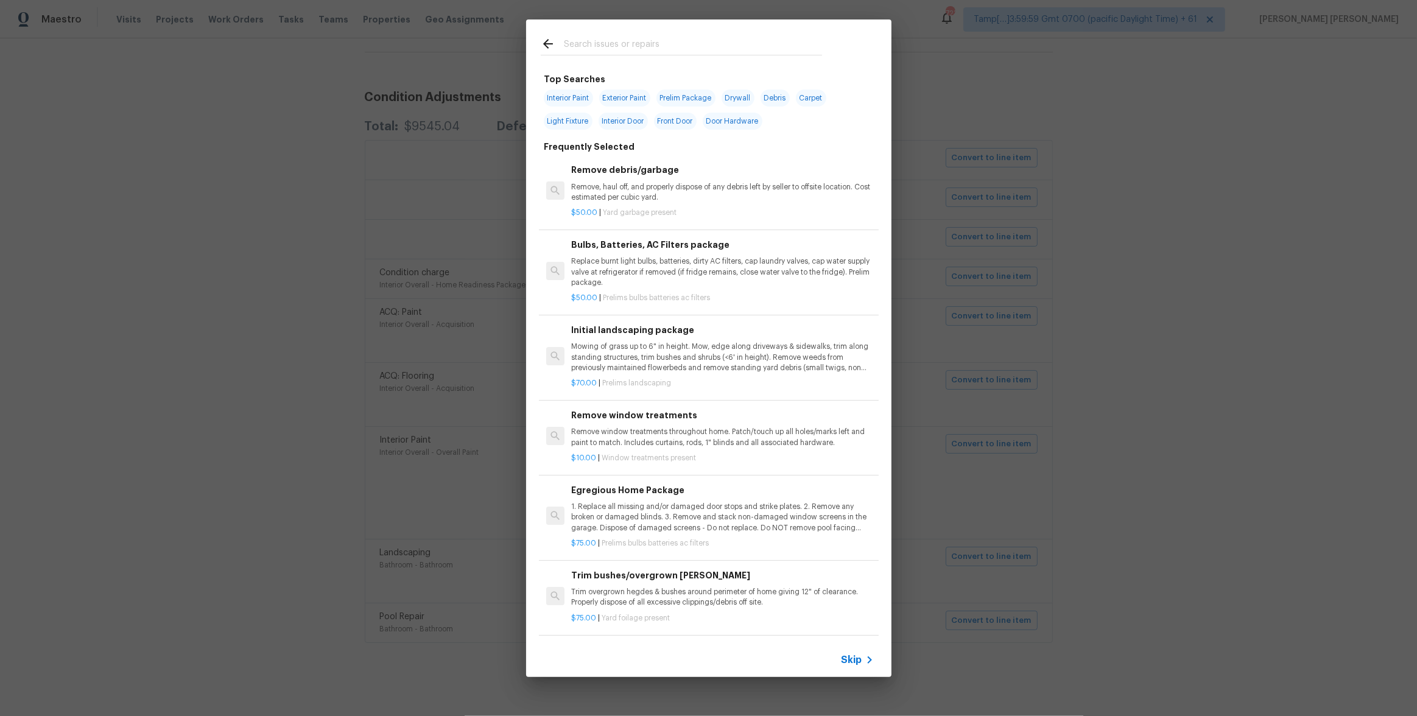
click at [852, 656] on span "Skip" at bounding box center [852, 660] width 21 height 12
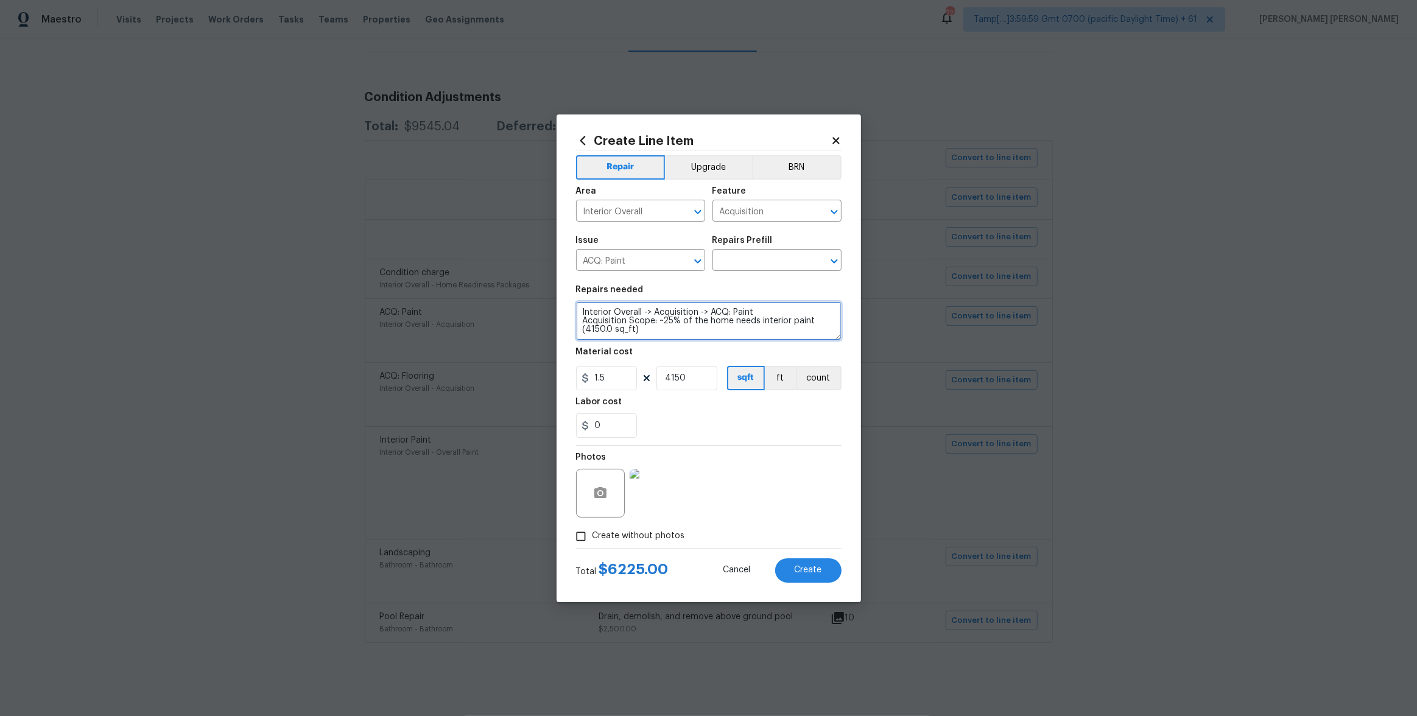
drag, startPoint x: 663, startPoint y: 323, endPoint x: 675, endPoint y: 323, distance: 11.6
click at [675, 323] on textarea "Interior Overall -> Acquisition -> ACQ: Paint Acquisition Scope: ~25% of the ho…" at bounding box center [709, 321] width 266 height 39
click at [652, 331] on textarea "Interior Overall -> Acquisition -> ACQ: Paint Acquisition Scope: ~25% of the ho…" at bounding box center [709, 321] width 266 height 39
click at [674, 358] on div "Material cost" at bounding box center [709, 356] width 266 height 16
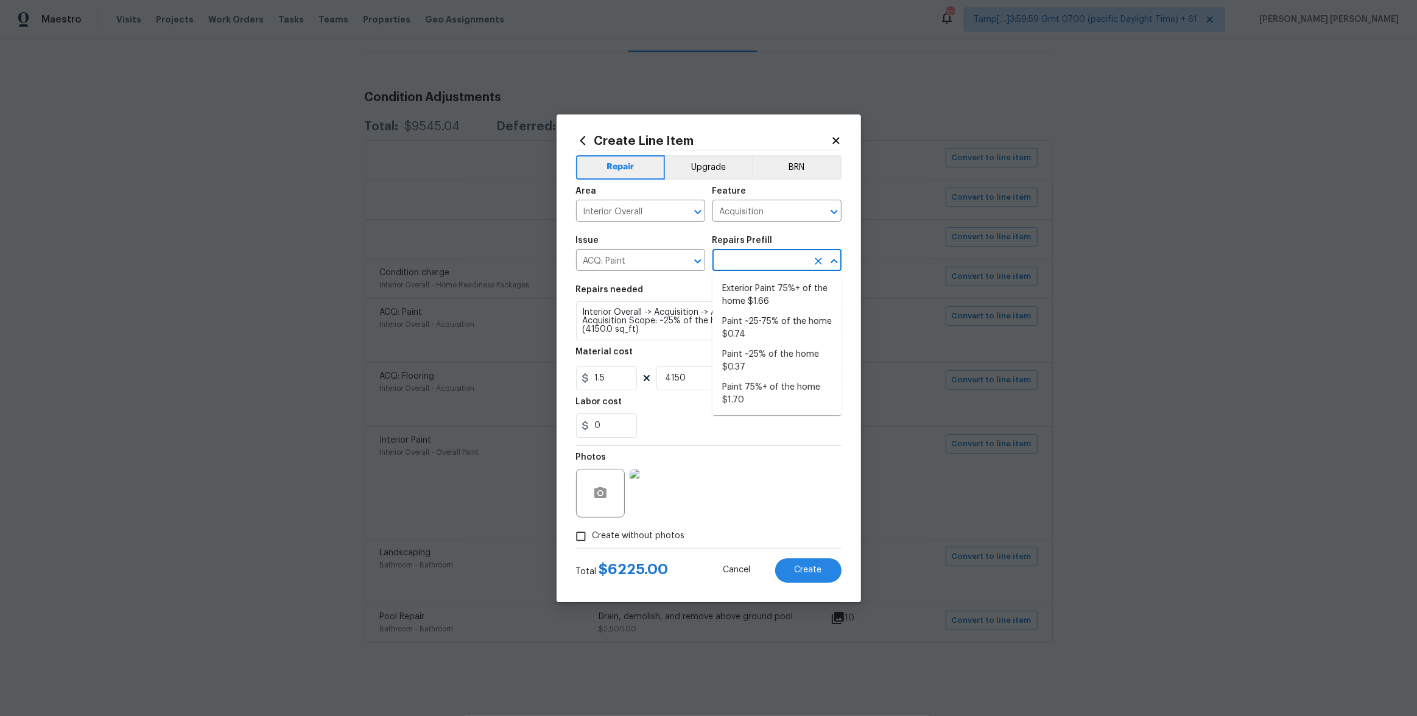
click at [744, 262] on input "text" at bounding box center [760, 261] width 95 height 19
click at [761, 400] on li "Paint 75%+ of the home $1.70" at bounding box center [777, 394] width 129 height 33
type input "Paint 75%+ of the home $1.70"
type textarea "Acquisition Scope: 75%+ of the home will likely require interior paint"
type input "1.7"
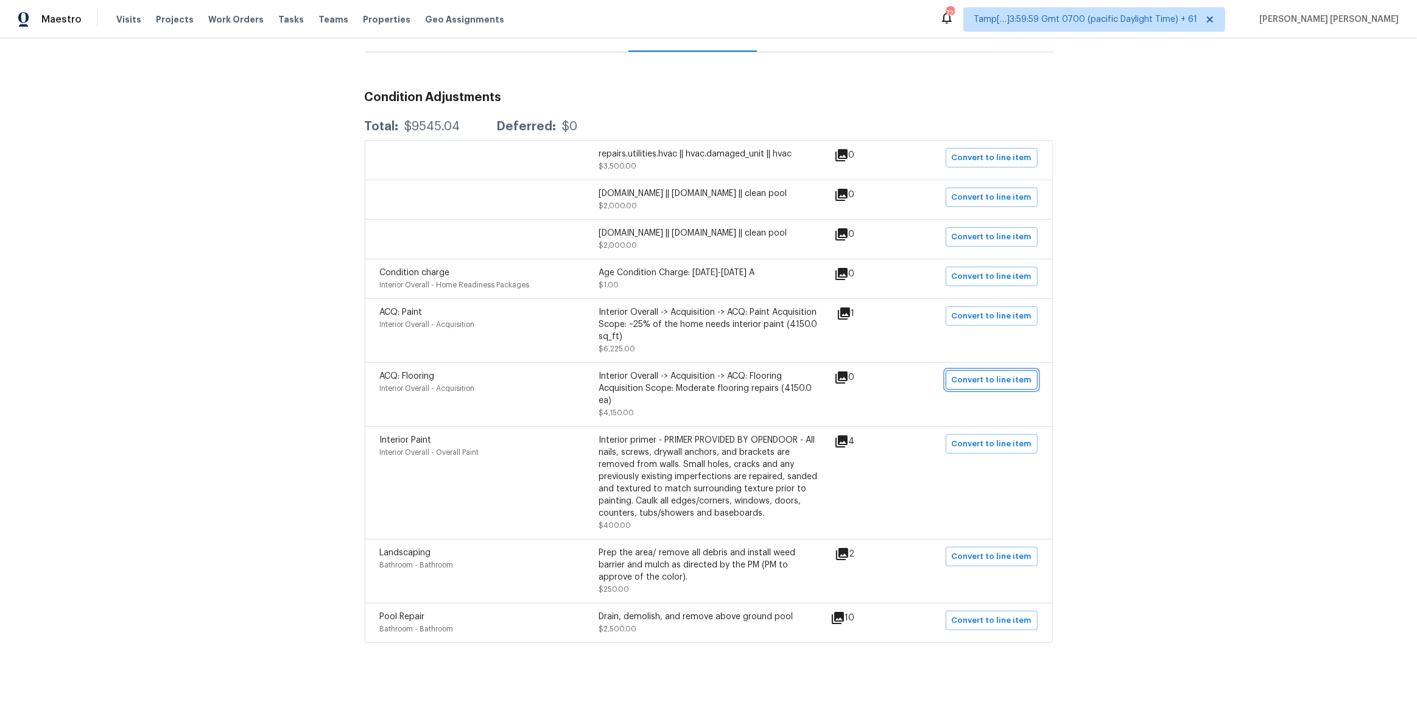
click at [1009, 380] on span "Convert to line item" at bounding box center [992, 380] width 80 height 14
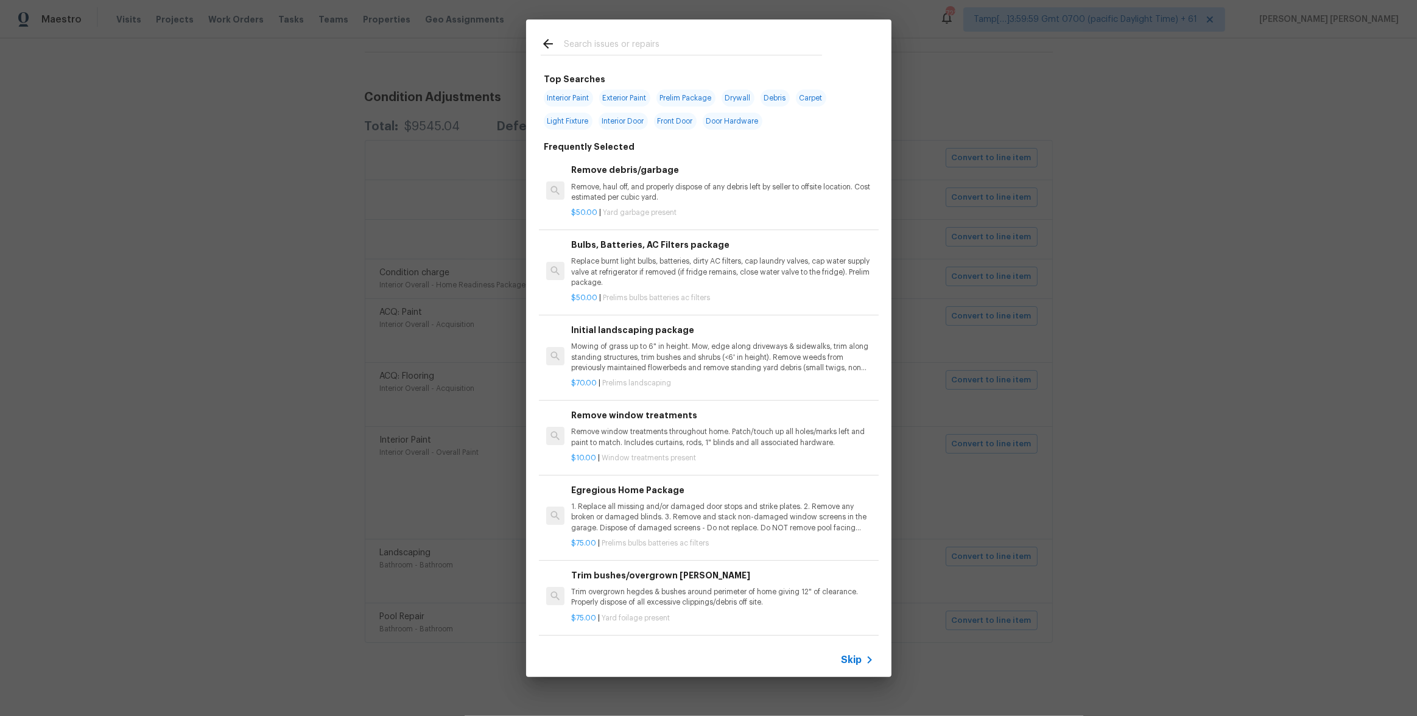
click at [855, 671] on div "Skip" at bounding box center [708, 660] width 365 height 34
click at [853, 662] on span "Skip" at bounding box center [852, 660] width 21 height 12
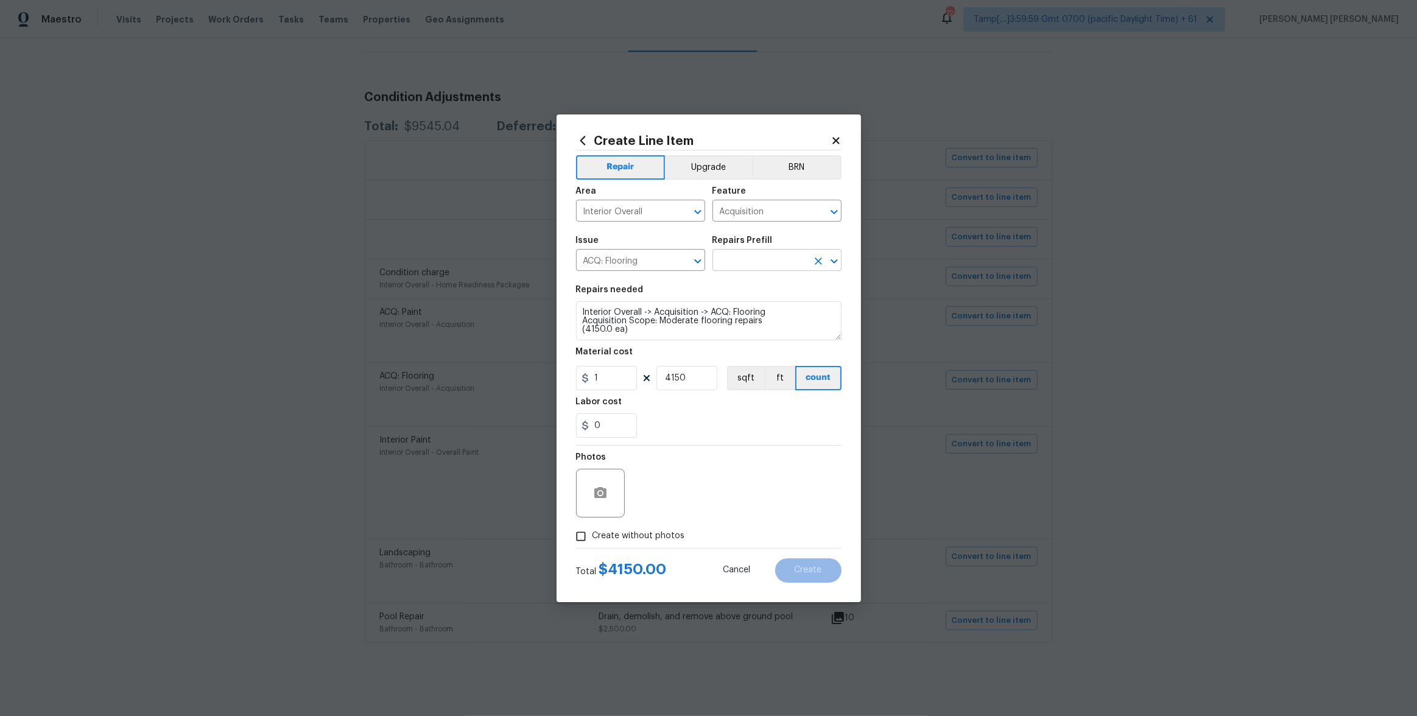
click at [761, 261] on input "text" at bounding box center [760, 261] width 95 height 19
click at [774, 300] on li "Maximum Flooring Repairs $1.47" at bounding box center [777, 295] width 129 height 33
type input "Maximum Flooring Repairs $1.47"
type textarea "Acquisition Scope: Maximum flooring repairs"
type input "1.47"
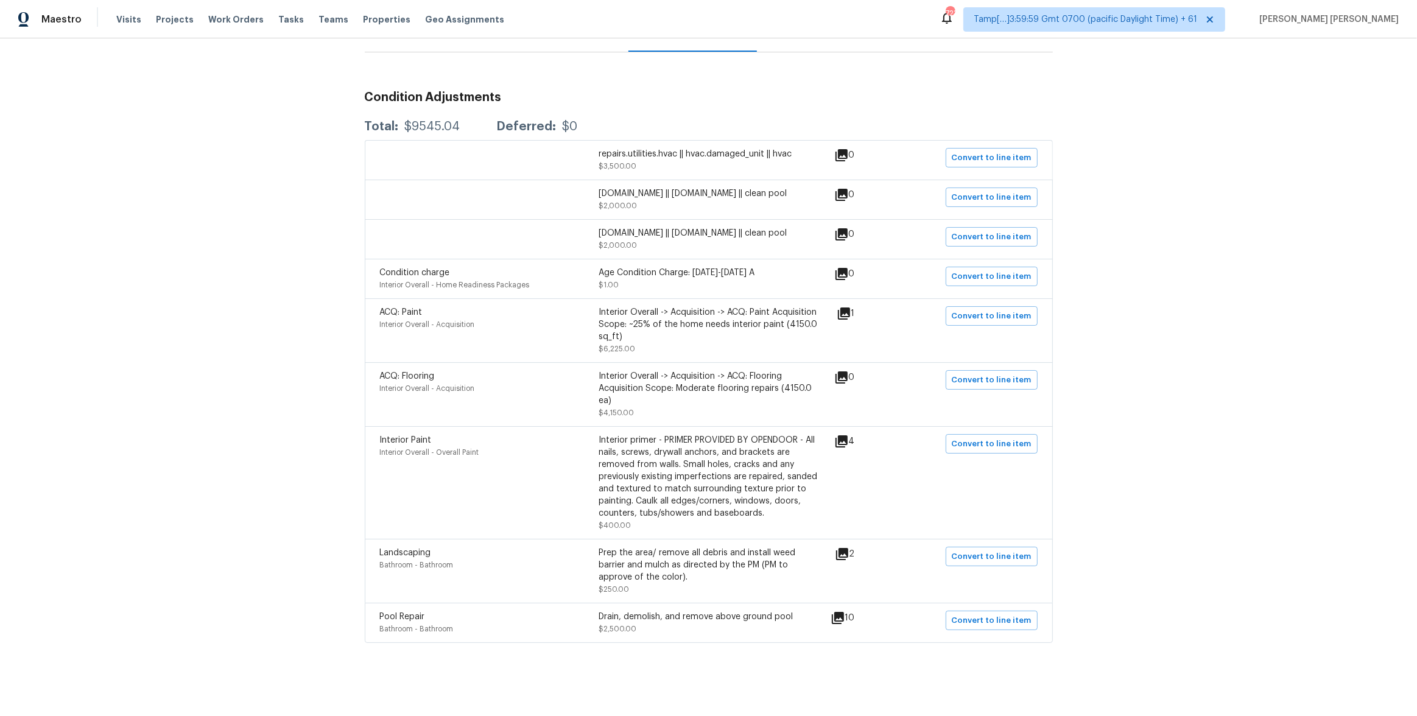
scroll to position [0, 0]
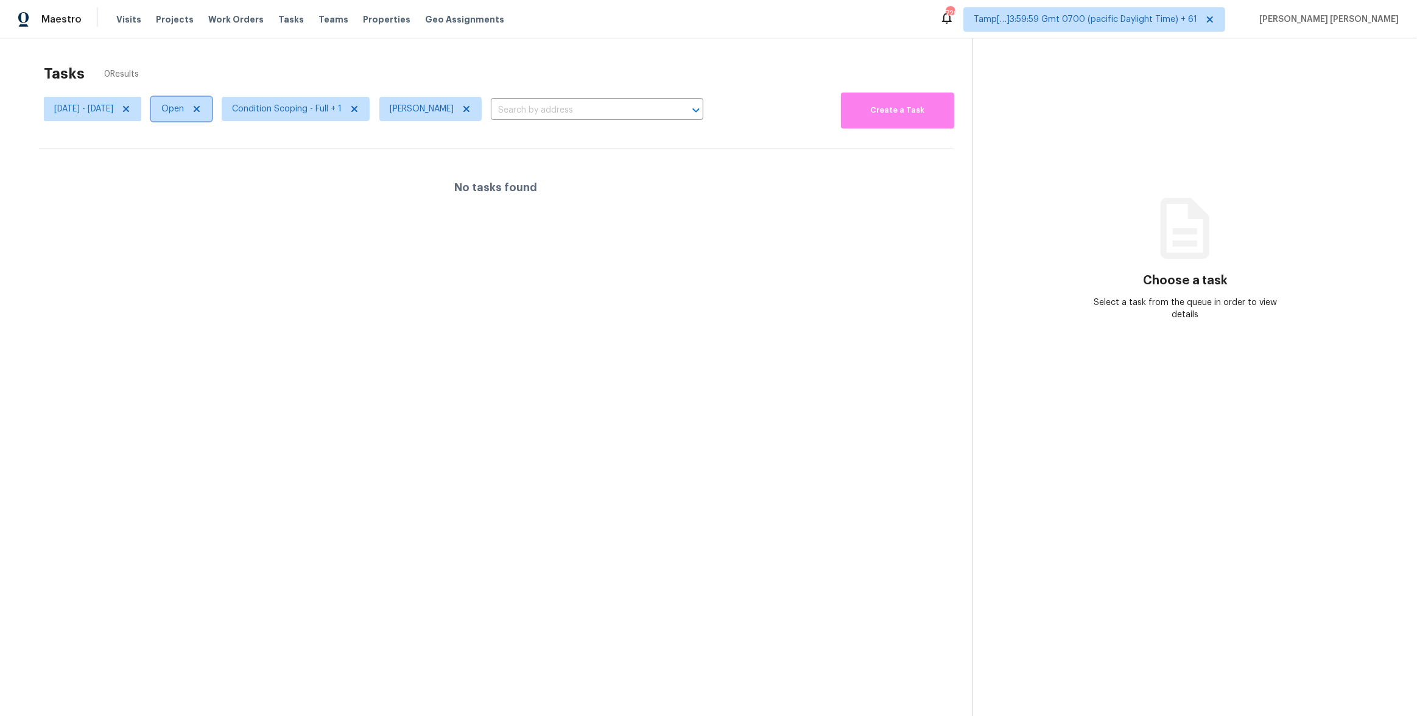
click at [184, 105] on span "Open" at bounding box center [172, 109] width 23 height 12
click at [222, 167] on div "Closed" at bounding box center [226, 160] width 59 height 17
click at [211, 163] on label "Closed" at bounding box center [223, 161] width 44 height 12
click at [209, 163] on input "Closed" at bounding box center [205, 159] width 8 height 8
checkbox input "true"
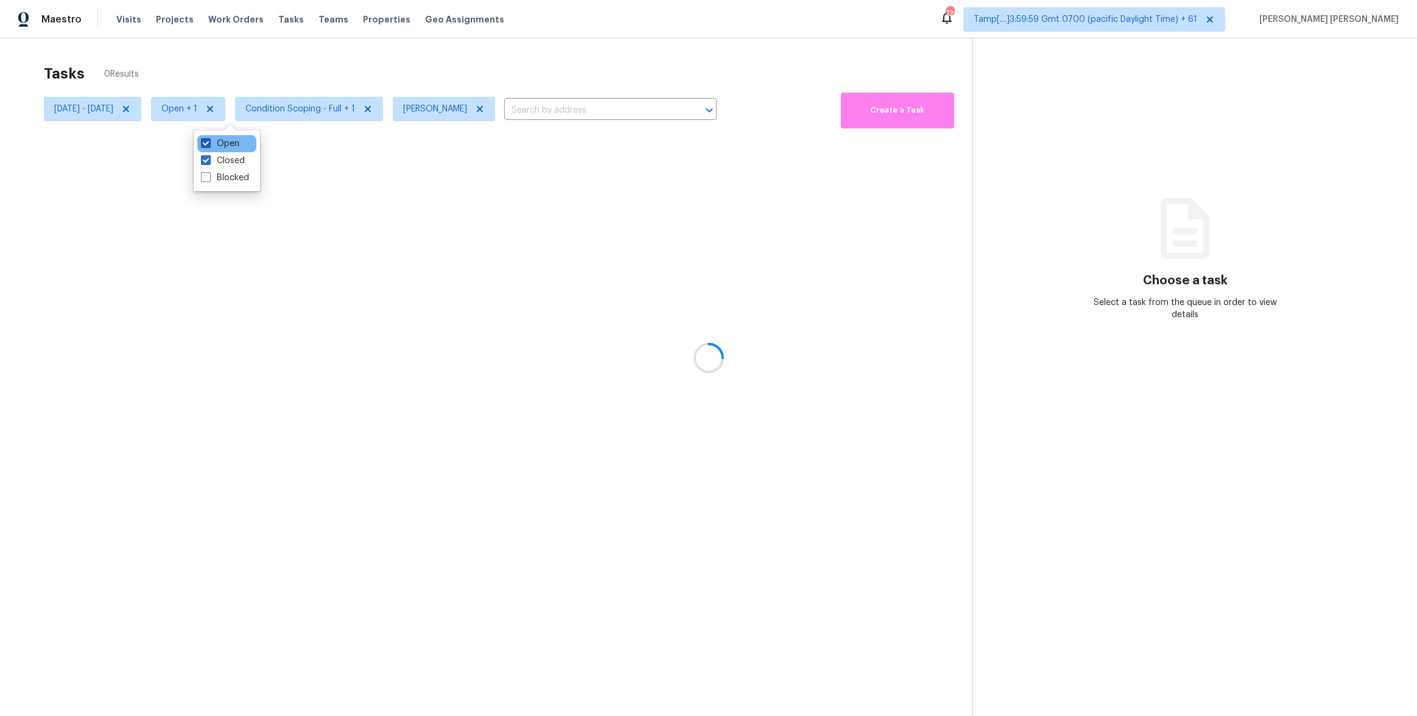
click at [217, 144] on label "Open" at bounding box center [220, 144] width 38 height 12
click at [209, 144] on input "Open" at bounding box center [205, 142] width 8 height 8
checkbox input "false"
click at [251, 63] on div at bounding box center [708, 358] width 1417 height 716
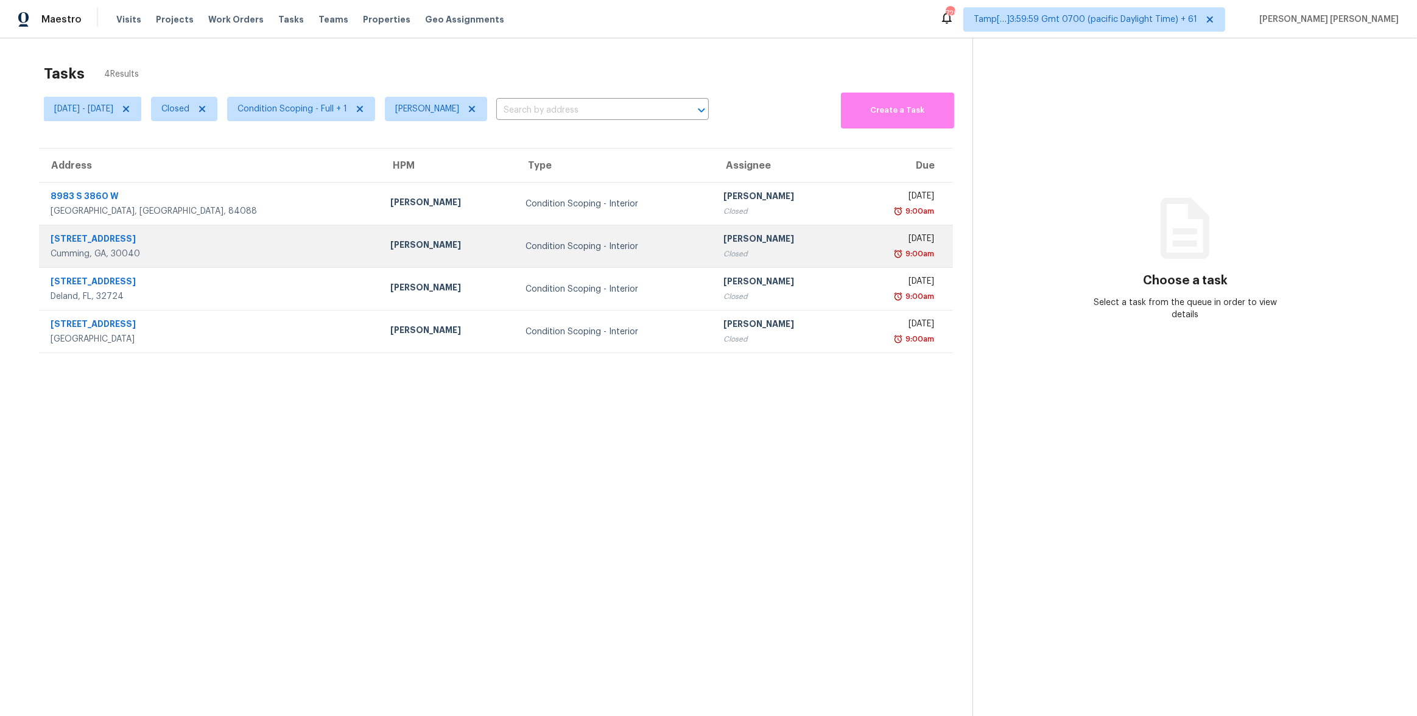
click at [390, 243] on div "[PERSON_NAME]" at bounding box center [448, 246] width 116 height 15
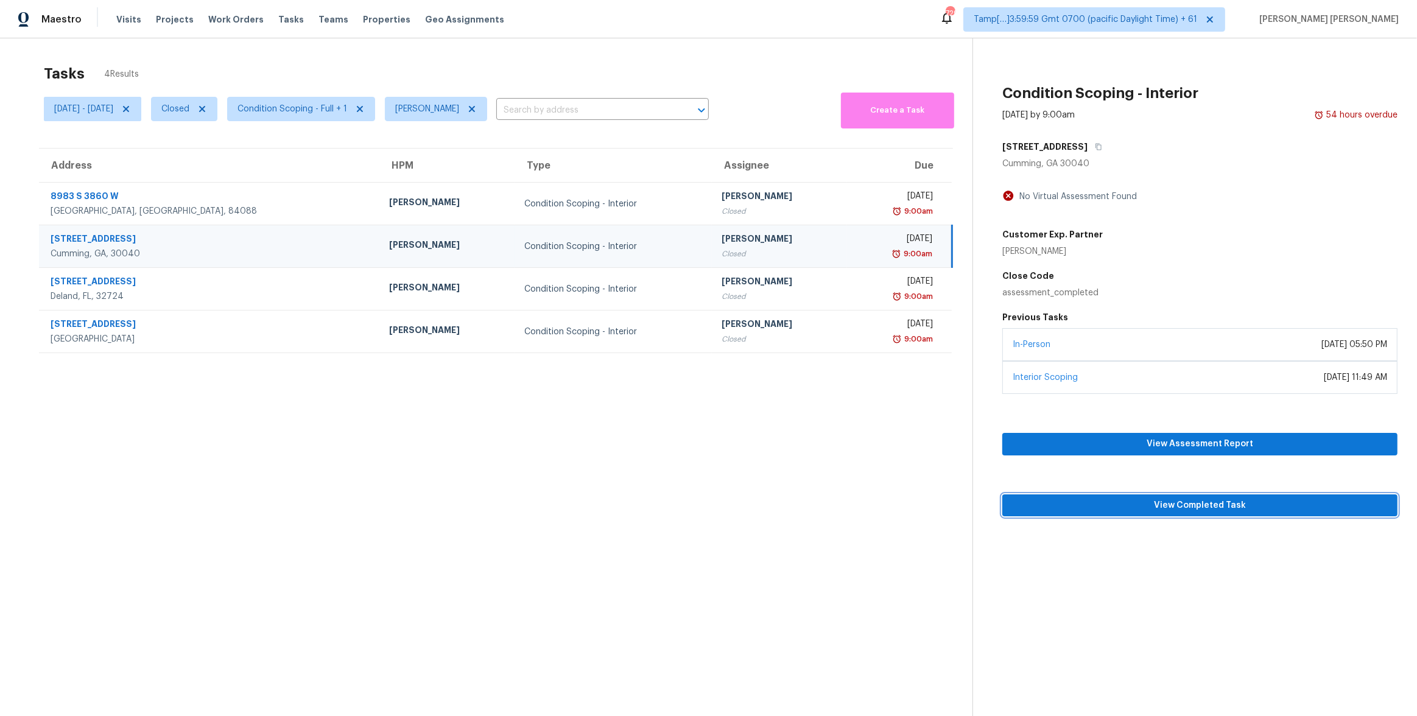
click at [1133, 513] on button "View Completed Task" at bounding box center [1200, 506] width 395 height 23
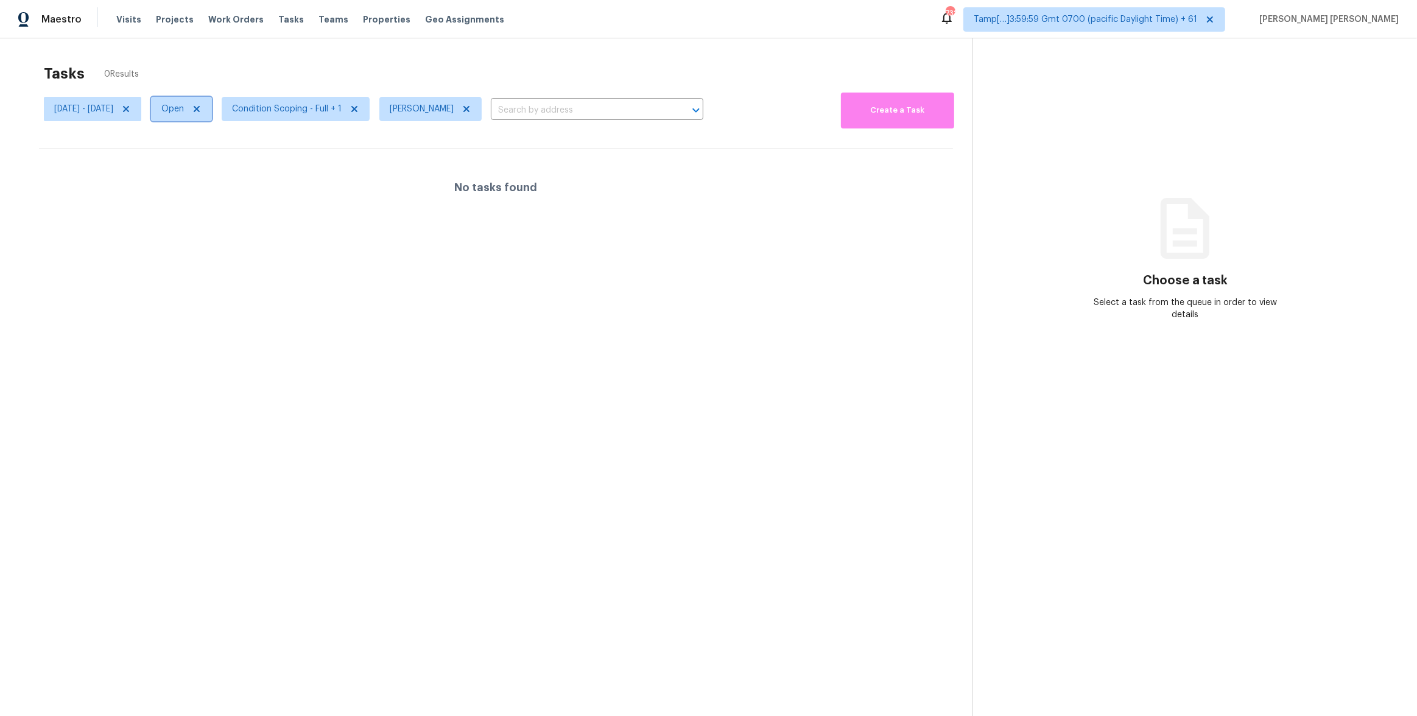
click at [184, 110] on span "Open" at bounding box center [172, 109] width 23 height 12
click at [217, 163] on label "Closed" at bounding box center [223, 161] width 44 height 12
click at [209, 163] on input "Closed" at bounding box center [205, 159] width 8 height 8
checkbox input "true"
click at [217, 141] on label "Open" at bounding box center [220, 144] width 38 height 12
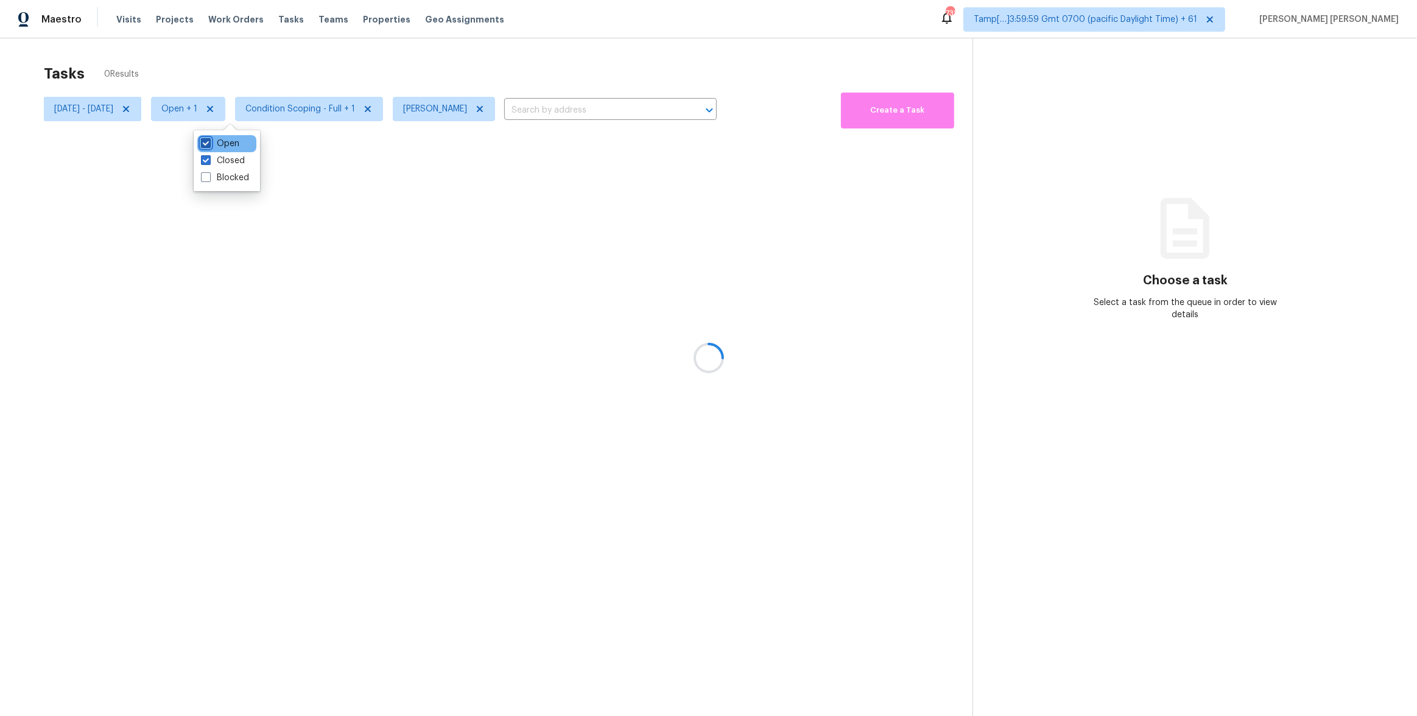
click at [209, 141] on input "Open" at bounding box center [205, 142] width 8 height 8
checkbox input "false"
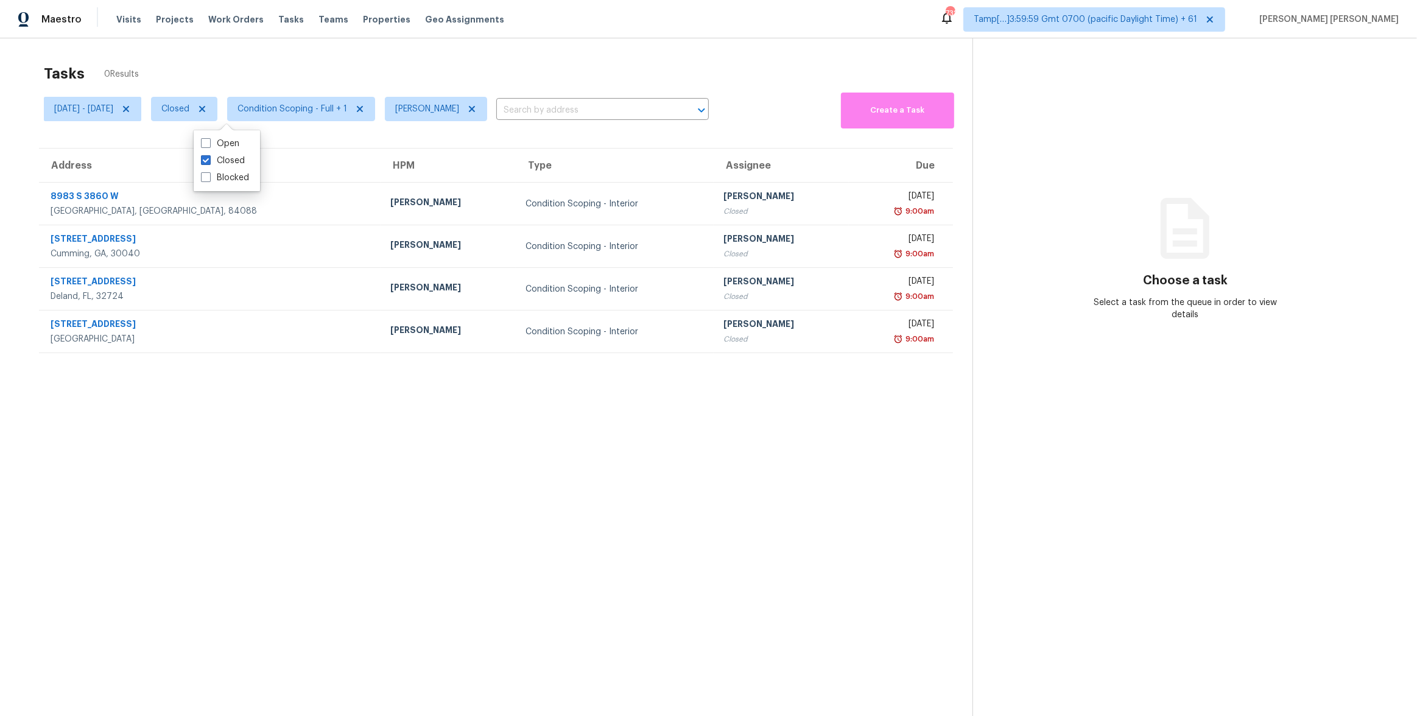
click at [312, 67] on div "Tasks 0 Results" at bounding box center [508, 74] width 929 height 32
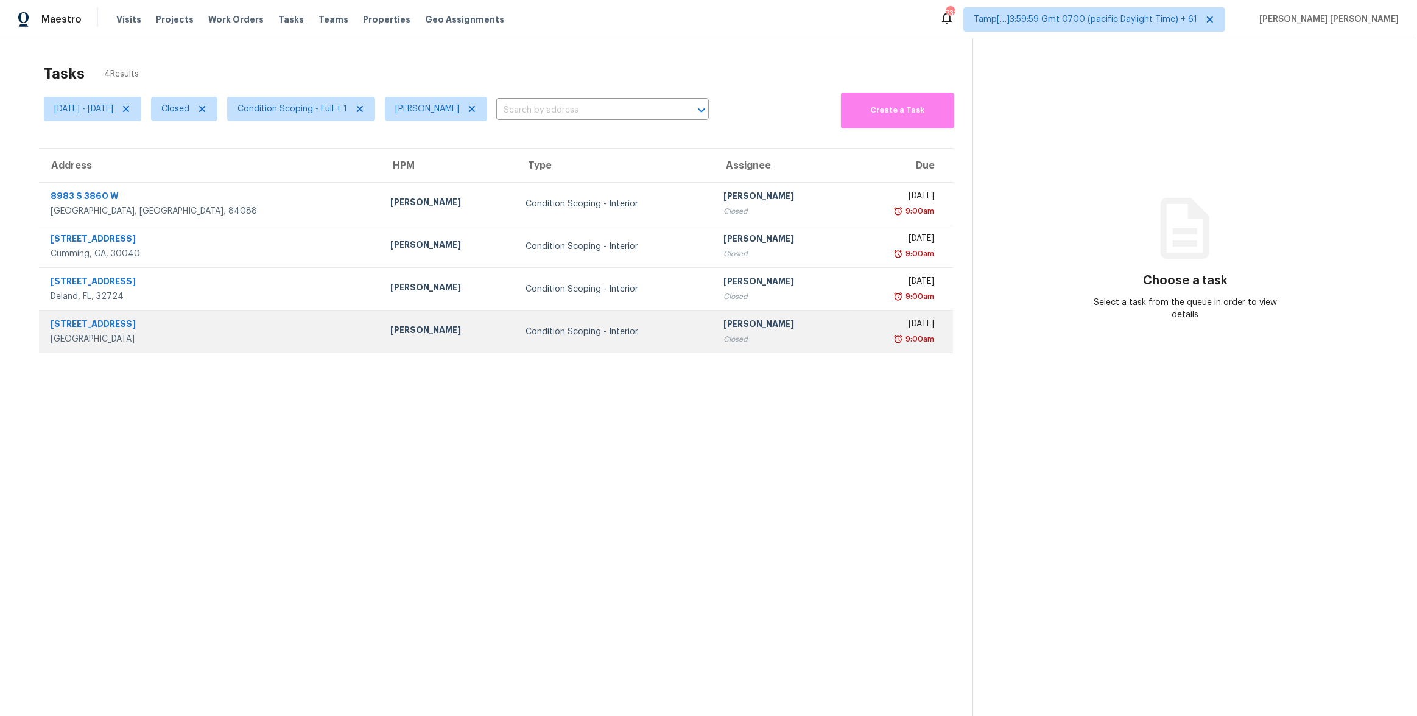
click at [381, 344] on td "Alex Baquerizo" at bounding box center [448, 332] width 135 height 43
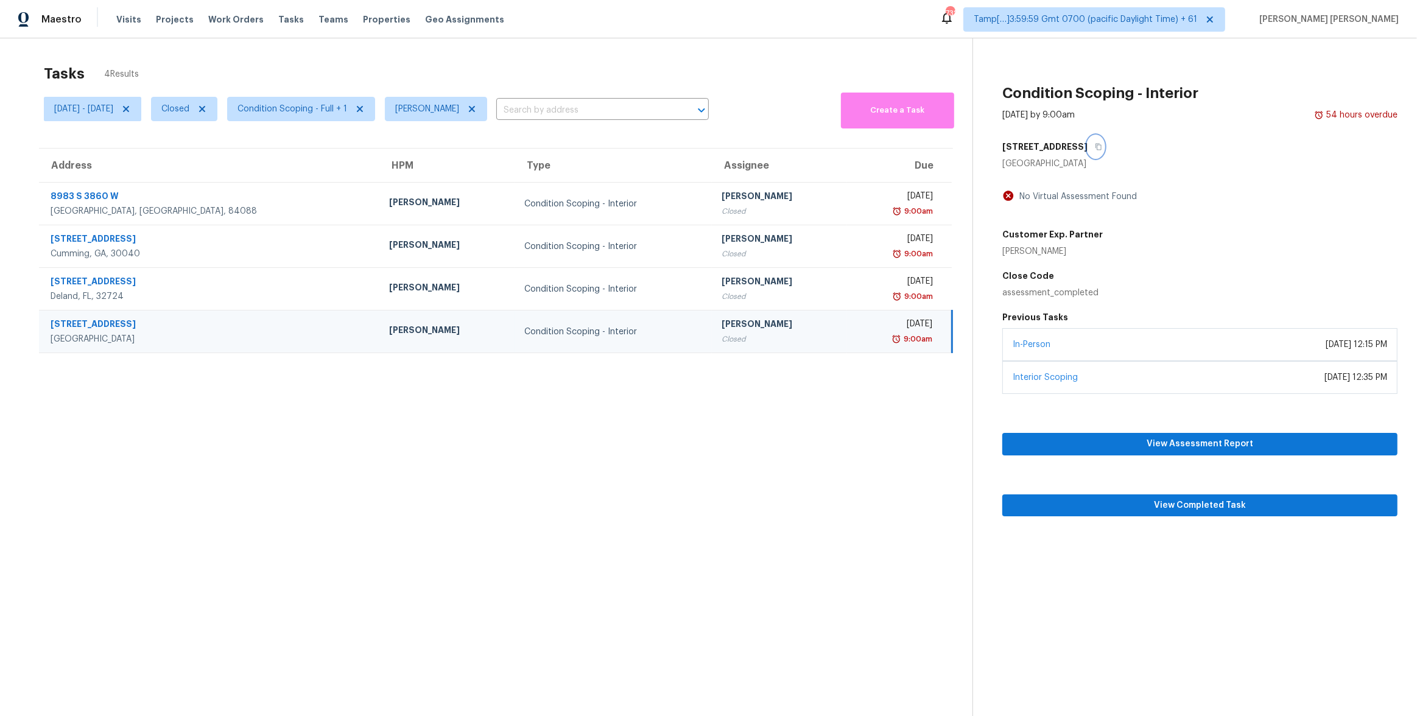
click at [1088, 150] on button "button" at bounding box center [1096, 147] width 16 height 22
click at [604, 24] on div "Maestro Visits Projects Work Orders Tasks Teams Properties Geo Assignments 729 …" at bounding box center [708, 19] width 1417 height 38
click at [1034, 512] on span "View Completed Task" at bounding box center [1200, 505] width 376 height 15
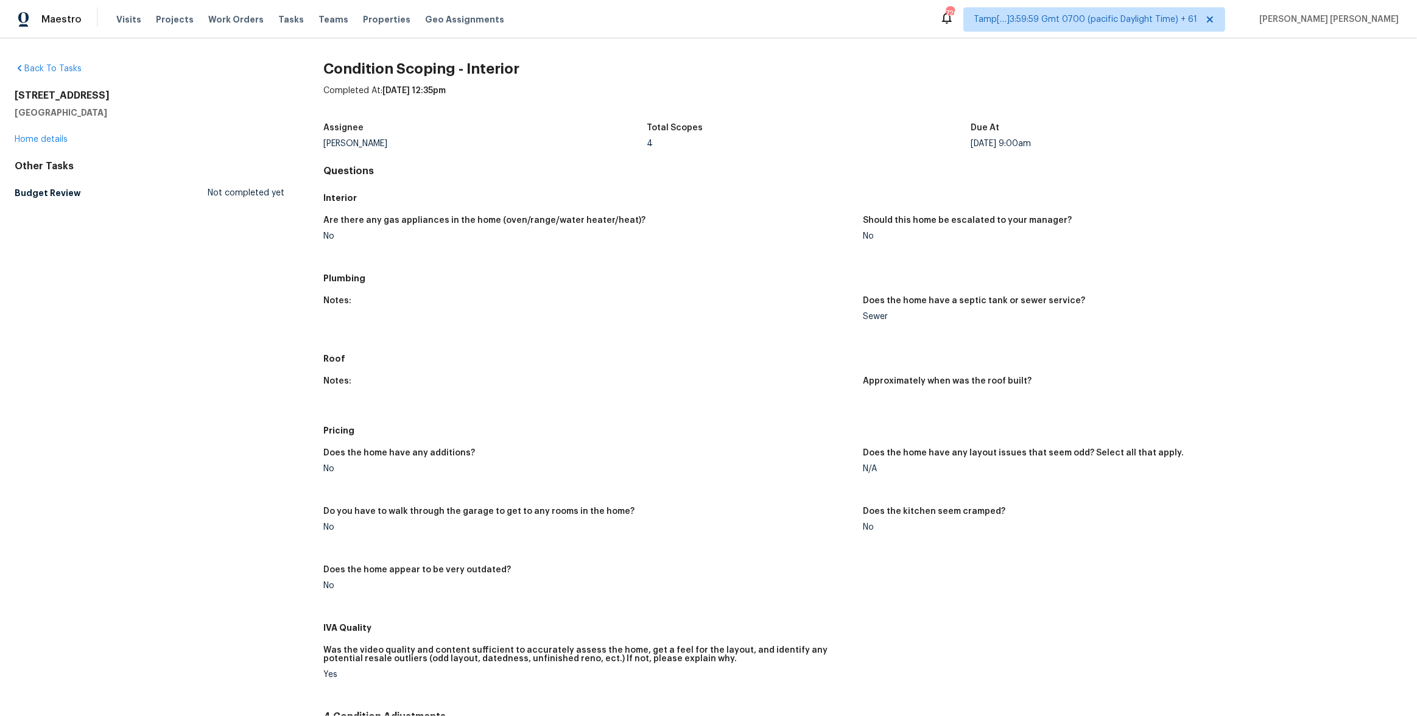
scroll to position [342, 0]
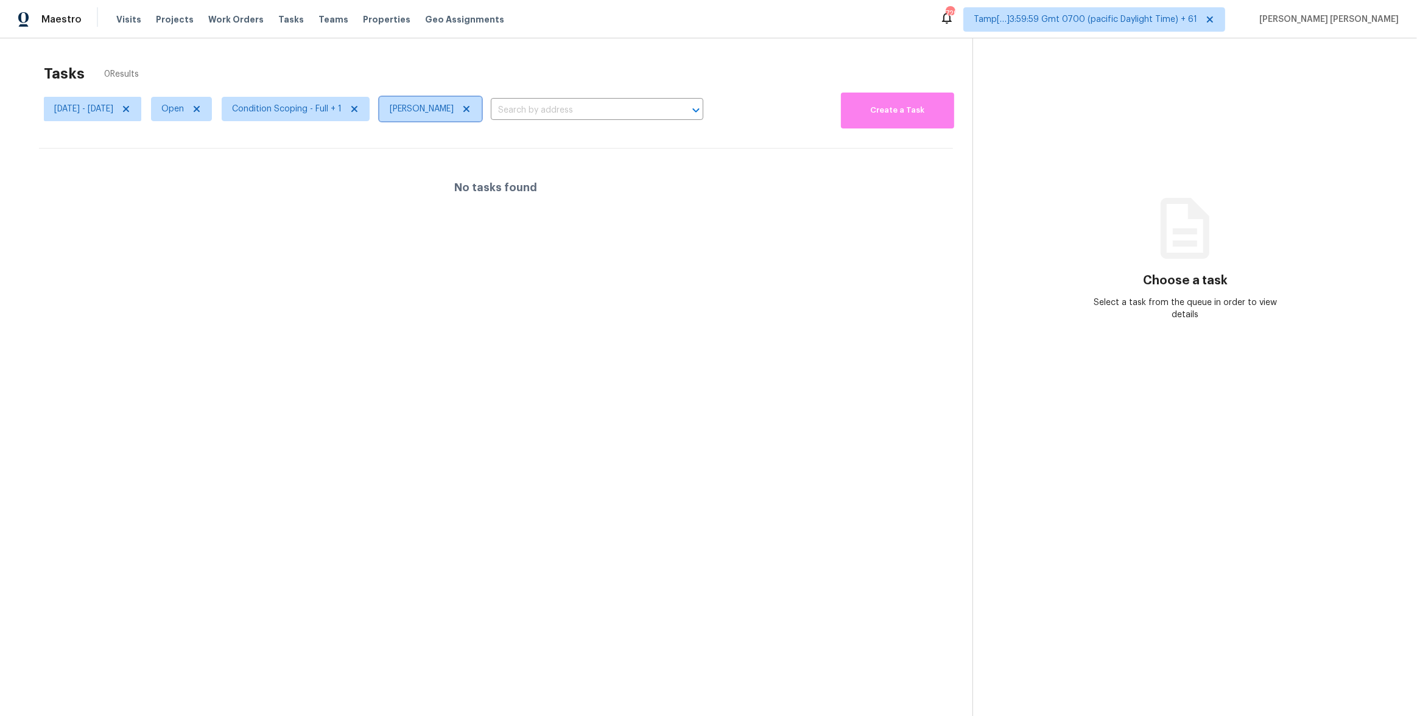
click at [471, 106] on icon at bounding box center [467, 109] width 10 height 10
click at [493, 74] on div at bounding box center [708, 358] width 1417 height 716
click at [426, 107] on span "Assignee" at bounding box center [408, 109] width 36 height 12
type input "C"
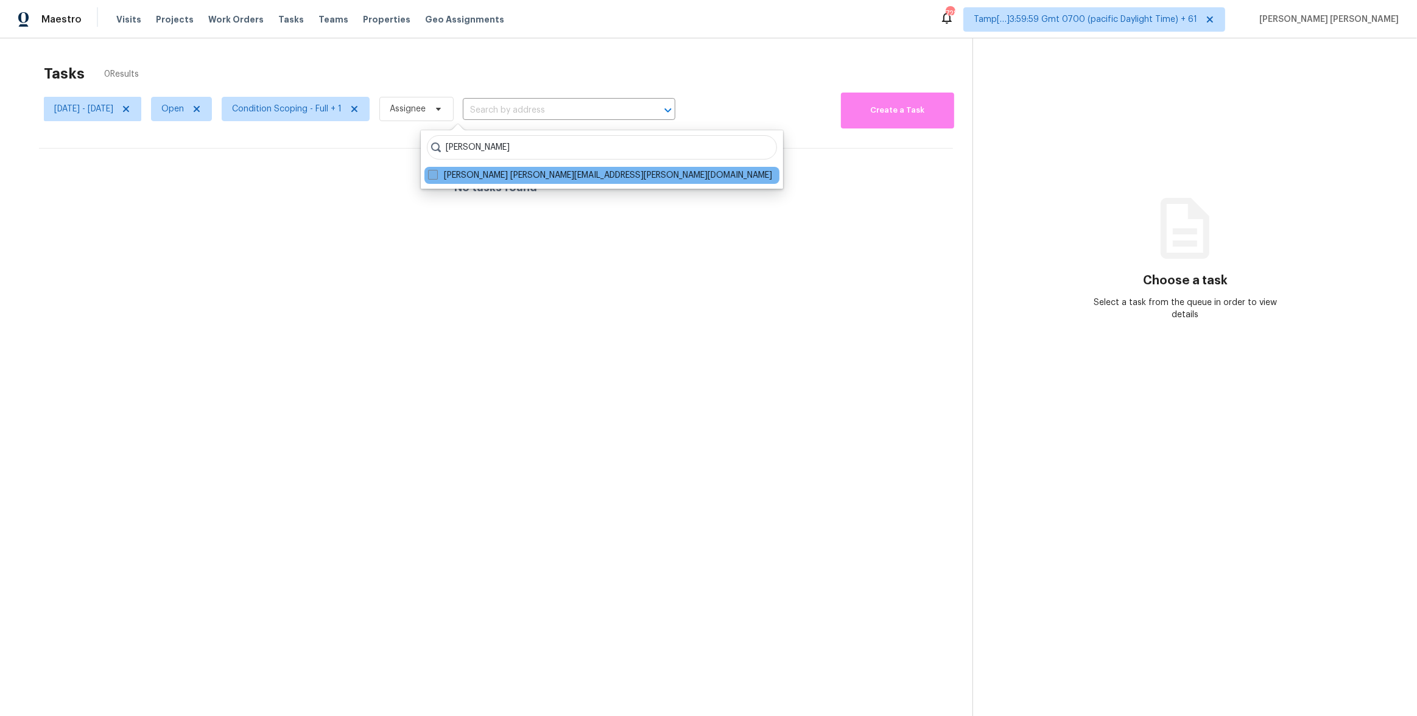
type input "[PERSON_NAME]"
click at [466, 175] on label "[PERSON_NAME] [PERSON_NAME][EMAIL_ADDRESS][PERSON_NAME][DOMAIN_NAME]" at bounding box center [600, 175] width 344 height 12
click at [436, 175] on input "[PERSON_NAME] [PERSON_NAME][EMAIL_ADDRESS][PERSON_NAME][DOMAIN_NAME]" at bounding box center [432, 173] width 8 height 8
checkbox input "true"
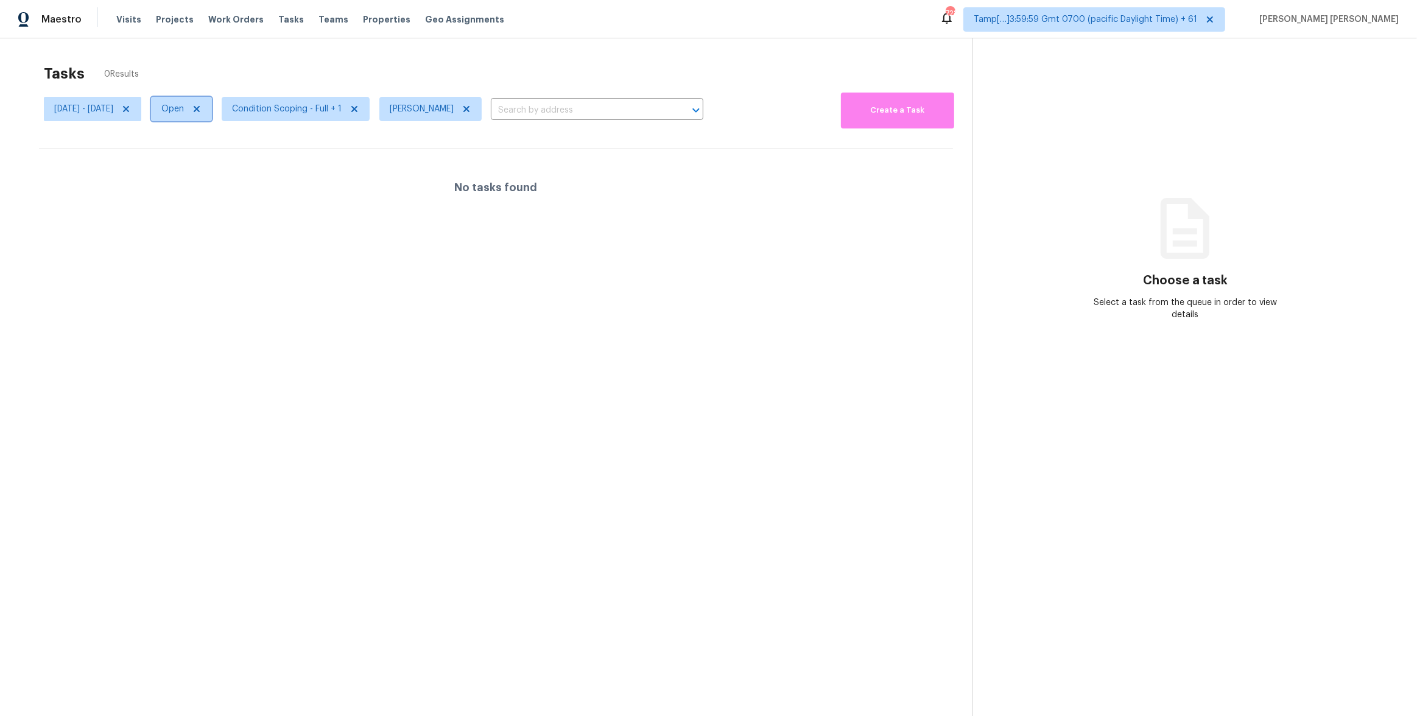
click at [184, 108] on span "Open" at bounding box center [172, 109] width 23 height 12
click at [211, 158] on label "Closed" at bounding box center [223, 161] width 44 height 12
click at [209, 158] on input "Closed" at bounding box center [205, 159] width 8 height 8
checkbox input "true"
click at [217, 147] on label "Open" at bounding box center [220, 144] width 38 height 12
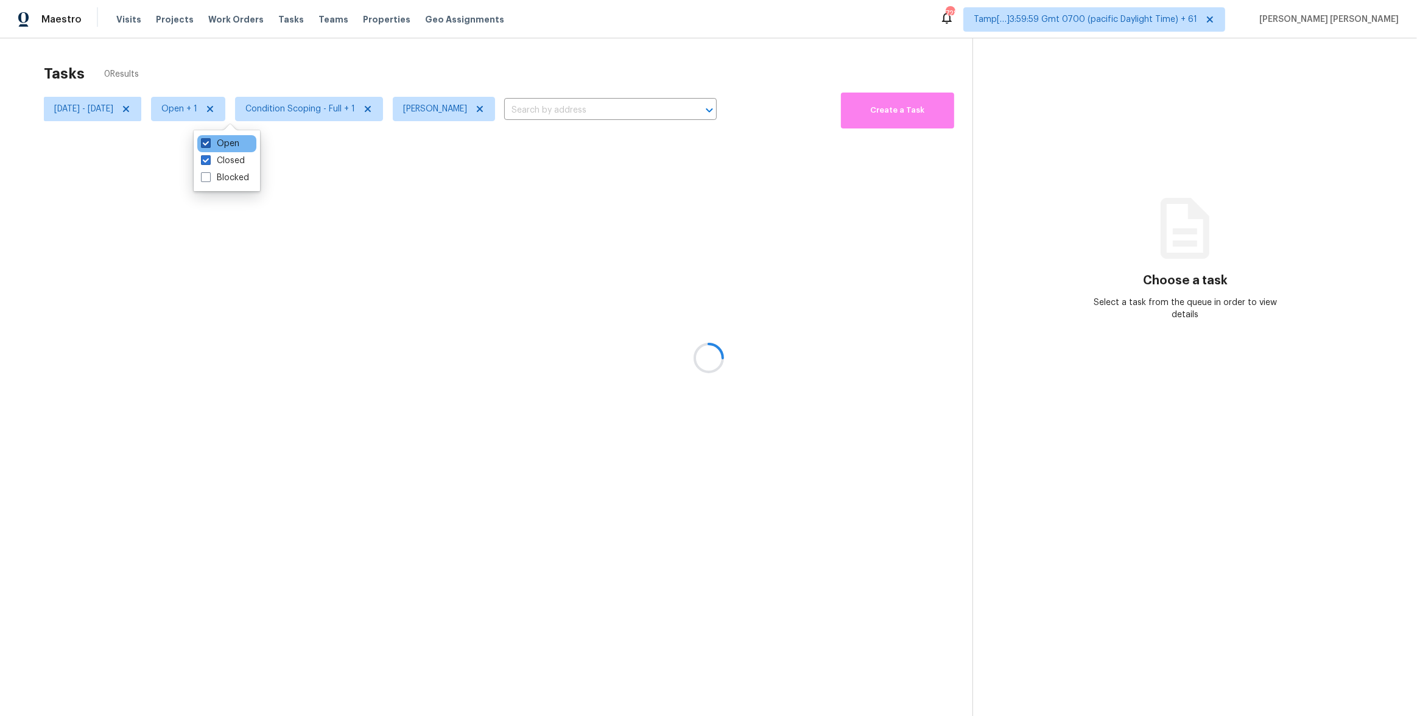
click at [209, 146] on input "Open" at bounding box center [205, 142] width 8 height 8
checkbox input "false"
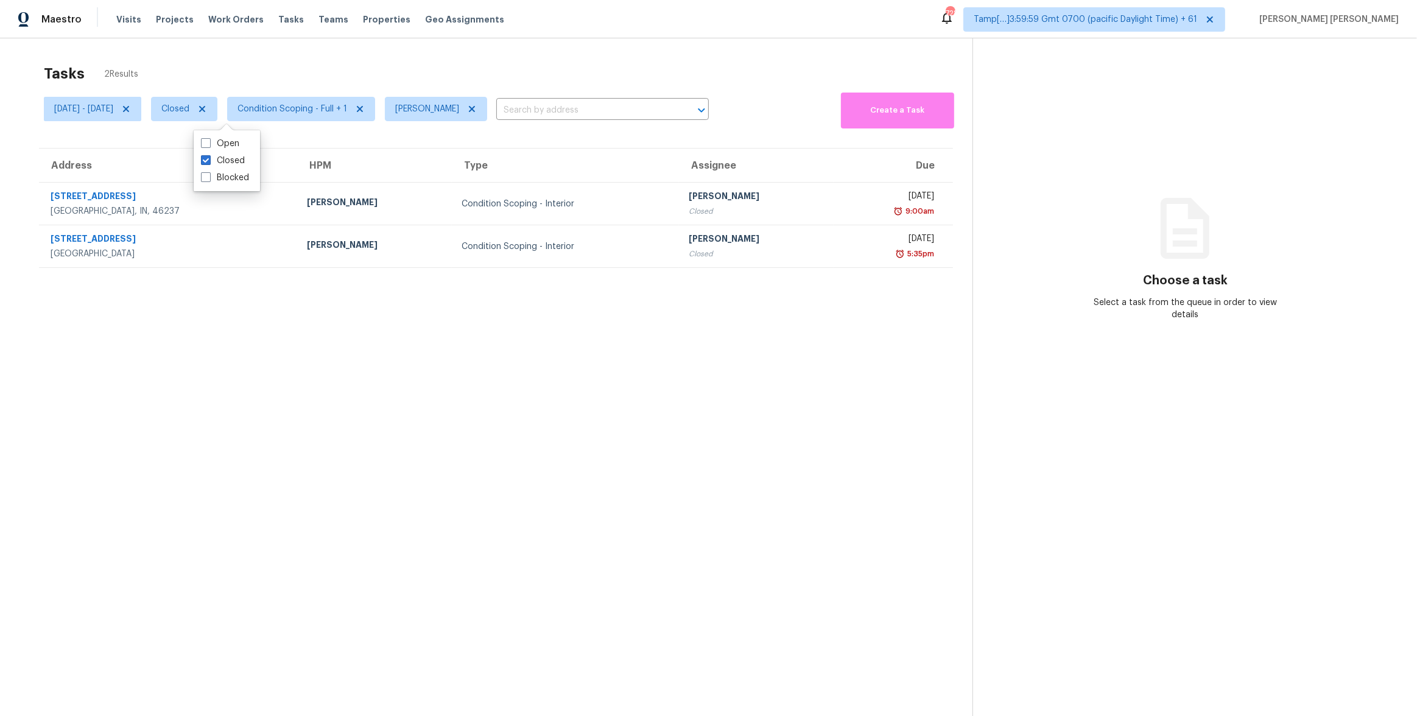
click at [264, 70] on div "Tasks 2 Results" at bounding box center [508, 74] width 929 height 32
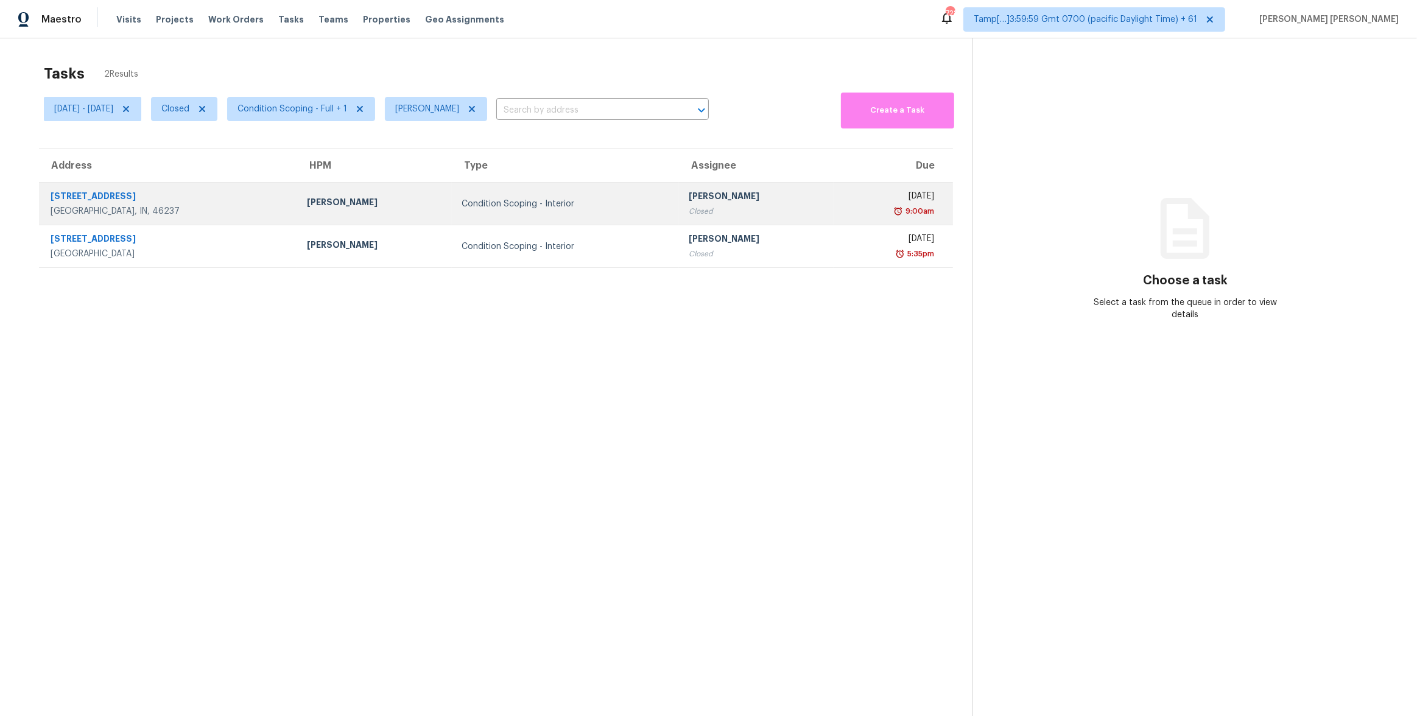
click at [477, 213] on td "Condition Scoping - Interior" at bounding box center [565, 204] width 227 height 43
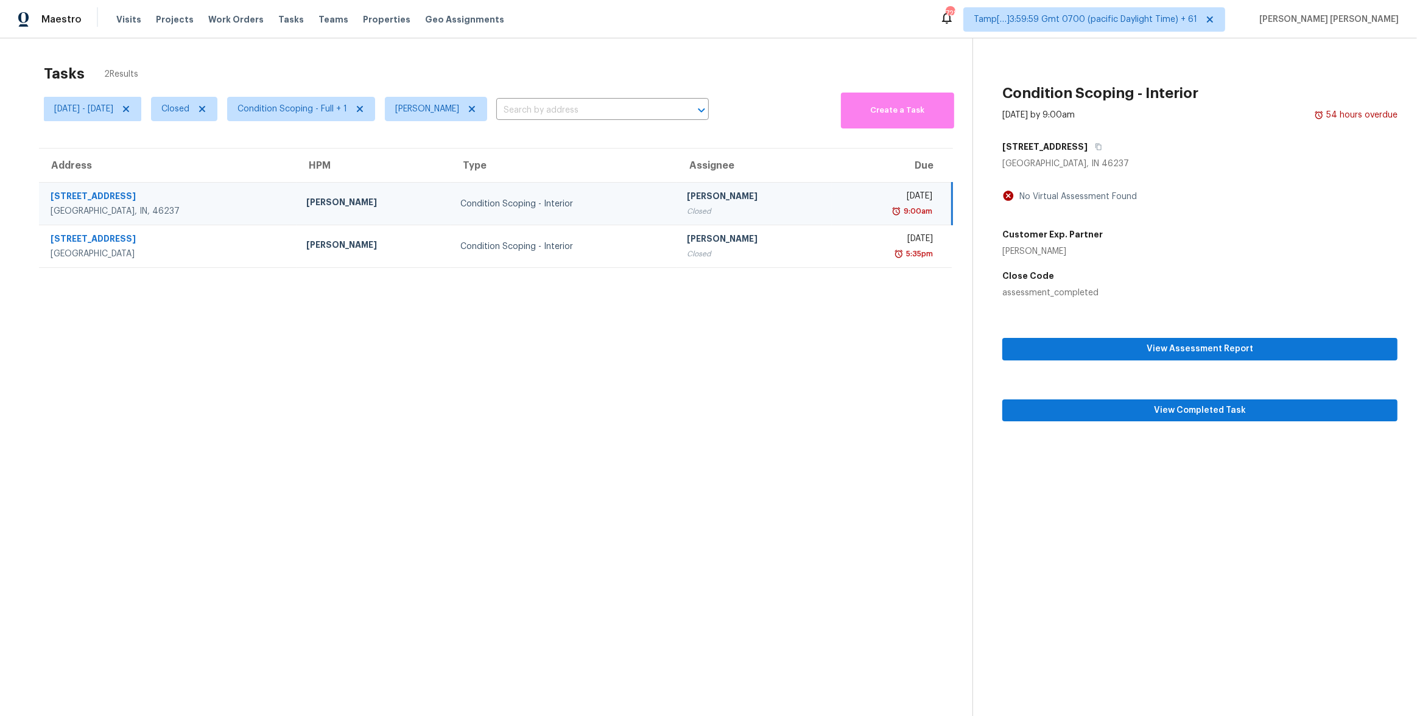
click at [463, 289] on section "Tasks 2 Results [DATE] - [DATE] Closed Condition Scoping - Full + 1 [PERSON_NAM…" at bounding box center [495, 406] width 953 height 697
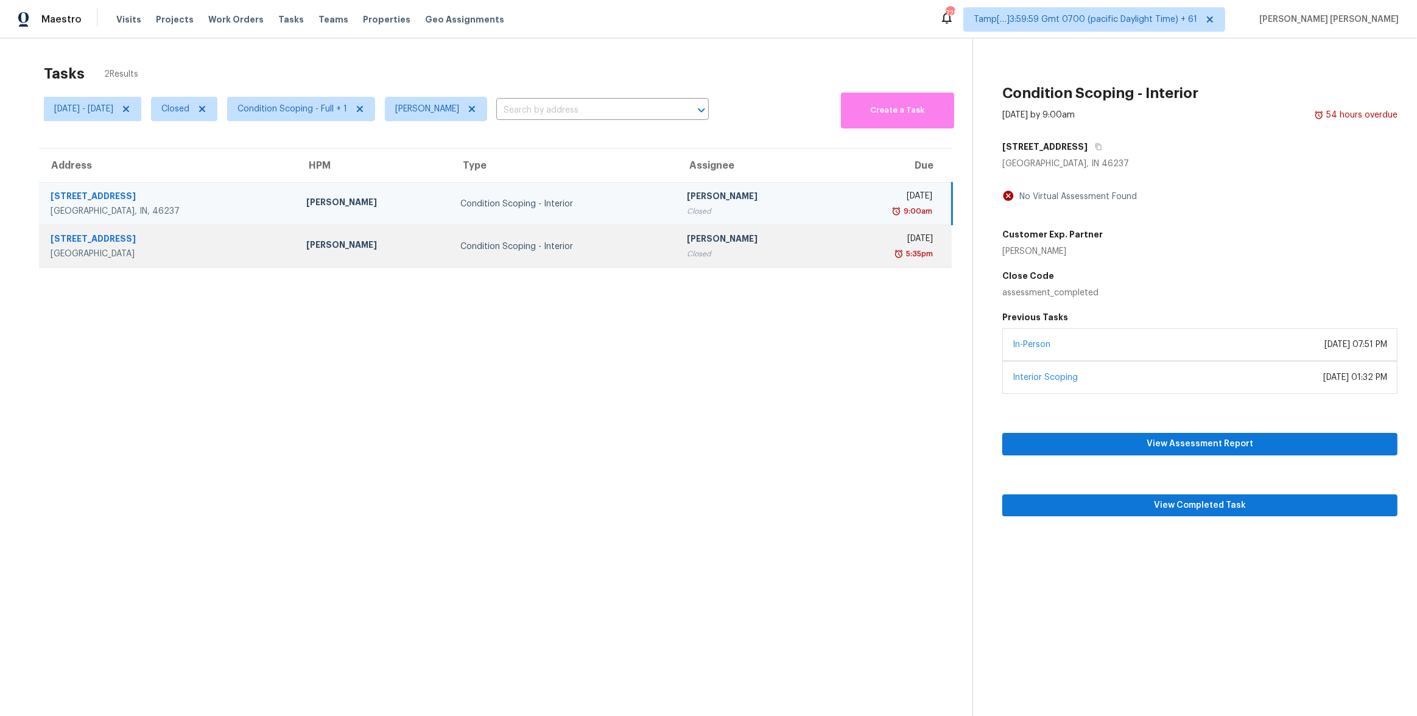
click at [512, 253] on td "Condition Scoping - Interior" at bounding box center [564, 246] width 227 height 43
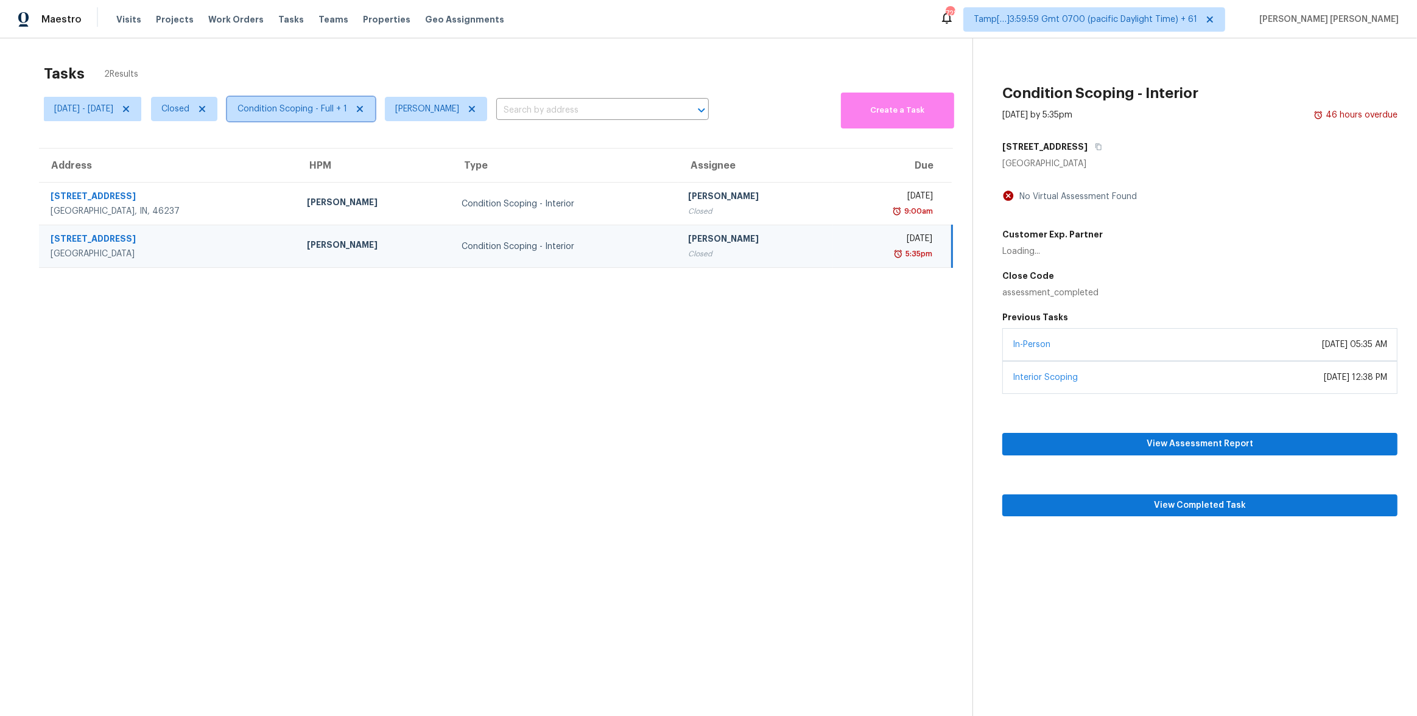
click at [340, 112] on span "Condition Scoping - Full + 1" at bounding box center [293, 109] width 110 height 12
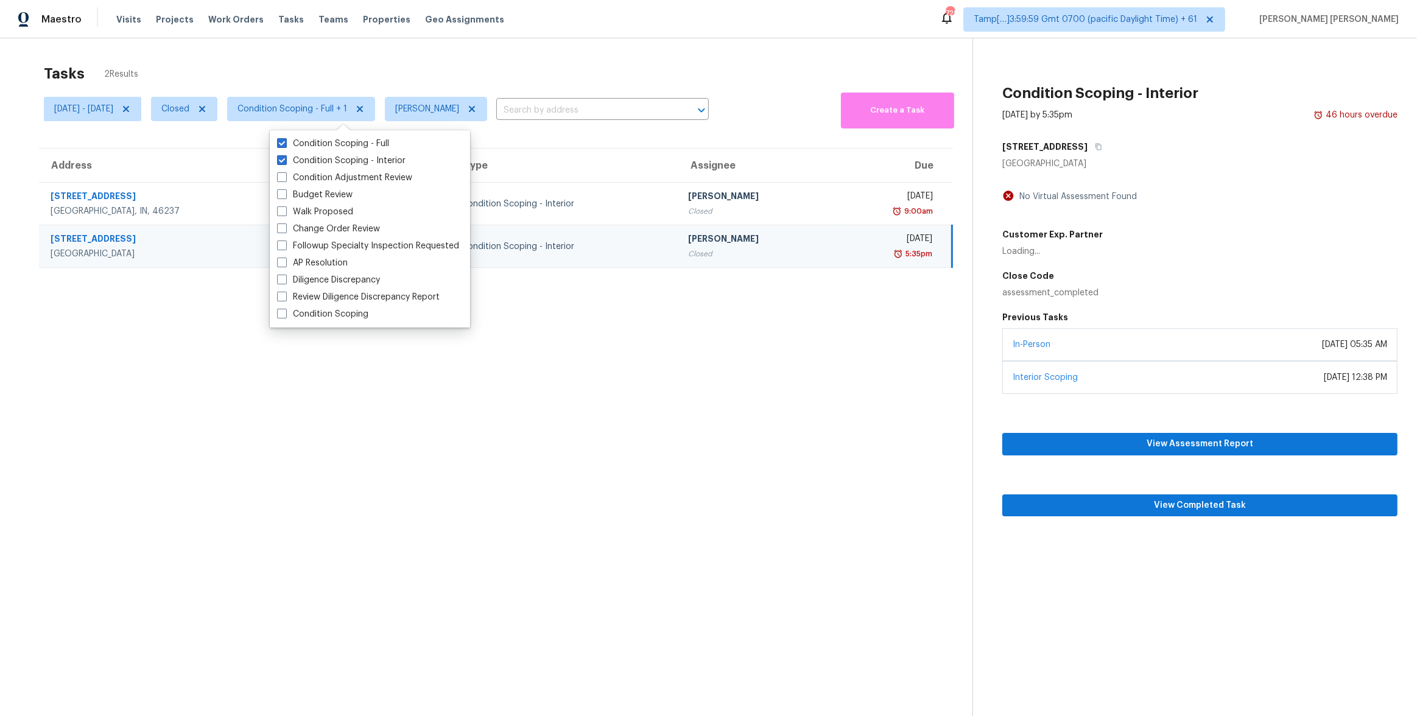
click at [328, 59] on div "Tasks 2 Results" at bounding box center [508, 74] width 929 height 32
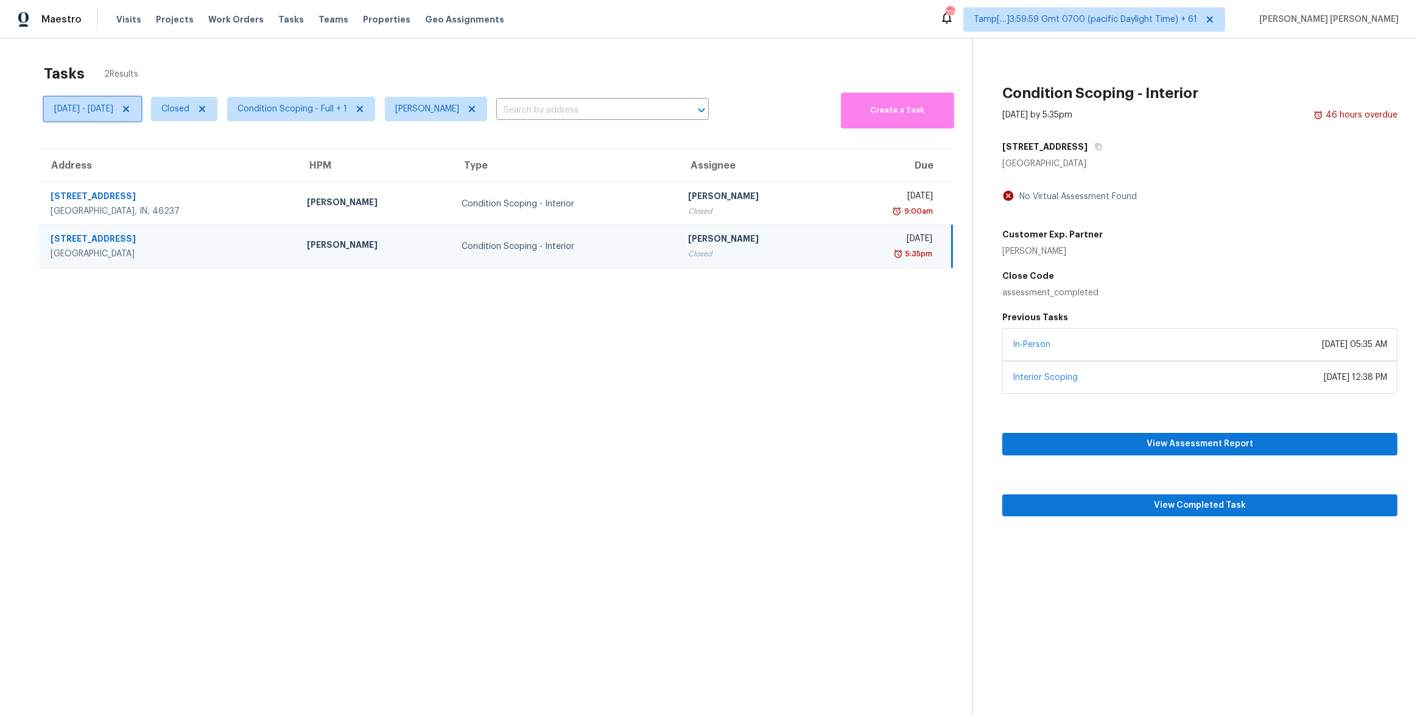
click at [131, 107] on icon at bounding box center [126, 109] width 10 height 10
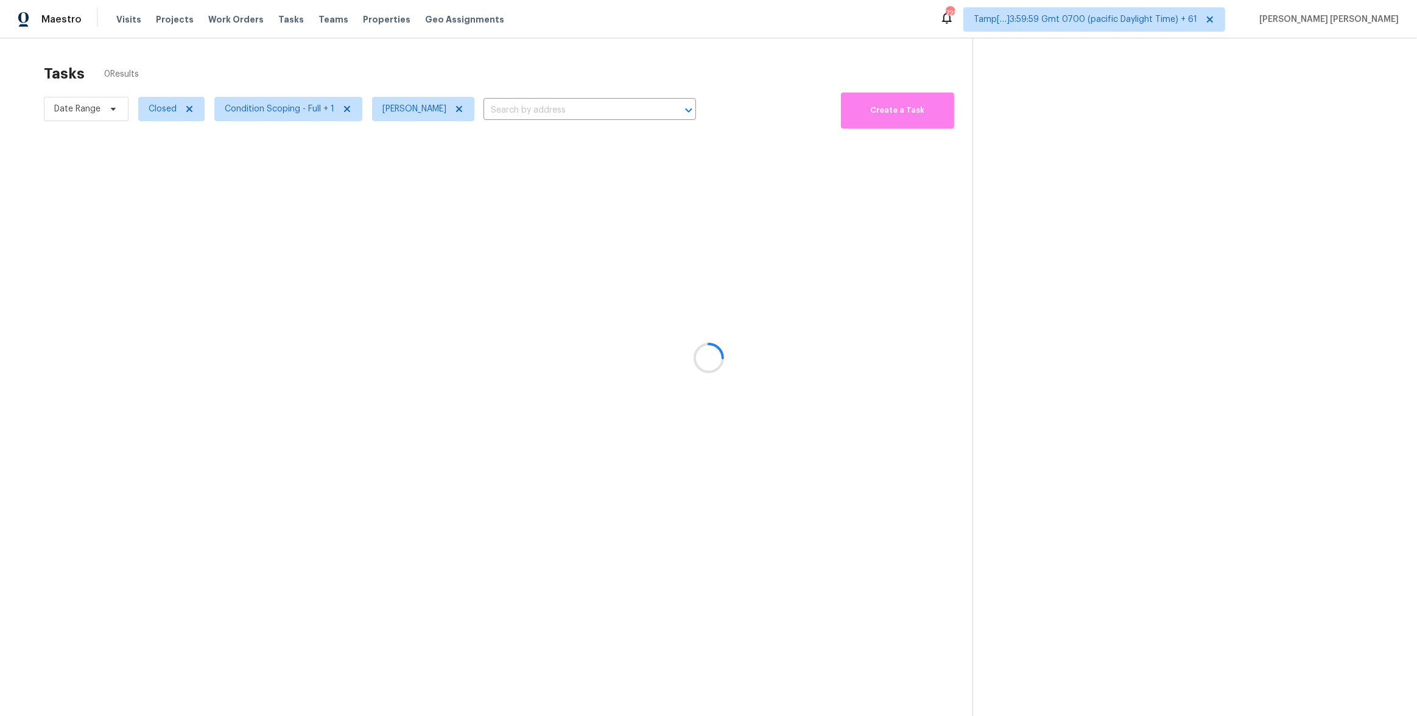
click at [242, 68] on div at bounding box center [708, 358] width 1417 height 716
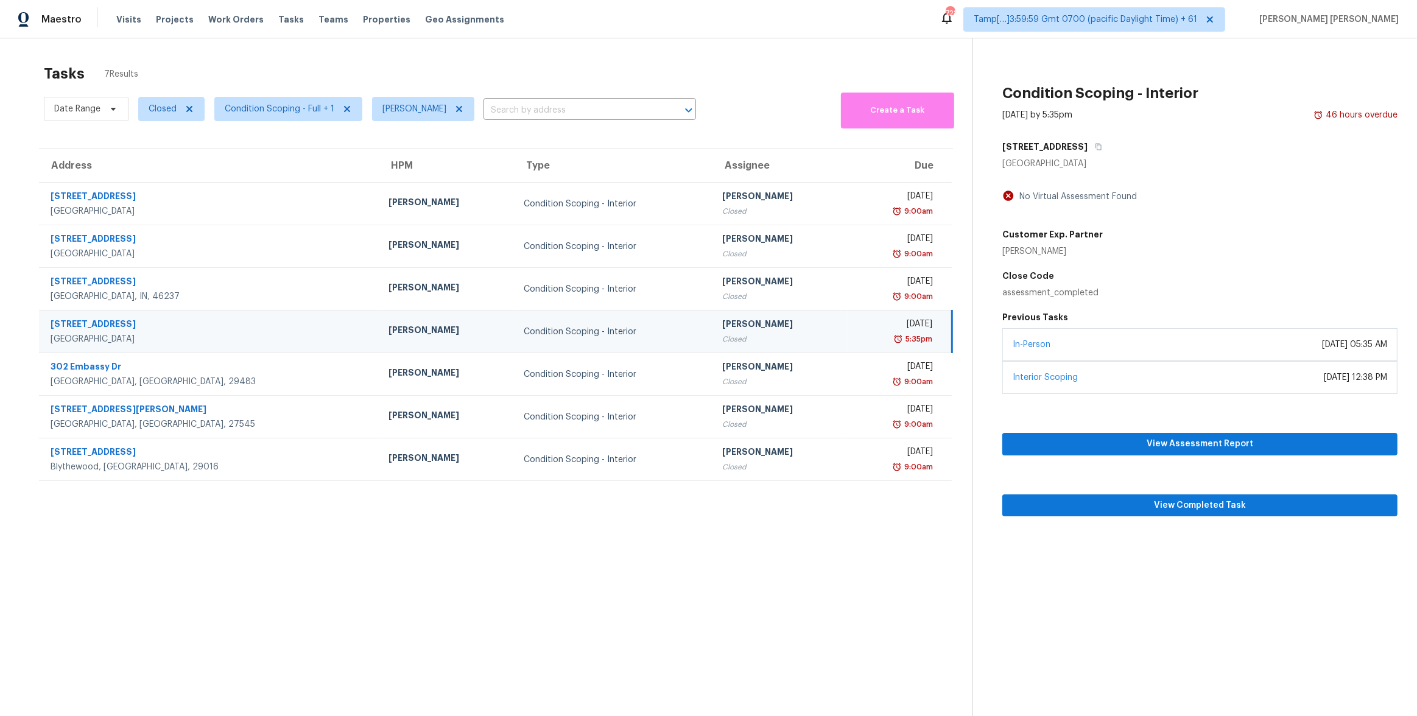
click at [542, 540] on section "Tasks 7 Results Date Range Closed Condition Scoping - Full + 1 [PERSON_NAME] ​ …" at bounding box center [495, 406] width 953 height 697
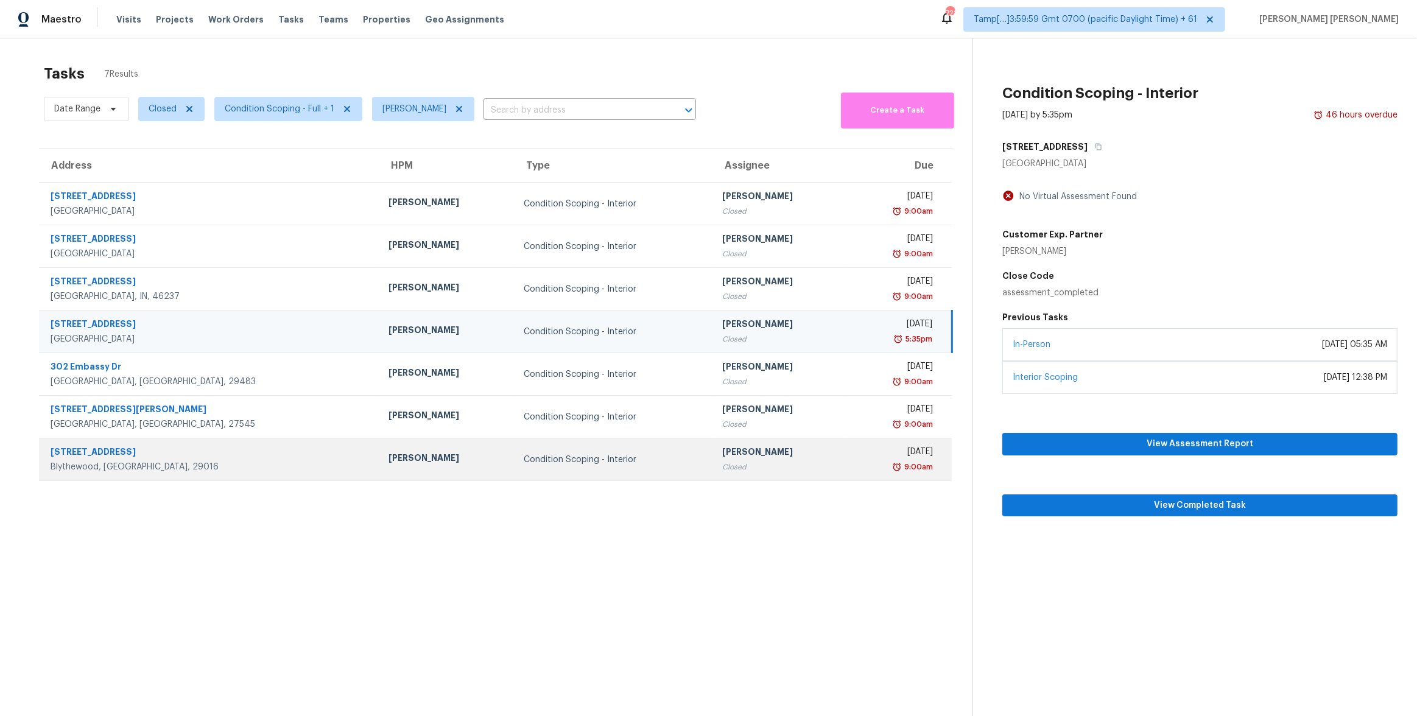
click at [722, 459] on div "[PERSON_NAME]" at bounding box center [780, 453] width 116 height 15
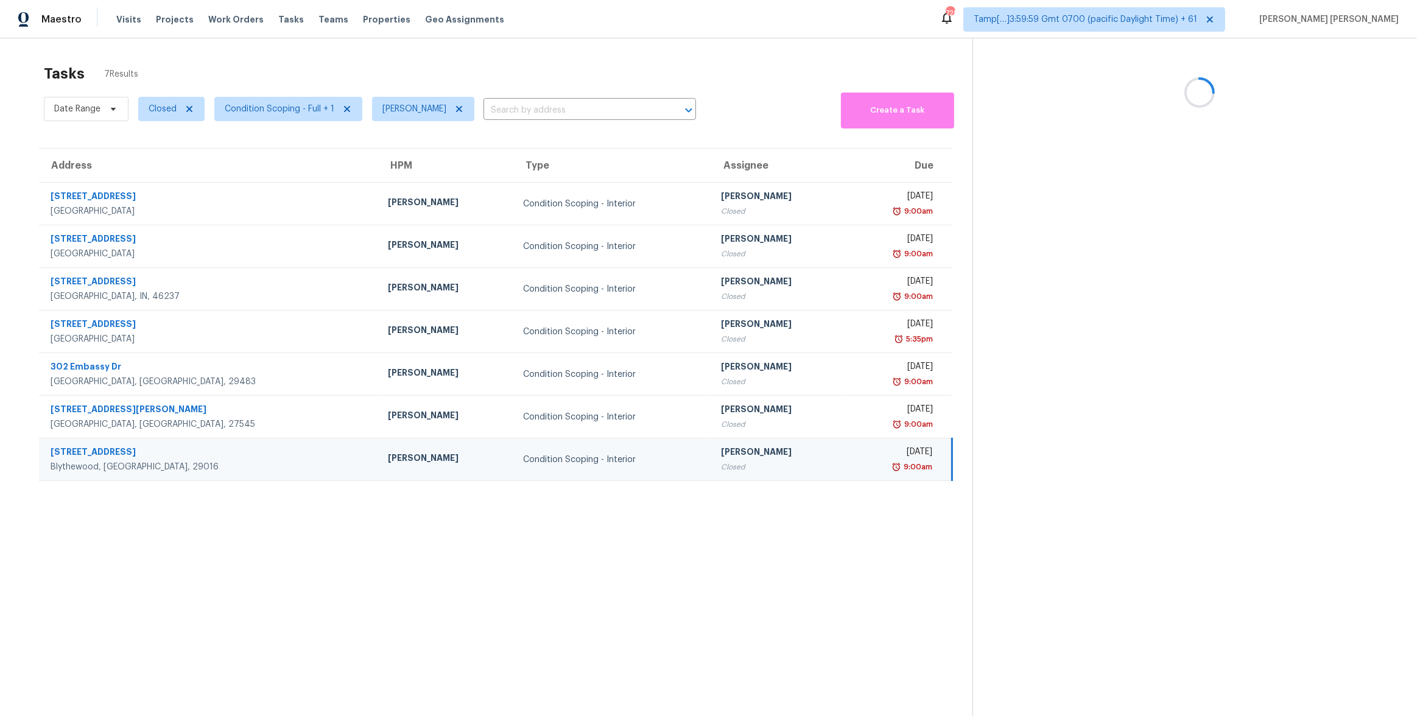
click at [638, 538] on section "Tasks 7 Results Date Range Closed Condition Scoping - Full + 1 [PERSON_NAME] ​ …" at bounding box center [495, 406] width 953 height 697
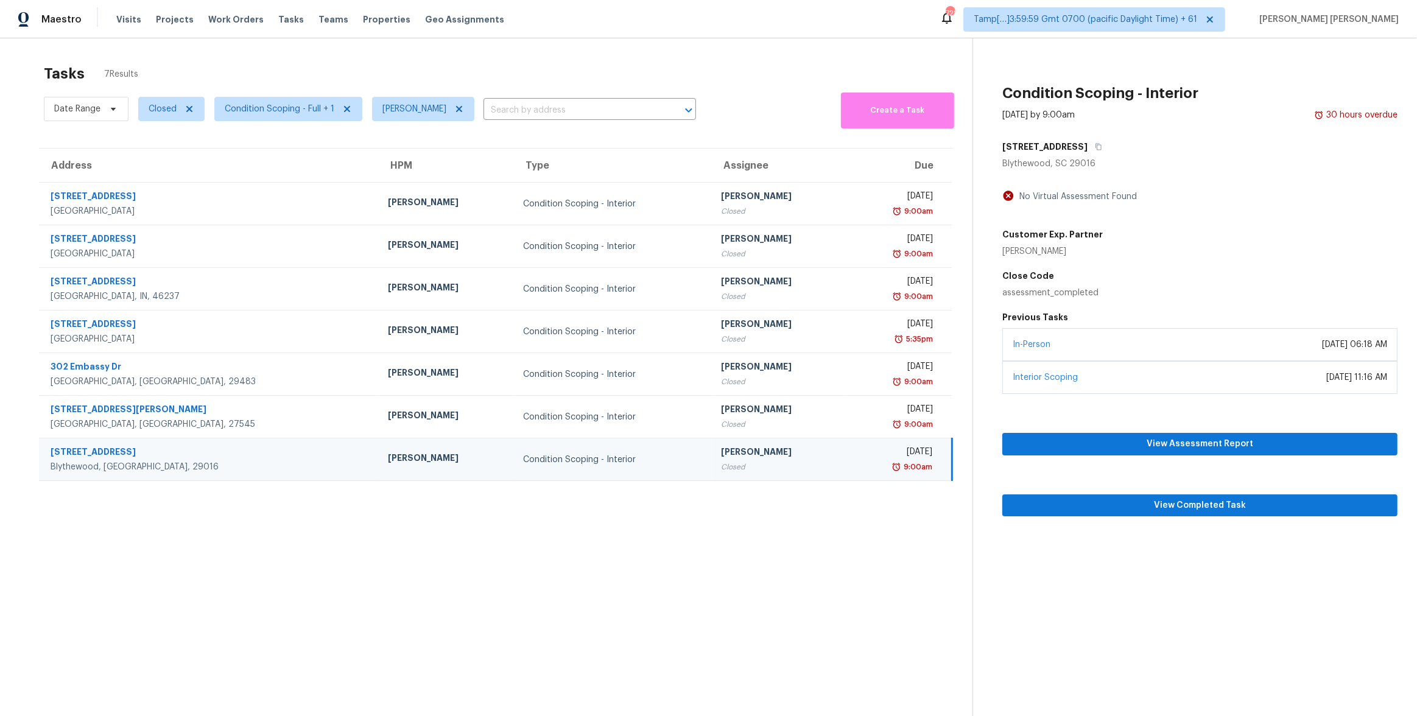
click at [707, 608] on section "Tasks 7 Results Date Range Closed Condition Scoping - Full + 1 [PERSON_NAME] ​ …" at bounding box center [495, 406] width 953 height 697
click at [203, 60] on div "Tasks 7 Results" at bounding box center [508, 74] width 929 height 32
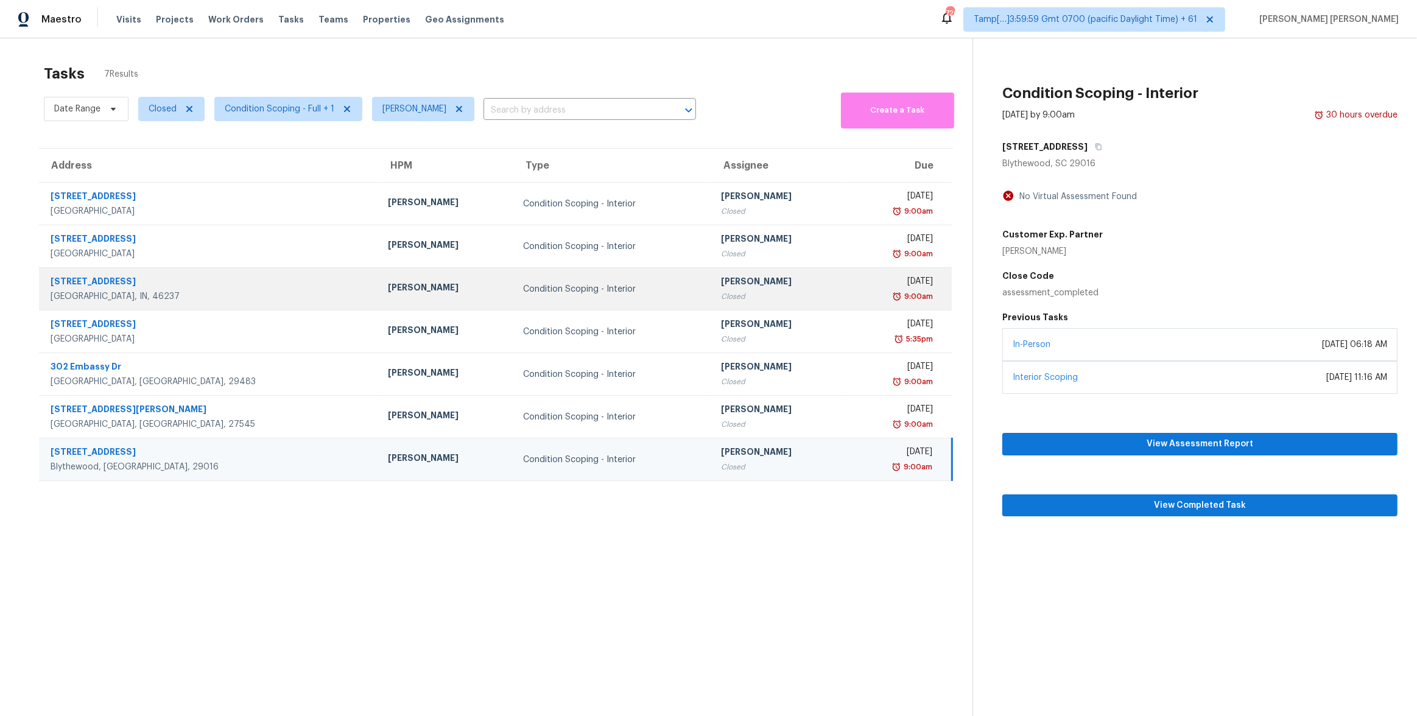
click at [389, 281] on div "[PERSON_NAME]" at bounding box center [447, 288] width 116 height 15
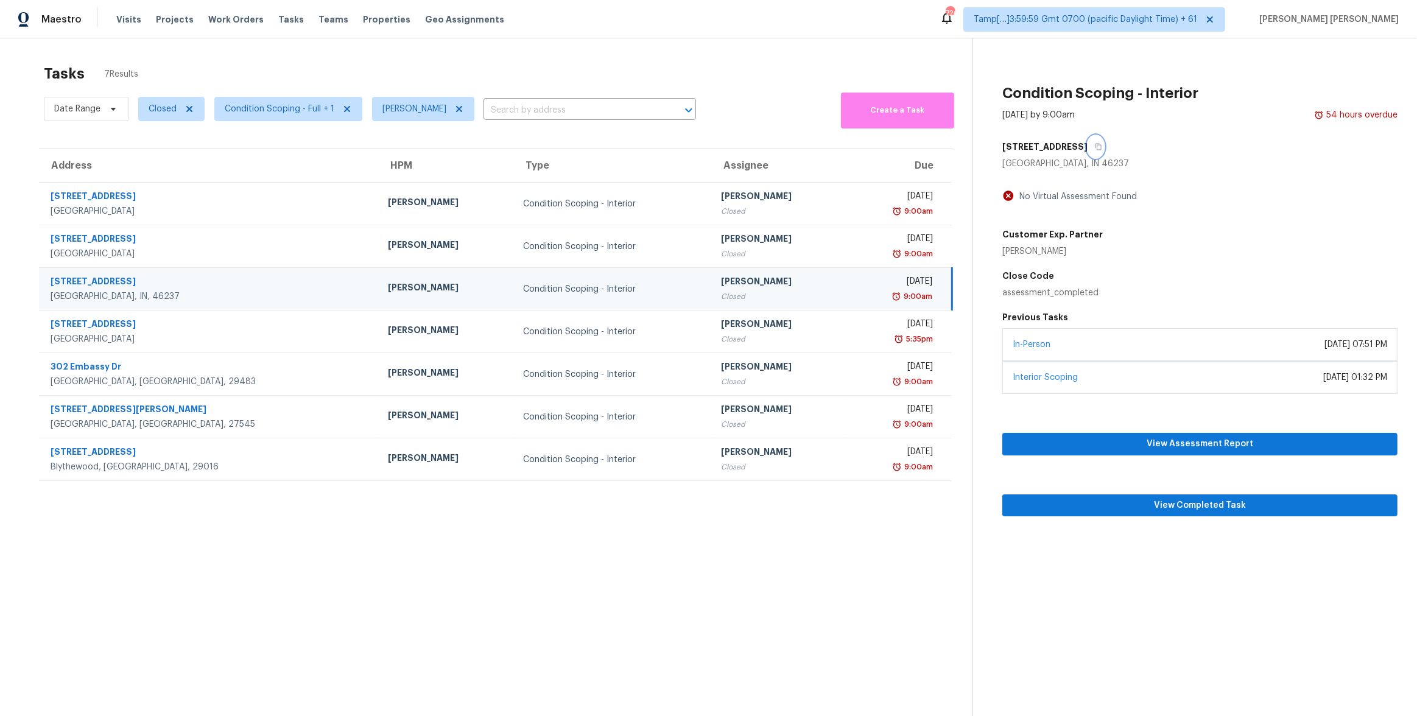
click at [1088, 152] on button "button" at bounding box center [1096, 147] width 16 height 22
click at [438, 54] on div "Tasks 7 Results Date Range Closed Condition Scoping - Full + 1 [PERSON_NAME] ​ …" at bounding box center [708, 396] width 1417 height 716
click at [1162, 503] on span "View Completed Task" at bounding box center [1200, 505] width 376 height 15
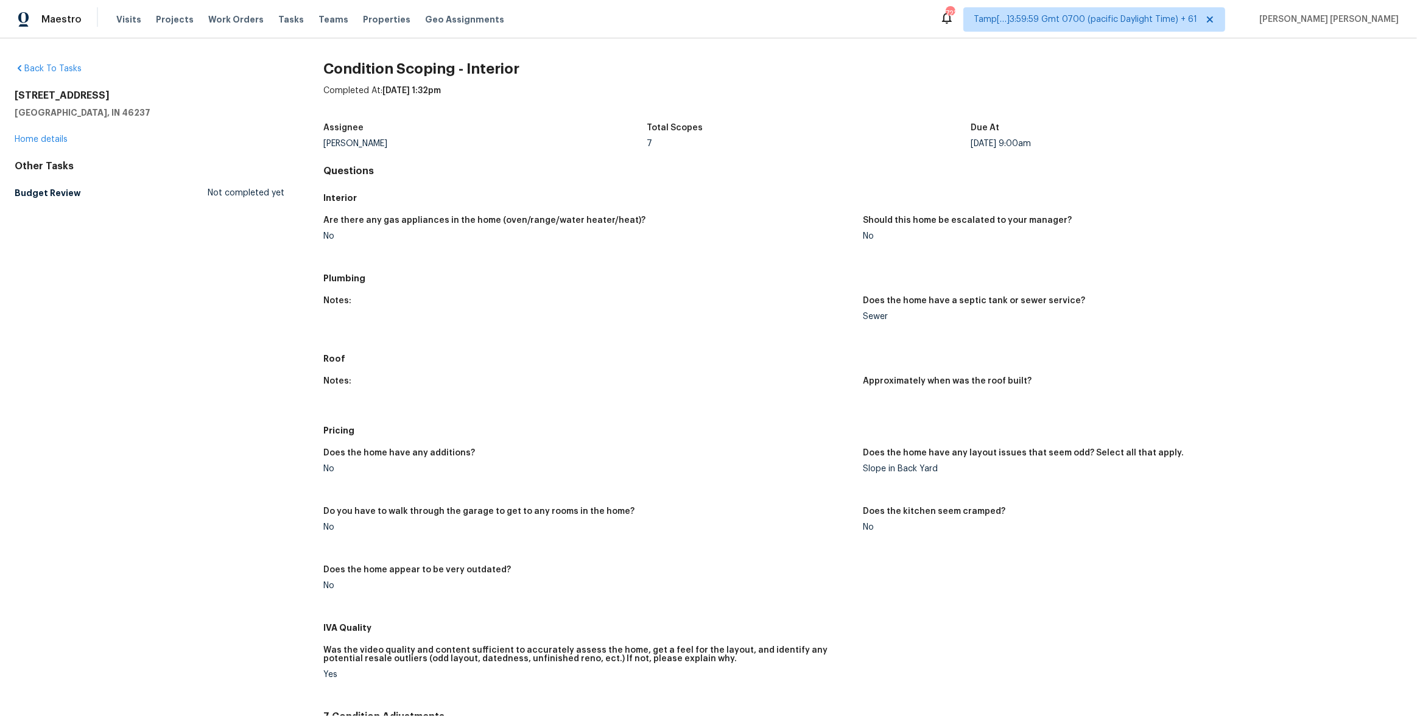
scroll to position [438, 0]
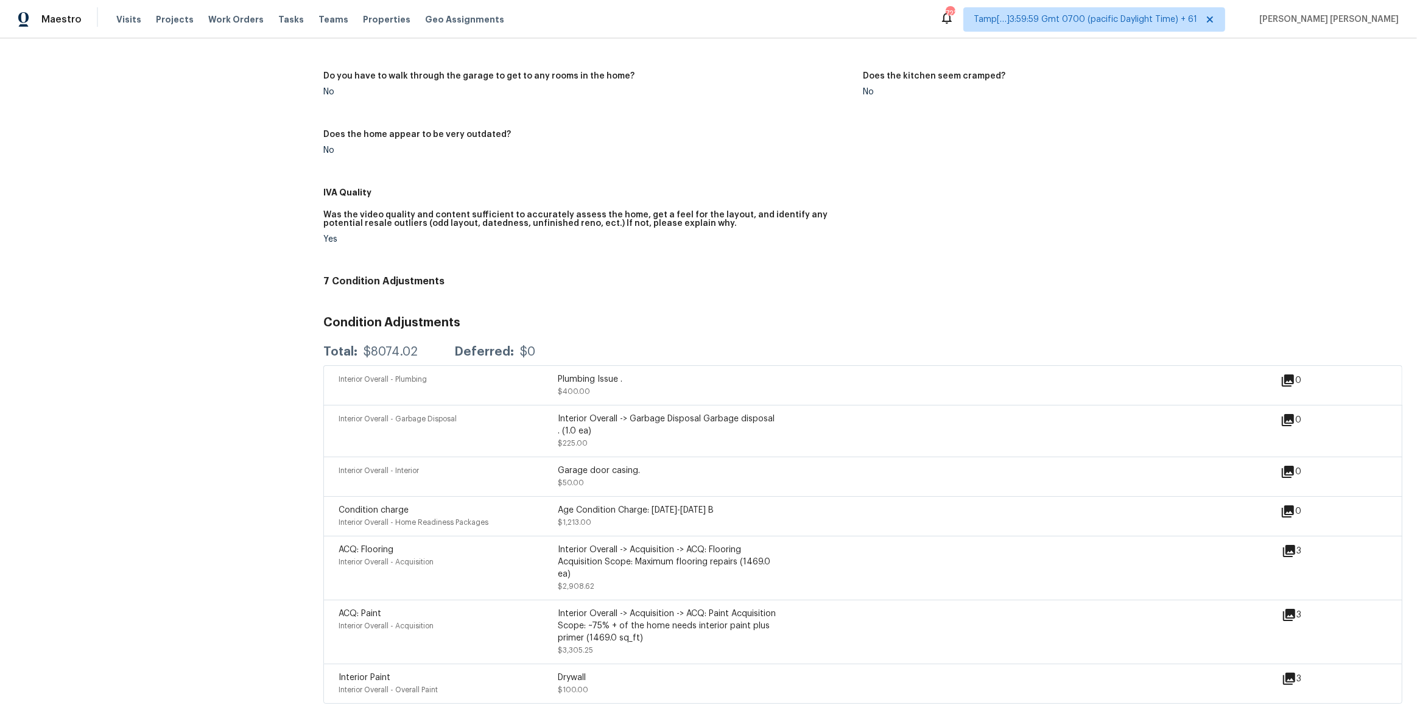
click at [826, 307] on div "Condition Adjustments Total: $8074.02 Deferred: $0 Interior Overall - Plumbing …" at bounding box center [862, 505] width 1079 height 397
click at [413, 366] on div "Interior Overall - Plumbing Plumbing Issue . $400.00 0" at bounding box center [862, 385] width 1079 height 40
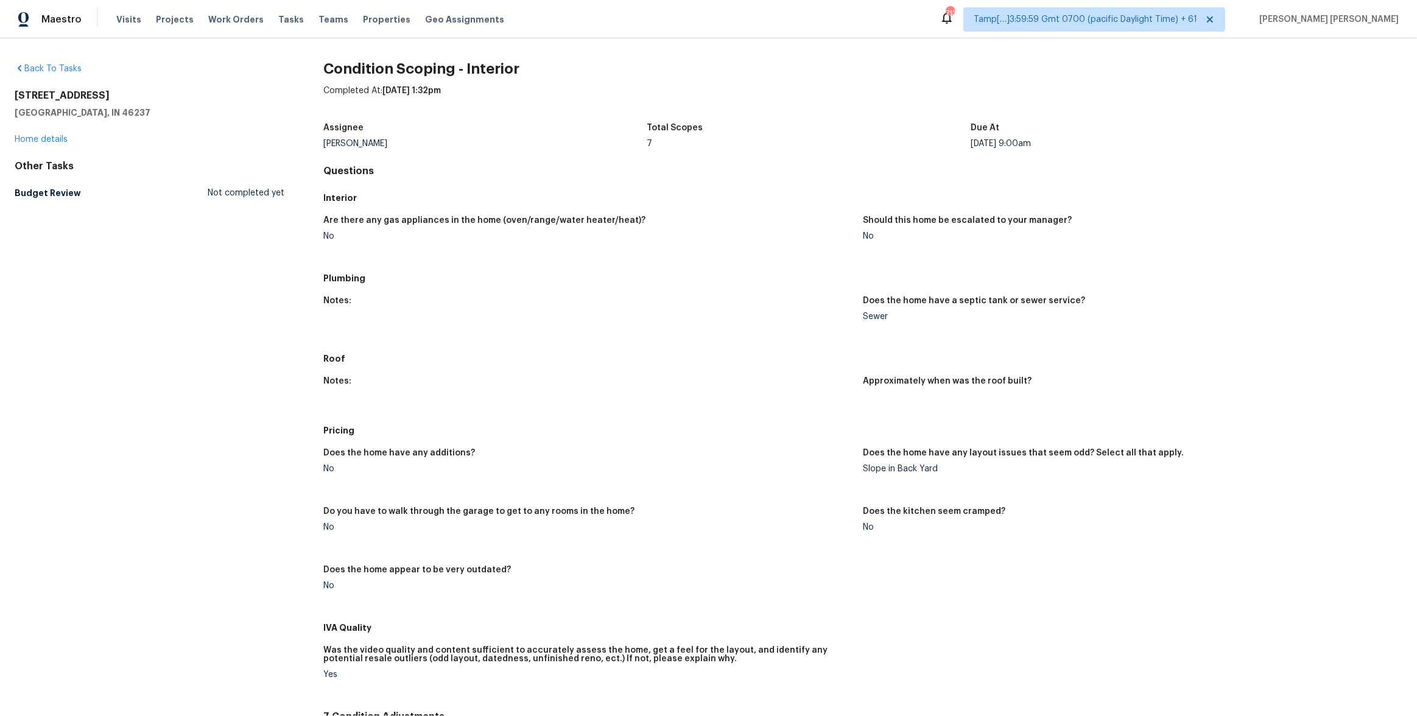
click at [51, 92] on h2 "[STREET_ADDRESS]" at bounding box center [150, 96] width 270 height 12
copy h2 "Owster"
click at [66, 93] on h2 "[STREET_ADDRESS]" at bounding box center [150, 96] width 270 height 12
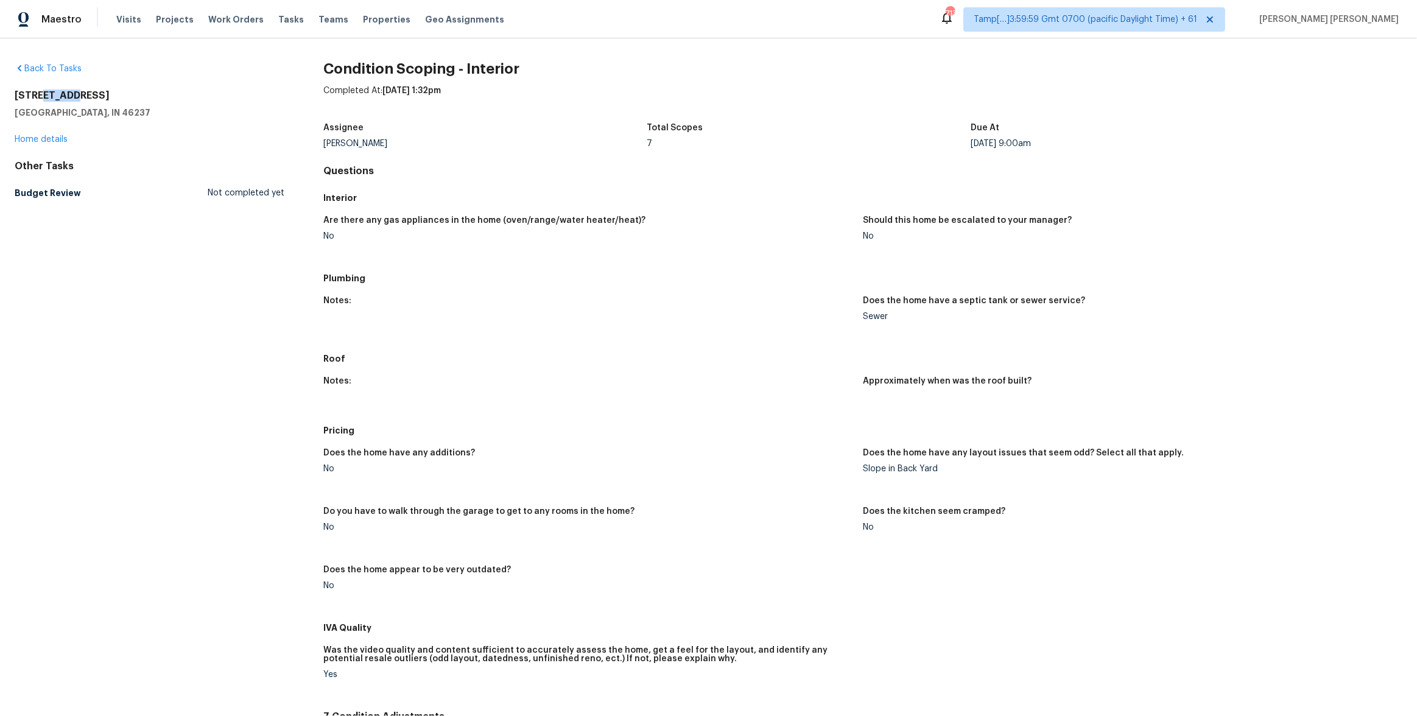
click at [66, 93] on h2 "[STREET_ADDRESS]" at bounding box center [150, 96] width 270 height 12
click at [49, 102] on div "[STREET_ADDRESS]" at bounding box center [150, 104] width 270 height 29
click at [58, 99] on h2 "[STREET_ADDRESS]" at bounding box center [150, 96] width 270 height 12
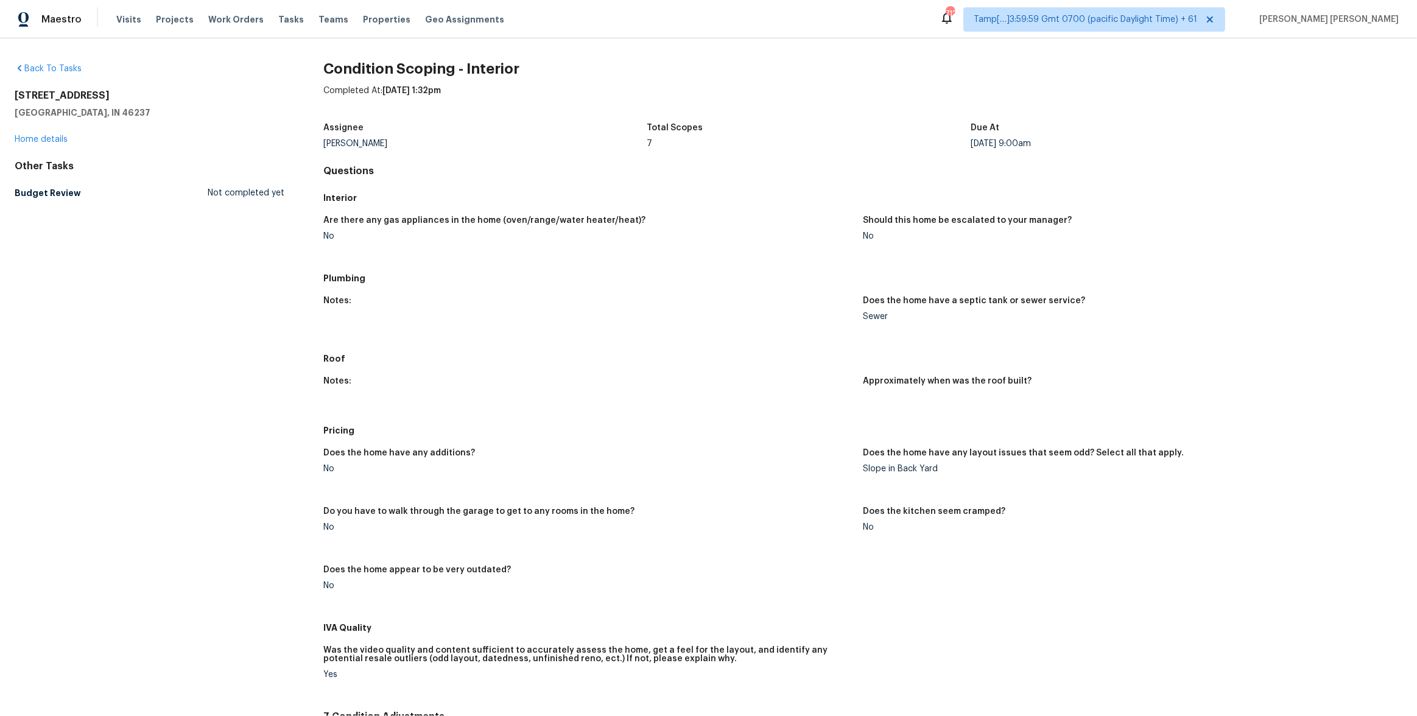
click at [58, 99] on h2 "[STREET_ADDRESS]" at bounding box center [150, 96] width 270 height 12
copy h2 "[STREET_ADDRESS]"
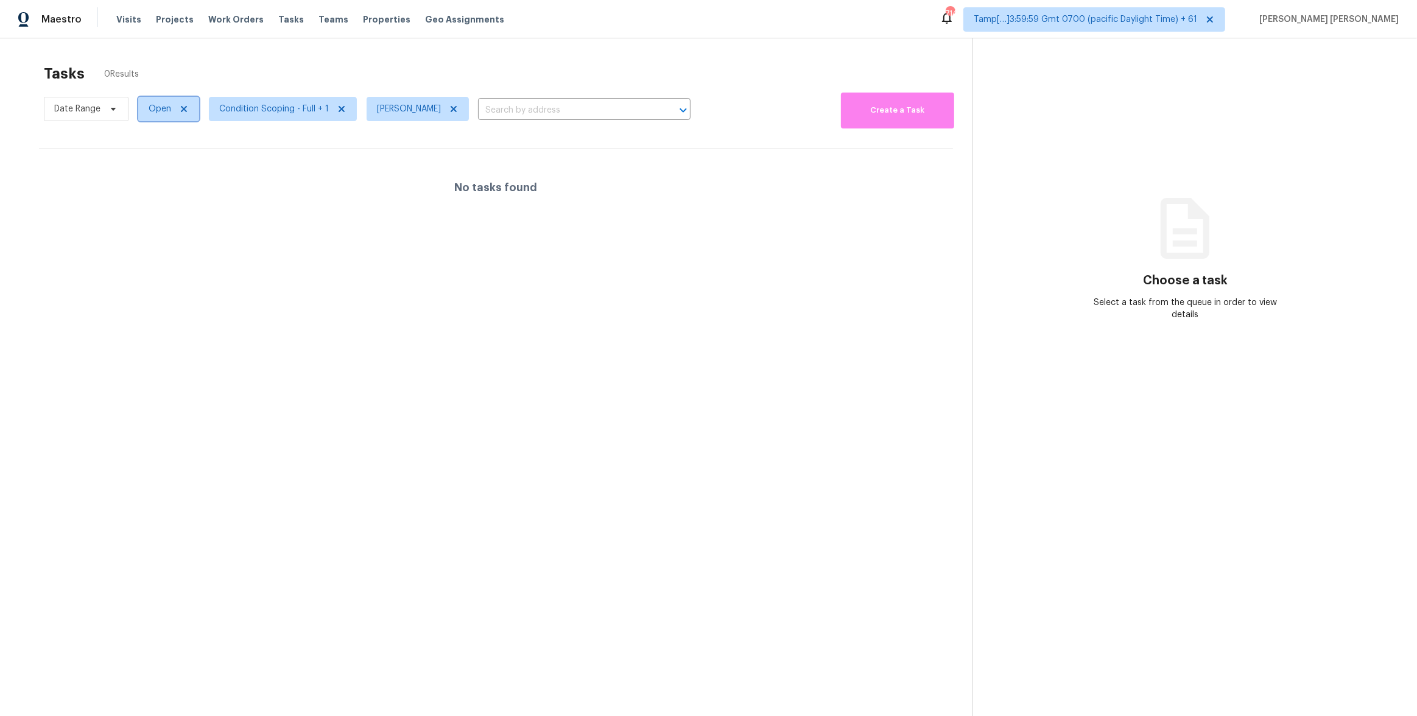
click at [159, 105] on span "Open" at bounding box center [160, 109] width 23 height 12
click at [168, 163] on label "Closed" at bounding box center [167, 161] width 44 height 12
click at [153, 163] on input "Closed" at bounding box center [149, 159] width 8 height 8
checkbox input "true"
click at [169, 145] on label "Open" at bounding box center [164, 144] width 38 height 12
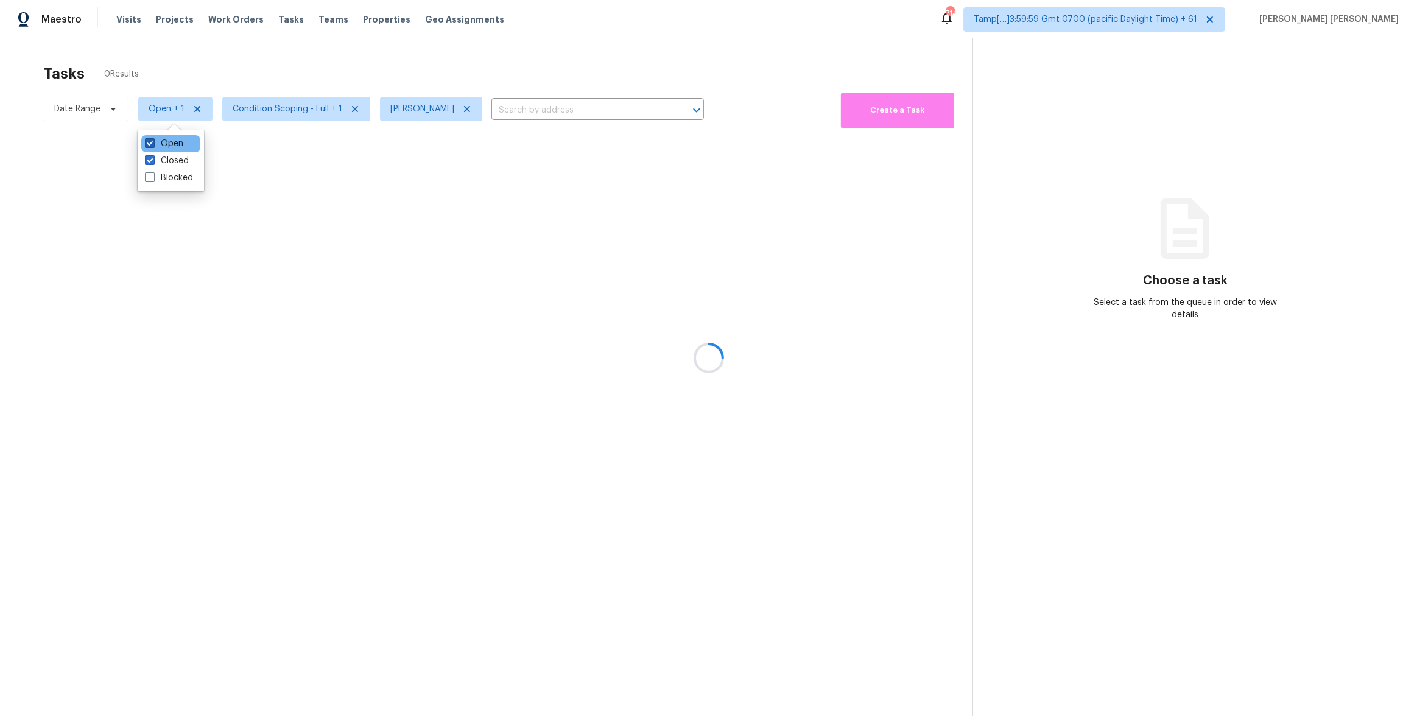
click at [153, 145] on input "Open" at bounding box center [149, 142] width 8 height 8
checkbox input "false"
click at [252, 49] on div at bounding box center [708, 358] width 1417 height 716
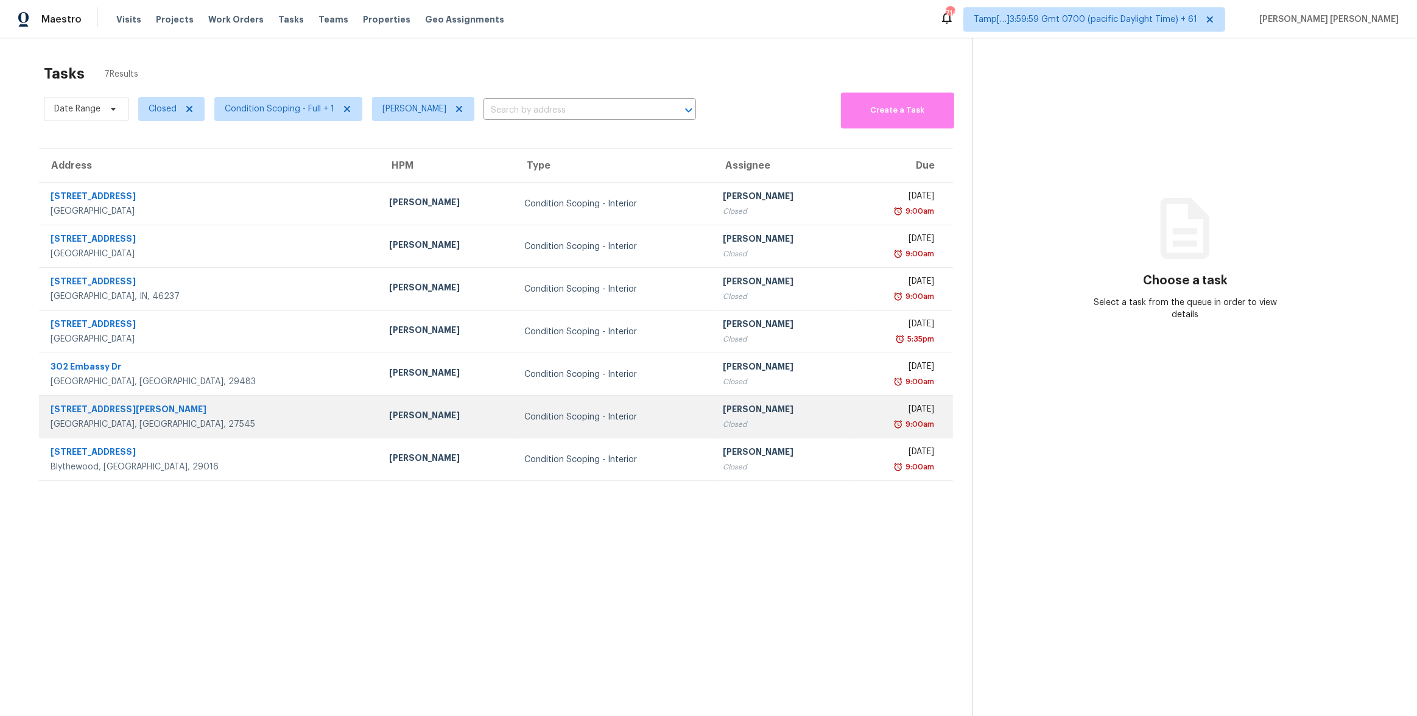
click at [379, 434] on td "[PERSON_NAME]" at bounding box center [446, 417] width 135 height 43
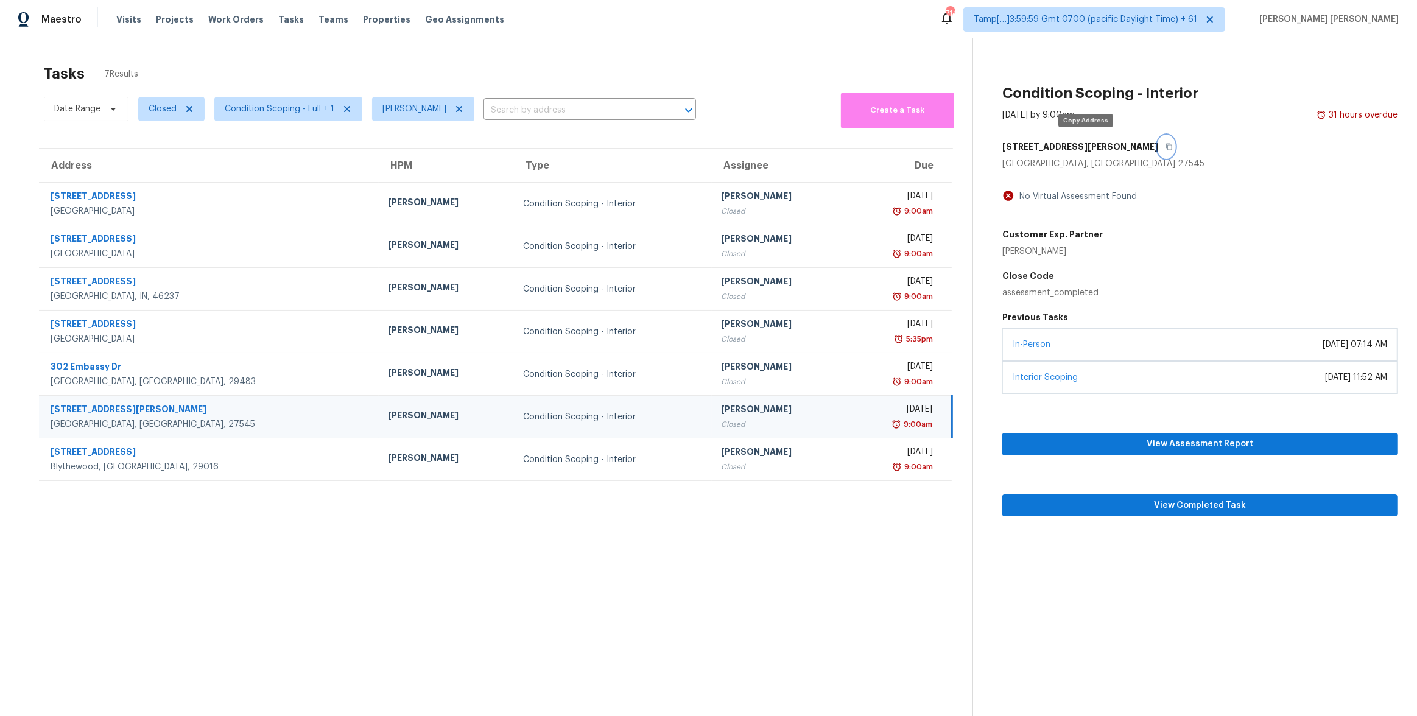
click at [1159, 153] on button "button" at bounding box center [1167, 147] width 16 height 22
click at [236, 74] on div "Tasks 7 Results" at bounding box center [508, 74] width 929 height 32
click at [1064, 512] on button "View Completed Task" at bounding box center [1200, 506] width 395 height 23
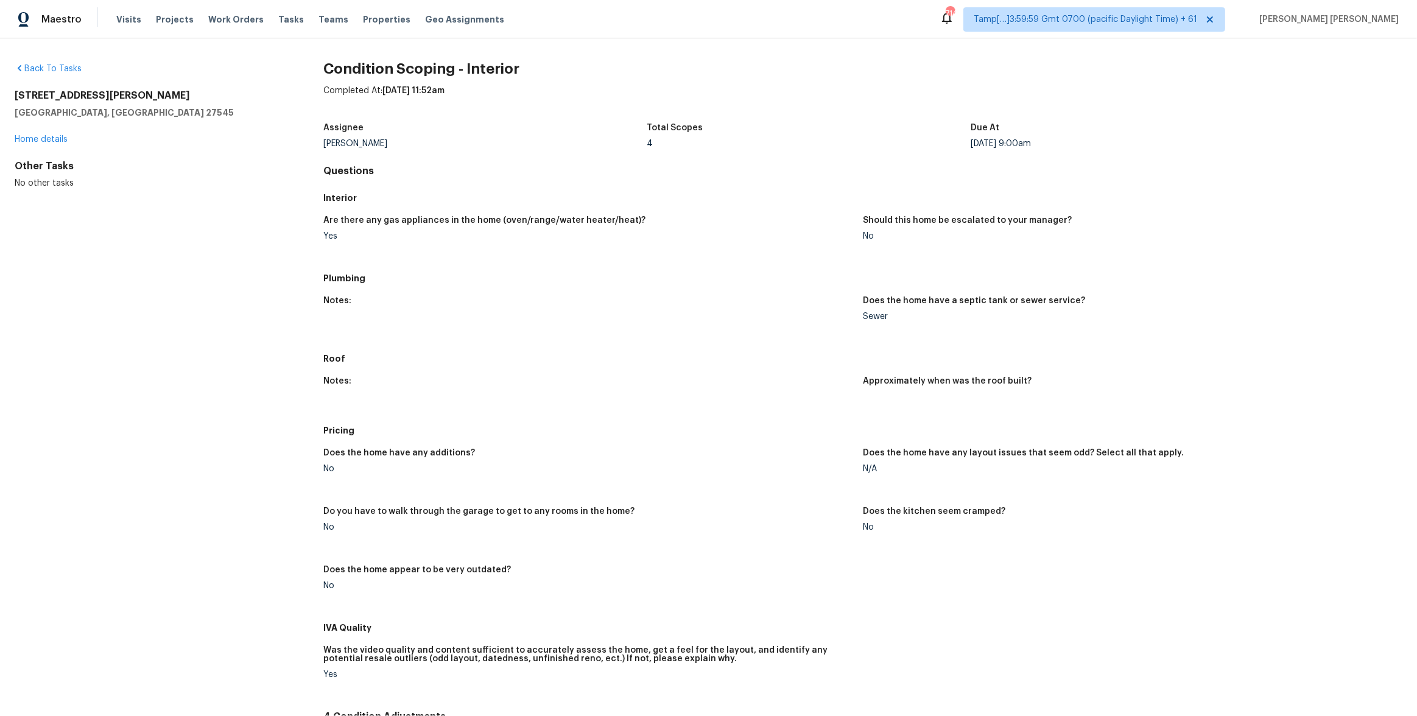
click at [93, 104] on div "124 Saint Johns St Knightdale, NC 27545" at bounding box center [150, 104] width 270 height 29
click at [83, 93] on h2 "124 Saint Johns St" at bounding box center [150, 96] width 270 height 12
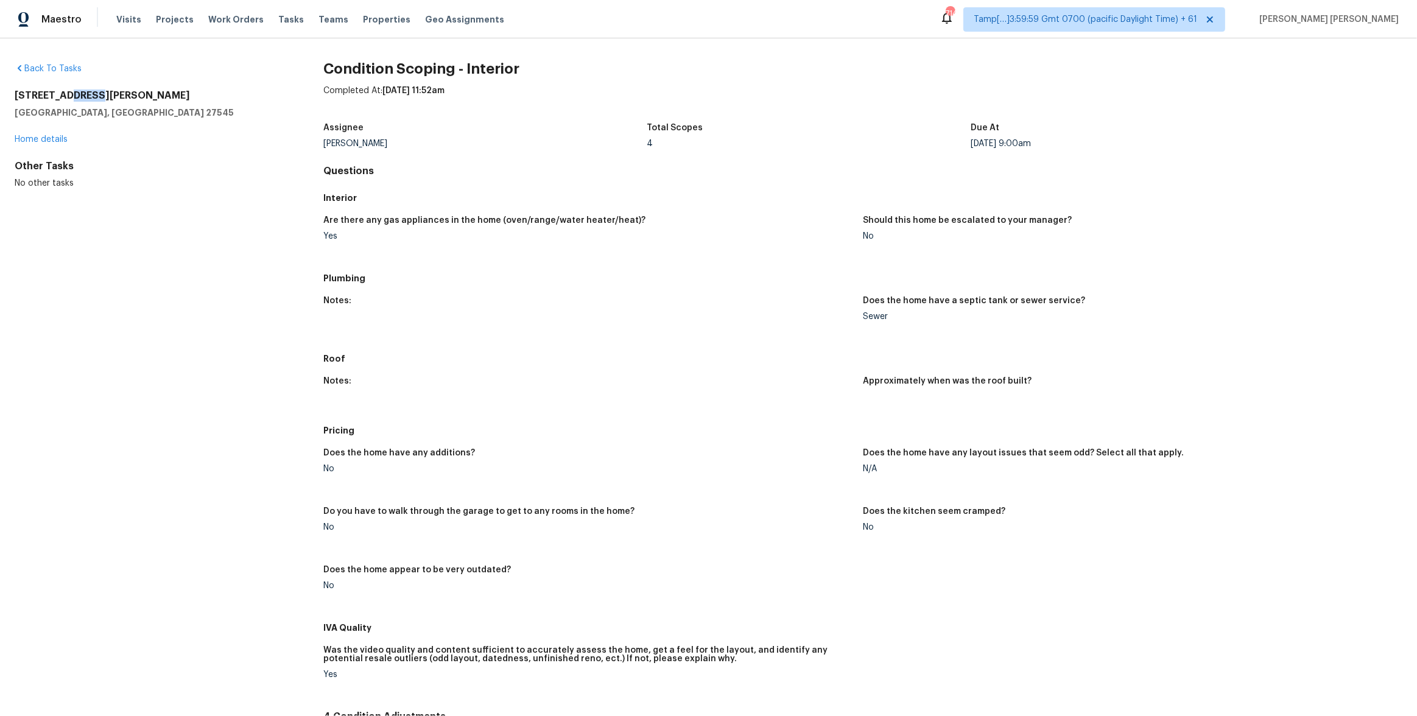
click at [83, 93] on h2 "124 Saint Johns St" at bounding box center [150, 96] width 270 height 12
copy h2 "124 Saint Johns St"
click at [55, 137] on link "Home details" at bounding box center [41, 139] width 53 height 9
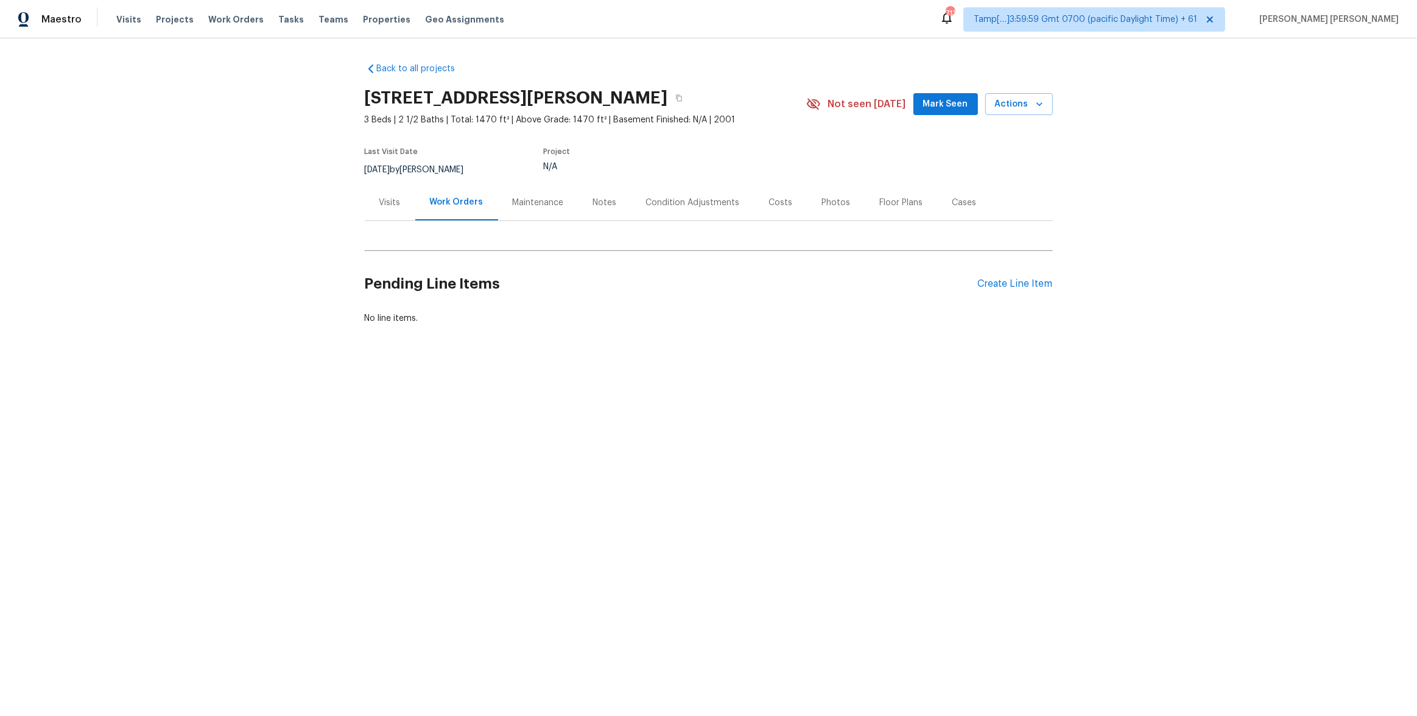
click at [668, 202] on div "Condition Adjustments" at bounding box center [693, 203] width 94 height 12
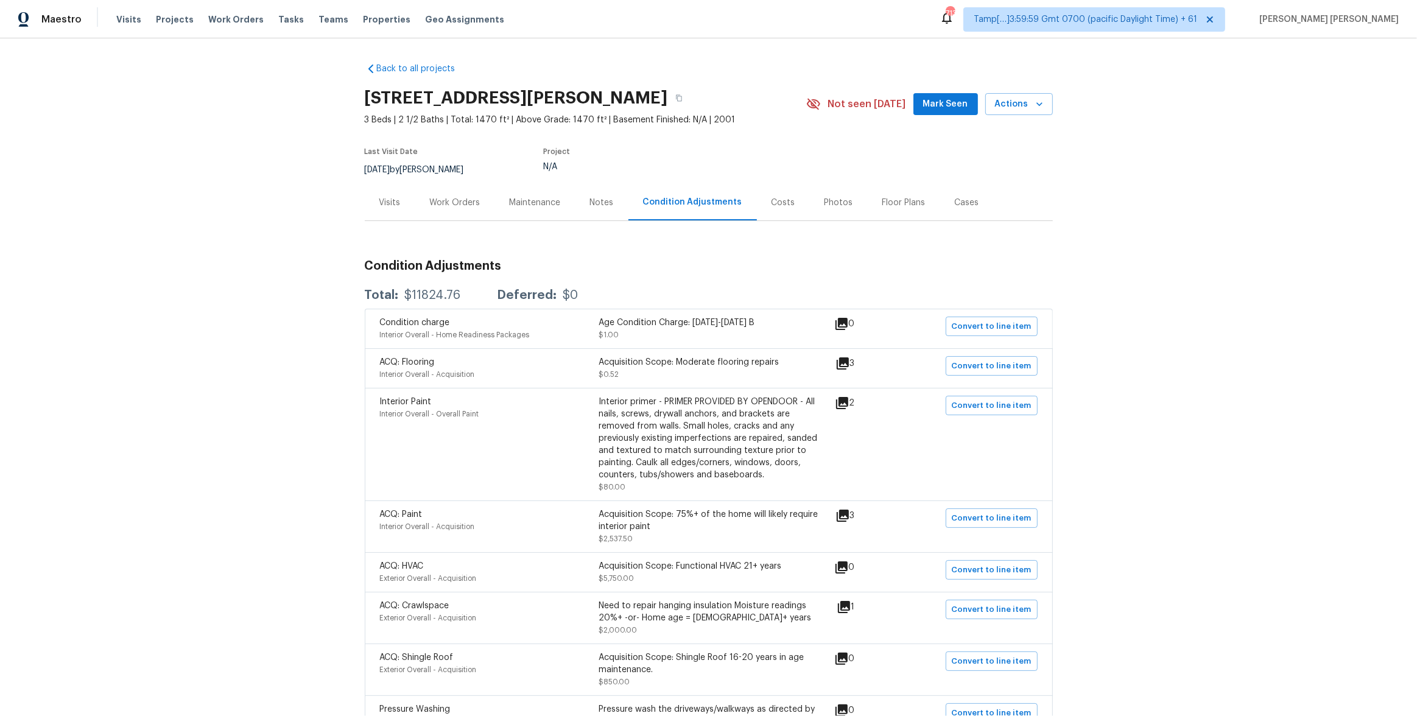
scroll to position [65, 0]
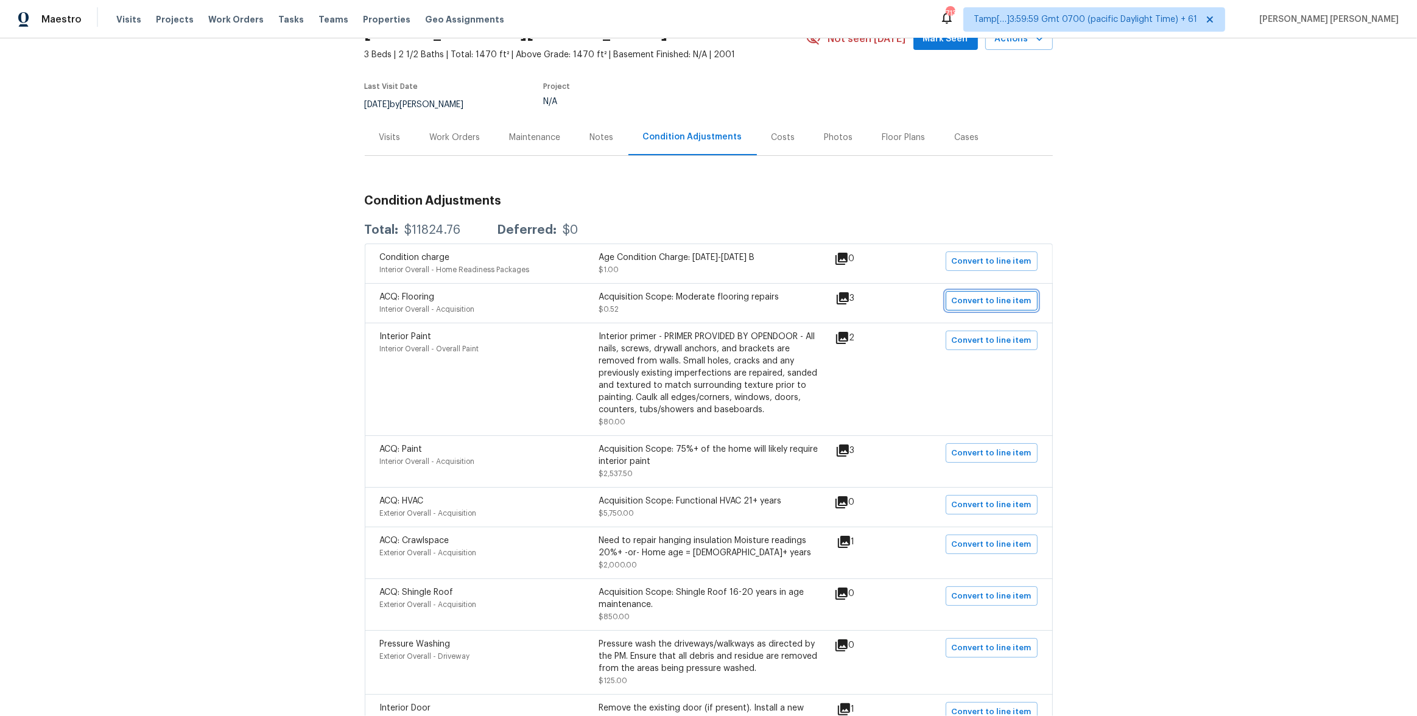
click at [970, 292] on button "Convert to line item" at bounding box center [992, 300] width 92 height 19
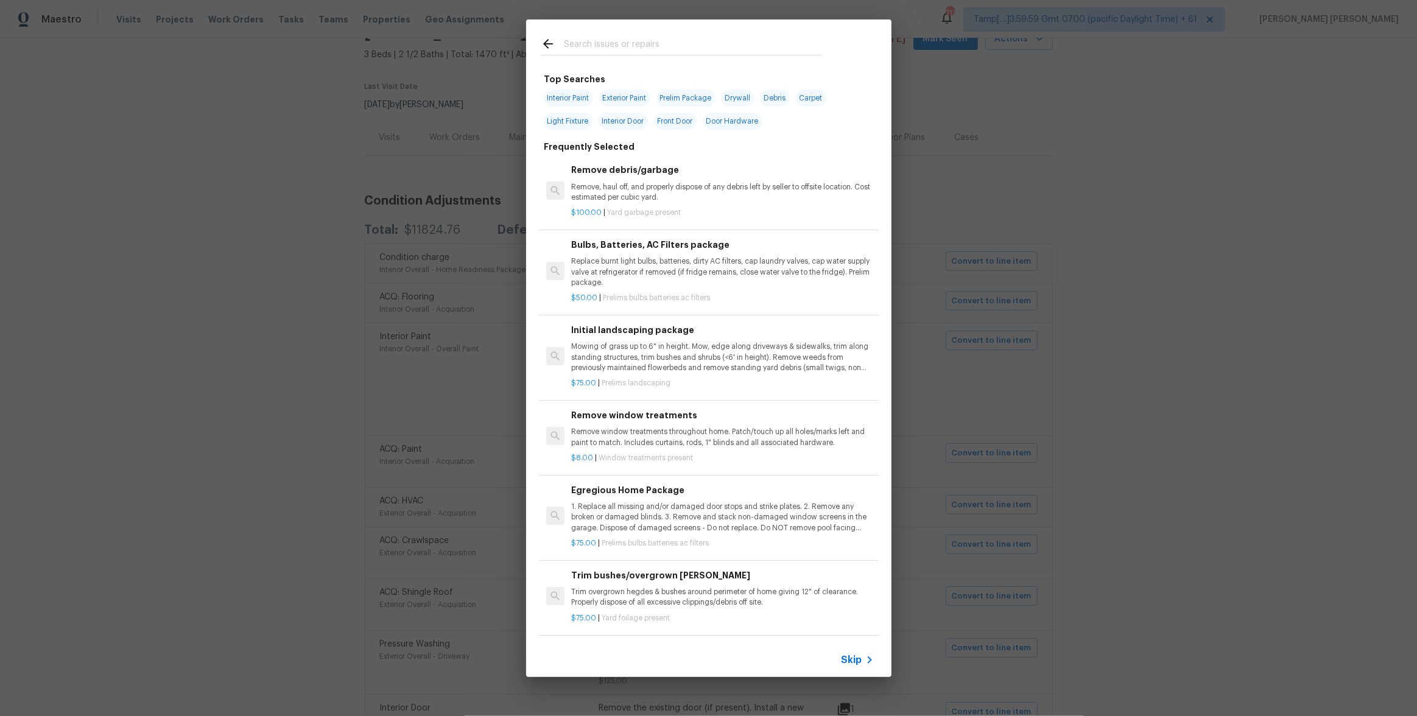
click at [858, 662] on span "Skip" at bounding box center [852, 660] width 21 height 12
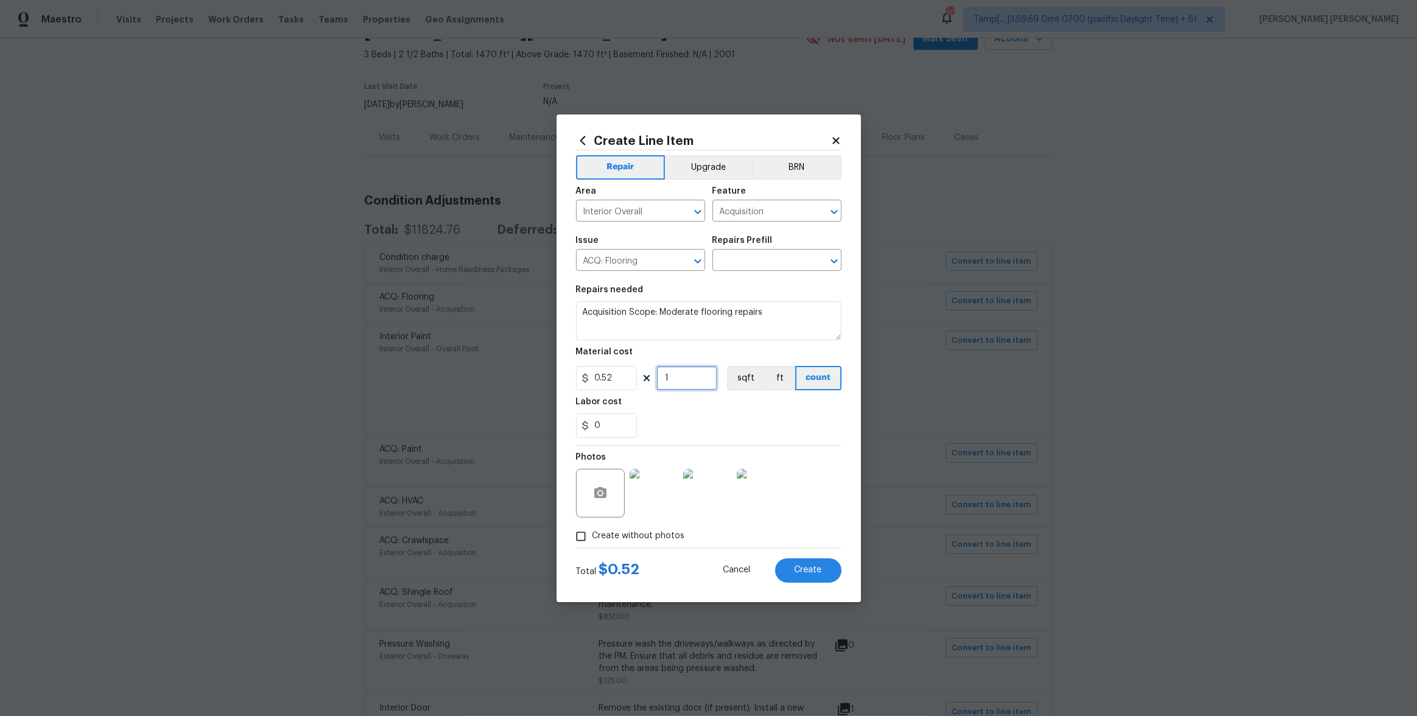
click at [698, 389] on input "1" at bounding box center [687, 378] width 61 height 24
type input "1470"
click at [791, 429] on div "0" at bounding box center [709, 426] width 266 height 24
click at [619, 563] on span "$ 764.40" at bounding box center [629, 569] width 60 height 15
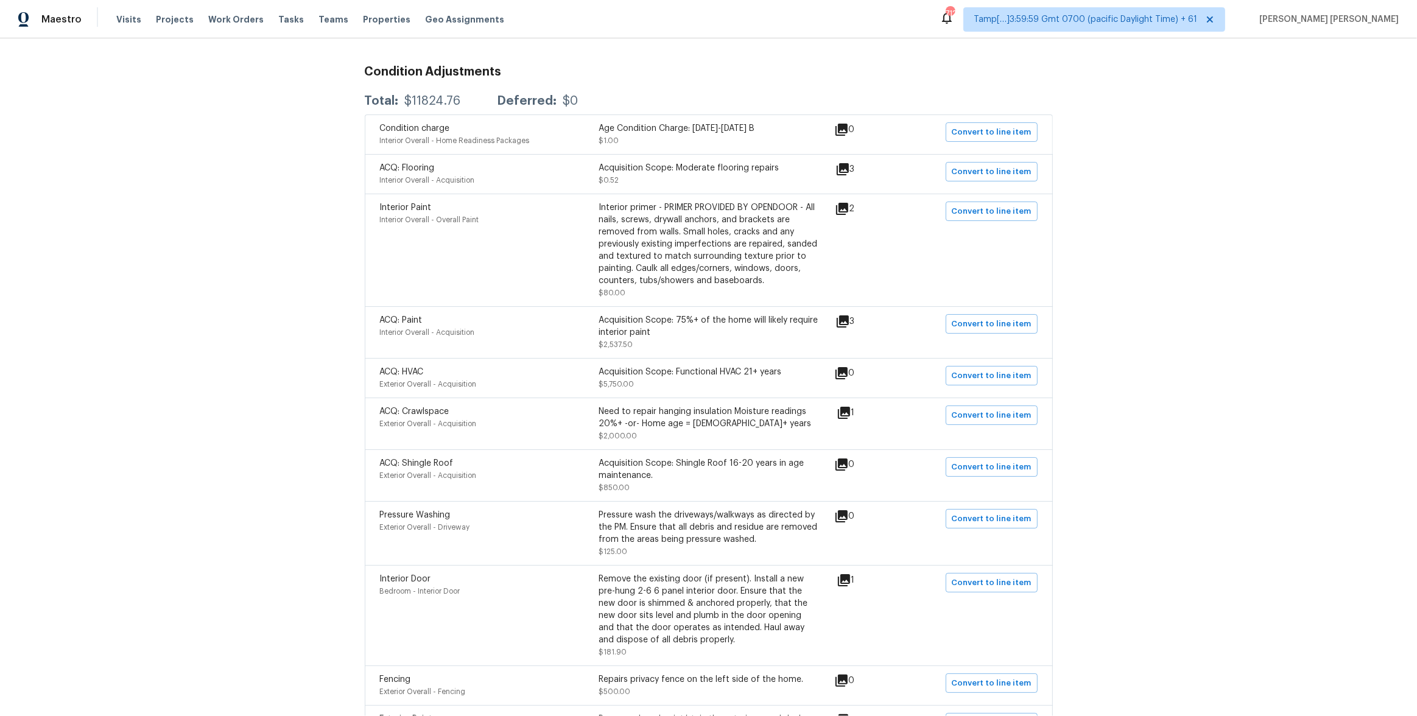
scroll to position [192, 0]
click at [990, 180] on span "Convert to line item" at bounding box center [992, 175] width 80 height 14
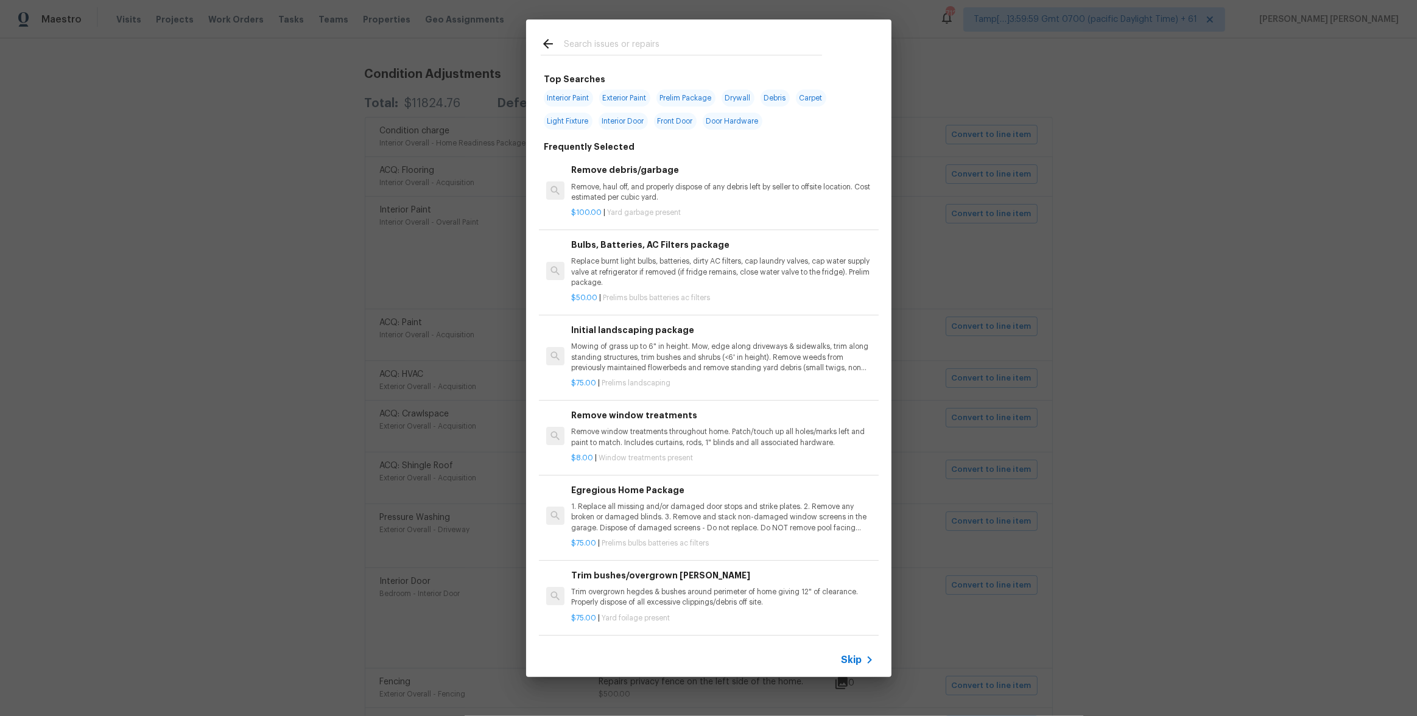
click at [858, 662] on span "Skip" at bounding box center [852, 660] width 21 height 12
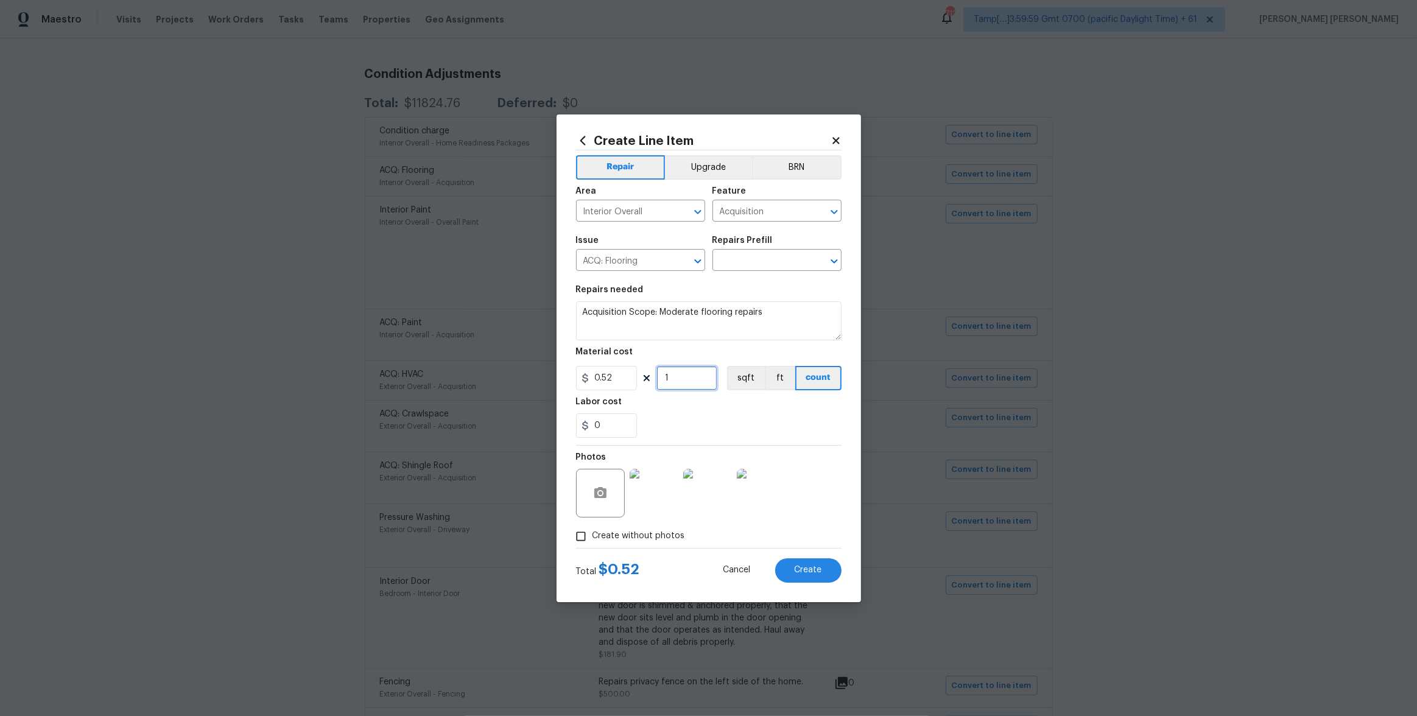
click at [693, 386] on input "1" at bounding box center [687, 378] width 61 height 24
type input "1470"
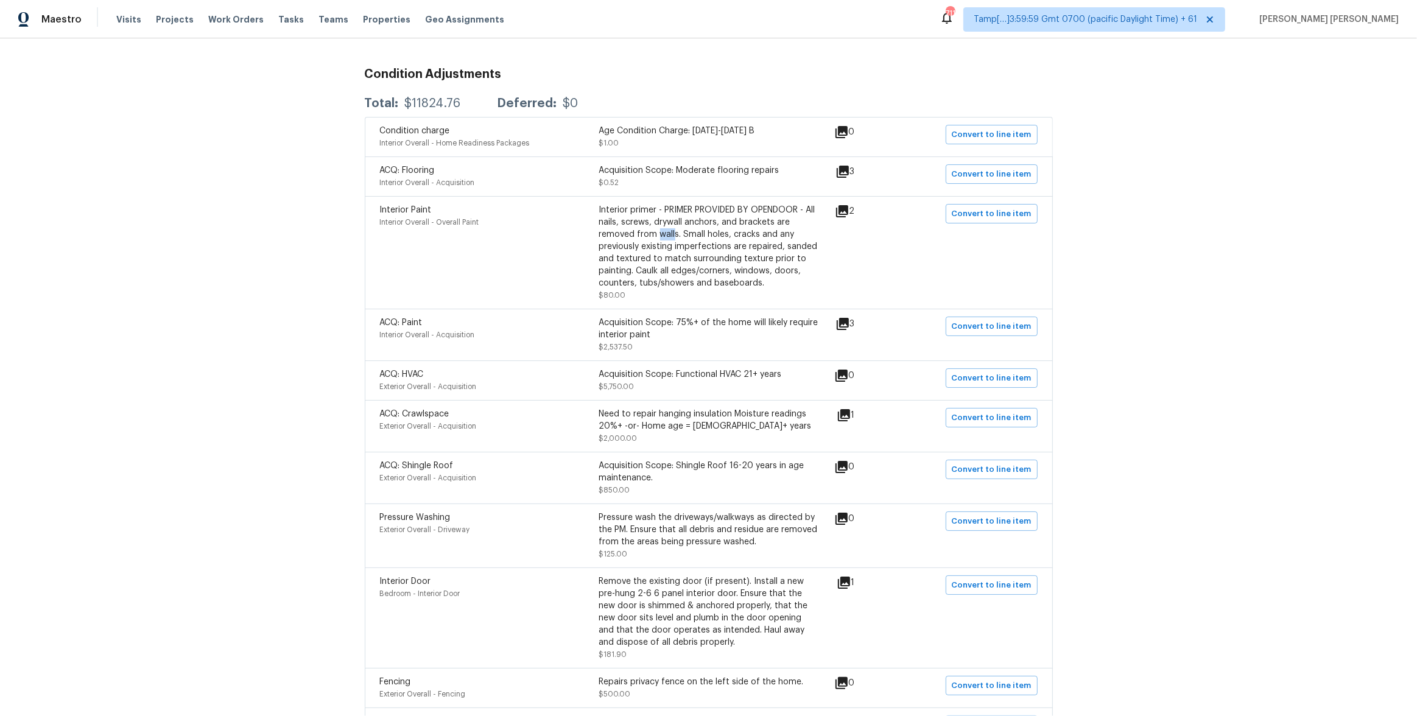
click at [250, 186] on div "Back to all projects 124 Saint Johns St, Knightdale, NC 27545 3 Beds | 2 1/2 Ba…" at bounding box center [708, 377] width 1417 height 678
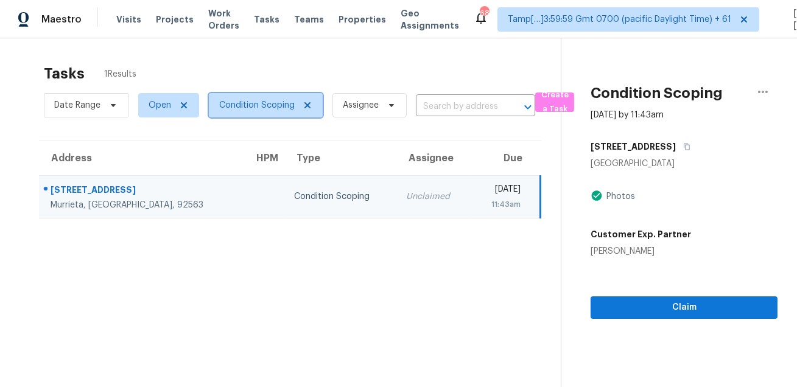
click at [230, 108] on span "Condition Scoping" at bounding box center [257, 105] width 76 height 12
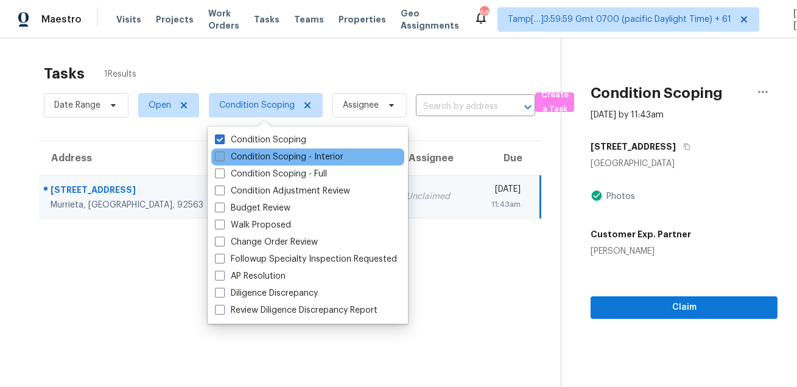
click at [249, 157] on label "Condition Scoping - Interior" at bounding box center [279, 157] width 129 height 12
click at [223, 157] on input "Condition Scoping - Interior" at bounding box center [219, 155] width 8 height 8
checkbox input "true"
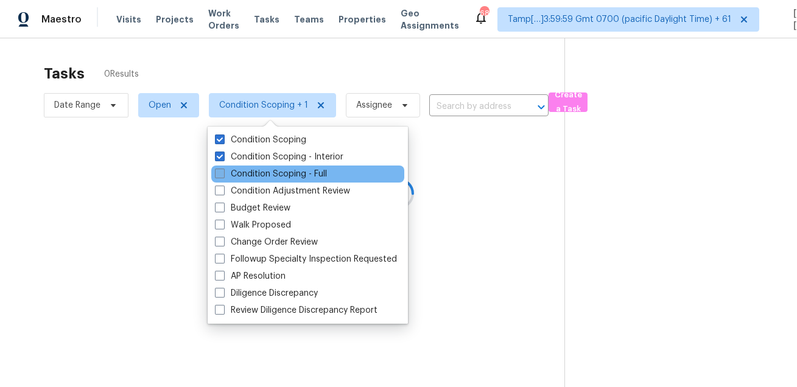
click at [243, 169] on label "Condition Scoping - Full" at bounding box center [271, 174] width 112 height 12
click at [223, 169] on input "Condition Scoping - Full" at bounding box center [219, 172] width 8 height 8
checkbox input "true"
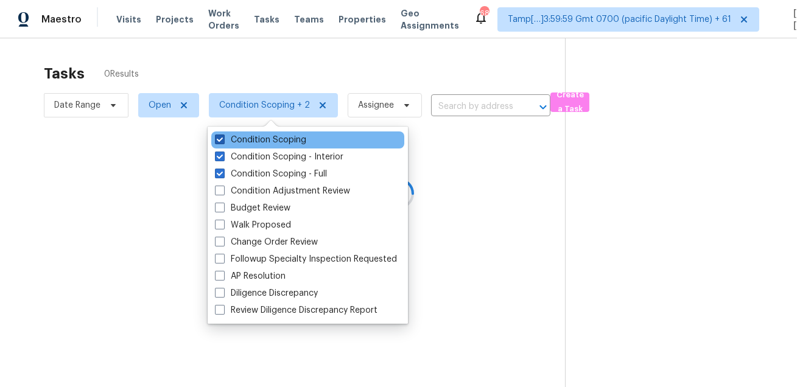
click at [247, 136] on label "Condition Scoping" at bounding box center [260, 140] width 91 height 12
click at [223, 136] on input "Condition Scoping" at bounding box center [219, 138] width 8 height 8
checkbox input "false"
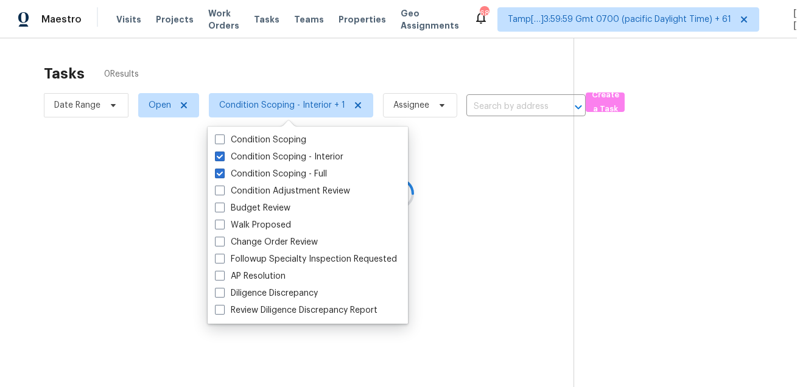
click at [84, 102] on div at bounding box center [398, 193] width 797 height 387
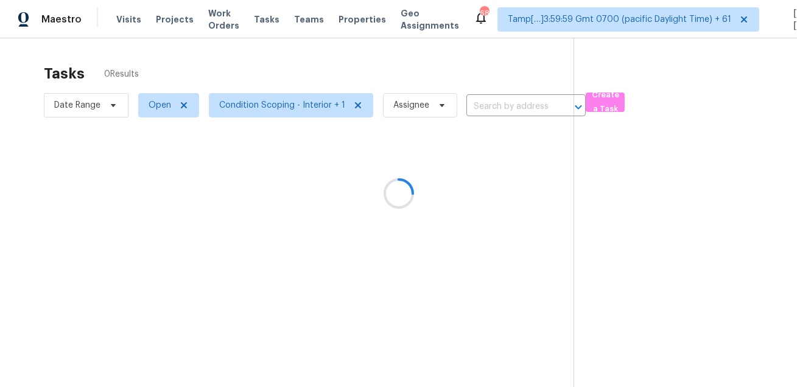
click at [84, 102] on div at bounding box center [398, 193] width 797 height 387
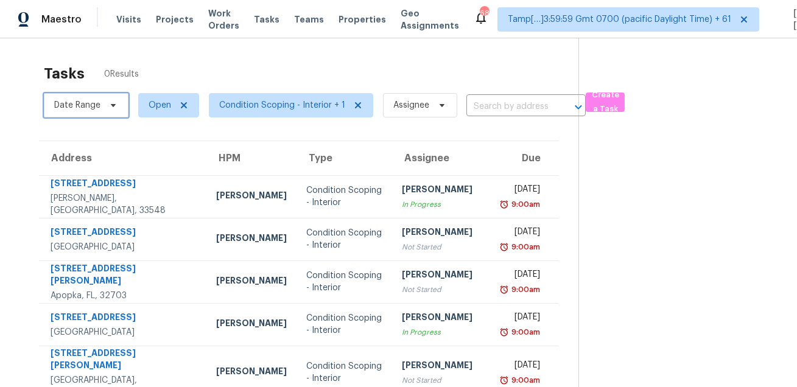
click at [84, 102] on span "Date Range" at bounding box center [77, 105] width 46 height 12
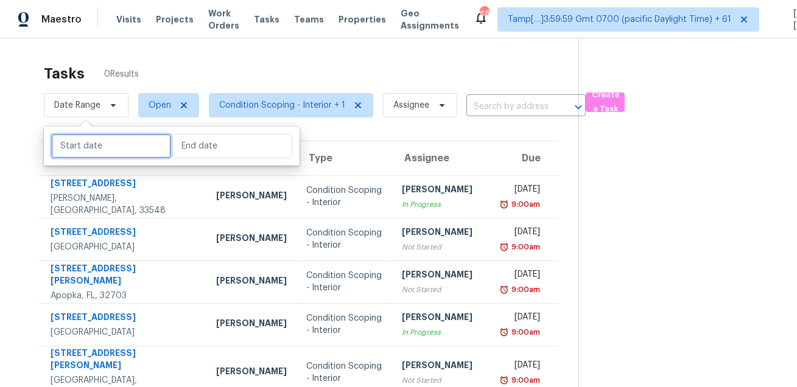
select select "7"
select select "2025"
select select "8"
select select "2025"
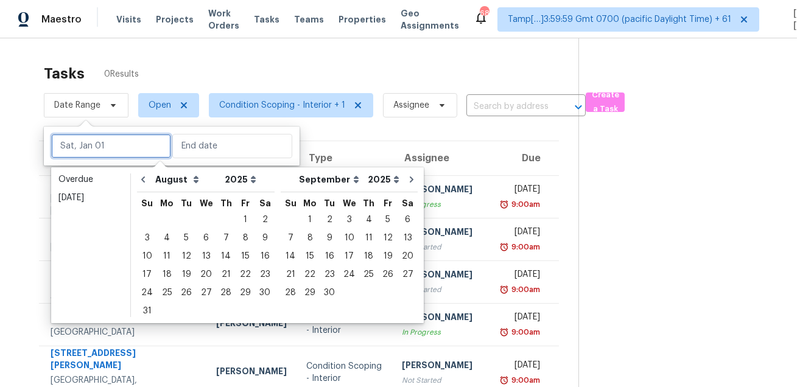
click at [94, 158] on input "text" at bounding box center [111, 146] width 120 height 24
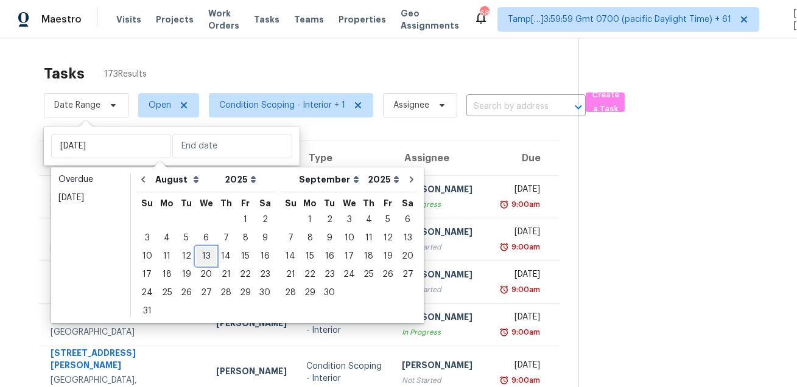
click at [205, 259] on div "13" at bounding box center [206, 256] width 20 height 17
type input "[DATE]"
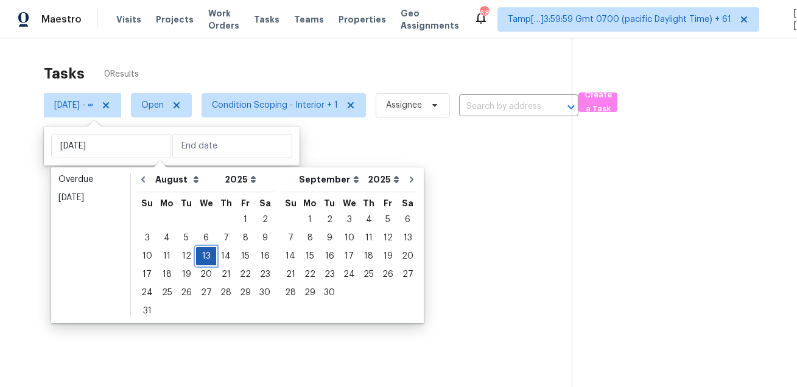
click at [205, 259] on div "13" at bounding box center [206, 256] width 20 height 17
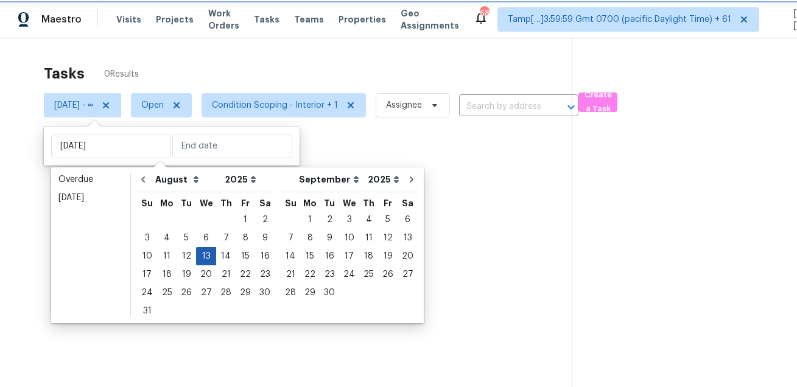
type input "[DATE]"
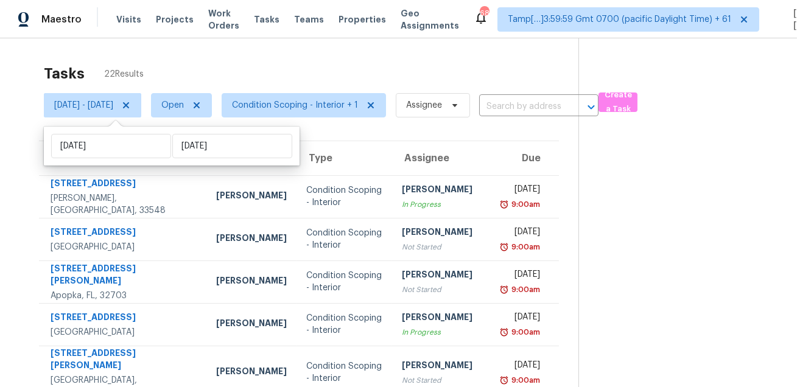
click at [302, 66] on div "Tasks 22 Results" at bounding box center [311, 74] width 535 height 32
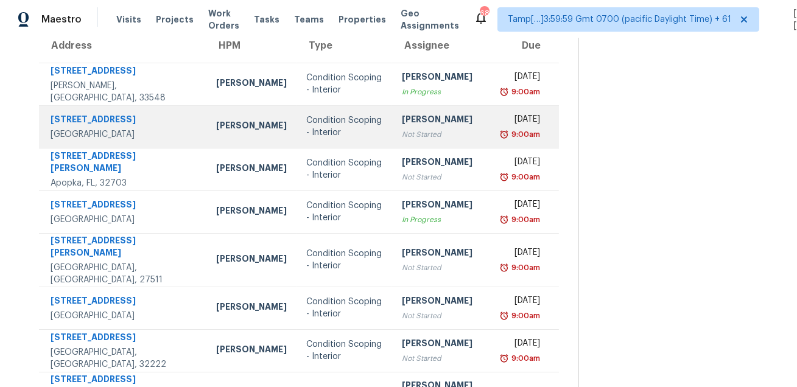
scroll to position [87, 0]
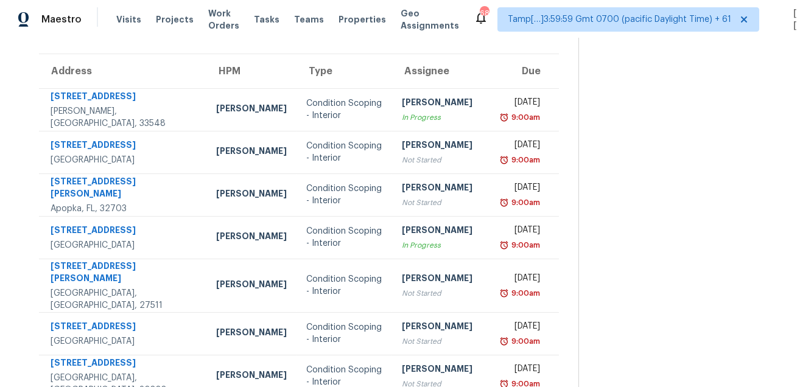
click at [609, 125] on section at bounding box center [678, 260] width 199 height 618
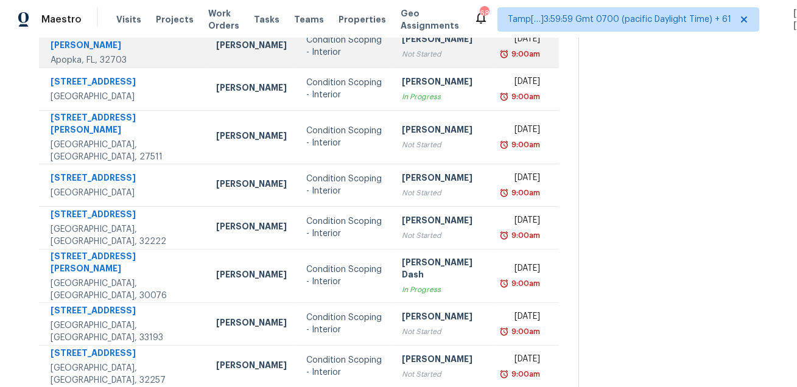
scroll to position [247, 0]
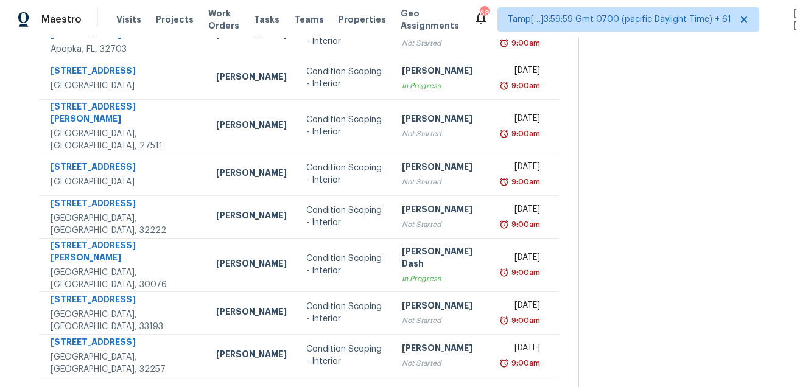
click at [334, 387] on icon at bounding box center [335, 392] width 4 height 7
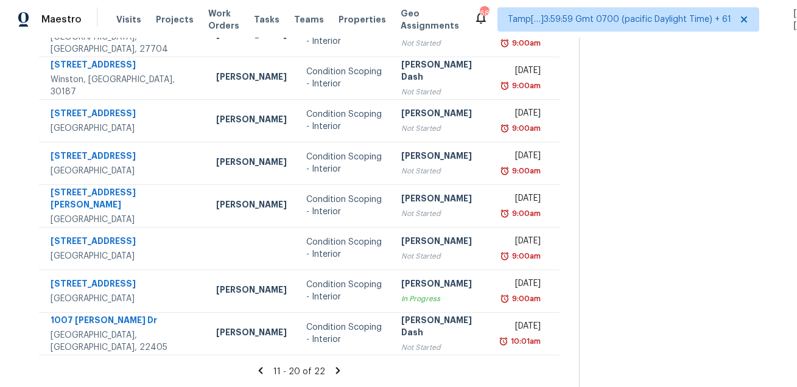
click at [266, 375] on icon at bounding box center [260, 370] width 11 height 11
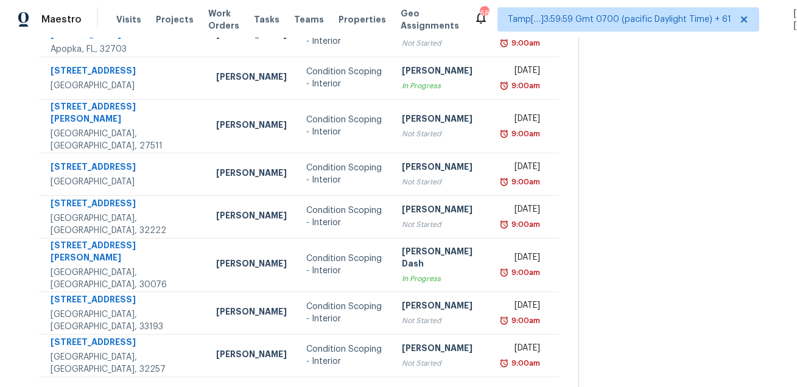
click at [336, 387] on icon at bounding box center [335, 392] width 4 height 7
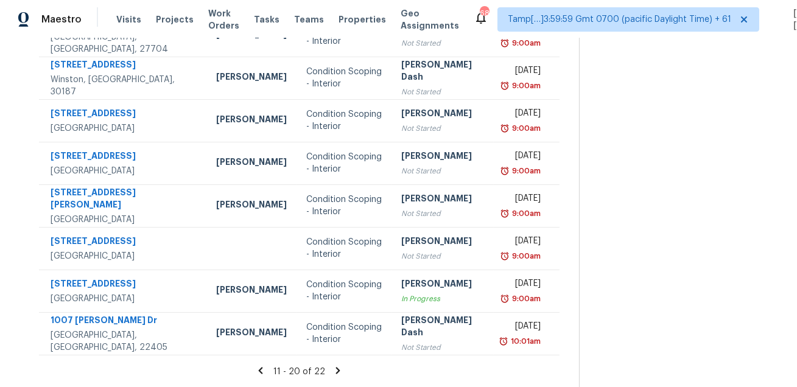
click at [340, 372] on icon at bounding box center [338, 370] width 4 height 7
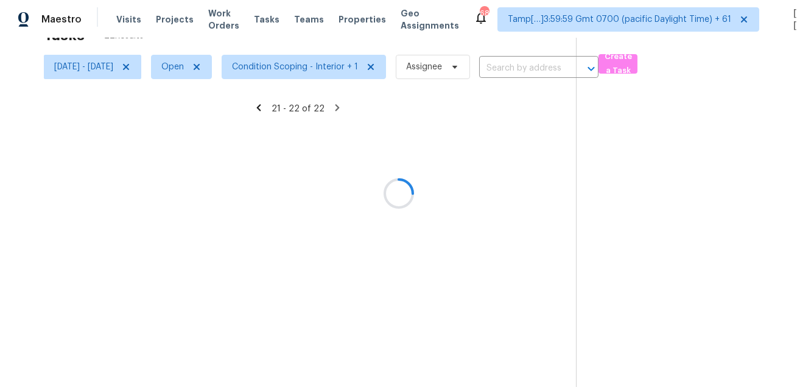
scroll to position [38, 0]
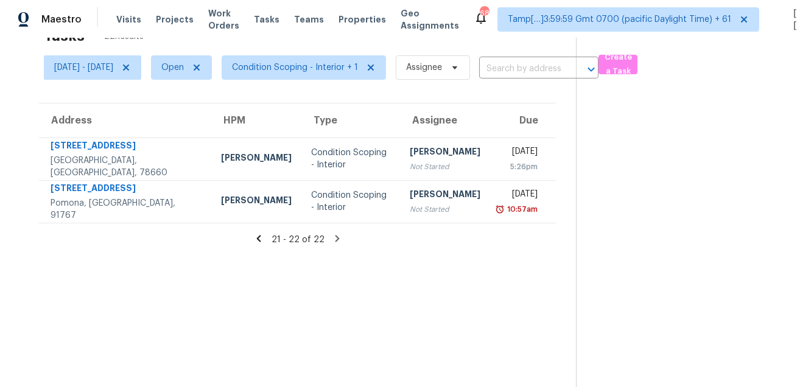
click at [264, 244] on icon at bounding box center [258, 238] width 11 height 11
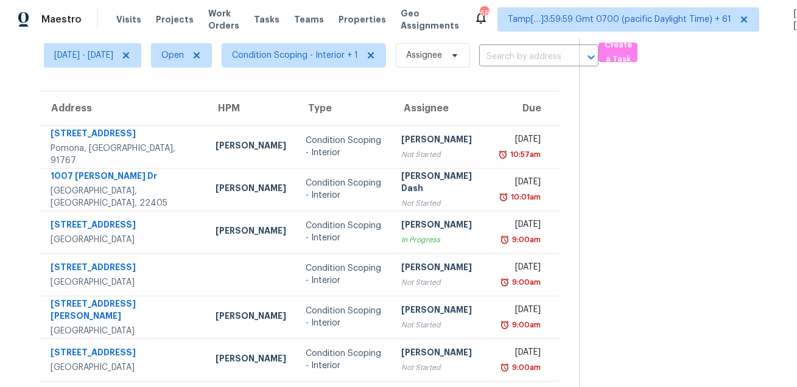
scroll to position [0, 0]
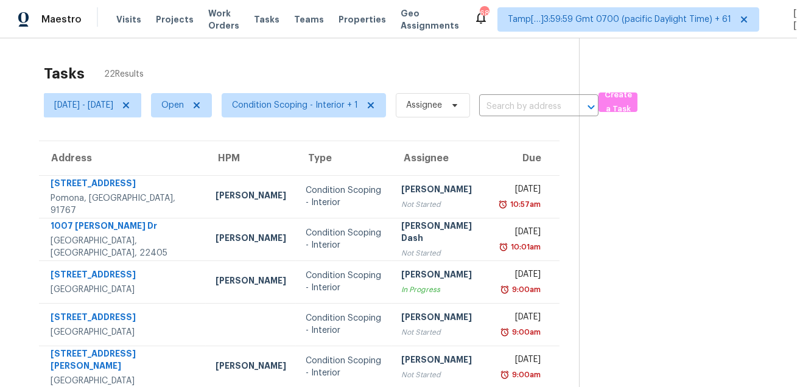
click at [409, 74] on div "Tasks 22 Results" at bounding box center [311, 74] width 535 height 32
click at [285, 77] on div "Tasks 22 Results" at bounding box center [311, 74] width 535 height 32
click at [383, 85] on div "Tasks 22 Results" at bounding box center [311, 74] width 535 height 32
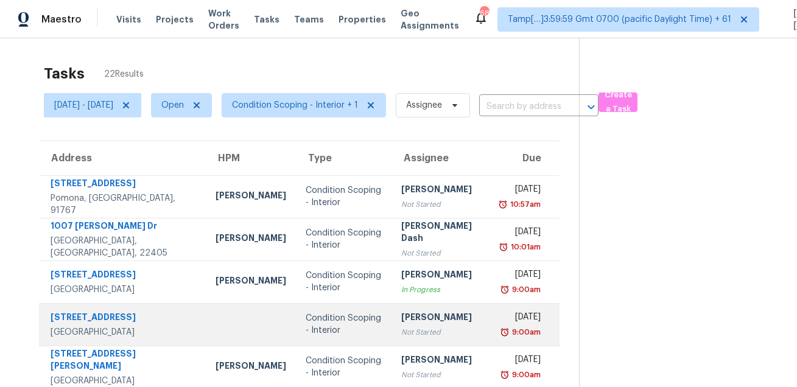
scroll to position [247, 0]
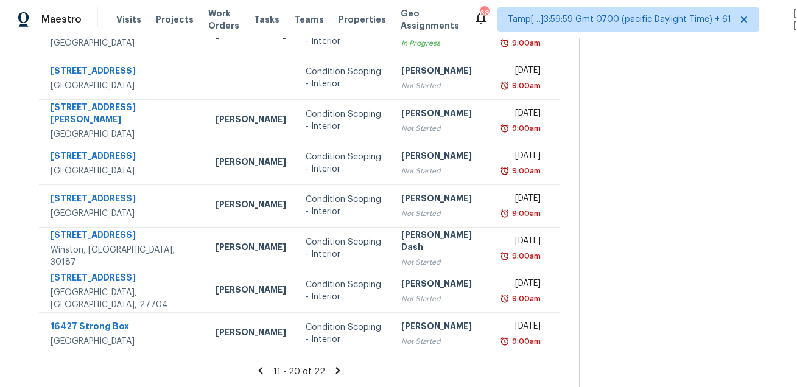
click at [616, 273] on section at bounding box center [678, 90] width 199 height 596
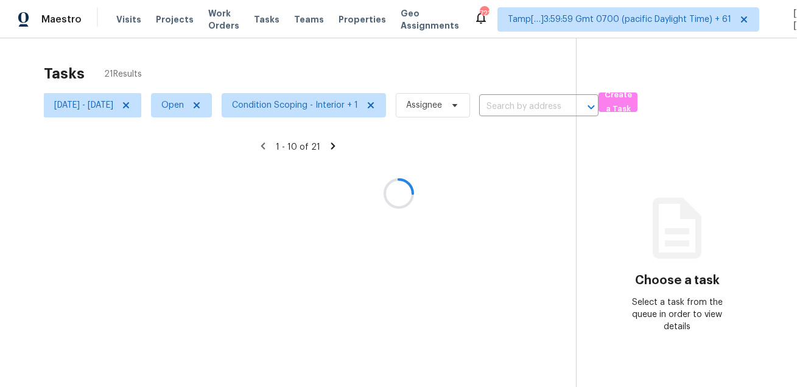
click at [253, 56] on div at bounding box center [398, 193] width 797 height 387
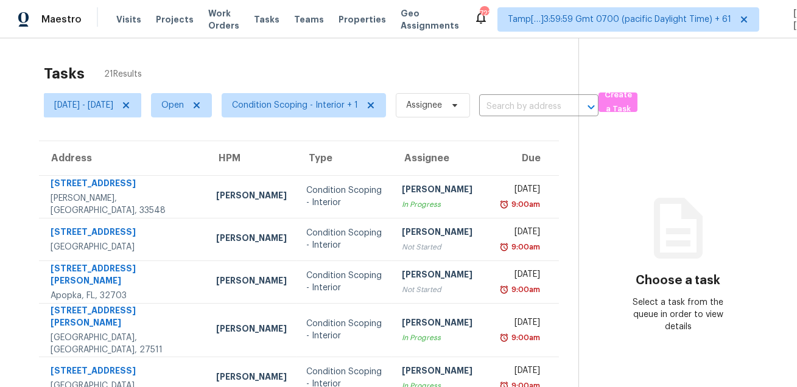
click at [471, 76] on div "Tasks 21 Results" at bounding box center [311, 74] width 535 height 32
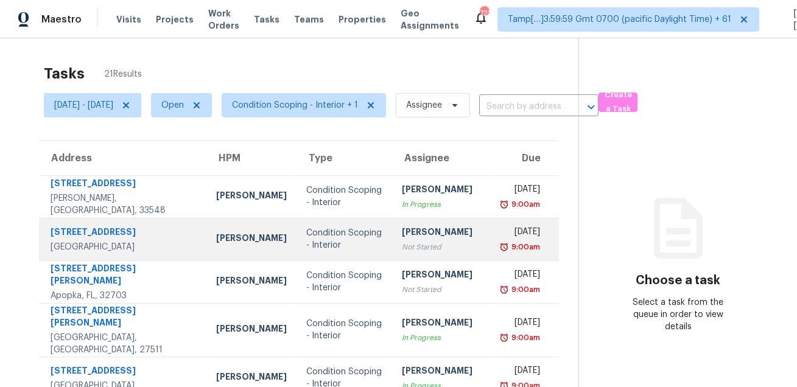
click at [430, 226] on div "[PERSON_NAME]" at bounding box center [443, 233] width 83 height 15
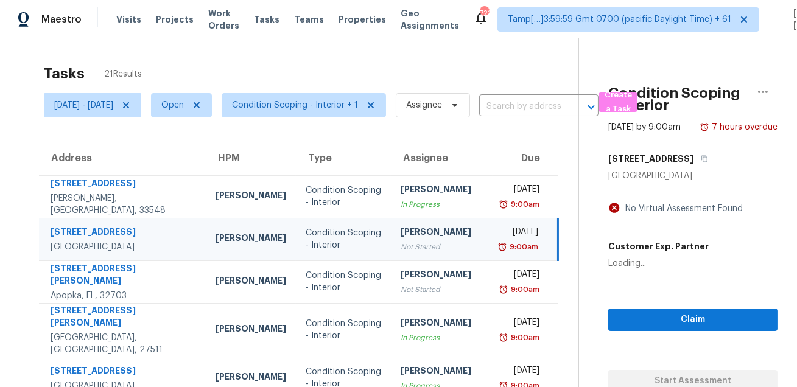
click at [521, 55] on div "Tasks 21 Results [DATE] - [DATE] Open Condition Scoping - Interior + 1 Assignee…" at bounding box center [398, 347] width 797 height 618
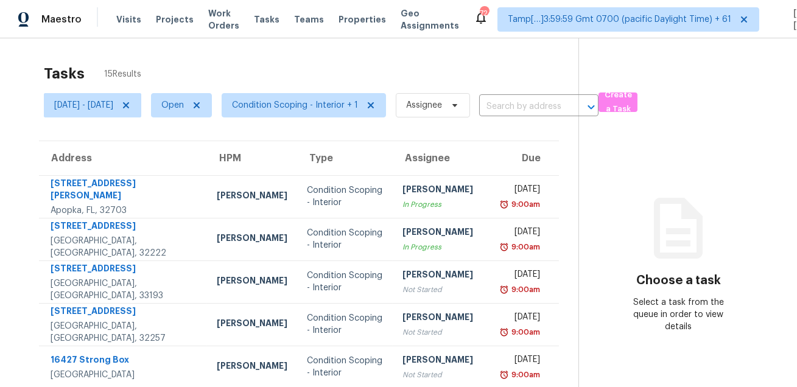
click at [407, 58] on div "Tasks 15 Results" at bounding box center [311, 74] width 535 height 32
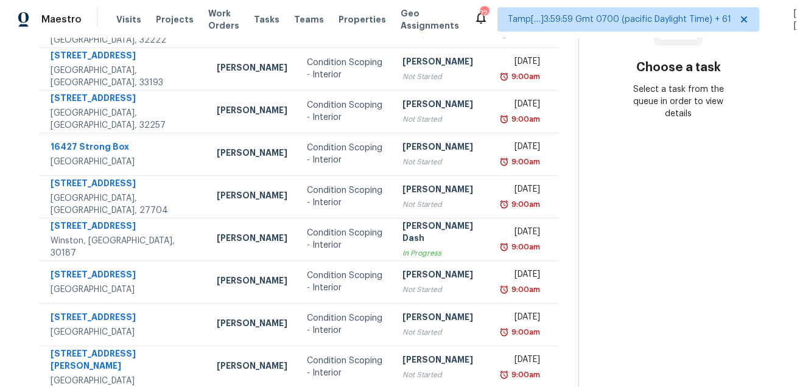
scroll to position [247, 0]
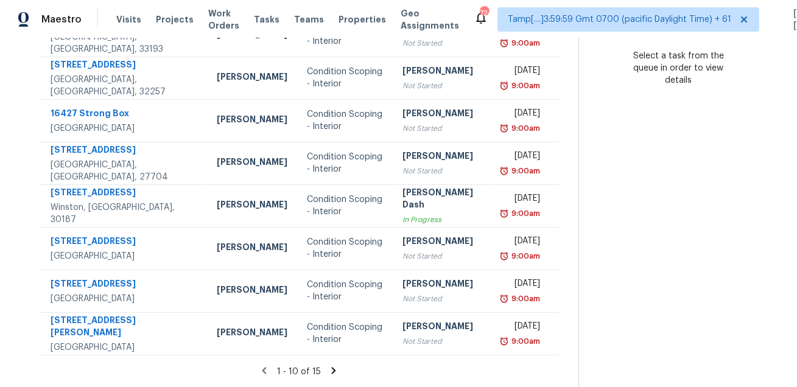
click at [334, 372] on icon at bounding box center [334, 370] width 4 height 7
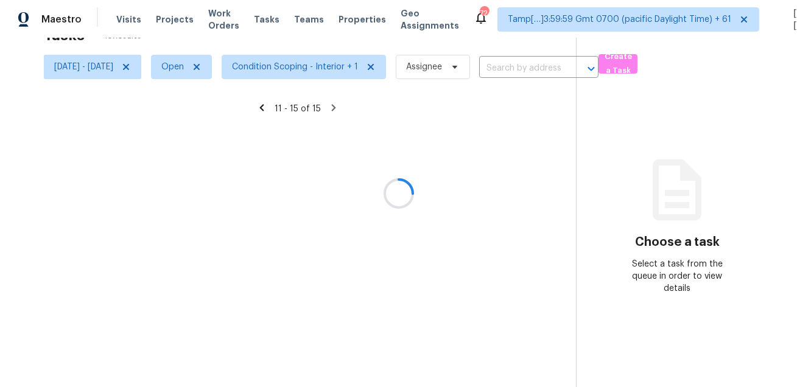
scroll to position [38, 0]
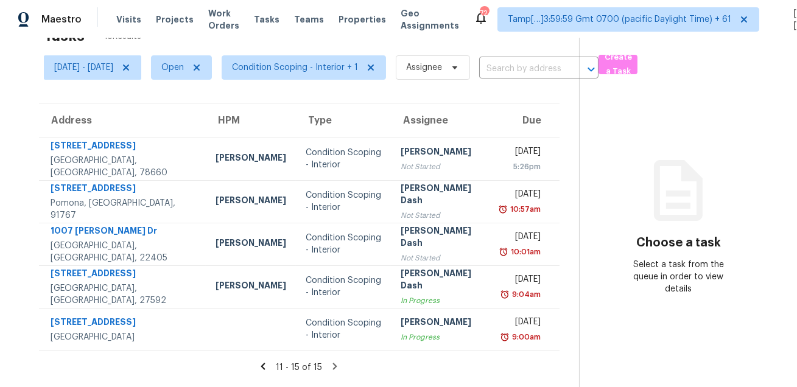
click at [687, 184] on icon at bounding box center [678, 190] width 73 height 73
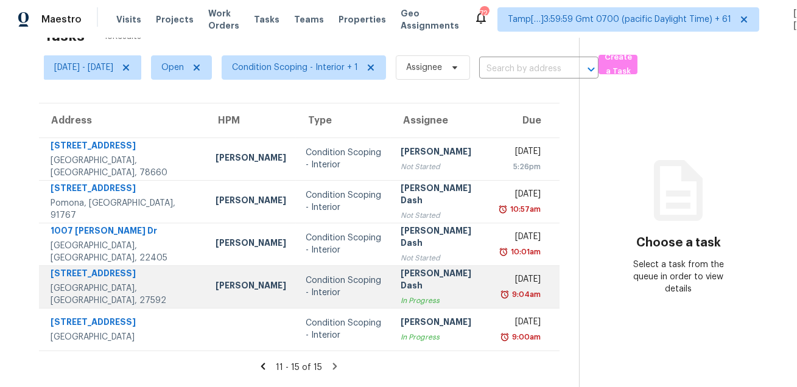
scroll to position [0, 0]
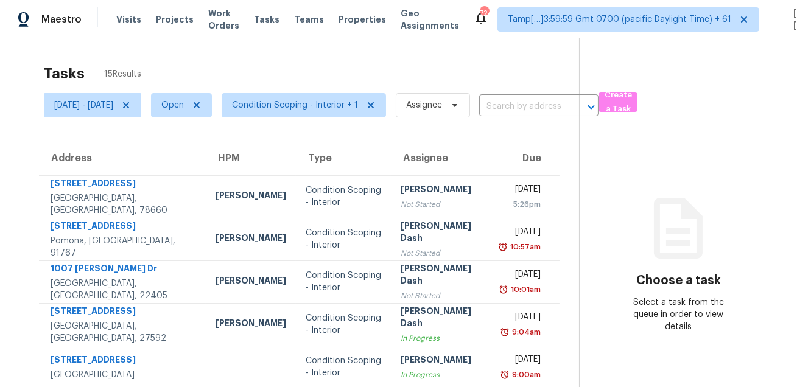
click at [397, 60] on div "Tasks 15 Results" at bounding box center [311, 74] width 535 height 32
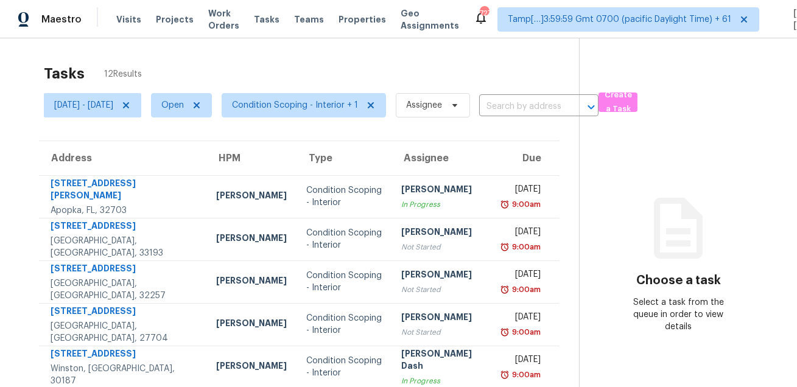
click at [340, 66] on div "Tasks 12 Results" at bounding box center [311, 74] width 535 height 32
click at [113, 99] on span "[DATE] - [DATE]" at bounding box center [83, 105] width 59 height 12
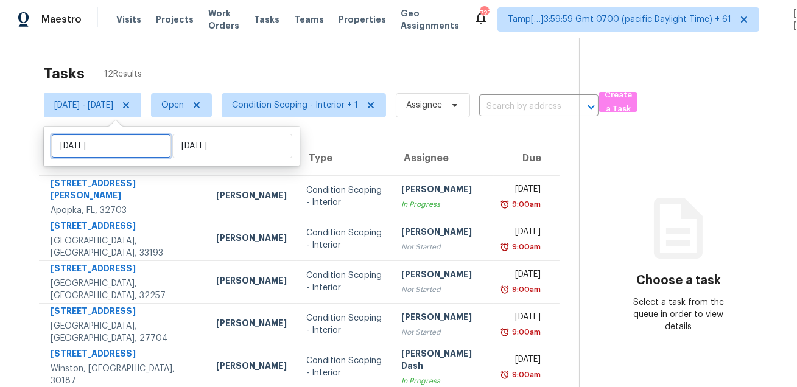
click at [122, 149] on input "[DATE]" at bounding box center [111, 146] width 120 height 24
select select "7"
select select "2025"
select select "8"
select select "2025"
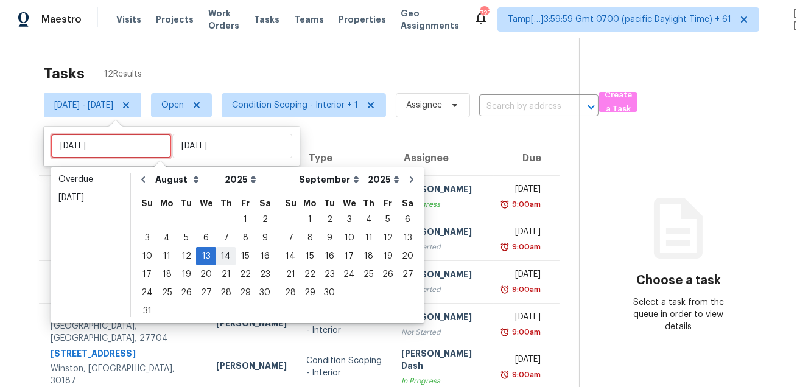
type input "[DATE]"
click at [219, 256] on div "14" at bounding box center [225, 256] width 19 height 17
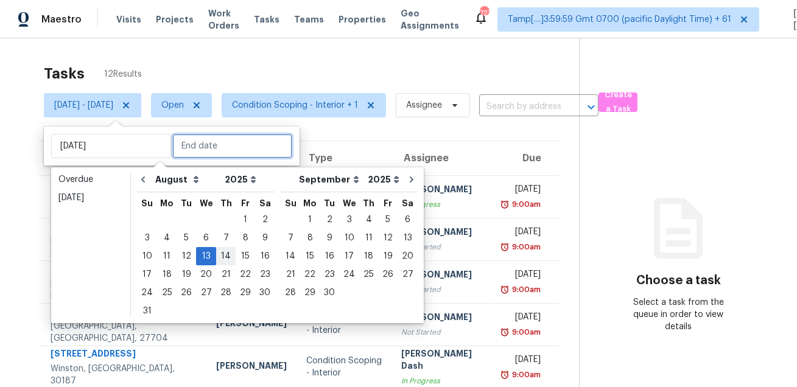
type input "[DATE]"
click at [219, 256] on div "14" at bounding box center [225, 256] width 19 height 17
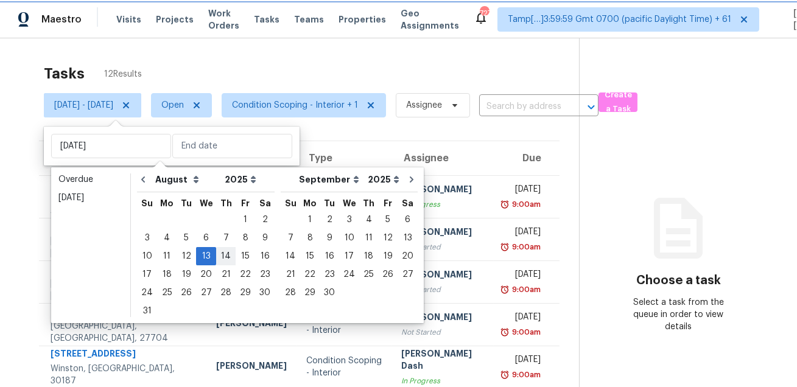
type input "[DATE]"
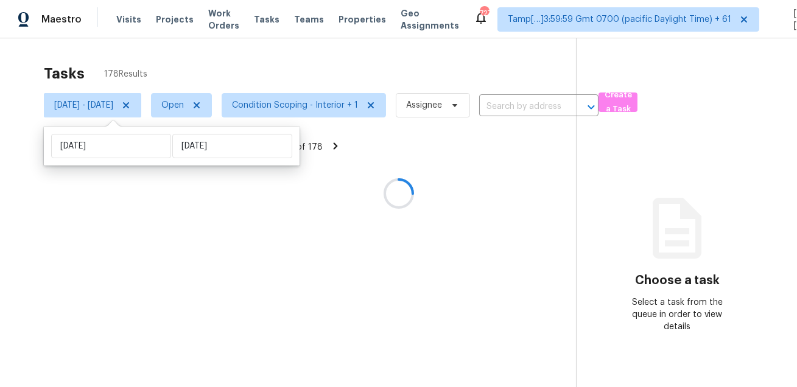
click at [294, 67] on div at bounding box center [398, 193] width 797 height 387
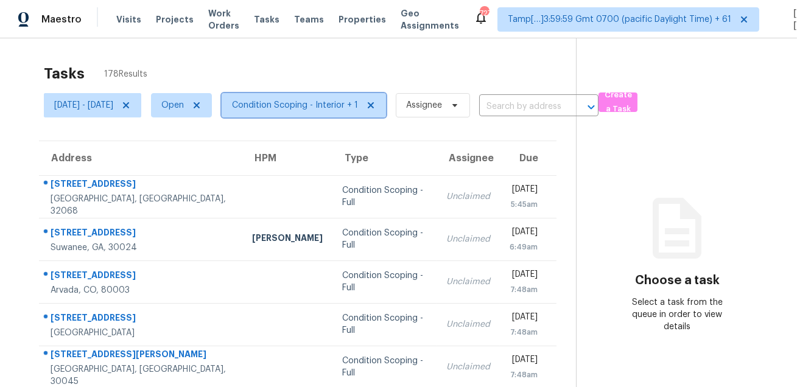
click at [285, 101] on span "Condition Scoping - Interior + 1" at bounding box center [295, 105] width 126 height 12
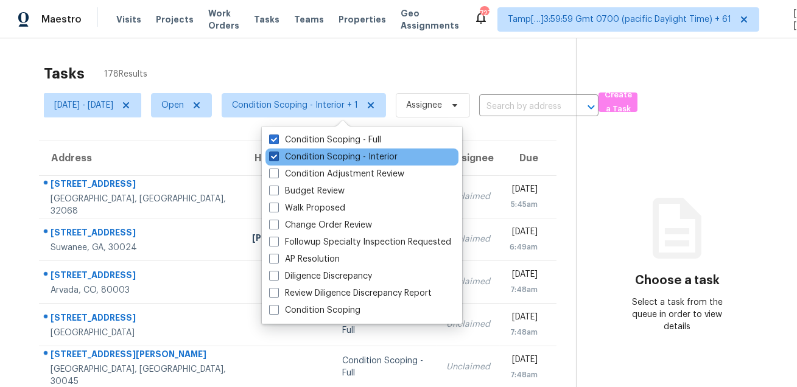
click at [292, 157] on label "Condition Scoping - Interior" at bounding box center [333, 157] width 129 height 12
click at [277, 157] on input "Condition Scoping - Interior" at bounding box center [273, 155] width 8 height 8
checkbox input "false"
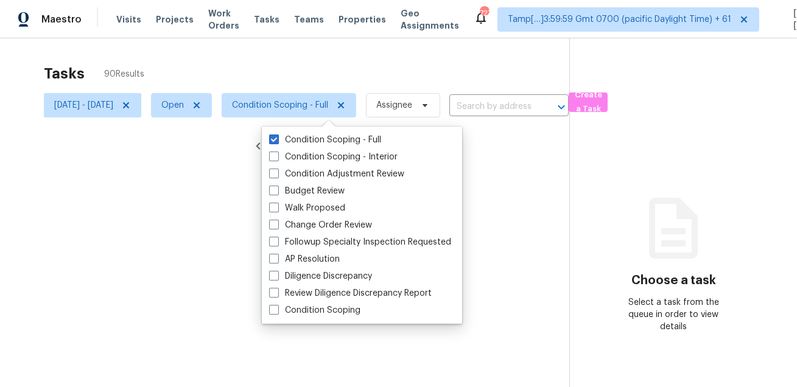
click at [319, 68] on div at bounding box center [398, 193] width 797 height 387
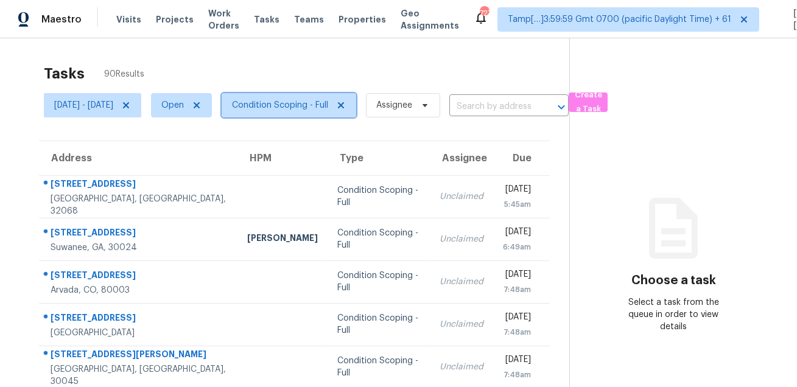
click at [324, 110] on span "Condition Scoping - Full" at bounding box center [280, 105] width 96 height 12
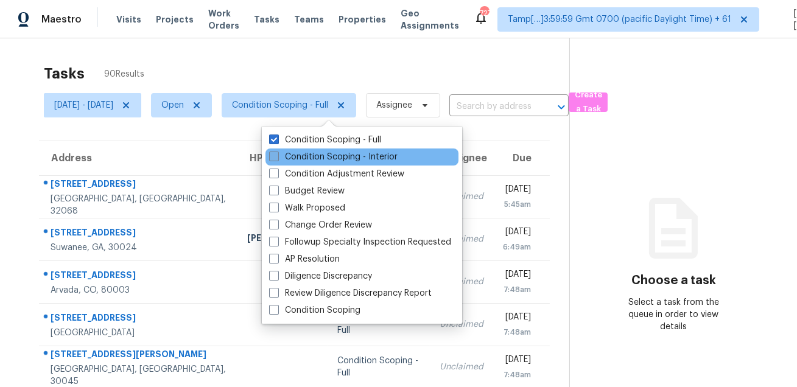
click at [310, 155] on label "Condition Scoping - Interior" at bounding box center [333, 157] width 129 height 12
click at [277, 155] on input "Condition Scoping - Interior" at bounding box center [273, 155] width 8 height 8
checkbox input "true"
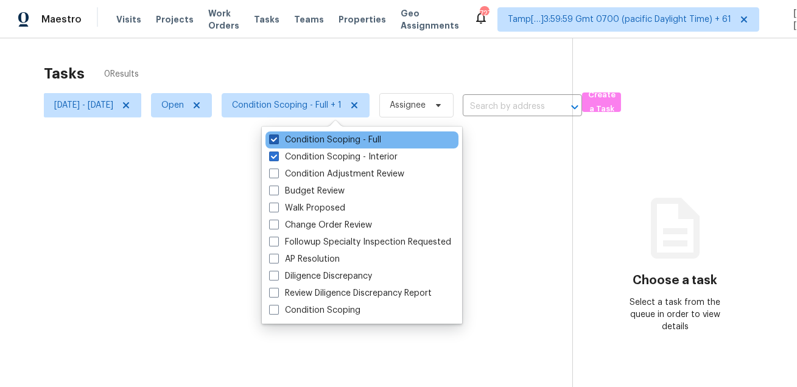
click at [318, 144] on label "Condition Scoping - Full" at bounding box center [325, 140] width 112 height 12
click at [277, 142] on input "Condition Scoping - Full" at bounding box center [273, 138] width 8 height 8
checkbox input "false"
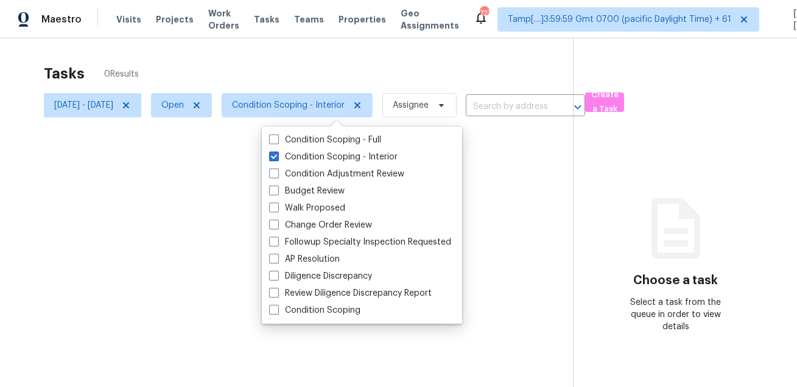
click at [349, 66] on div at bounding box center [398, 193] width 797 height 387
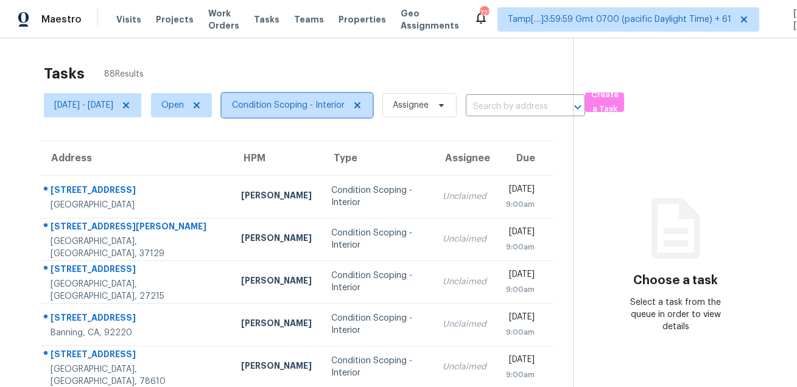
click at [305, 111] on span "Condition Scoping - Interior" at bounding box center [288, 105] width 113 height 12
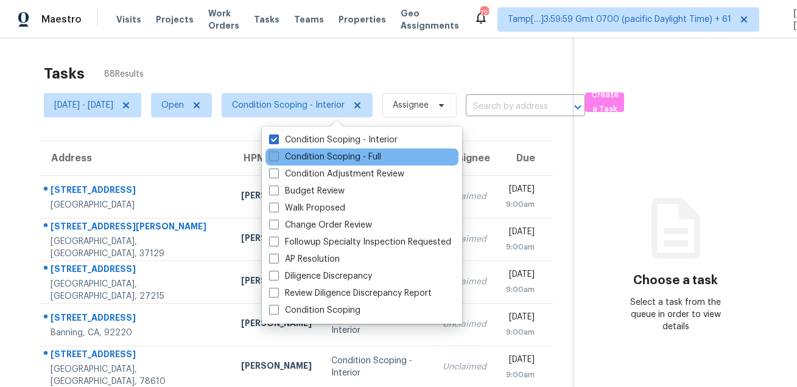
click at [297, 160] on label "Condition Scoping - Full" at bounding box center [325, 157] width 112 height 12
click at [277, 159] on input "Condition Scoping - Full" at bounding box center [273, 155] width 8 height 8
checkbox input "true"
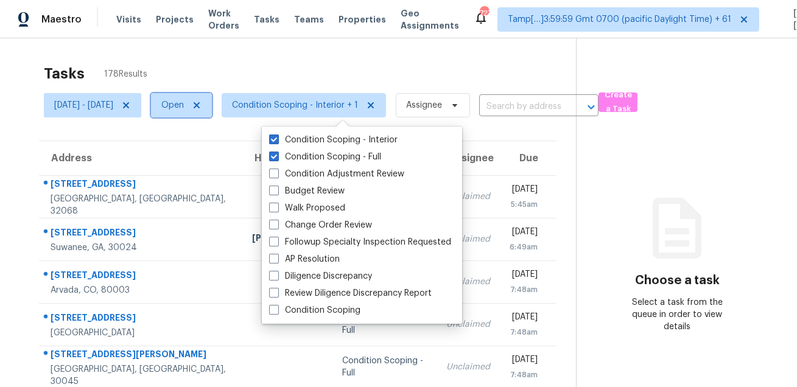
click at [184, 105] on span "Open" at bounding box center [172, 105] width 23 height 12
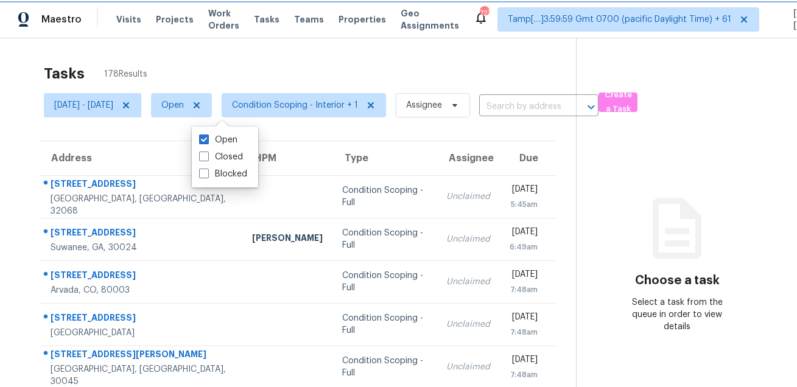
click at [184, 105] on span "Open" at bounding box center [172, 105] width 23 height 12
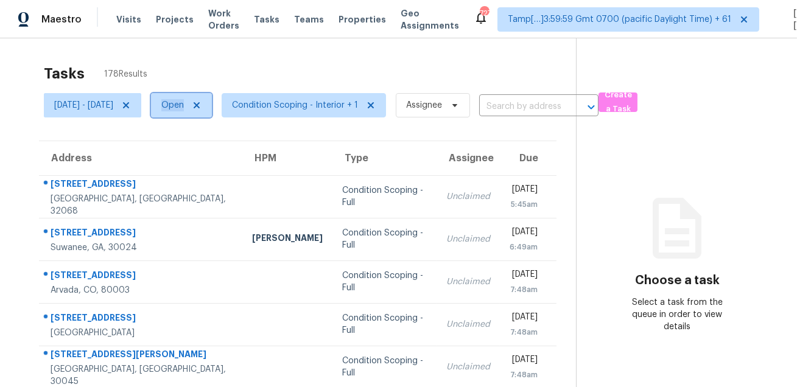
click at [184, 105] on span "Open" at bounding box center [172, 105] width 23 height 12
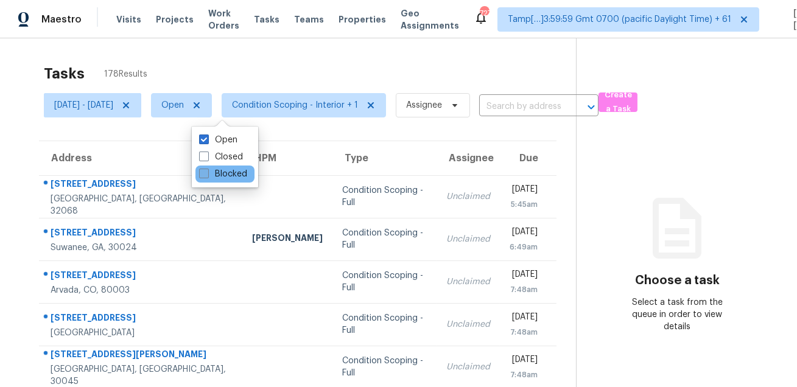
click at [220, 178] on label "Blocked" at bounding box center [223, 174] width 48 height 12
click at [207, 176] on input "Blocked" at bounding box center [203, 172] width 8 height 8
checkbox input "true"
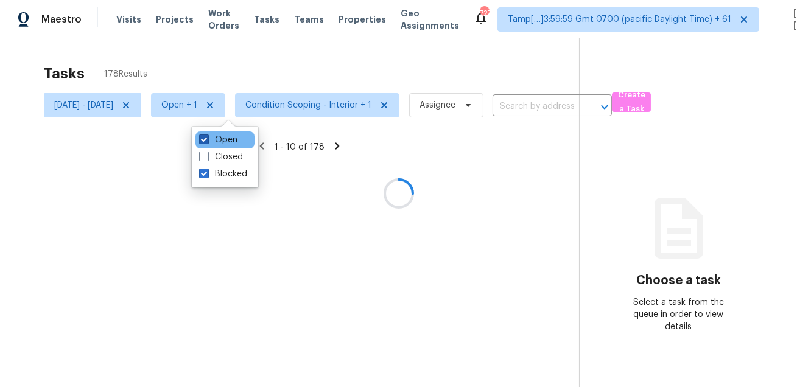
click at [220, 141] on label "Open" at bounding box center [218, 140] width 38 height 12
click at [207, 141] on input "Open" at bounding box center [203, 138] width 8 height 8
checkbox input "false"
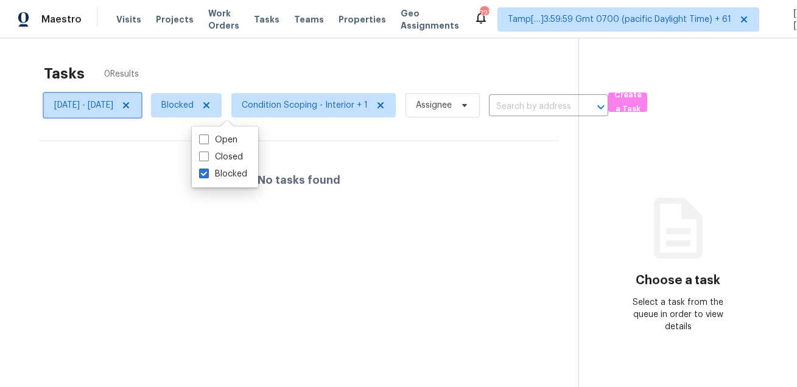
click at [131, 101] on icon at bounding box center [126, 106] width 10 height 10
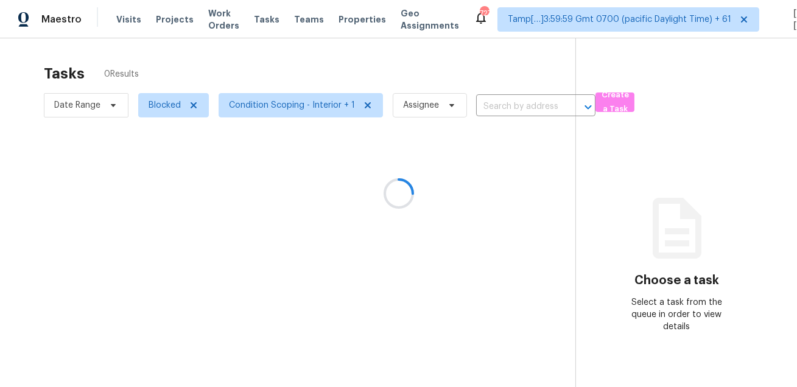
click at [189, 71] on div at bounding box center [398, 193] width 797 height 387
